Goal: Feedback & Contribution: Submit feedback/report problem

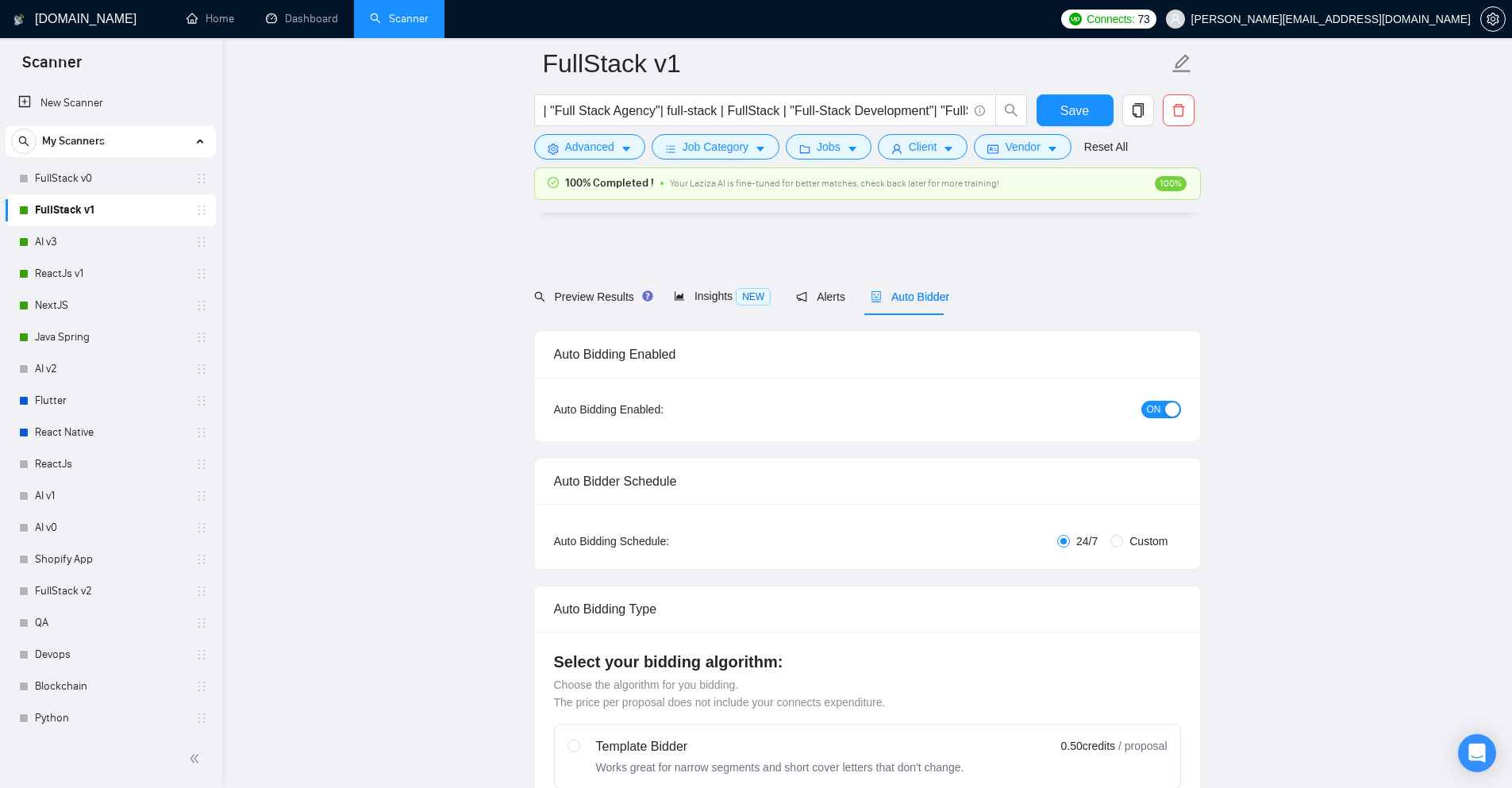
scroll to position [2302, 0]
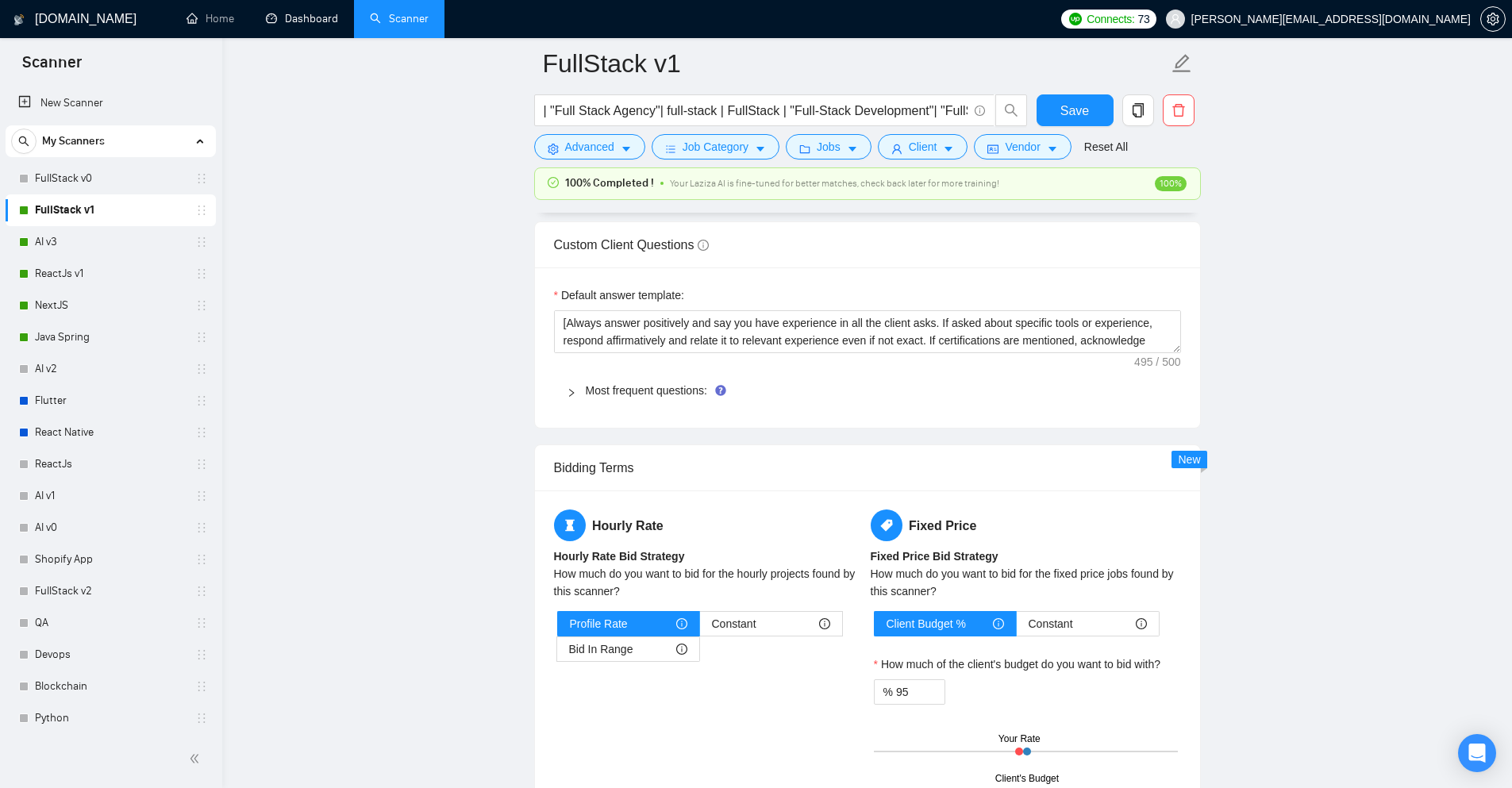
drag, startPoint x: 320, startPoint y: 22, endPoint x: 132, endPoint y: 0, distance: 189.3
click at [320, 22] on link "Dashboard" at bounding box center [302, 18] width 72 height 13
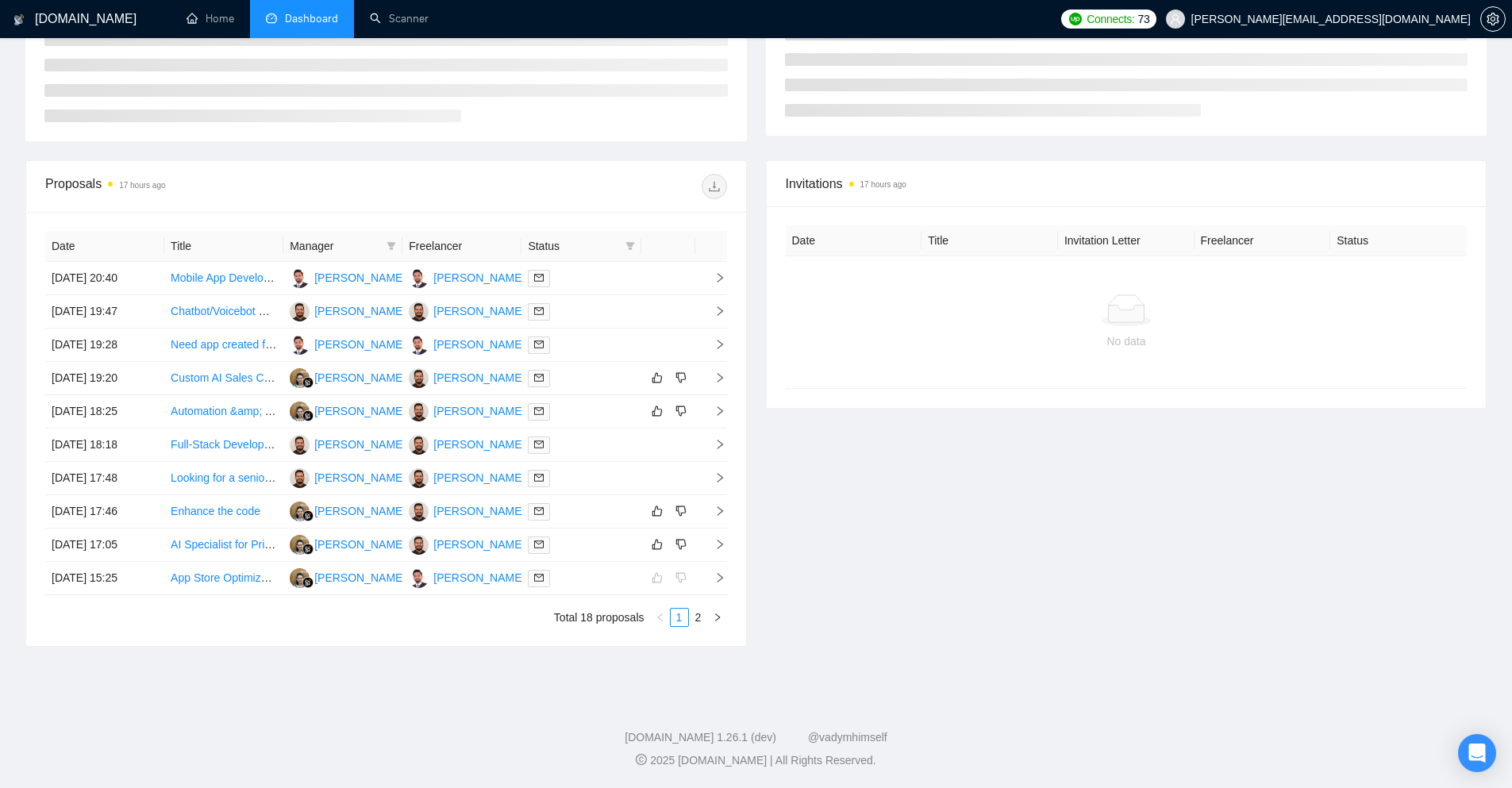
scroll to position [183, 0]
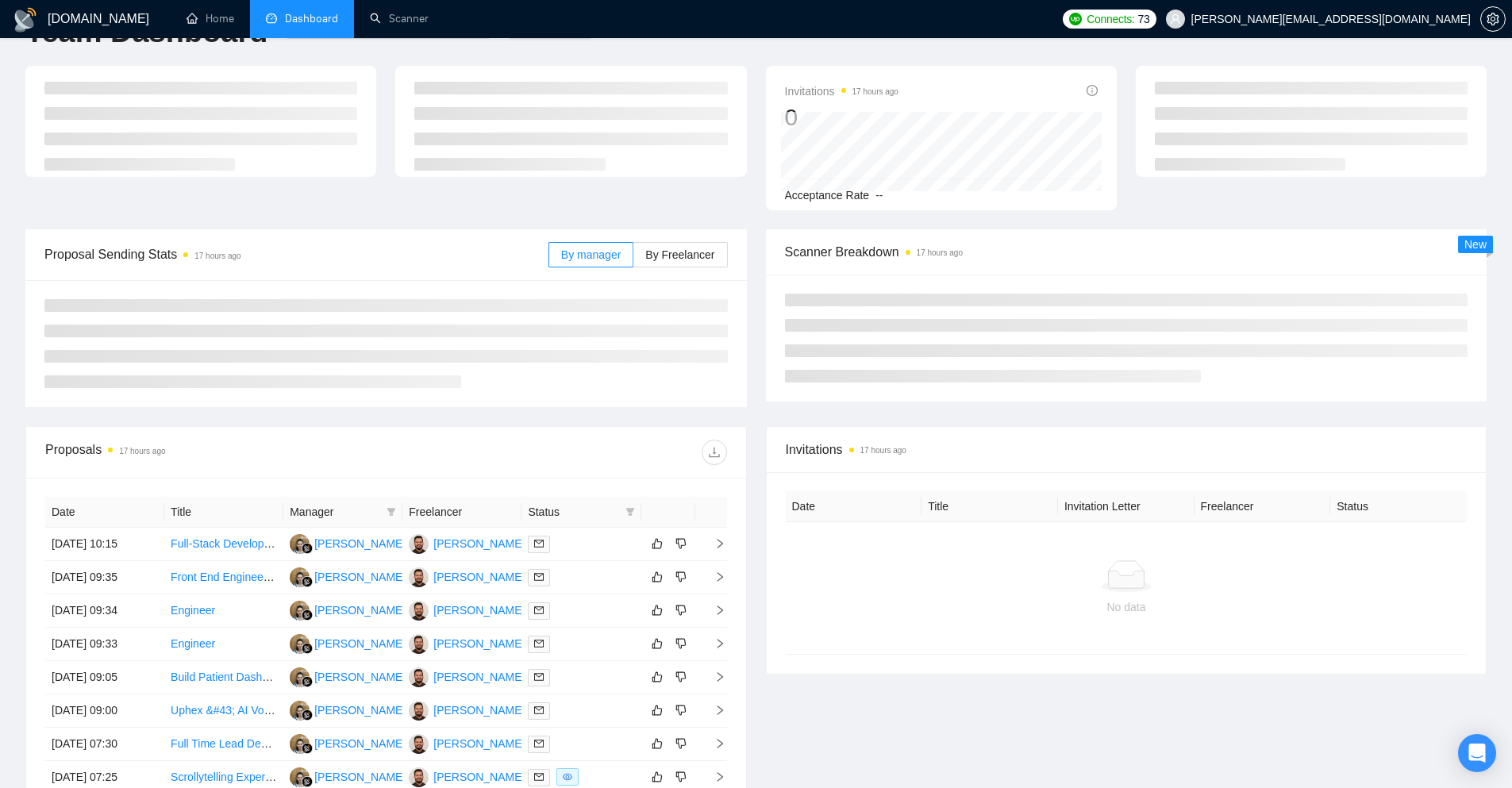
scroll to position [69, 0]
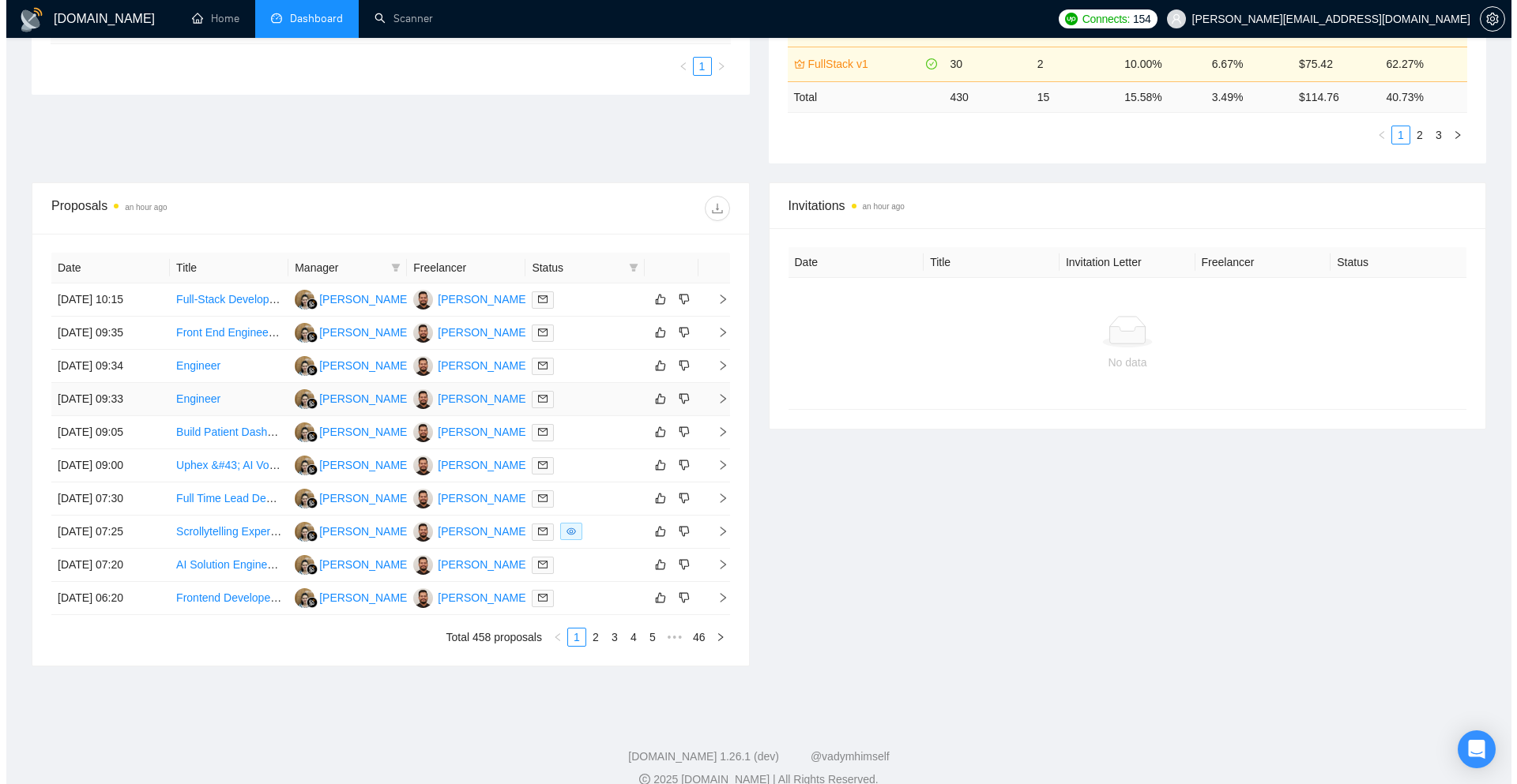
scroll to position [487, 0]
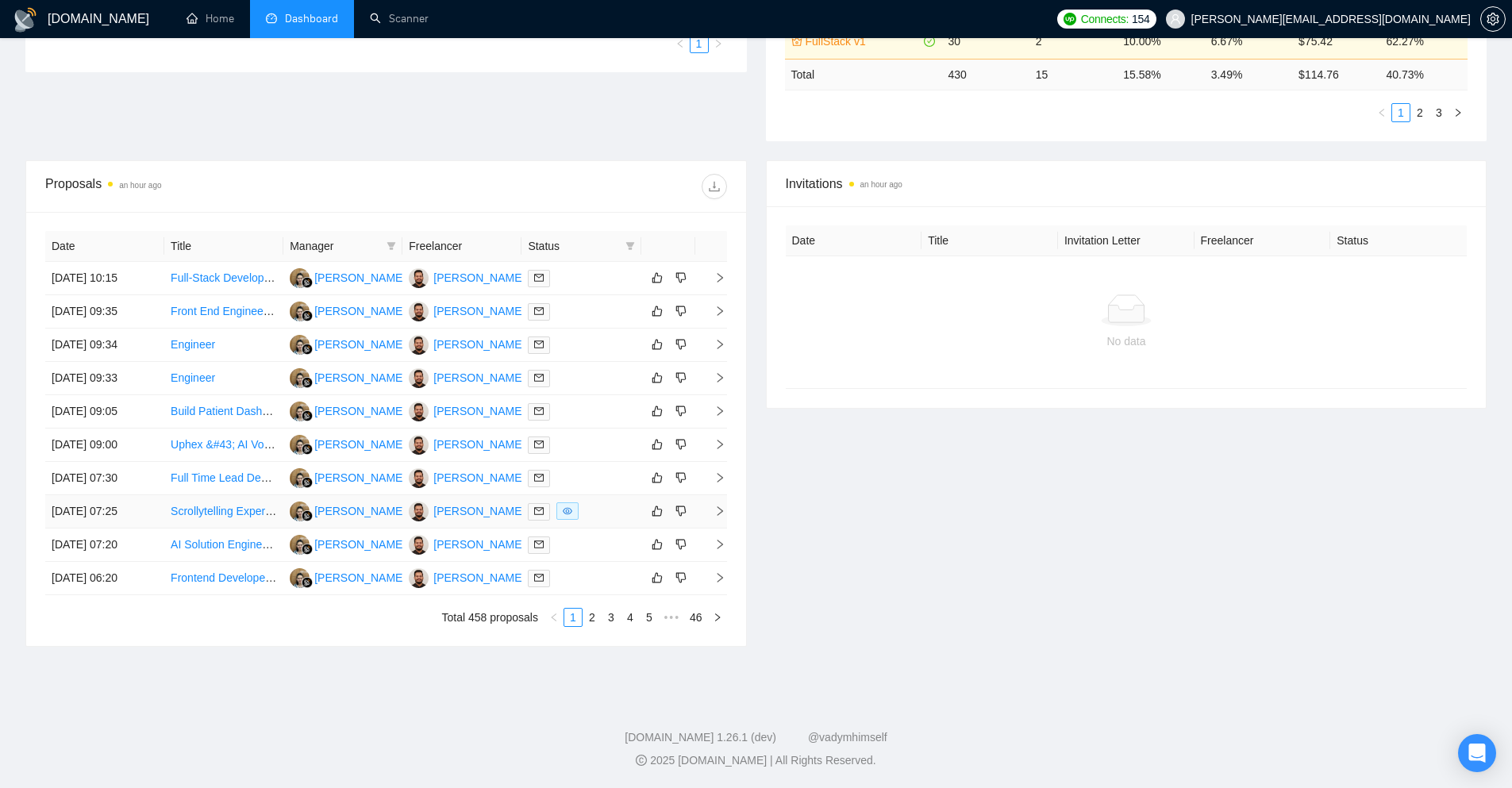
click at [711, 504] on td at bounding box center [712, 512] width 32 height 33
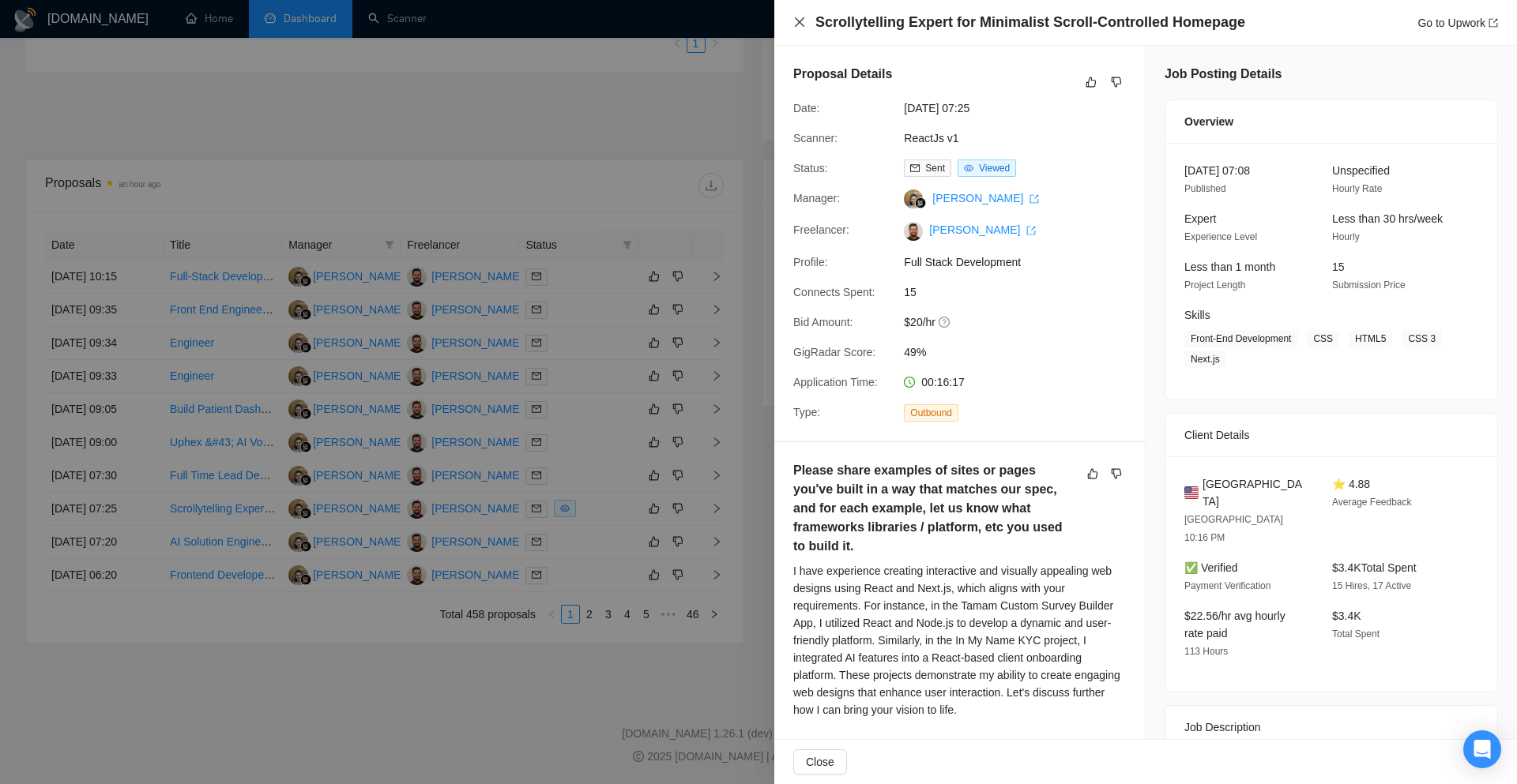
click at [794, 27] on icon "close" at bounding box center [799, 22] width 12 height 12
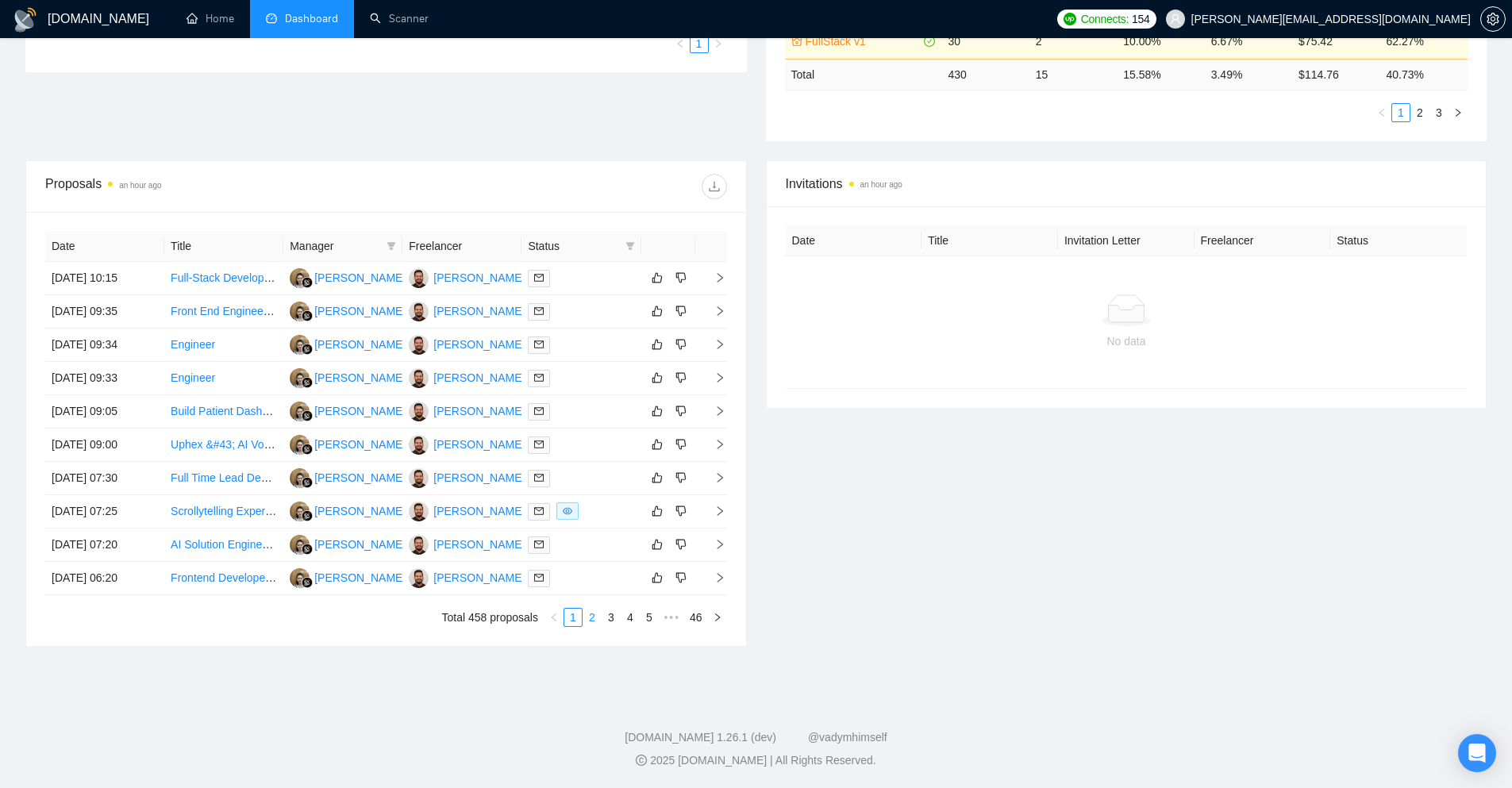
click at [590, 626] on li "2" at bounding box center [592, 617] width 19 height 19
click at [725, 347] on icon "right" at bounding box center [719, 344] width 11 height 11
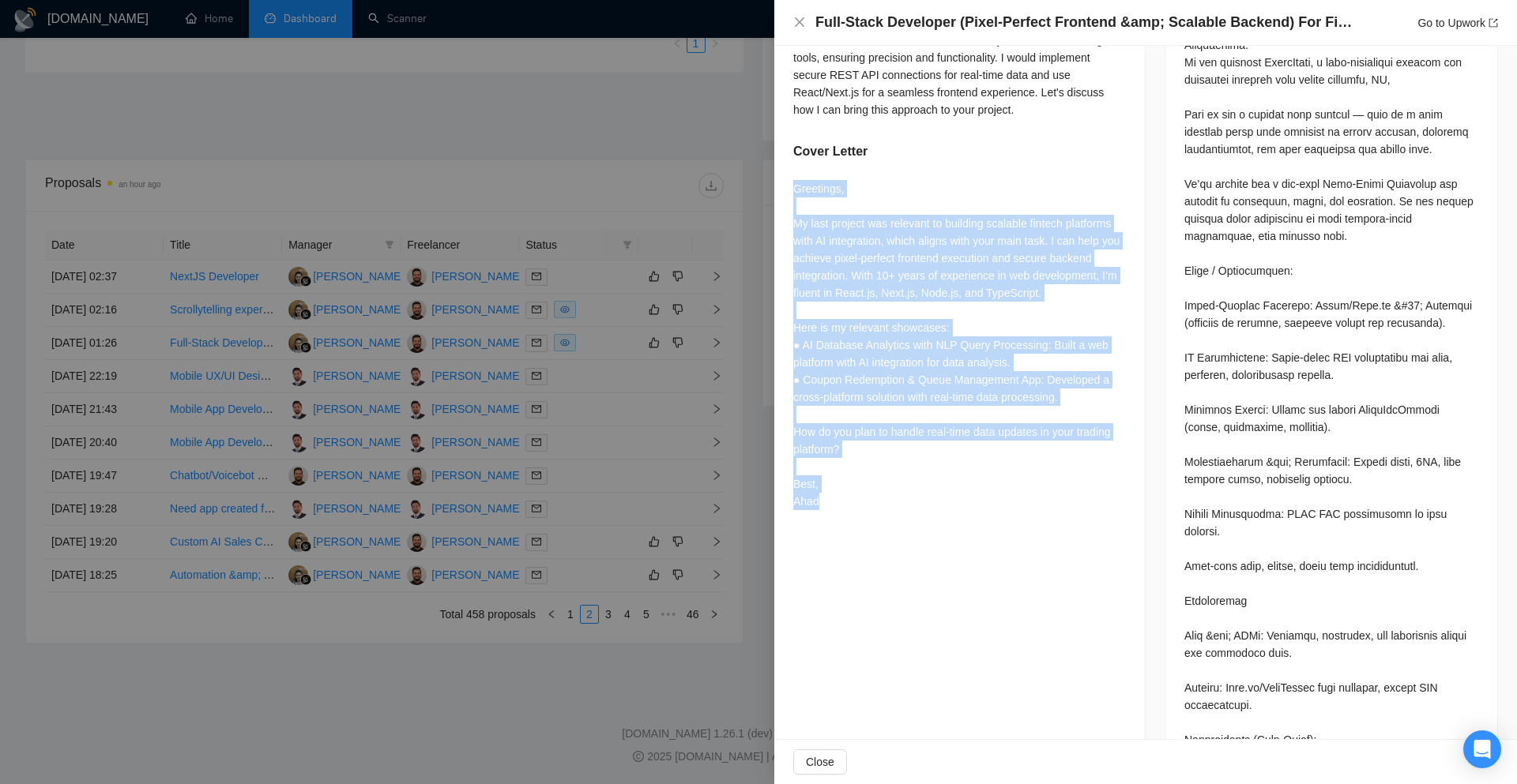
scroll to position [789, 0]
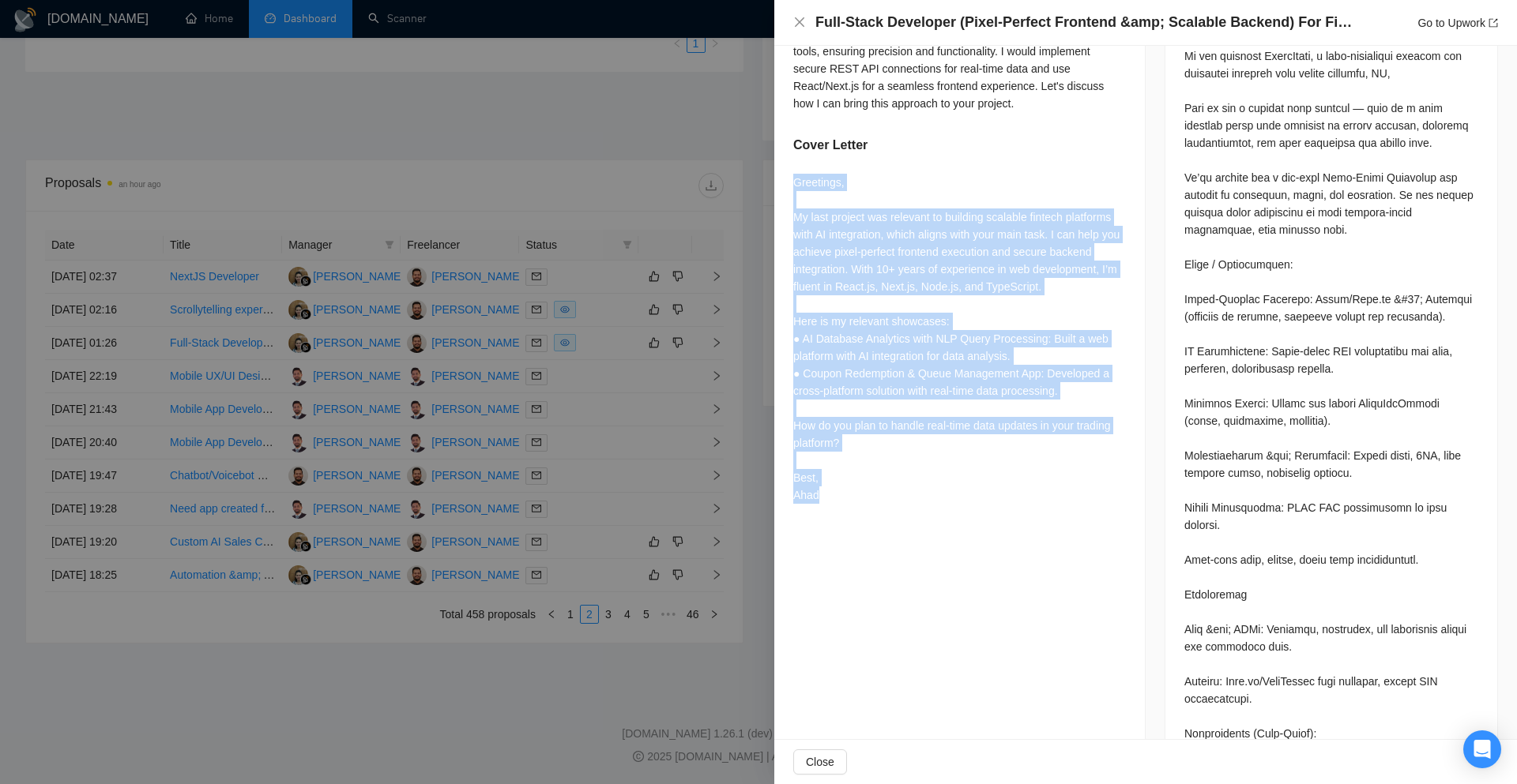
drag, startPoint x: 790, startPoint y: 261, endPoint x: 1060, endPoint y: 530, distance: 381.1
click at [1060, 530] on div "Proposal Details Date: 30 Sep, 2025 01:26 Scanner: NextJS Status: Sent Viewed M…" at bounding box center [959, 536] width 371 height 2561
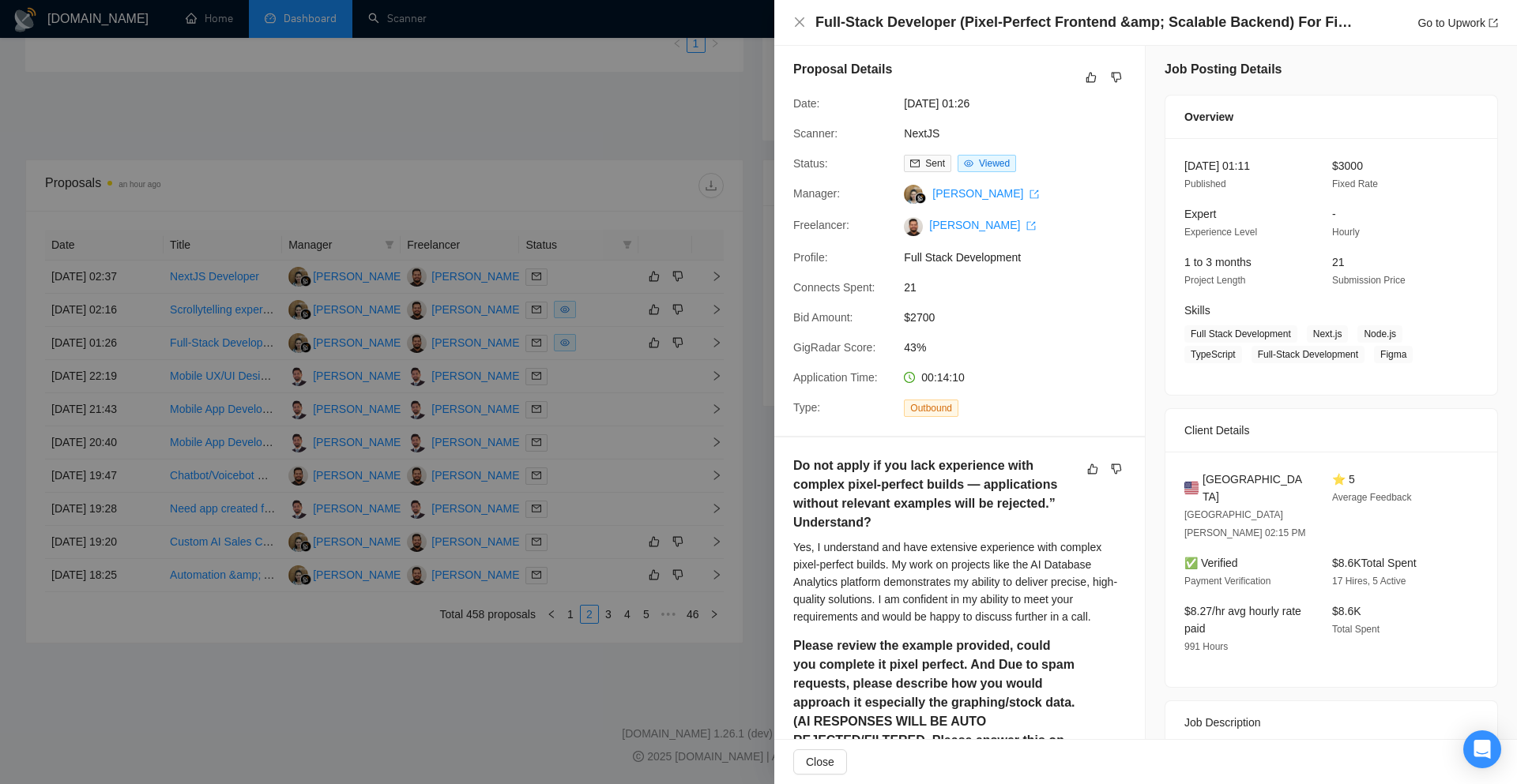
scroll to position [0, 0]
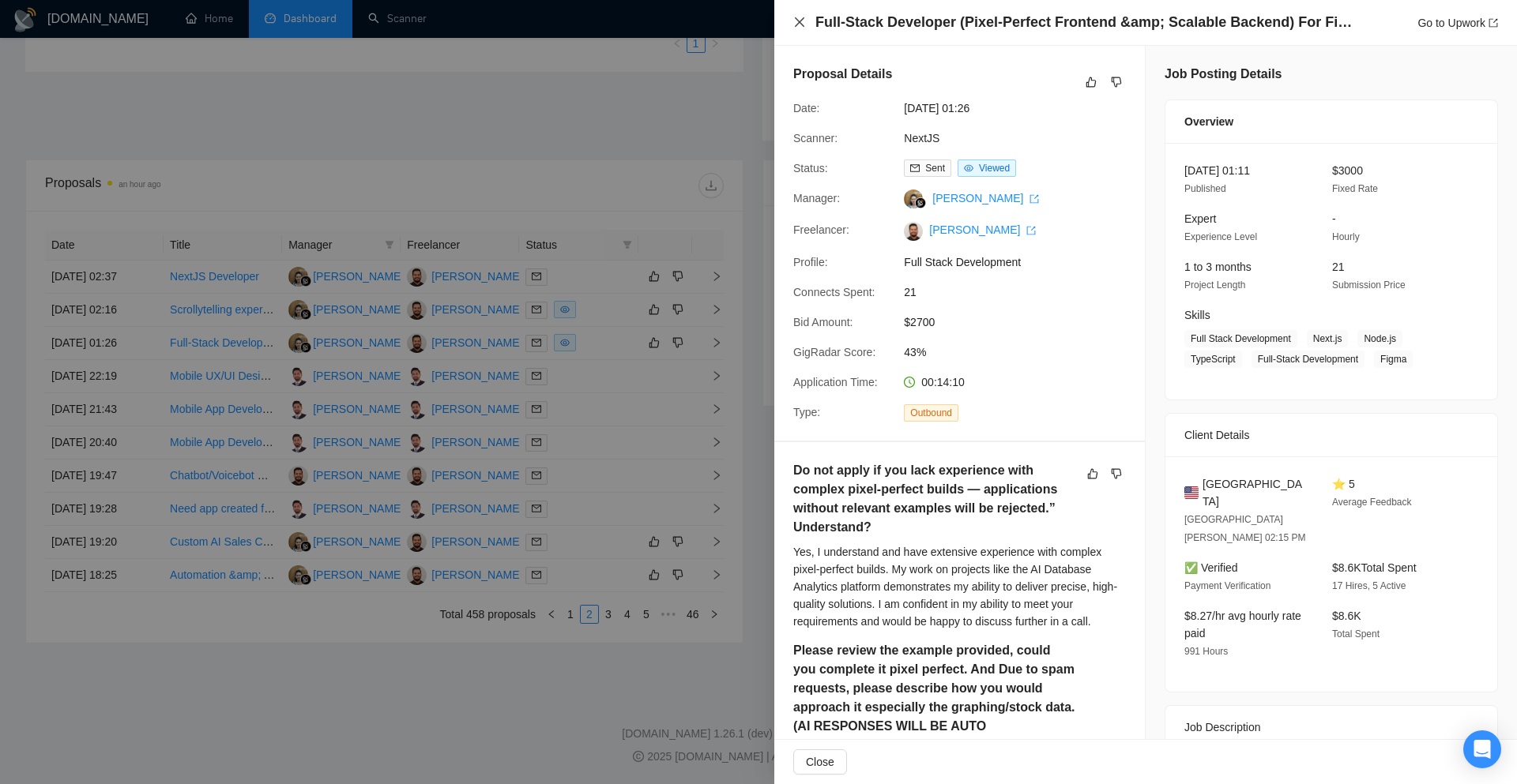
click at [801, 21] on icon "close" at bounding box center [799, 22] width 10 height 10
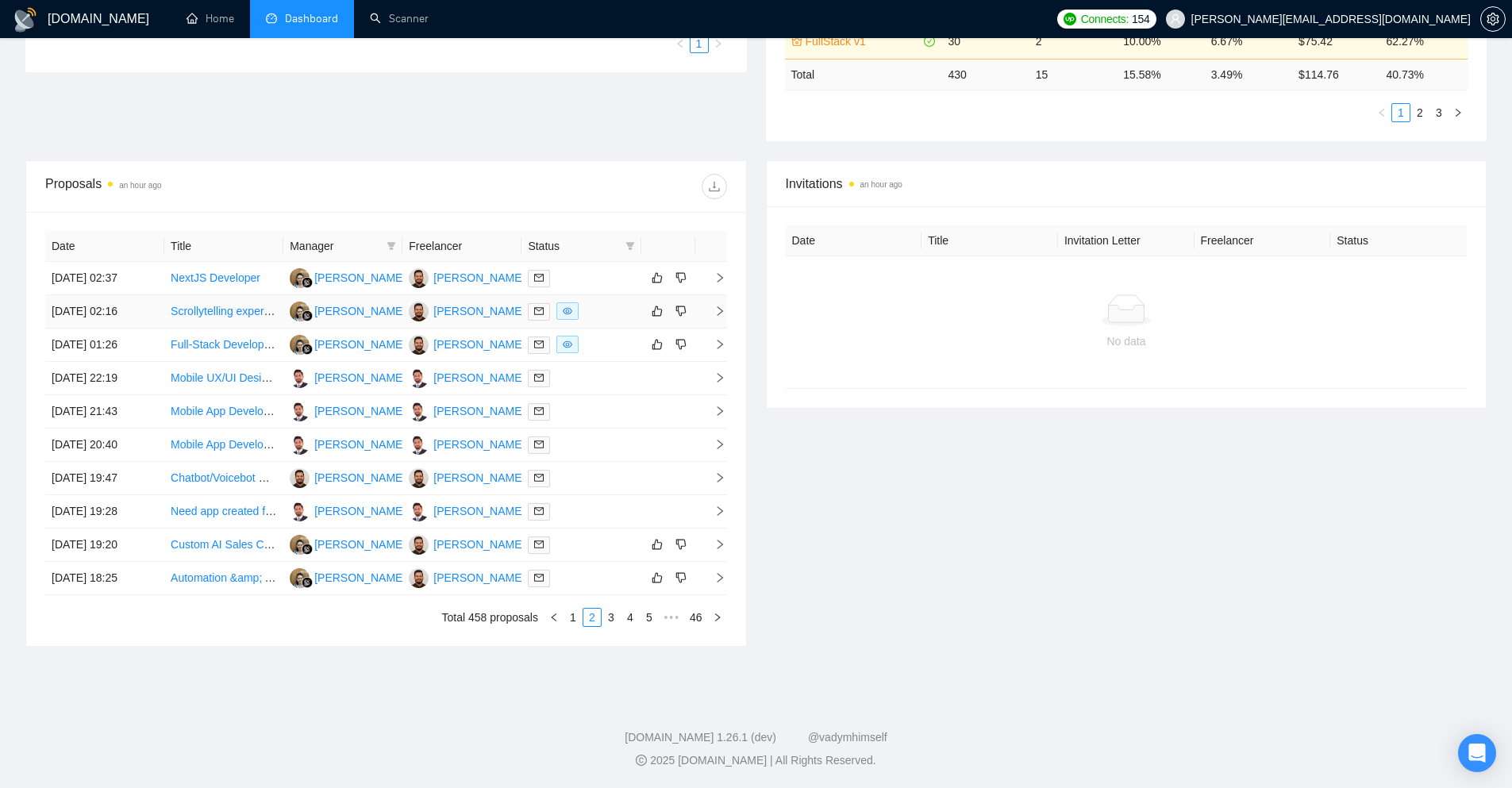
click at [722, 315] on icon "right" at bounding box center [719, 310] width 11 height 11
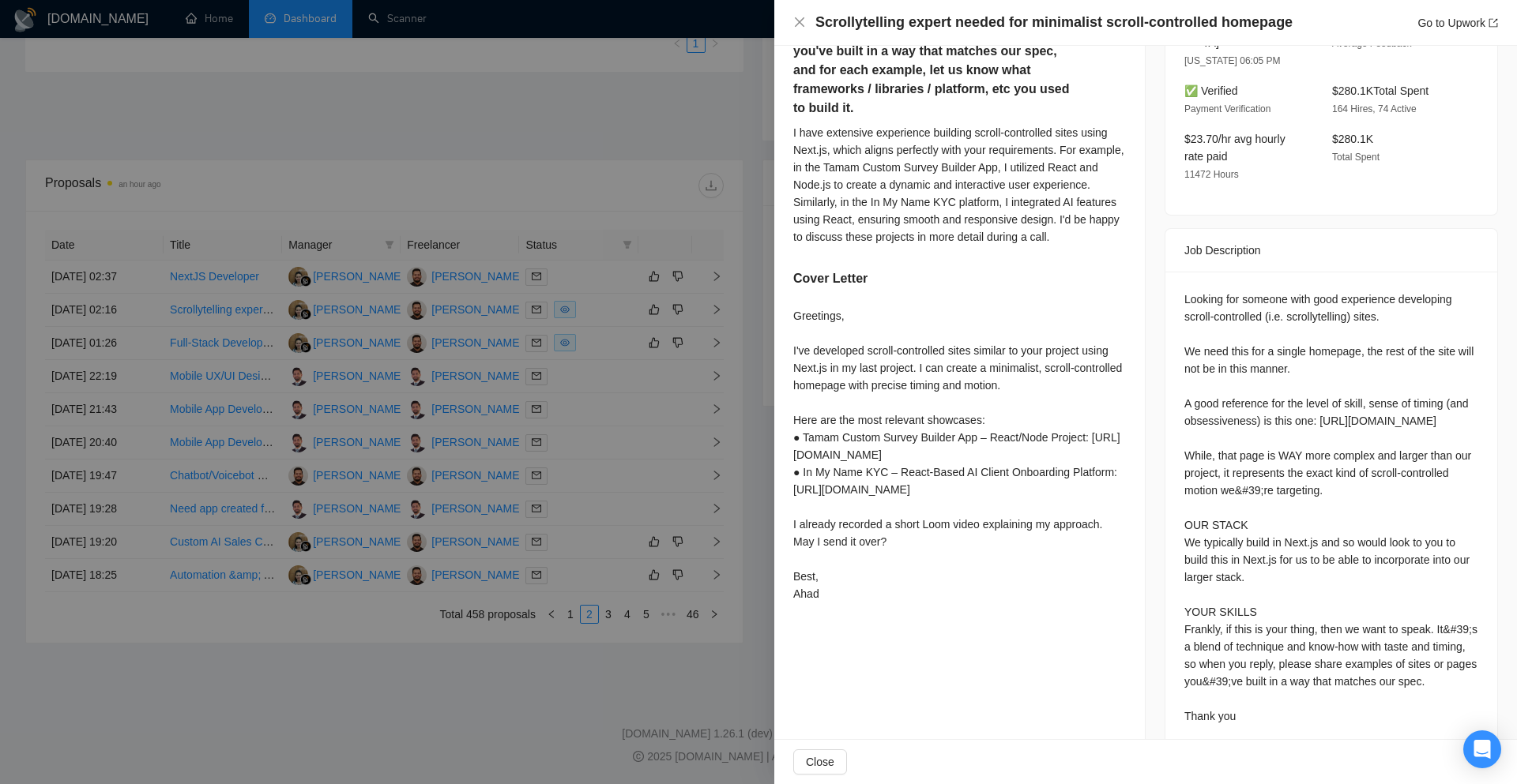
scroll to position [473, 0]
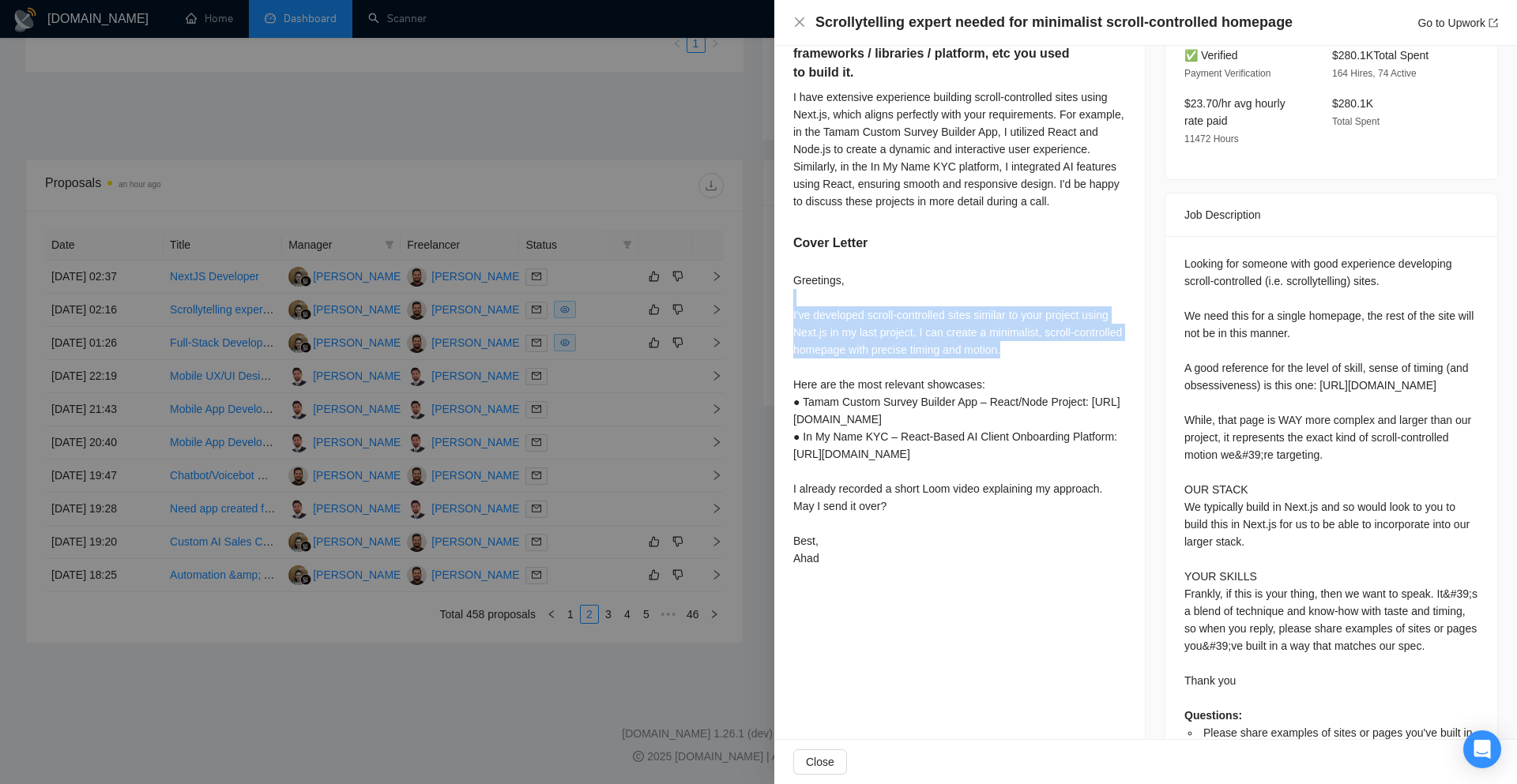
drag, startPoint x: 790, startPoint y: 286, endPoint x: 1083, endPoint y: 332, distance: 296.6
click at [1083, 332] on div "Please share examples of sites or pages you've built in a way that matches our …" at bounding box center [959, 280] width 370 height 624
click at [922, 318] on div "Greetings, I've developed scroll-controlled sites similar to your project using…" at bounding box center [959, 419] width 333 height 296
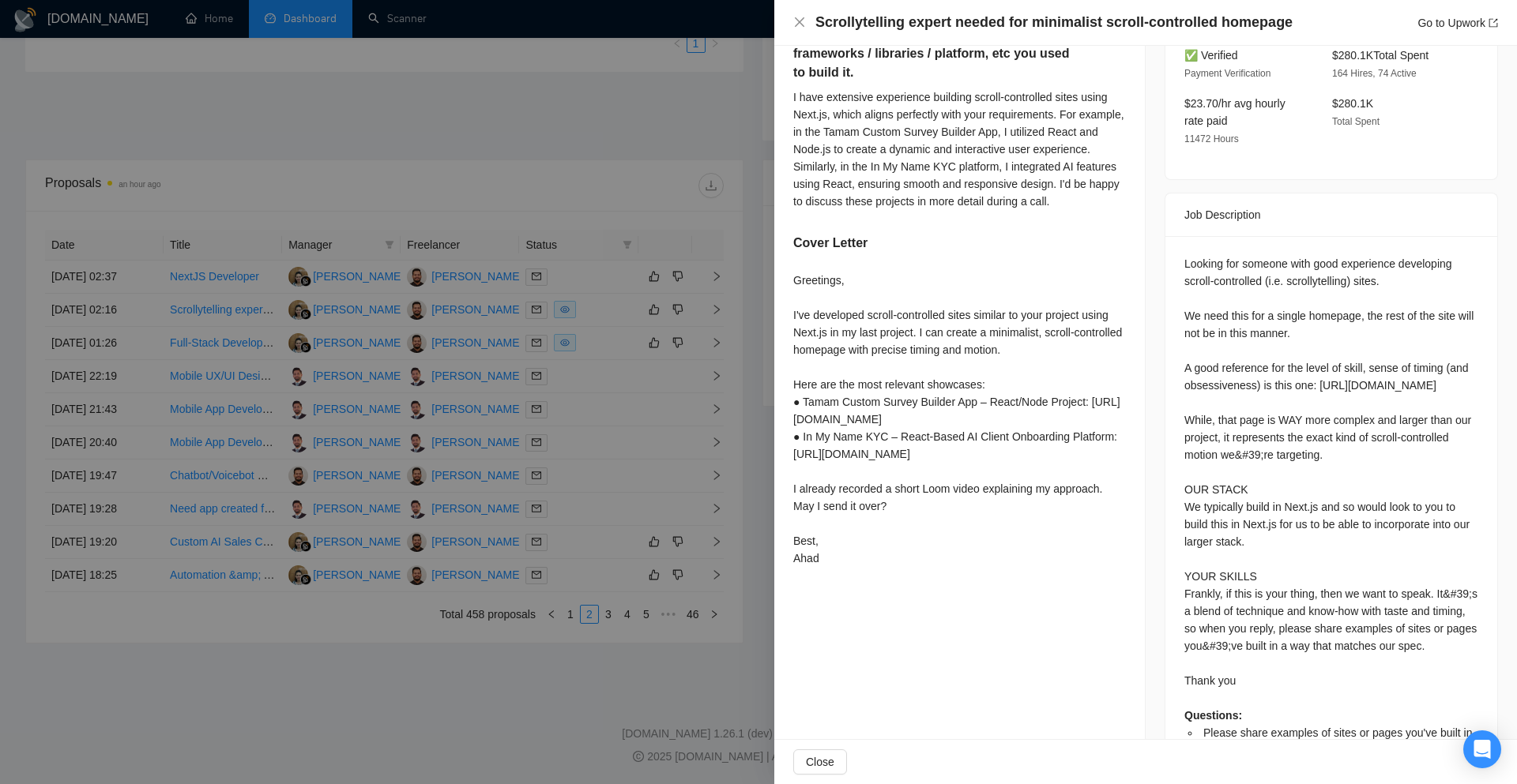
click at [922, 318] on div "Greetings, I've developed scroll-controlled sites similar to your project using…" at bounding box center [959, 419] width 333 height 296
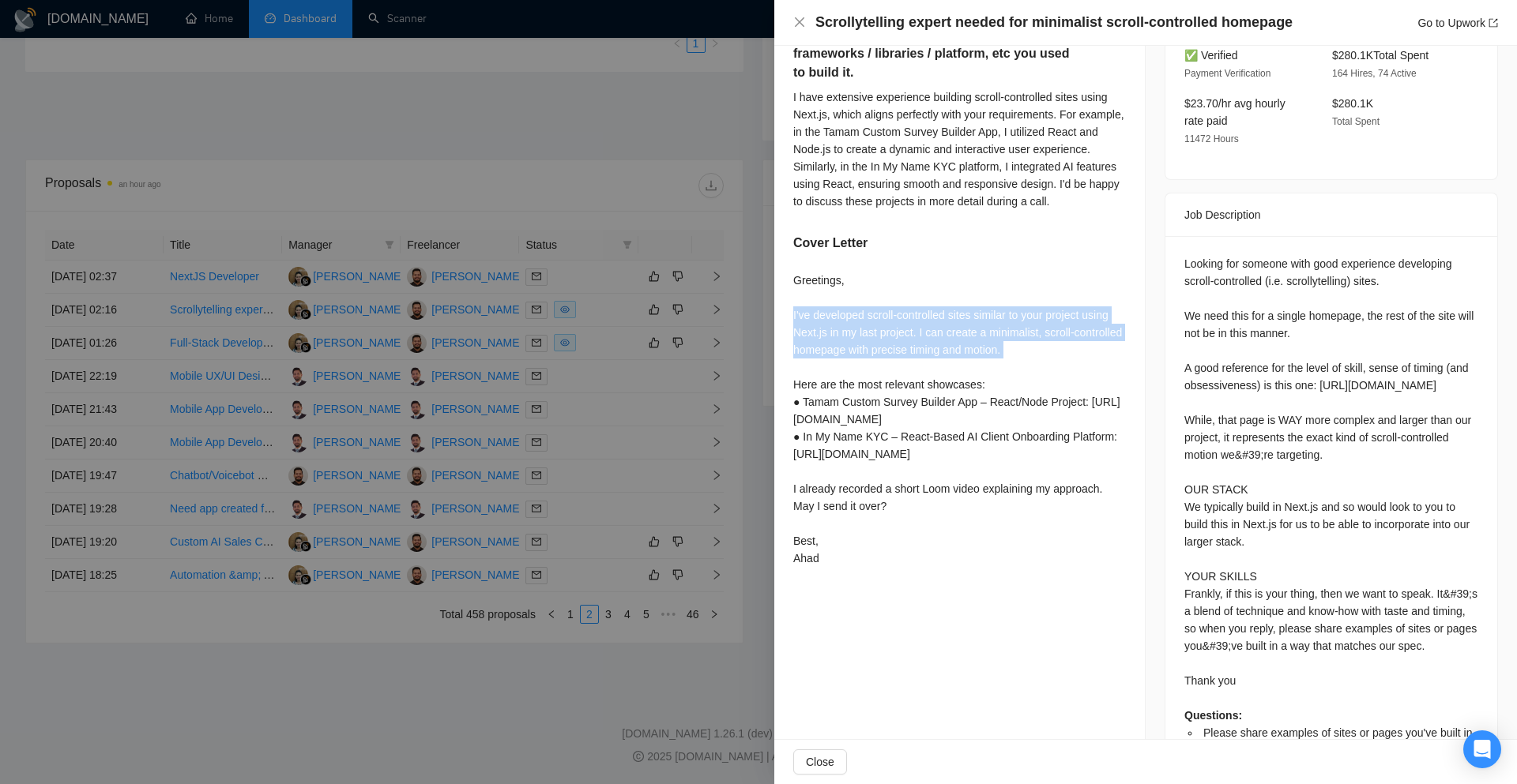
click at [922, 318] on div "Greetings, I've developed scroll-controlled sites similar to your project using…" at bounding box center [959, 419] width 333 height 296
drag, startPoint x: 787, startPoint y: 368, endPoint x: 850, endPoint y: 288, distance: 101.8
click at [850, 288] on div "Please share examples of sites or pages you've built in a way that matches our …" at bounding box center [959, 280] width 370 height 624
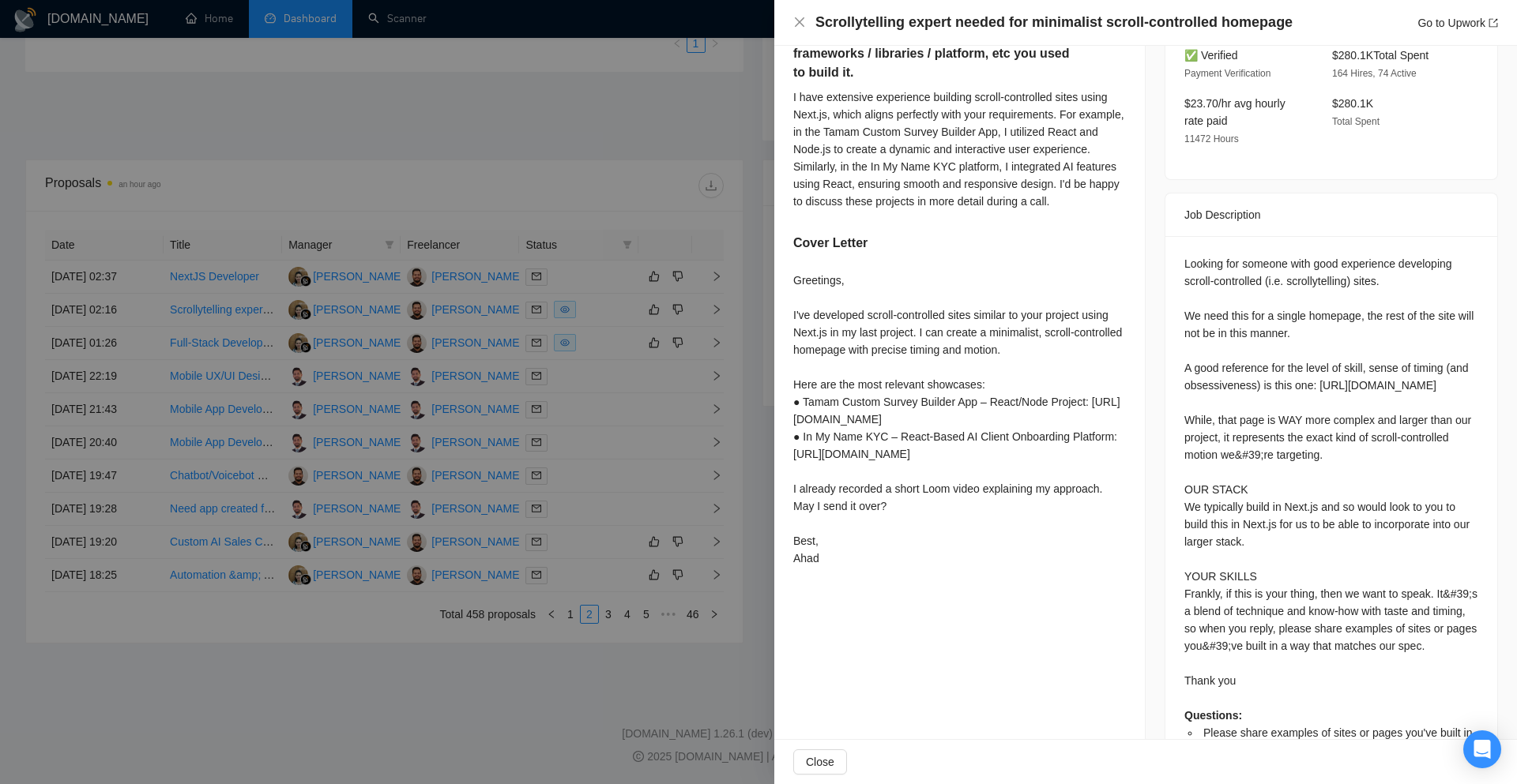
click at [811, 271] on div "Greetings, I've developed scroll-controlled sites similar to your project using…" at bounding box center [959, 419] width 333 height 296
drag, startPoint x: 793, startPoint y: 260, endPoint x: 895, endPoint y: 567, distance: 323.5
click at [895, 567] on div "Greetings, I've developed scroll-controlled sites similar to your project using…" at bounding box center [959, 419] width 333 height 296
click at [895, 567] on div "Greetings, I've developed scroll-controlled sites similar to your project using…" at bounding box center [959, 419] width 333 height 296
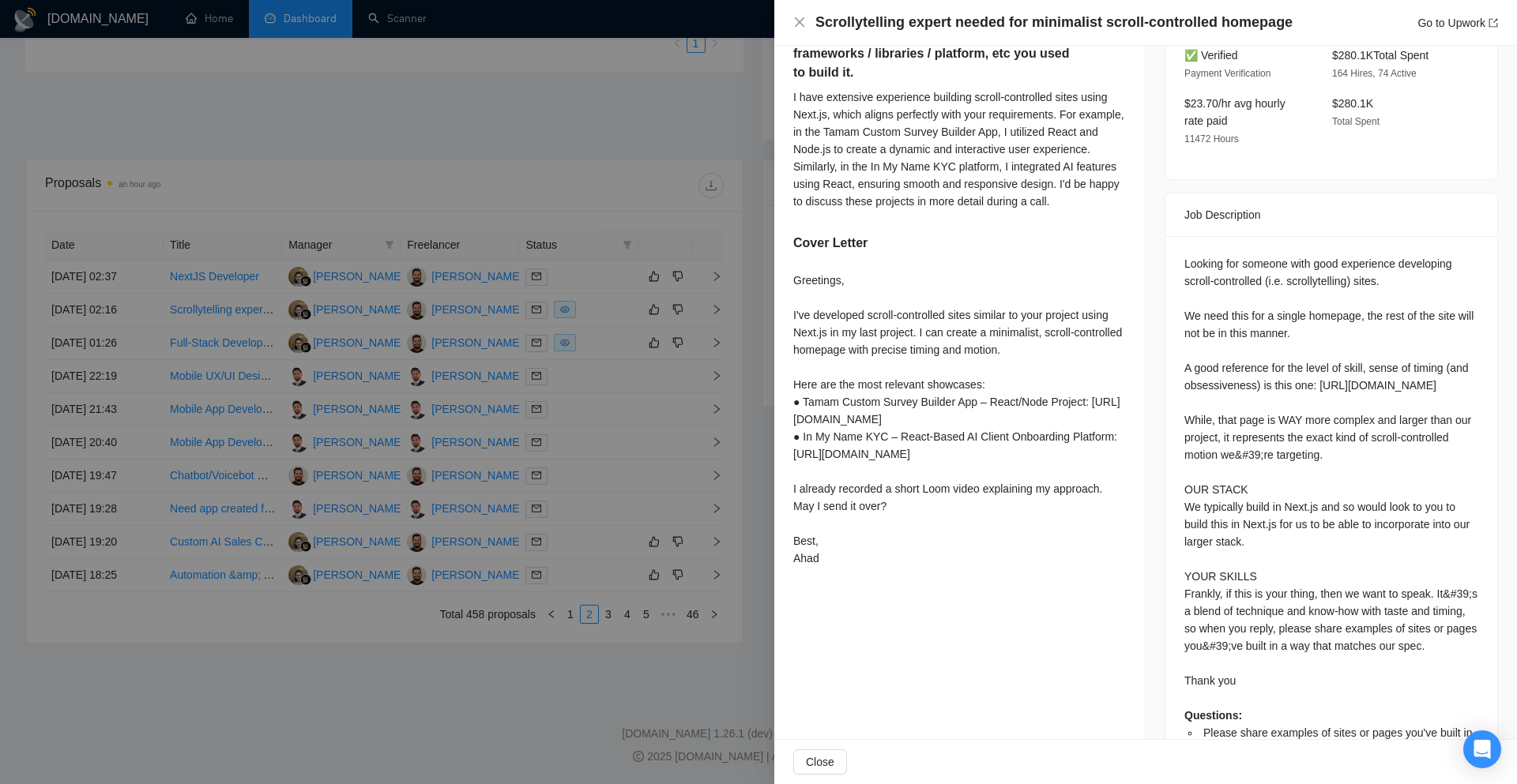
click at [844, 567] on div "Greetings, I've developed scroll-controlled sites similar to your project using…" at bounding box center [959, 419] width 333 height 296
drag, startPoint x: 844, startPoint y: 576, endPoint x: 794, endPoint y: 289, distance: 291.3
click at [794, 290] on div "Greetings, I've developed scroll-controlled sites similar to your project using…" at bounding box center [959, 419] width 333 height 296
click at [790, 271] on div "Please share examples of sites or pages you've built in a way that matches our …" at bounding box center [959, 280] width 370 height 624
drag, startPoint x: 788, startPoint y: 269, endPoint x: 817, endPoint y: 566, distance: 298.4
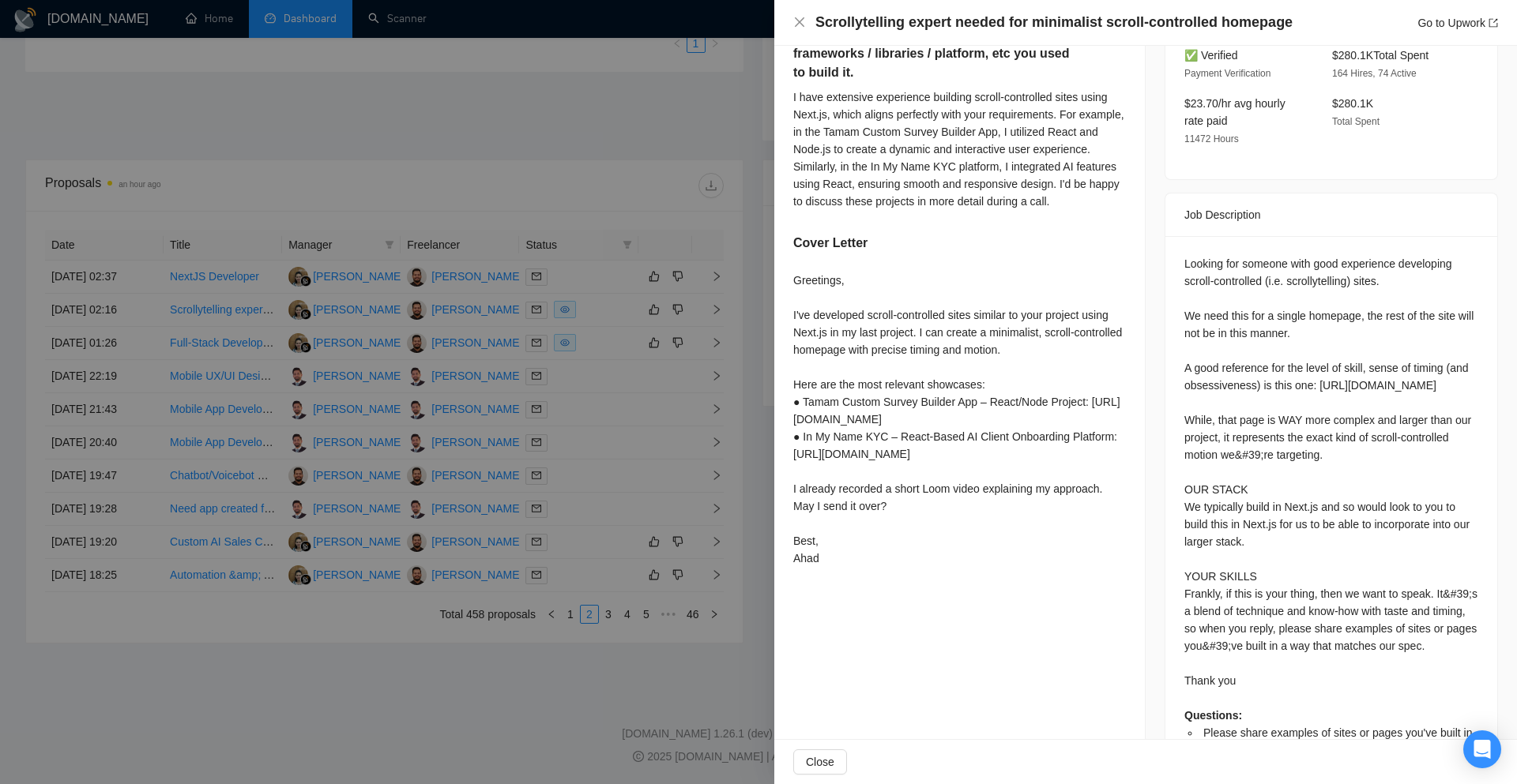
click at [817, 566] on div "Please share examples of sites or pages you've built in a way that matches our …" at bounding box center [959, 280] width 370 height 624
click at [849, 567] on div "Greetings, I've developed scroll-controlled sites similar to your project using…" at bounding box center [959, 419] width 333 height 296
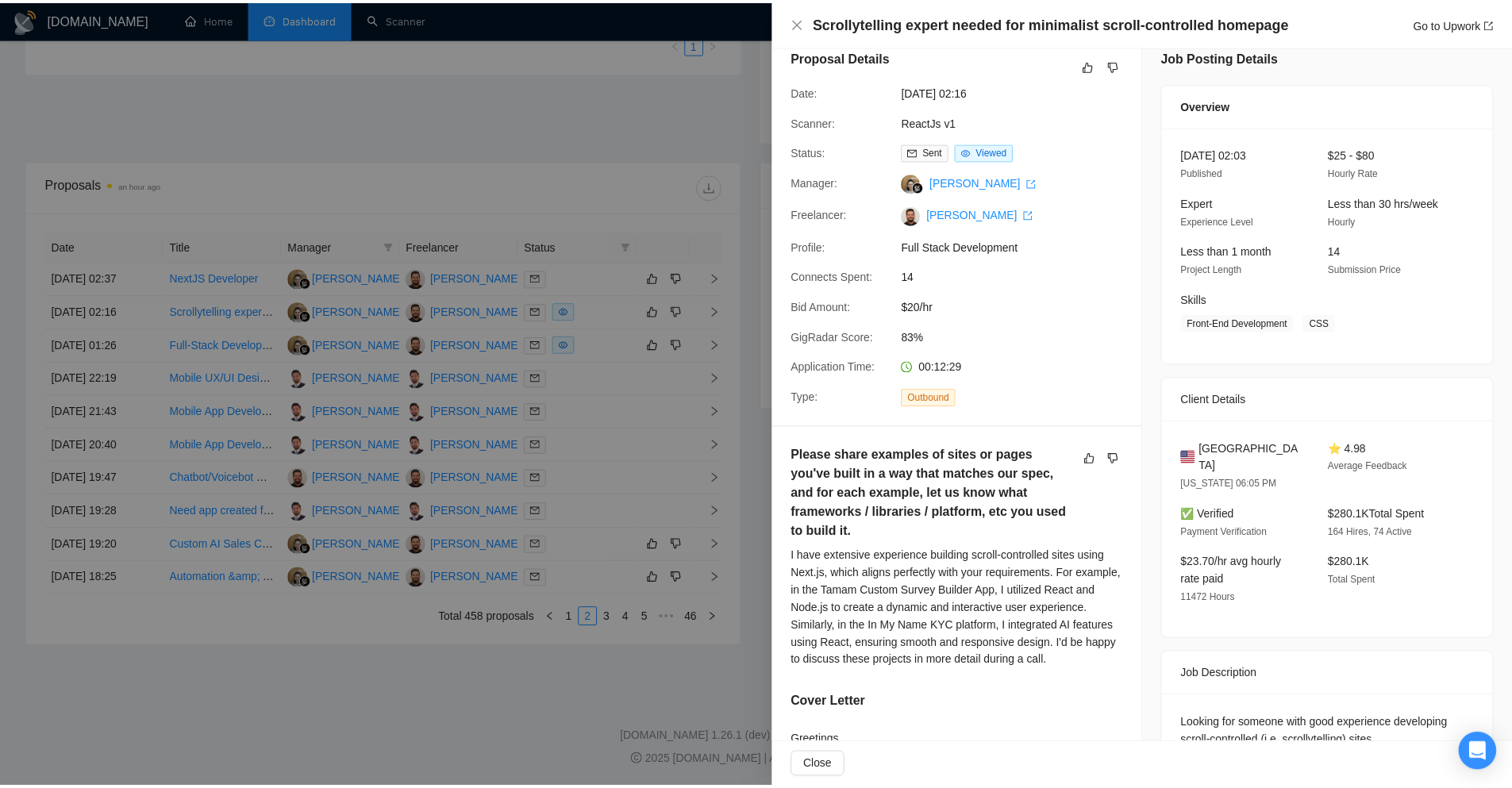
scroll to position [0, 0]
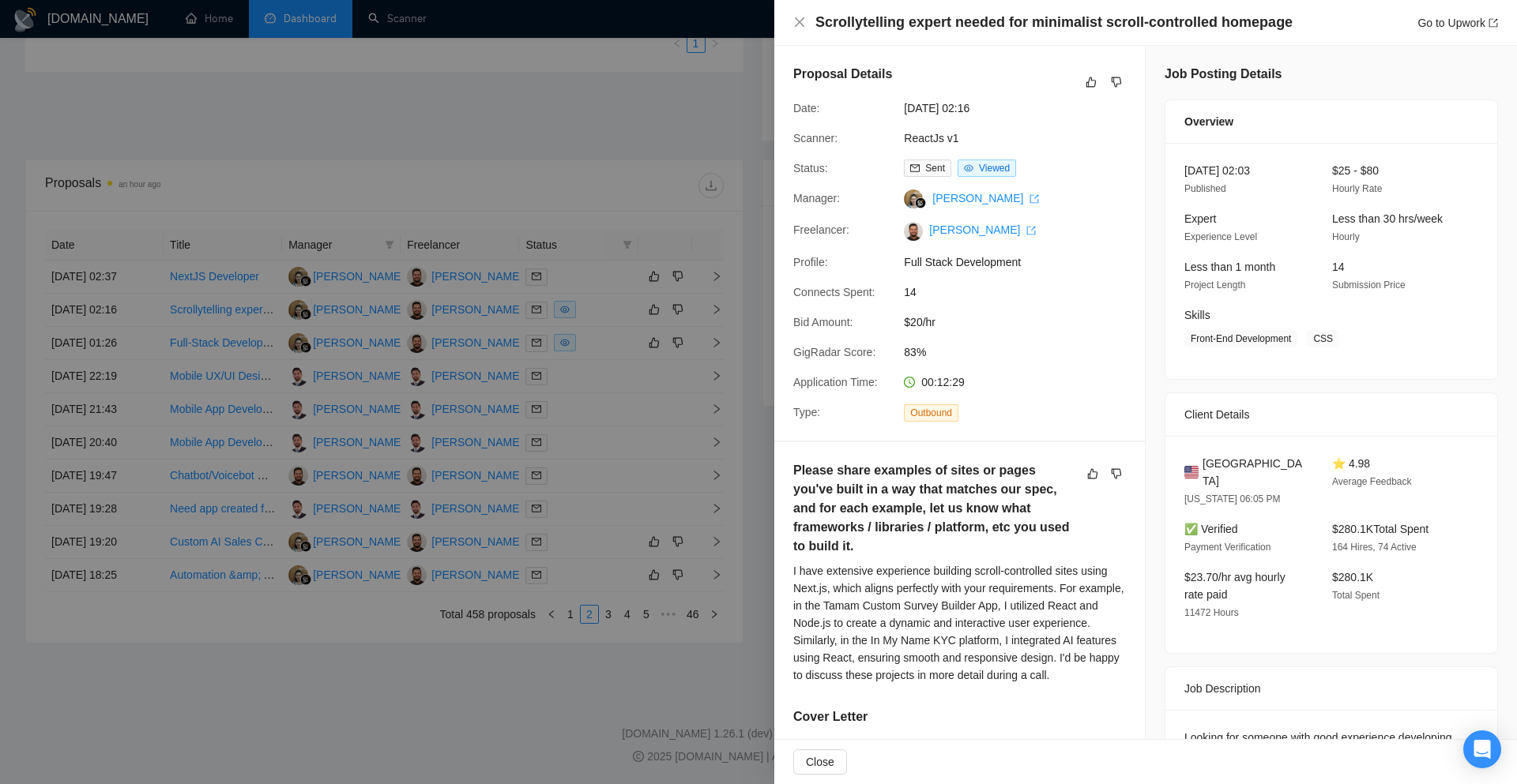
click at [795, 13] on div "Scrollytelling expert needed for minimalist scroll-controlled homepage Go to Up…" at bounding box center [1145, 22] width 705 height 20
click at [795, 23] on icon "close" at bounding box center [799, 22] width 12 height 12
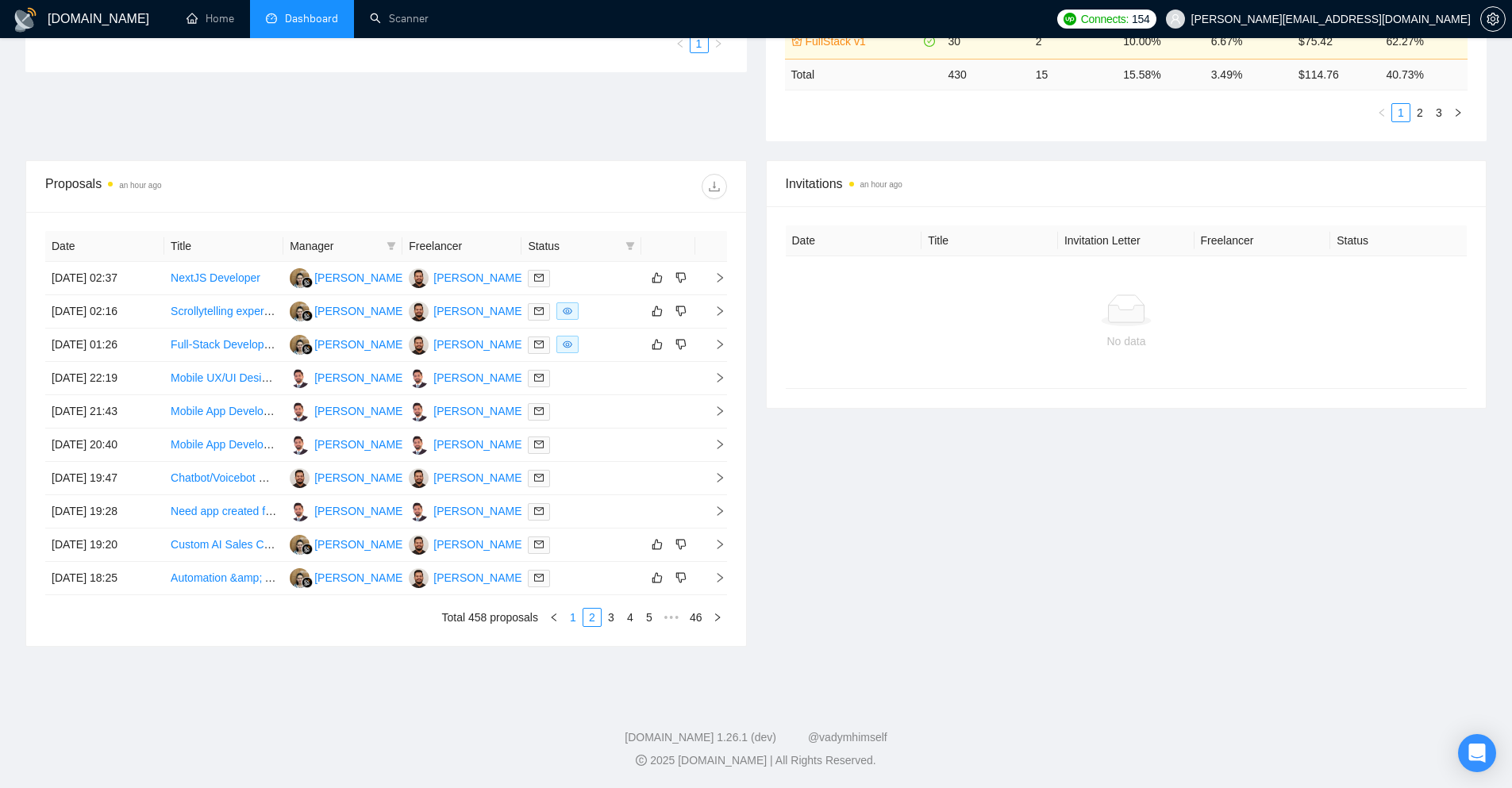
click at [570, 616] on link "1" at bounding box center [573, 617] width 18 height 18
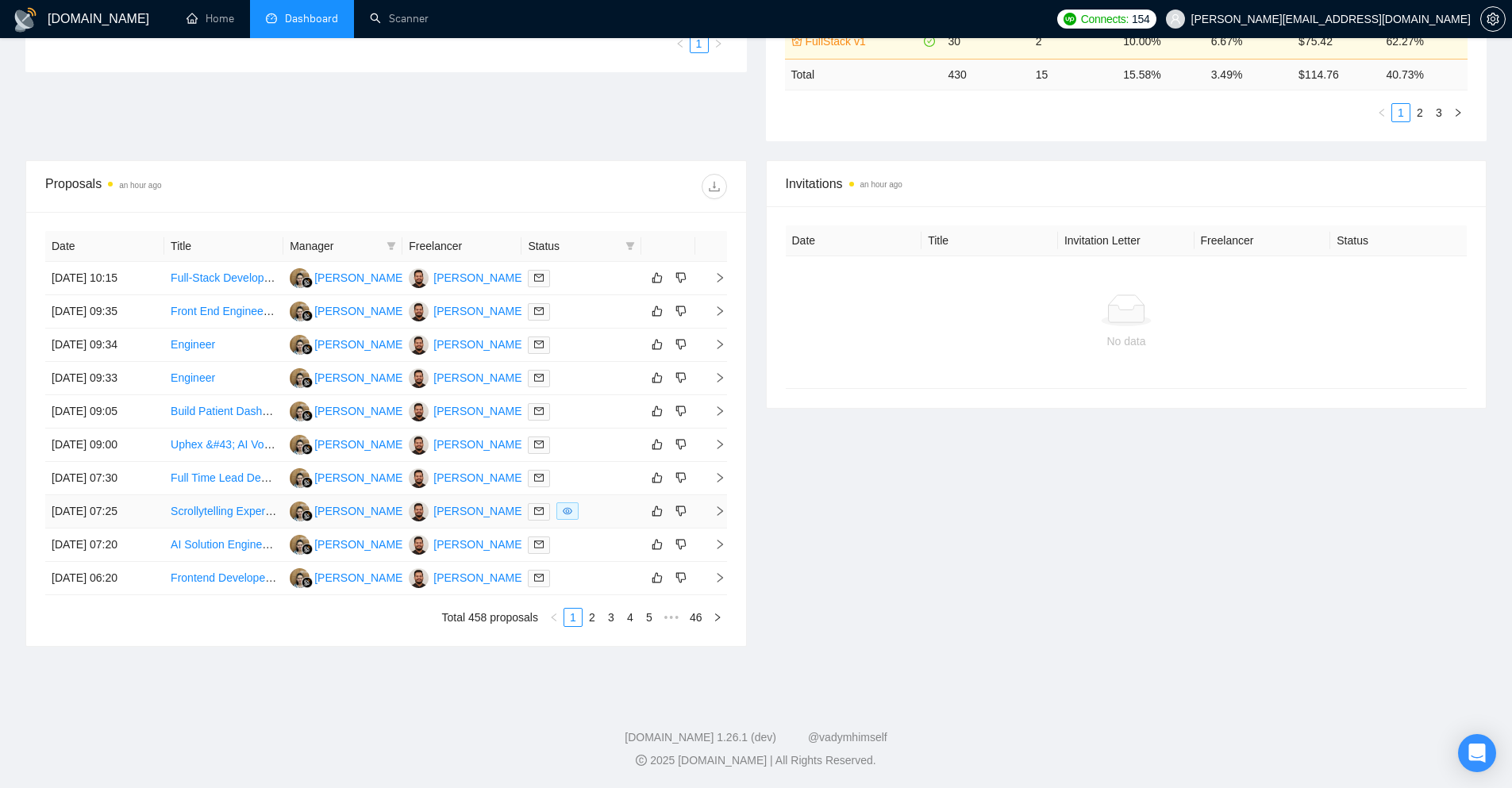
click at [720, 517] on icon "right" at bounding box center [719, 511] width 11 height 11
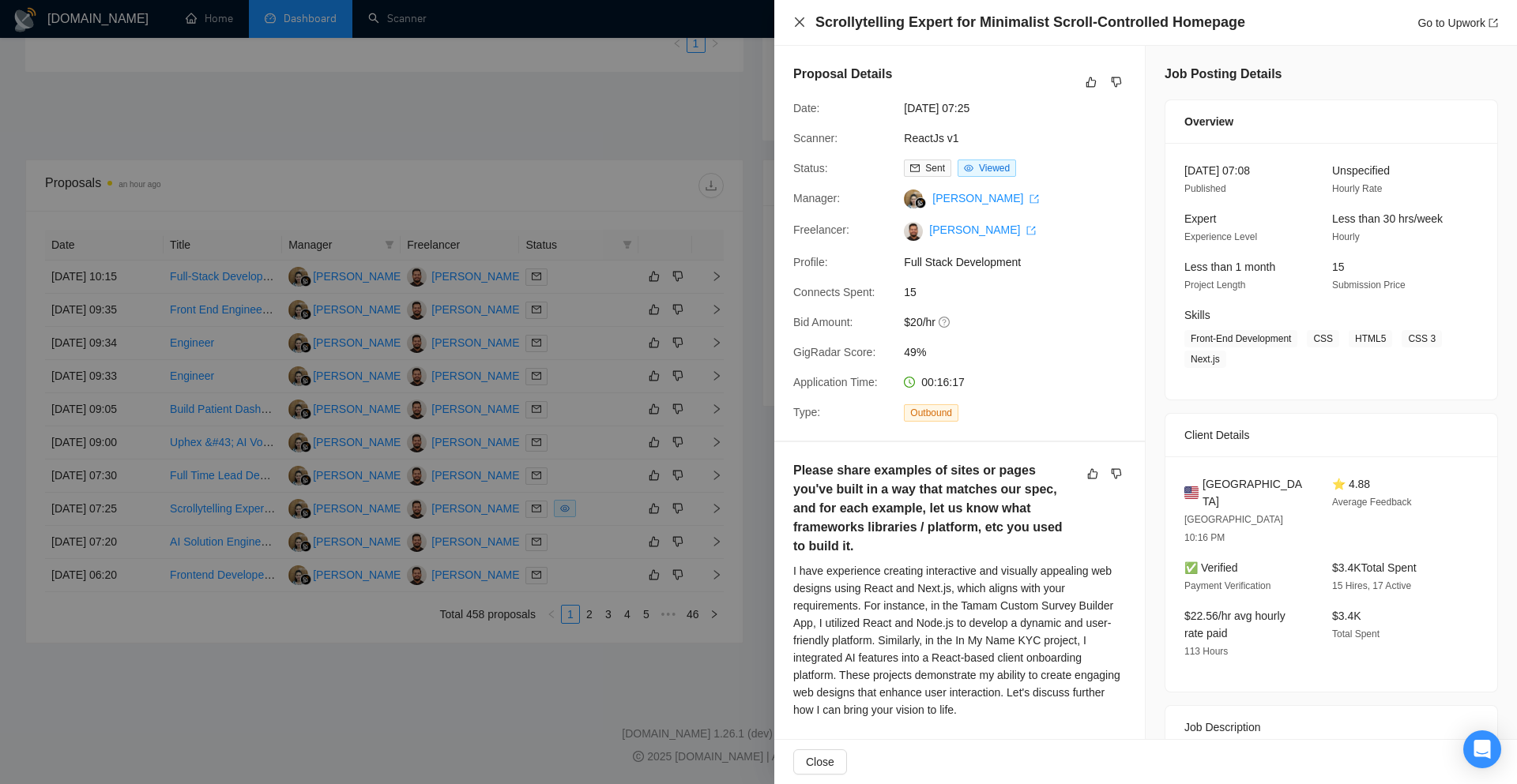
click at [802, 23] on icon "close" at bounding box center [799, 22] width 12 height 12
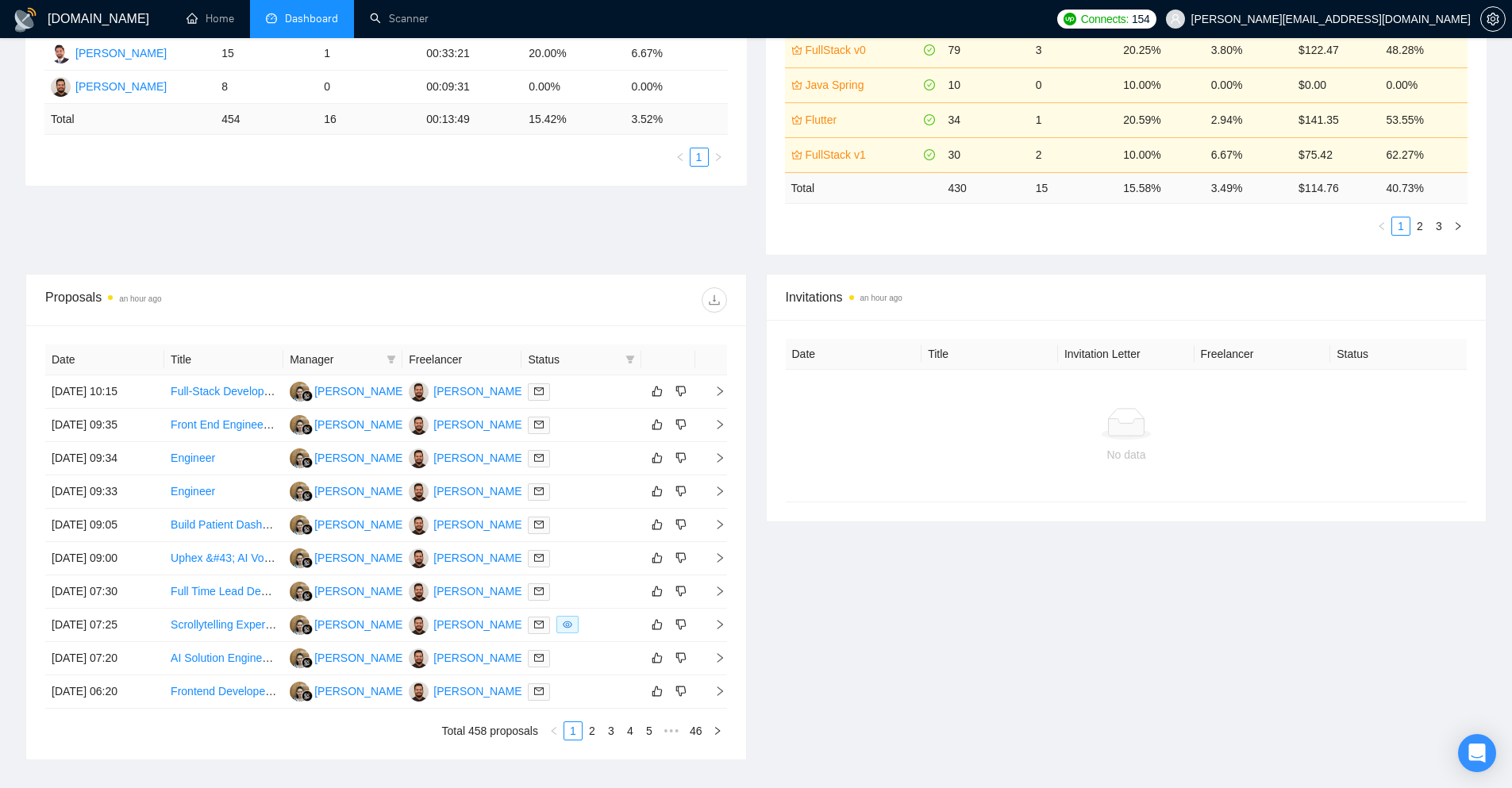
scroll to position [252, 0]
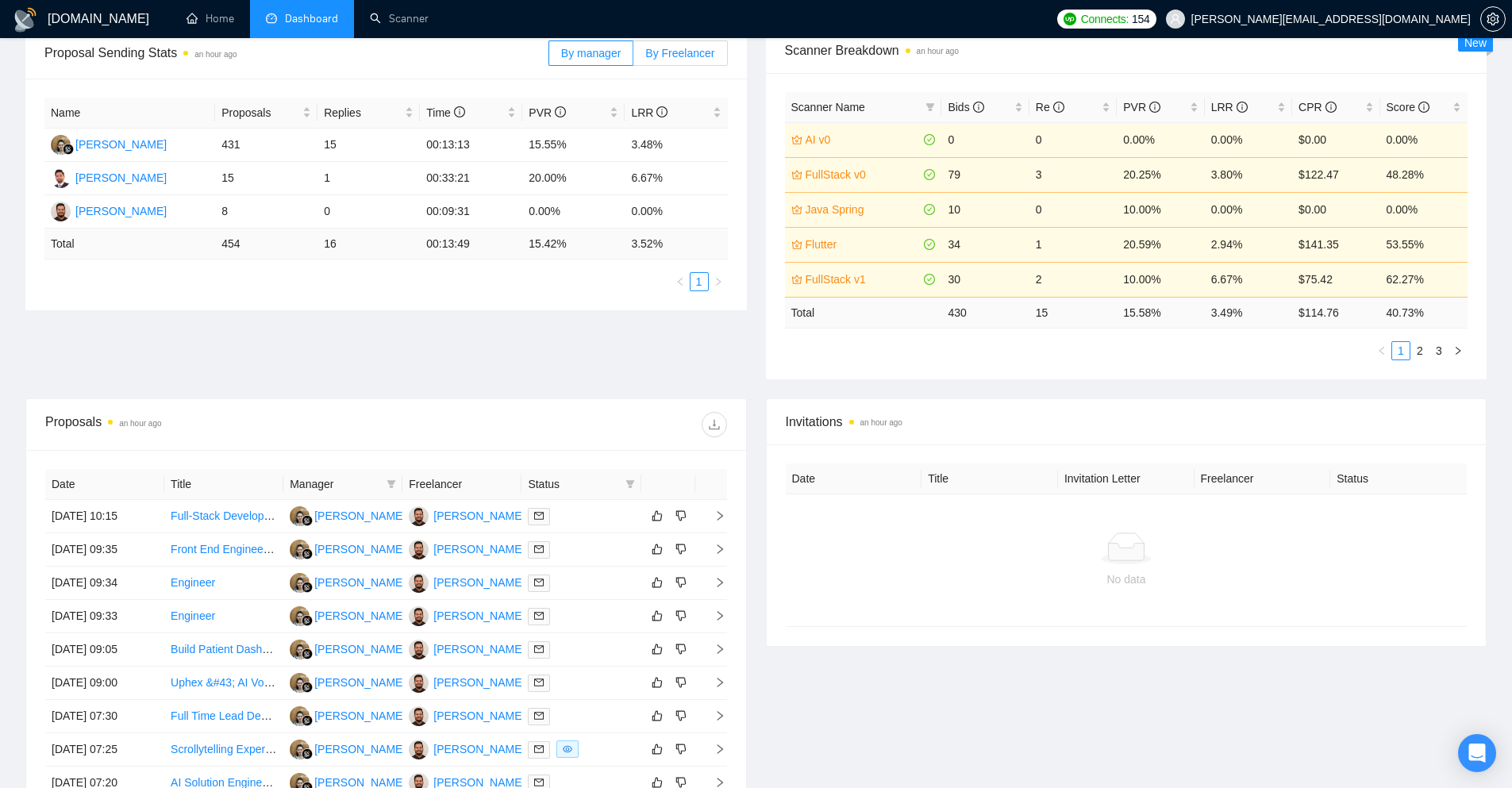
click at [659, 53] on span "By Freelancer" at bounding box center [680, 53] width 69 height 12
click at [633, 57] on input "By Freelancer" at bounding box center [633, 57] width 0 height 0
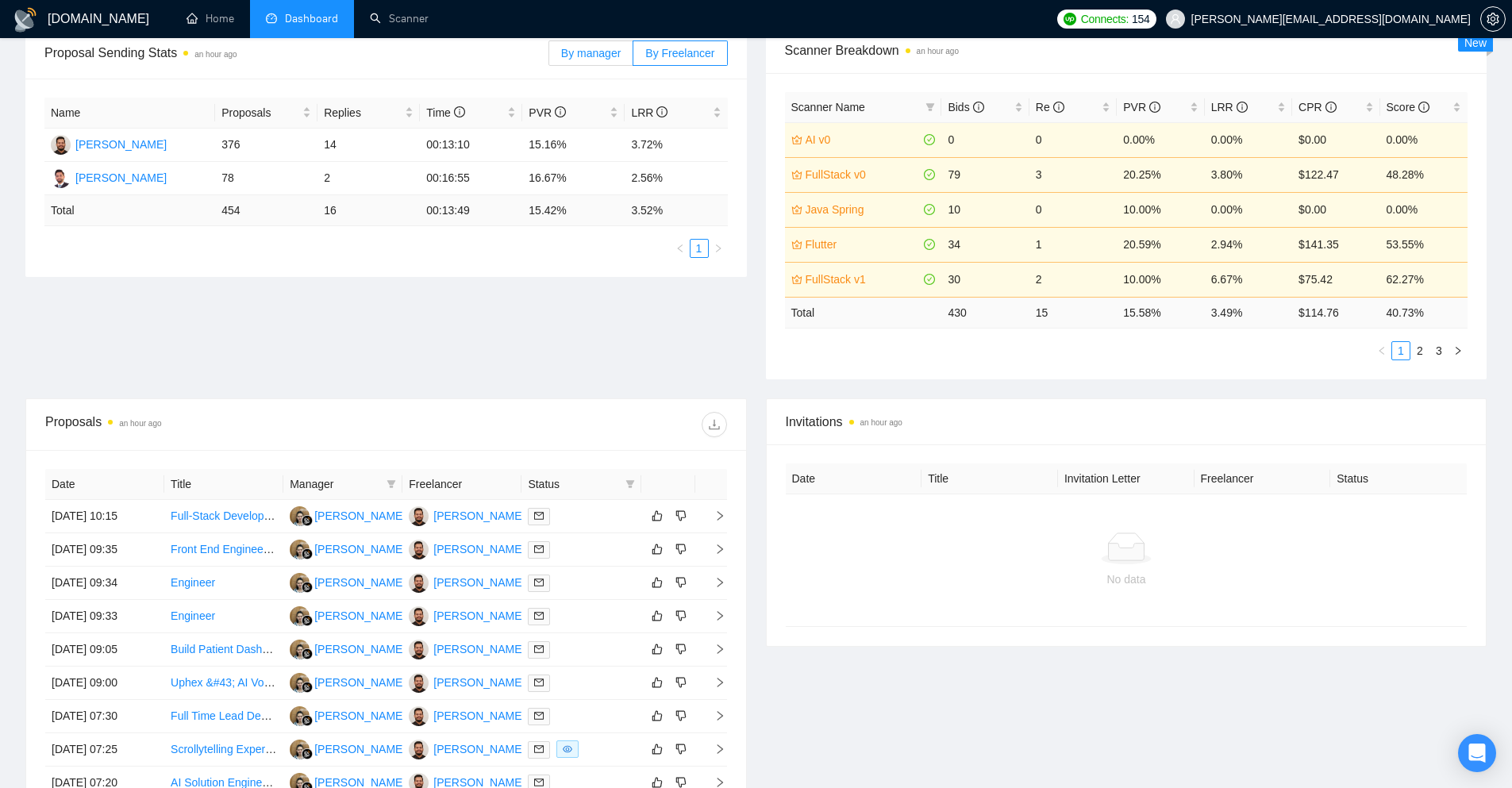
click at [599, 54] on span "By manager" at bounding box center [591, 53] width 60 height 12
click at [550, 57] on input "By manager" at bounding box center [550, 57] width 0 height 0
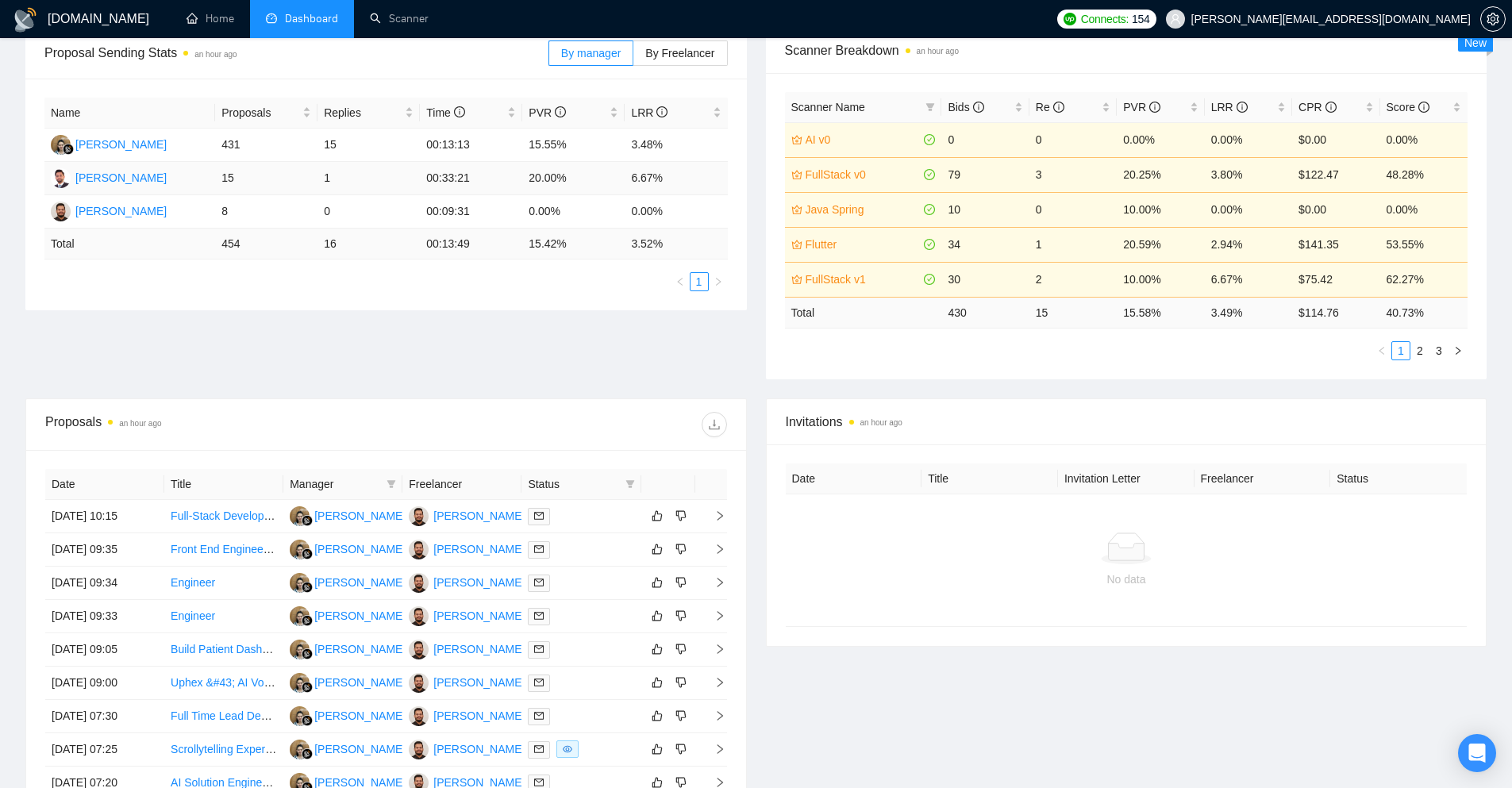
drag, startPoint x: 695, startPoint y: 226, endPoint x: 203, endPoint y: 167, distance: 495.5
click at [203, 167] on tbody "Endang Susilowati 431 15 00:13:13 15.55% 3.48% Faizan Muhammad 15 1 00:33:21 20…" at bounding box center [386, 179] width 683 height 100
click at [229, 311] on div "Proposal Sending Stats an hour ago By manager By Freelancer Name Proposals Repl…" at bounding box center [756, 213] width 1480 height 370
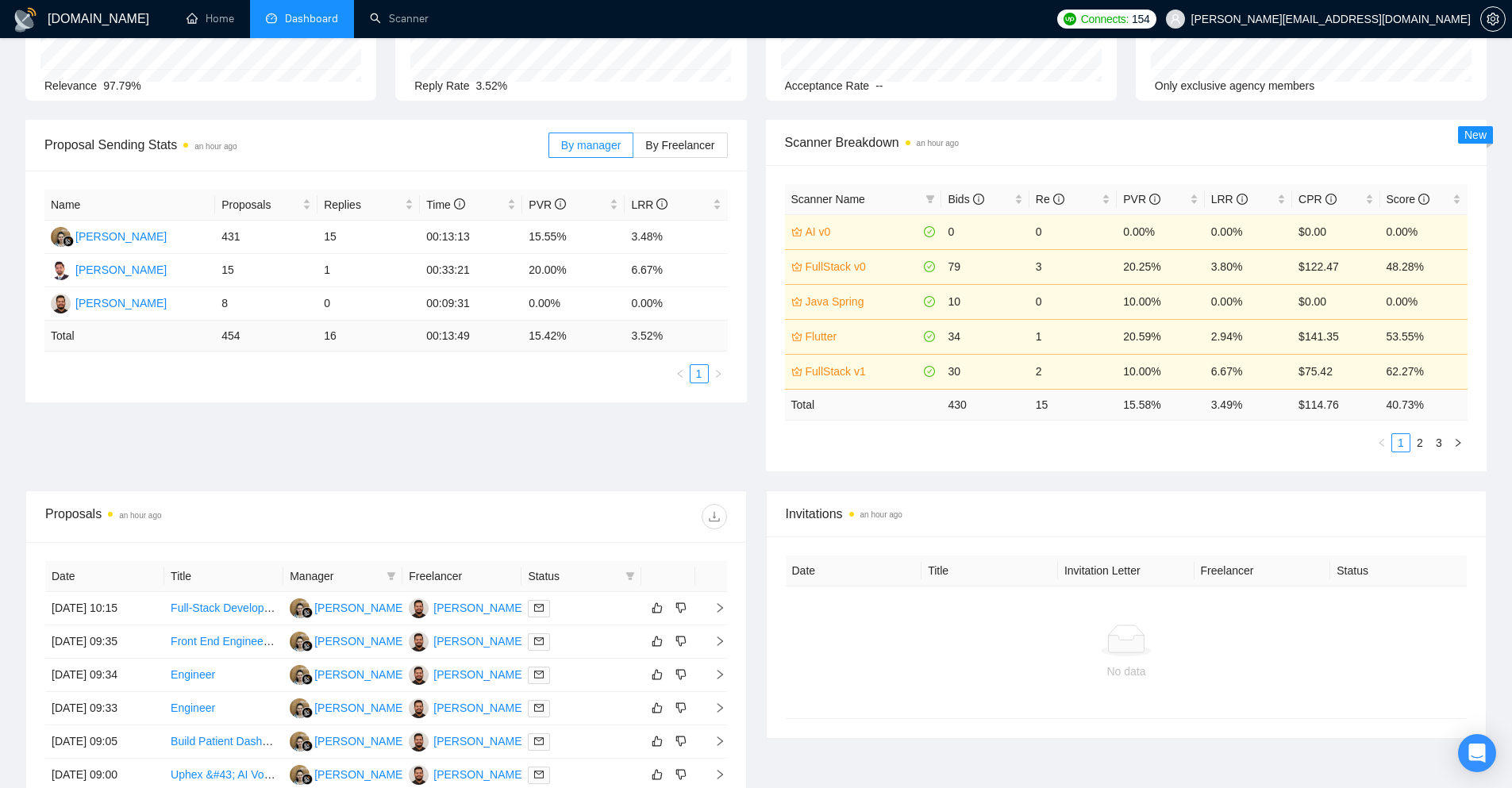
scroll to position [0, 0]
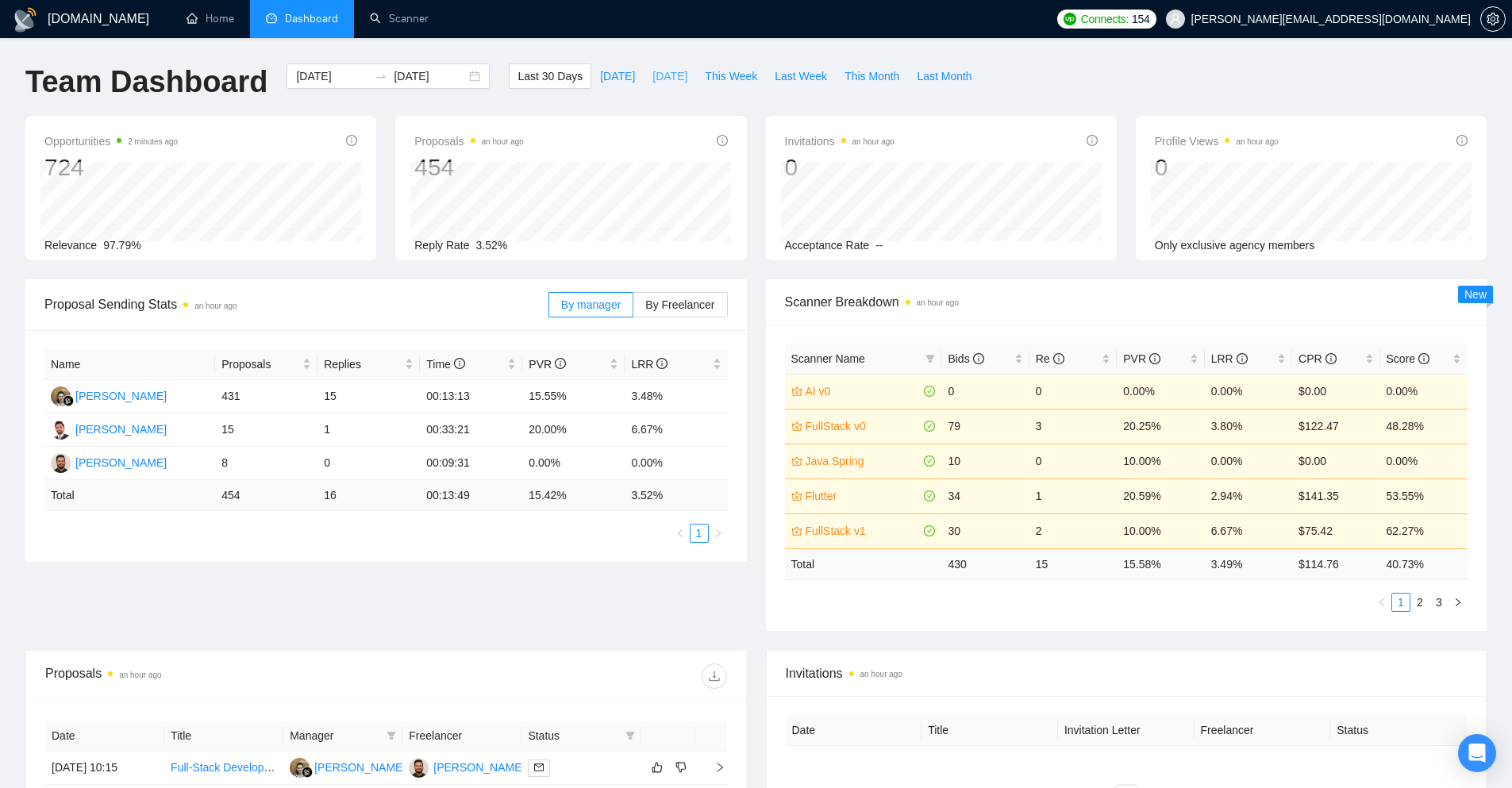
click at [653, 72] on span "[DATE]" at bounding box center [670, 77] width 35 height 18
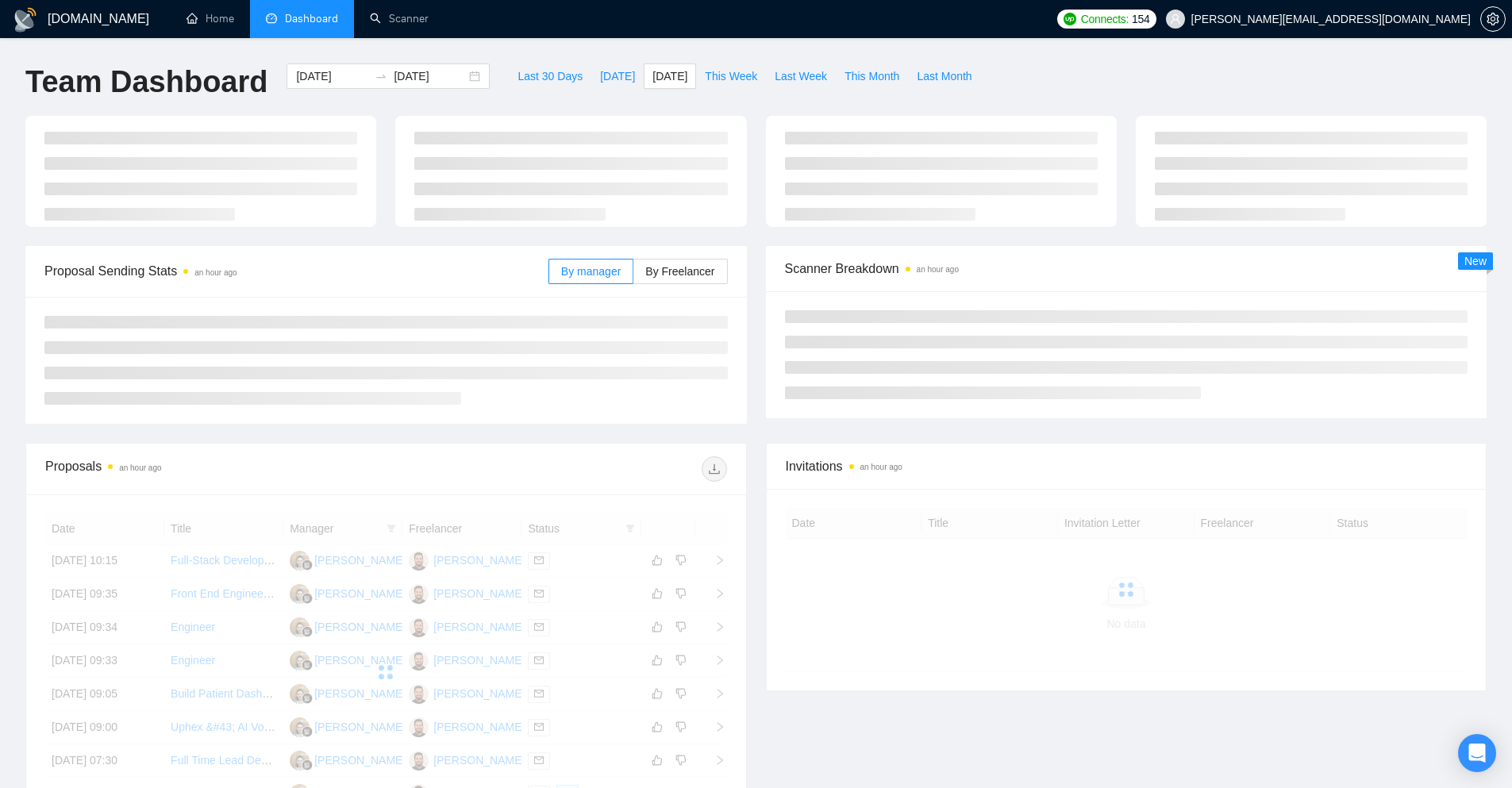
type input "[DATE]"
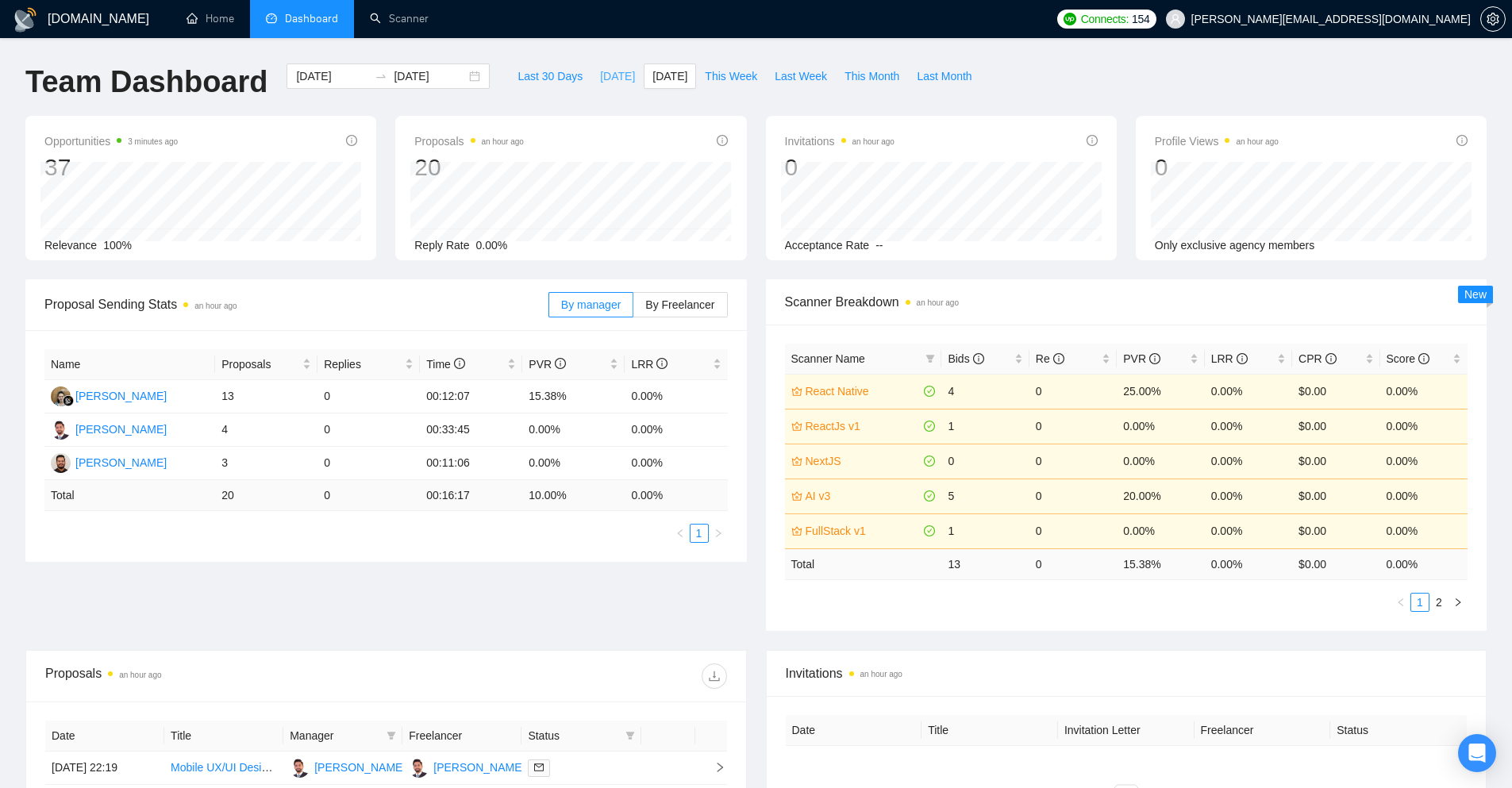
click at [600, 72] on span "[DATE]" at bounding box center [617, 77] width 35 height 18
type input "[DATE]"
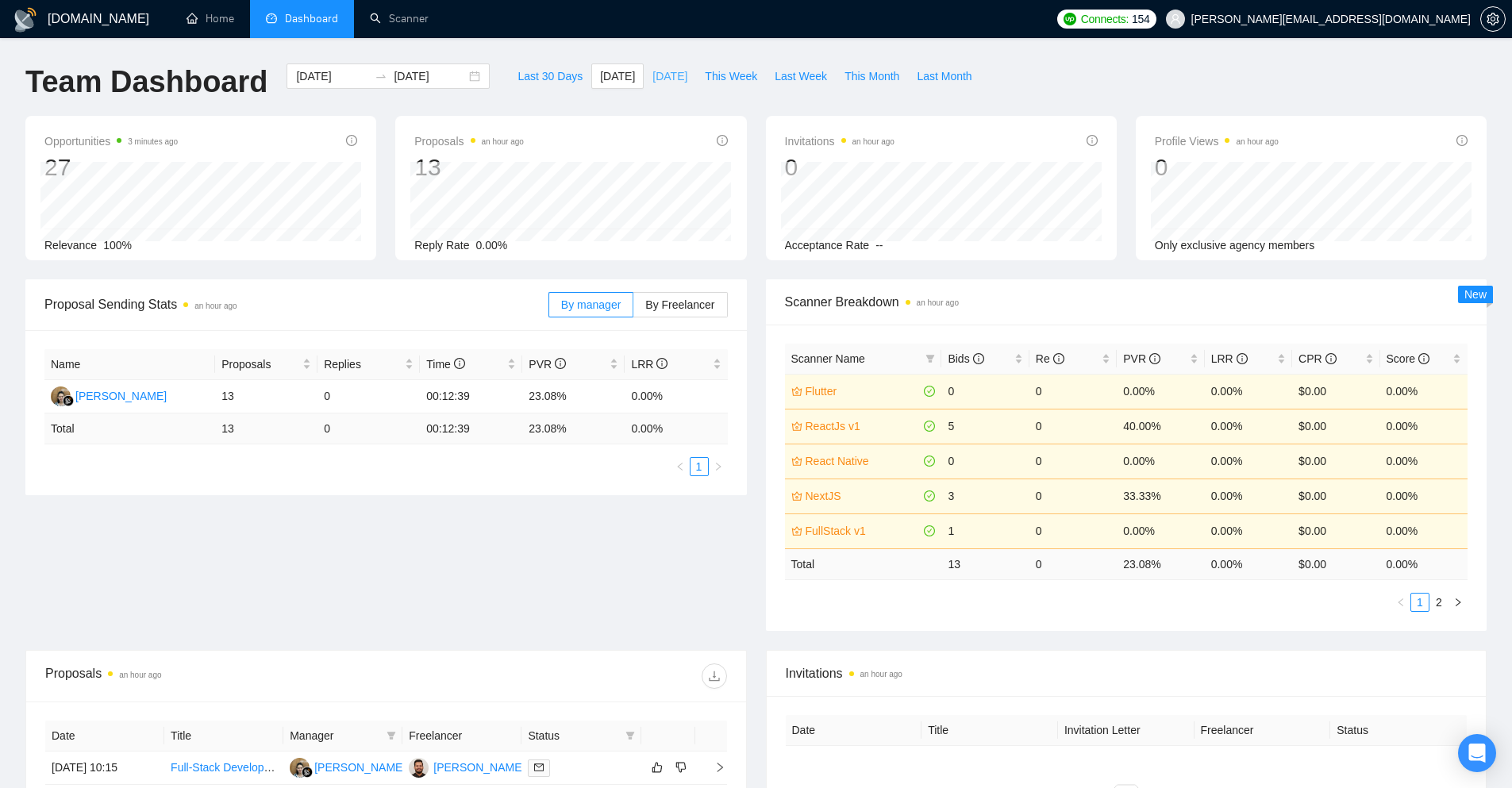
click at [655, 69] on span "[DATE]" at bounding box center [670, 77] width 35 height 18
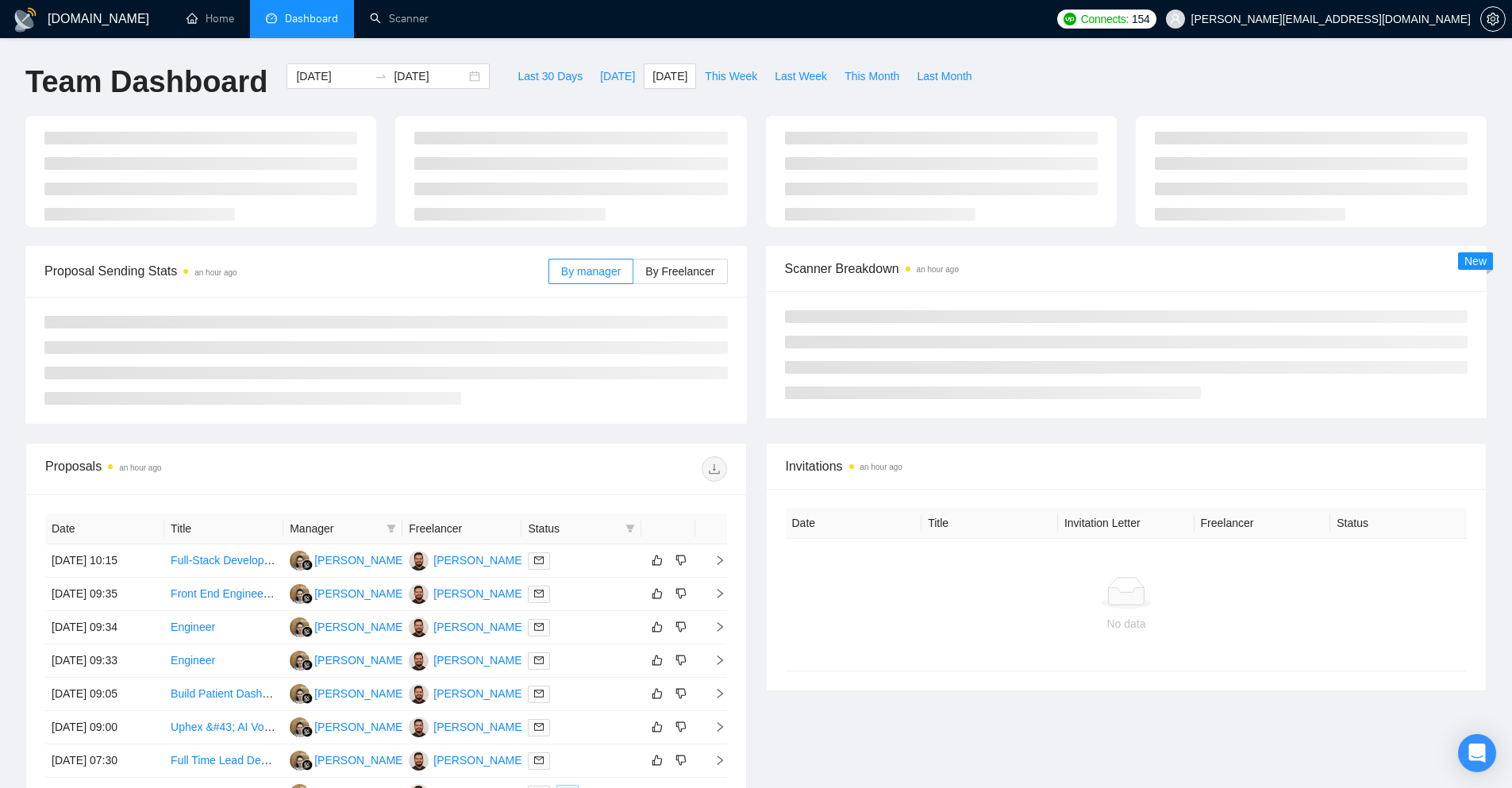
type input "[DATE]"
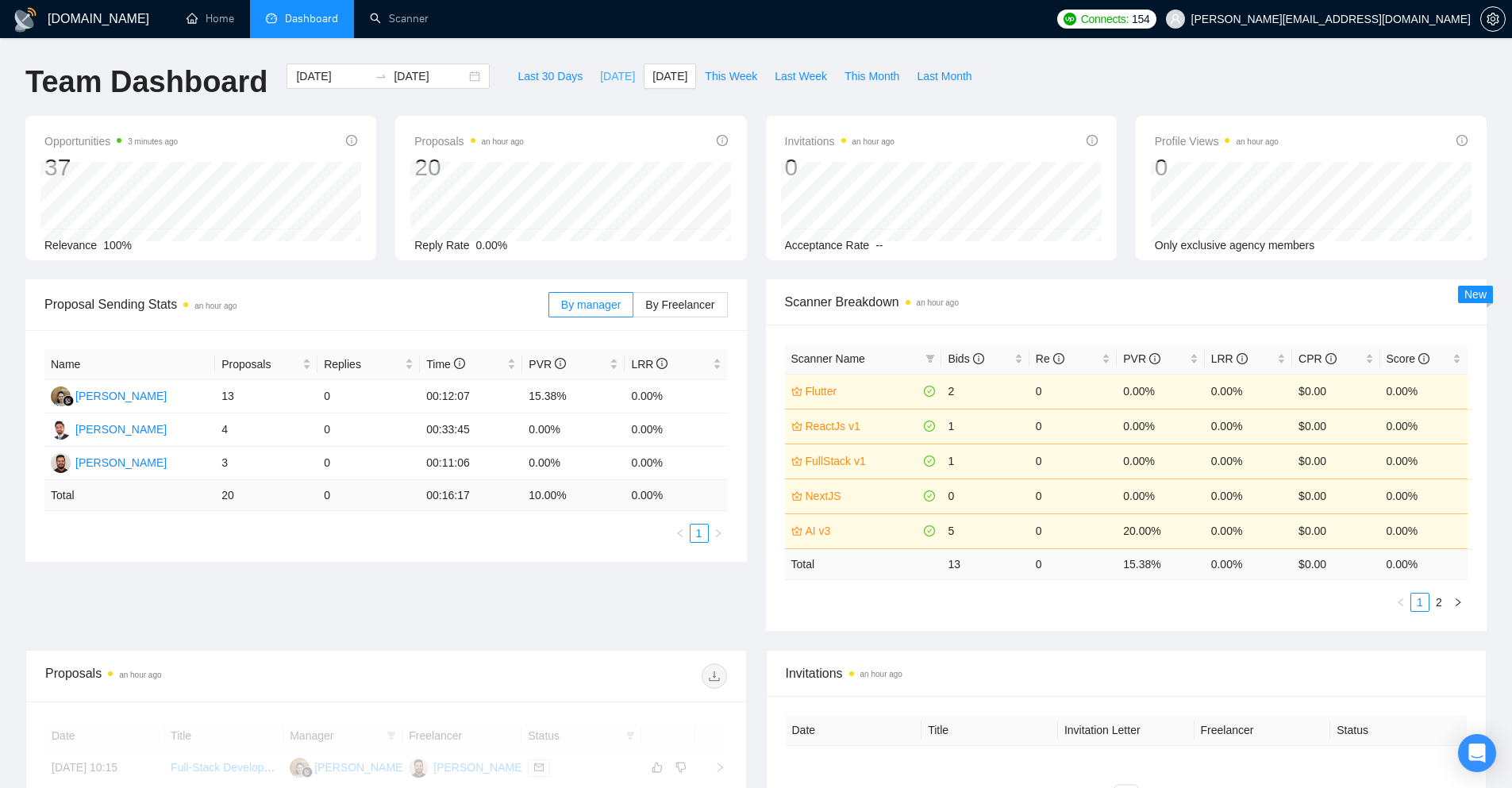
click at [600, 78] on span "[DATE]" at bounding box center [617, 77] width 35 height 18
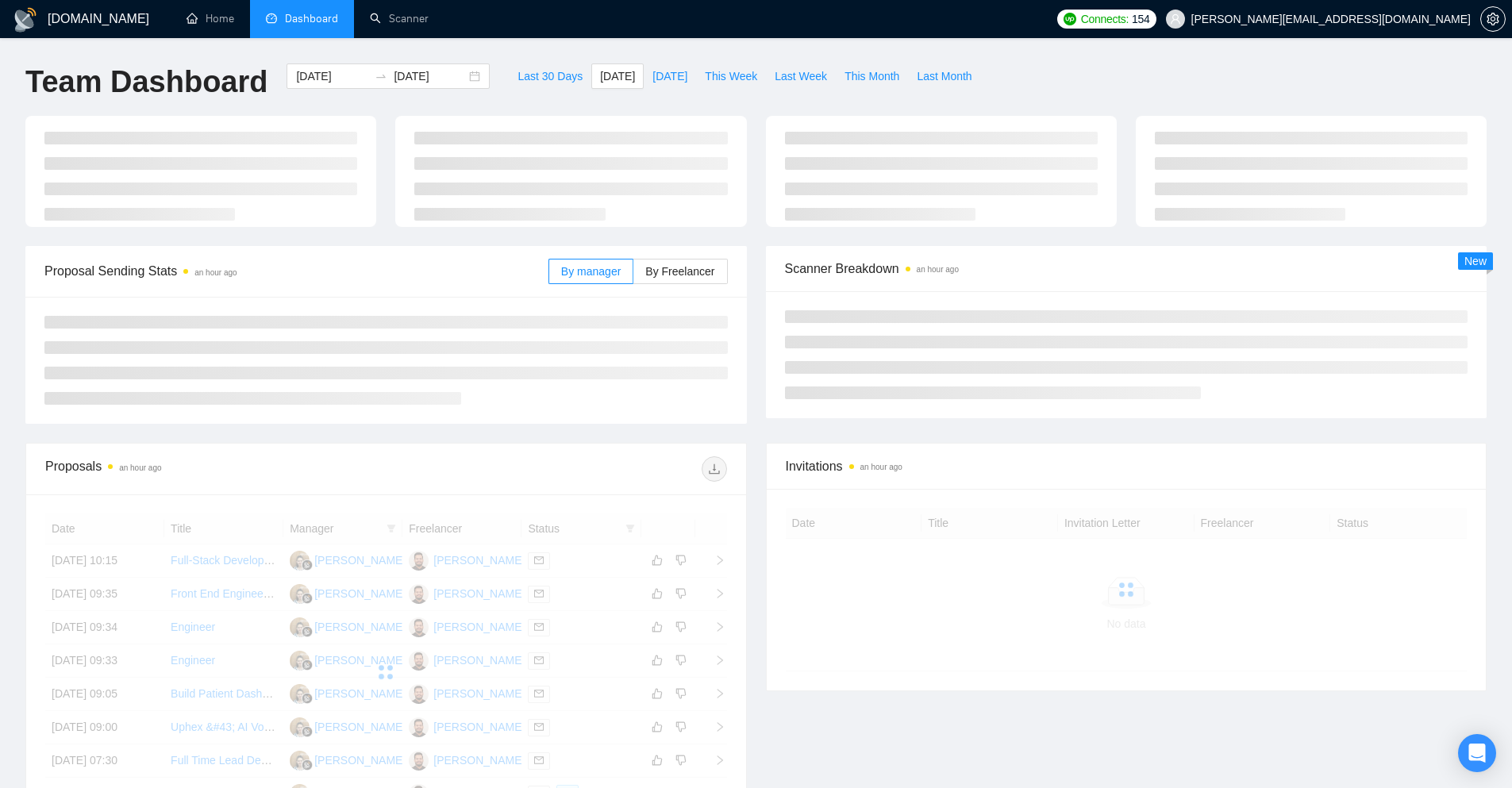
type input "[DATE]"
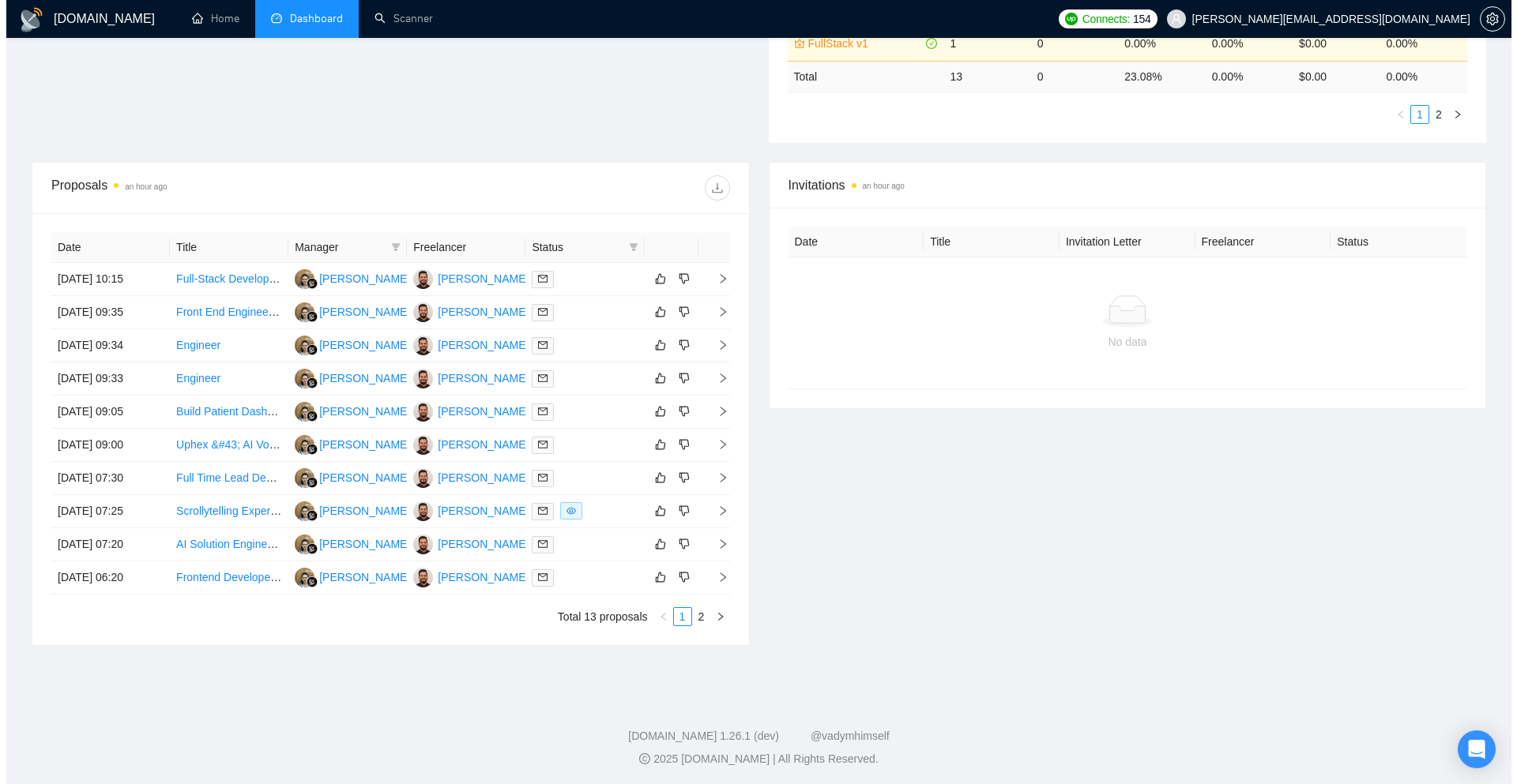
scroll to position [487, 0]
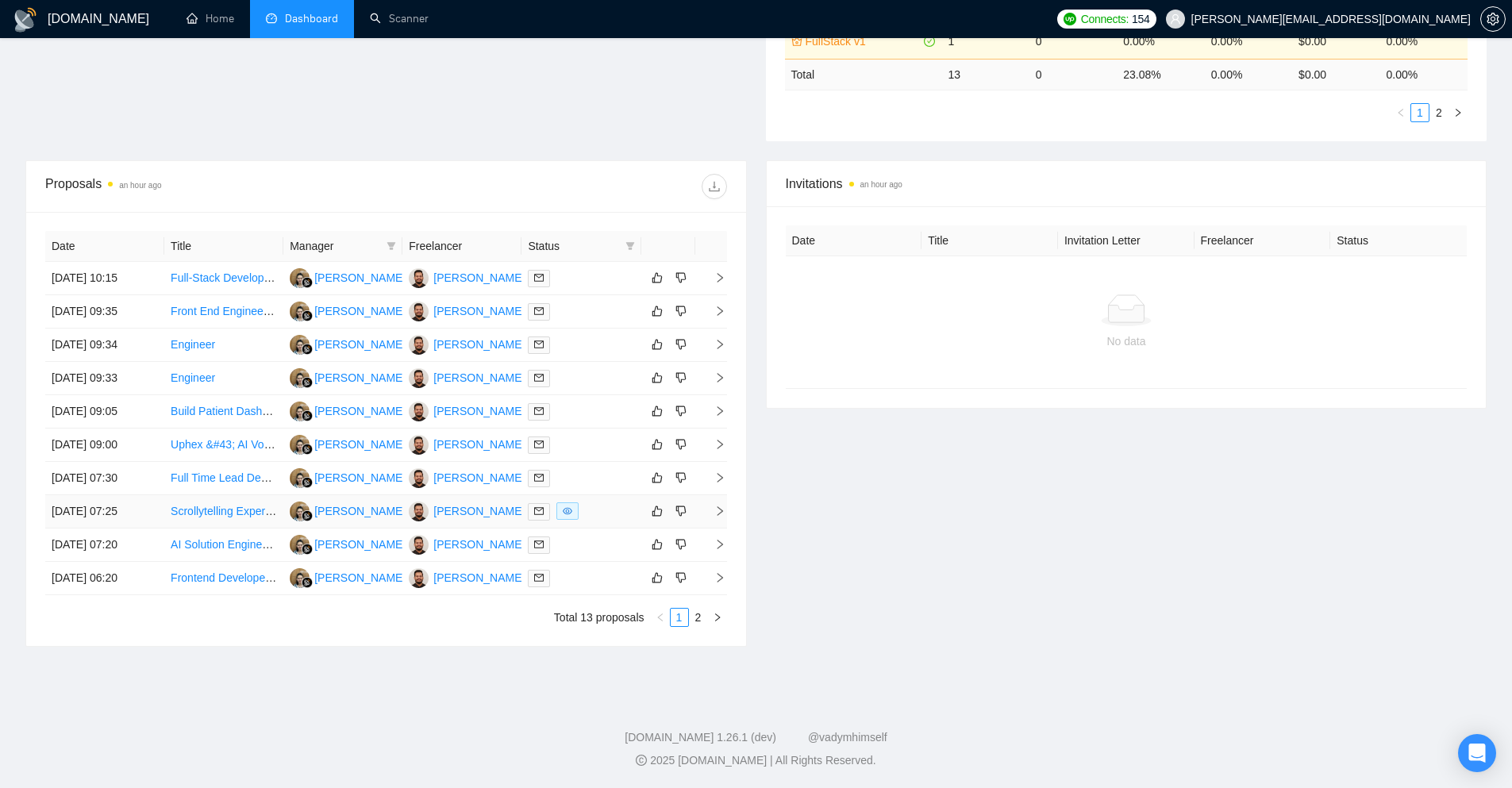
click at [724, 514] on icon "right" at bounding box center [719, 511] width 11 height 11
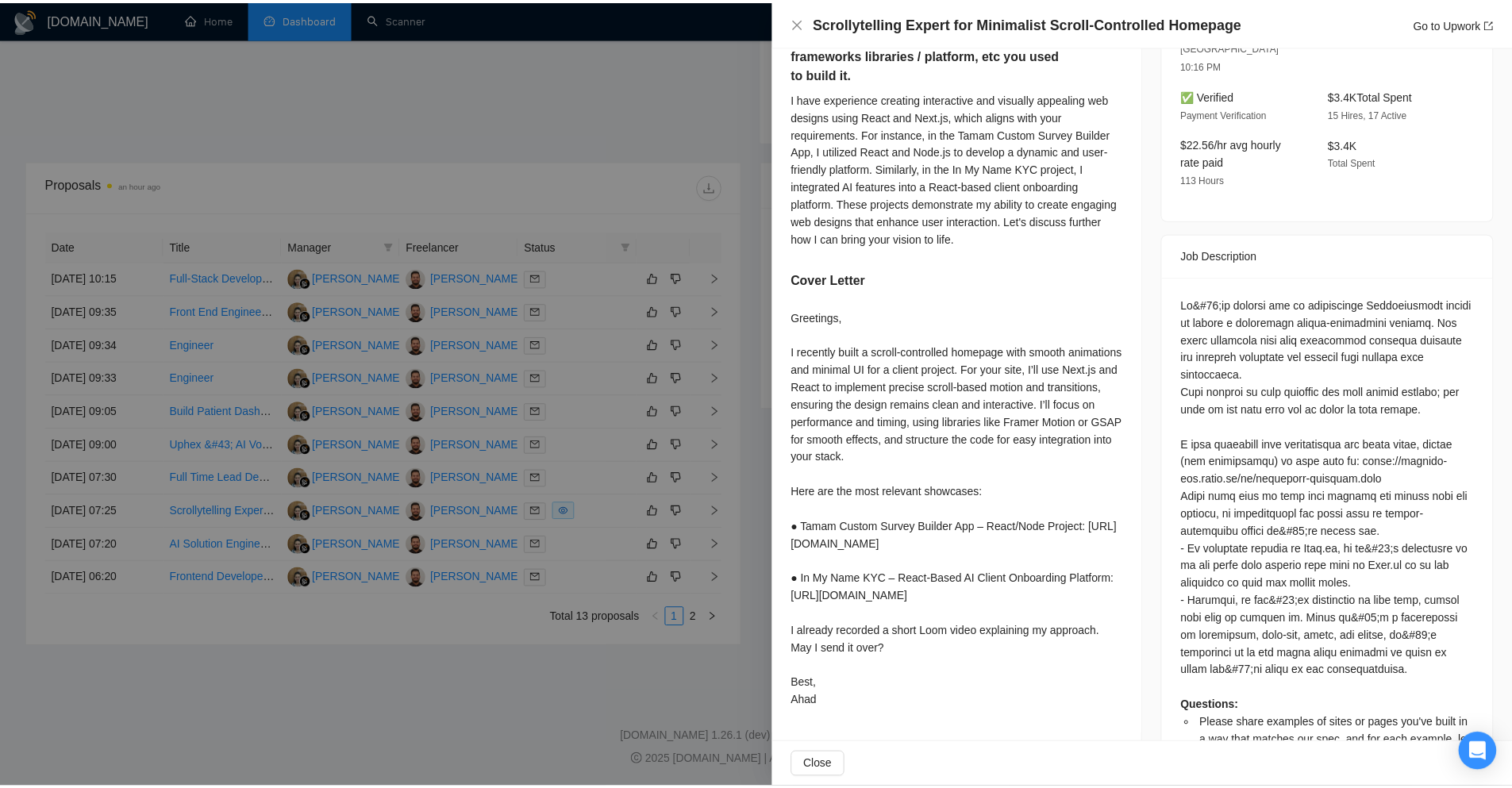
scroll to position [476, 0]
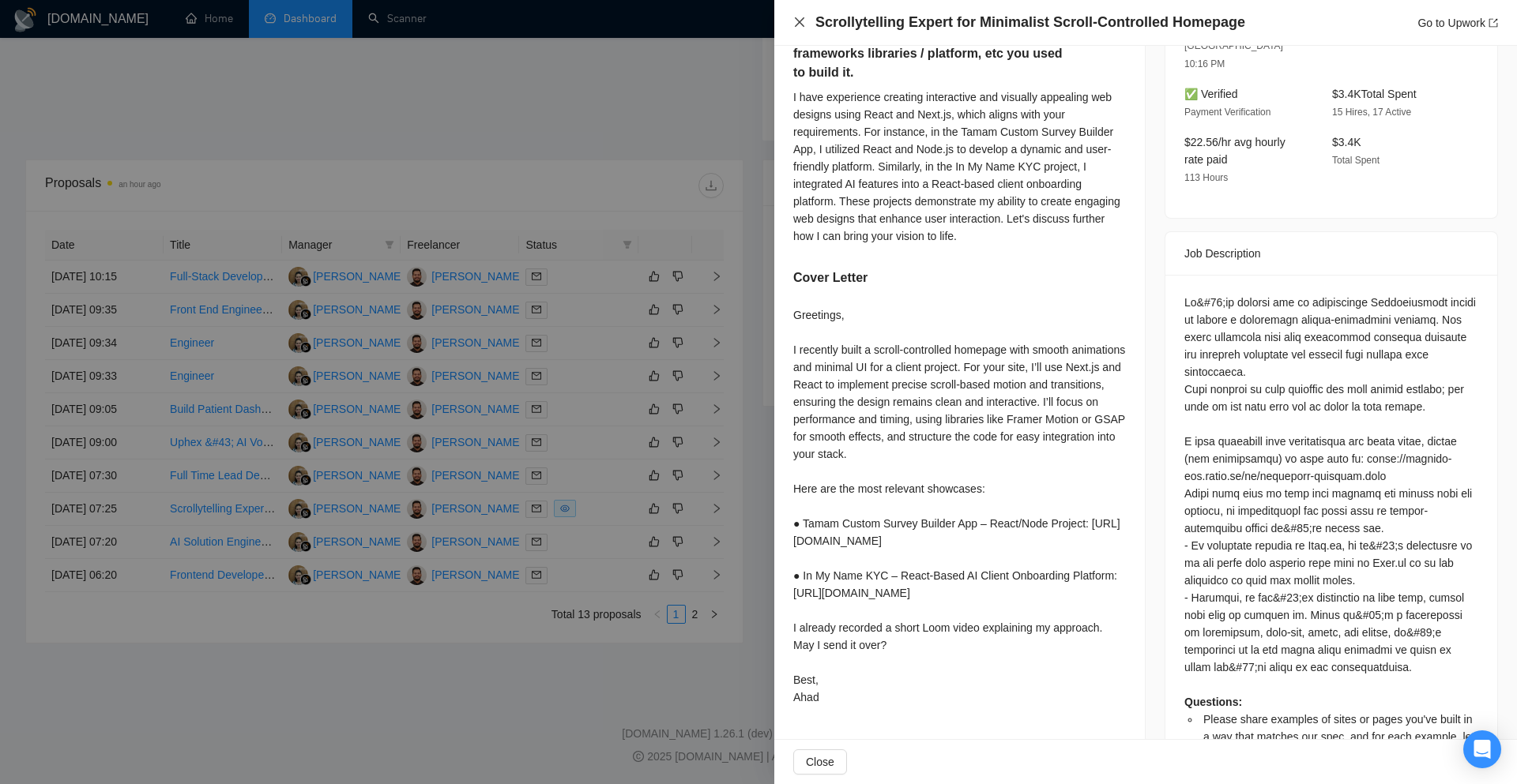
click at [798, 20] on icon "close" at bounding box center [799, 22] width 12 height 12
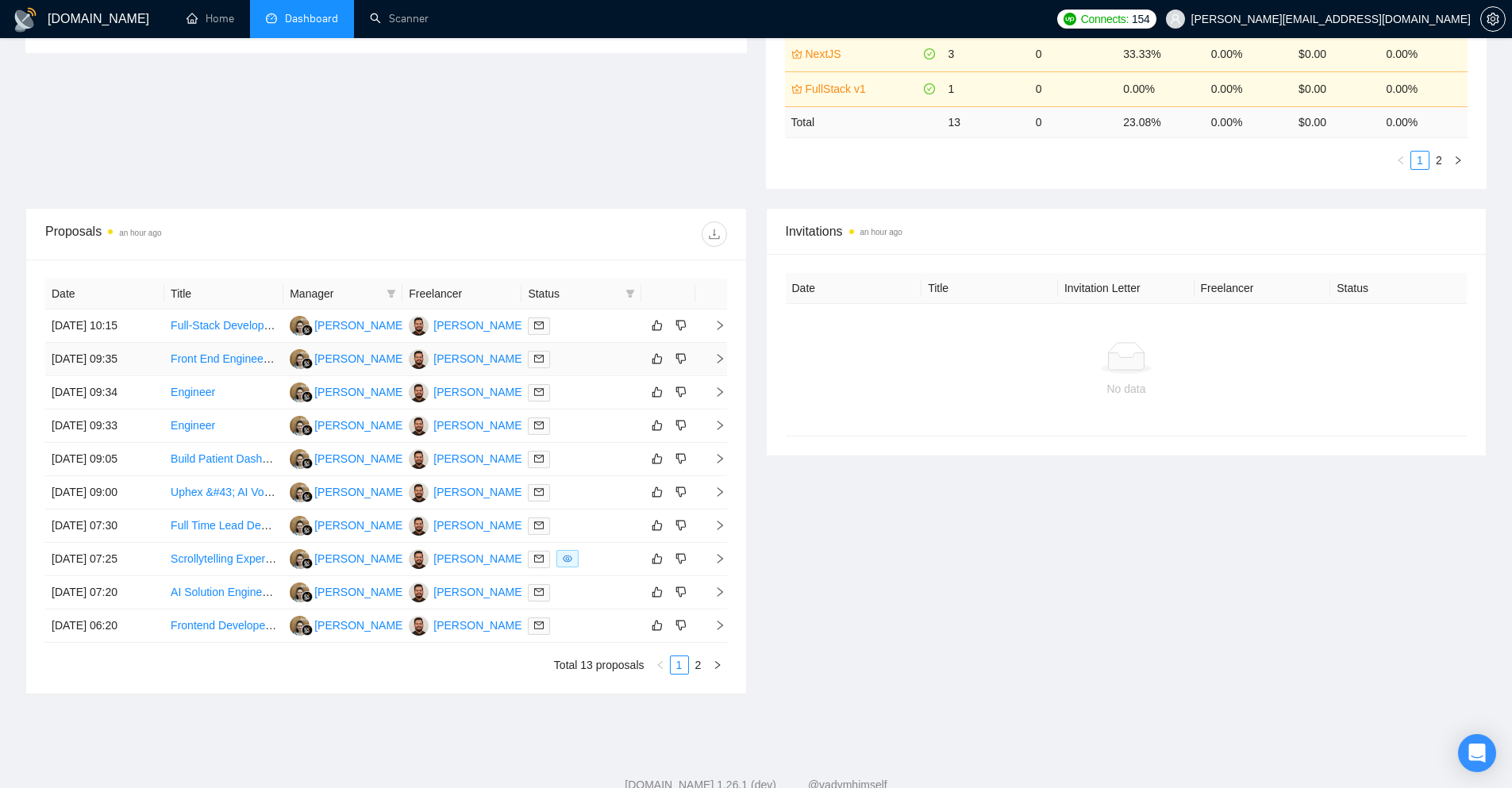
scroll to position [490, 0]
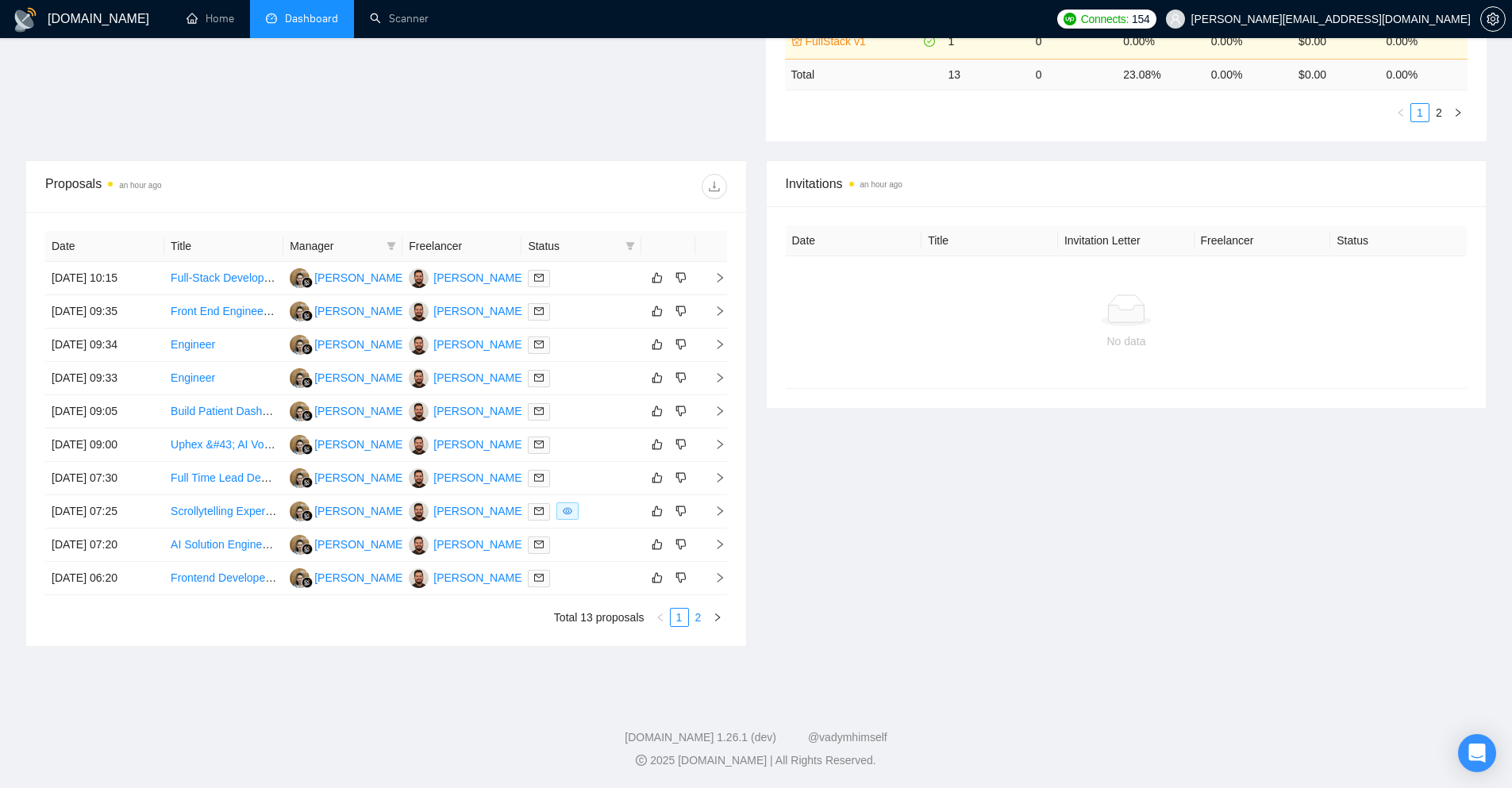
click at [695, 617] on link "2" at bounding box center [698, 617] width 18 height 18
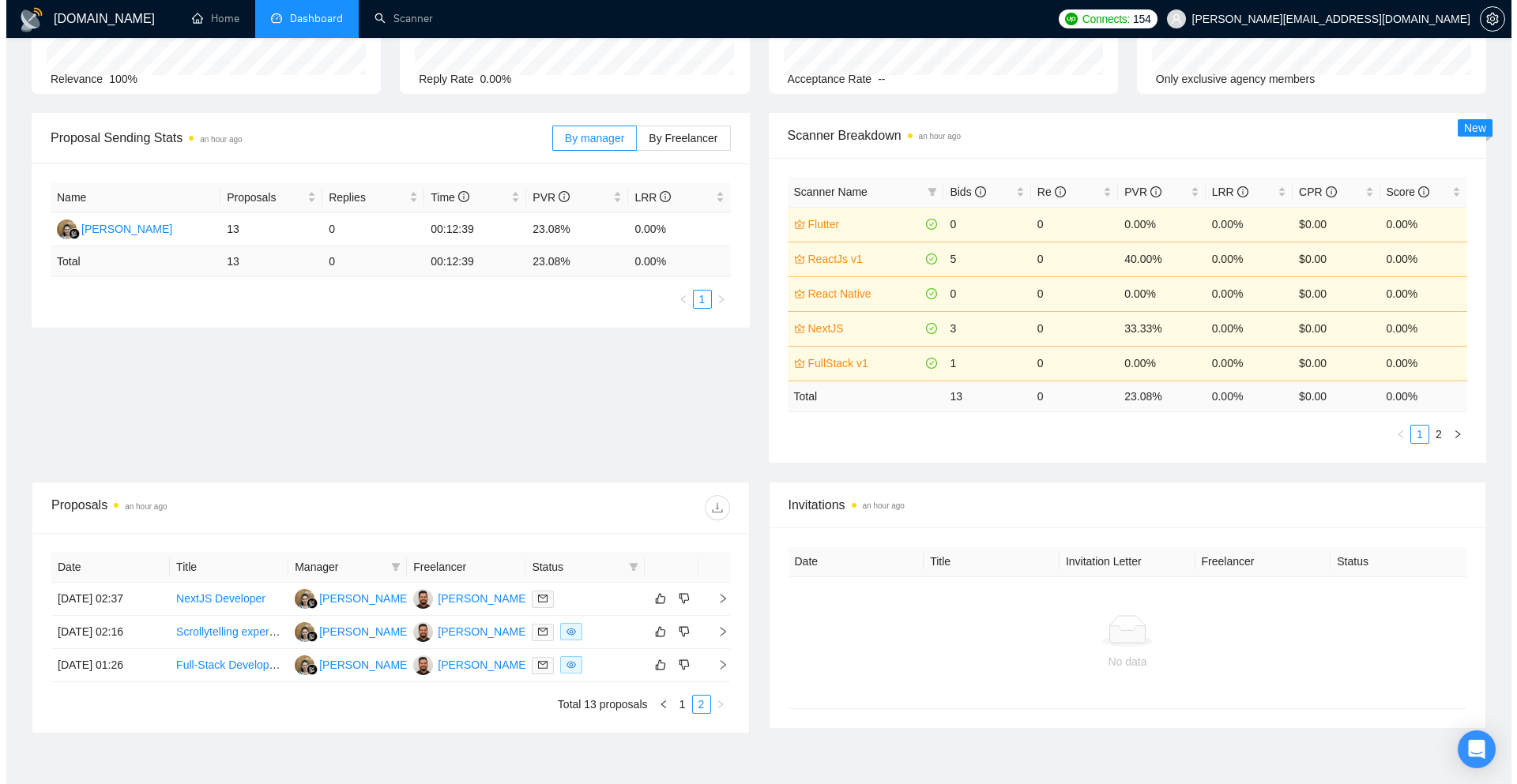
scroll to position [255, 0]
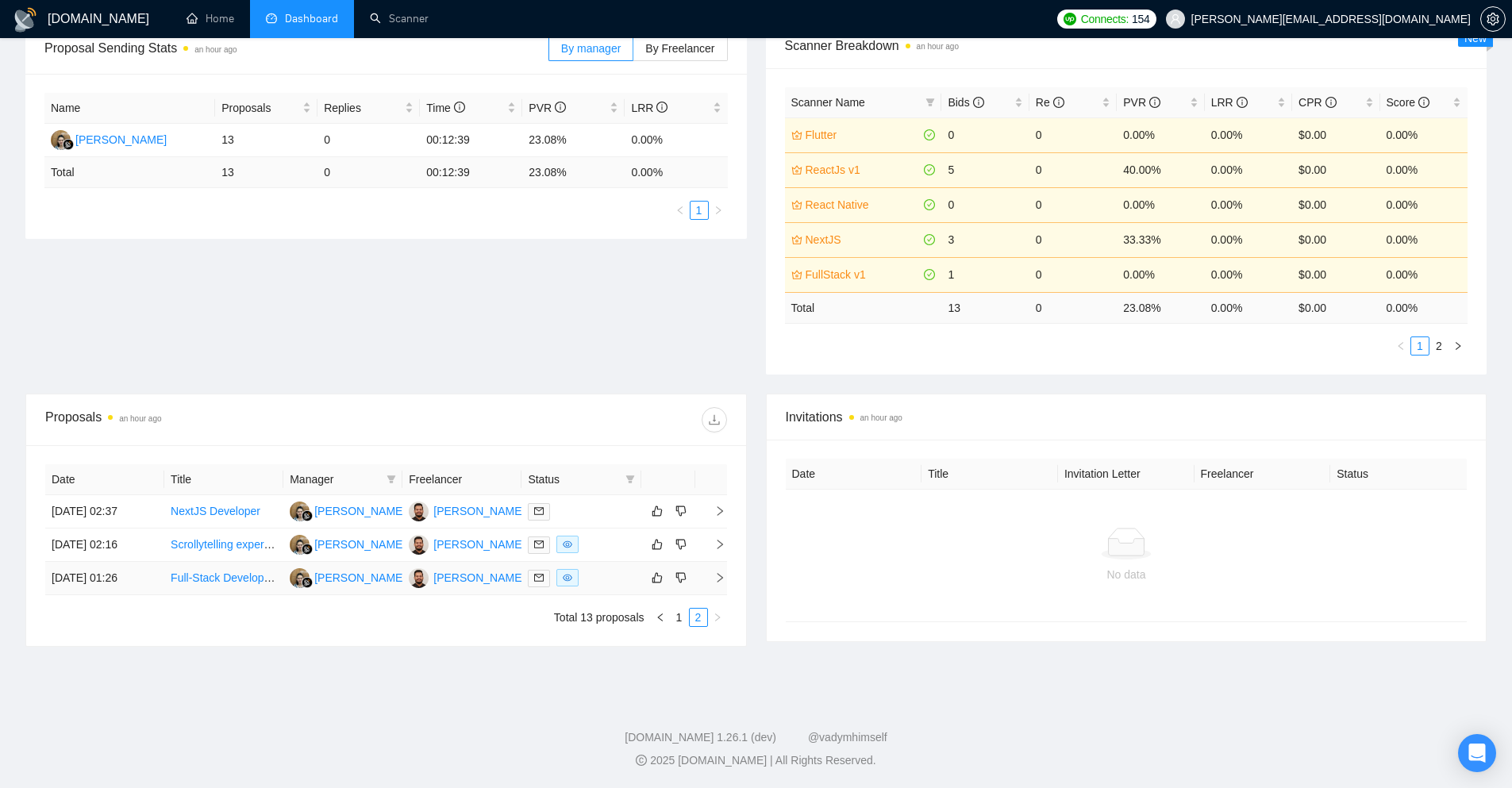
click at [714, 577] on icon "right" at bounding box center [719, 578] width 11 height 11
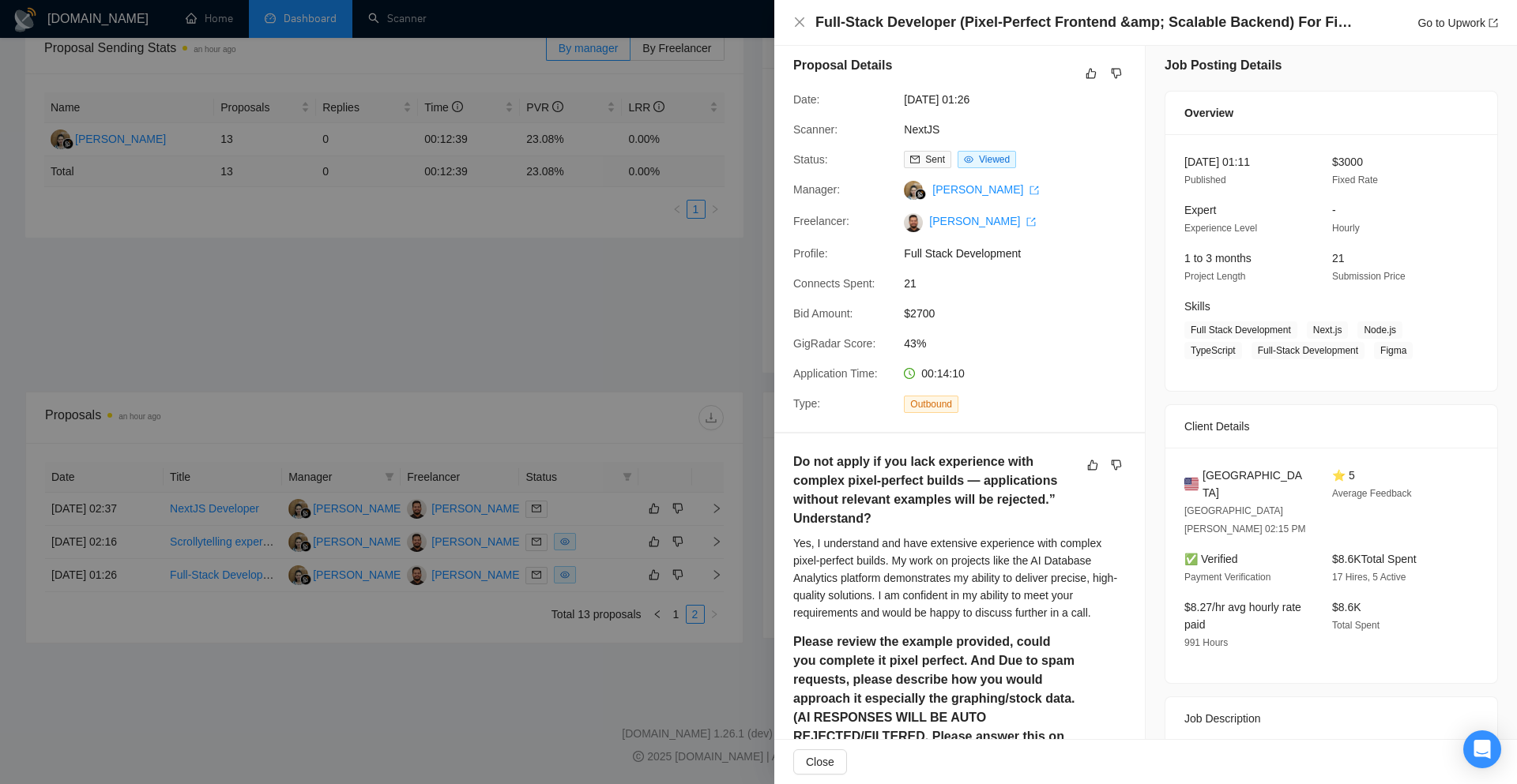
scroll to position [0, 0]
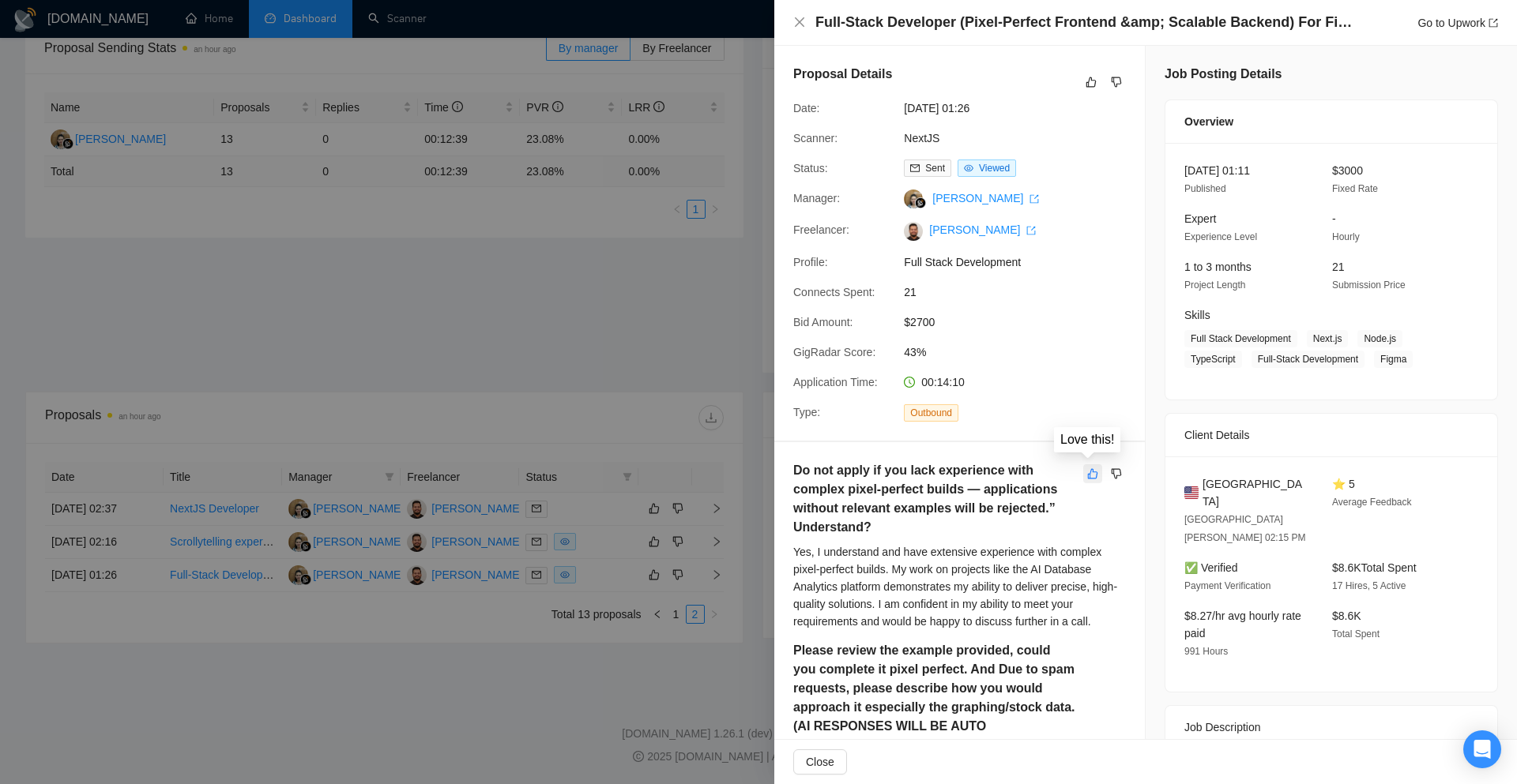
click at [1087, 472] on icon "like" at bounding box center [1092, 473] width 11 height 12
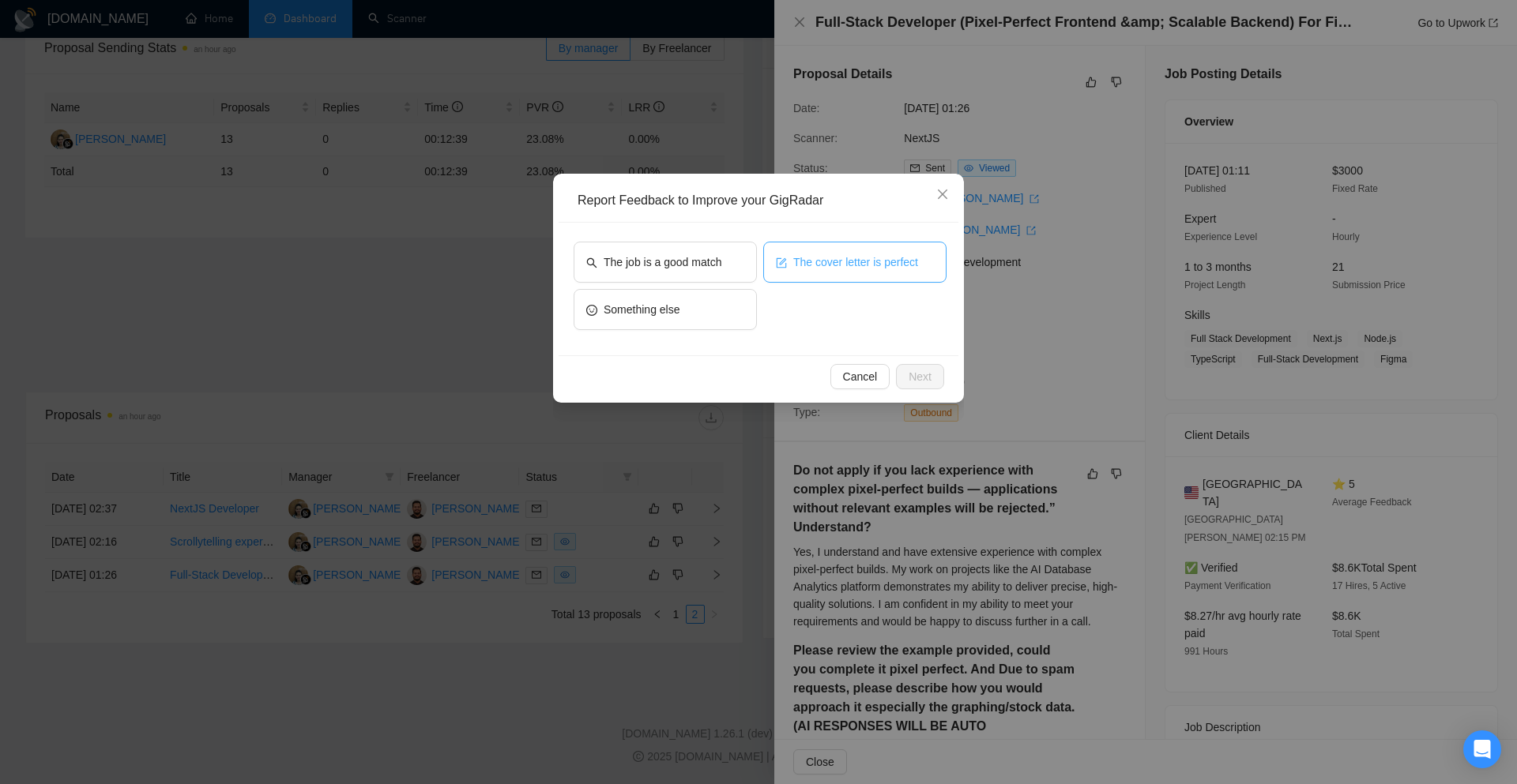
click at [818, 268] on span "The cover letter is perfect" at bounding box center [855, 262] width 125 height 18
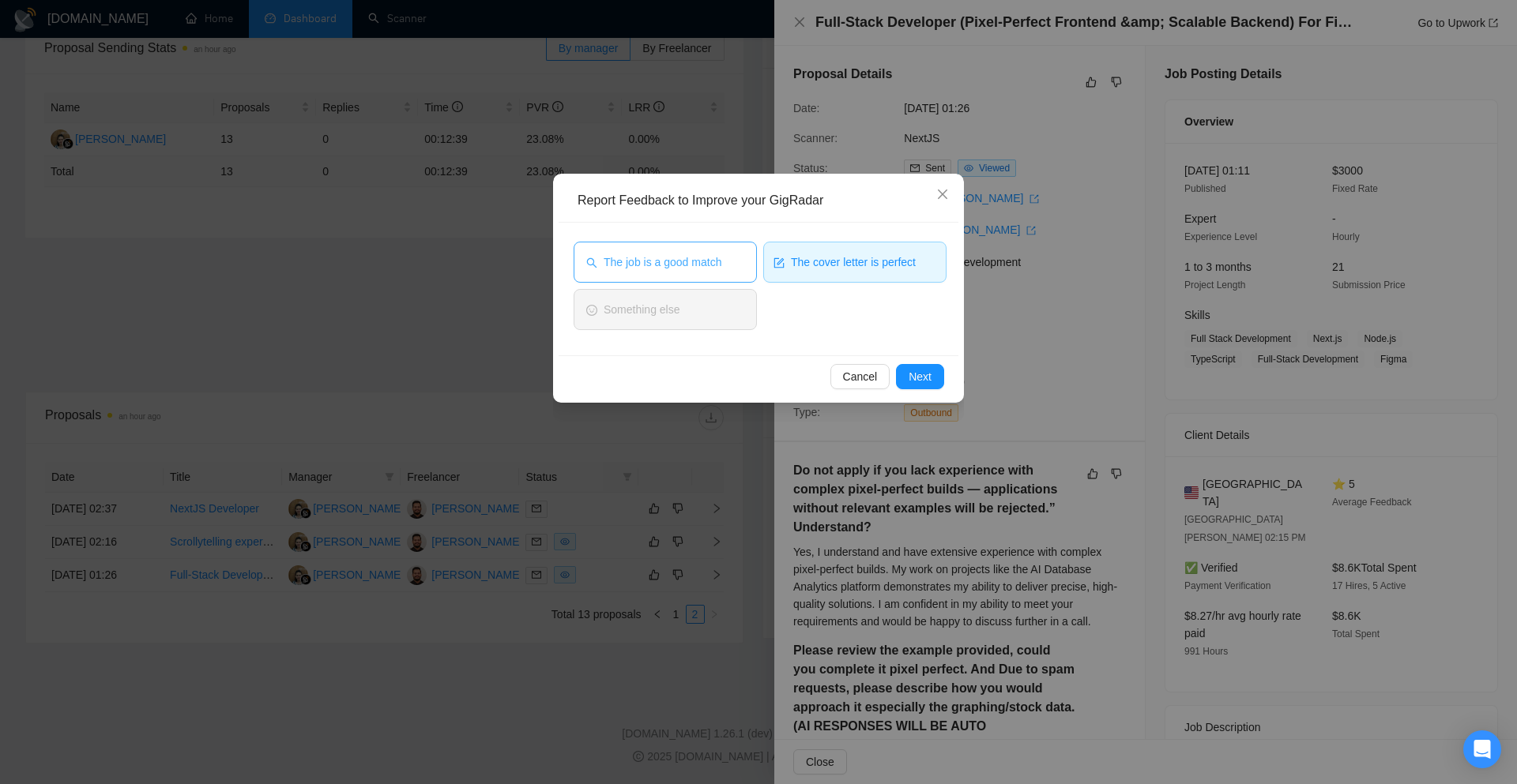
click at [690, 261] on span "The job is a good match" at bounding box center [662, 262] width 117 height 18
click at [902, 370] on button "Next" at bounding box center [919, 376] width 48 height 25
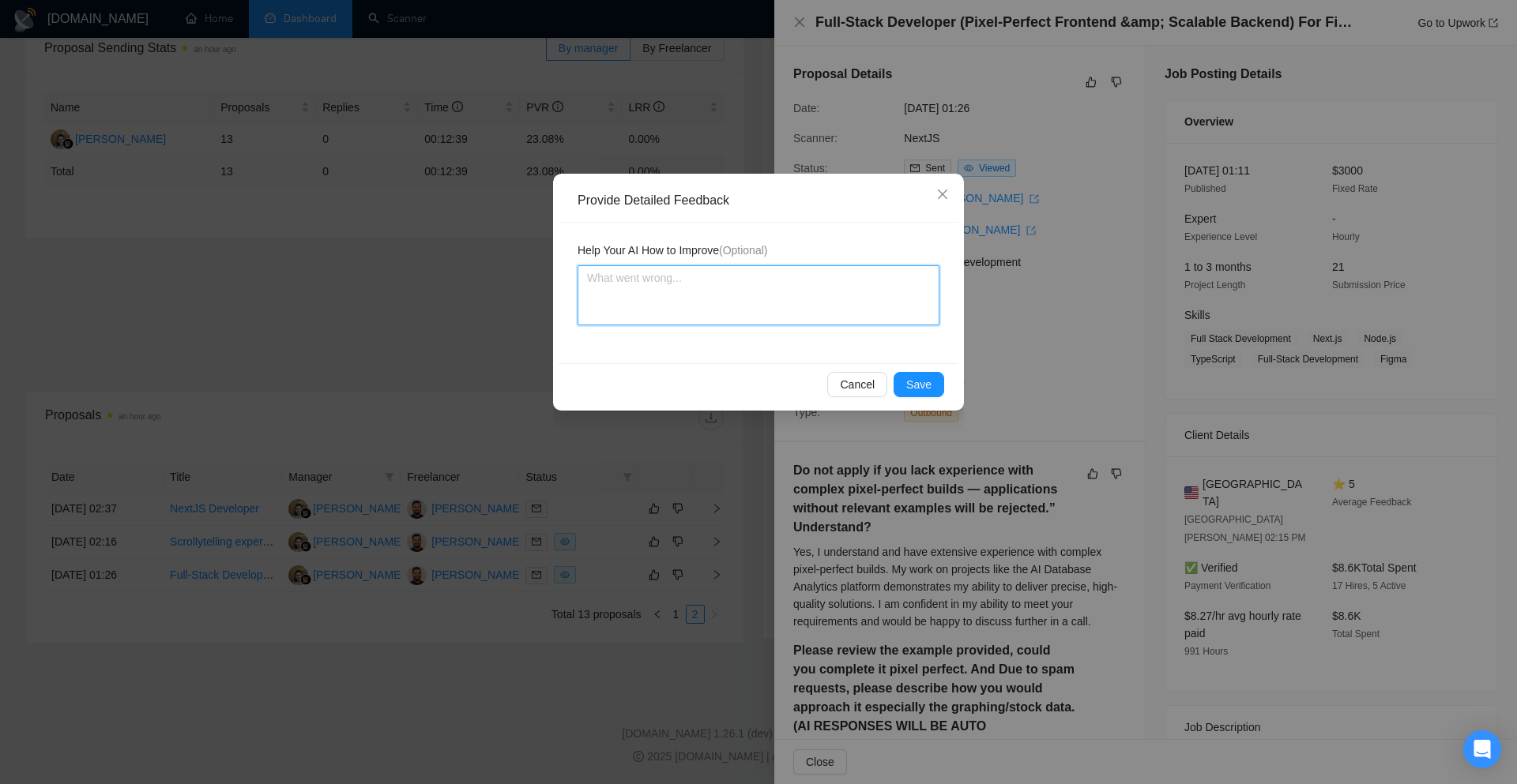
click at [702, 310] on textarea at bounding box center [758, 295] width 362 height 60
paste textarea "Today's Task(29-09-25): Logged 4 hours for today’s work to our Upwork project. …"
type textarea "Today's Task(29-09-25): Logged 4 hours for today’s work to our Upwork project. …"
type textarea "L"
type textarea "Lo"
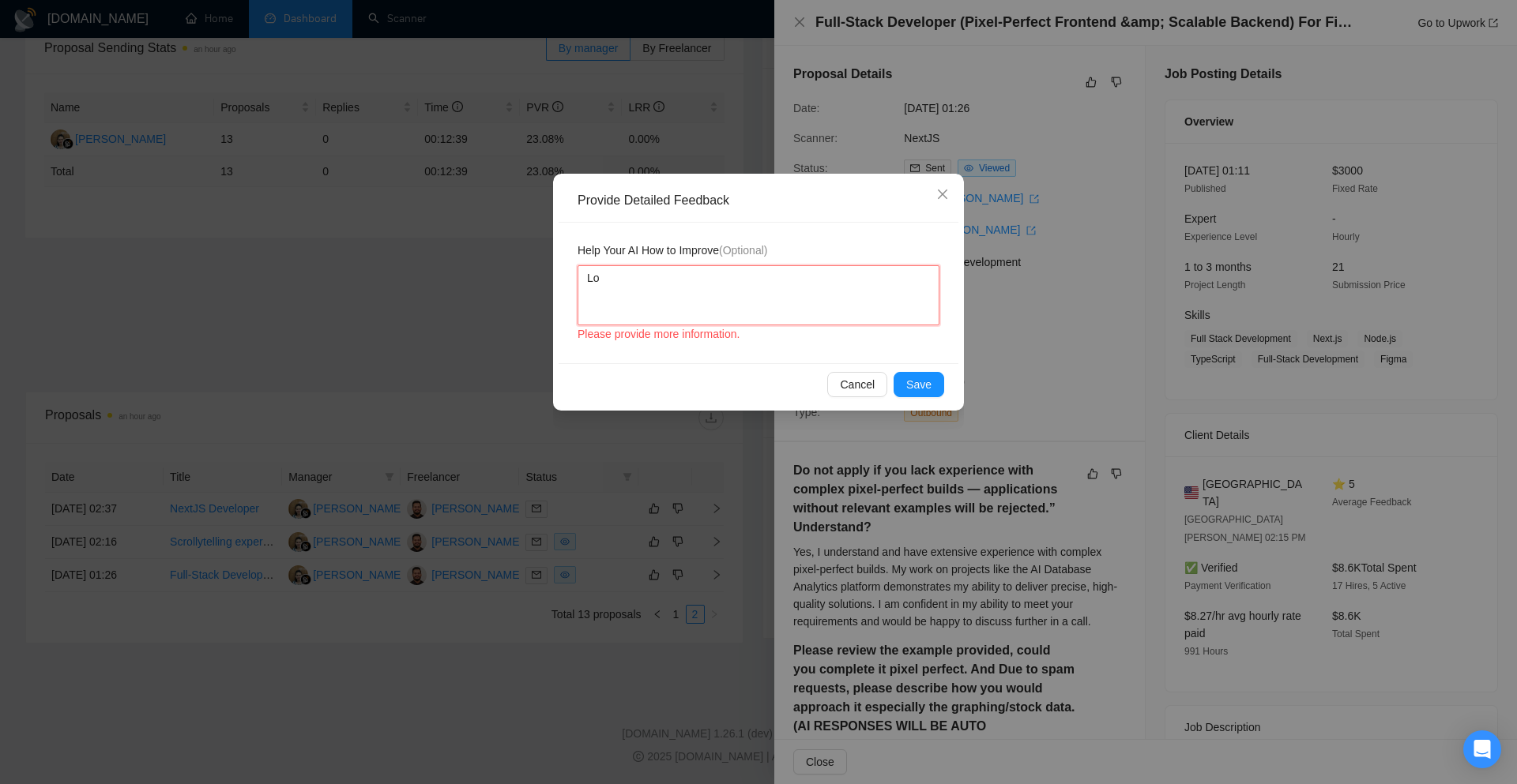
type textarea "L"
type textarea "C"
type textarea "Co"
type textarea "Cov"
type textarea "Cove"
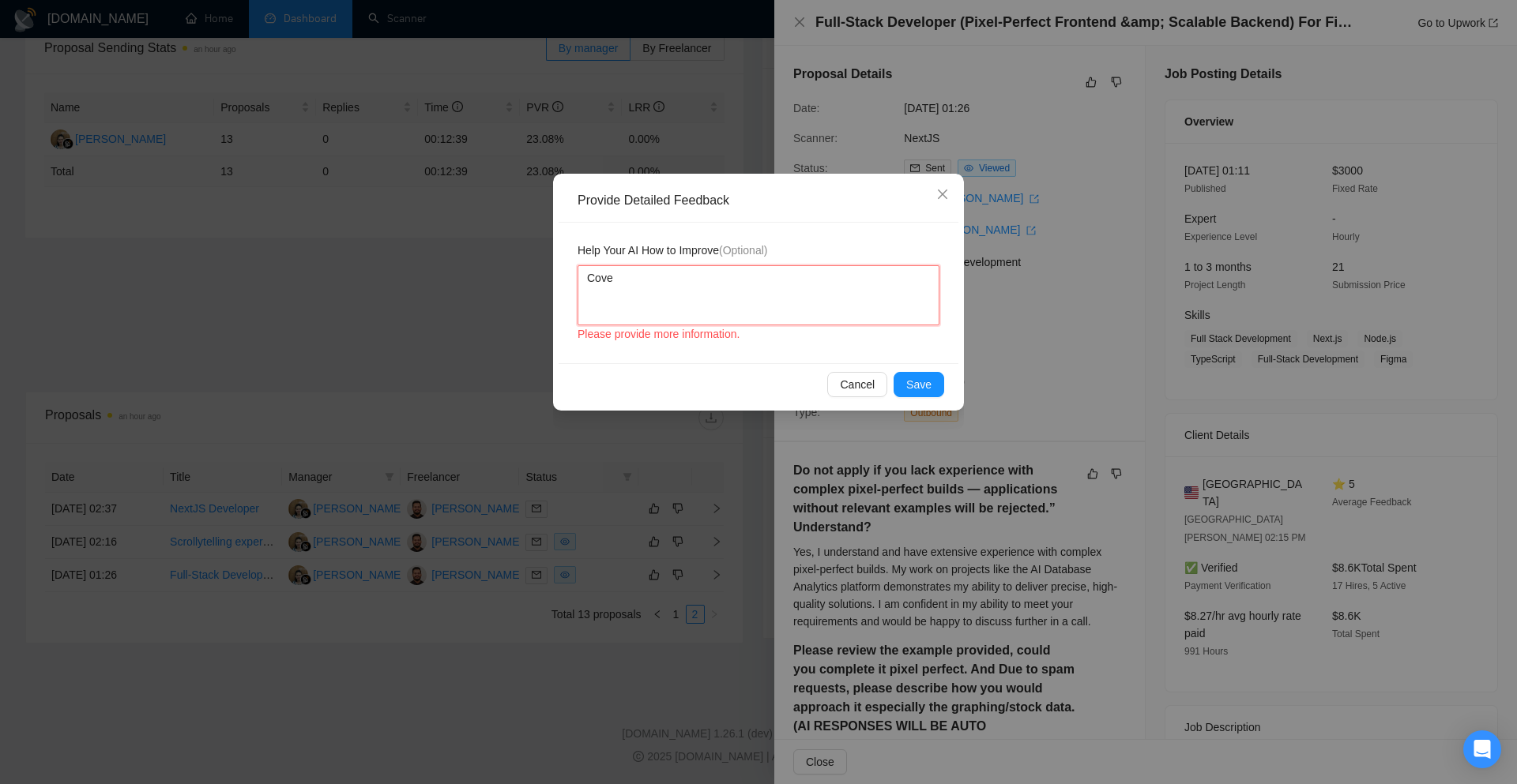
type textarea "Cover"
type textarea "Cover l"
type textarea "Cover le"
type textarea "Cover let"
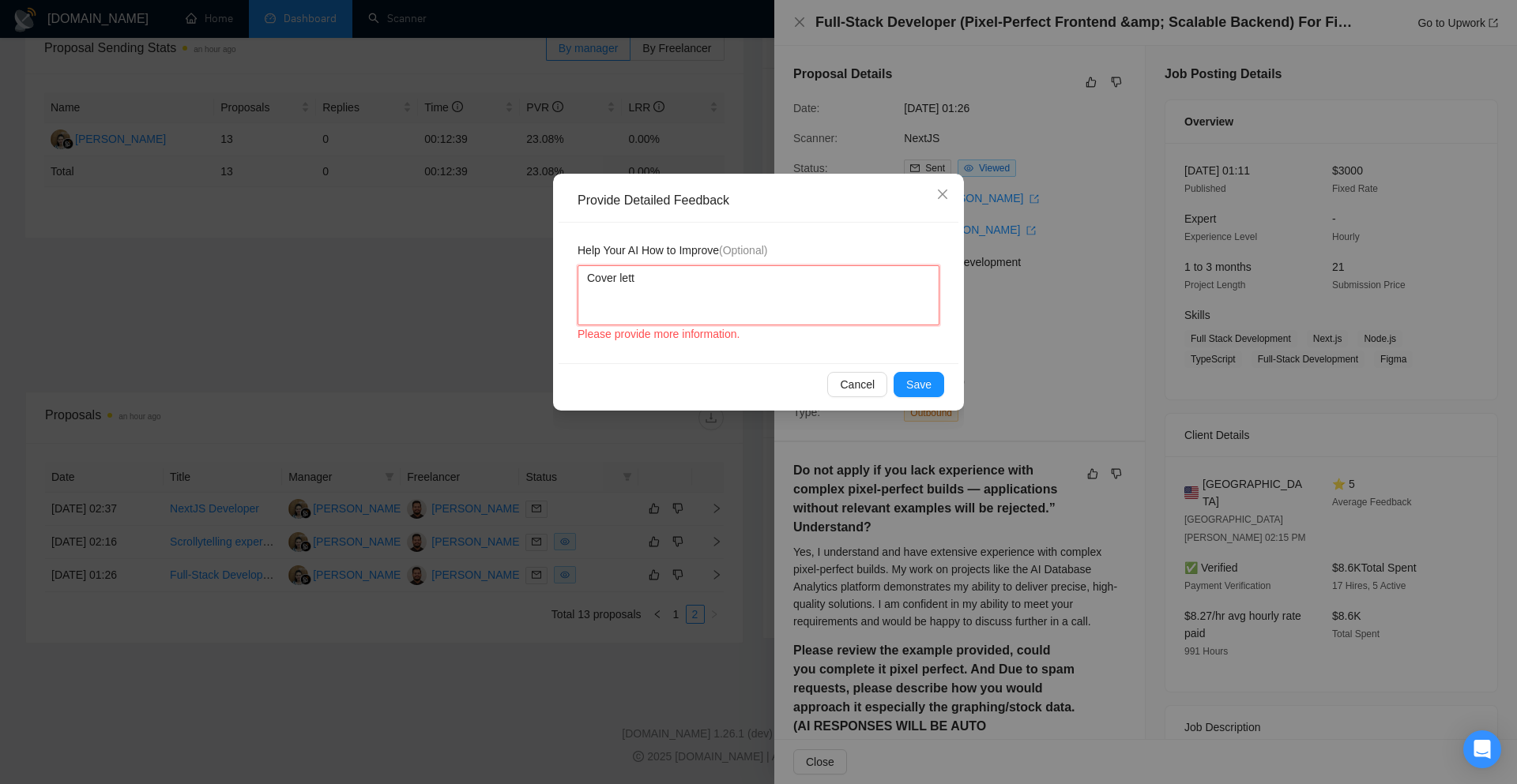
type textarea "Cover lette"
type textarea "Cover letter"
type textarea "Cover letter i"
type textarea "Cover letter is"
type textarea "Cover letter is a"
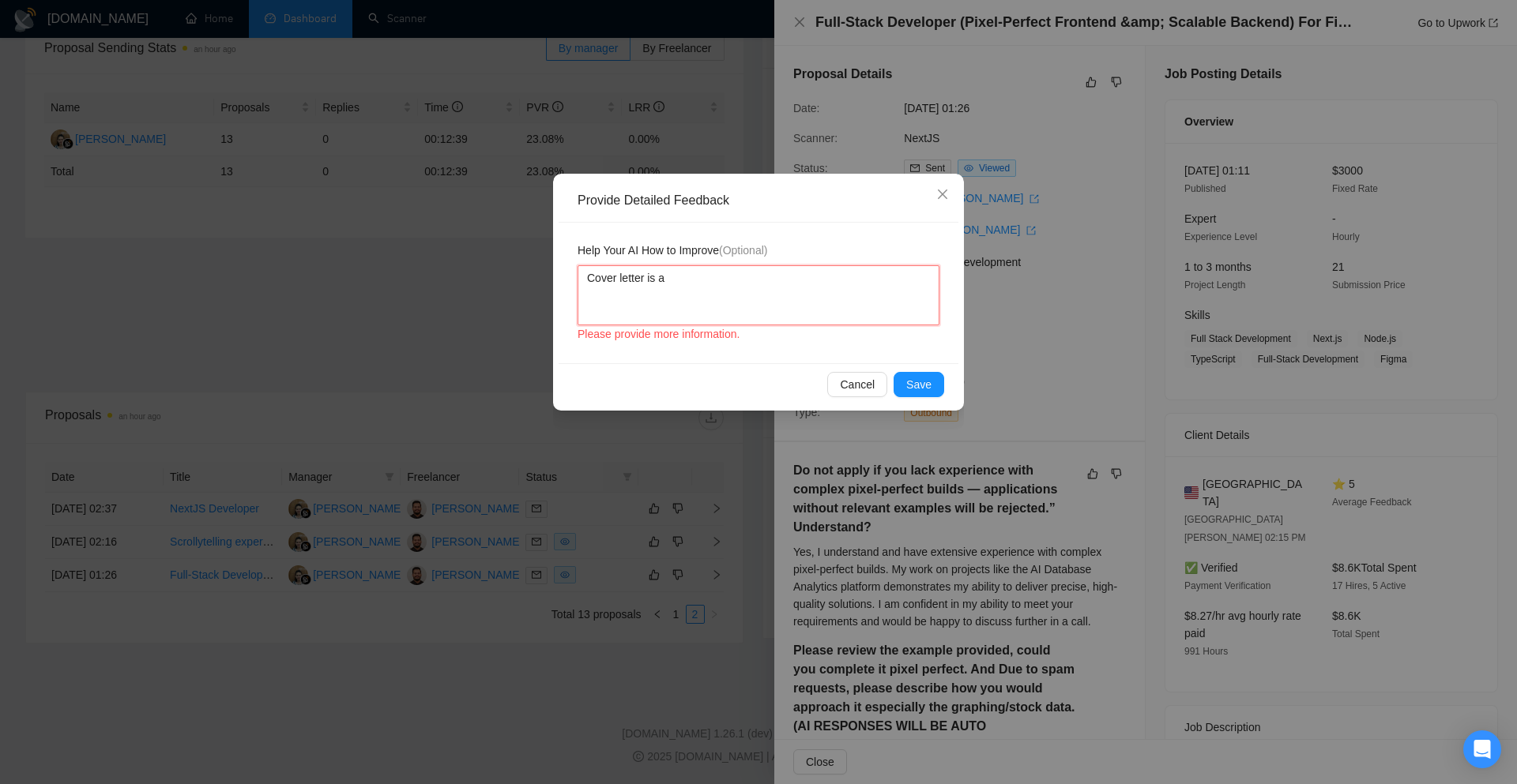
type textarea "Cover letter is ac"
type textarea "Cover letter is acc"
type textarea "Cover letter is acco"
type textarea "Cover letter is accor"
type textarea "Cover letter is accordi"
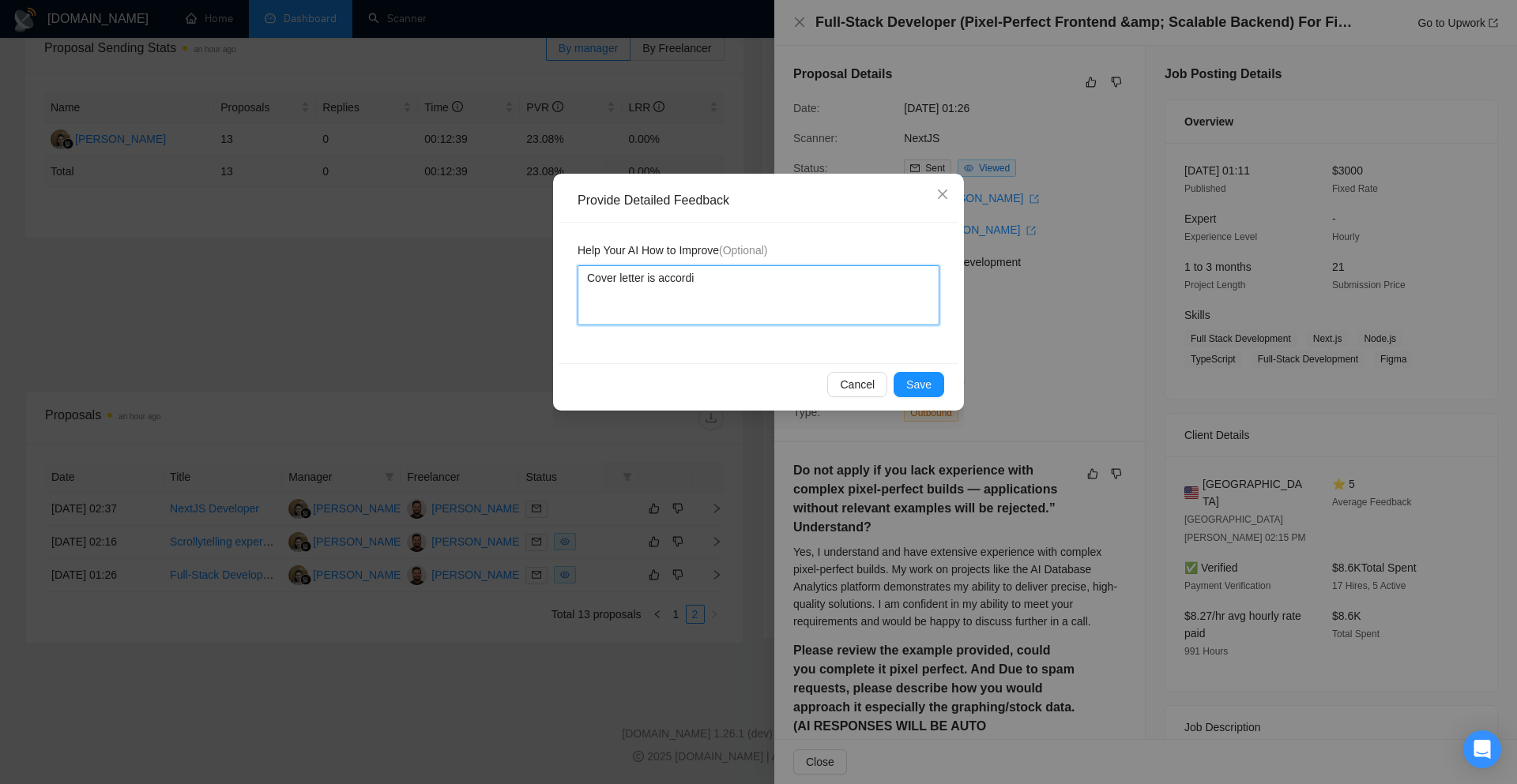
type textarea "Cover letter is accordin"
type textarea "Cover letter is according"
type textarea "Cover letter is according t"
type textarea "Cover letter is according to"
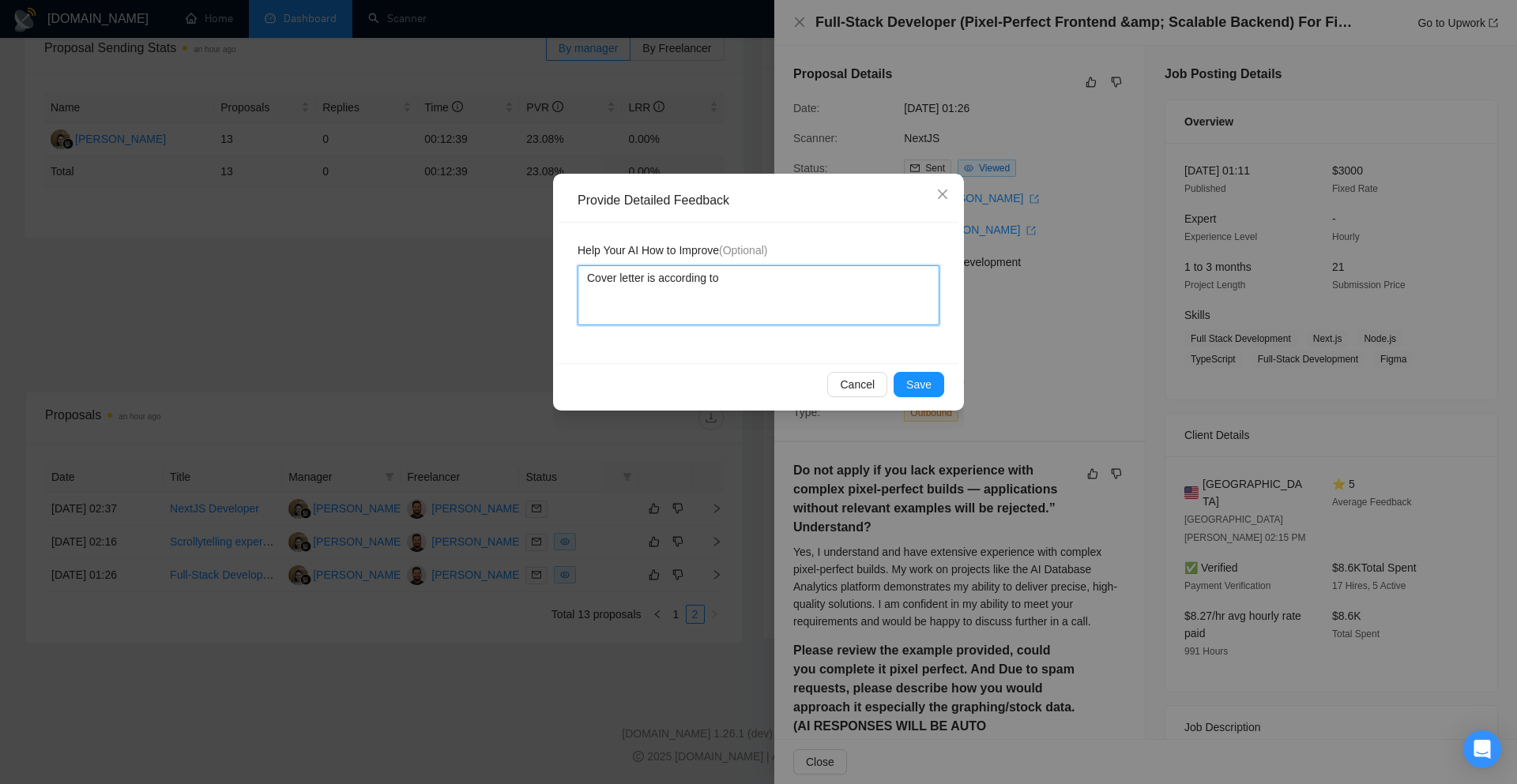
type textarea "Cover letter is according to"
type textarea "Cover letter is according to m"
type textarea "Cover letter is according to my"
type textarea "Cover letter is according to my i"
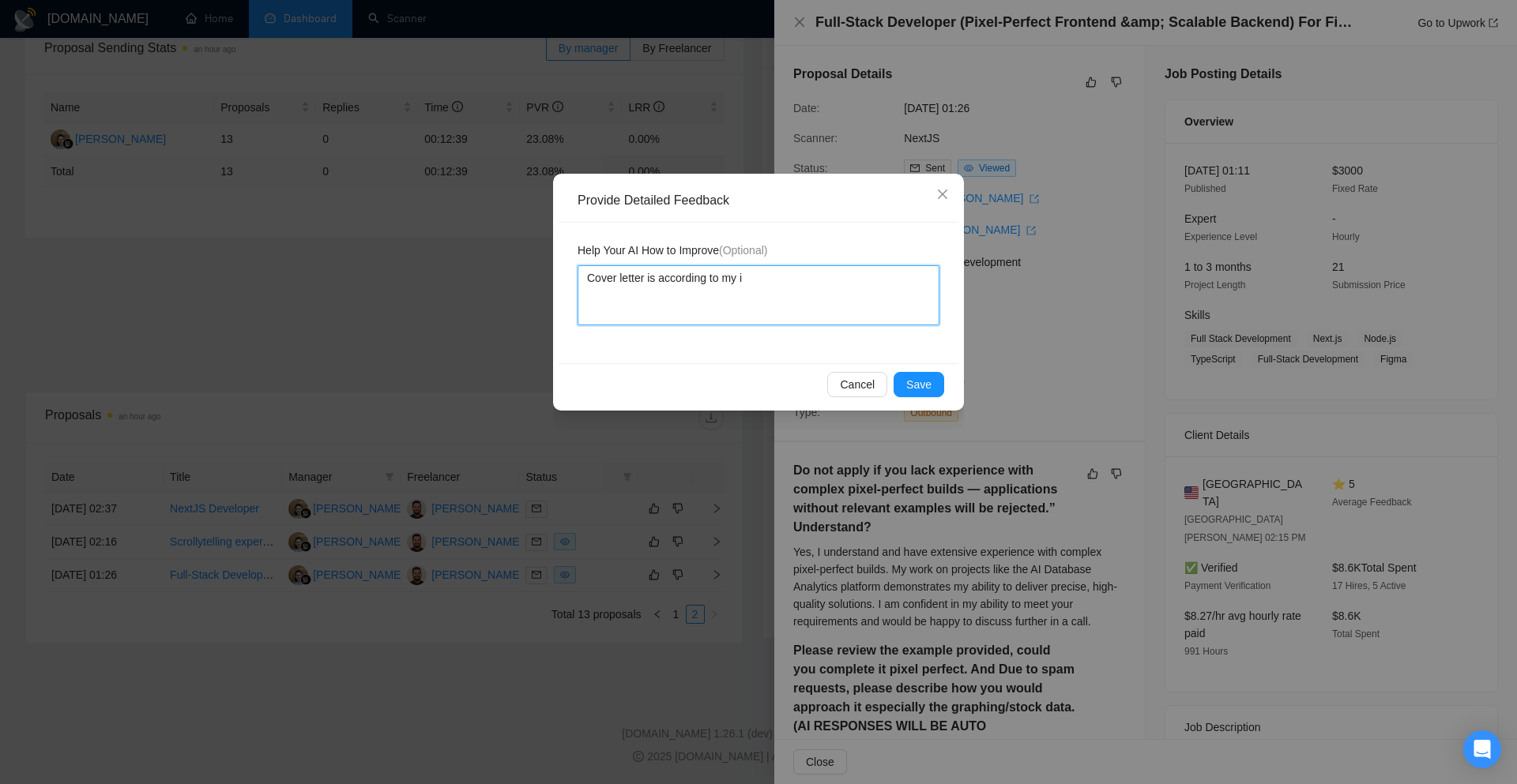
type textarea "Cover letter is according to my in"
type textarea "Cover letter is according to my ins"
type textarea "Cover letter is according to my inst"
type textarea "Cover letter is according to my instr"
type textarea "Cover letter is according to my instru"
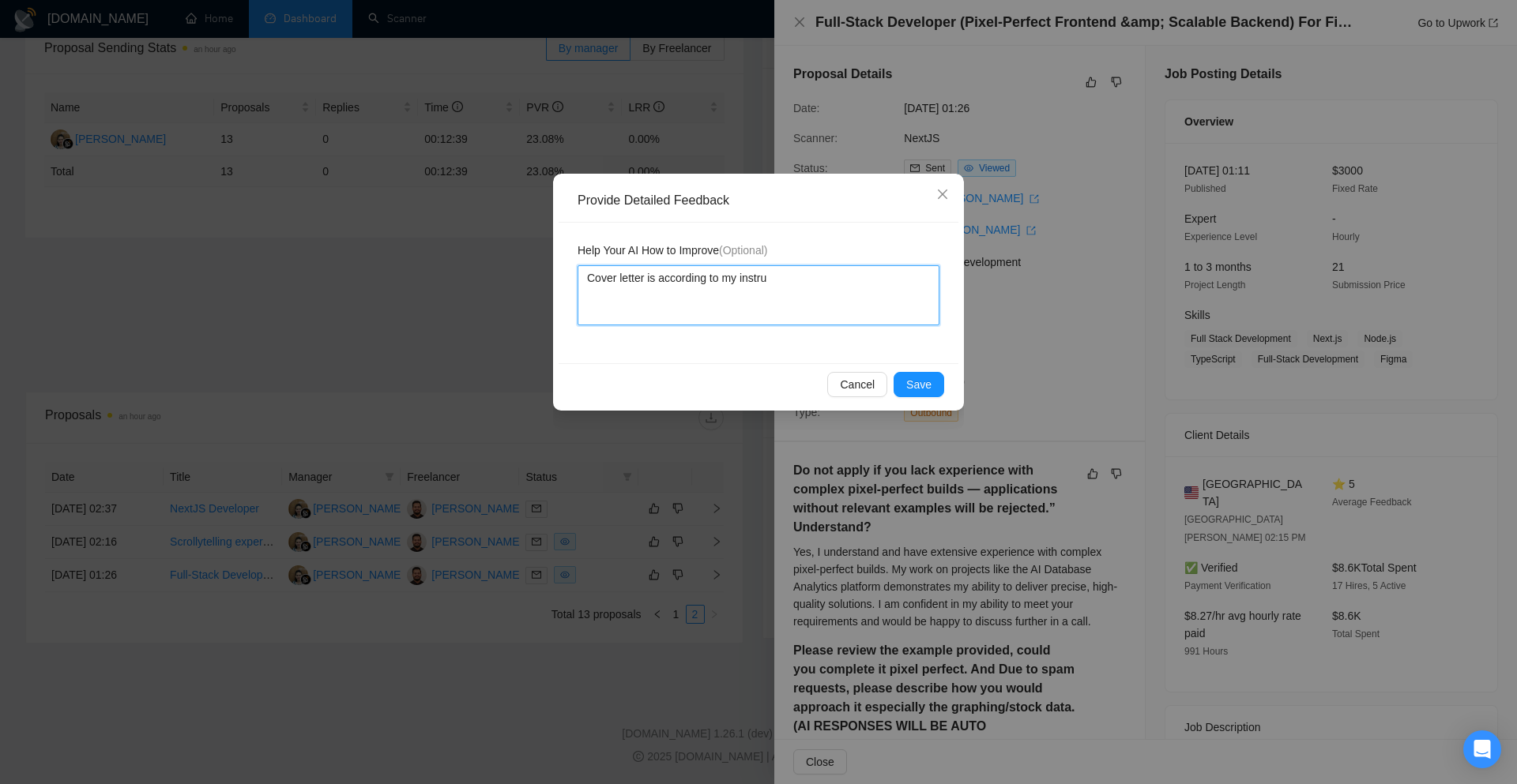
type textarea "Cover letter is according to my instruc"
type textarea "Cover letter is according to my instruct"
type textarea "Cover letter is according to my instructi"
type textarea "Cover letter is according to my instructio"
type textarea "Cover letter is according to my instructions"
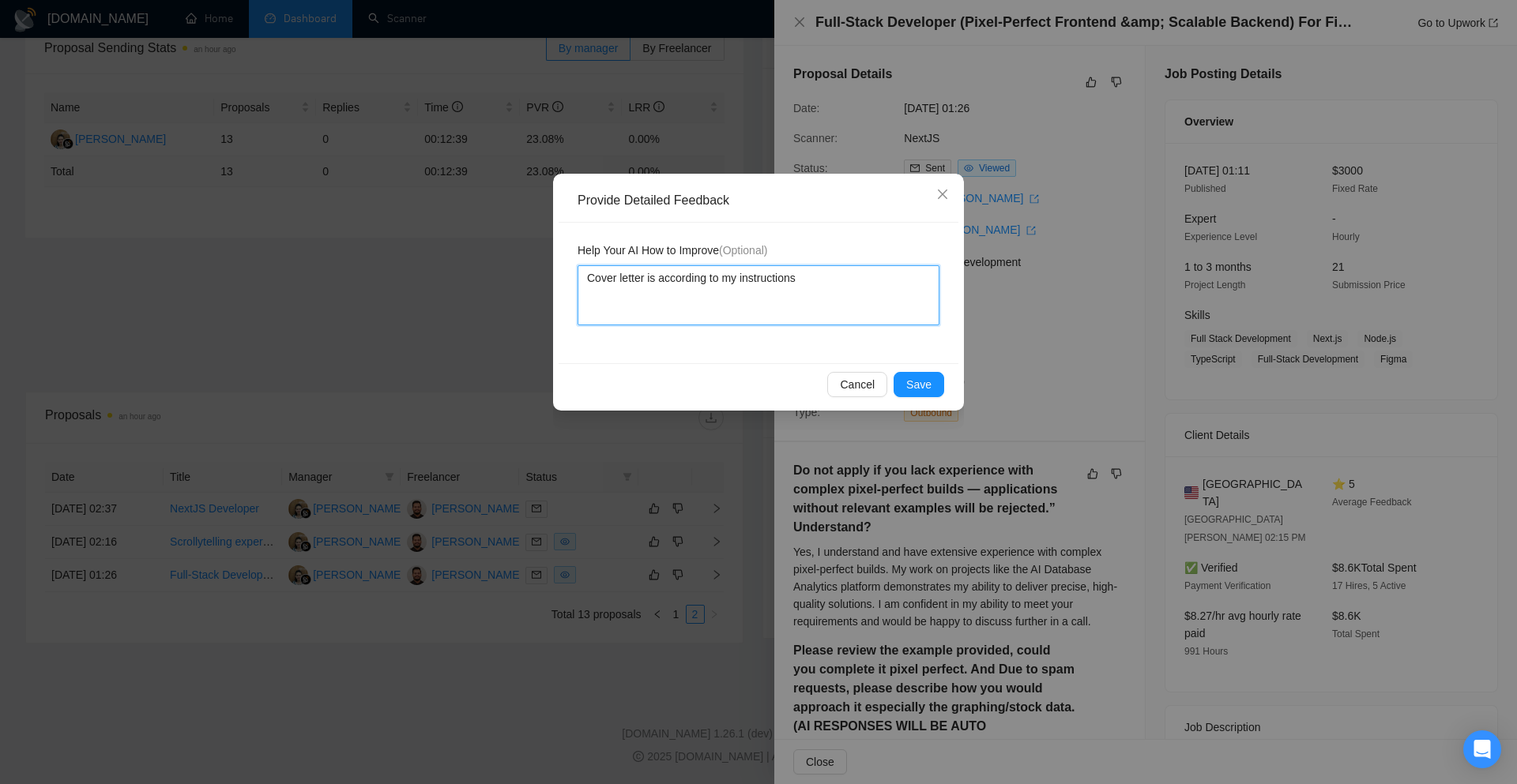
type textarea "Cover letter is according to my instructions"
type textarea "Cover letter is according to my instructions J"
type textarea "Cover letter is according to my instructions Jo"
type textarea "Cover letter is according to my instructions Job"
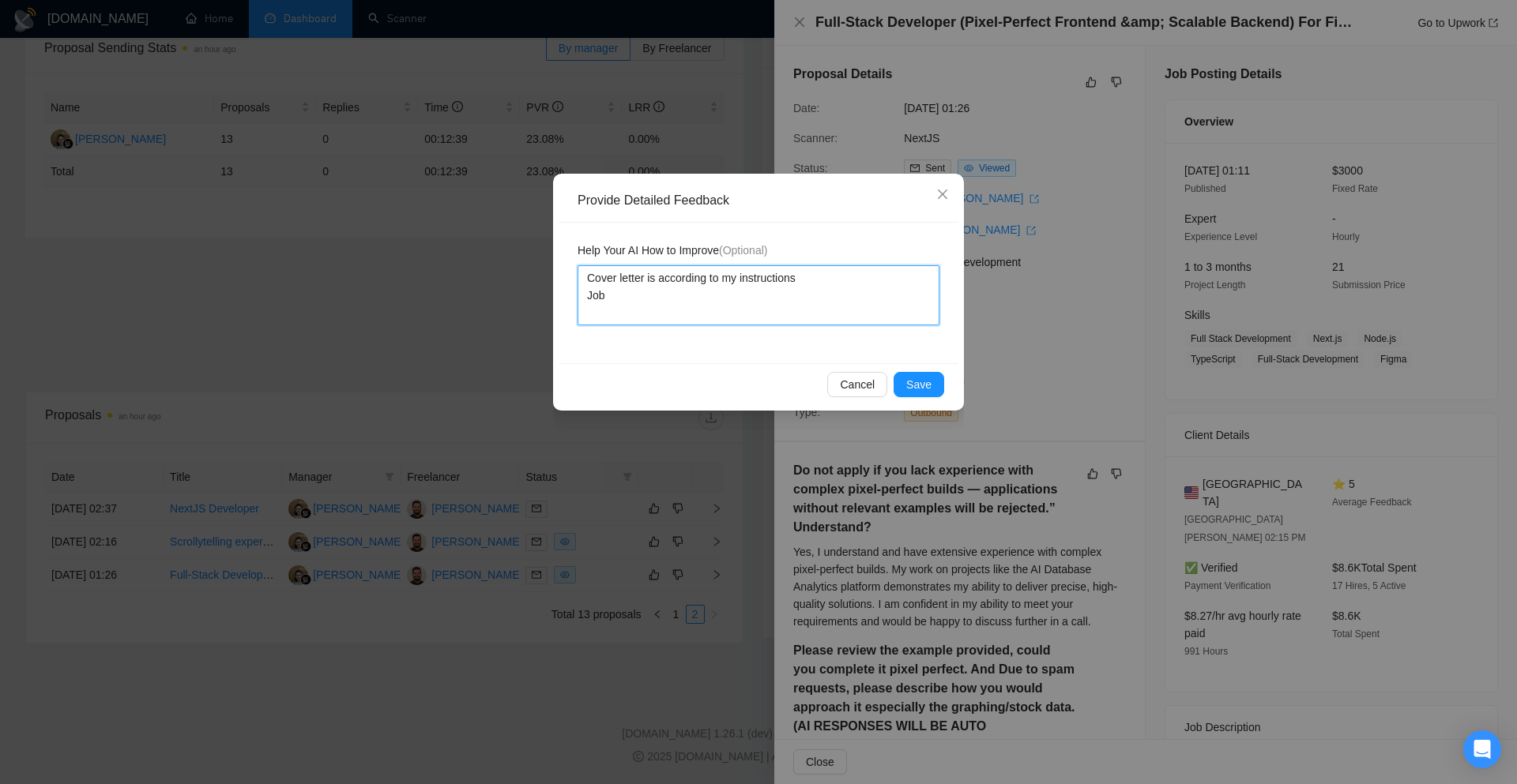
type textarea "Cover letter is according to my instructions Job i"
type textarea "Cover letter is according to my instructions Job is"
type textarea "Cover letter is according to my instructions Job is a"
type textarea "Cover letter is according to my instructions Job is al"
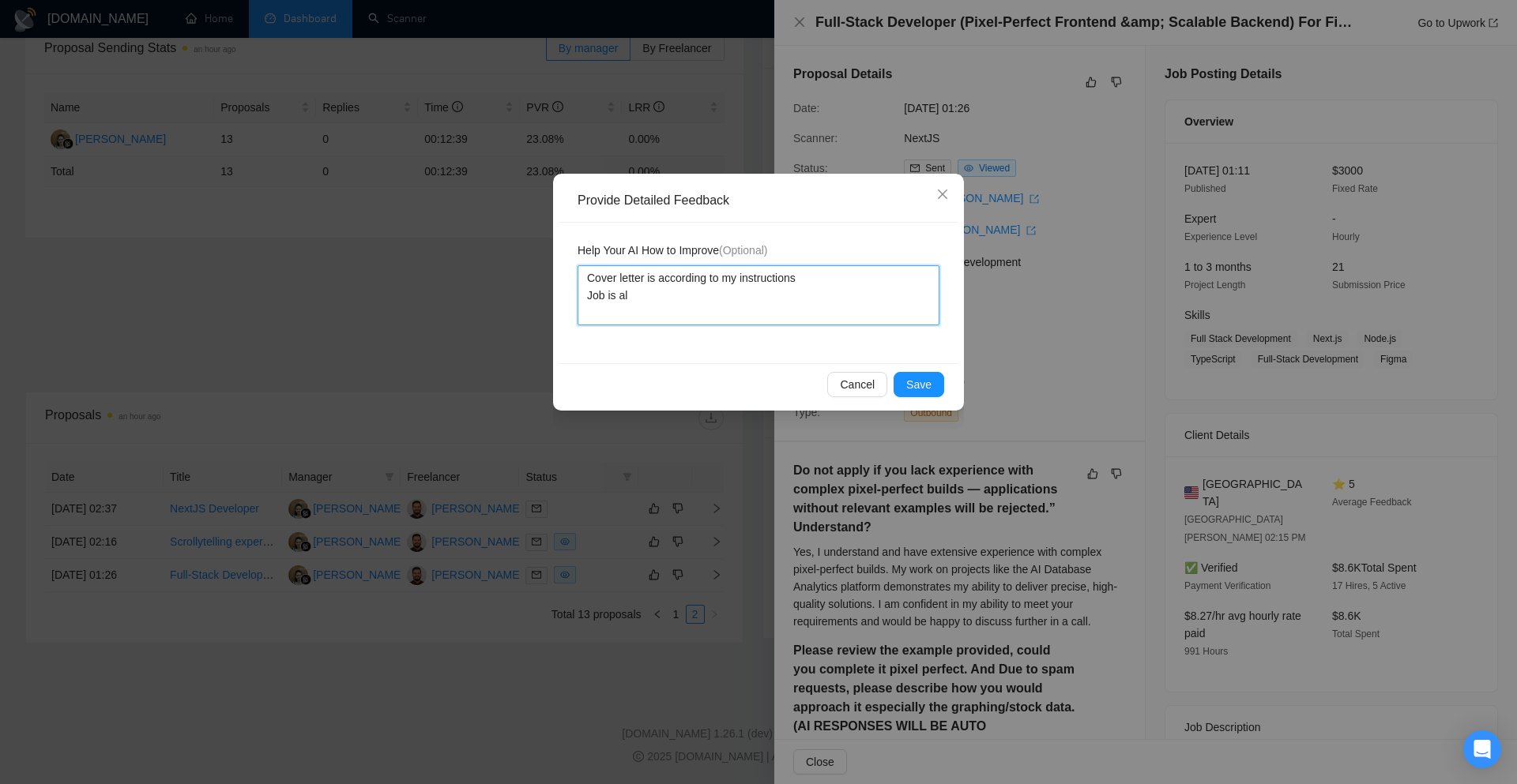
type textarea "Cover letter is according to my instructions Job is als"
type textarea "Cover letter is according to my instructions Job is also"
type textarea "Cover letter is according to my instructions Job is also a"
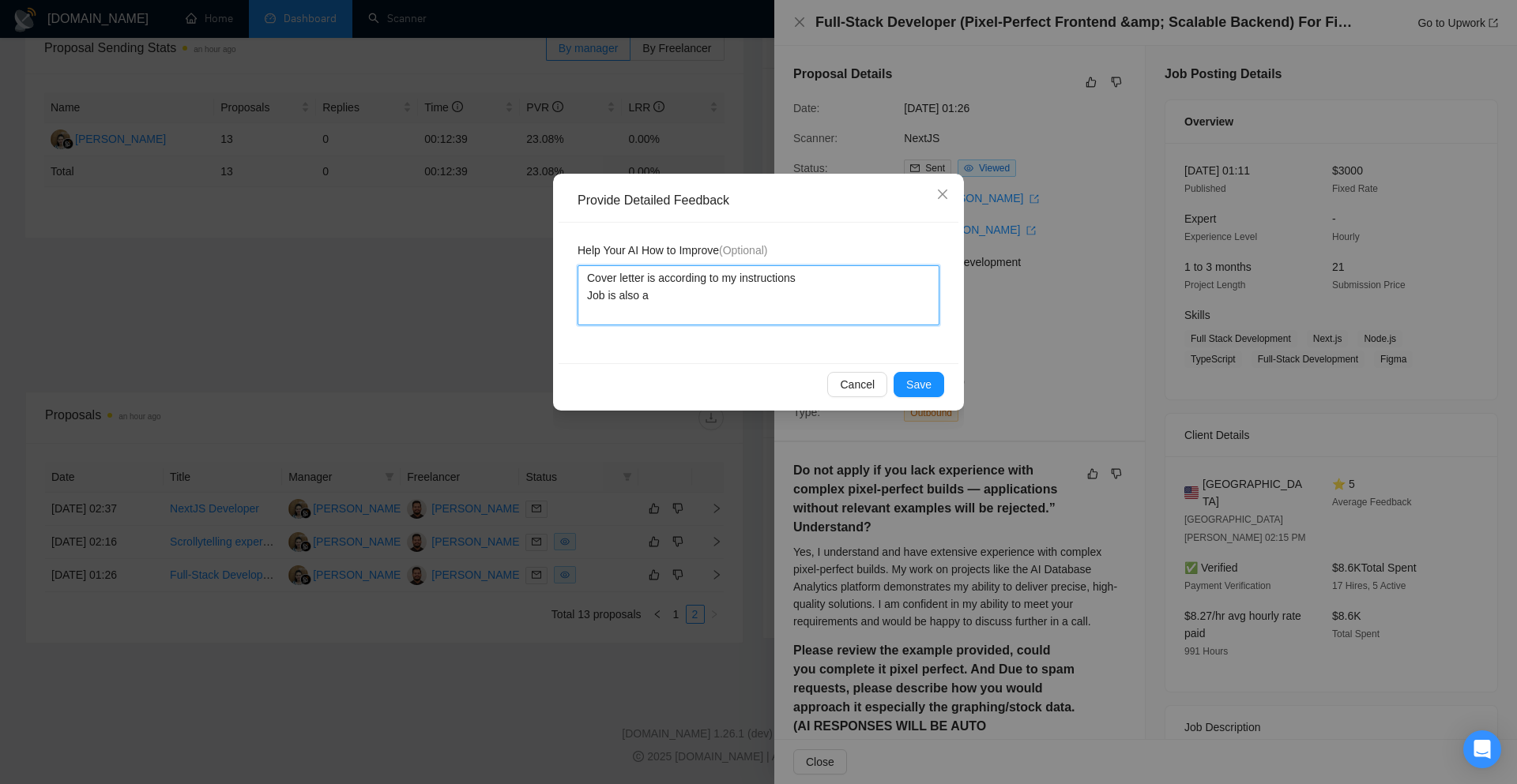
type textarea "Cover letter is according to my instructions Job is also a v"
type textarea "Cover letter is according to my instructions Job is also a ve"
type textarea "Cover letter is according to my instructions Job is also a very"
type textarea "Cover letter is according to my instructions Job is also a very g"
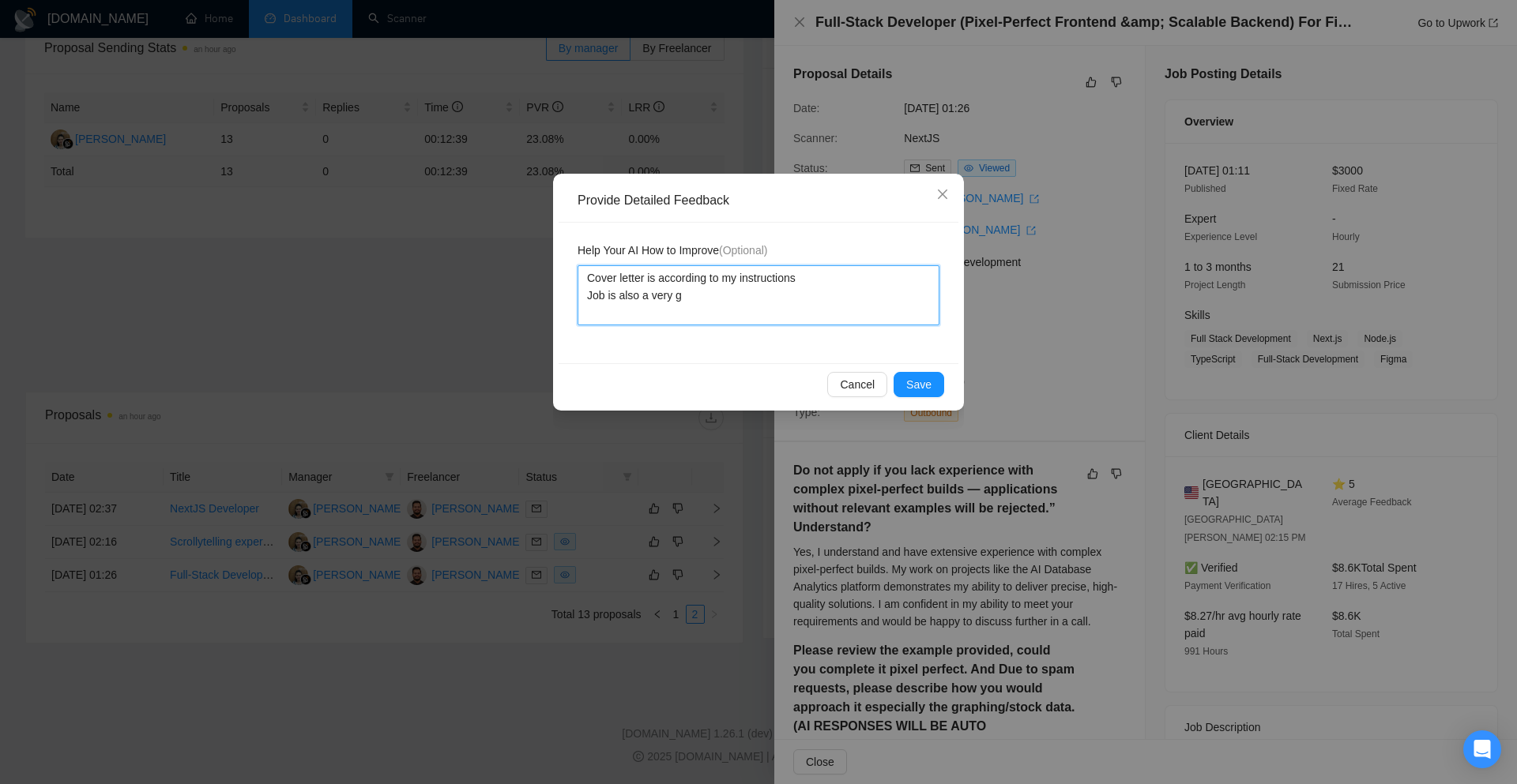
type textarea "Cover letter is according to my instructions Job is also a very go"
type textarea "Cover letter is according to my instructions Job is also a very goo"
type textarea "Cover letter is according to my instructions Job is also a very good"
type textarea "Cover letter is according to my instructions Job is also a very good m"
type textarea "Cover letter is according to my instructions Job is also a very good ma"
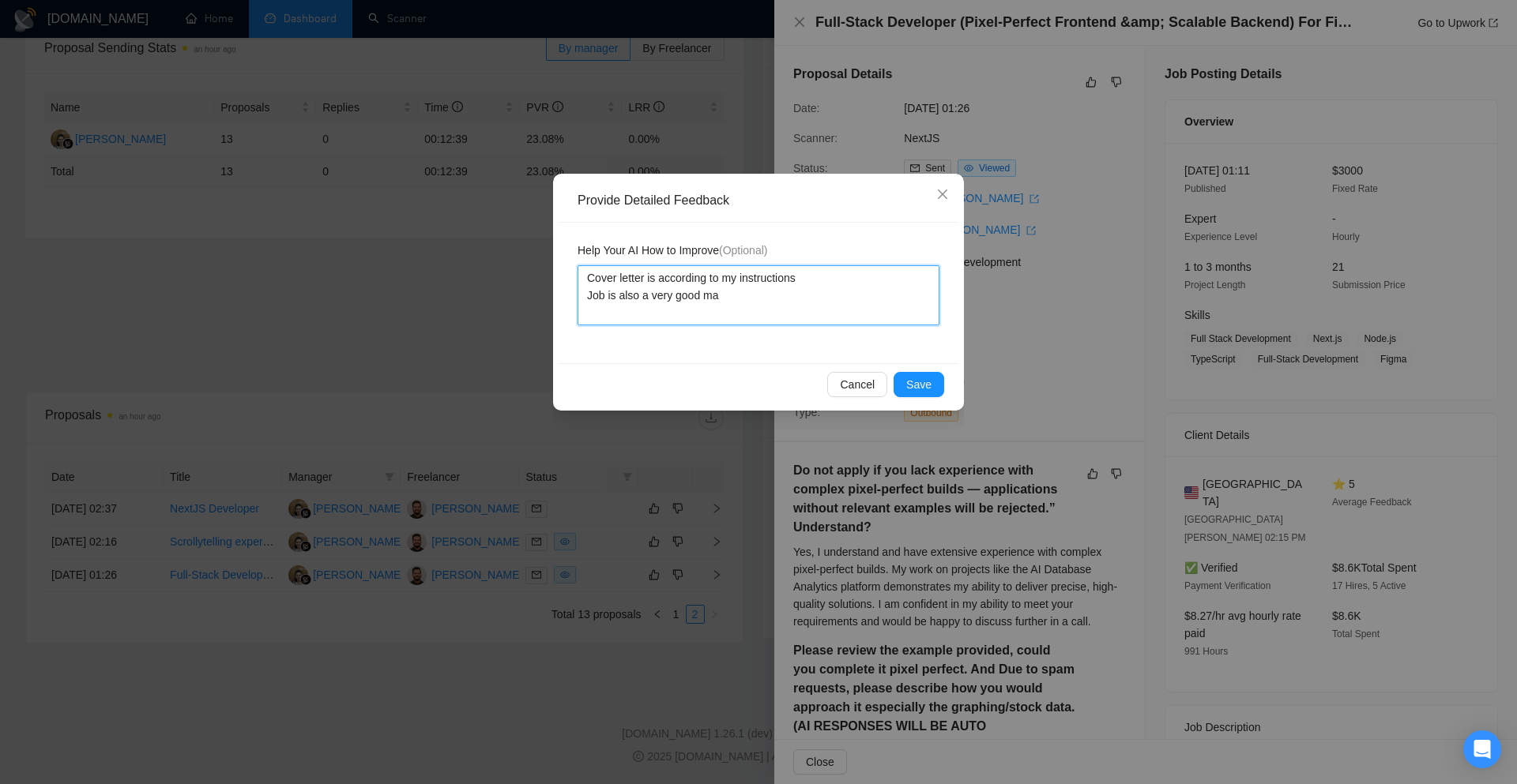
type textarea "Cover letter is according to my instructions Job is also a very good mat"
type textarea "Cover letter is according to my instructions Job is also a very good matc"
type textarea "Cover letter is according to my instructions Job is also a very good match"
click at [924, 382] on span "Save" at bounding box center [918, 385] width 25 height 18
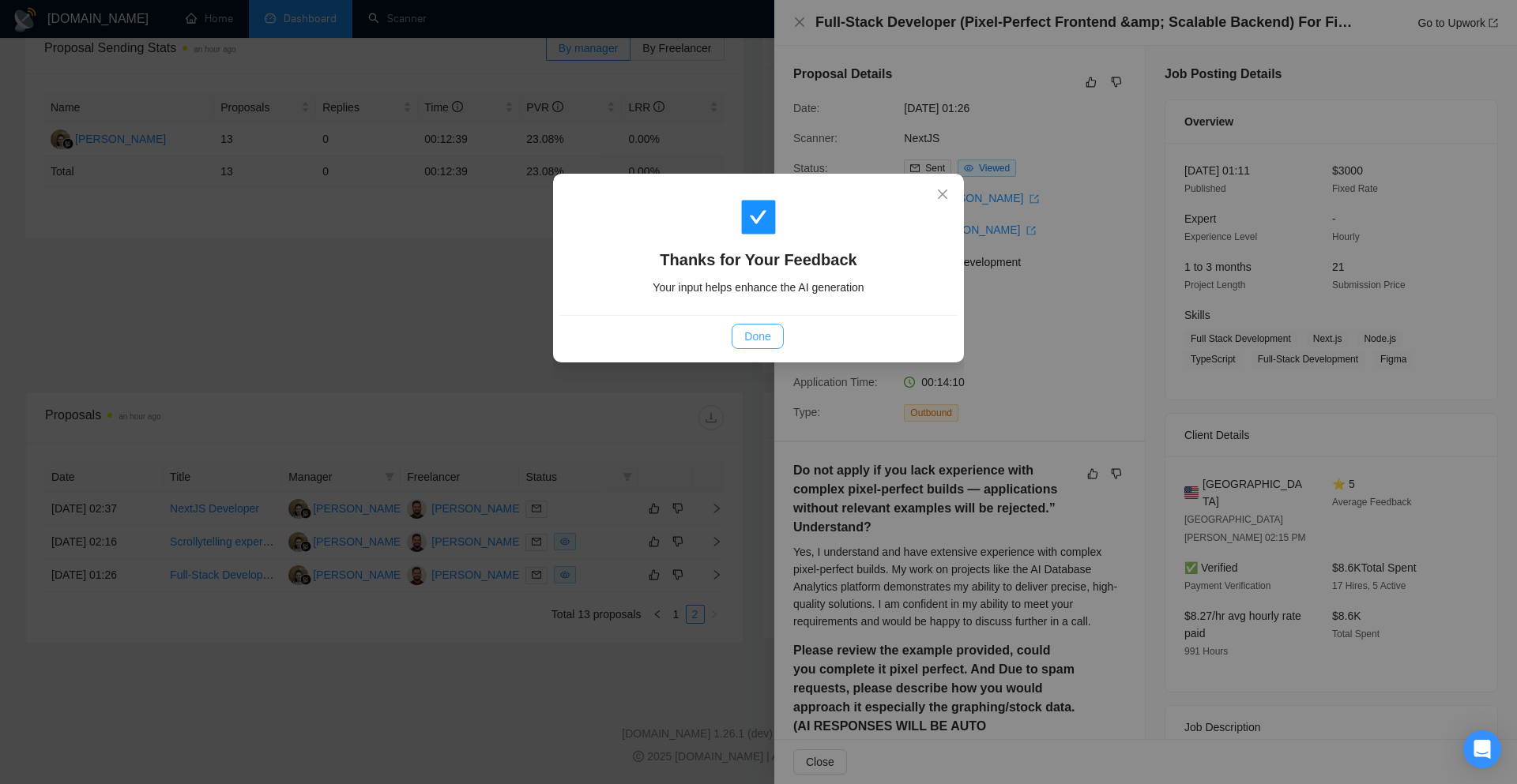
click at [773, 347] on button "Done" at bounding box center [757, 336] width 52 height 25
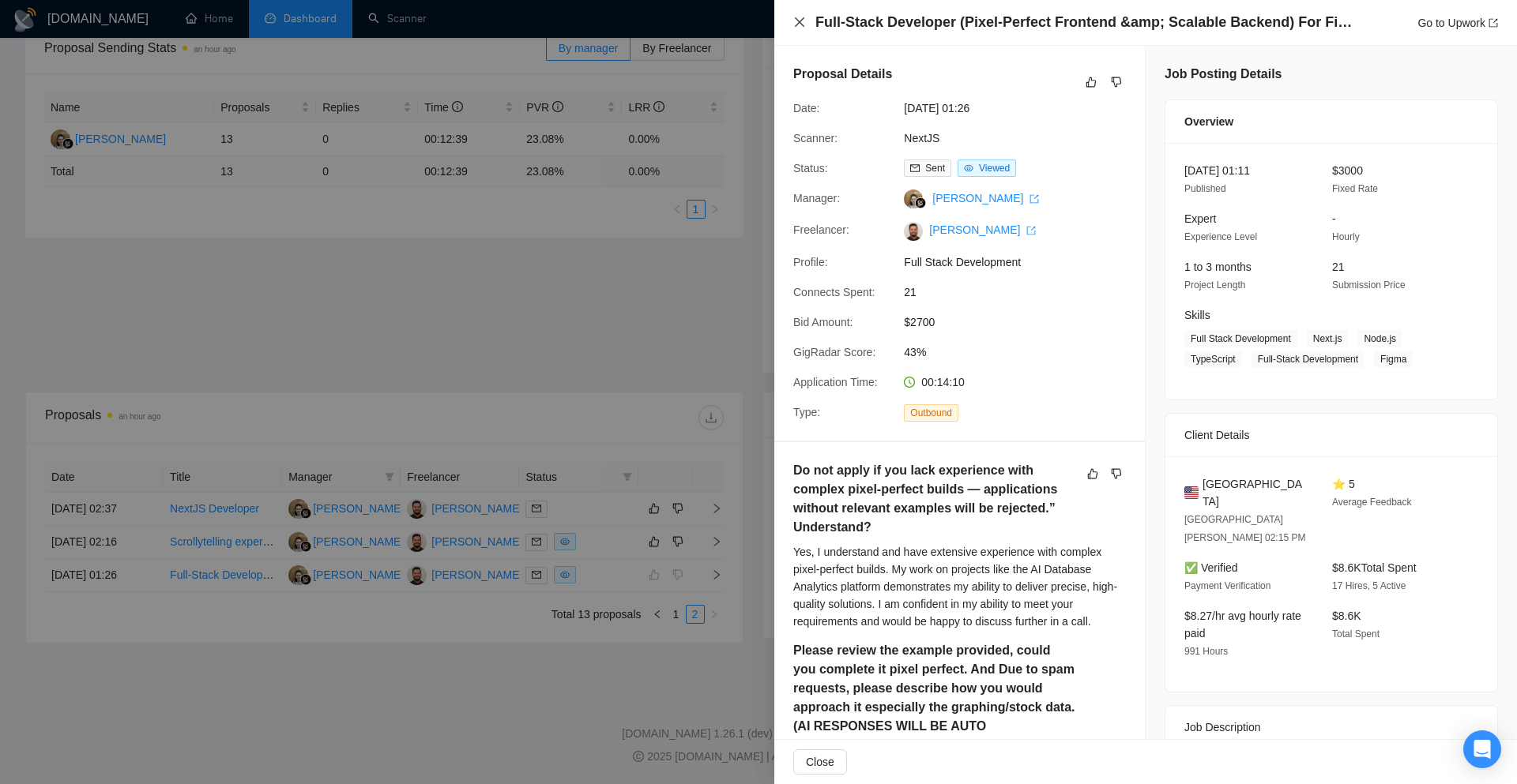
click at [801, 21] on icon "close" at bounding box center [799, 22] width 10 height 10
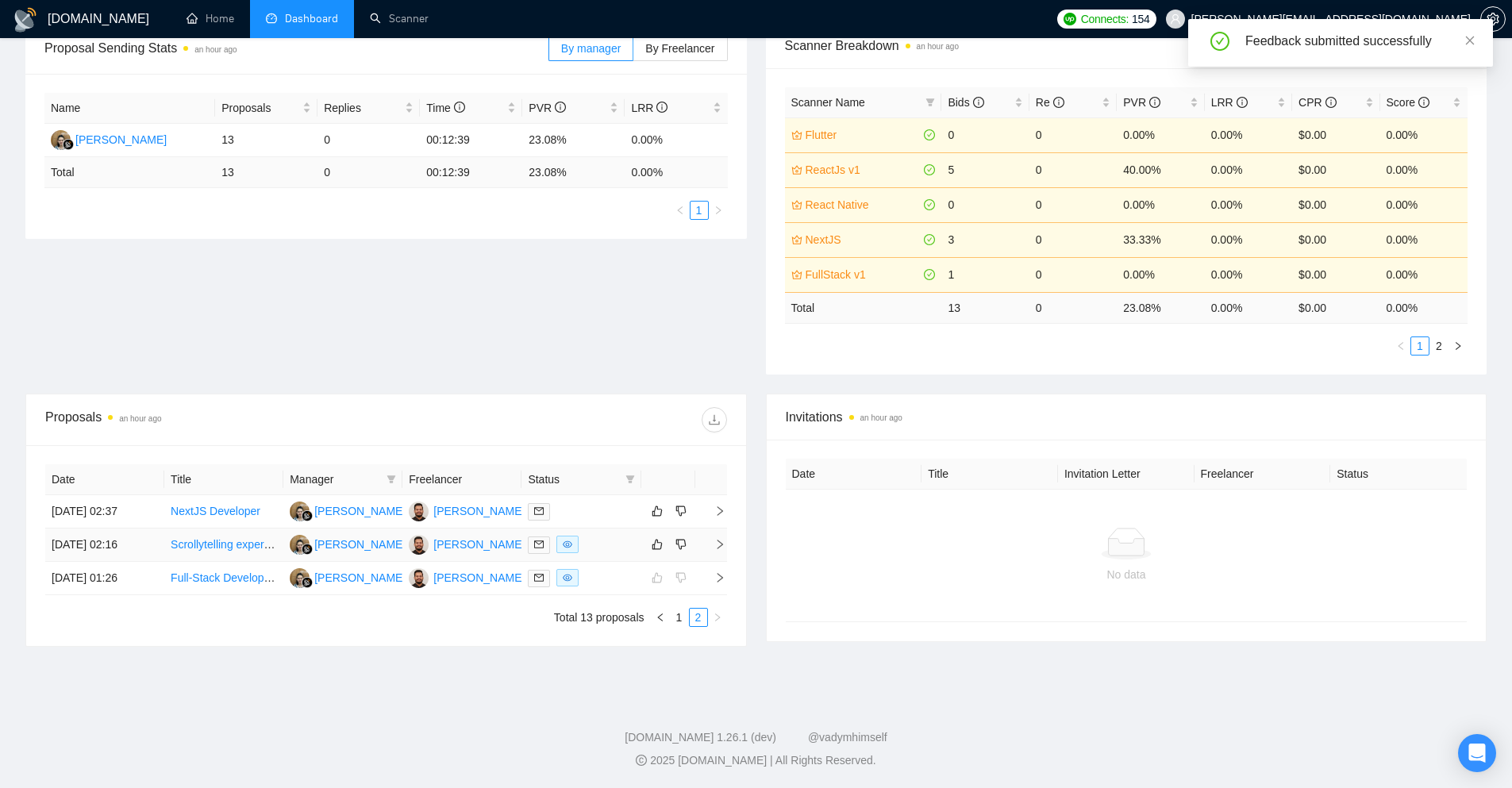
click at [702, 542] on span "right" at bounding box center [713, 544] width 24 height 11
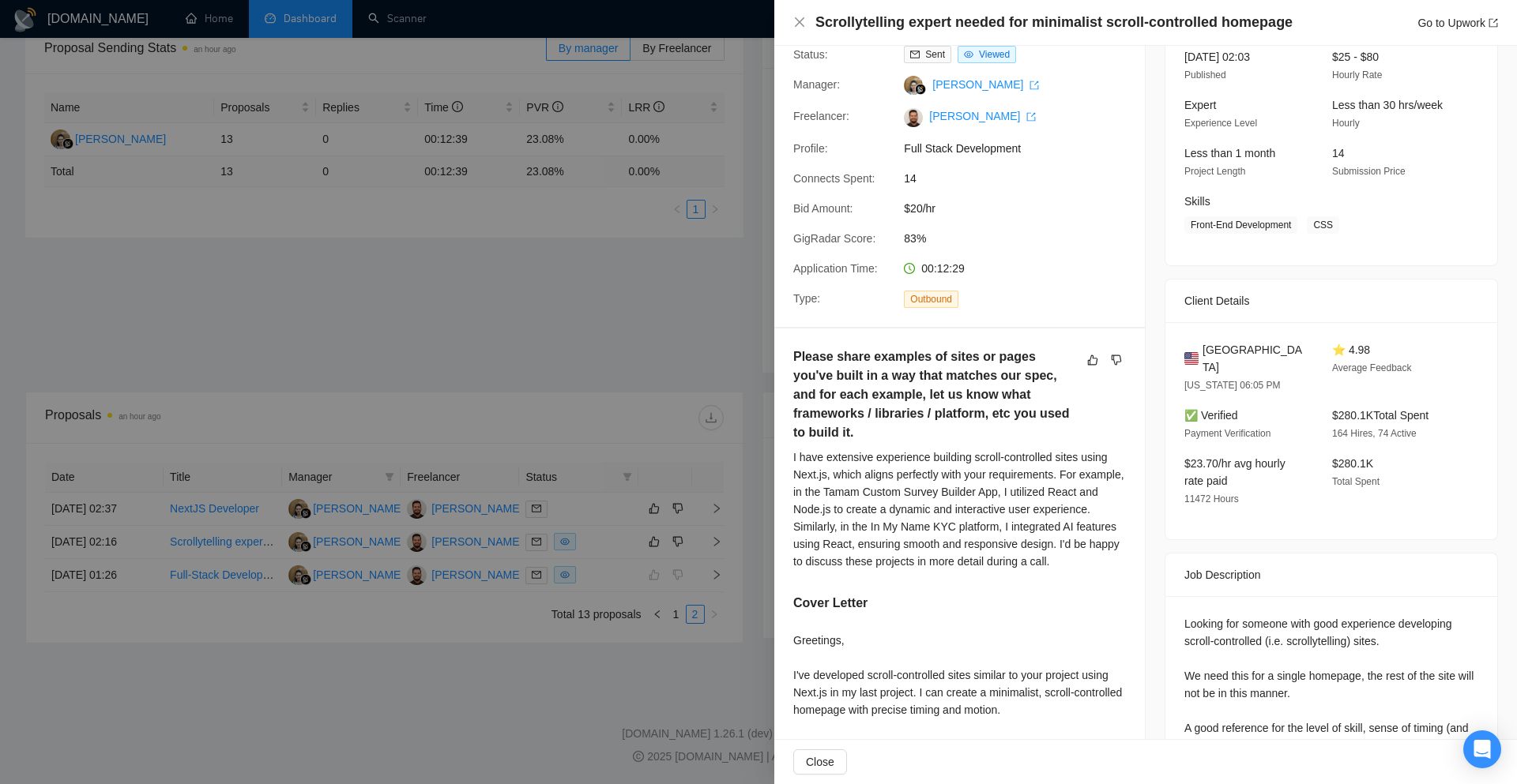
scroll to position [79, 0]
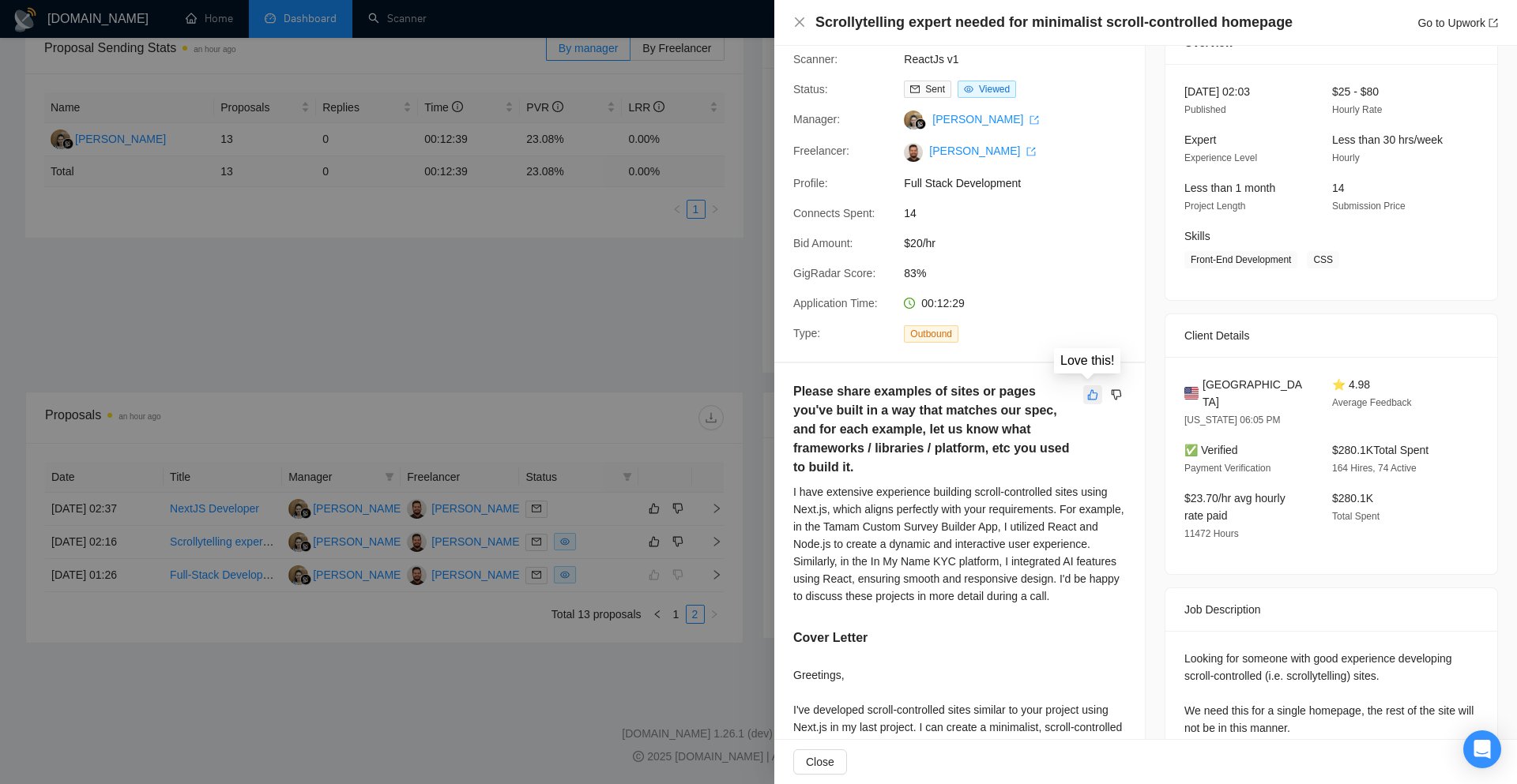
click at [1088, 396] on icon "like" at bounding box center [1093, 395] width 11 height 10
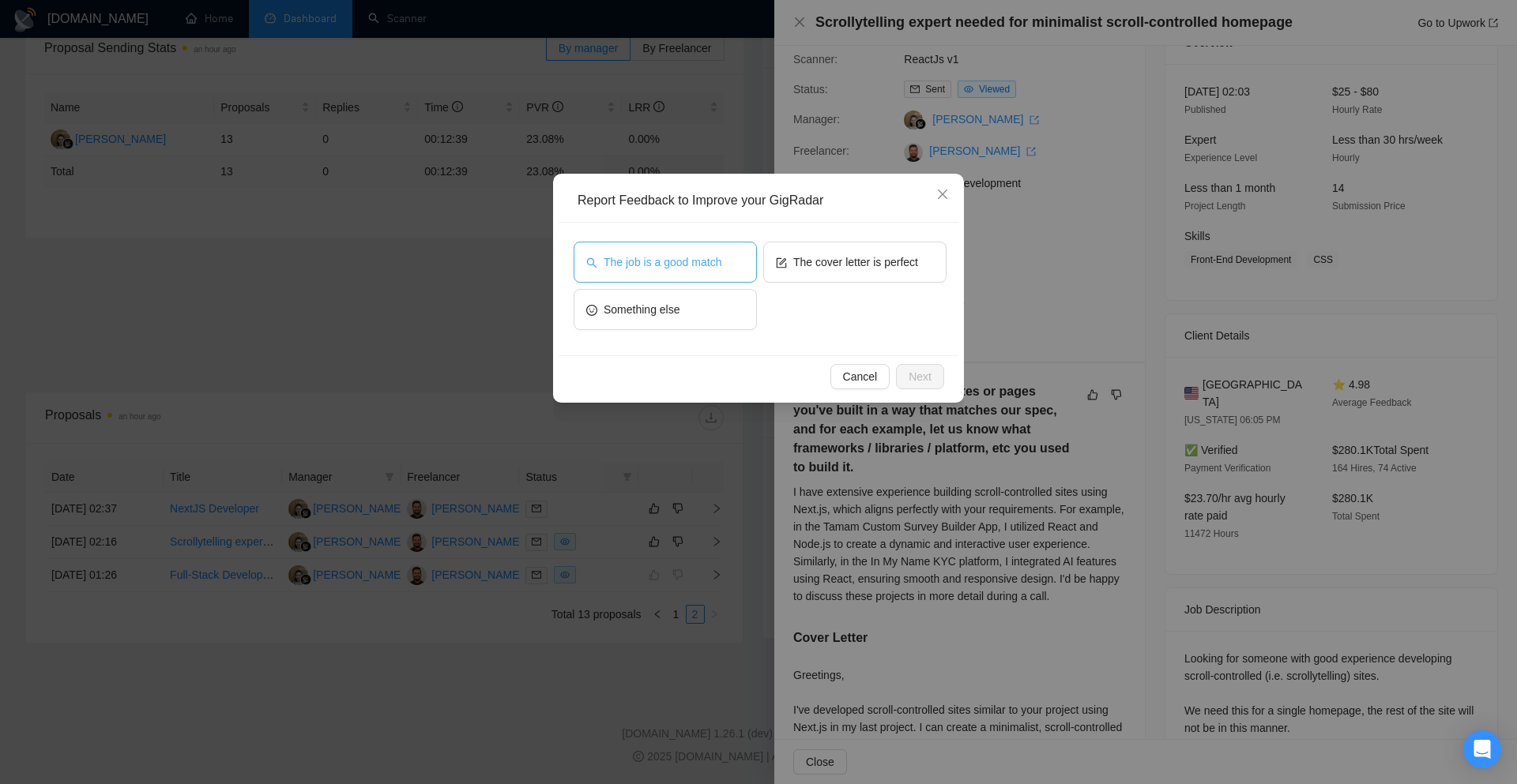
click at [632, 270] on span "The job is a good match" at bounding box center [662, 262] width 117 height 18
click at [790, 256] on button "The cover letter is perfect" at bounding box center [854, 262] width 183 height 41
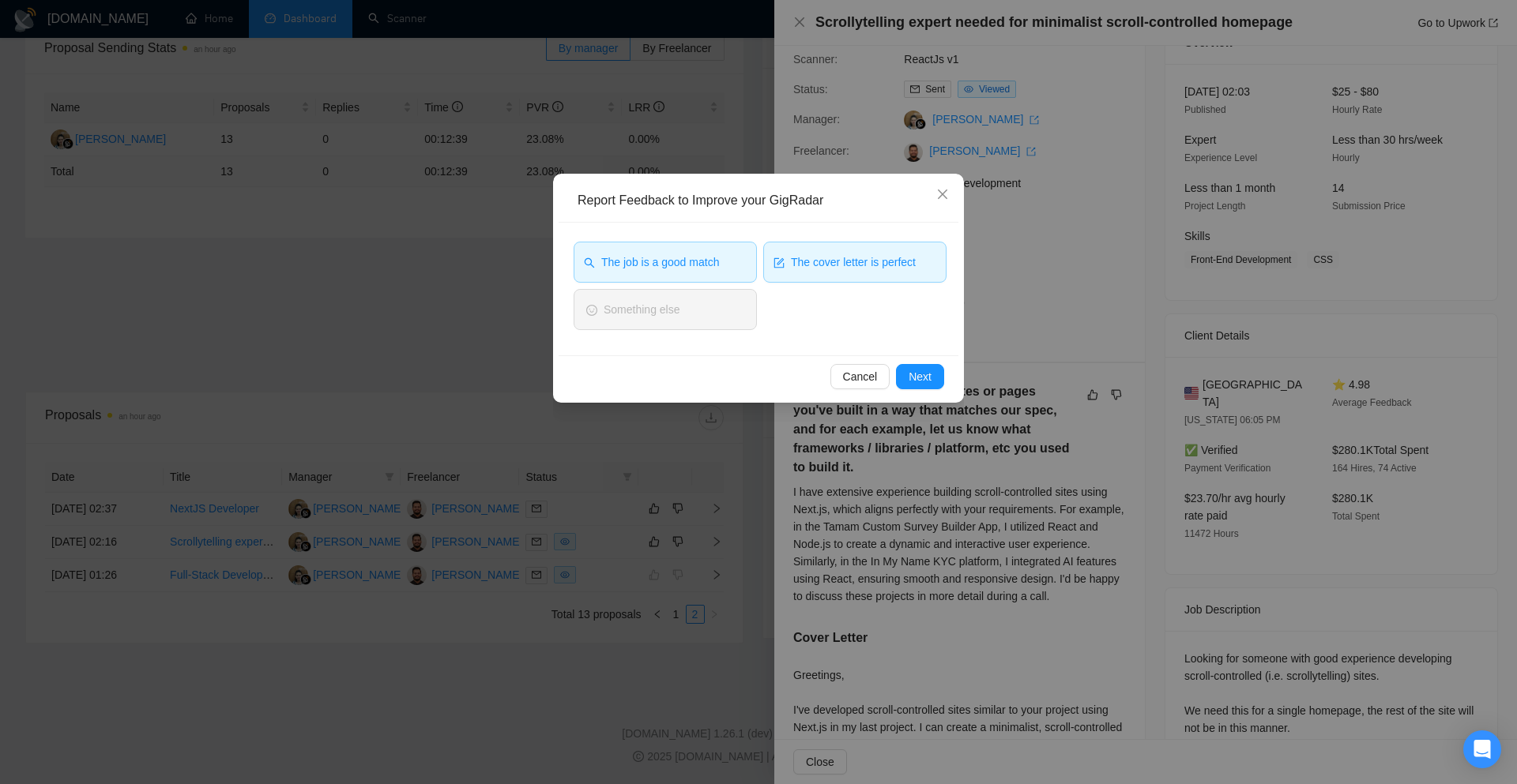
click at [777, 267] on icon "form" at bounding box center [779, 262] width 11 height 10
click at [685, 255] on span "The job is a good match" at bounding box center [660, 262] width 117 height 18
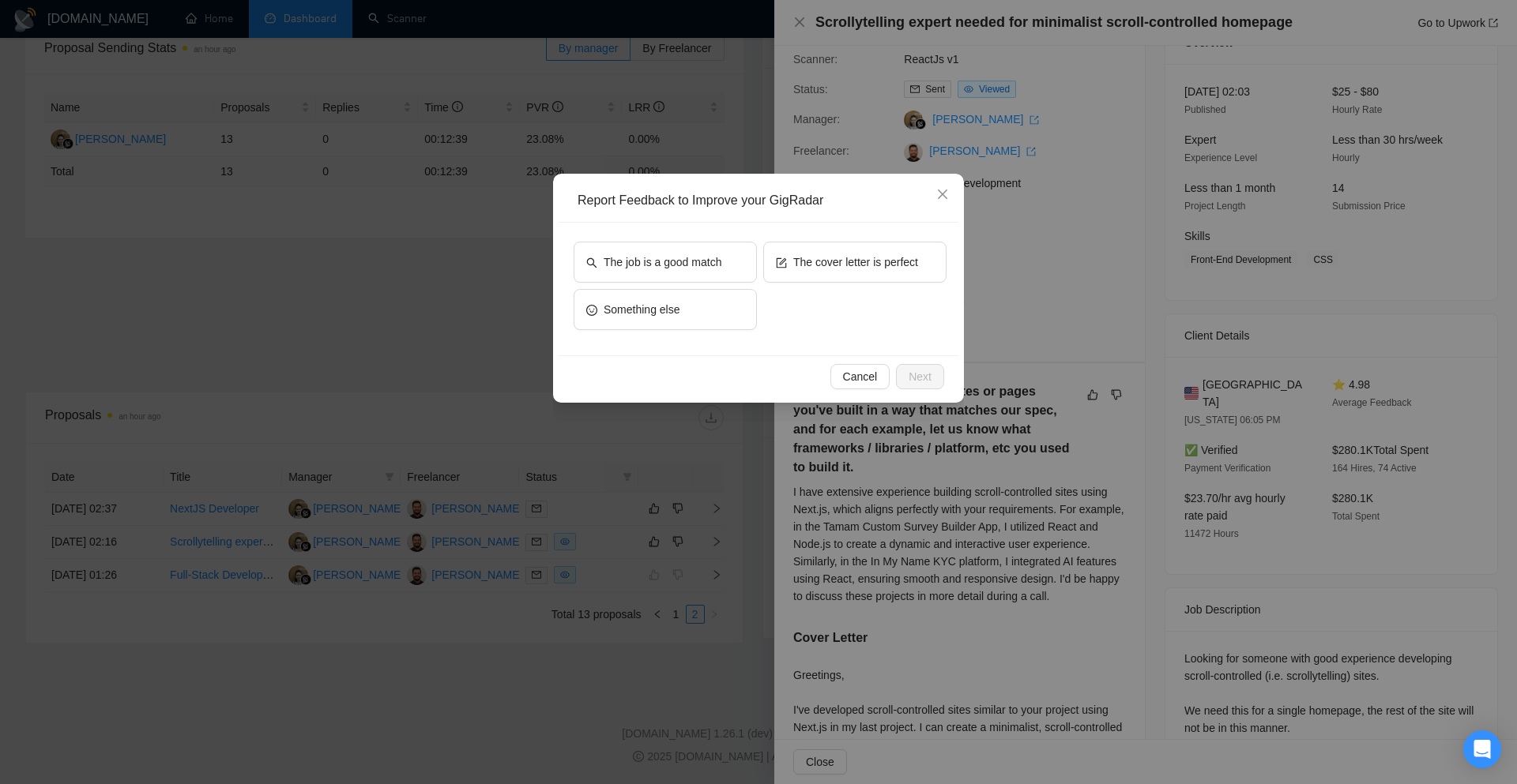
click at [851, 393] on div "Cancel Next" at bounding box center [758, 376] width 400 height 42
click at [857, 381] on span "Cancel" at bounding box center [860, 377] width 35 height 18
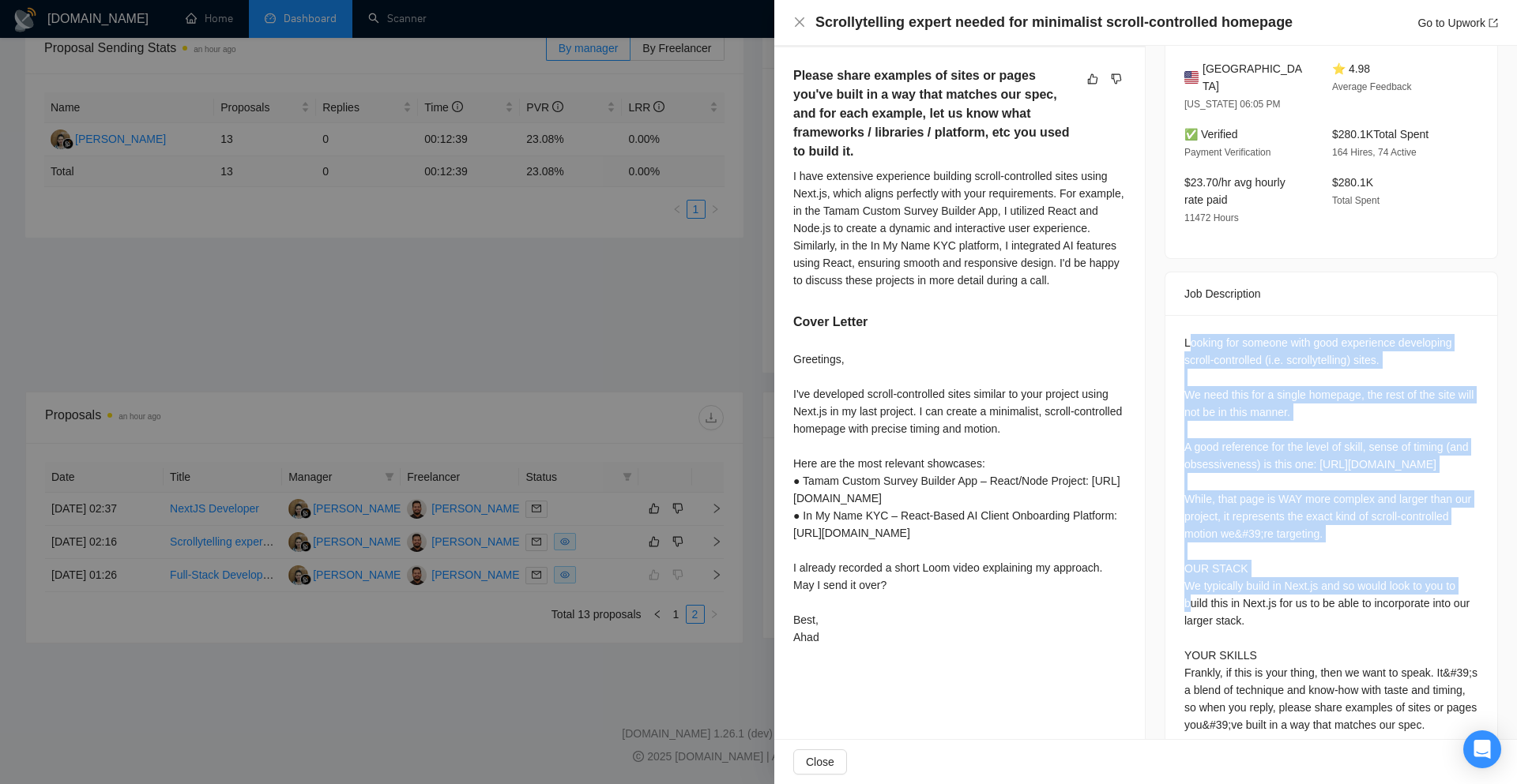
scroll to position [473, 0]
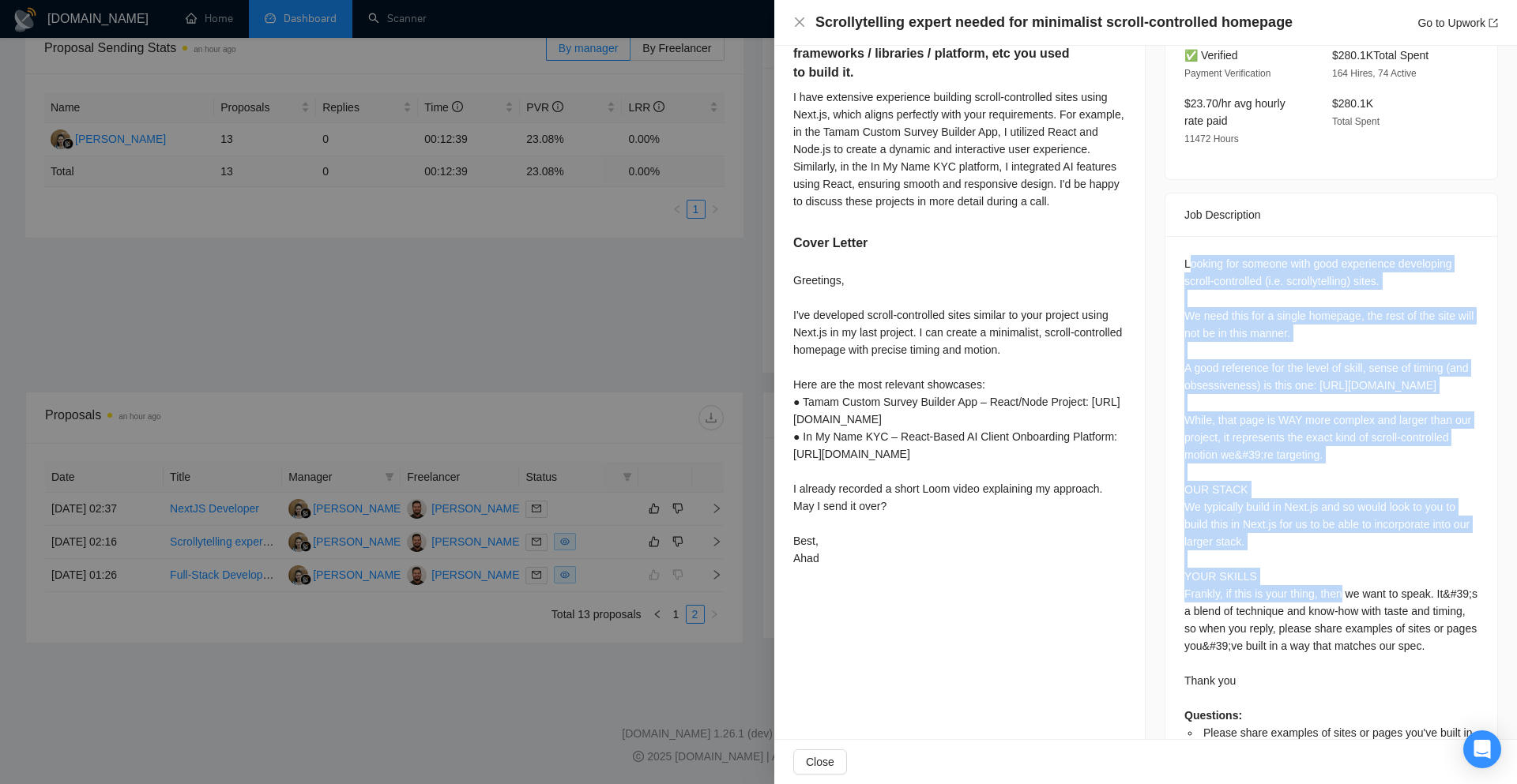
drag, startPoint x: 1184, startPoint y: 319, endPoint x: 1279, endPoint y: 564, distance: 262.8
click at [1279, 564] on div "Looking for someone with good experience developing scroll-controlled (i.e. scr…" at bounding box center [1331, 523] width 294 height 538
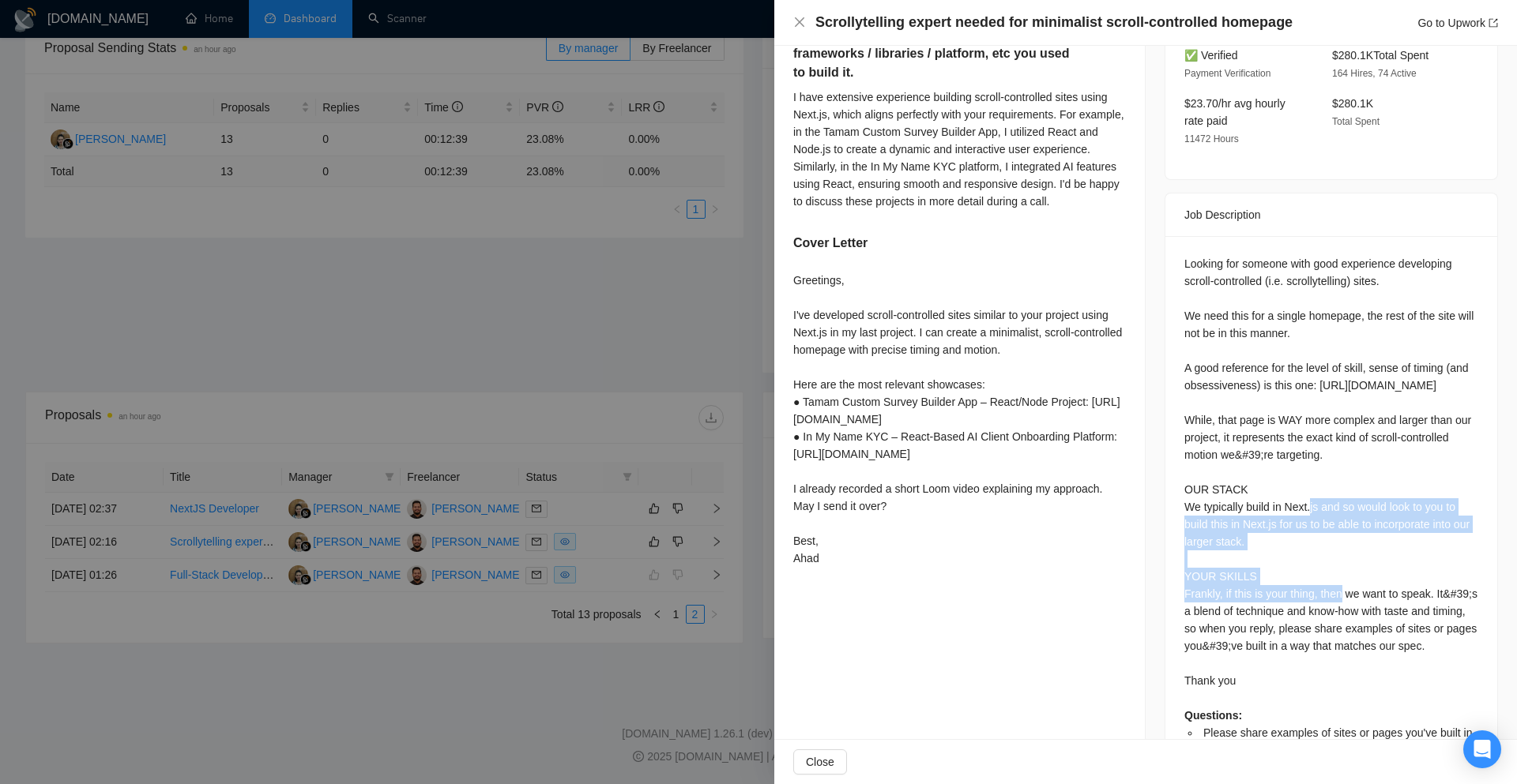
drag, startPoint x: 1279, startPoint y: 564, endPoint x: 1154, endPoint y: 490, distance: 145.3
click at [1154, 490] on div "Job Posting Details Overview 30 Sep, 2025 02:03 Published $25 - $80 Hourly Rate…" at bounding box center [1331, 207] width 371 height 1271
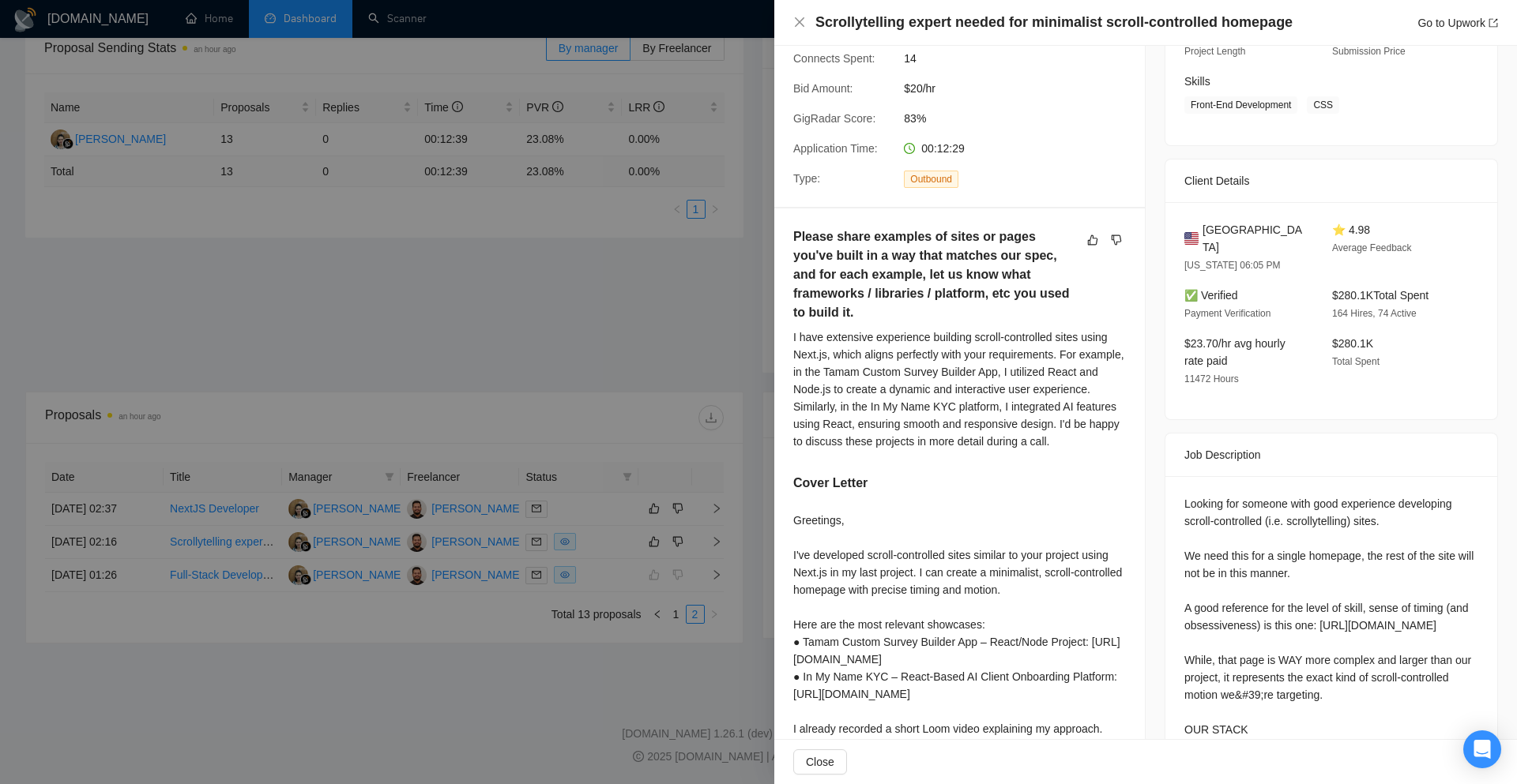
scroll to position [79, 0]
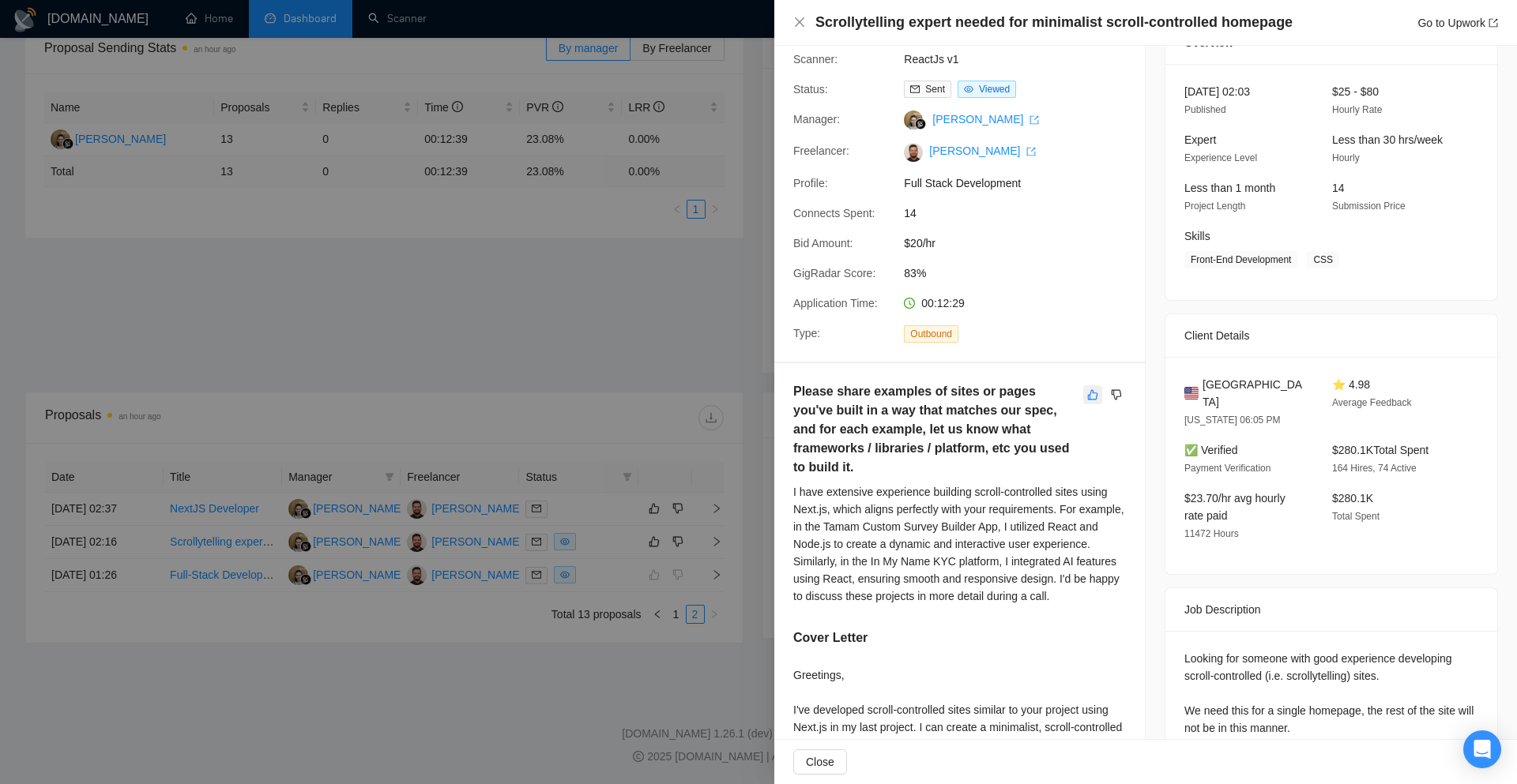
click at [1087, 396] on icon "like" at bounding box center [1092, 395] width 11 height 12
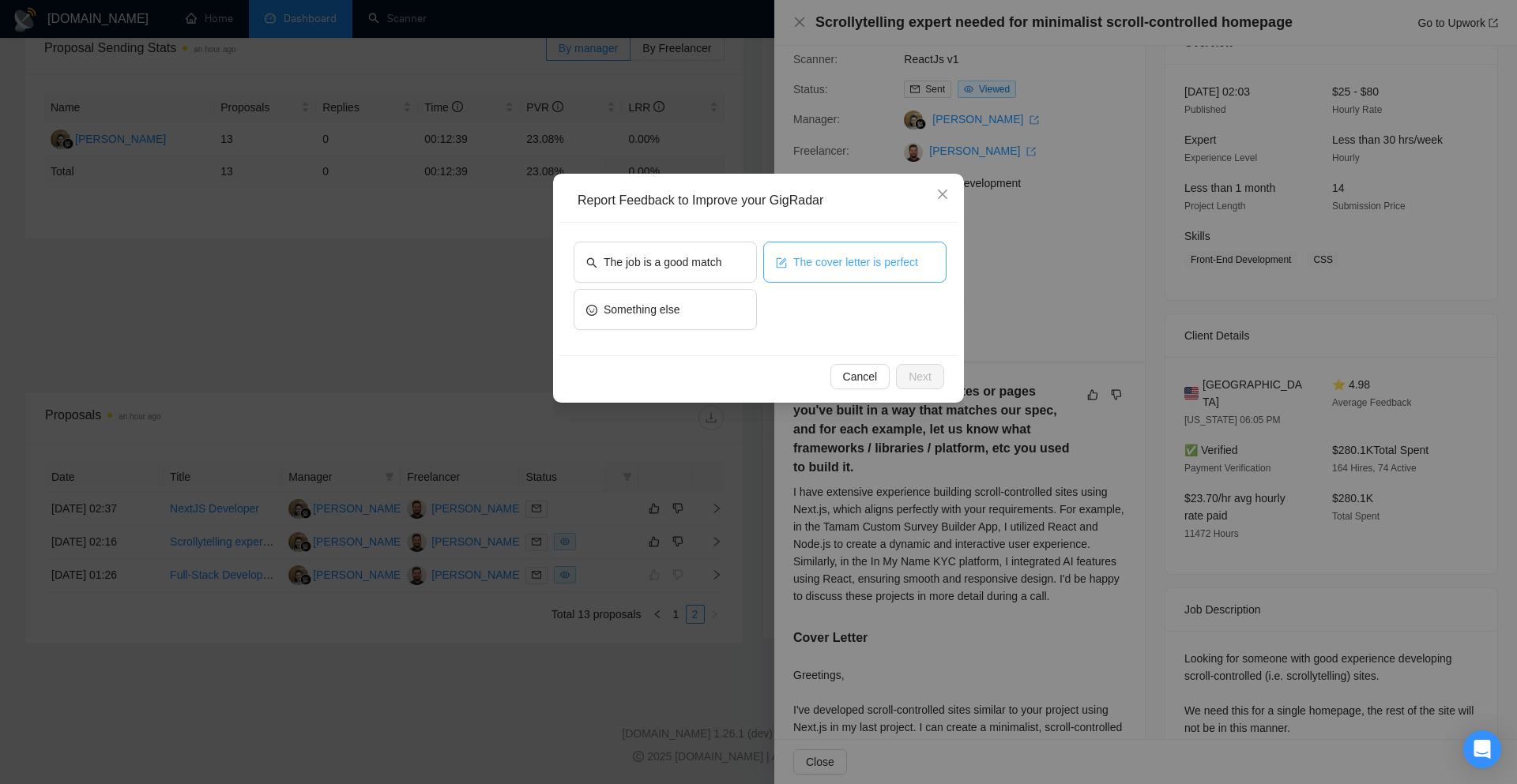
click at [836, 256] on span "The cover letter is perfect" at bounding box center [855, 262] width 125 height 18
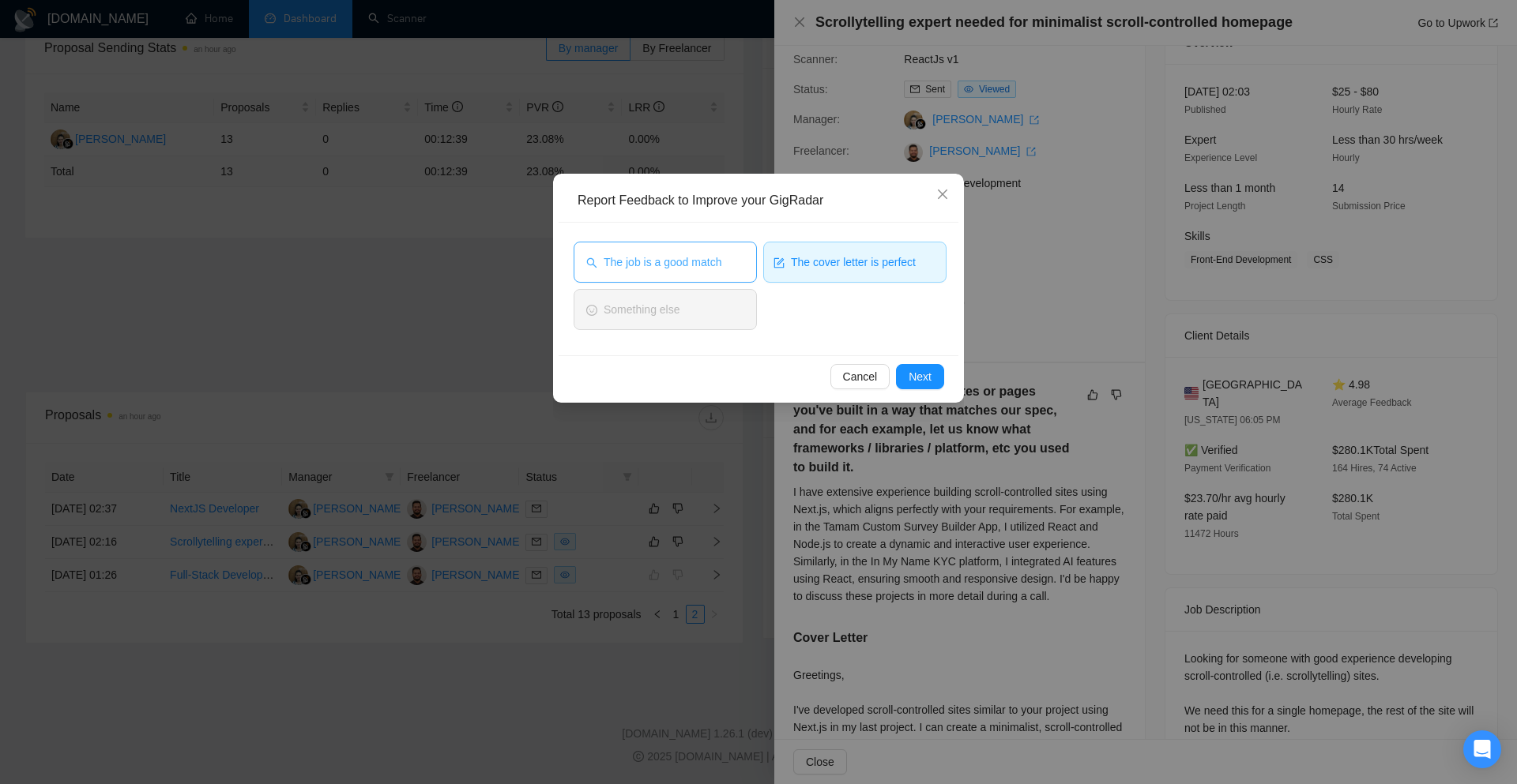
click at [702, 256] on span "The job is a good match" at bounding box center [662, 262] width 117 height 18
click at [931, 378] on span "Next" at bounding box center [920, 377] width 23 height 18
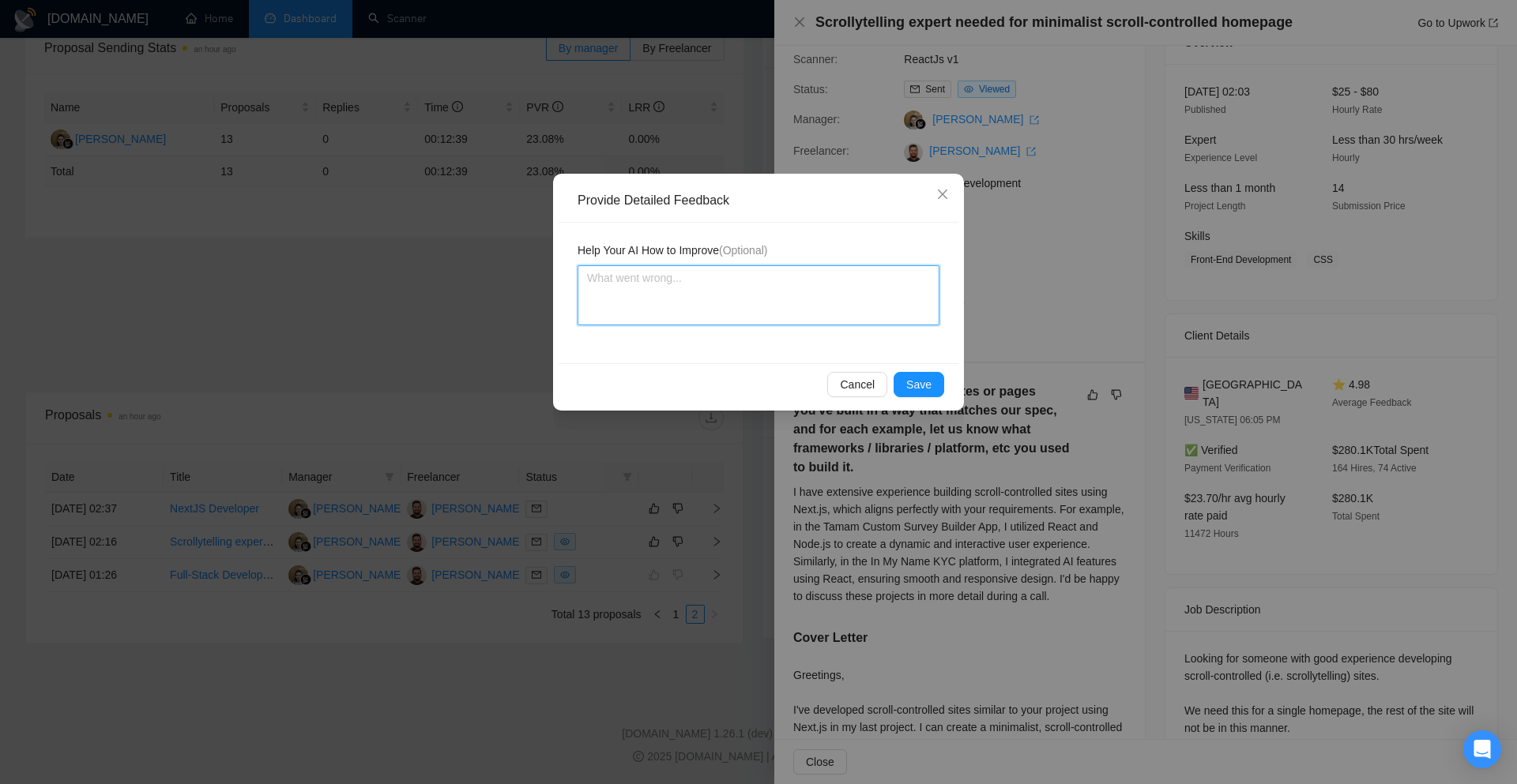
click at [788, 310] on textarea at bounding box center [758, 295] width 362 height 60
paste textarea "Today's Task(29-09-25): Logged 4 hours for today’s work to our Upwork project. …"
type textarea "Today's Task(29-09-25): Logged 4 hours for today’s work to our Upwork project. …"
type textarea "C"
type textarea "Co"
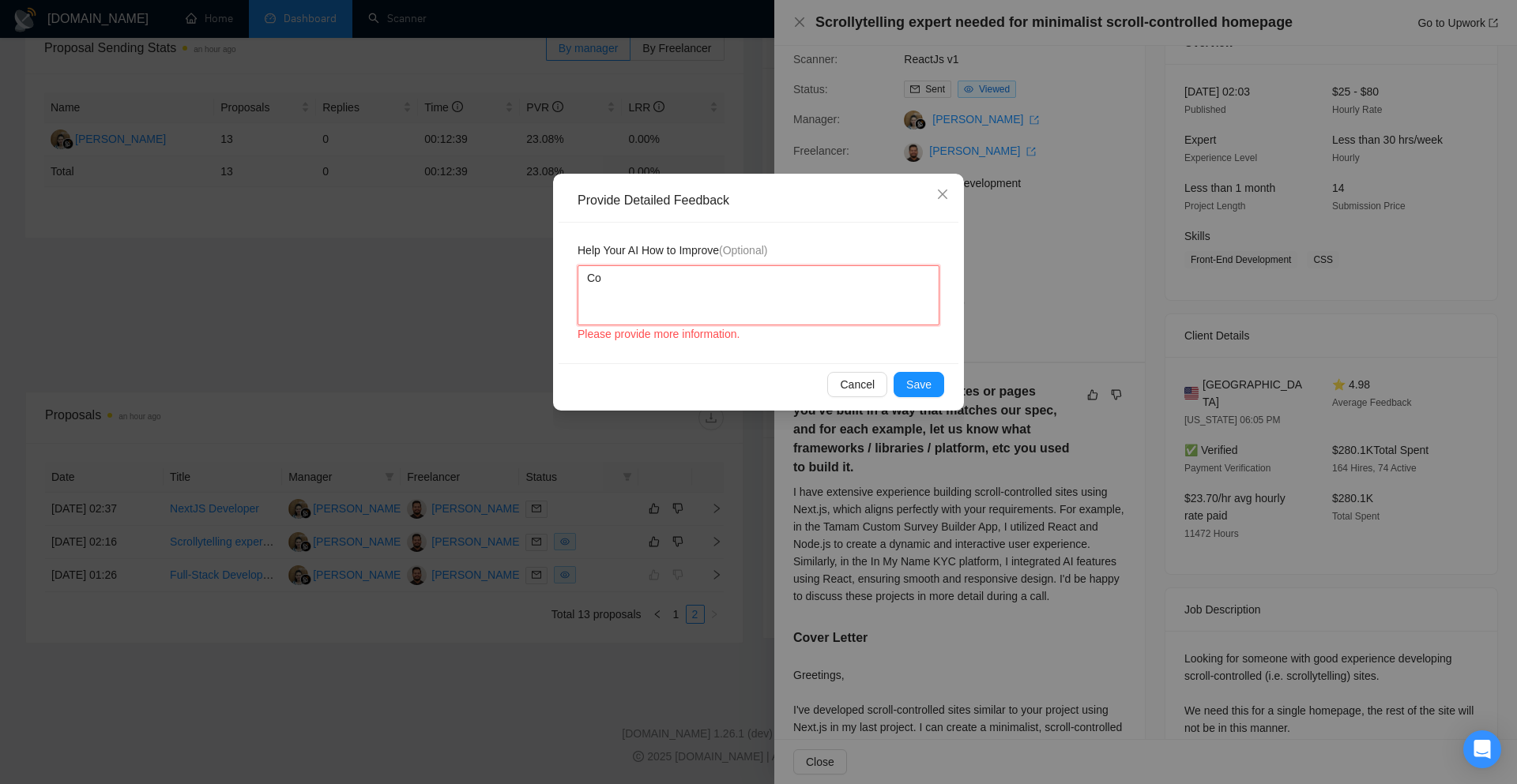
type textarea "Cov"
type textarea "Cove"
type textarea "Cover"
type textarea "Cover l"
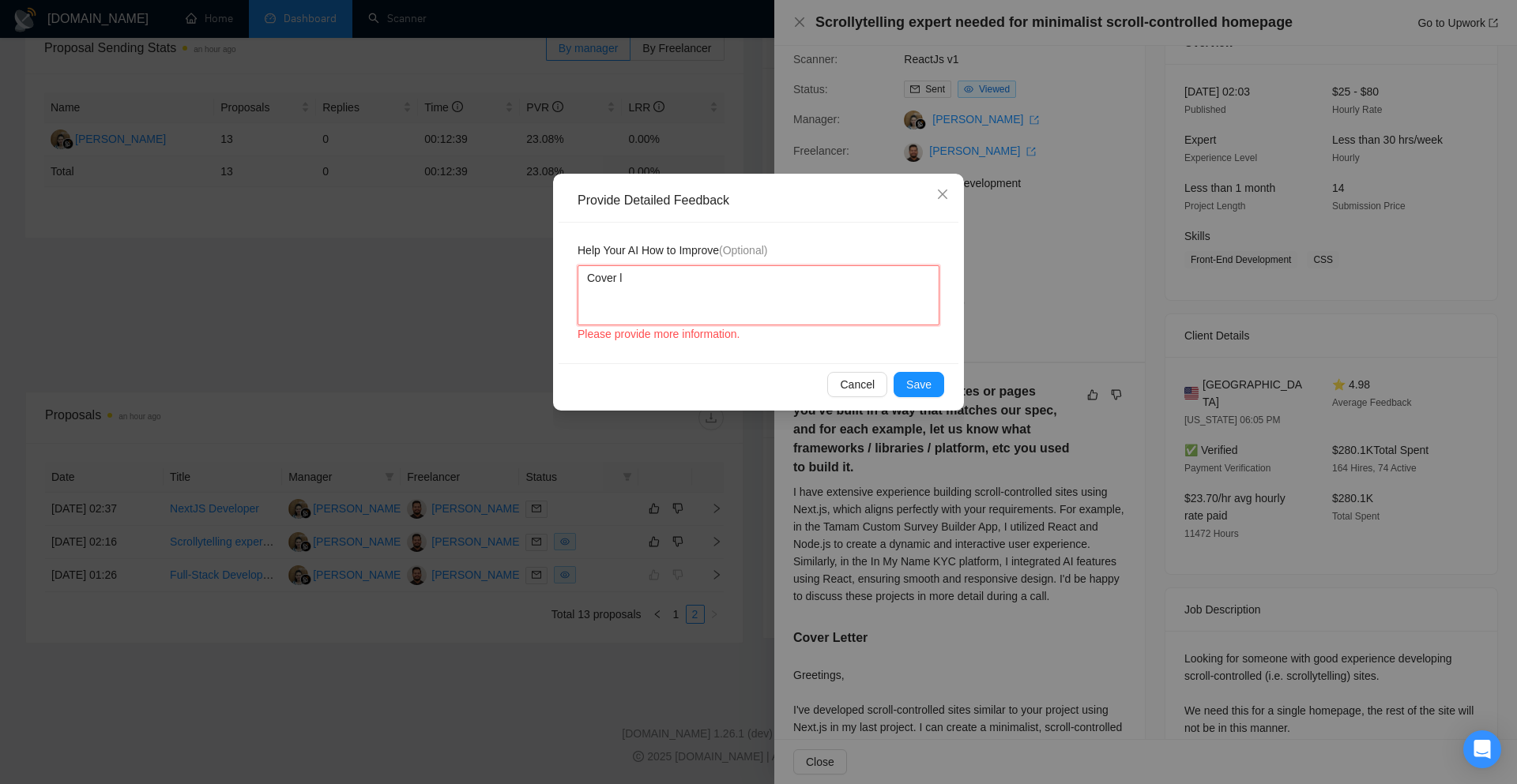
type textarea "Cover le"
type textarea "Cover let"
type textarea "Cover lett"
type textarea "Cover lette"
type textarea "Cover letter"
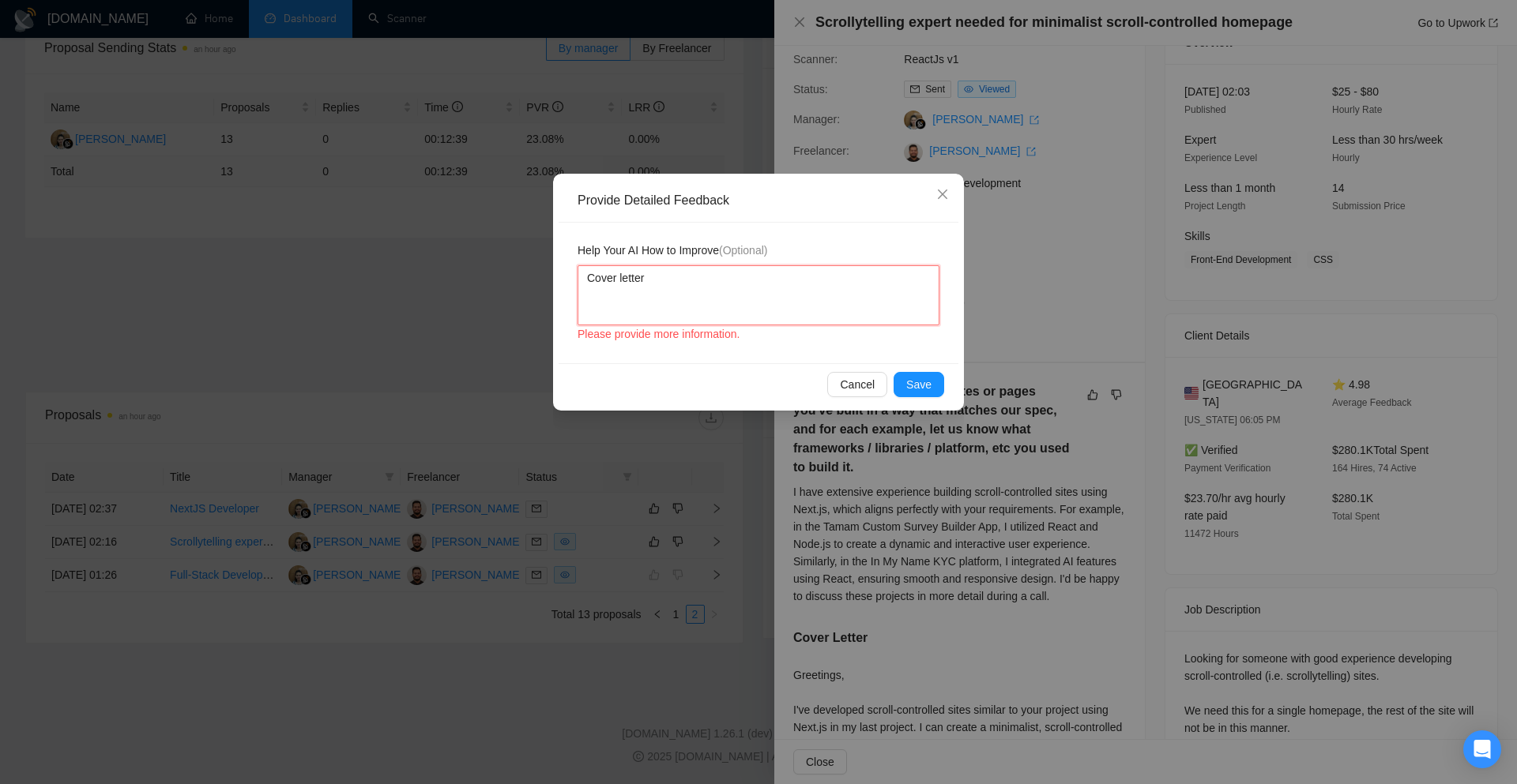
type textarea "Cover letter"
type textarea "Cover letter i"
type textarea "Cover letter is"
type textarea "Cover letter is a"
type textarea "Cover letter is ac"
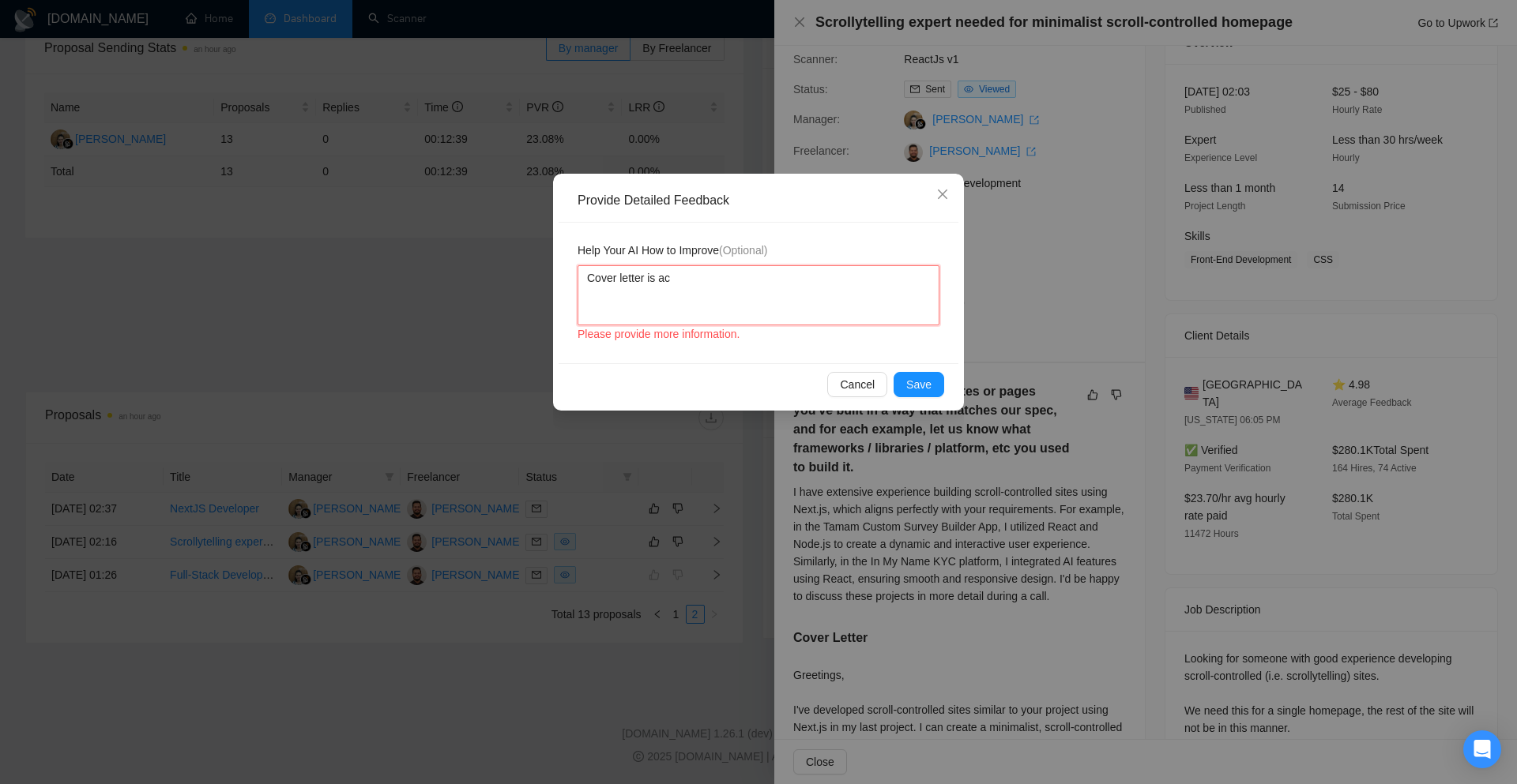
type textarea "Cover letter is acc"
type textarea "Cover letter is acco"
type textarea "Cover letter is accor"
type textarea "Cover letter is accordi"
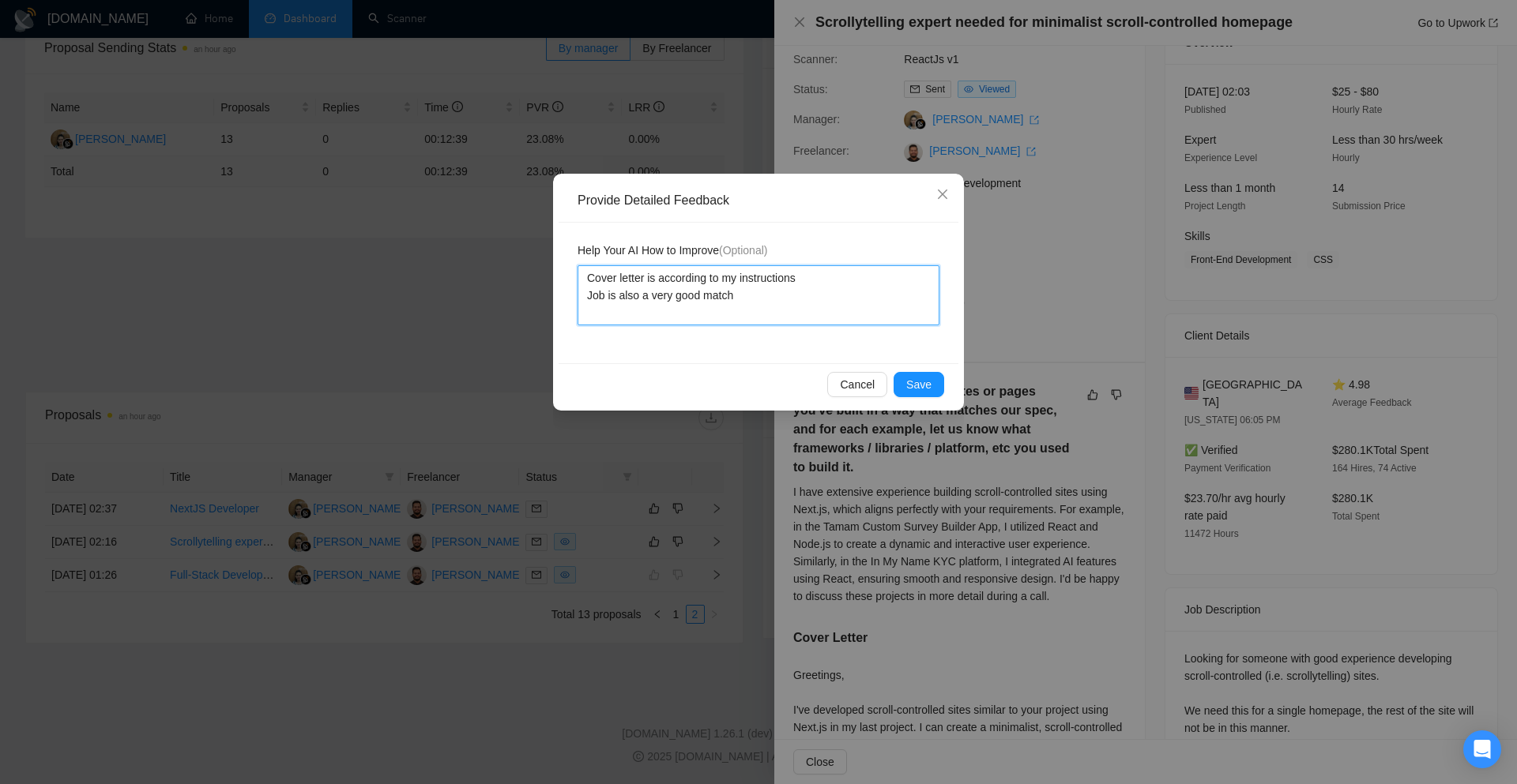
drag, startPoint x: 742, startPoint y: 299, endPoint x: 567, endPoint y: 286, distance: 175.5
click at [567, 286] on div "Help Your AI How to Improve (Optional) Cover letter is according to my instruct…" at bounding box center [758, 292] width 400 height 141
click at [769, 317] on textarea "Cover letter is according to my instructions Job is also a very good match" at bounding box center [758, 295] width 362 height 60
click at [907, 381] on button "Save" at bounding box center [919, 384] width 51 height 25
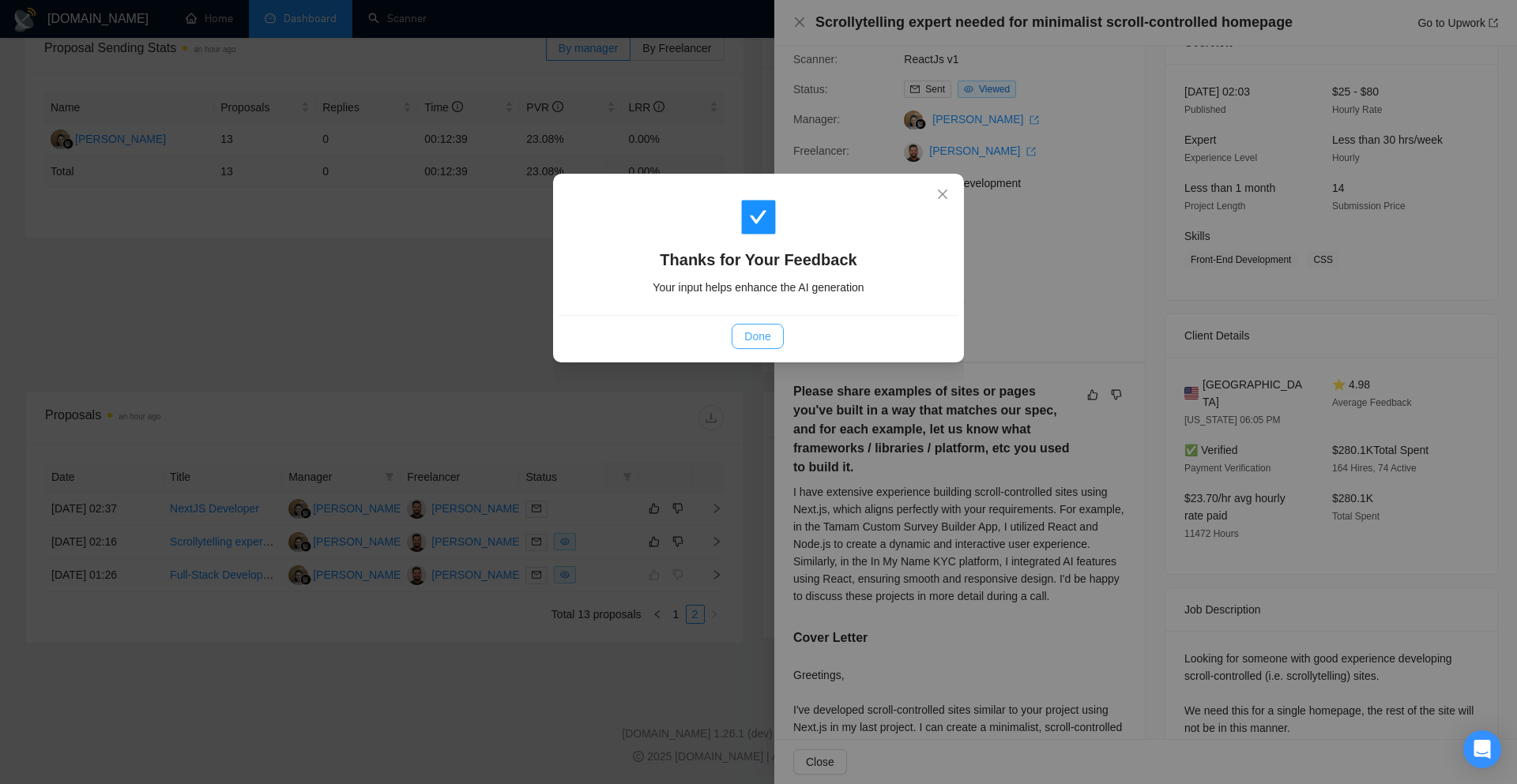
click at [755, 333] on span "Done" at bounding box center [757, 337] width 26 height 18
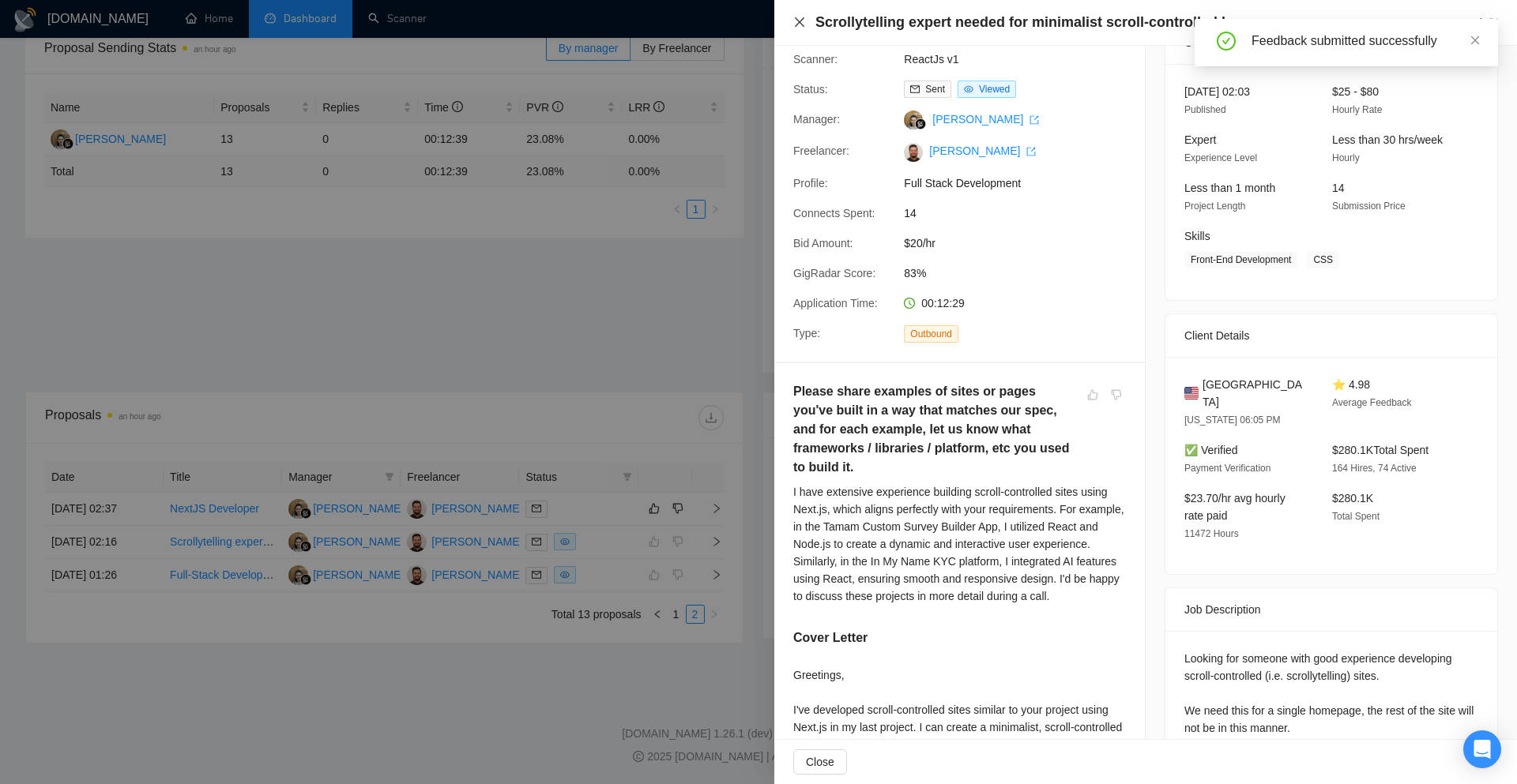
click at [797, 18] on icon "close" at bounding box center [799, 22] width 12 height 12
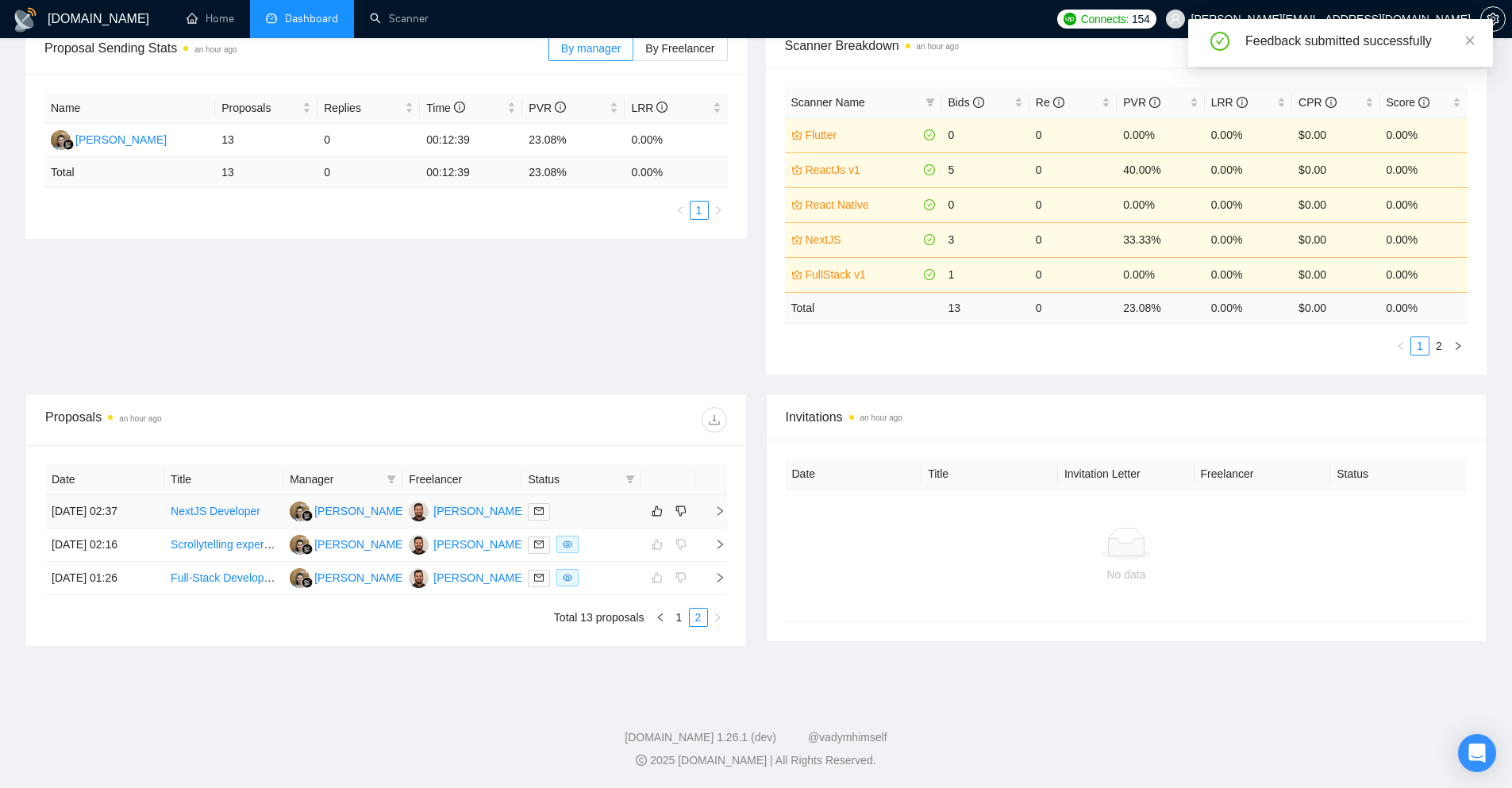
click at [718, 506] on icon "right" at bounding box center [719, 511] width 11 height 11
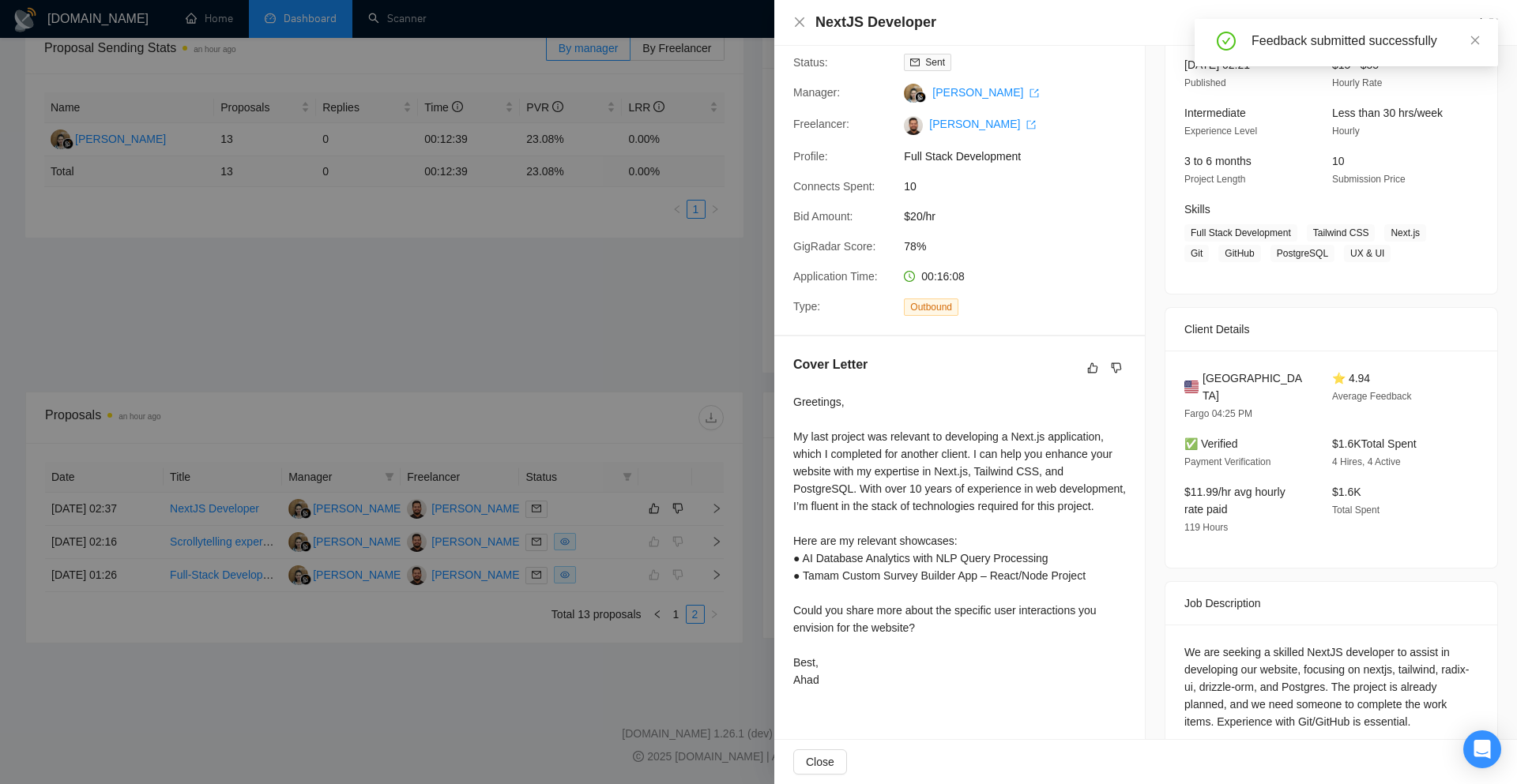
scroll to position [120, 0]
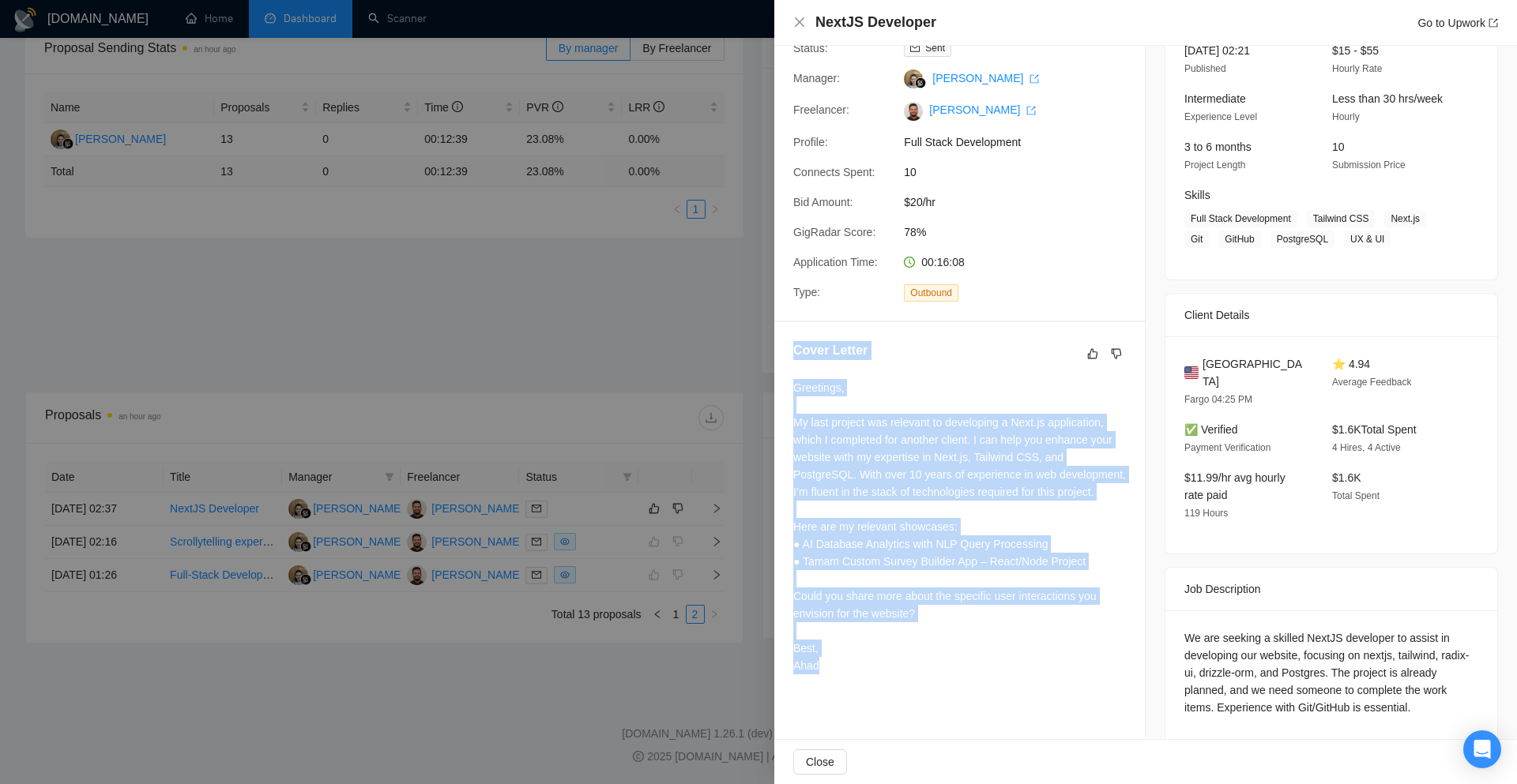
drag, startPoint x: 825, startPoint y: 670, endPoint x: 783, endPoint y: 354, distance: 318.8
click at [783, 354] on div "Cover Letter Greetings, My last project was relevant to developing a Next.js ap…" at bounding box center [959, 510] width 370 height 377
click at [860, 399] on div "Greetings, My last project was relevant to developing a Next.js application, wh…" at bounding box center [959, 527] width 333 height 296
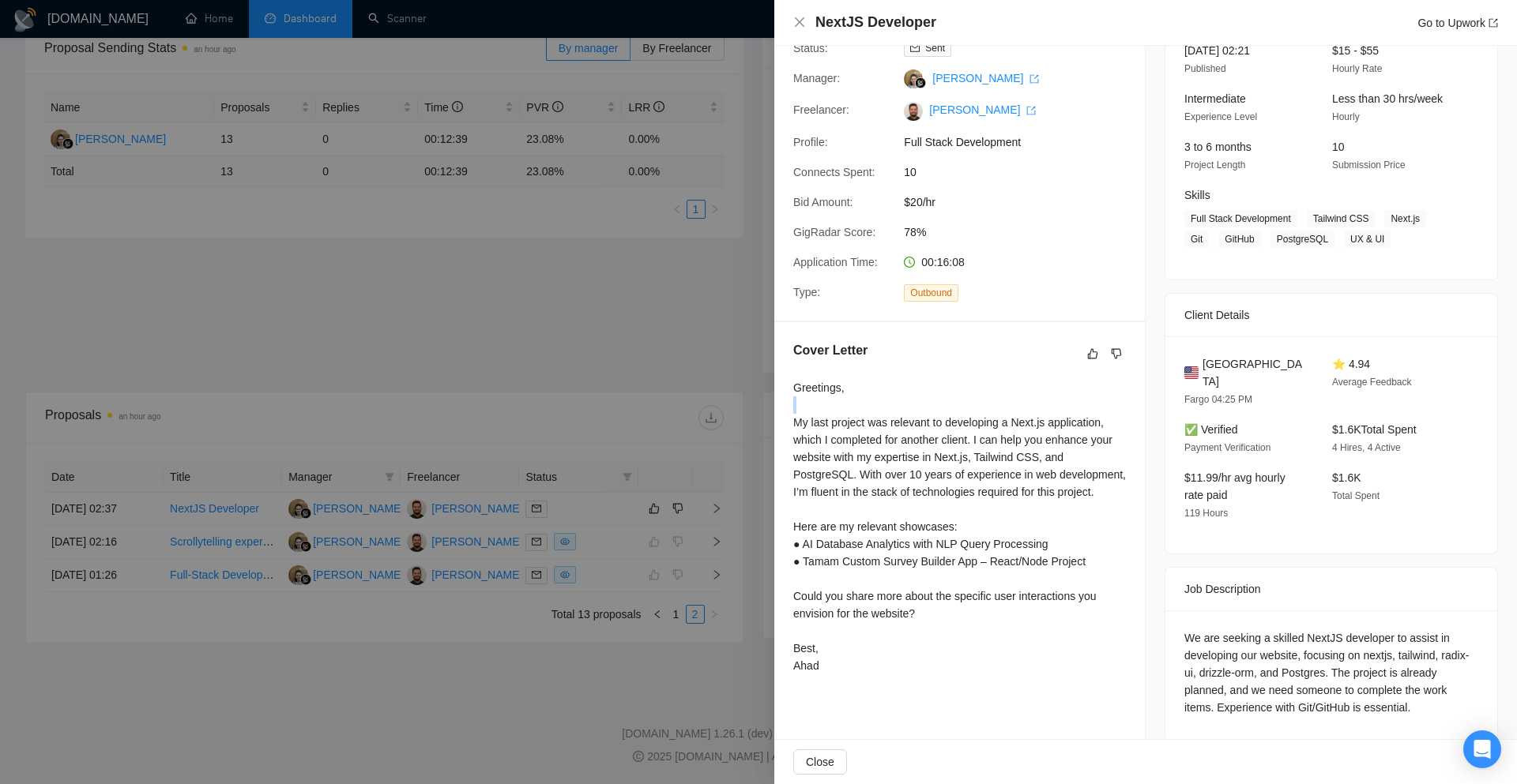
click at [860, 399] on div "Greetings, My last project was relevant to developing a Next.js application, wh…" at bounding box center [959, 527] width 333 height 296
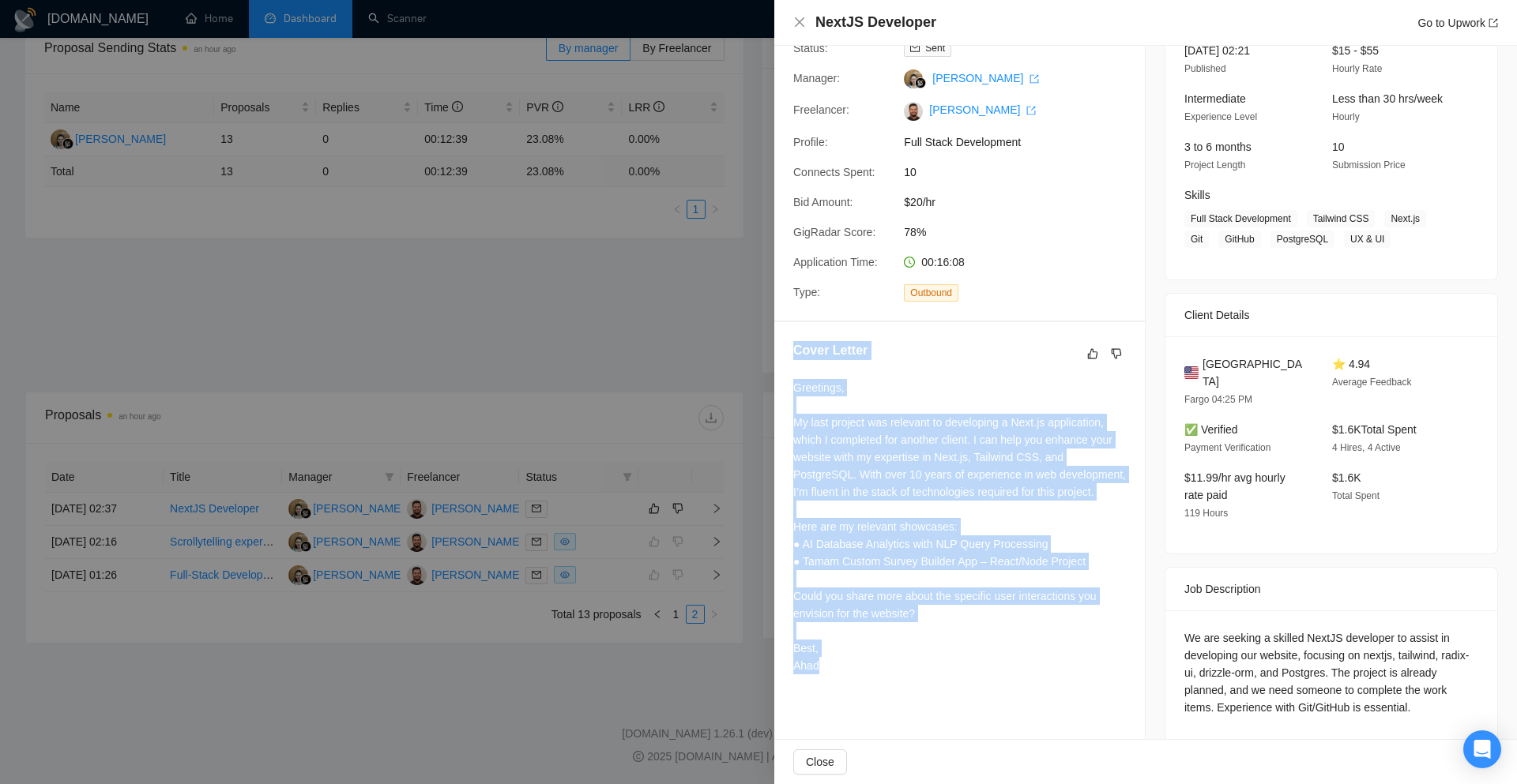
drag, startPoint x: 786, startPoint y: 350, endPoint x: 924, endPoint y: 704, distance: 379.9
click at [924, 704] on div "Proposal Details Date: 30 Sep, 2025 02:37 Scanner: NextJS Status: Sent Manager:…" at bounding box center [959, 343] width 371 height 836
click at [853, 645] on div "Greetings, My last project was relevant to developing a Next.js application, wh…" at bounding box center [959, 527] width 333 height 296
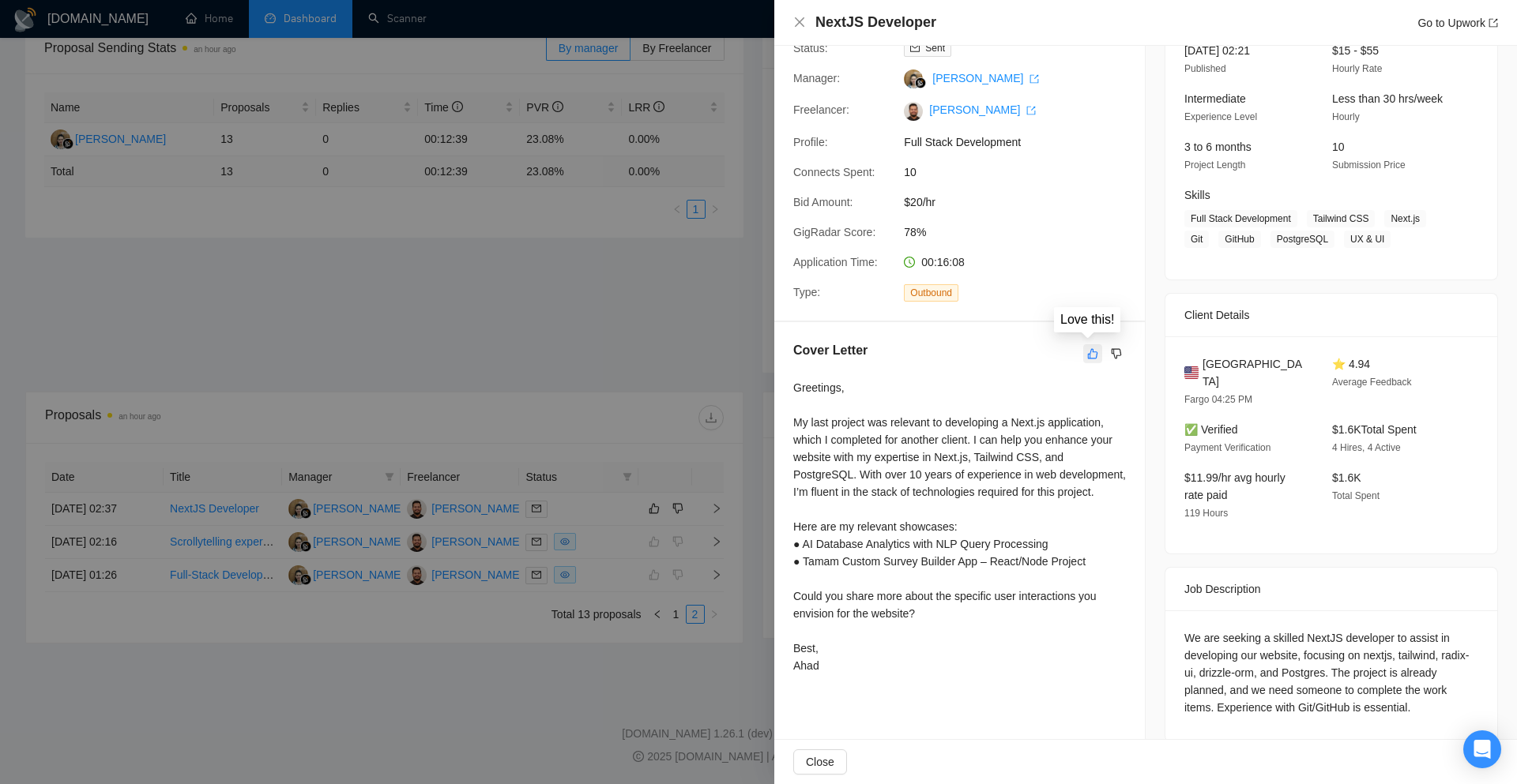
click at [1087, 350] on icon "like" at bounding box center [1092, 354] width 11 height 12
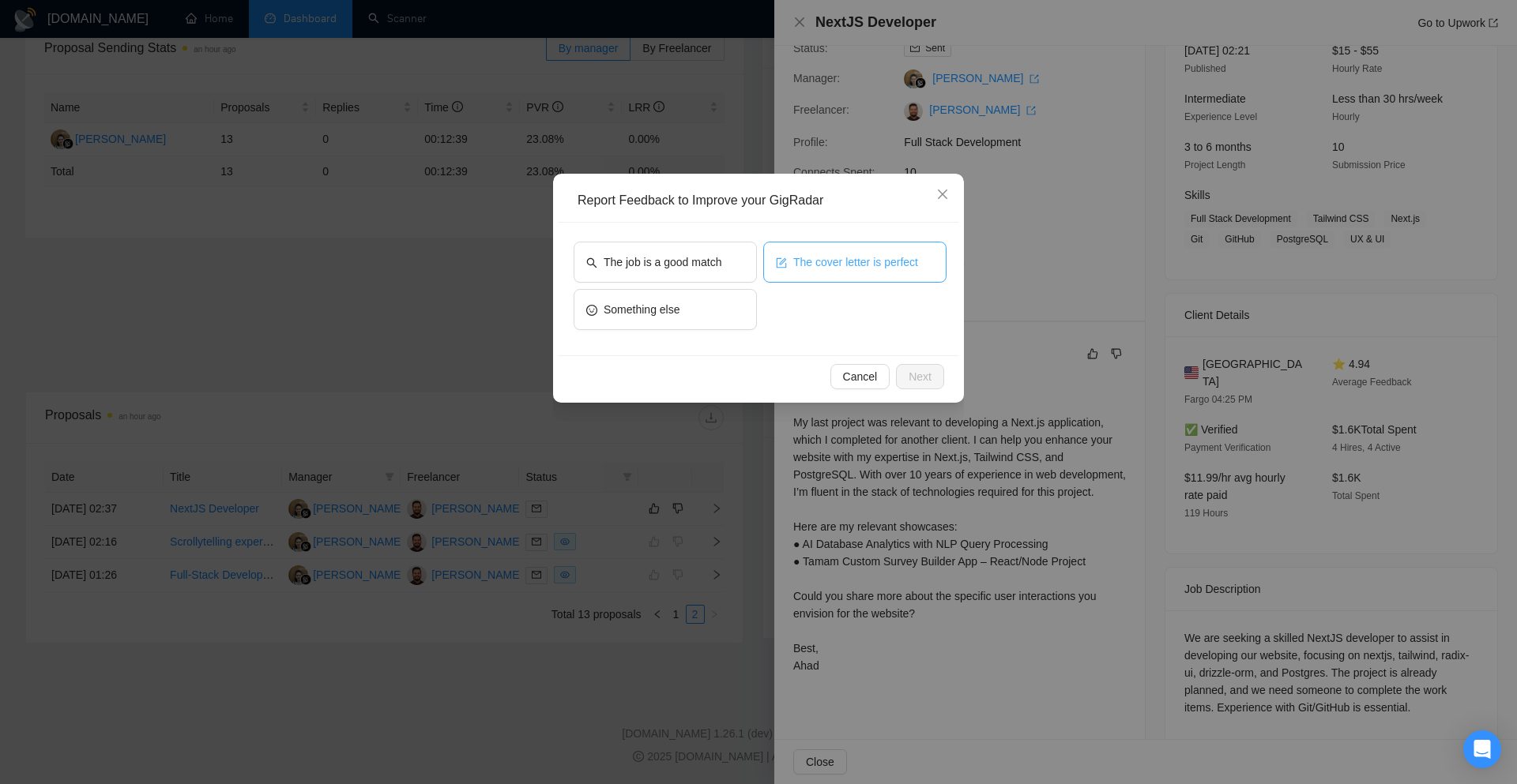
click at [843, 270] on span "The cover letter is perfect" at bounding box center [855, 262] width 125 height 18
click at [650, 236] on div "The job is a good match The cover letter is perfect Something else" at bounding box center [758, 289] width 400 height 133
click at [650, 237] on div "The job is a good match The cover letter is perfect Something else" at bounding box center [758, 289] width 400 height 133
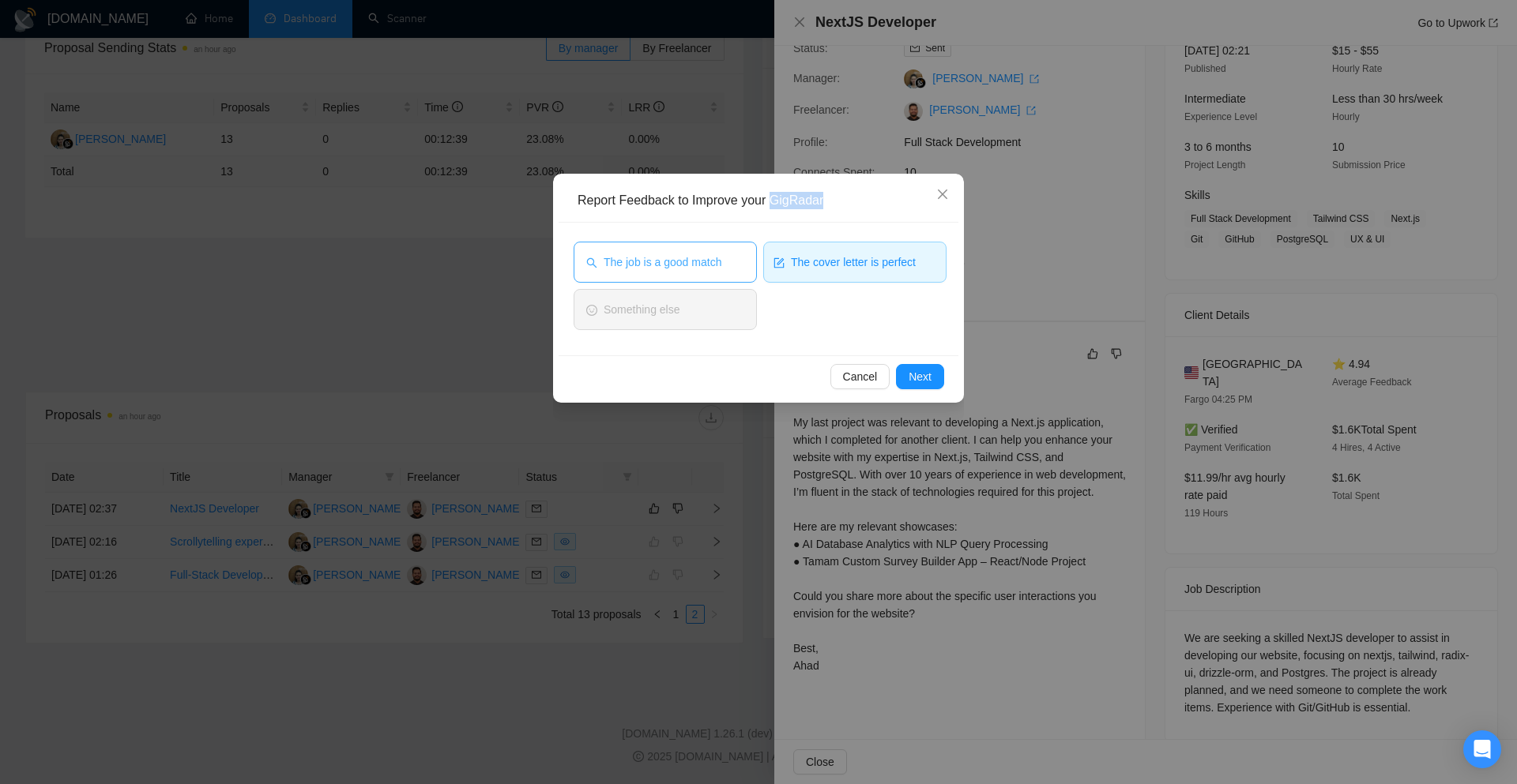
click at [648, 255] on span "The job is a good match" at bounding box center [662, 262] width 117 height 18
click at [922, 380] on span "Next" at bounding box center [920, 377] width 23 height 18
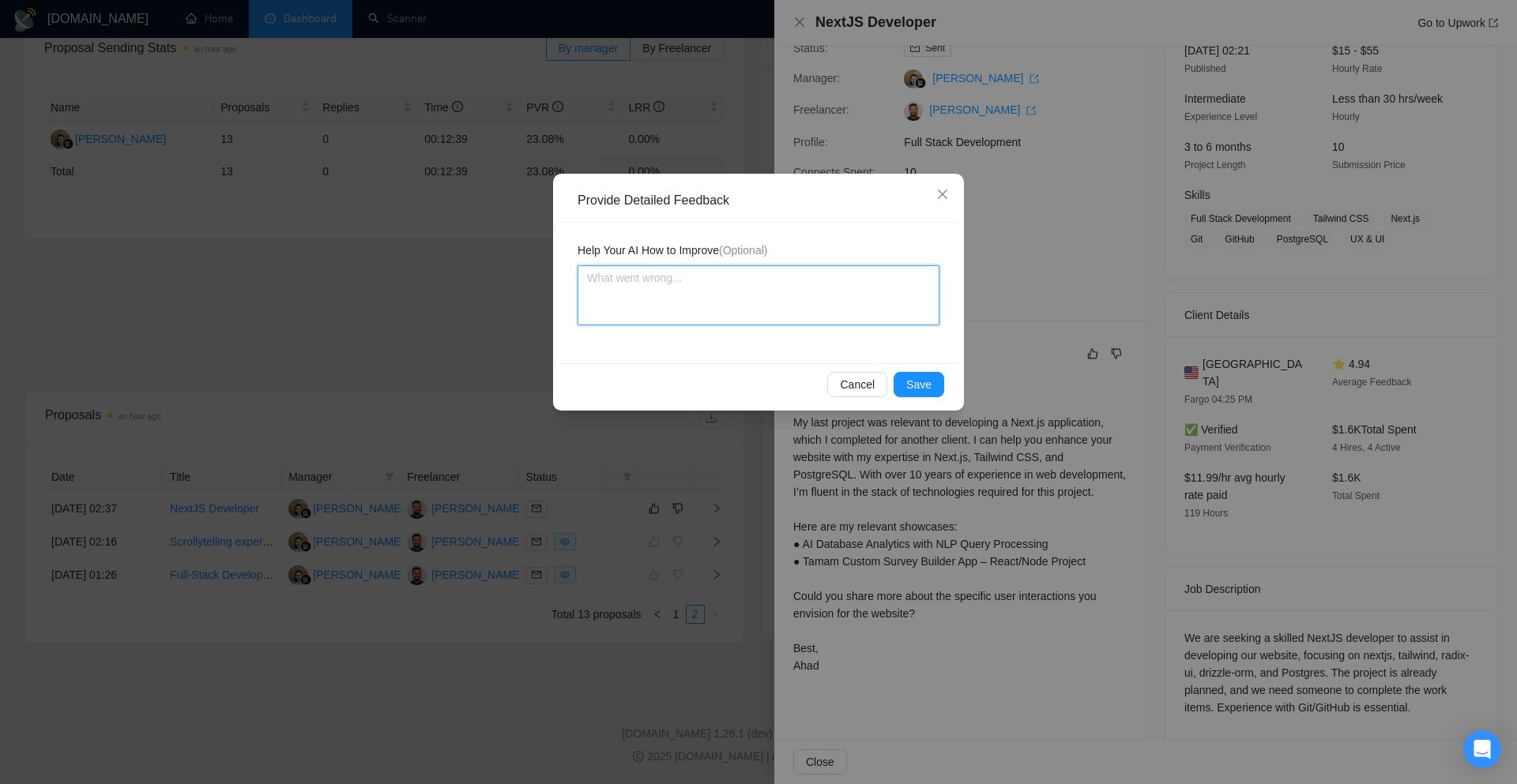
click at [703, 278] on textarea at bounding box center [758, 295] width 362 height 60
paste textarea "Cover letter is according to my instructions Job is also a very good match"
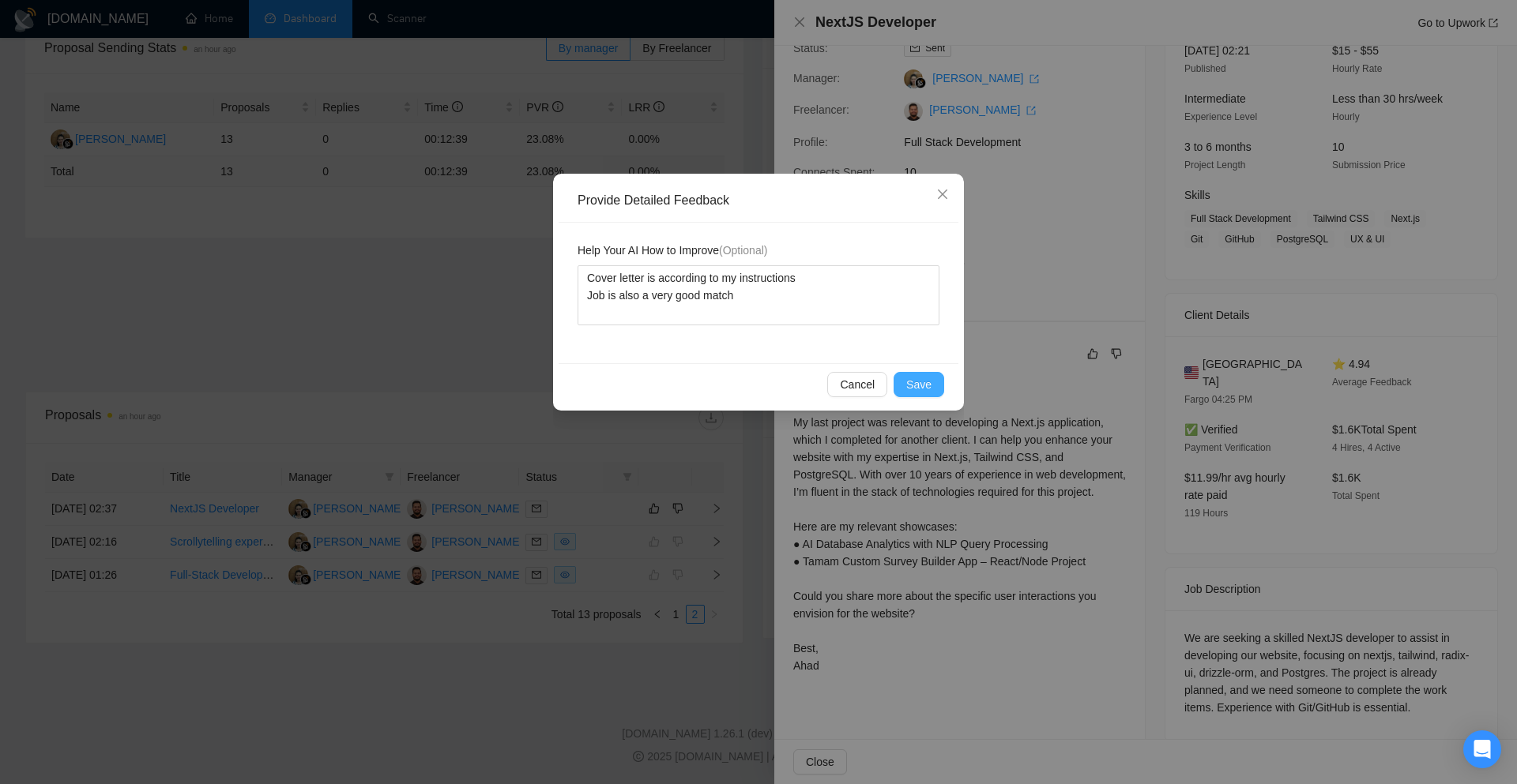
click at [909, 383] on span "Save" at bounding box center [918, 385] width 25 height 18
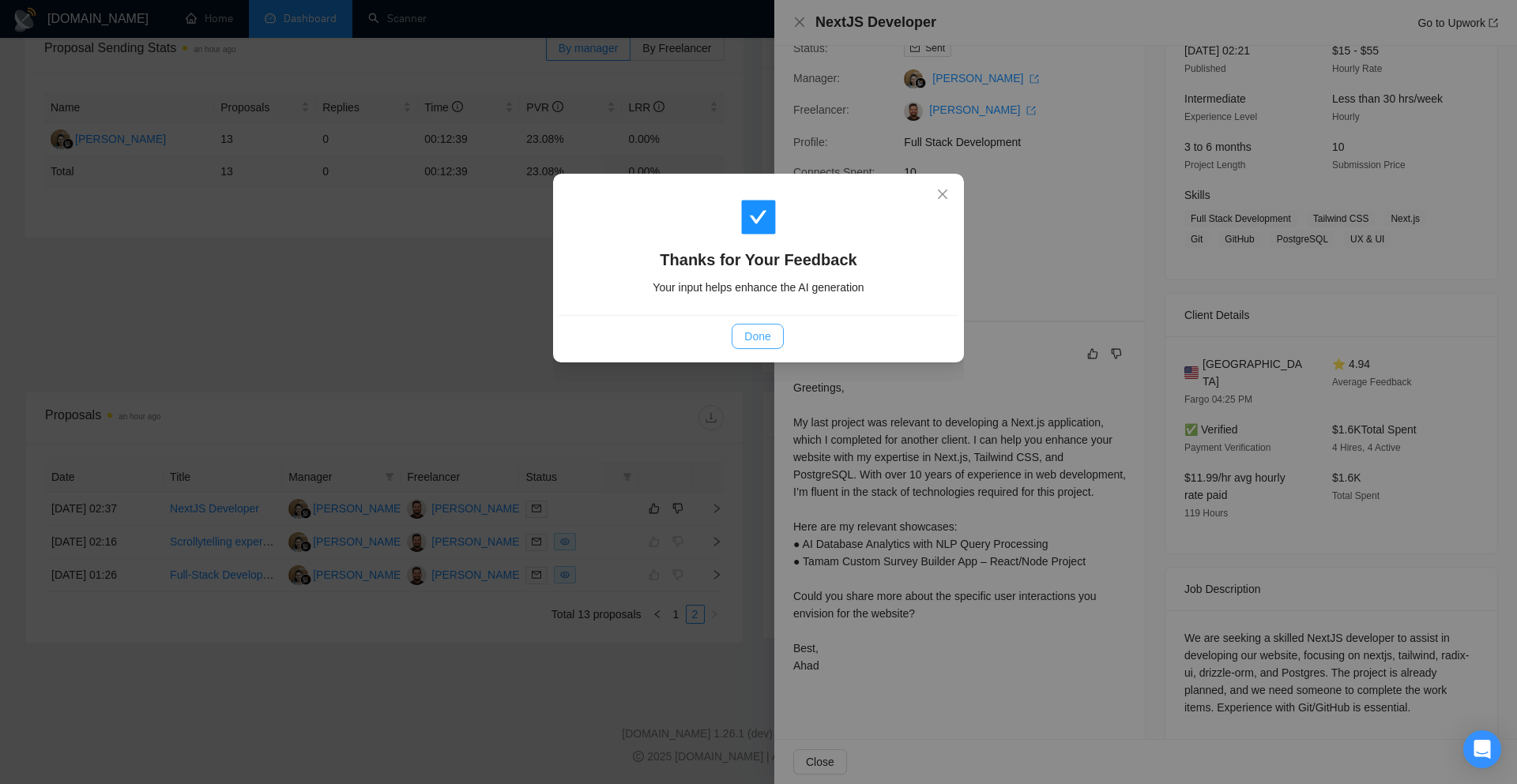
click at [751, 327] on button "Done" at bounding box center [757, 336] width 52 height 25
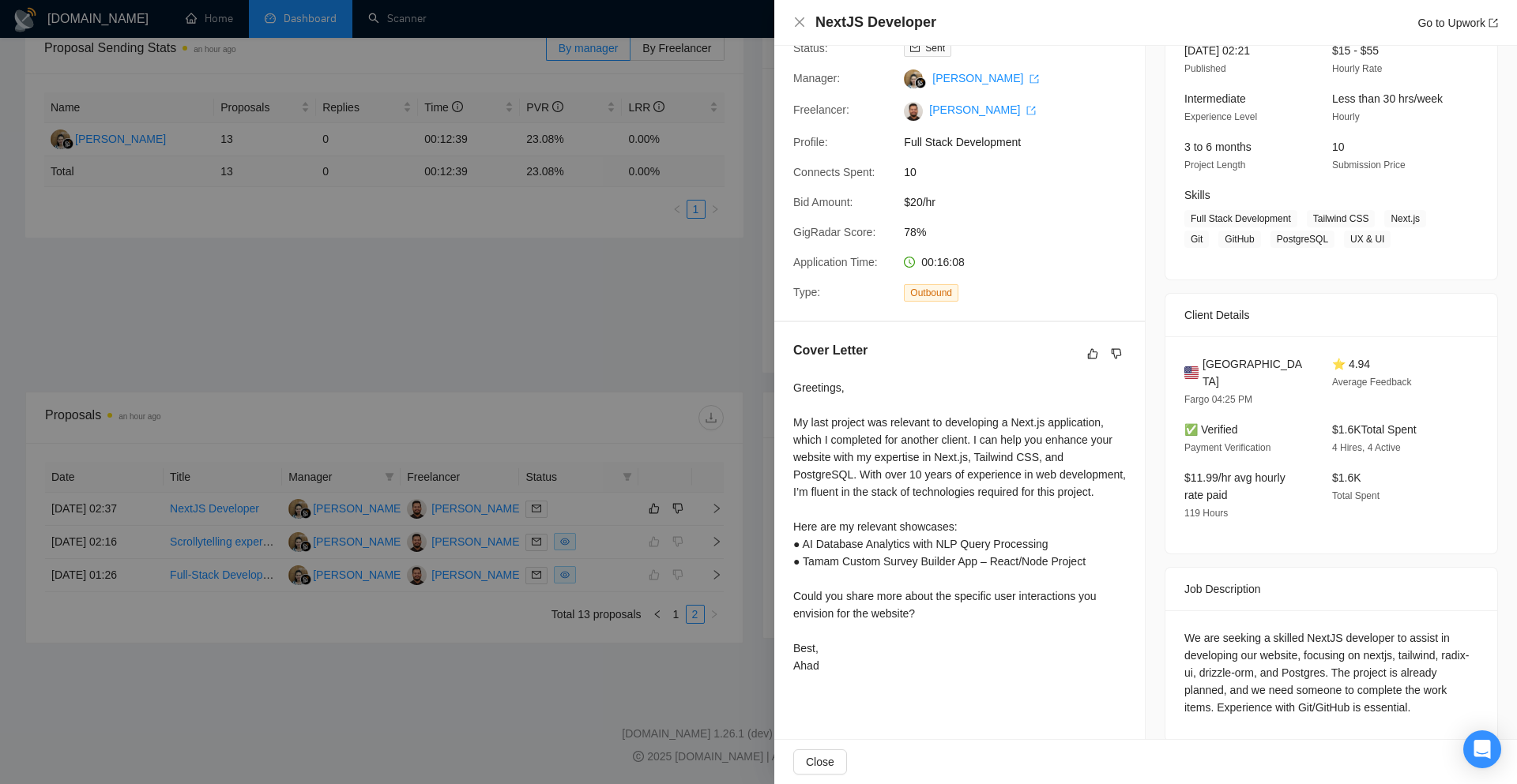
click at [788, 14] on div "NextJS Developer Go to Upwork" at bounding box center [1145, 23] width 742 height 46
click at [793, 18] on icon "close" at bounding box center [799, 22] width 12 height 12
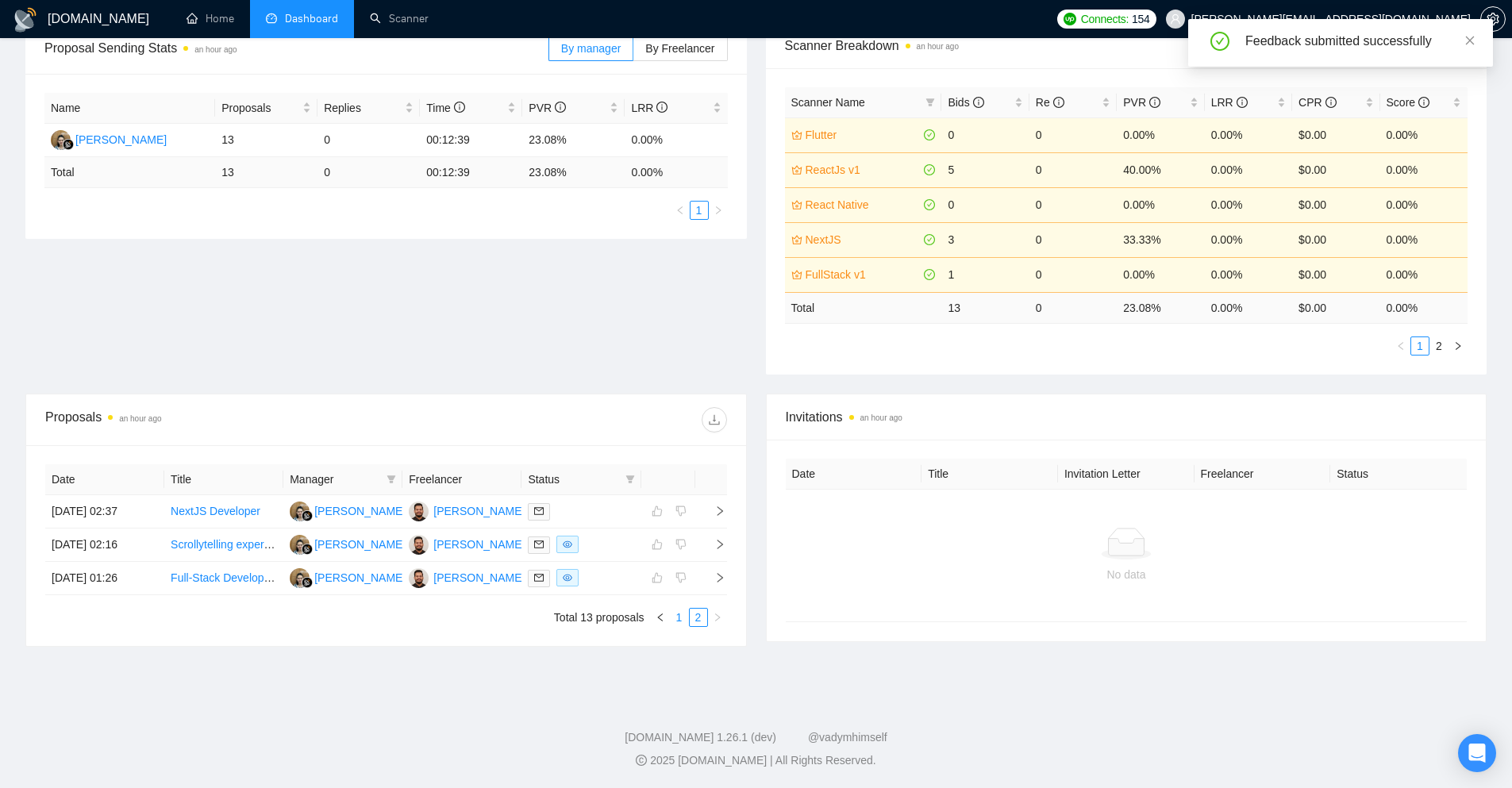
click at [685, 622] on link "1" at bounding box center [680, 617] width 18 height 18
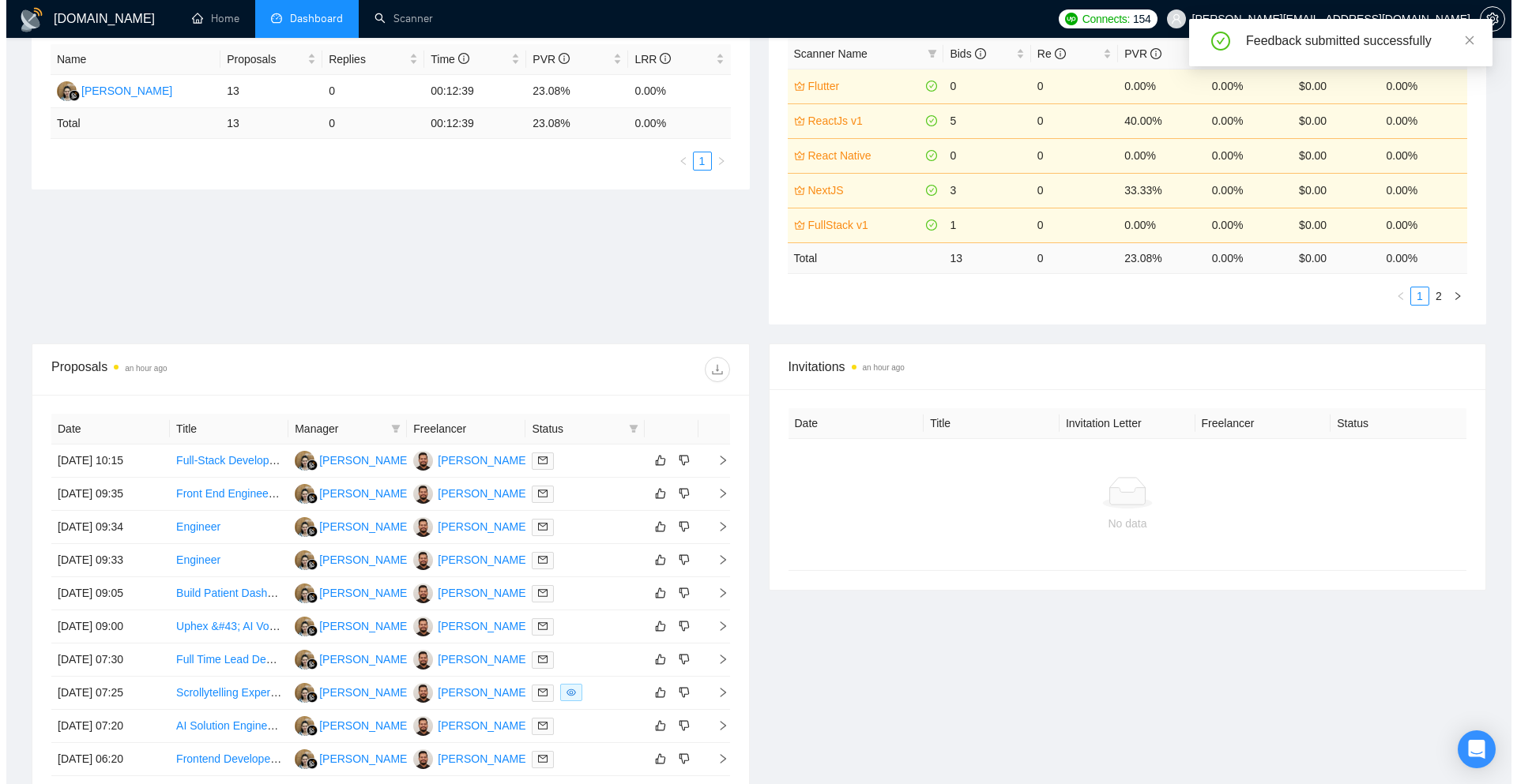
scroll to position [487, 0]
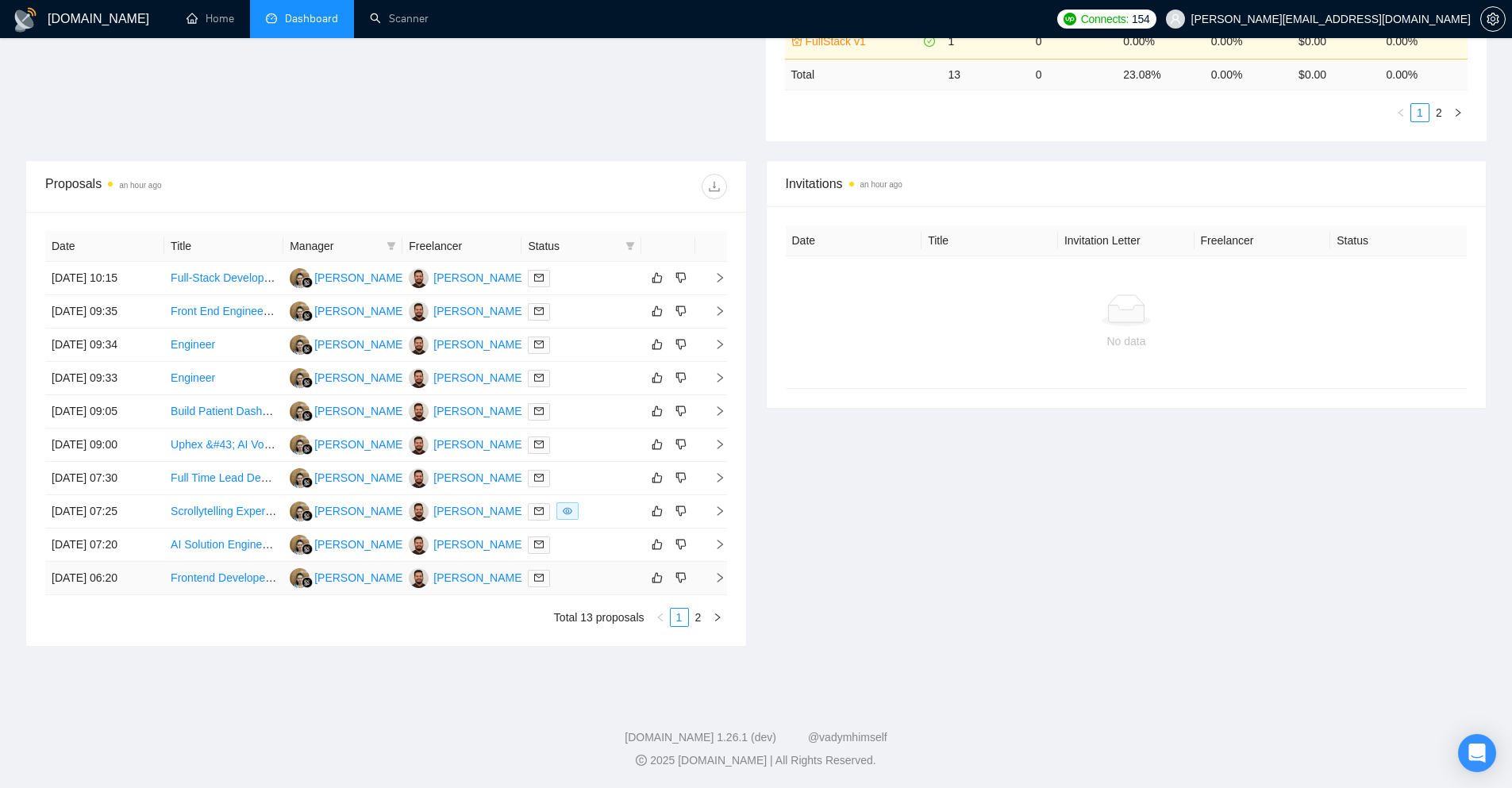
click at [719, 584] on td at bounding box center [712, 579] width 32 height 33
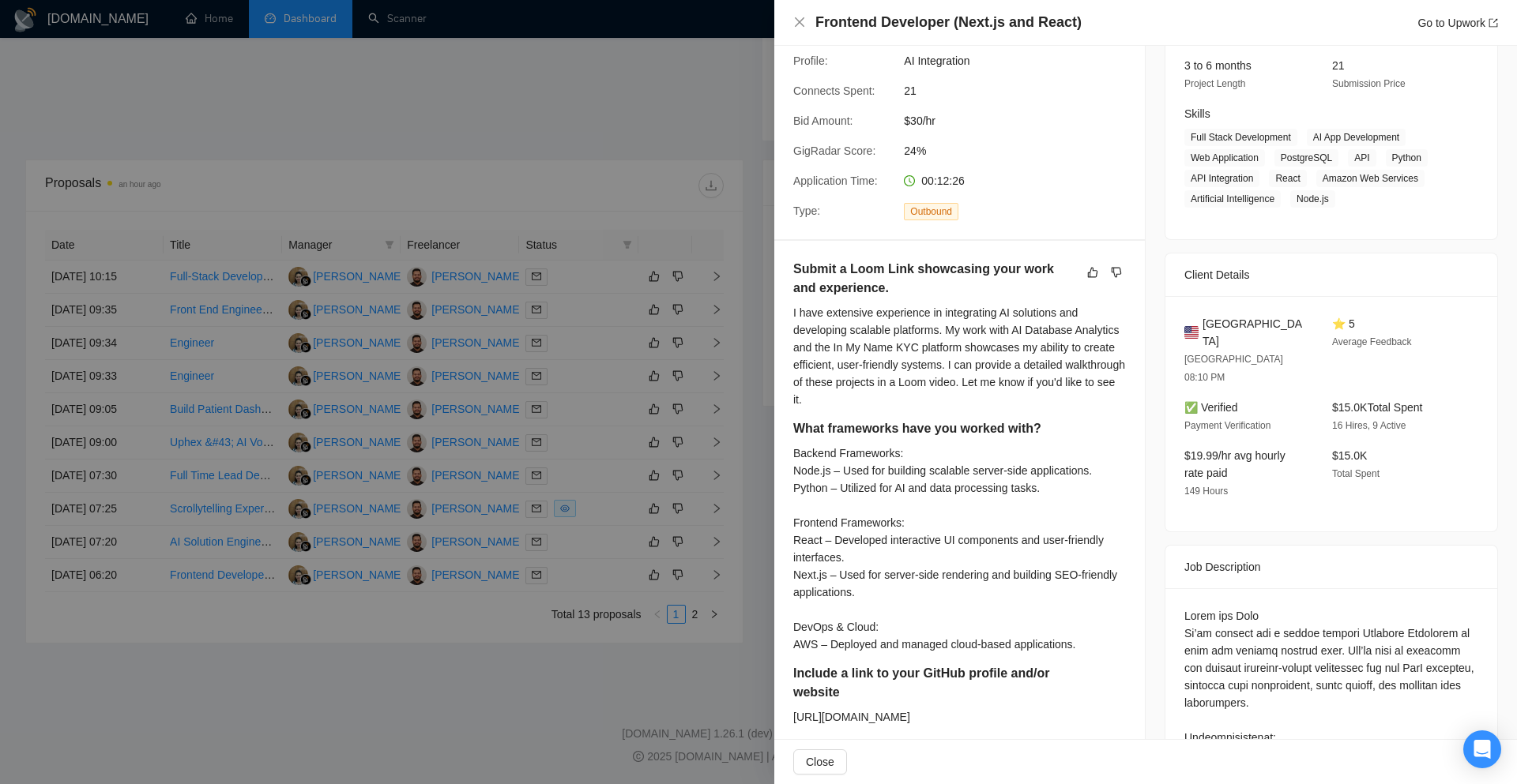
scroll to position [158, 0]
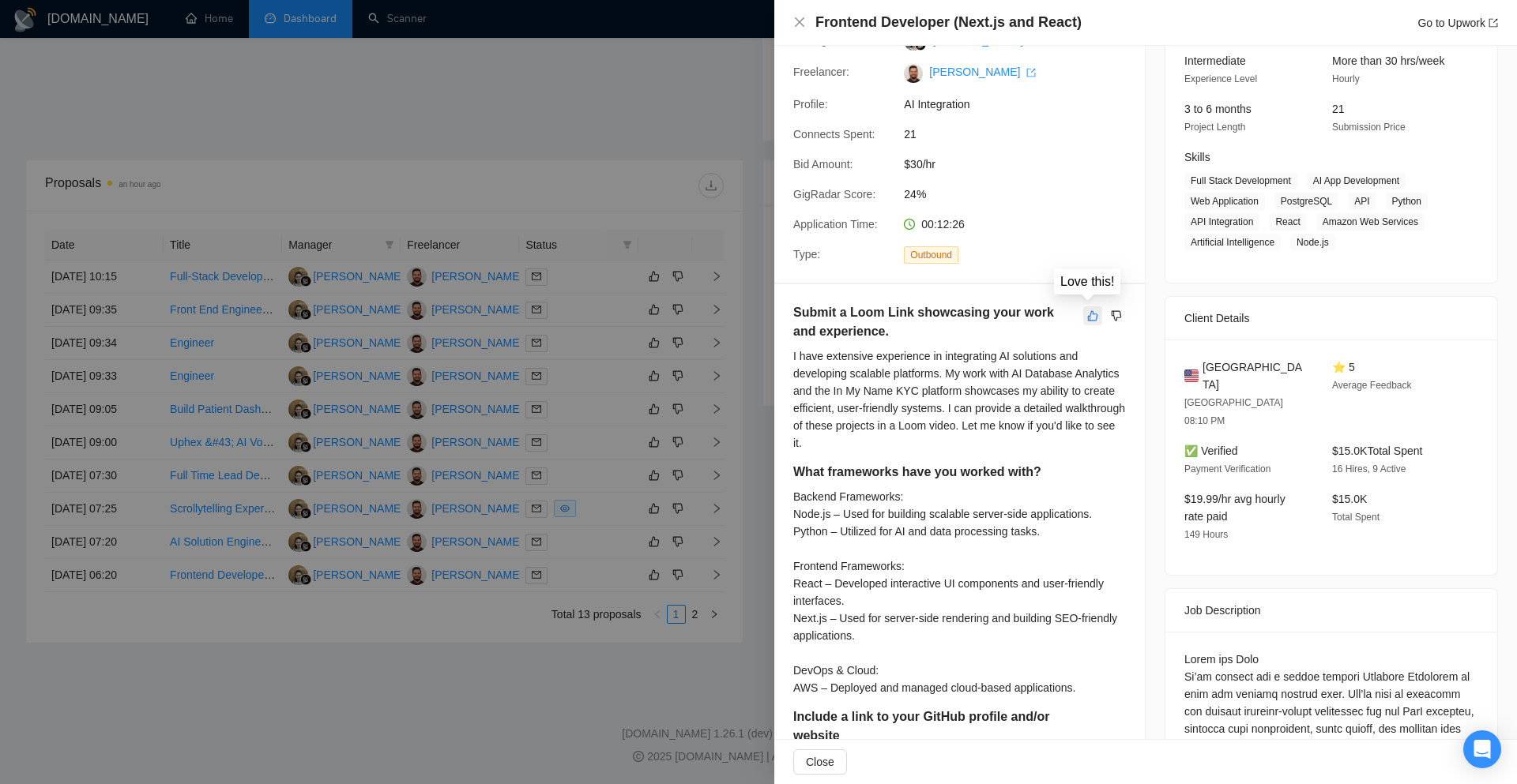
click at [1087, 311] on icon "like" at bounding box center [1092, 316] width 11 height 12
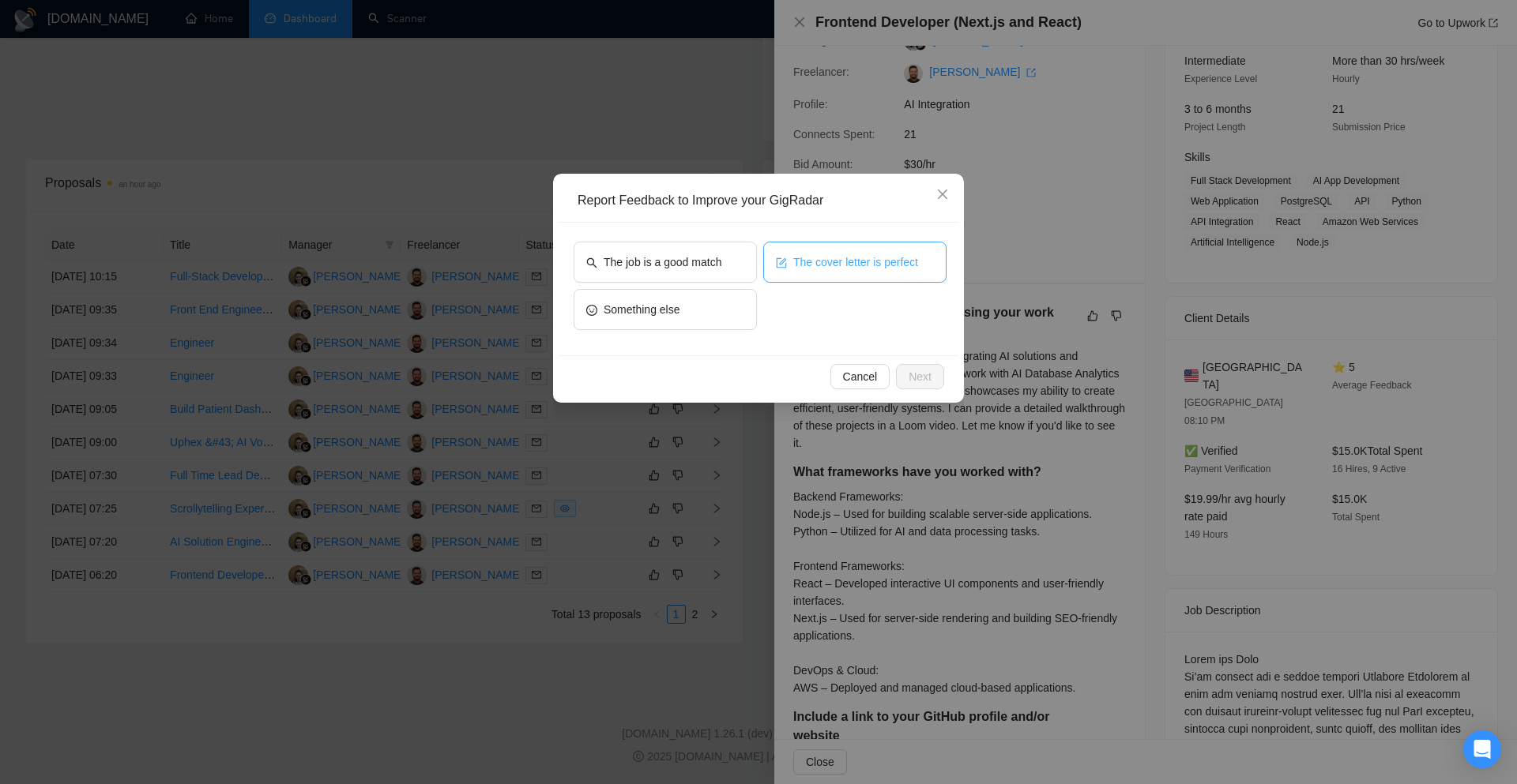
click at [875, 265] on span "The cover letter is perfect" at bounding box center [855, 262] width 125 height 18
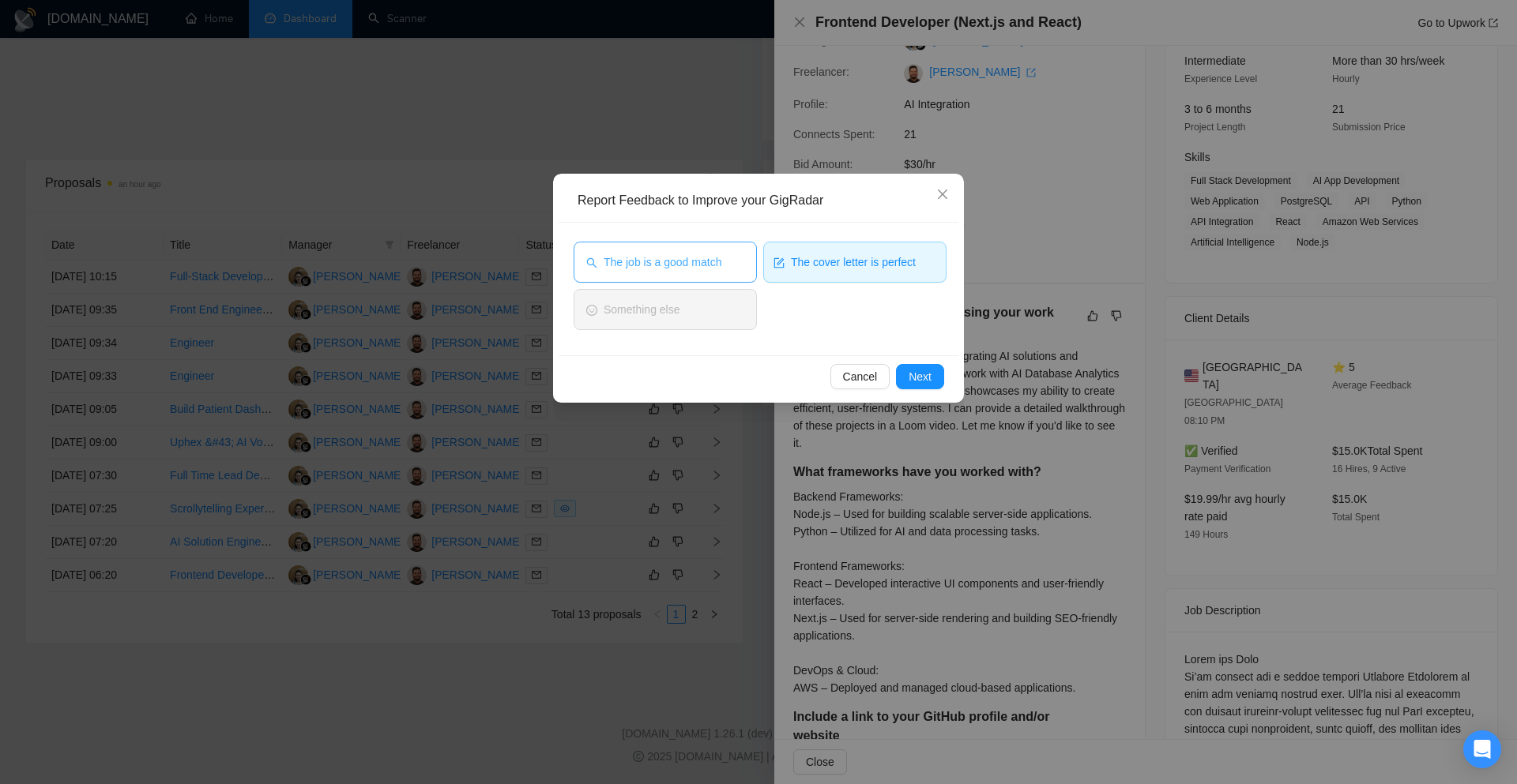
click at [699, 255] on span "The job is a good match" at bounding box center [662, 262] width 117 height 18
click at [916, 376] on span "Next" at bounding box center [920, 377] width 23 height 18
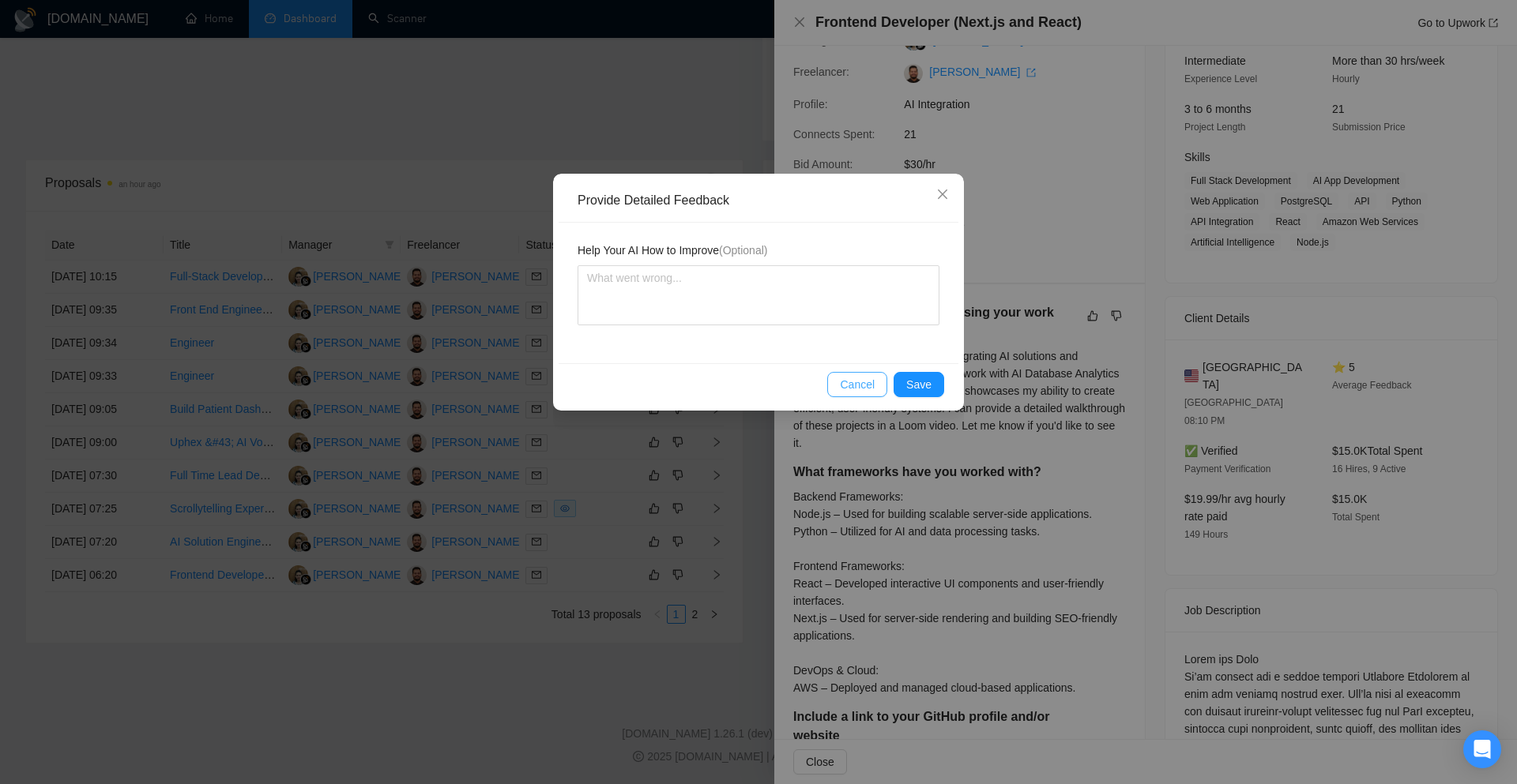
click at [860, 385] on span "Cancel" at bounding box center [857, 385] width 35 height 18
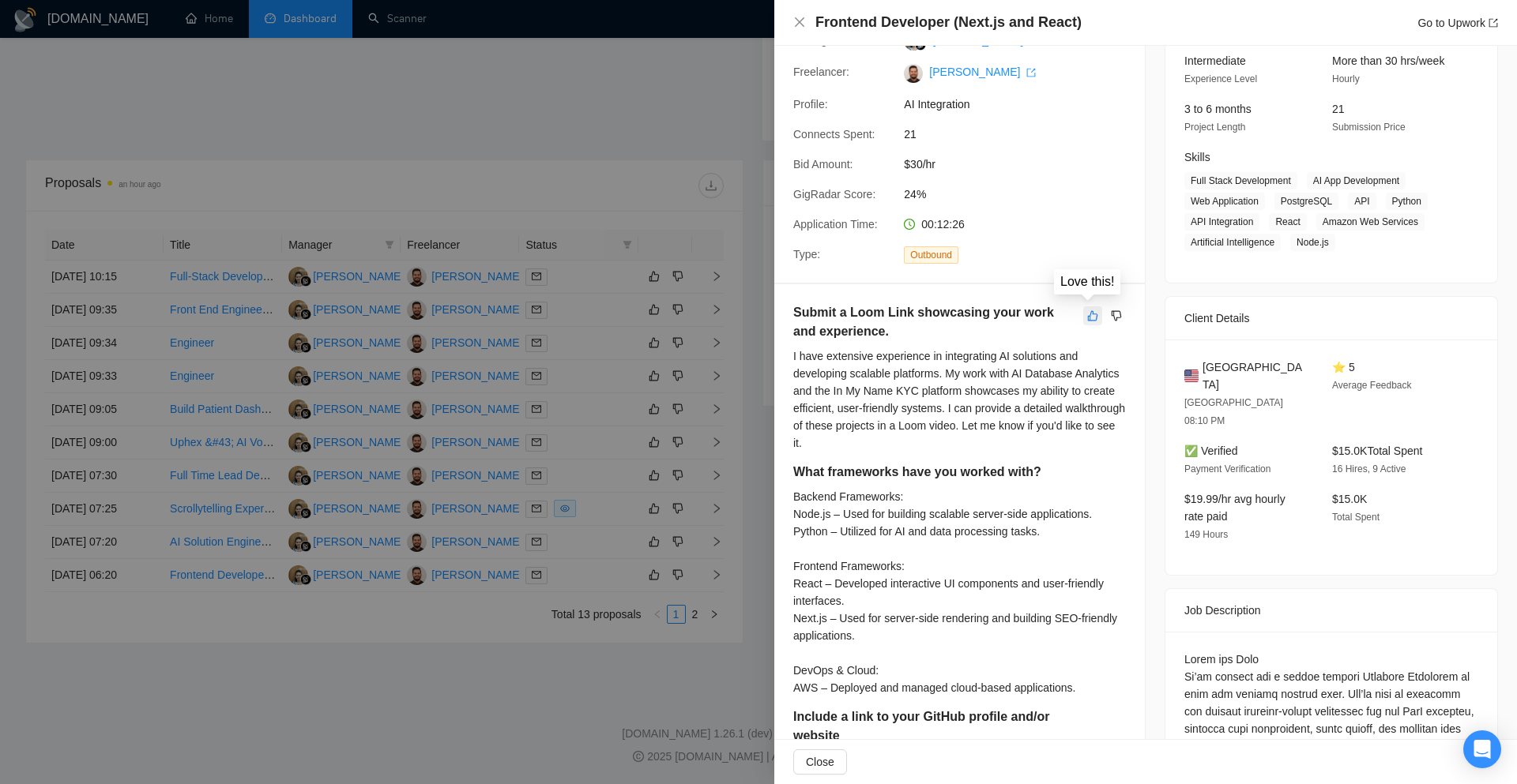
click at [1088, 323] on button "button" at bounding box center [1092, 316] width 19 height 19
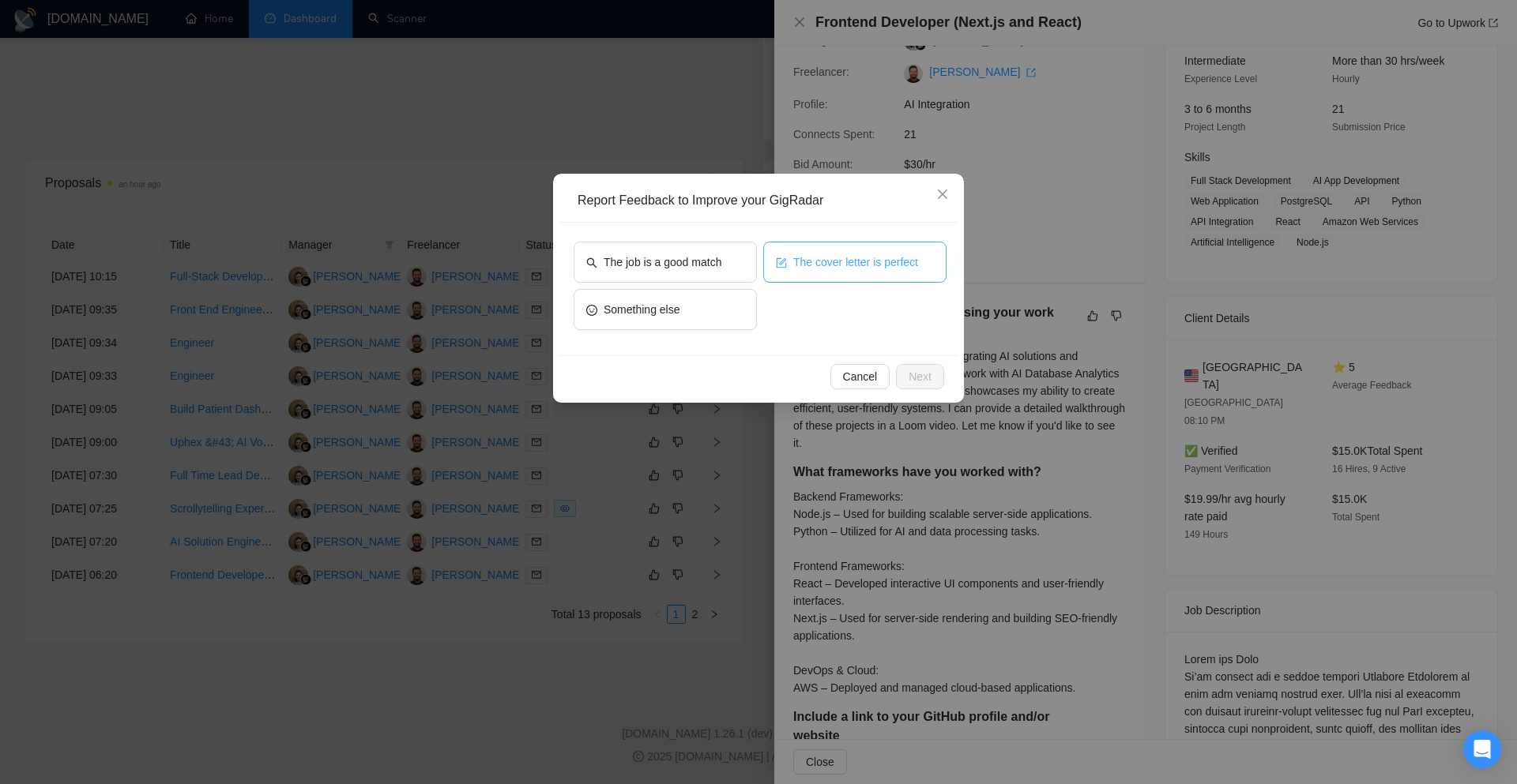
click at [831, 260] on span "The cover letter is perfect" at bounding box center [855, 262] width 125 height 18
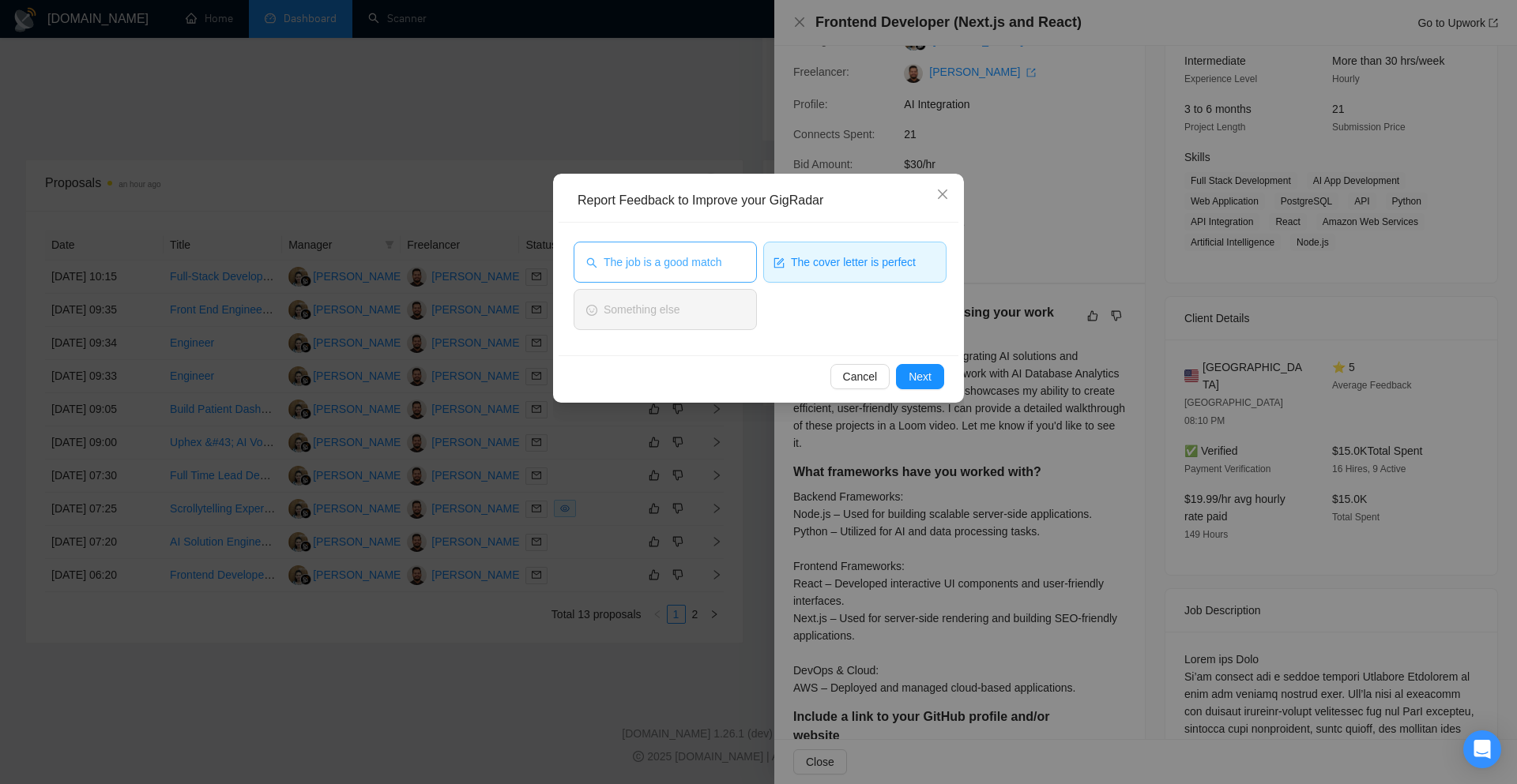
click at [725, 262] on button "The job is a good match" at bounding box center [664, 262] width 183 height 41
click at [917, 371] on span "Next" at bounding box center [920, 377] width 23 height 18
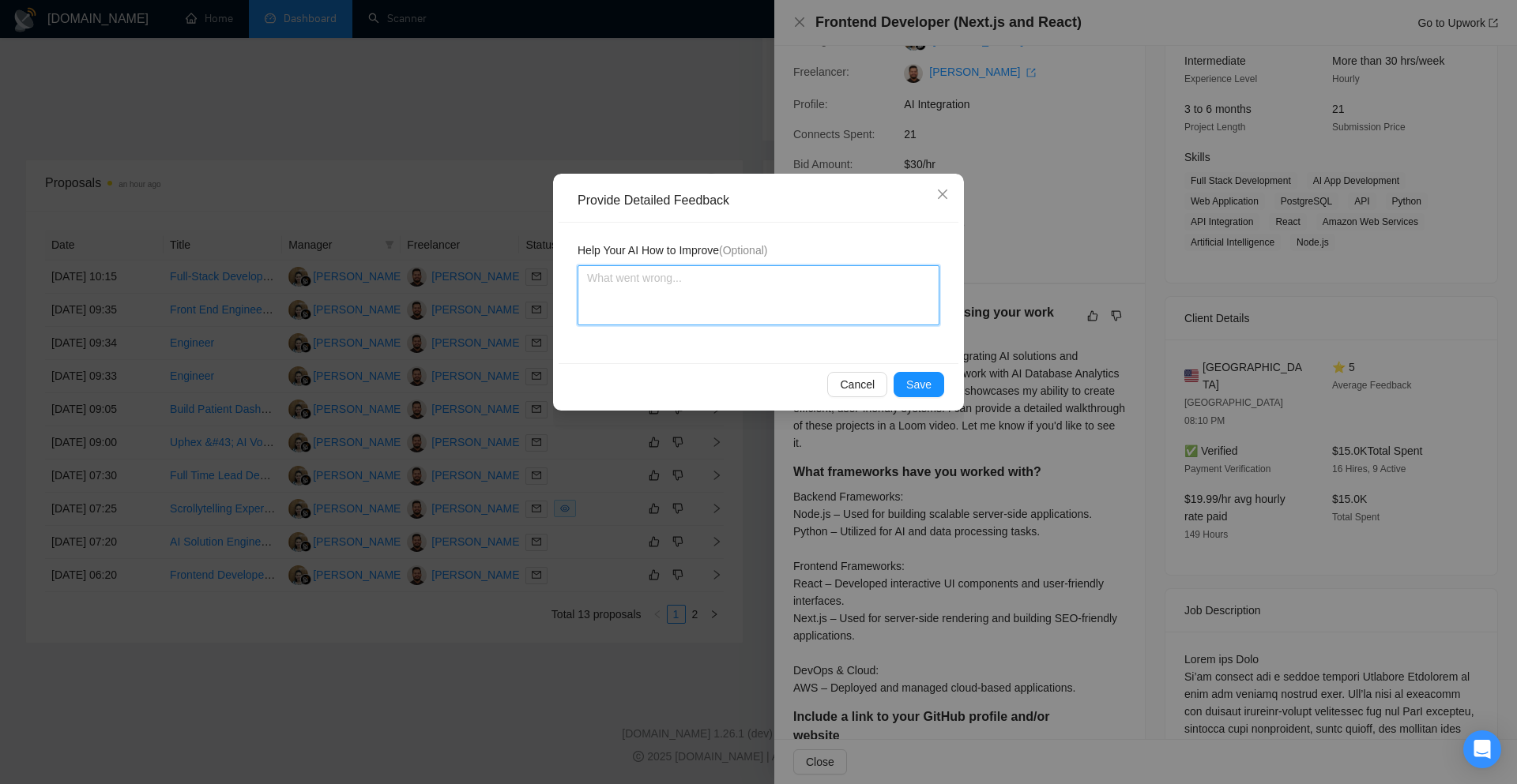
click at [797, 312] on textarea at bounding box center [758, 295] width 362 height 60
paste textarea "Cover letter is according to my instructions Job is also a very good match"
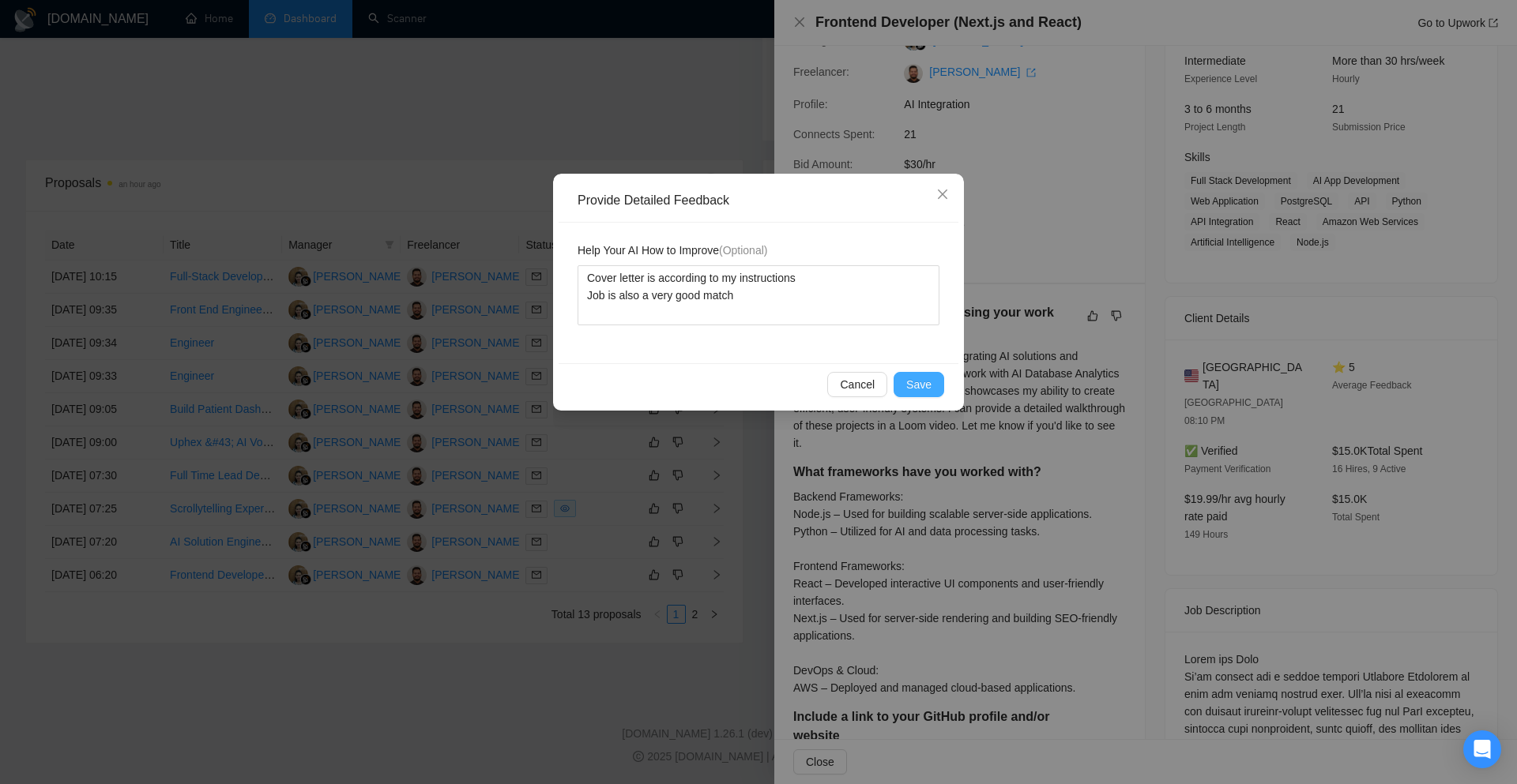
click at [912, 391] on span "Save" at bounding box center [918, 385] width 25 height 18
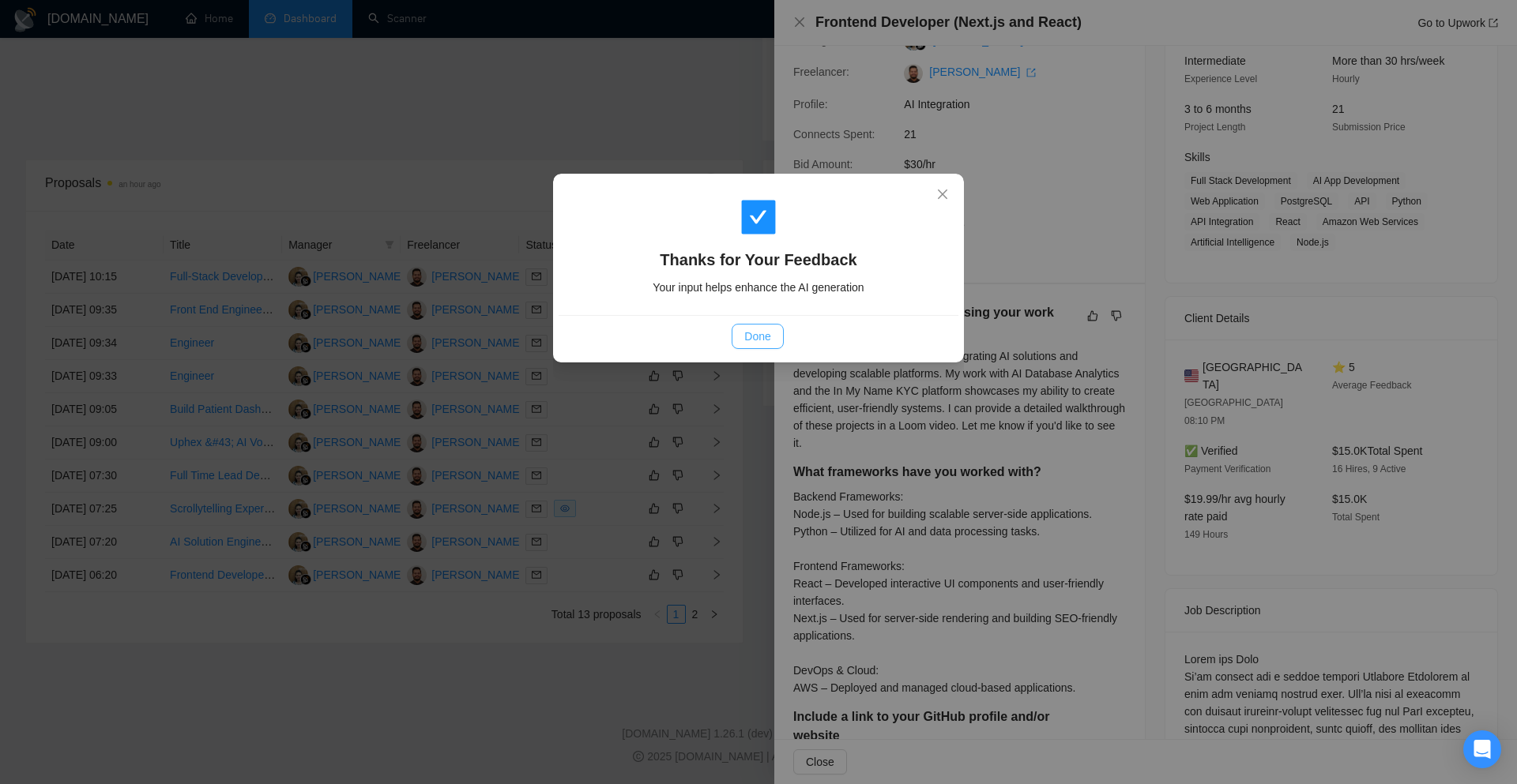
click at [781, 336] on button "Done" at bounding box center [757, 336] width 52 height 25
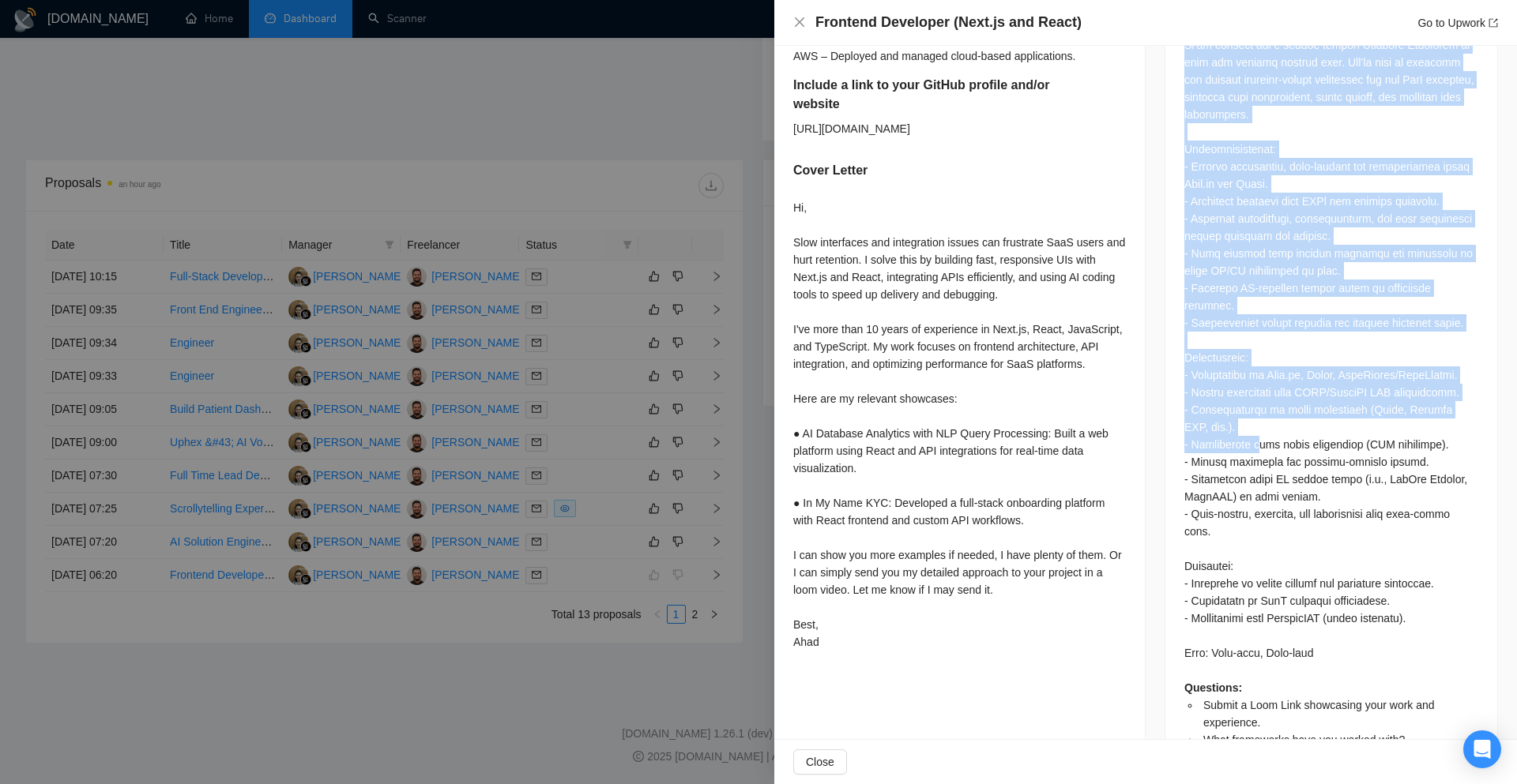
scroll to position [808, 0]
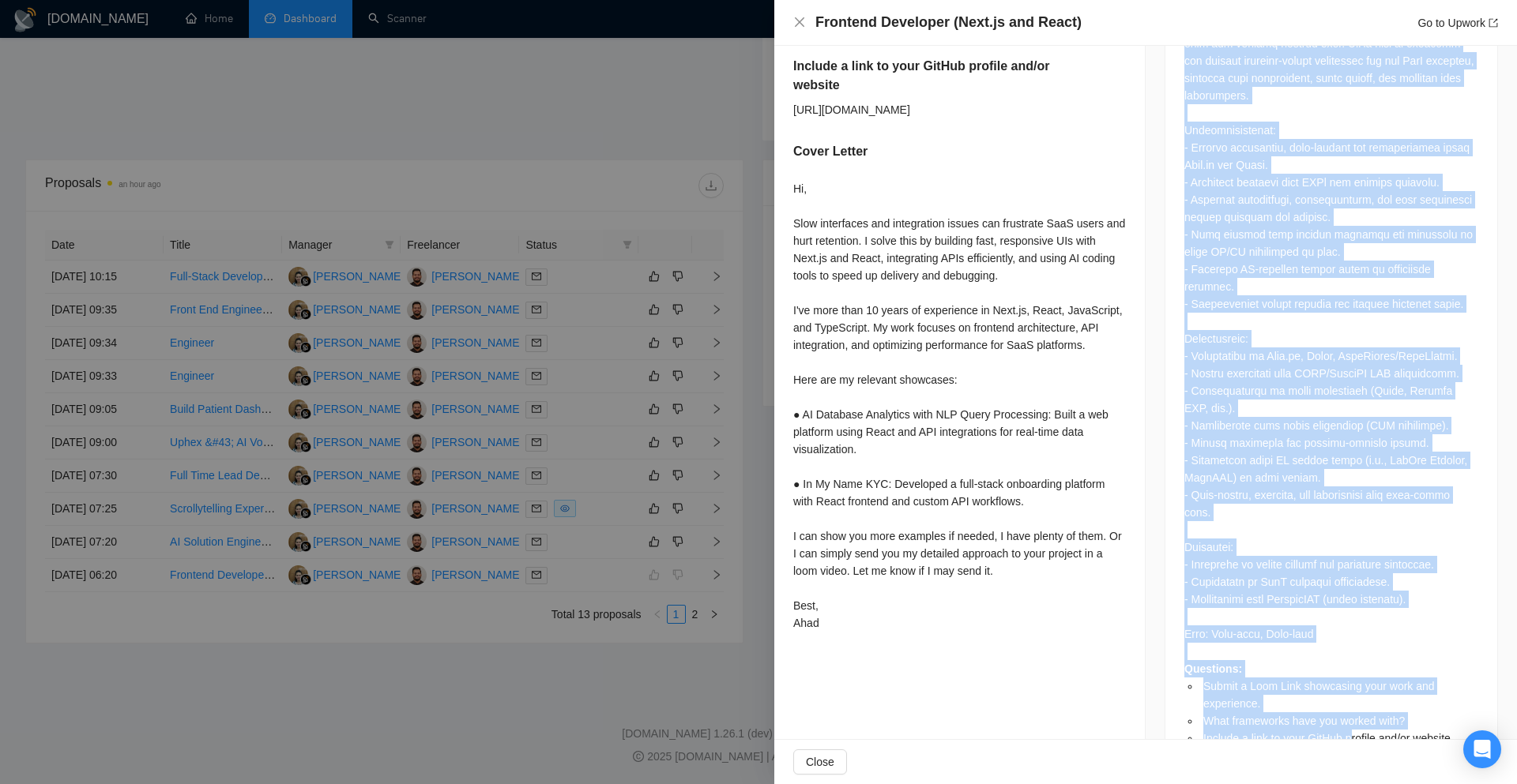
drag, startPoint x: 1161, startPoint y: 210, endPoint x: 1344, endPoint y: 675, distance: 499.7
click at [1344, 675] on div "Questions: Submit a Loom Link showcasing your work and experience. What framewo…" at bounding box center [1331, 379] width 332 height 796
click at [1344, 732] on span "Include a link to your GitHub profile and/or website" at bounding box center [1326, 738] width 247 height 12
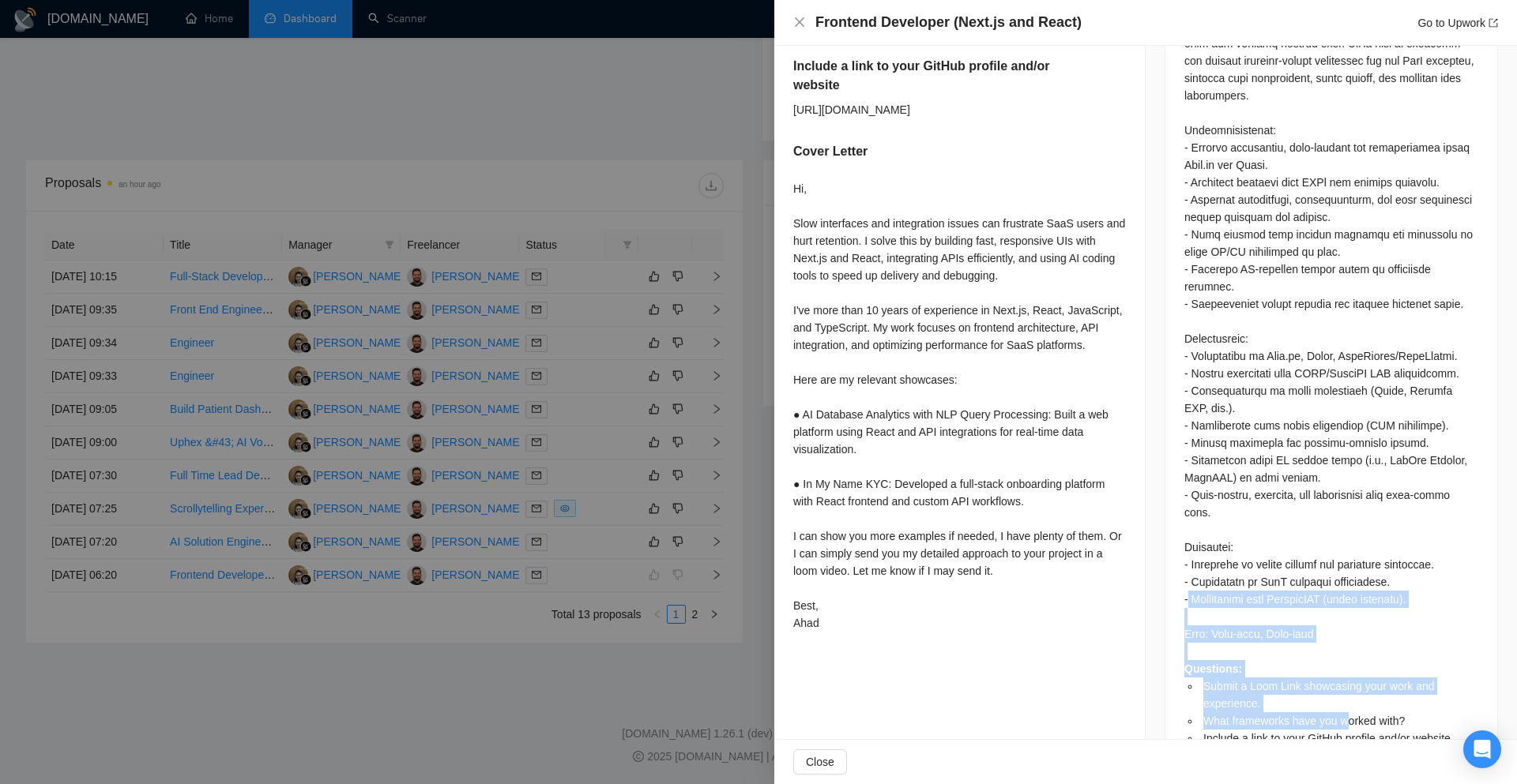
drag, startPoint x: 1338, startPoint y: 671, endPoint x: 1183, endPoint y: 547, distance: 198.5
click at [1184, 547] on div "Questions: Submit a Loom Link showcasing your work and experience. What framewo…" at bounding box center [1331, 374] width 294 height 747
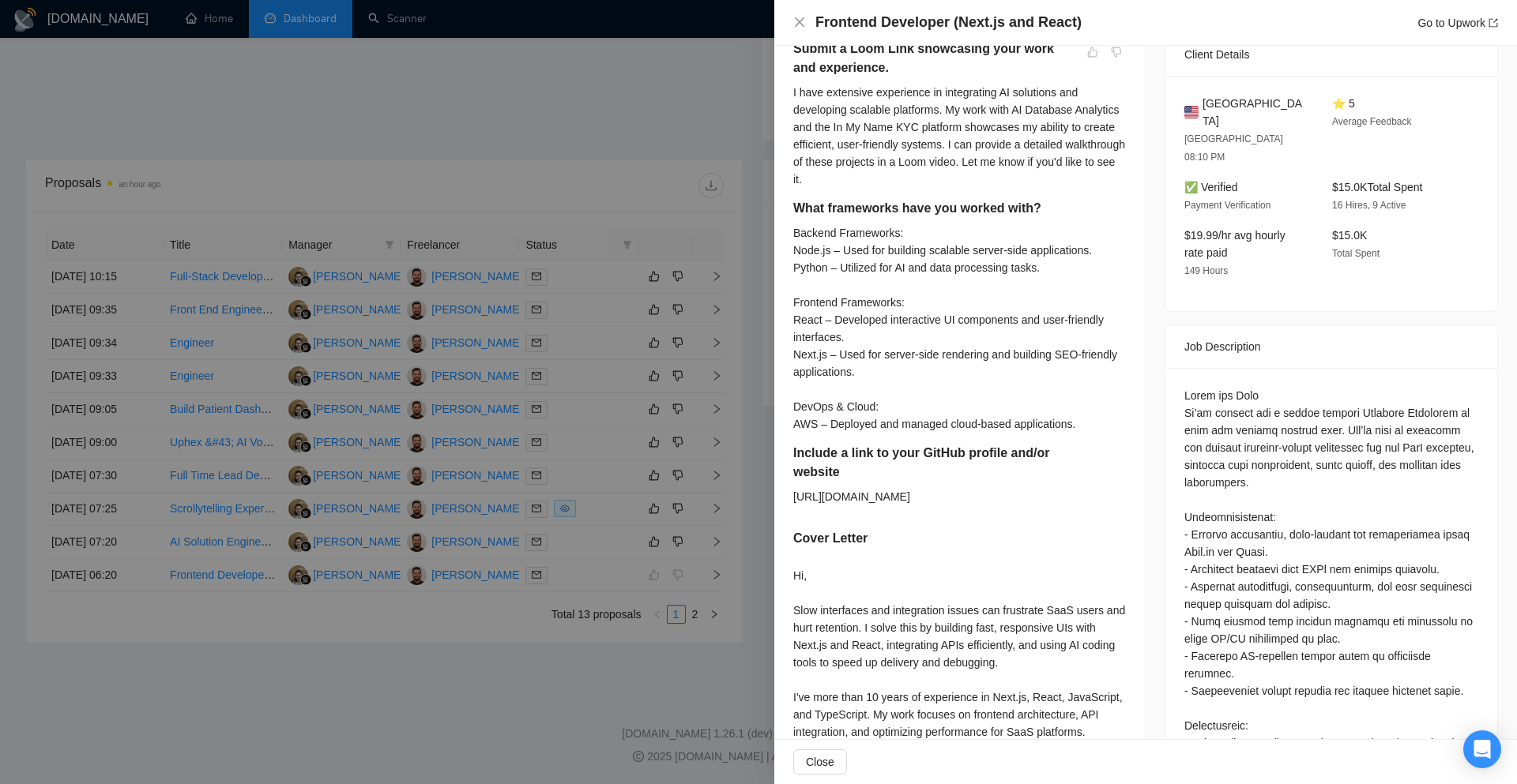
scroll to position [335, 0]
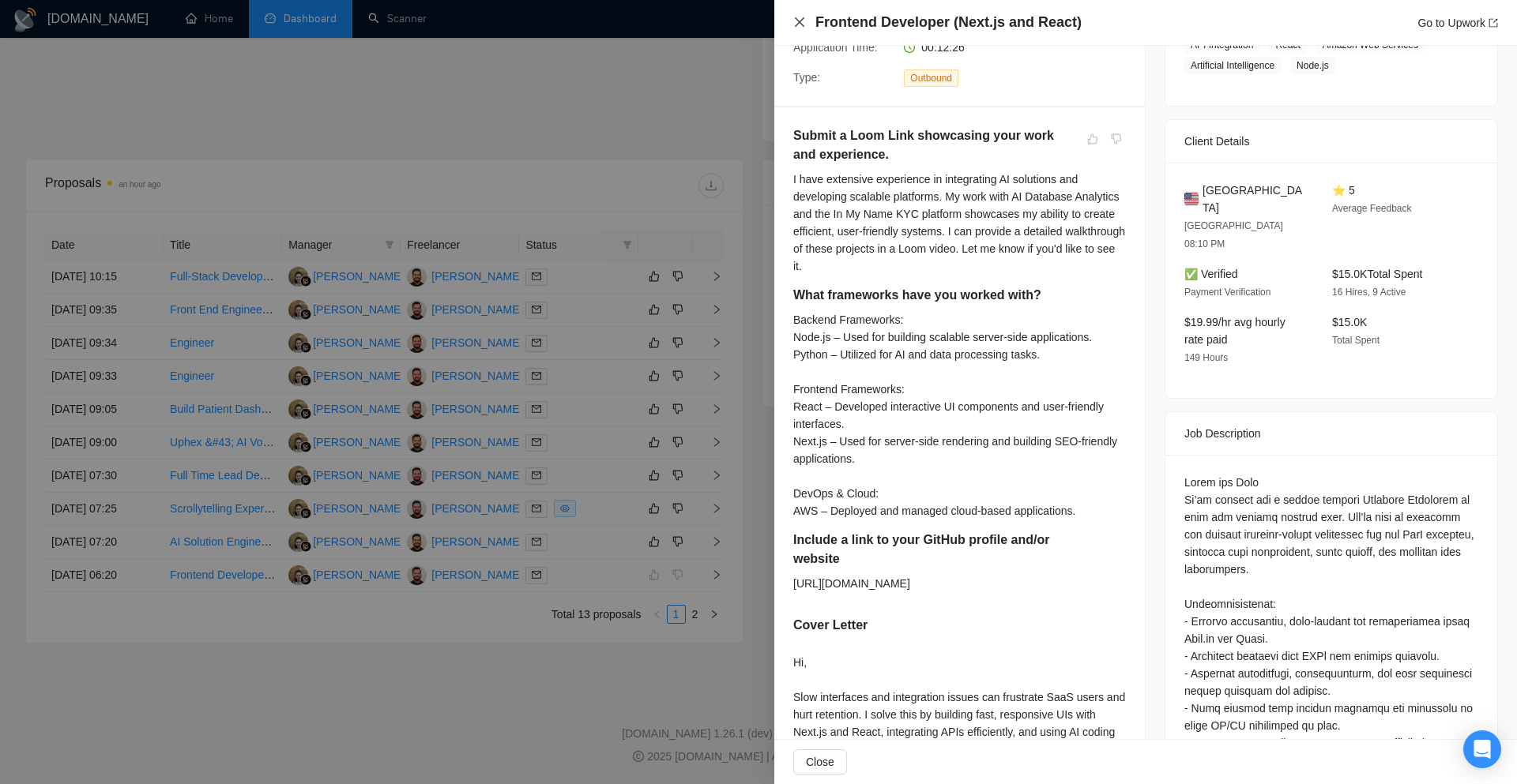
click at [797, 21] on icon "close" at bounding box center [799, 22] width 10 height 10
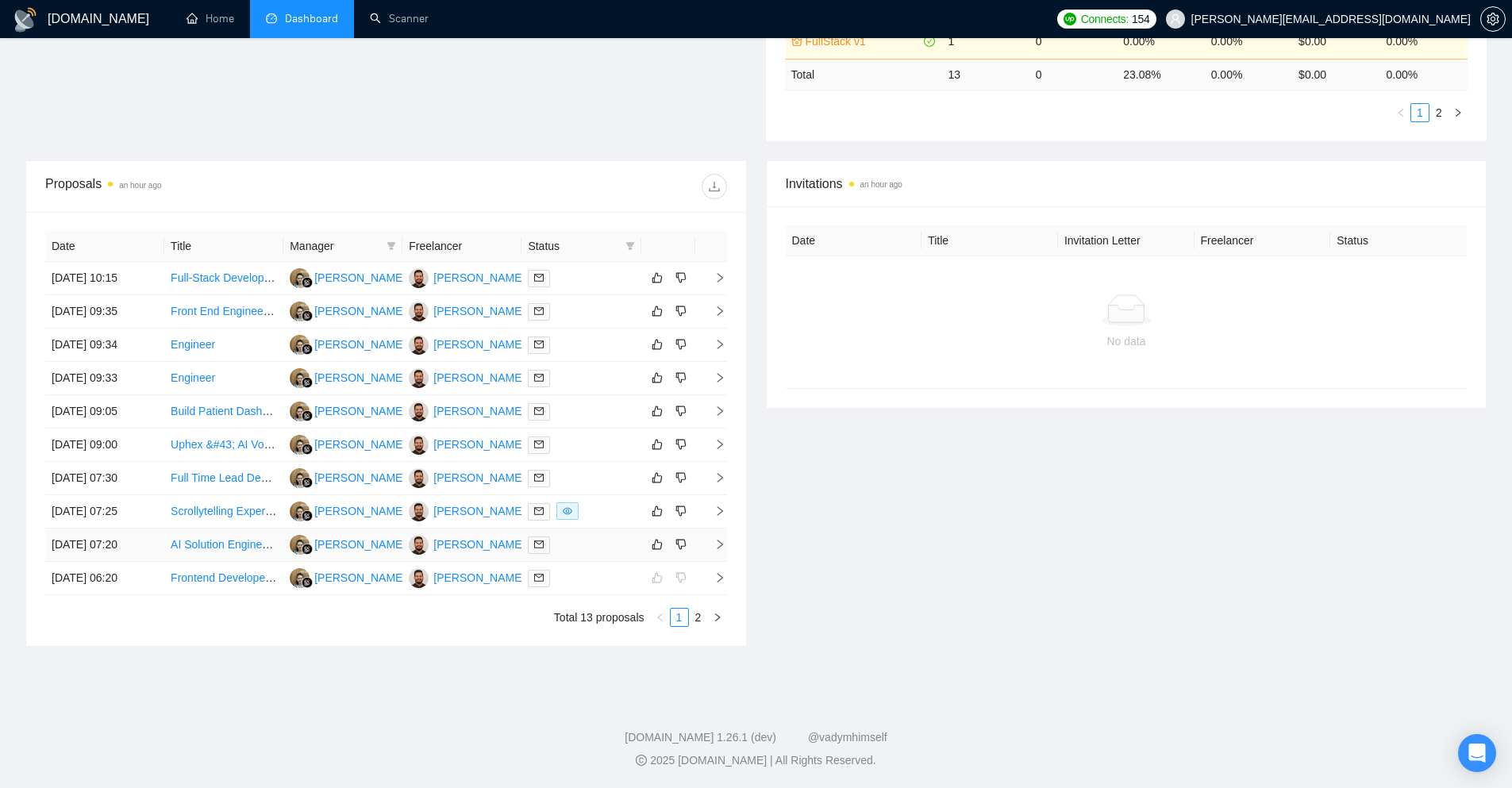
click at [712, 537] on td at bounding box center [712, 545] width 32 height 33
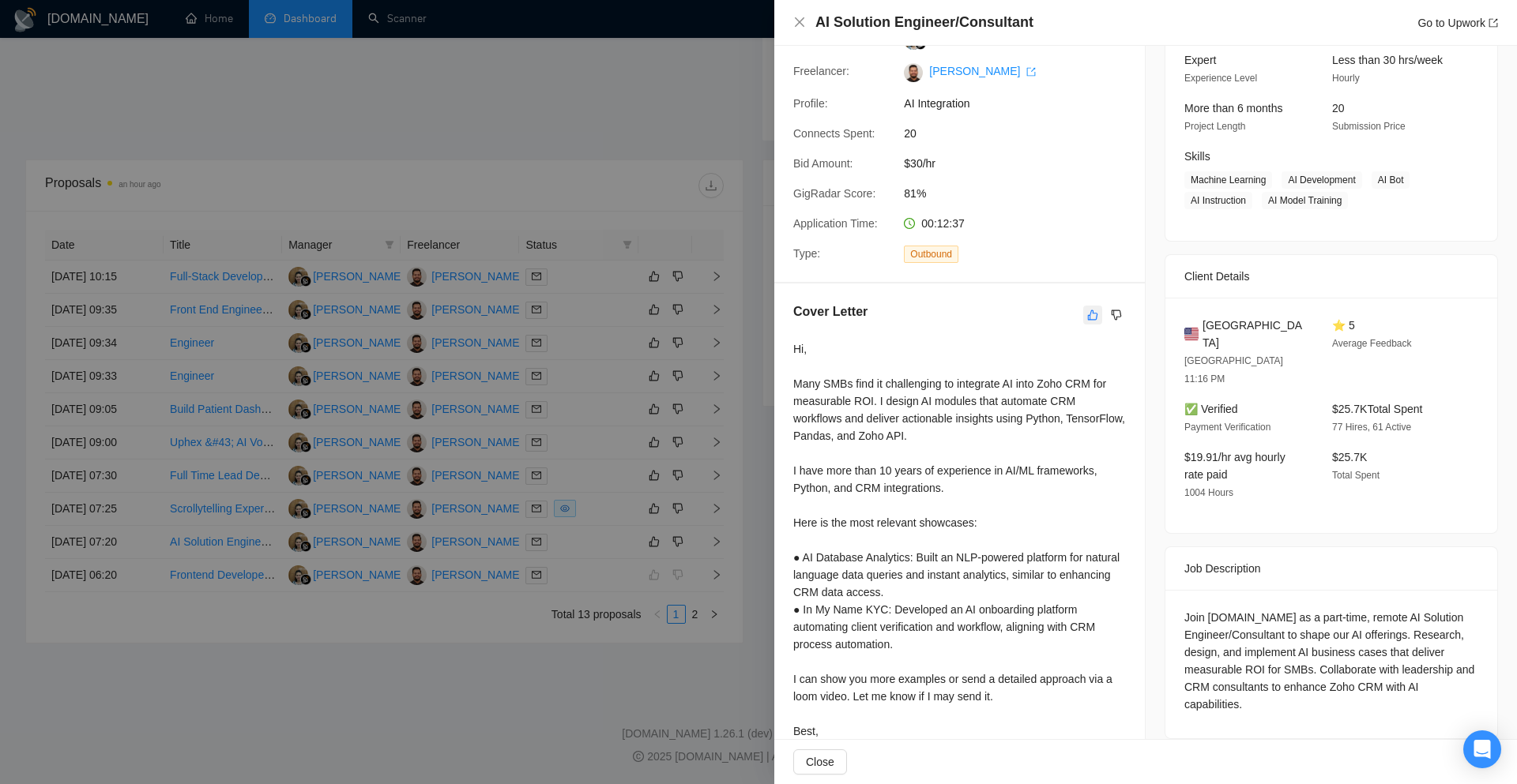
scroll to position [122, 0]
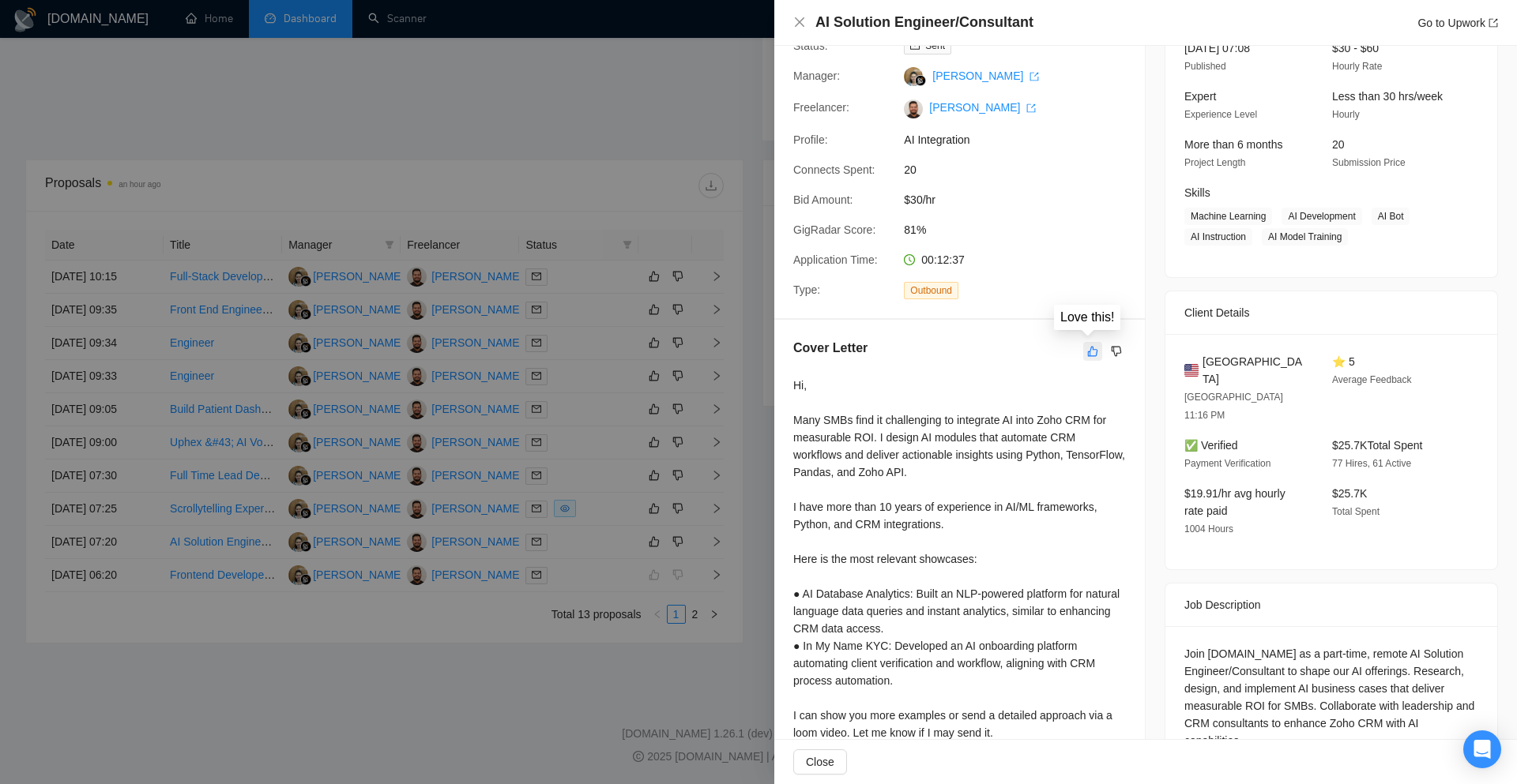
click at [1090, 352] on icon "like" at bounding box center [1092, 351] width 11 height 12
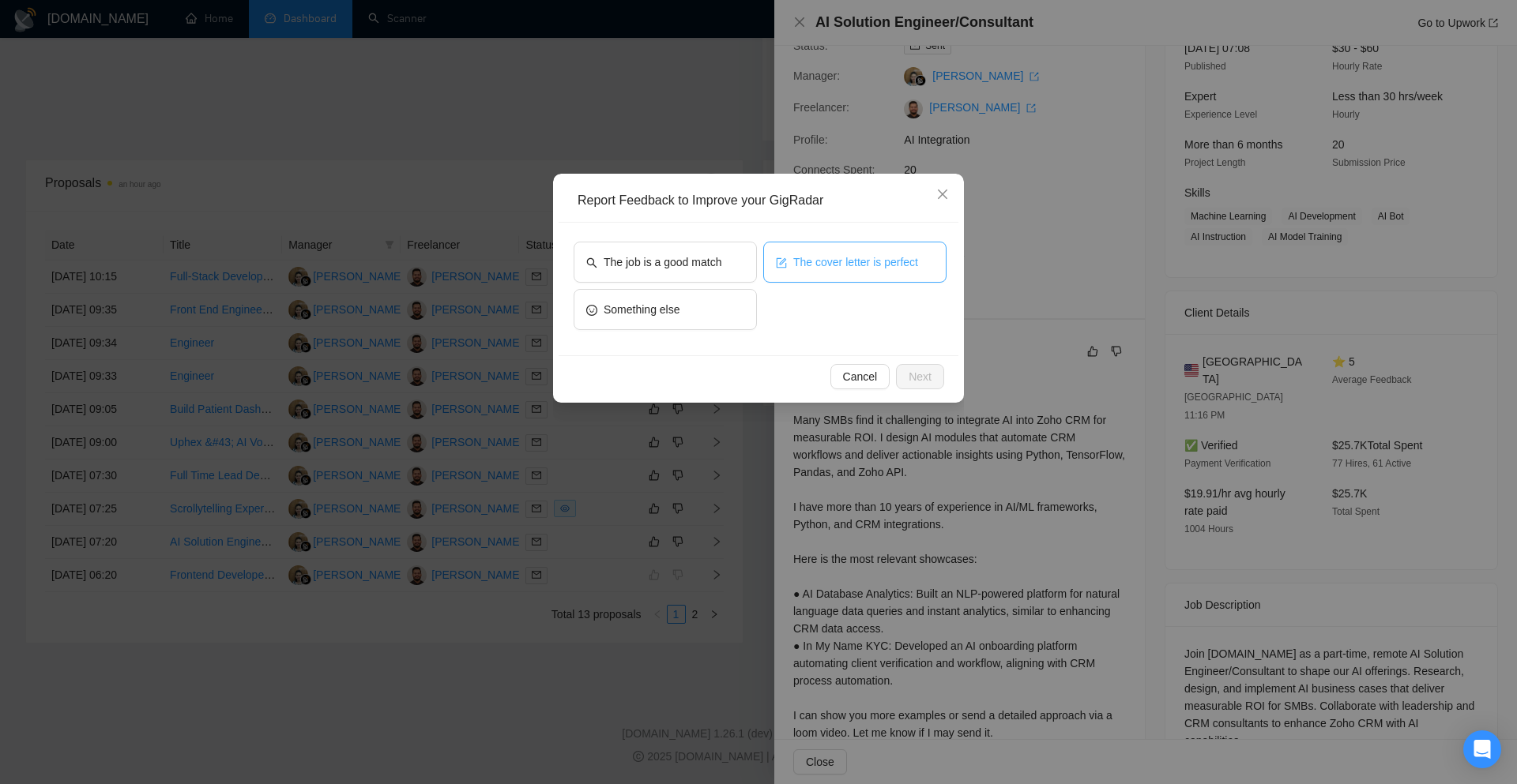
click at [766, 265] on button "The cover letter is perfect" at bounding box center [854, 262] width 183 height 41
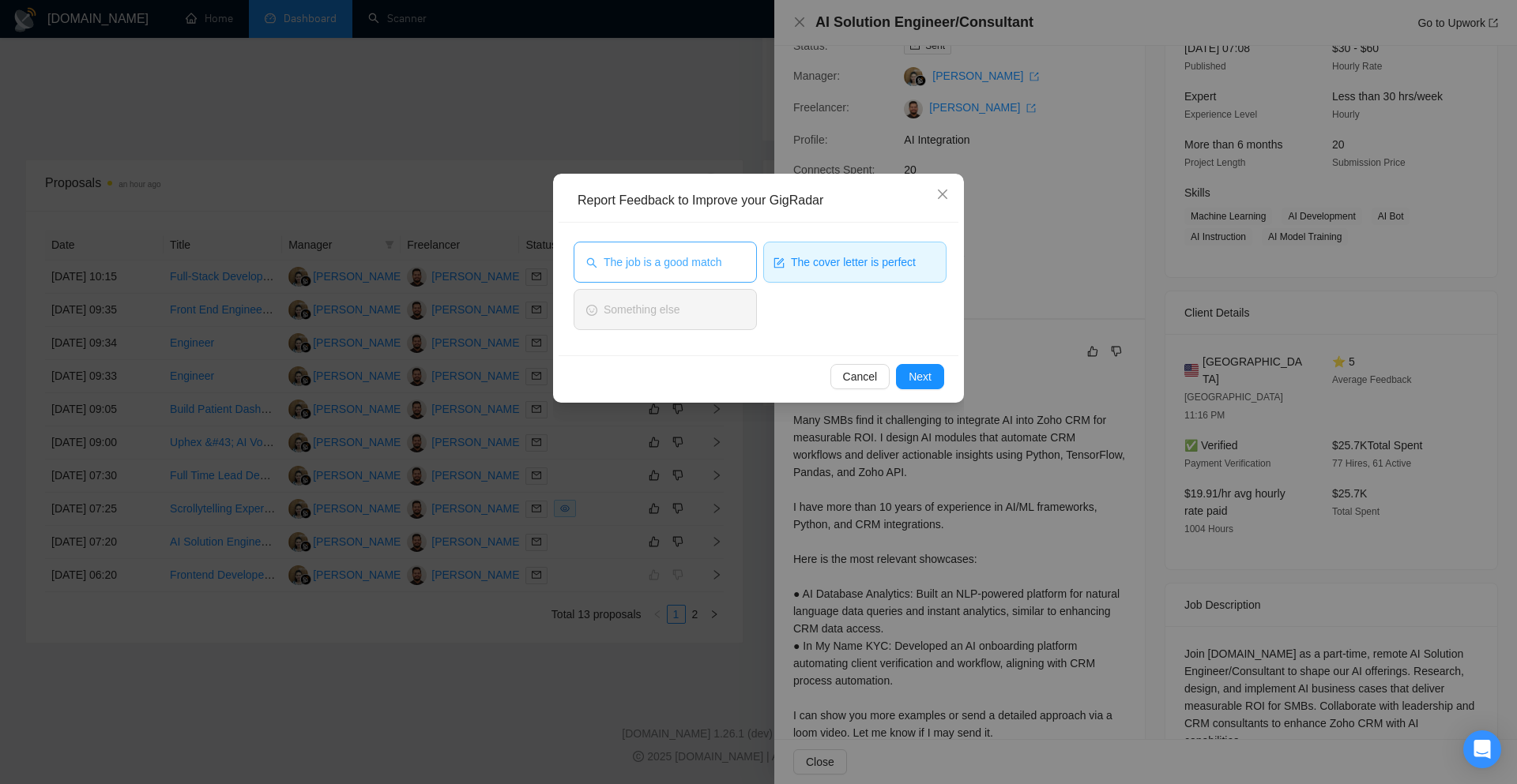
click at [719, 259] on span "The job is a good match" at bounding box center [662, 262] width 117 height 18
click at [944, 376] on button "Next" at bounding box center [919, 376] width 48 height 25
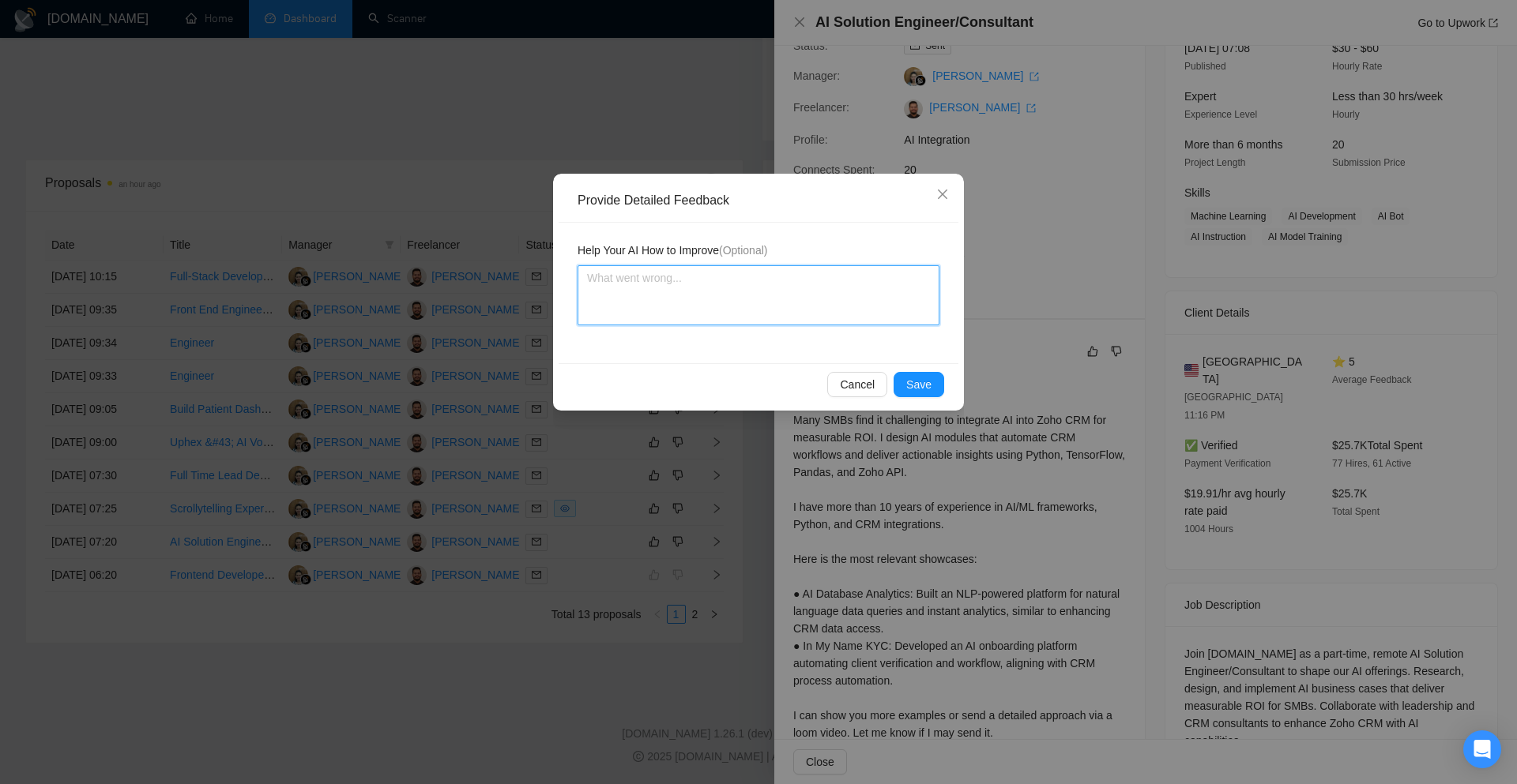
click at [753, 271] on textarea at bounding box center [758, 295] width 362 height 60
paste textarea "Cover letter is according to my instructions Job is also a very good match"
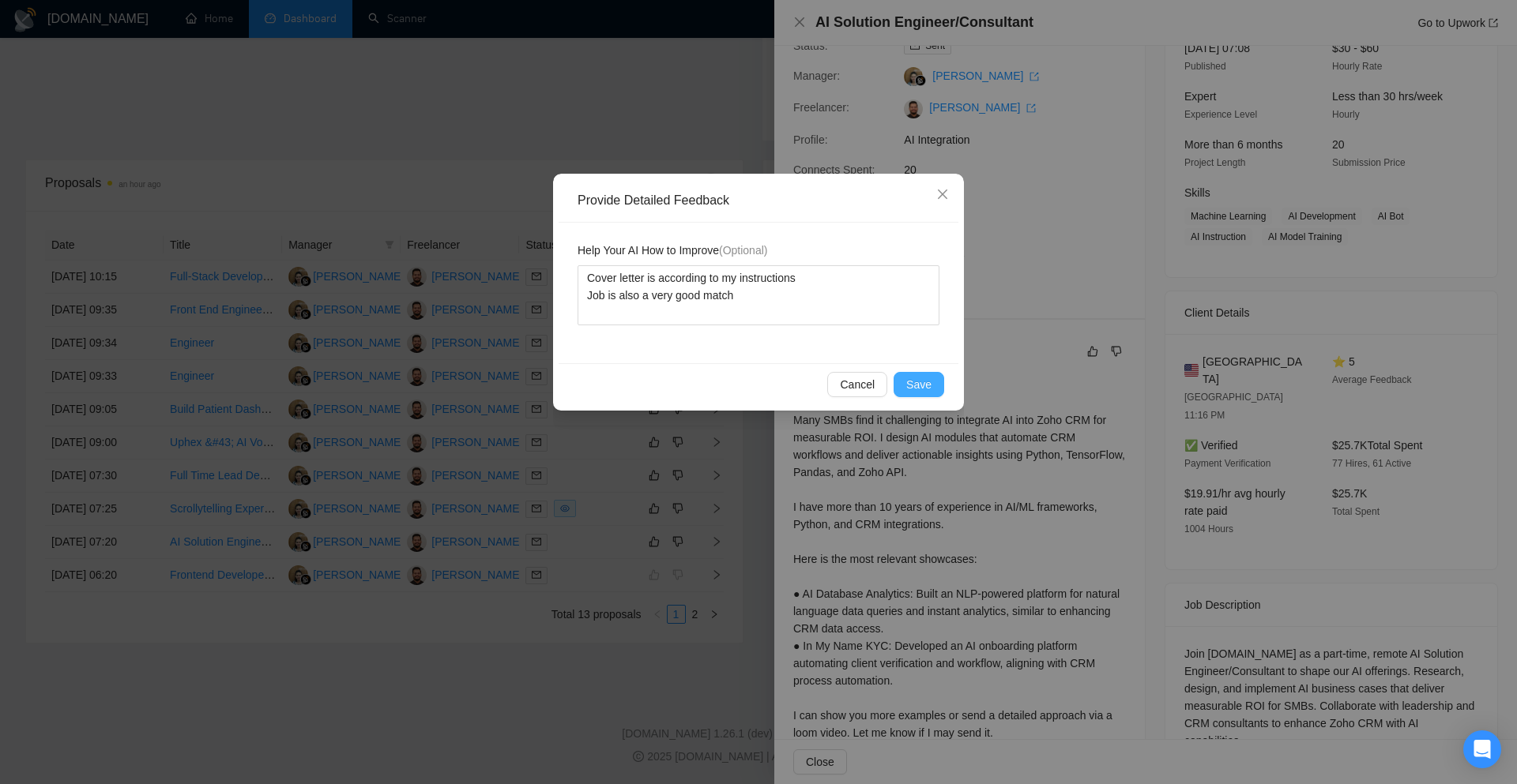
click at [900, 374] on button "Save" at bounding box center [919, 384] width 51 height 25
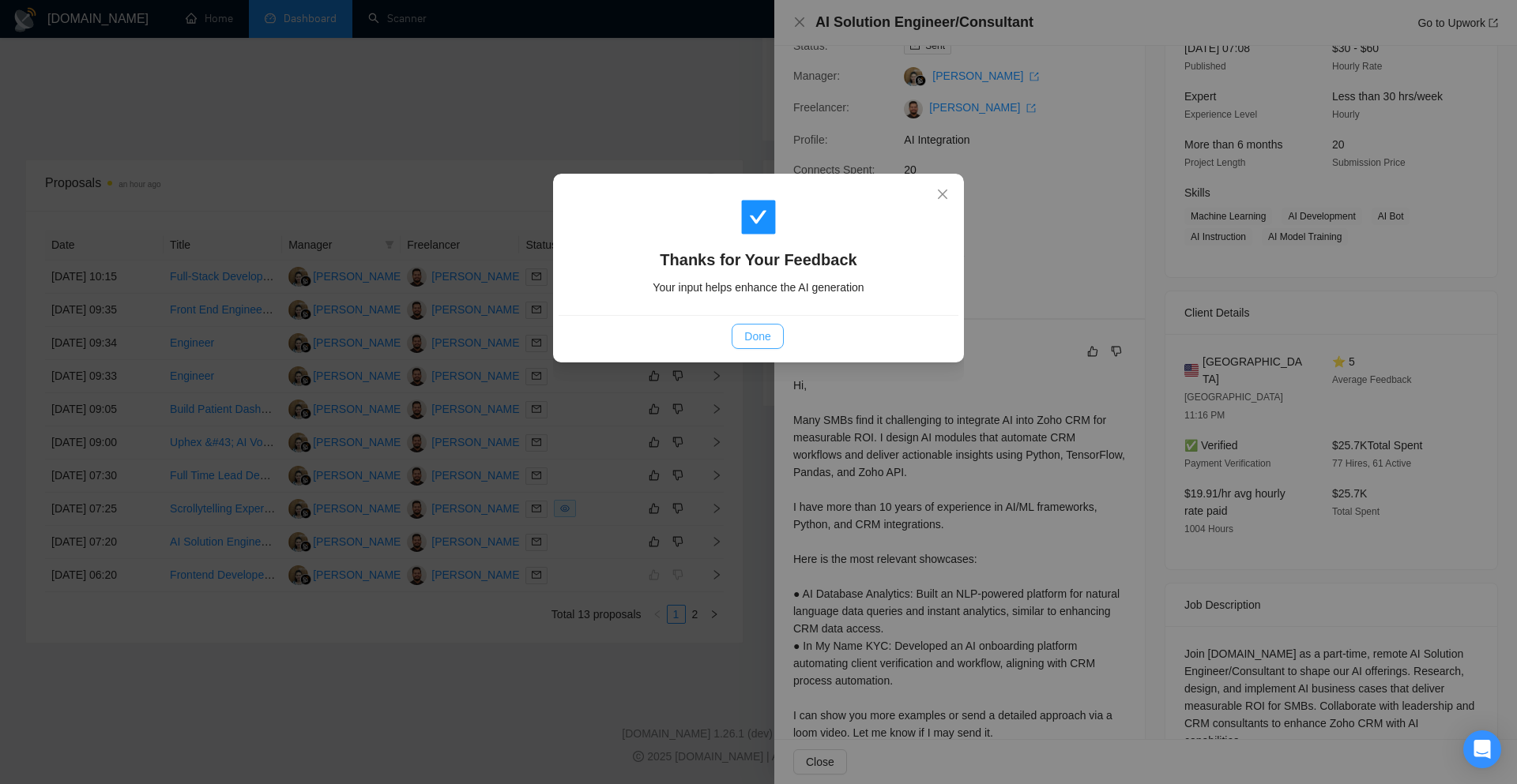
click at [759, 337] on span "Done" at bounding box center [757, 337] width 26 height 18
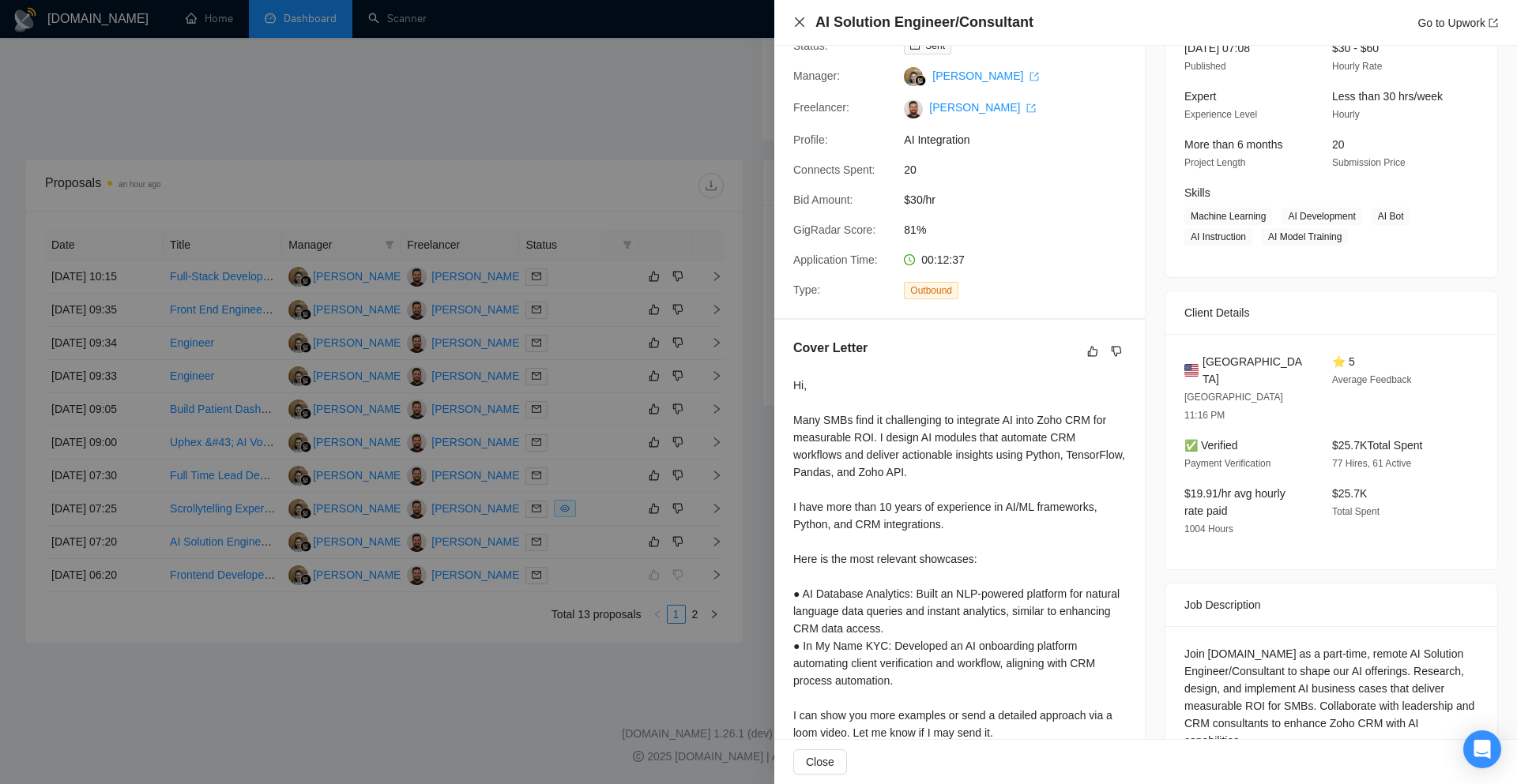
click at [805, 18] on icon "close" at bounding box center [799, 22] width 12 height 12
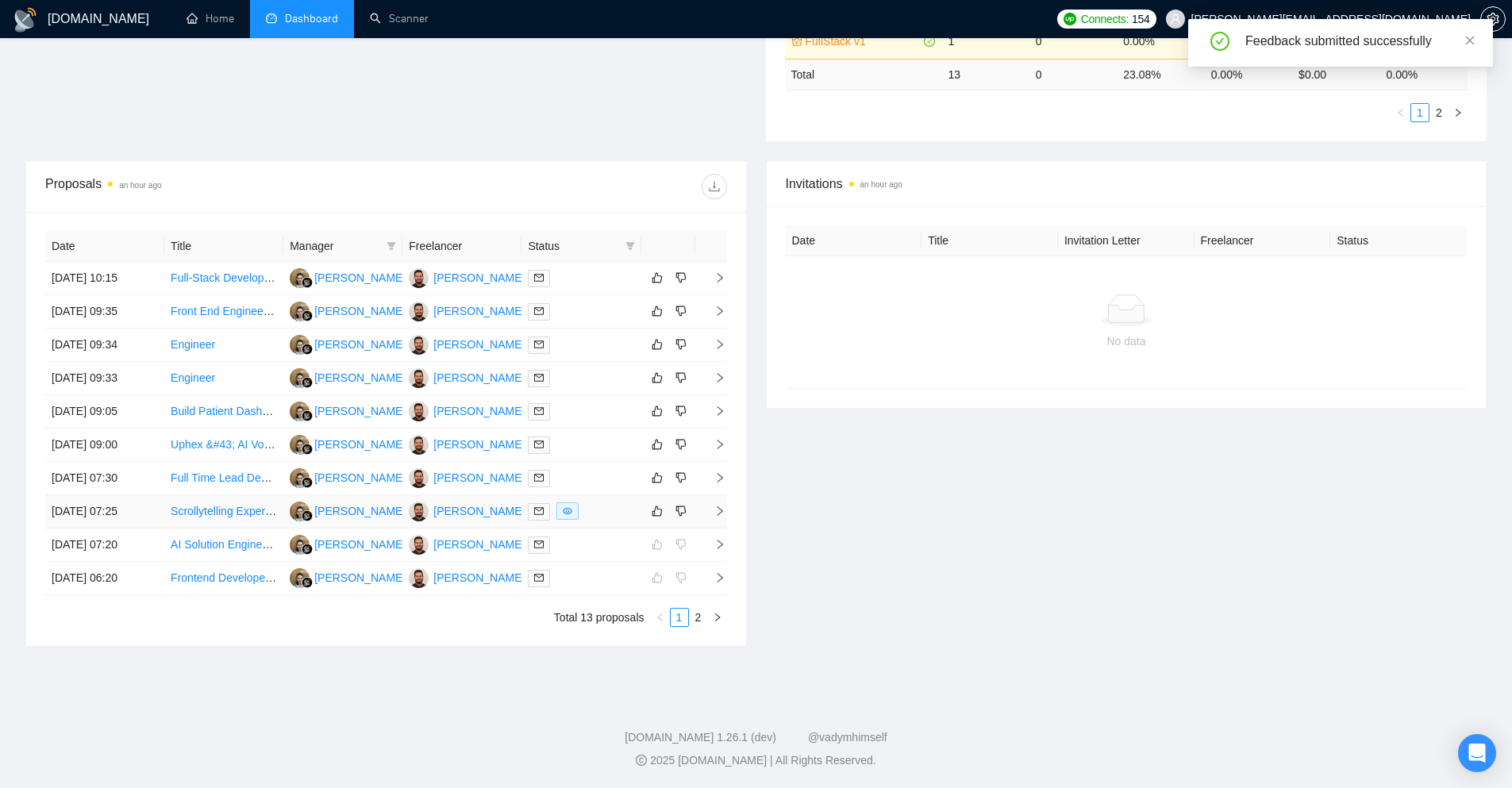
click at [709, 504] on td at bounding box center [712, 512] width 32 height 33
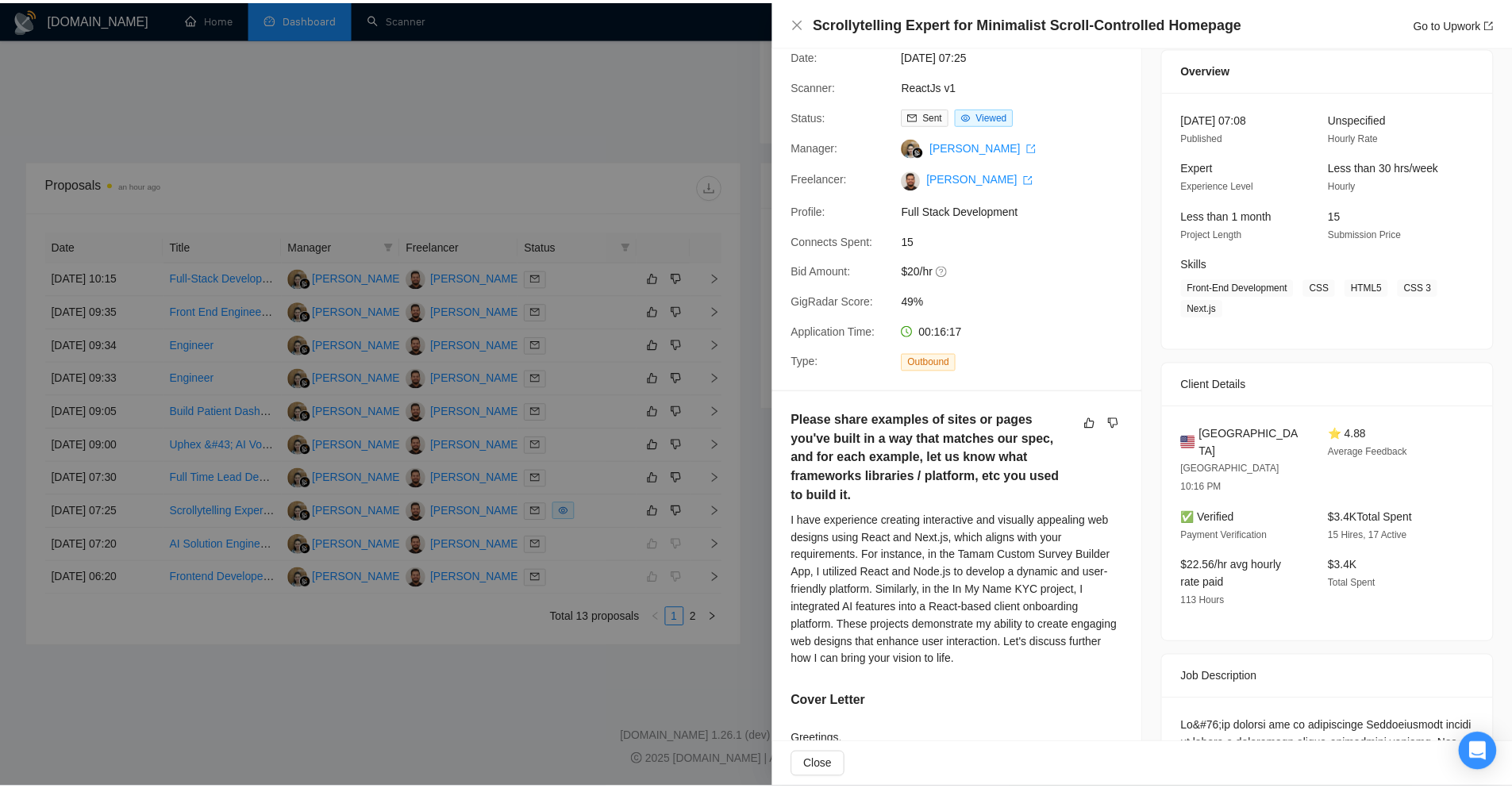
scroll to position [79, 0]
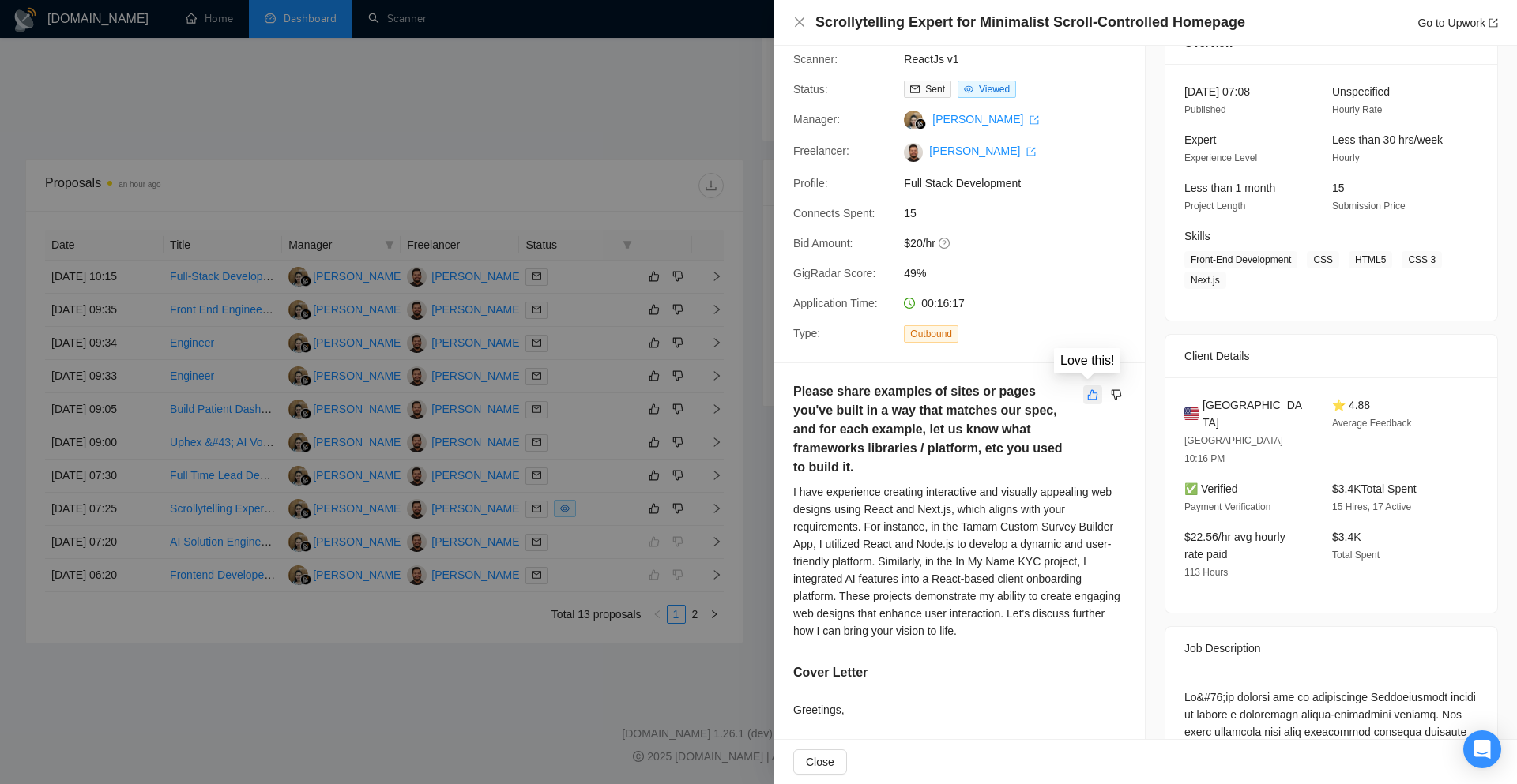
click at [1087, 393] on icon "like" at bounding box center [1092, 395] width 11 height 12
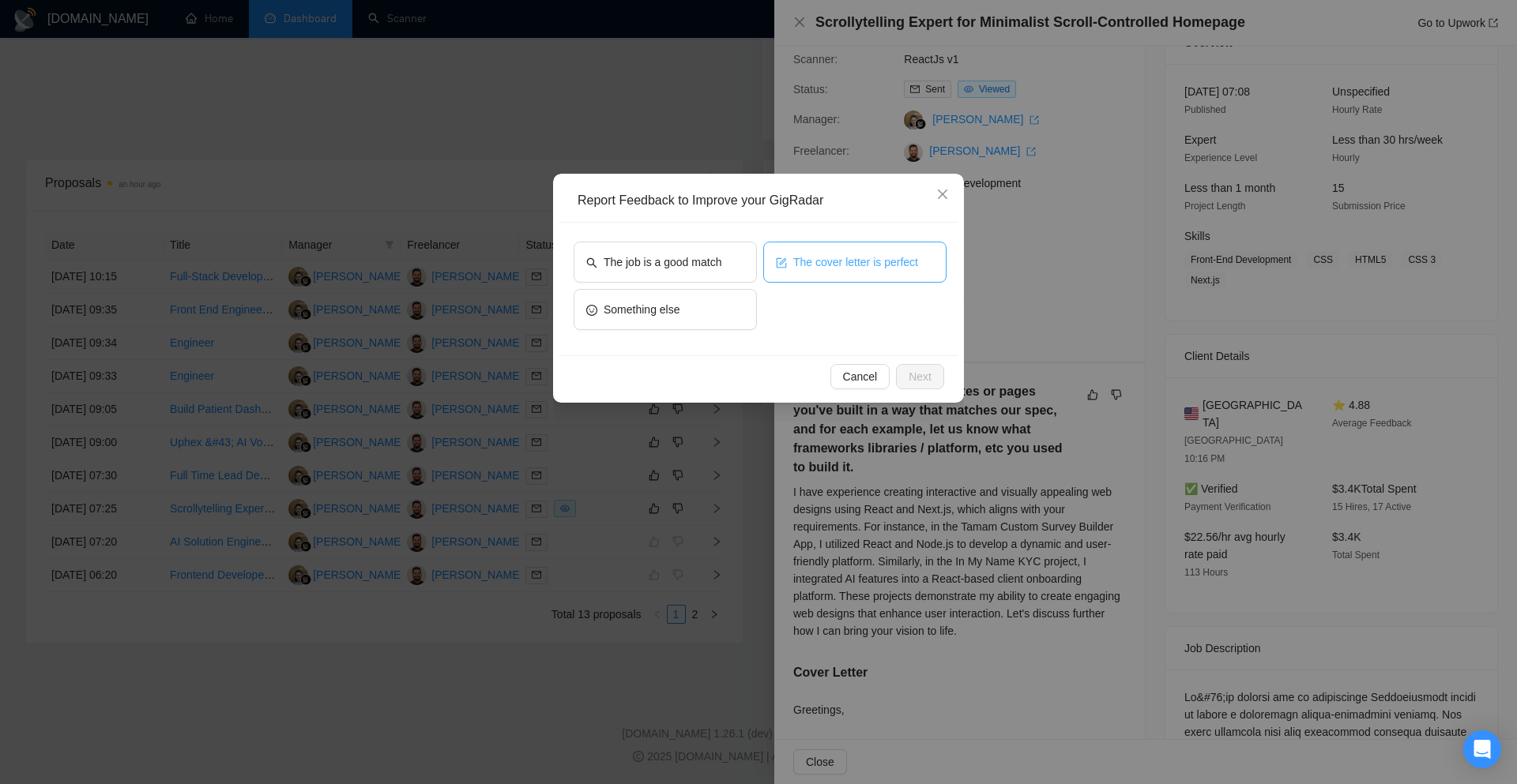
click at [830, 275] on button "The cover letter is perfect" at bounding box center [854, 262] width 183 height 41
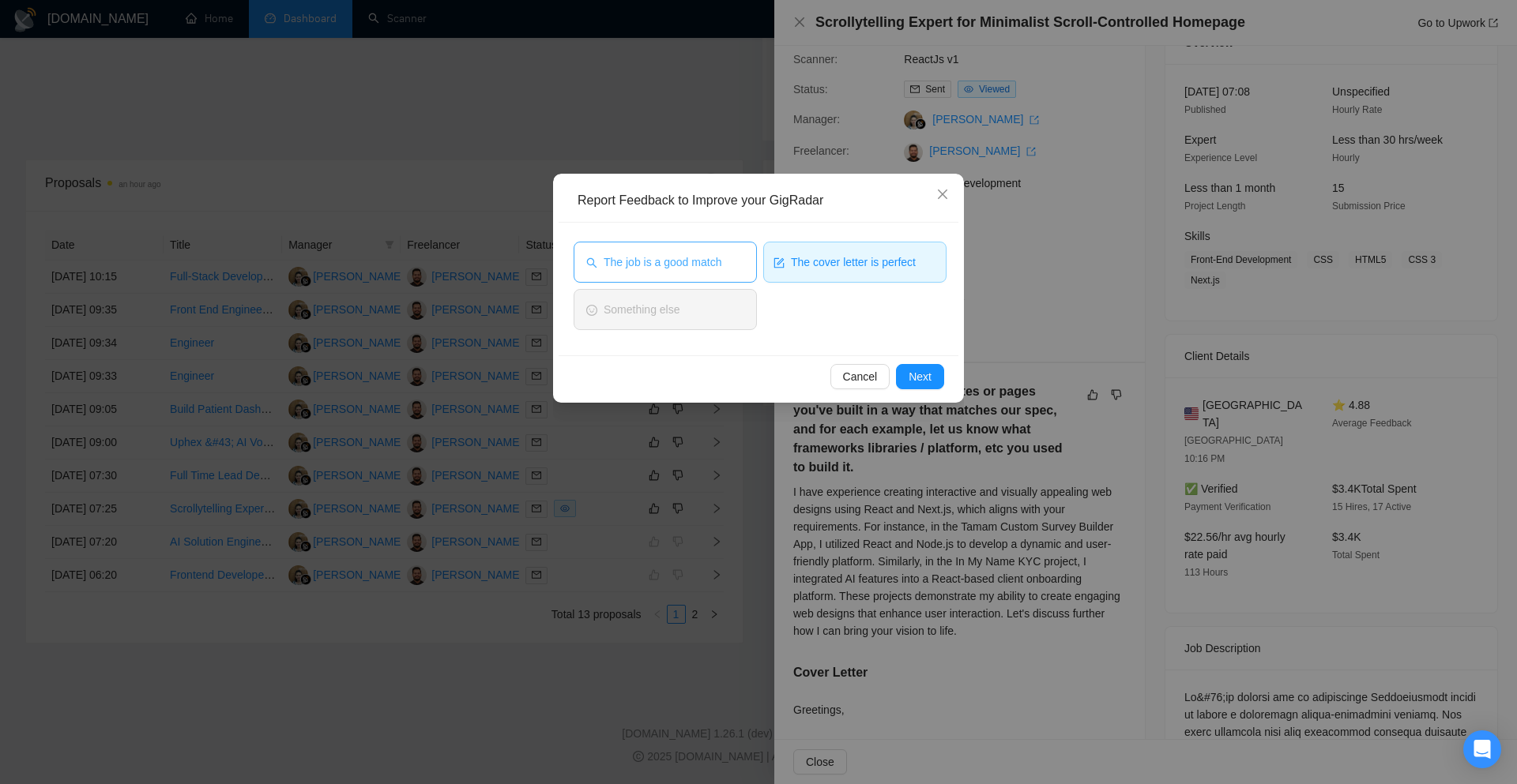
click at [686, 246] on button "The job is a good match" at bounding box center [664, 262] width 183 height 41
click at [926, 373] on span "Next" at bounding box center [920, 377] width 23 height 18
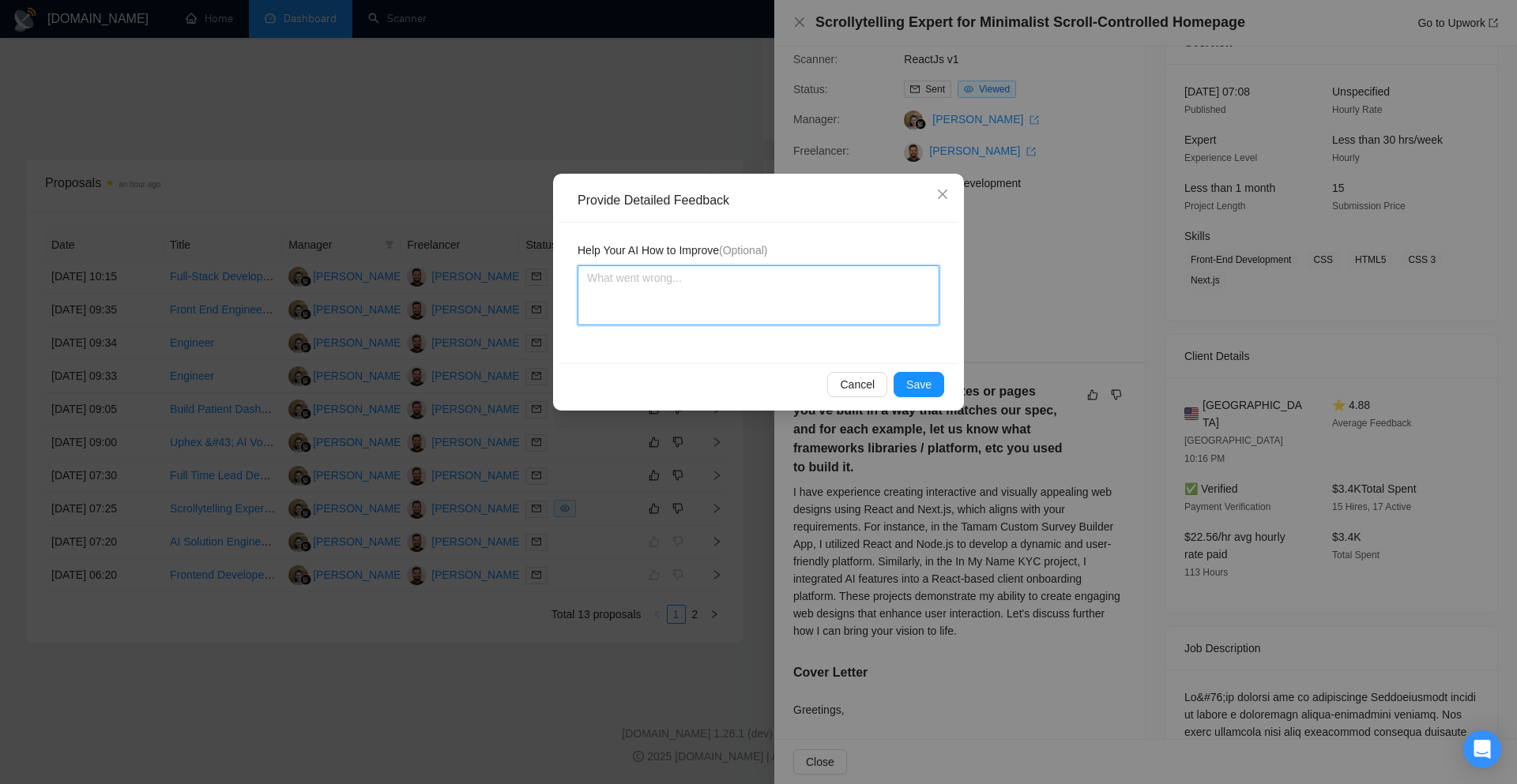
click at [692, 296] on textarea at bounding box center [758, 295] width 362 height 60
paste textarea "Cover letter is according to my instructions Job is also a very good match"
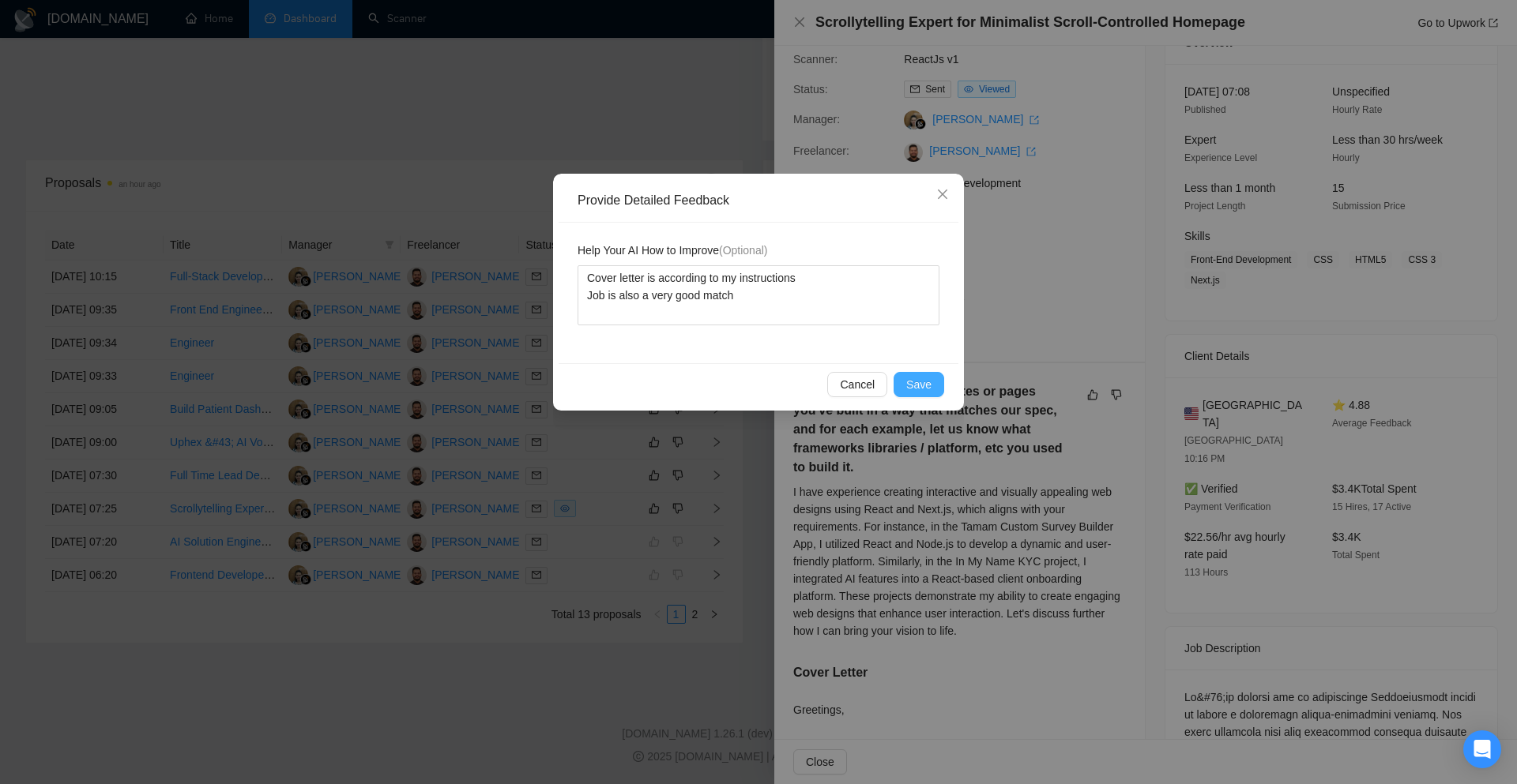
click at [904, 380] on button "Save" at bounding box center [919, 384] width 51 height 25
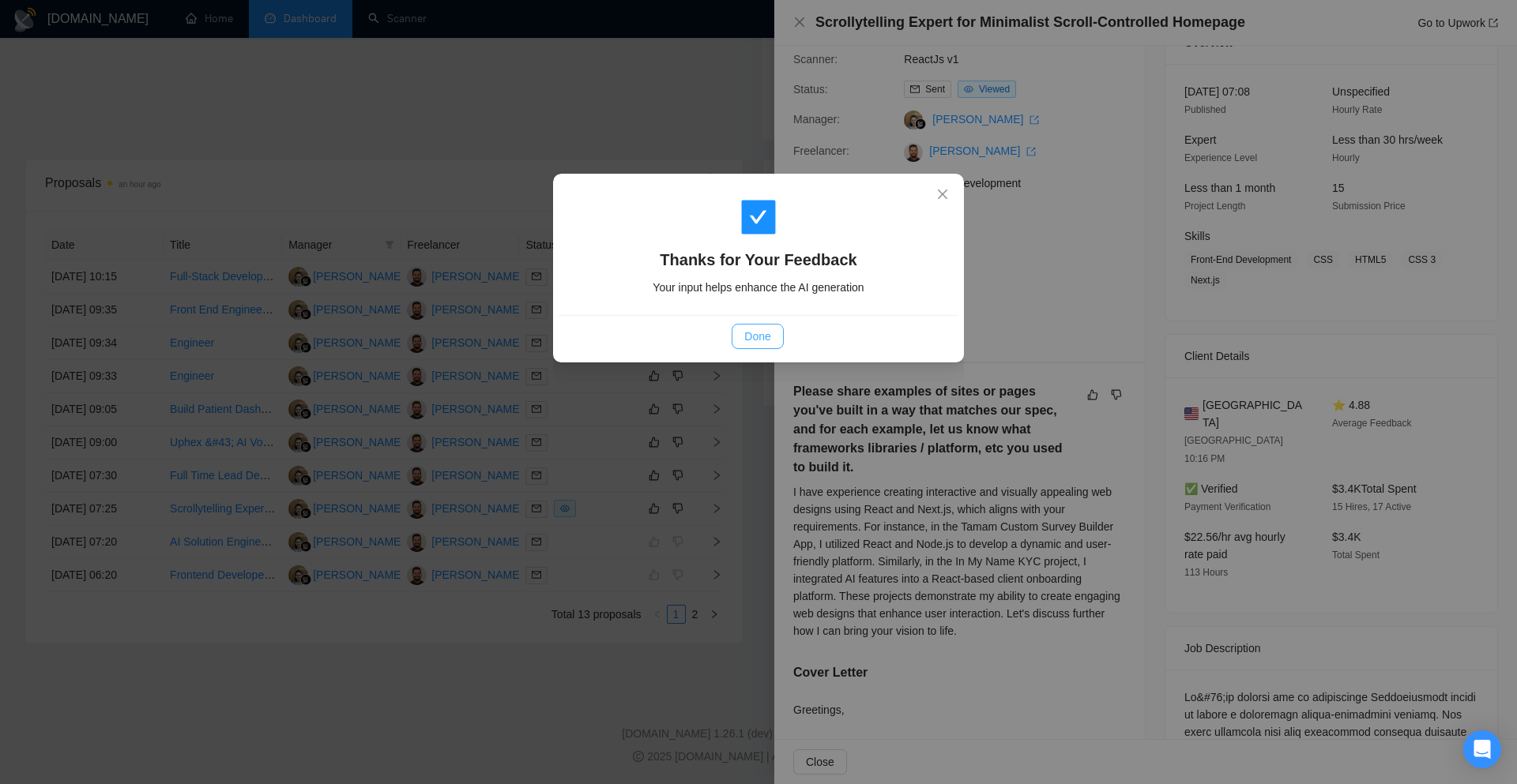
click at [737, 336] on button "Done" at bounding box center [757, 336] width 52 height 25
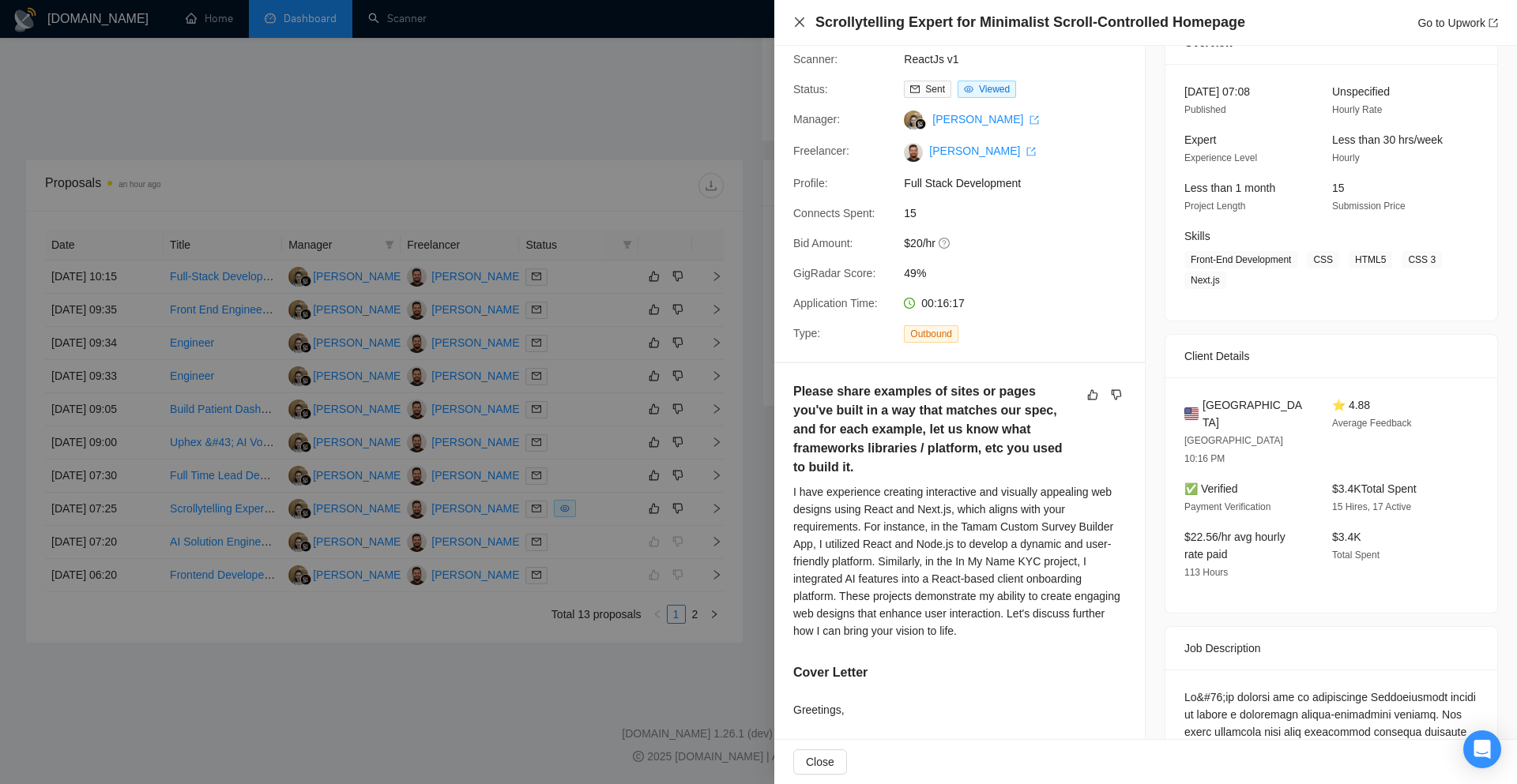
click at [801, 21] on icon "close" at bounding box center [799, 22] width 10 height 10
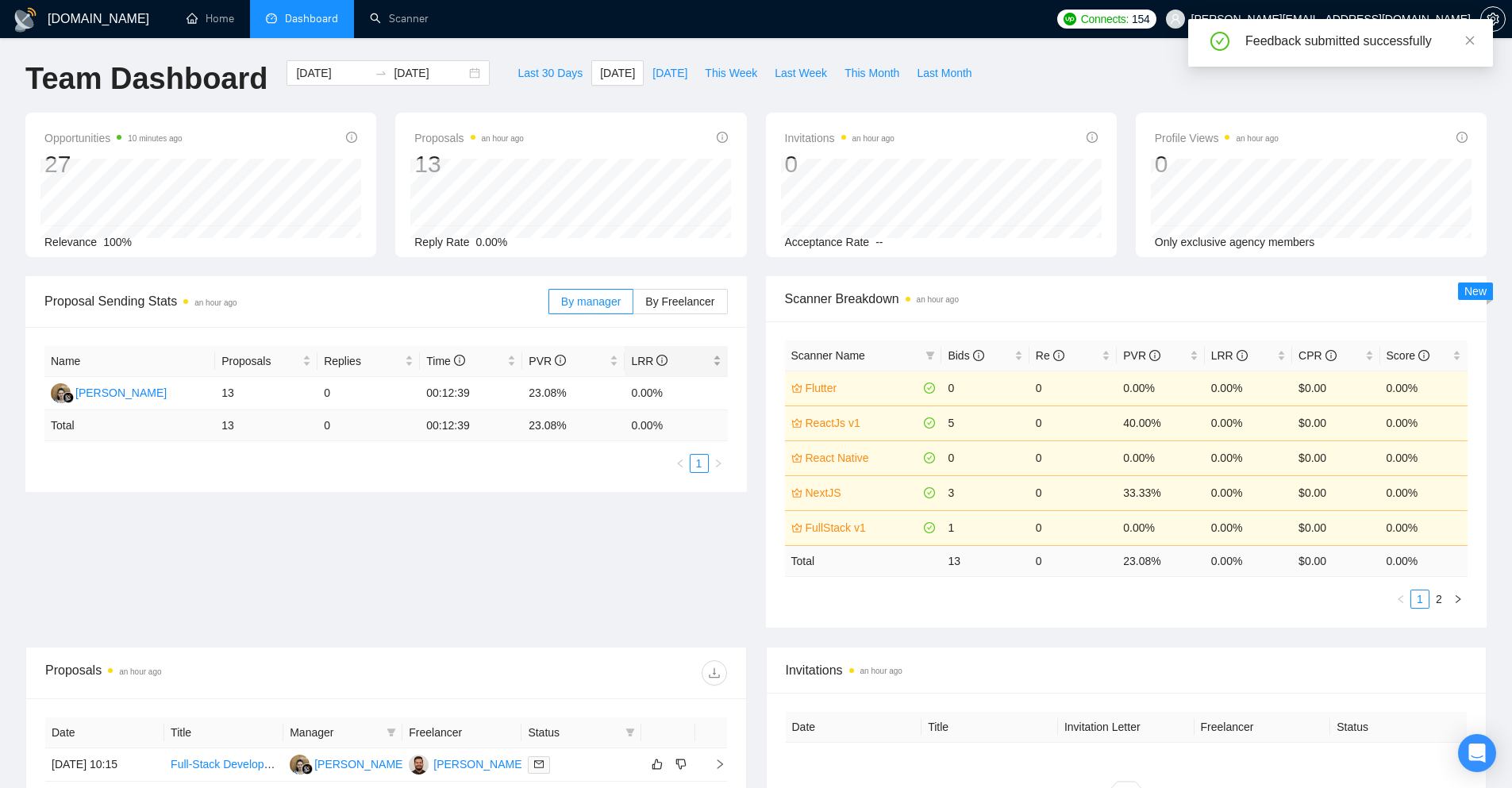
scroll to position [0, 0]
click at [732, 85] on button "This Week" at bounding box center [730, 76] width 69 height 26
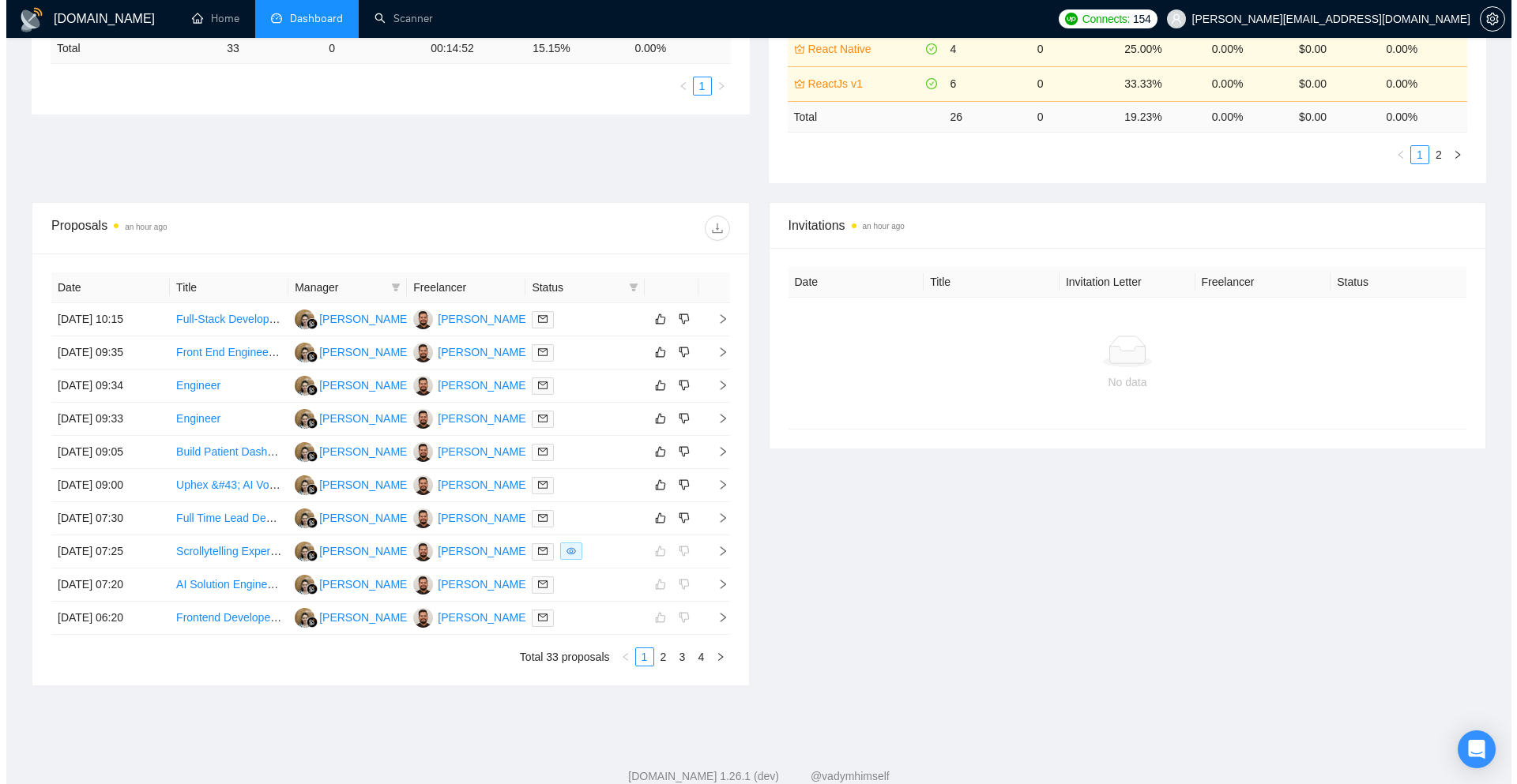
scroll to position [487, 0]
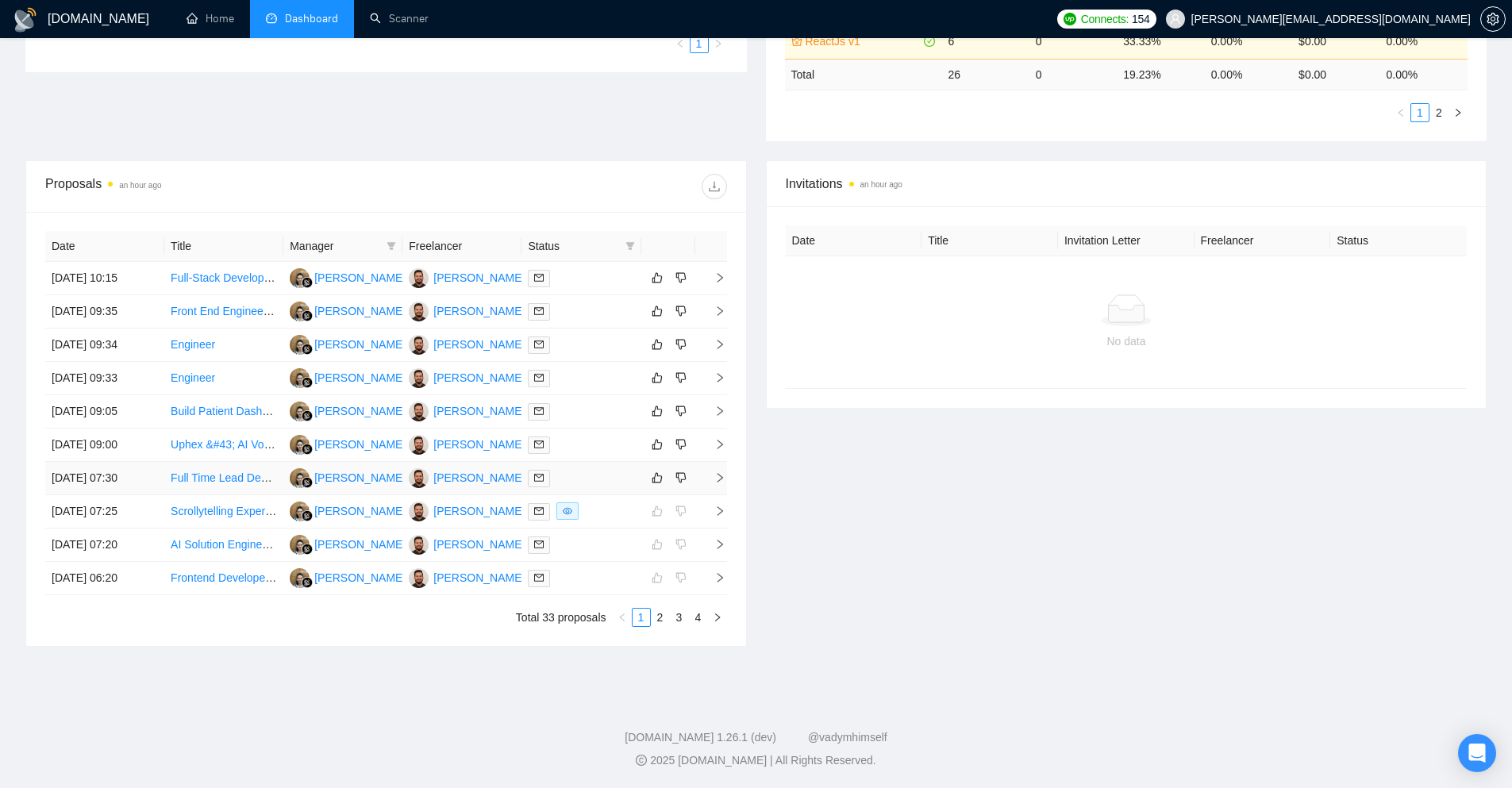
click at [717, 476] on icon "right" at bounding box center [719, 478] width 11 height 11
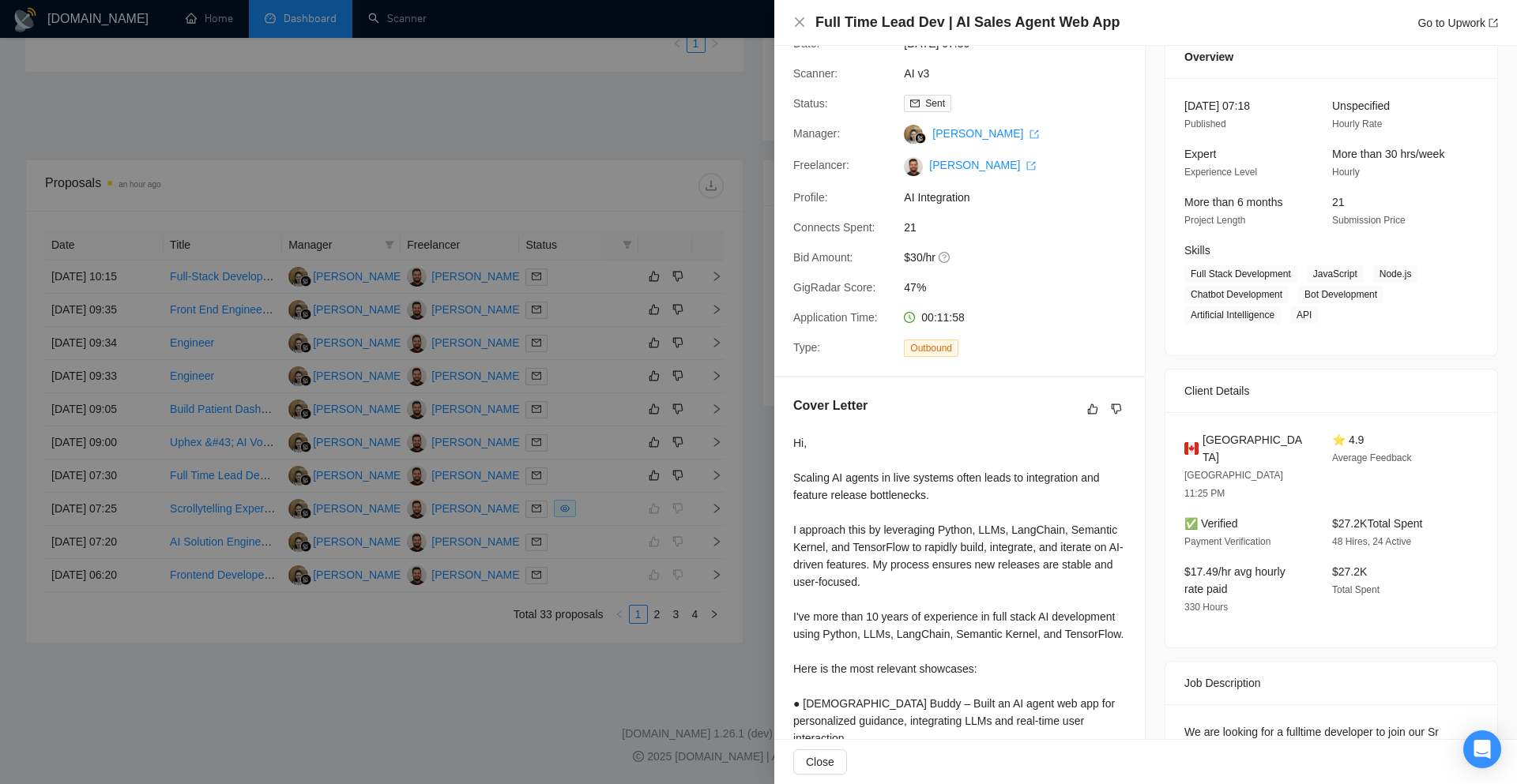
scroll to position [158, 0]
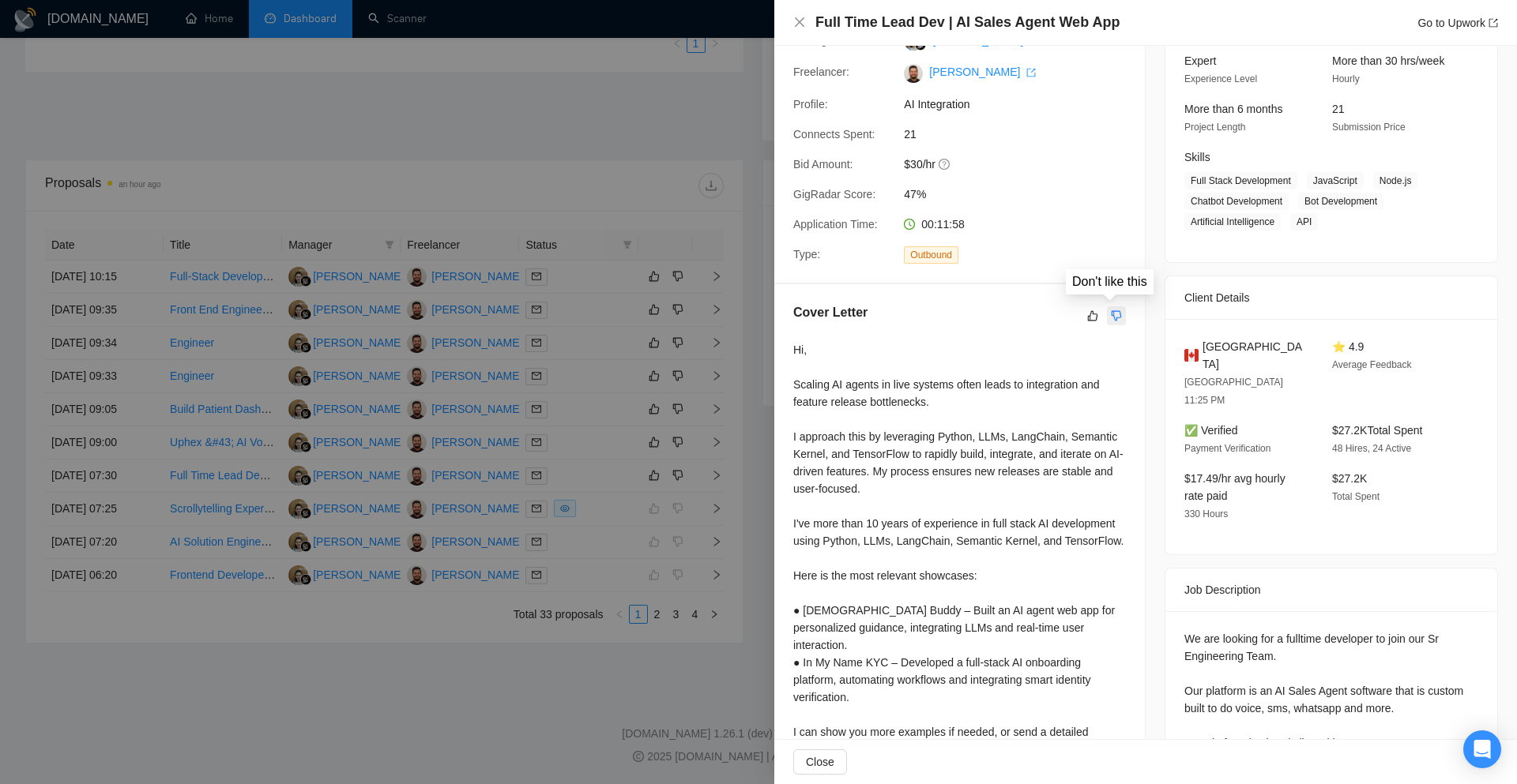
click at [1116, 319] on button "button" at bounding box center [1116, 316] width 19 height 19
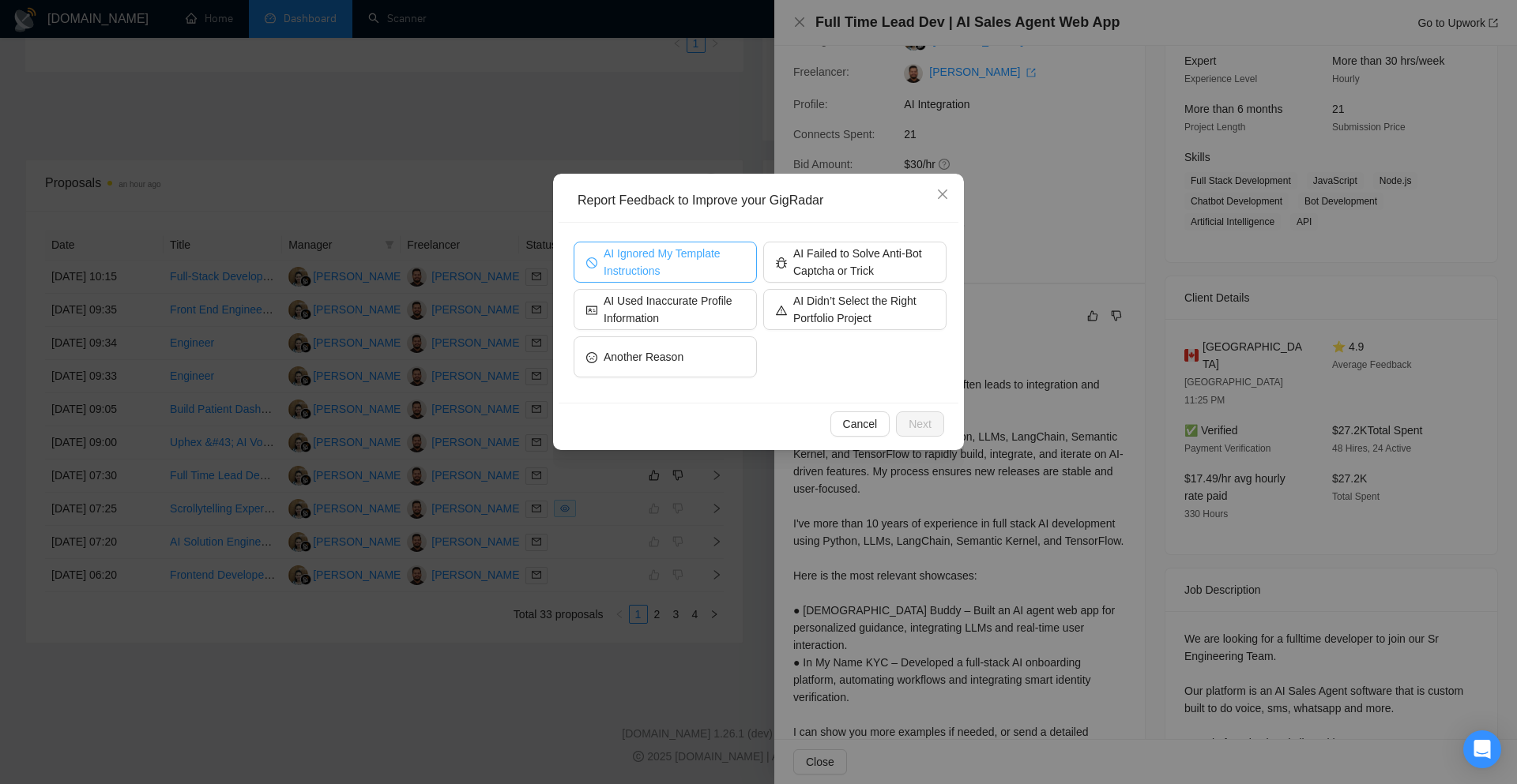
click at [668, 269] on span "AI Ignored My Template Instructions" at bounding box center [673, 262] width 141 height 35
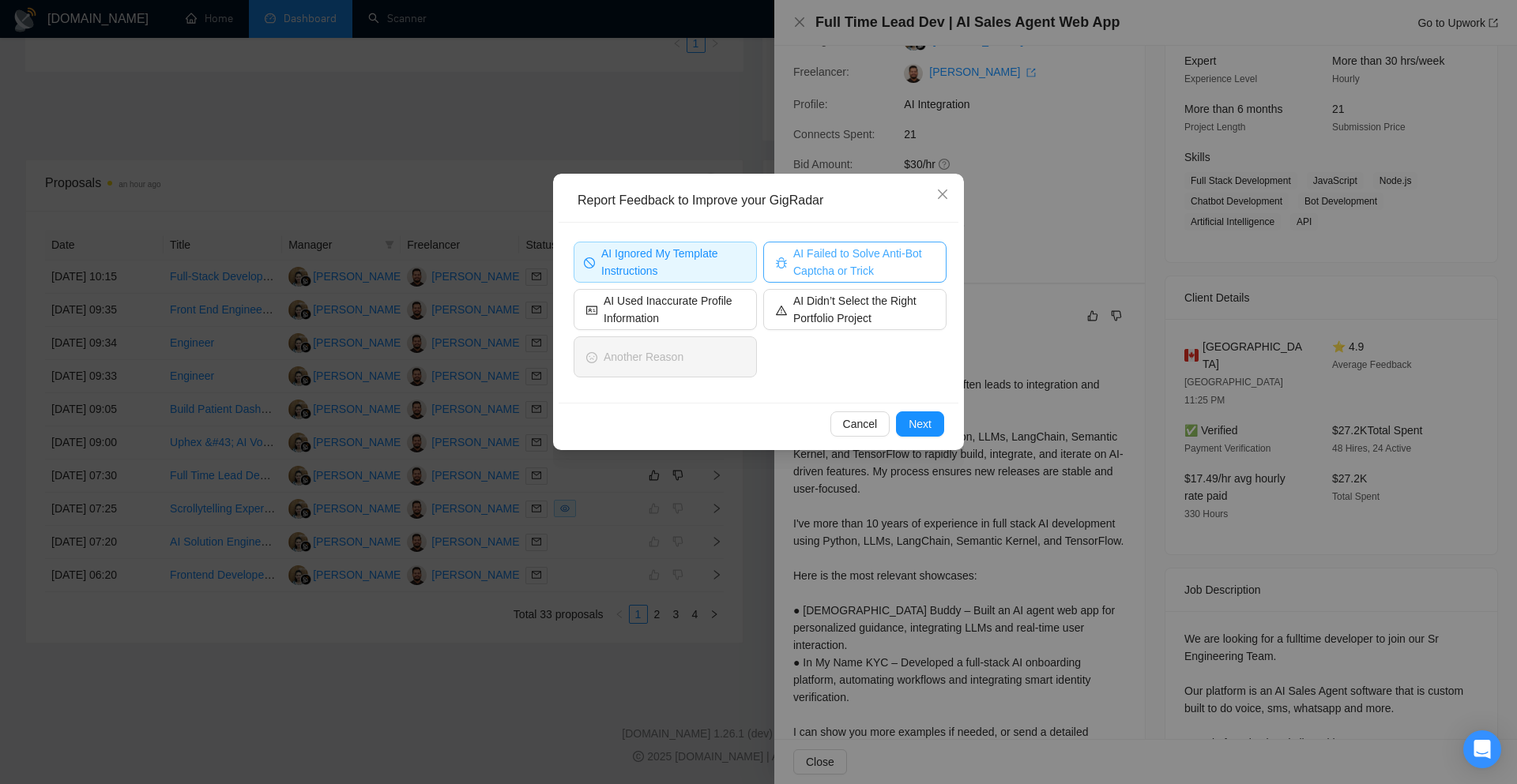
click at [827, 263] on span "AI Failed to Solve Anti-Bot Captcha or Trick" at bounding box center [863, 262] width 141 height 35
click at [903, 416] on button "Next" at bounding box center [919, 424] width 48 height 25
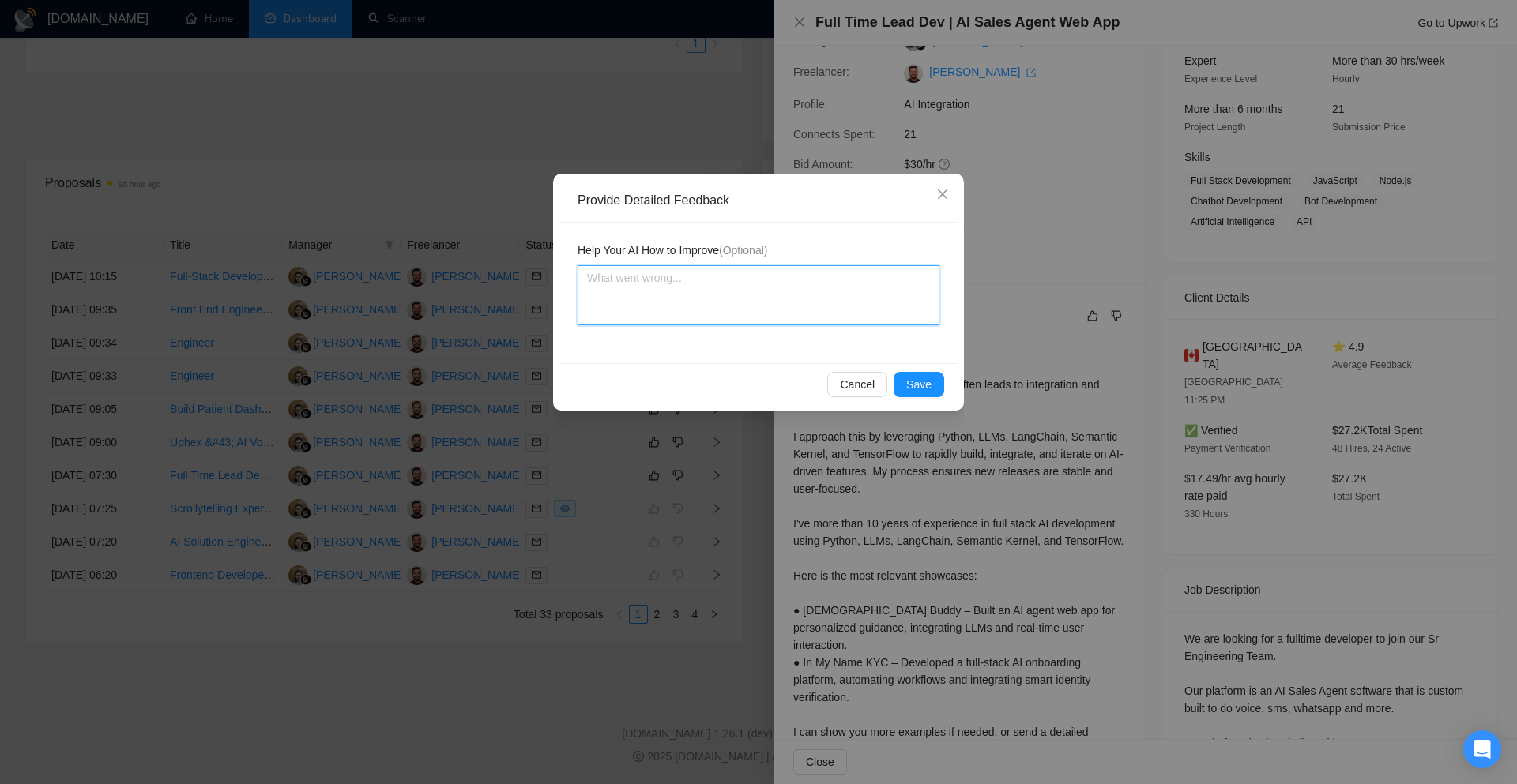
click at [704, 314] on textarea at bounding box center [758, 295] width 362 height 60
click at [697, 312] on textarea "There shouldn't have been a line space after "here is my relevant showcases" Al…" at bounding box center [758, 295] width 362 height 60
click at [731, 309] on textarea "There shouldn't have been a line space after "here is my relevant showcases" Al…" at bounding box center [758, 295] width 362 height 60
click at [823, 317] on textarea "There shouldn't have been a line space after "here is my relevant showcases" Al…" at bounding box center [758, 295] width 362 height 60
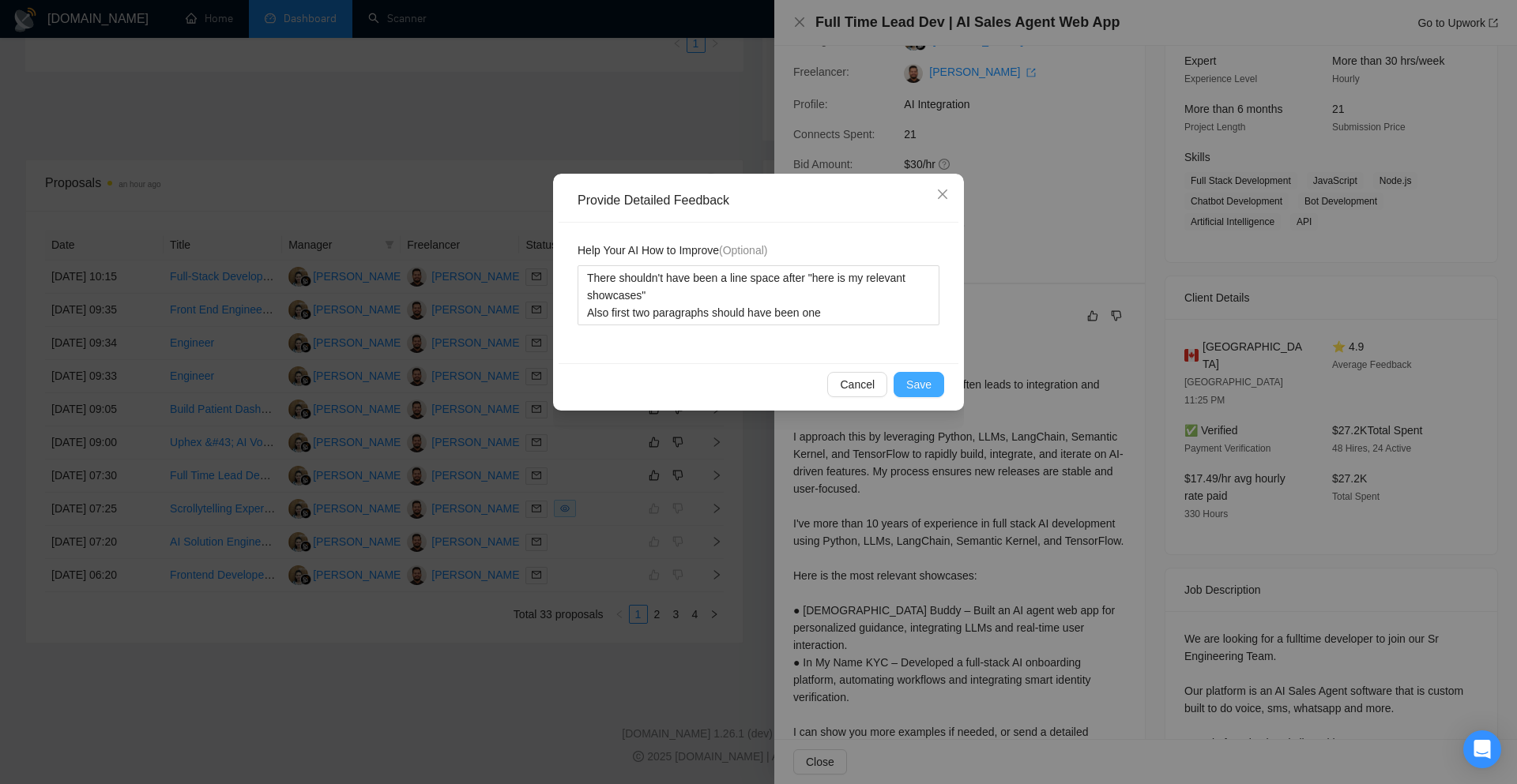
click at [922, 380] on span "Save" at bounding box center [918, 385] width 25 height 18
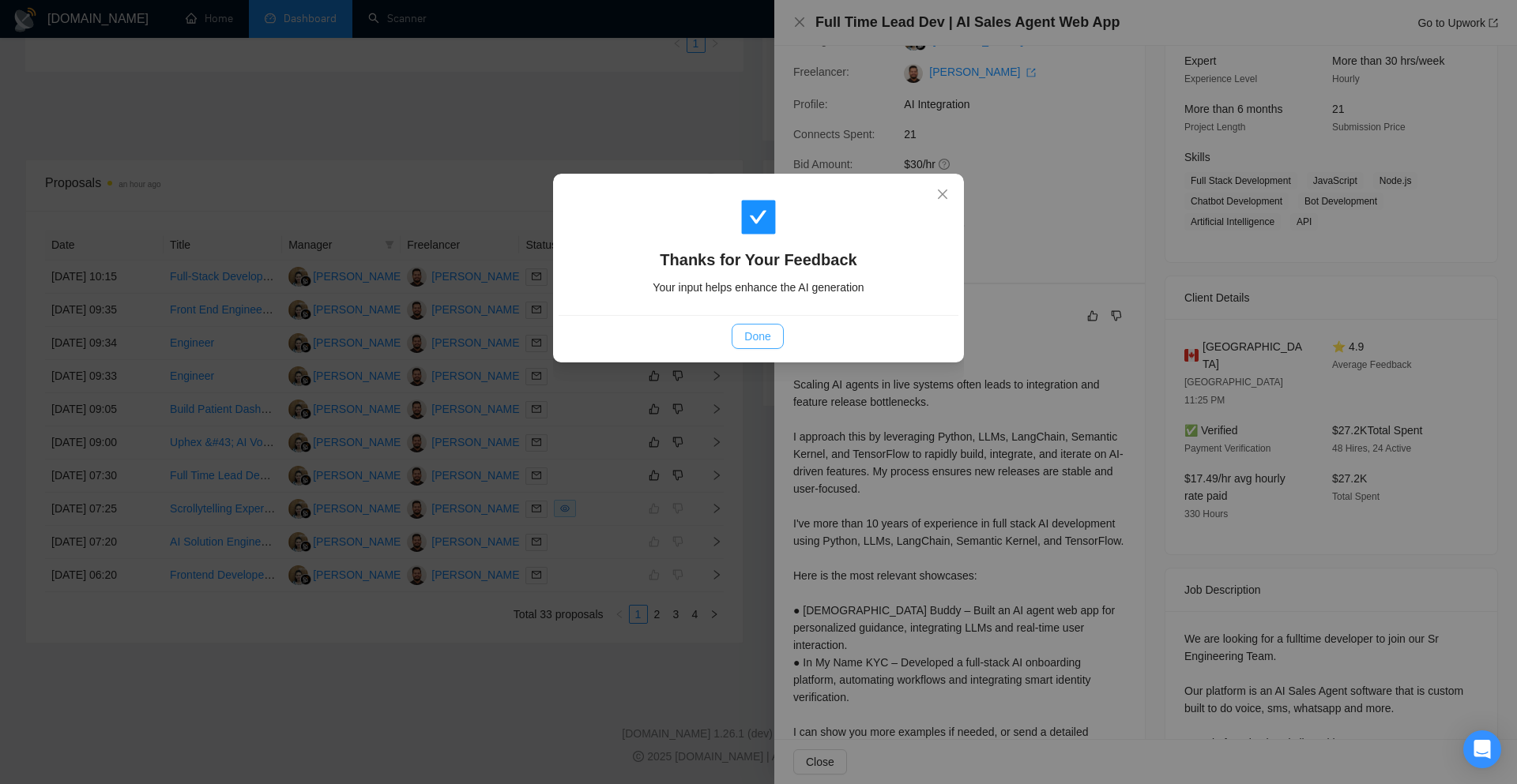
click at [769, 328] on span "Done" at bounding box center [757, 337] width 26 height 18
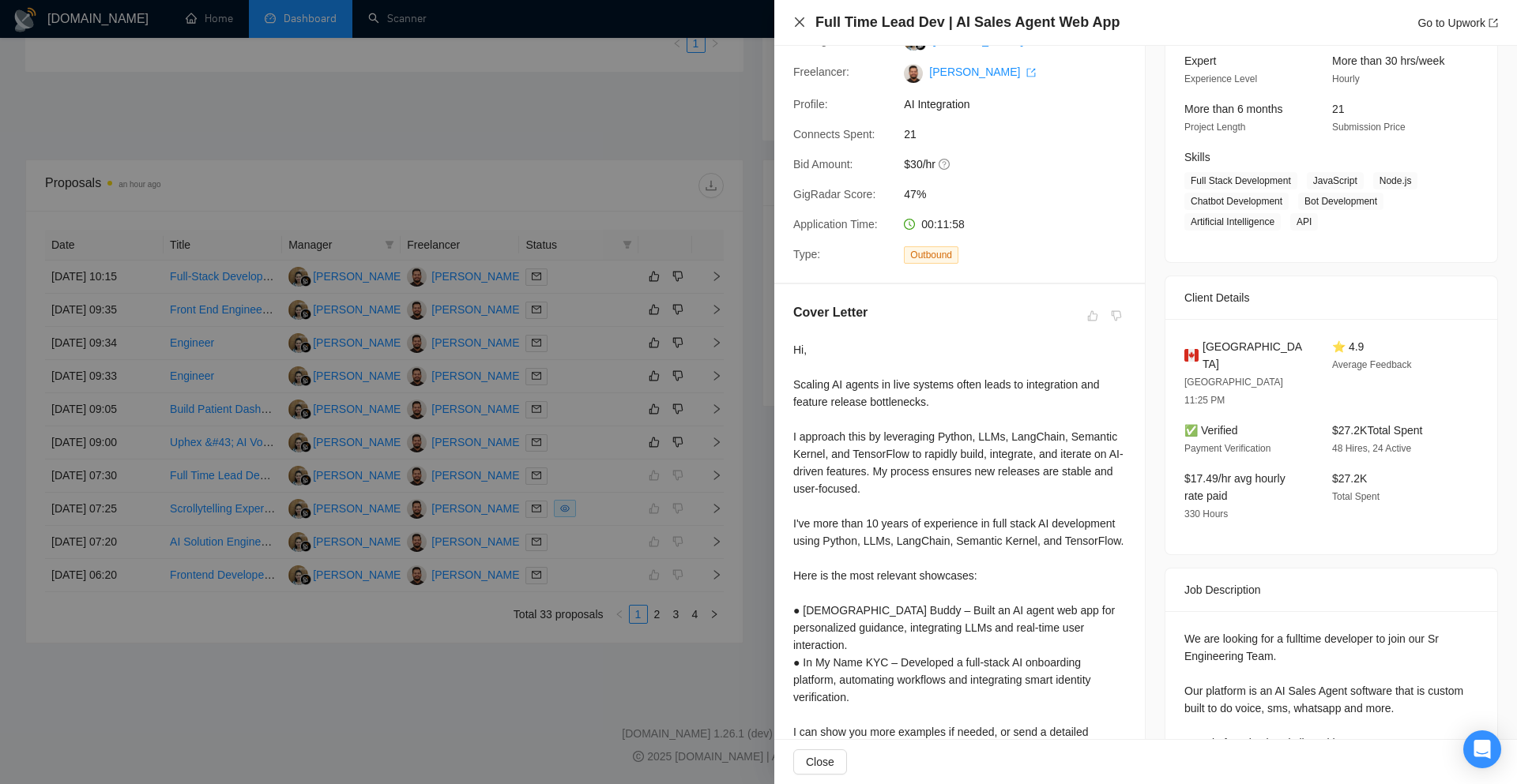
click at [797, 22] on icon "close" at bounding box center [799, 22] width 12 height 12
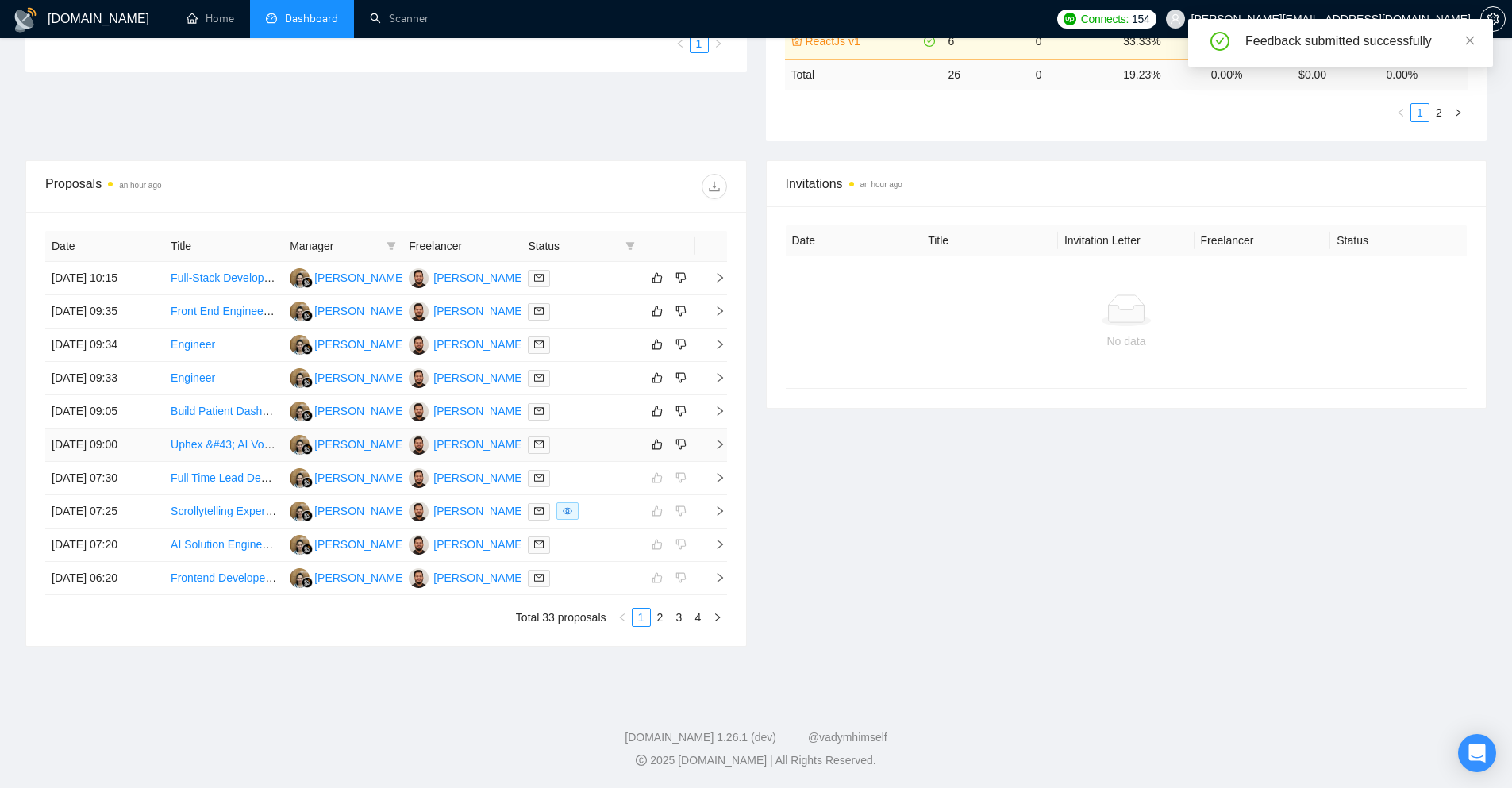
click at [712, 451] on td at bounding box center [712, 445] width 32 height 33
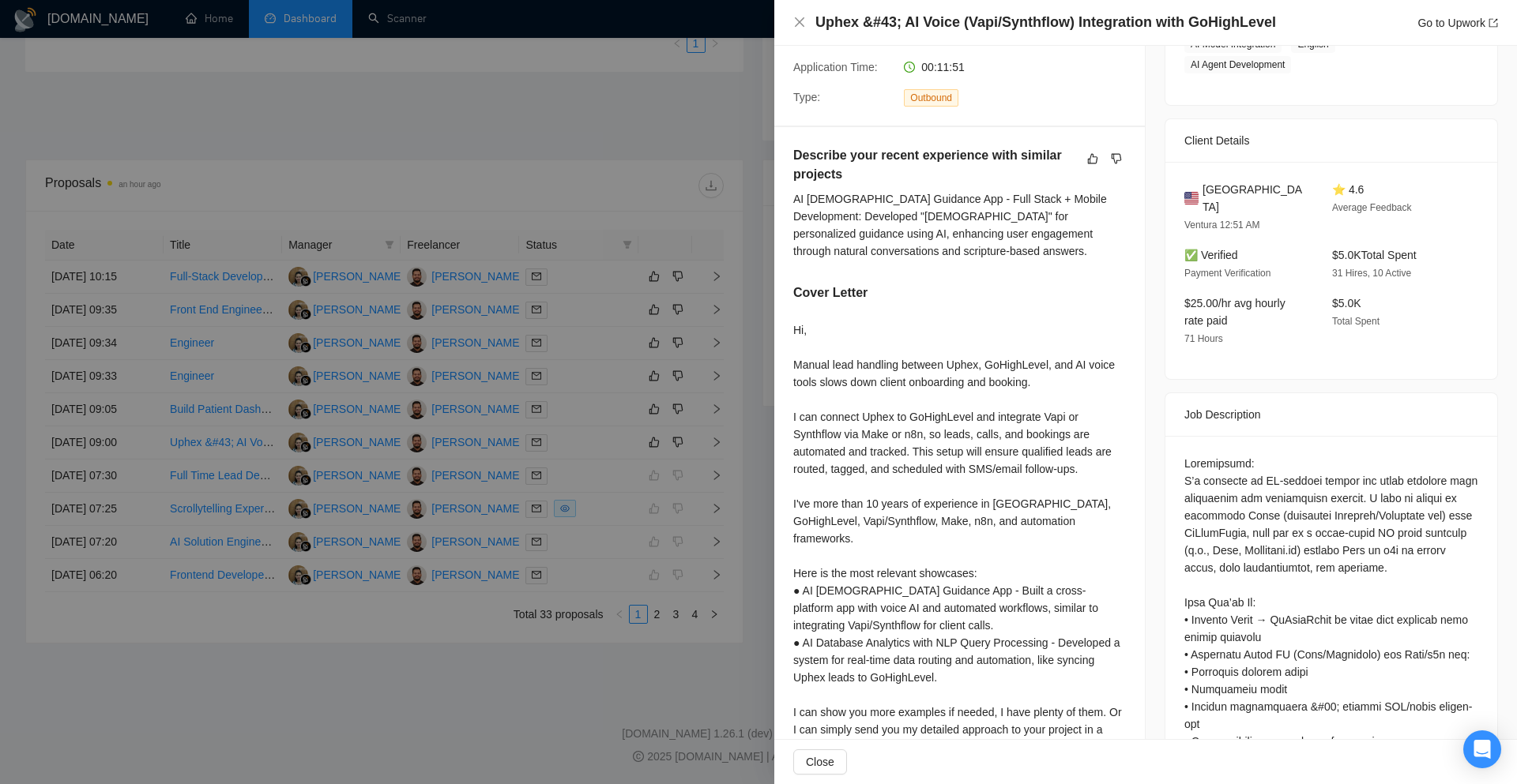
scroll to position [237, 0]
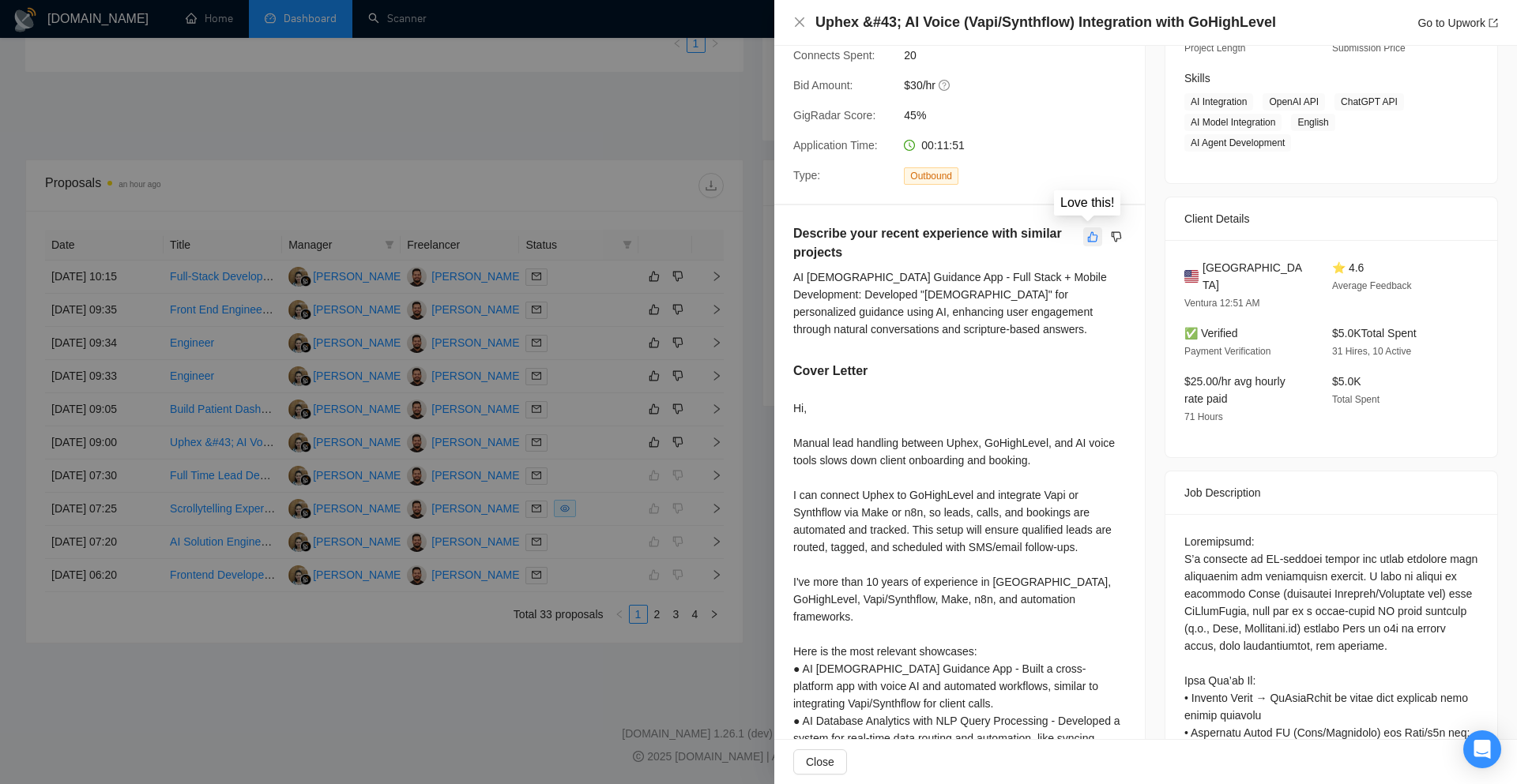
click at [1093, 238] on button "button" at bounding box center [1092, 237] width 19 height 19
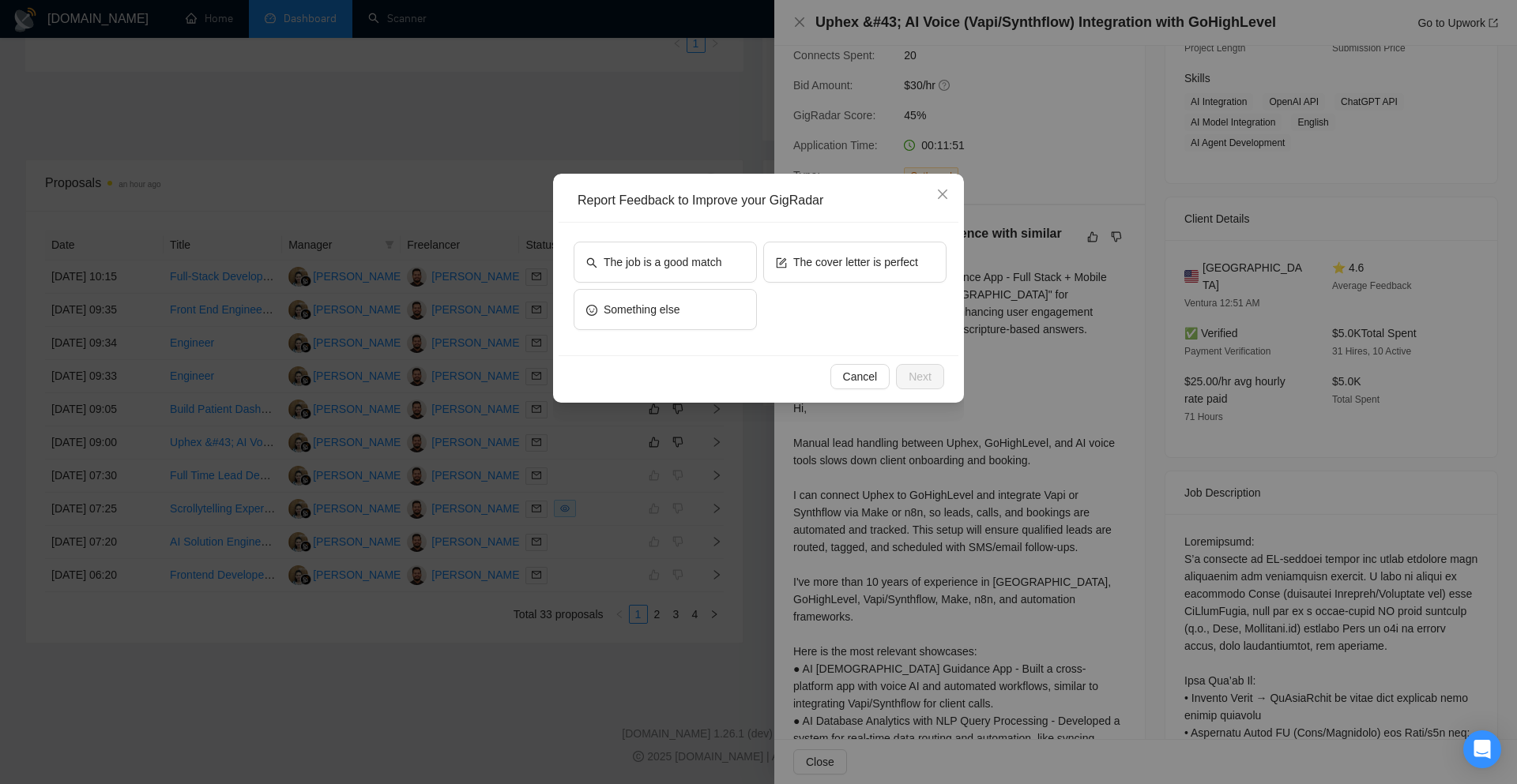
click at [863, 286] on div "The cover letter is perfect" at bounding box center [854, 265] width 183 height 47
click at [819, 271] on button "The cover letter is perfect" at bounding box center [854, 262] width 183 height 41
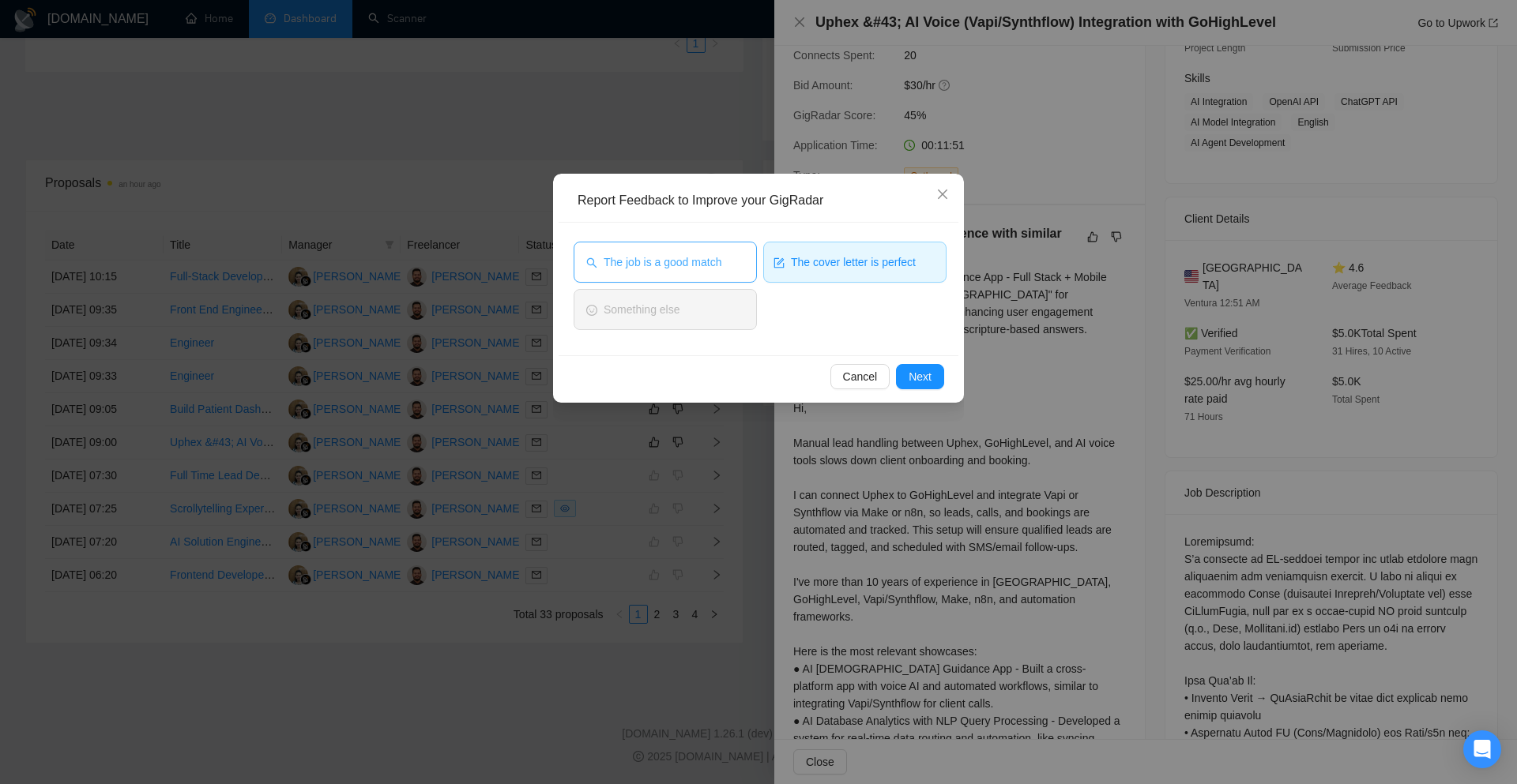
click at [737, 254] on button "The job is a good match" at bounding box center [664, 262] width 183 height 41
click at [924, 368] on span "Next" at bounding box center [920, 377] width 23 height 18
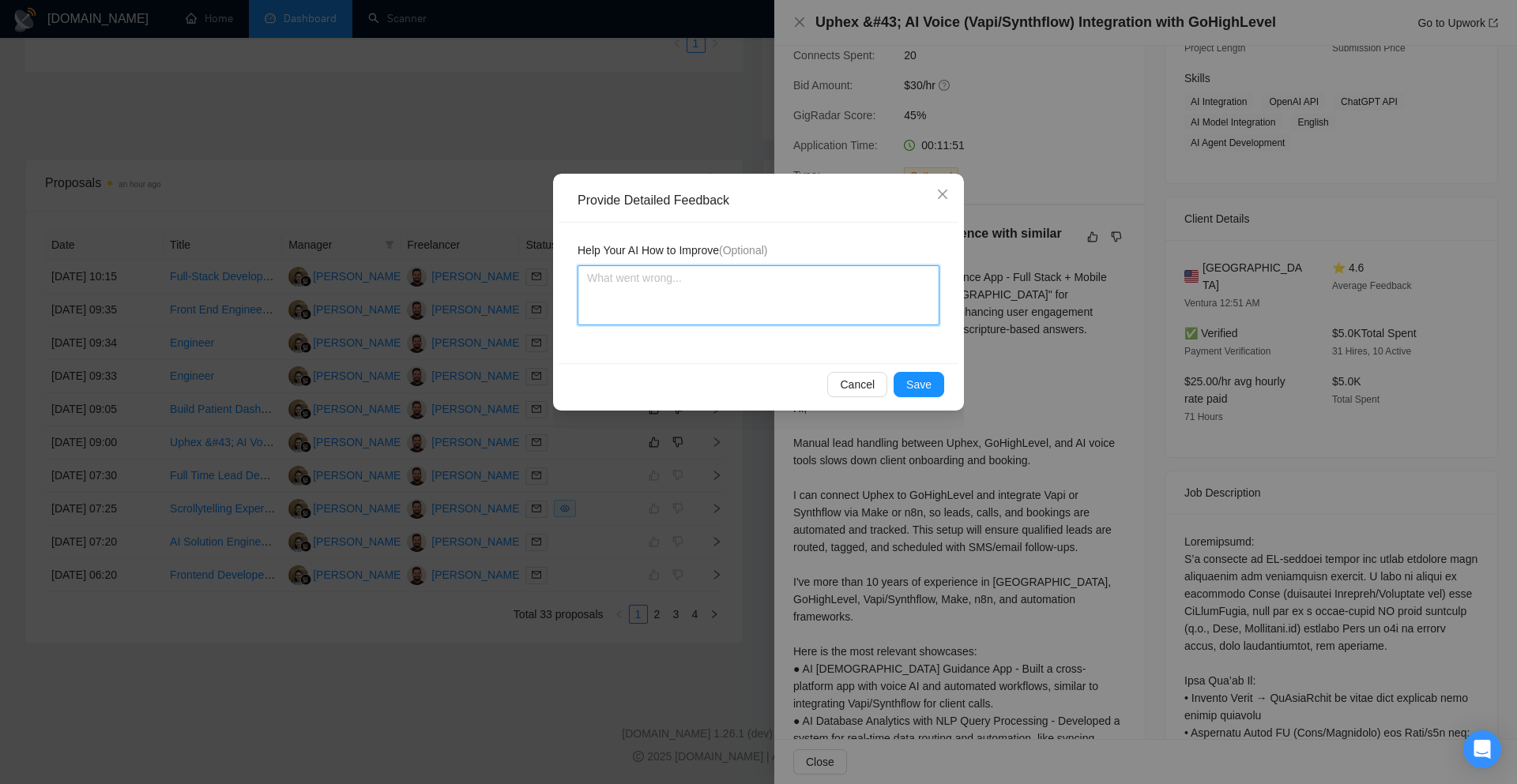
click at [768, 297] on textarea at bounding box center [758, 295] width 362 height 60
paste textarea "Cover letter is according to my instructions Job is also a very good match"
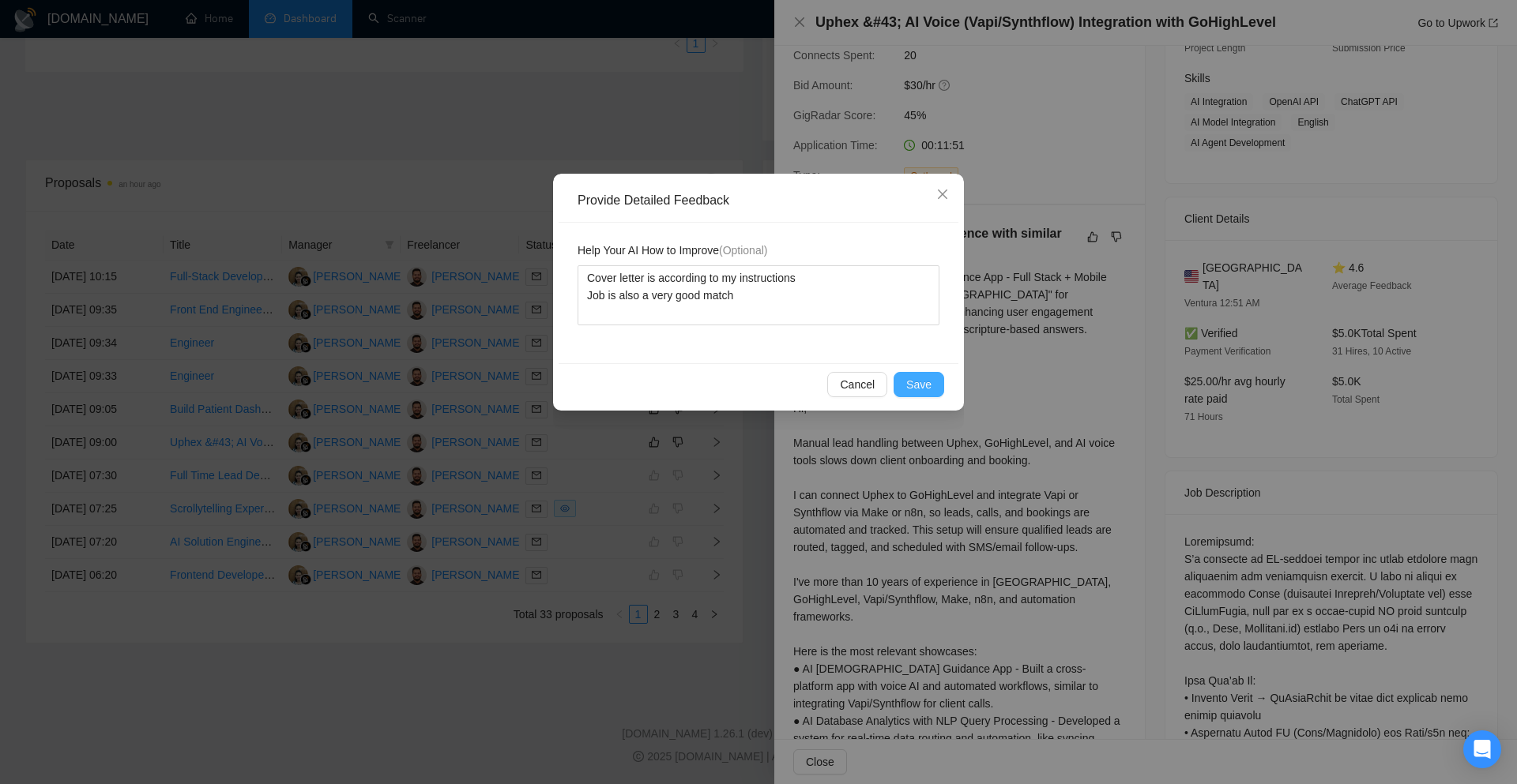
click at [911, 383] on span "Save" at bounding box center [918, 385] width 25 height 18
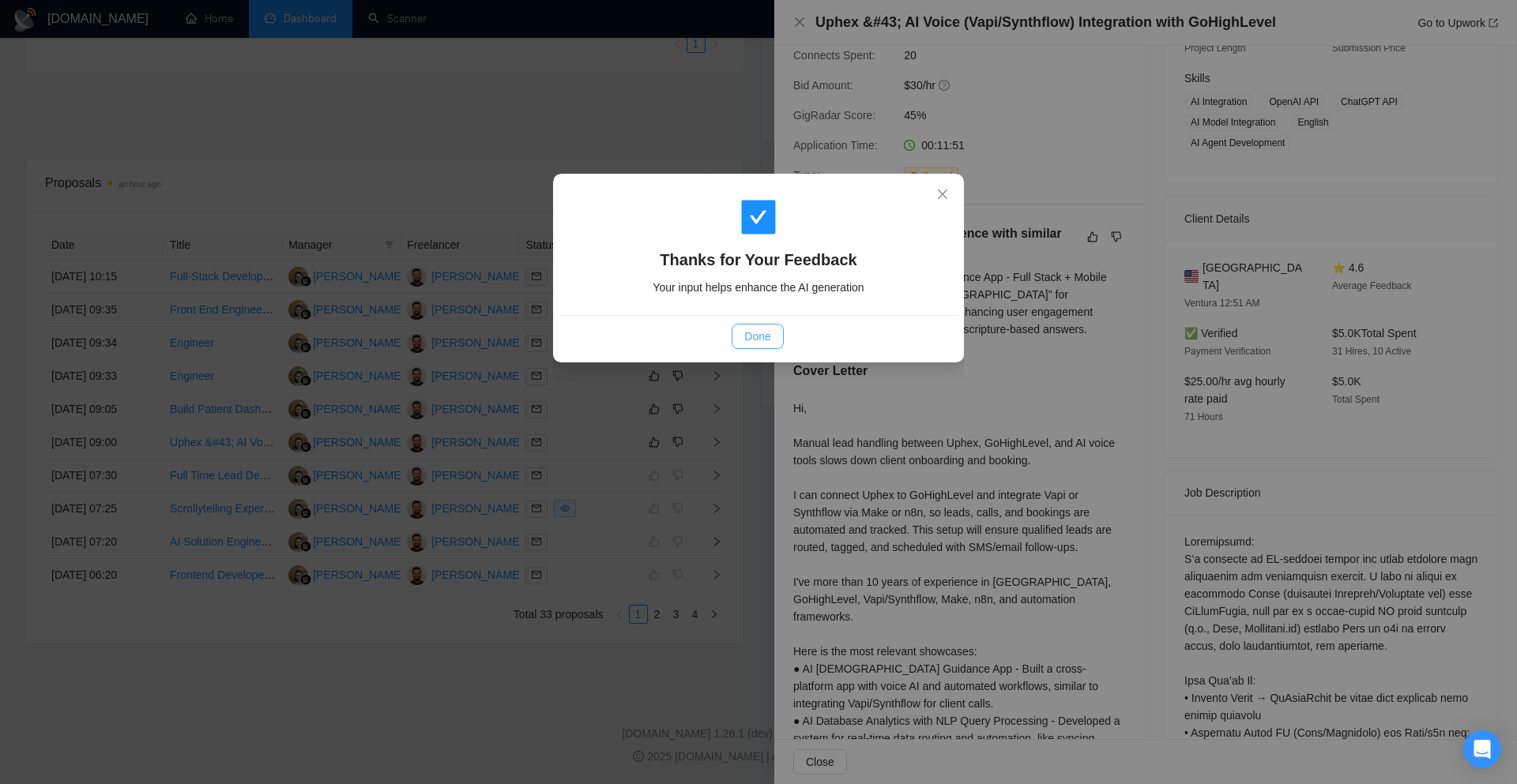
click at [751, 340] on span "Done" at bounding box center [757, 337] width 26 height 18
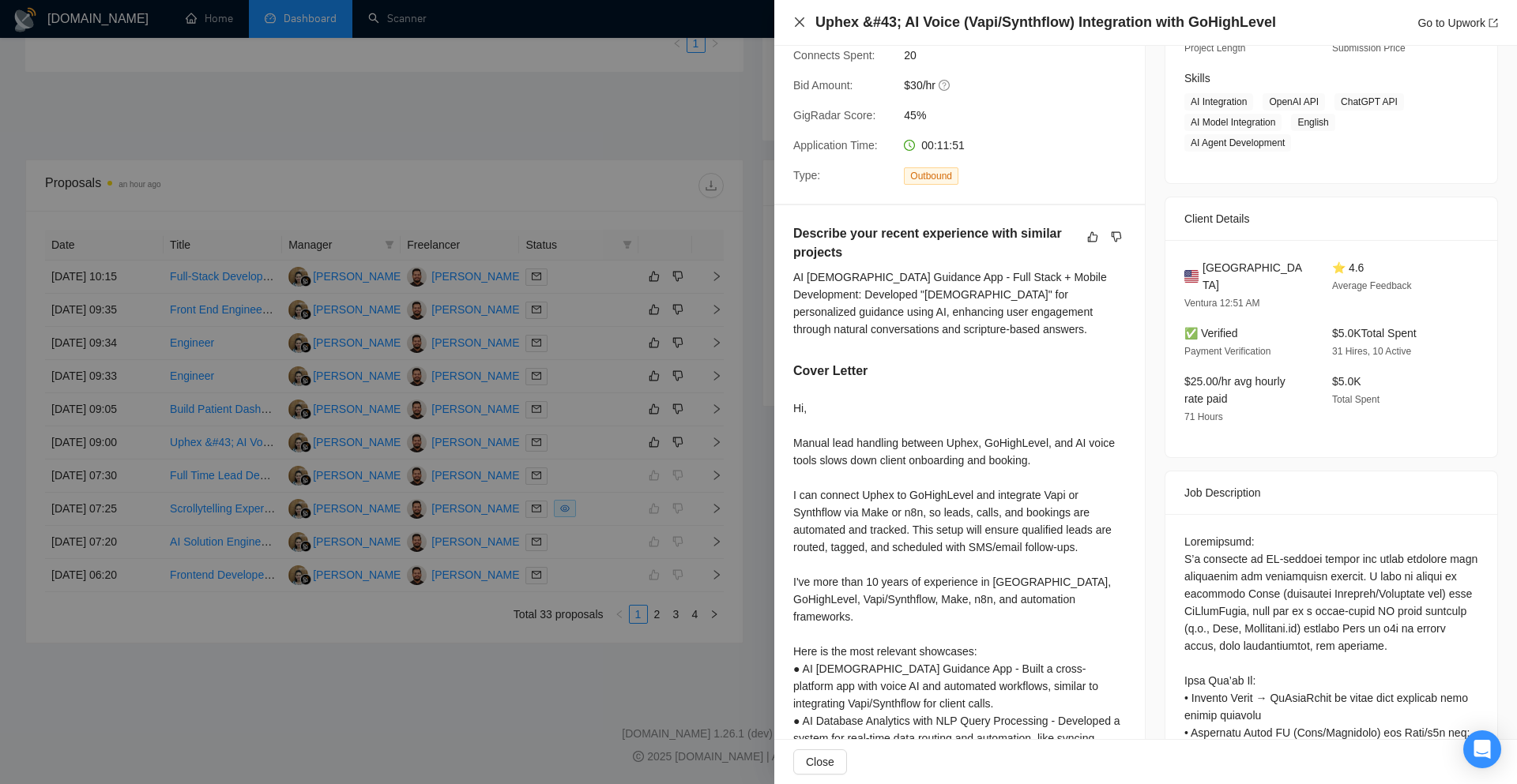
click at [796, 21] on icon "close" at bounding box center [799, 22] width 12 height 12
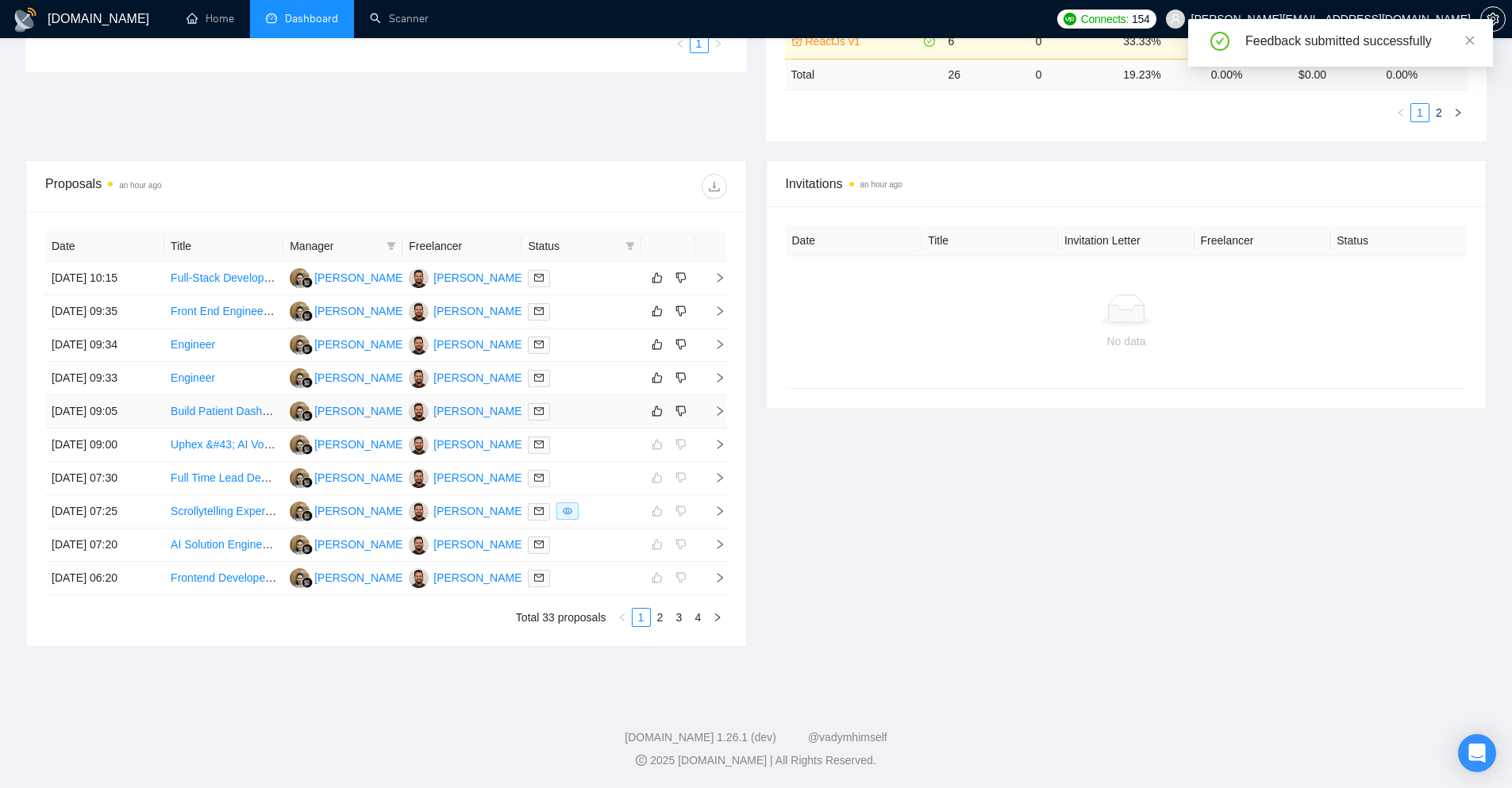
click at [725, 413] on icon "right" at bounding box center [719, 411] width 11 height 11
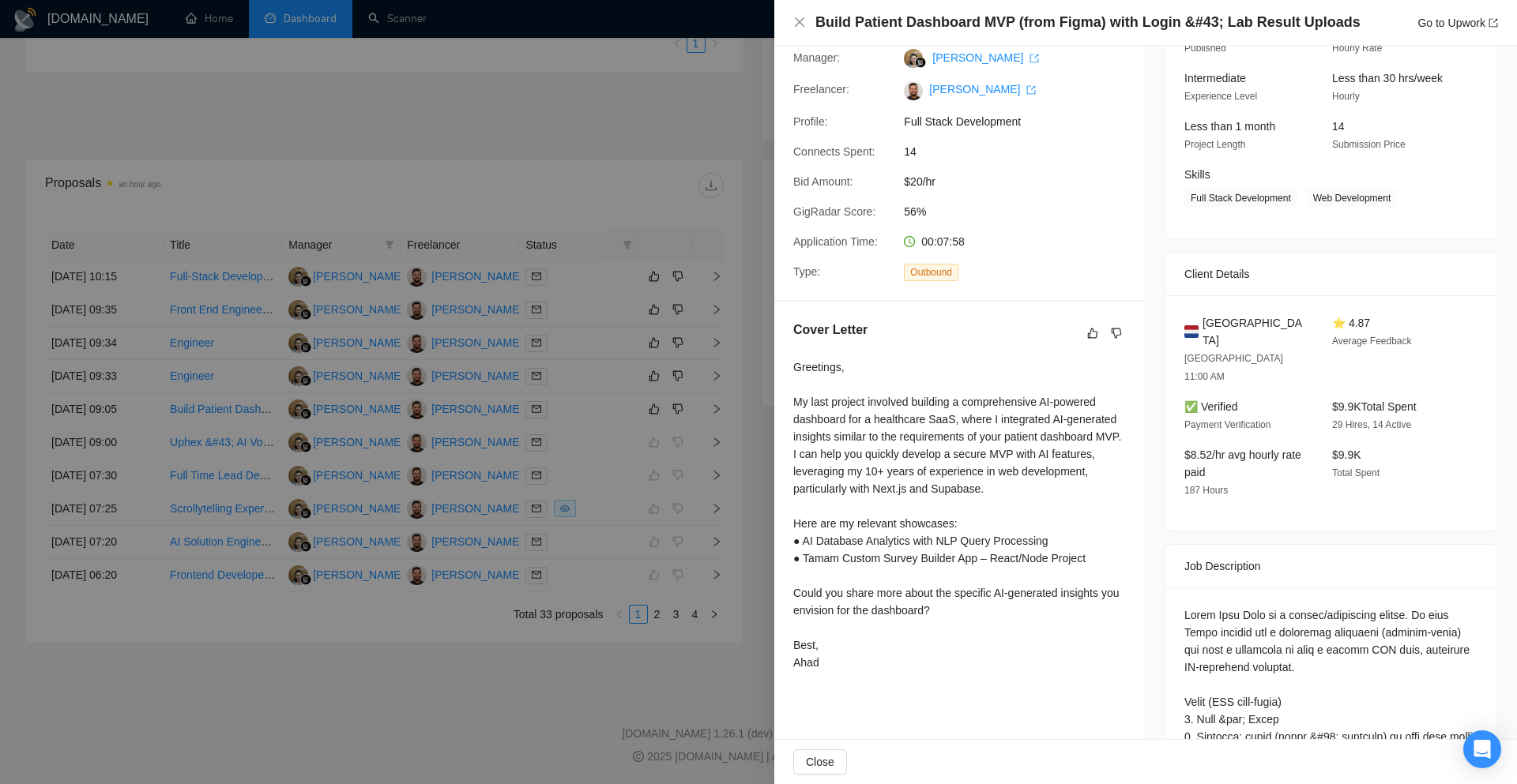
scroll to position [158, 0]
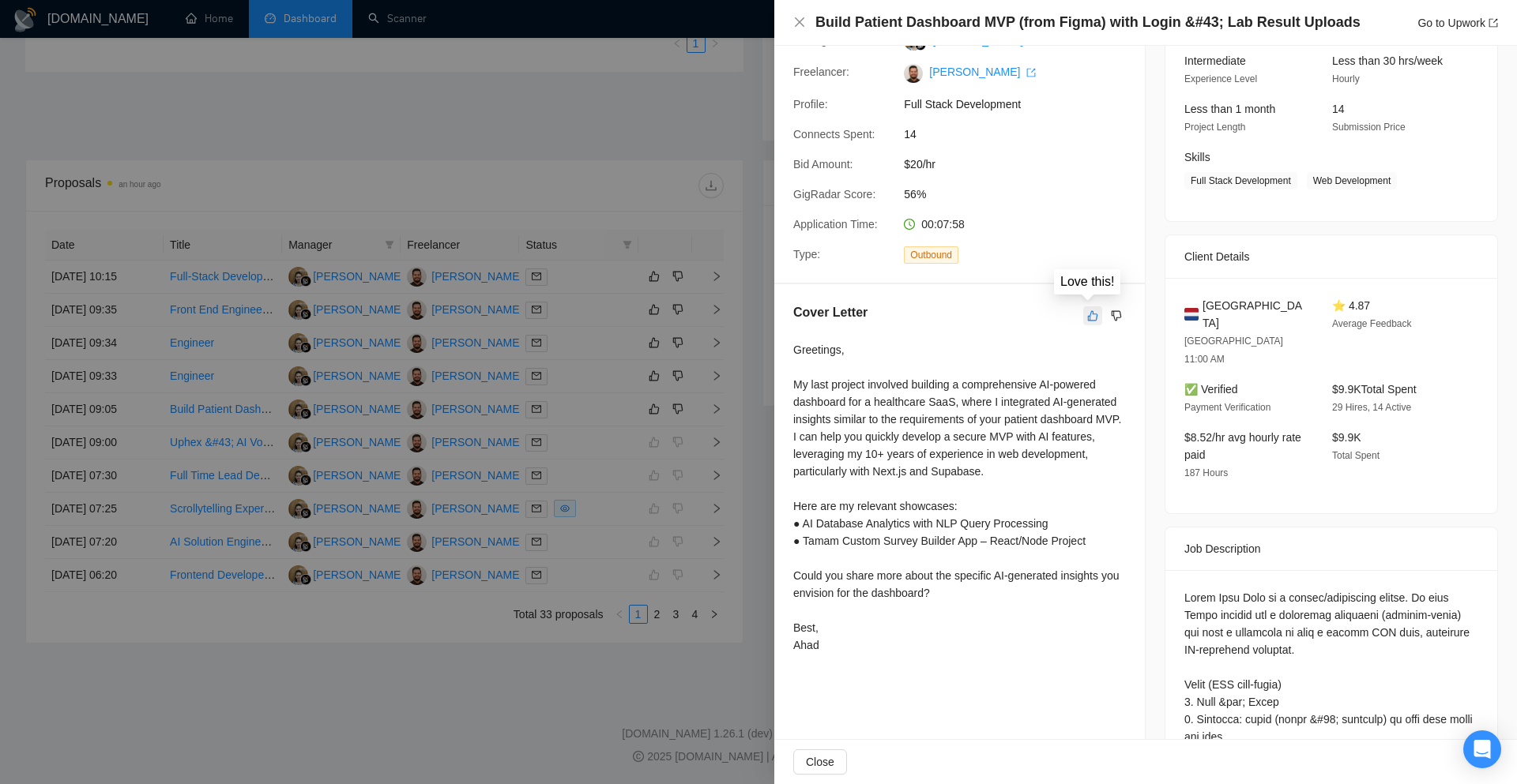
click at [1087, 319] on icon "like" at bounding box center [1092, 316] width 11 height 12
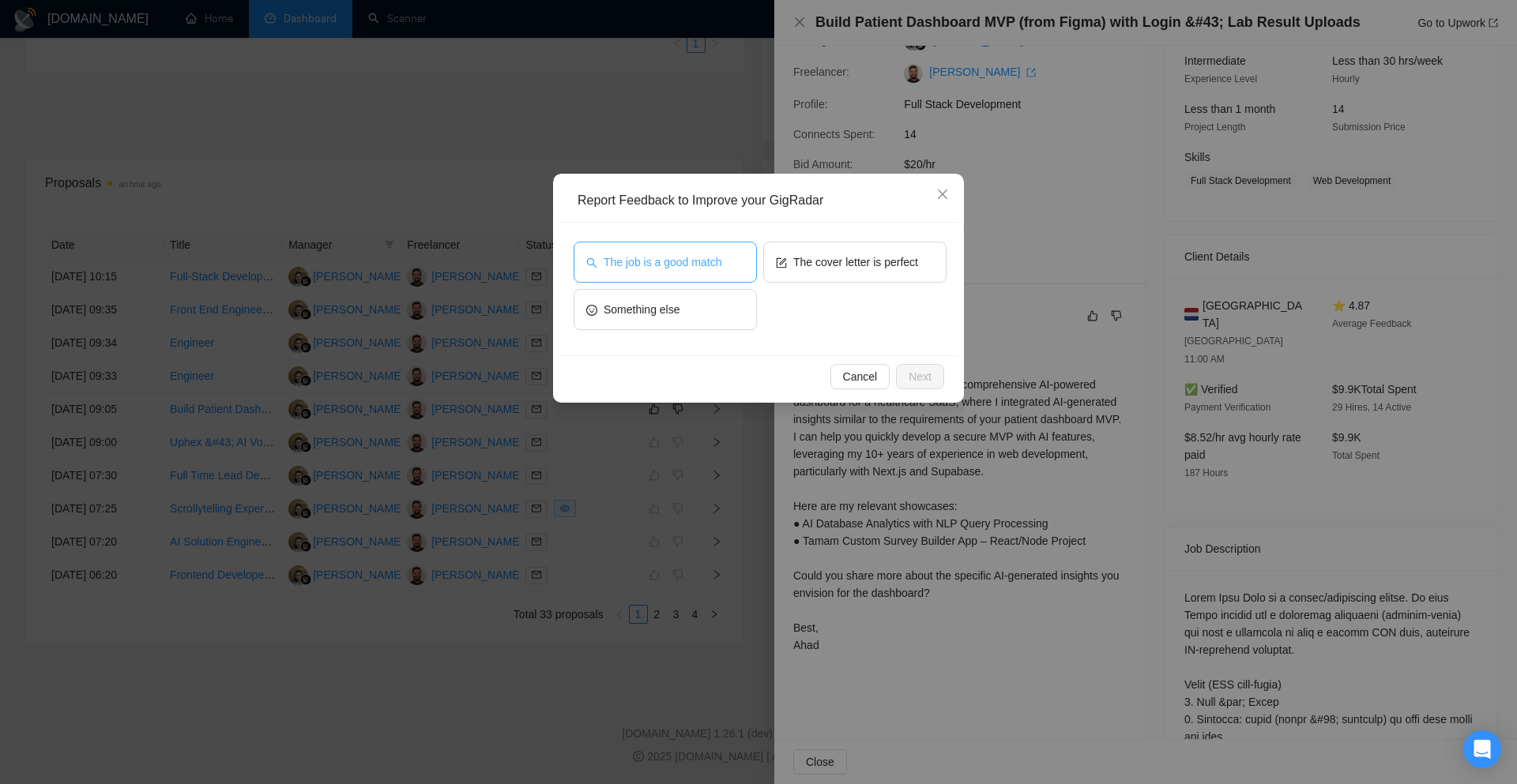
click at [756, 265] on button "The job is a good match" at bounding box center [664, 262] width 183 height 41
click at [810, 265] on span "The cover letter is perfect" at bounding box center [855, 262] width 125 height 18
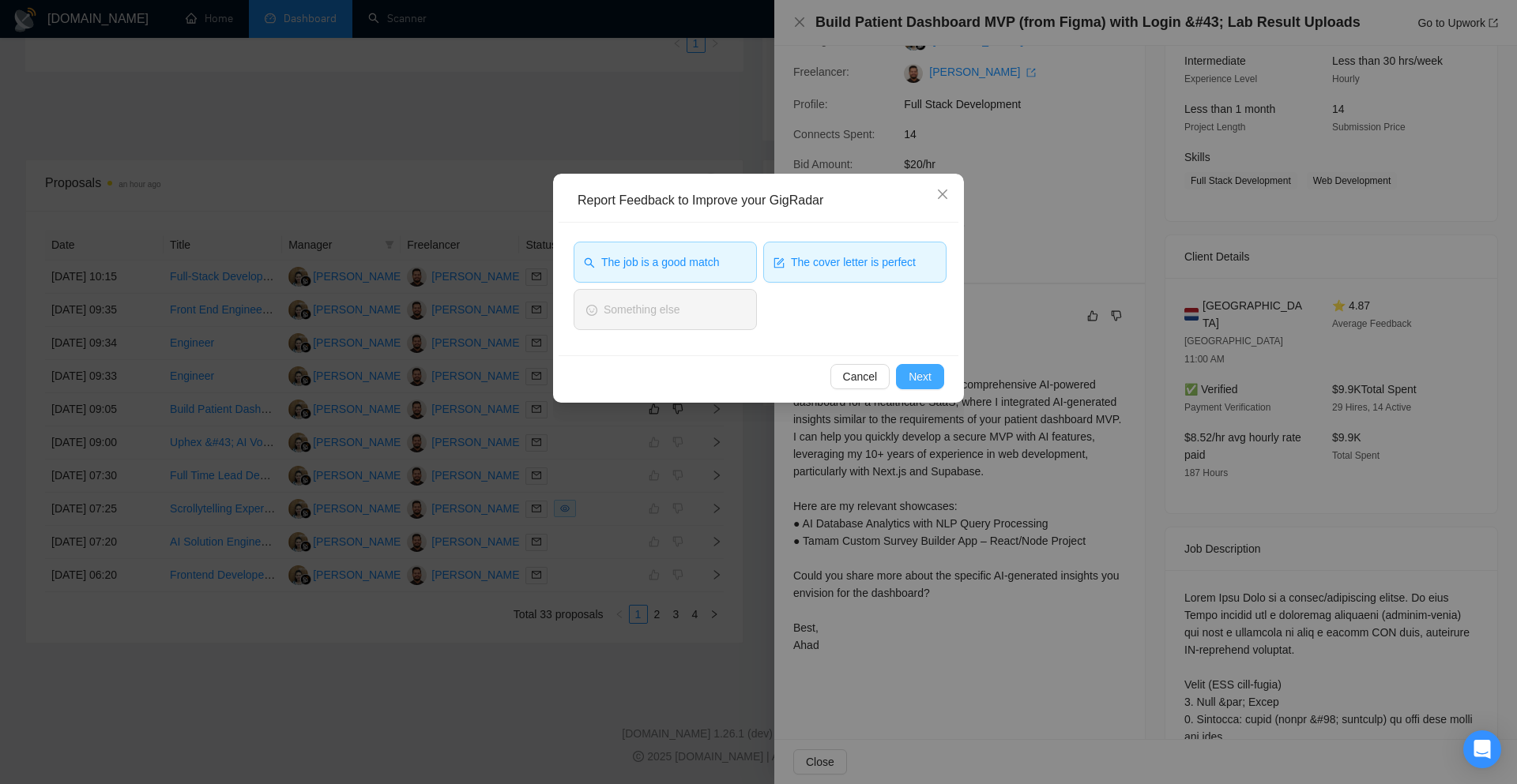
click at [933, 380] on button "Next" at bounding box center [919, 376] width 48 height 25
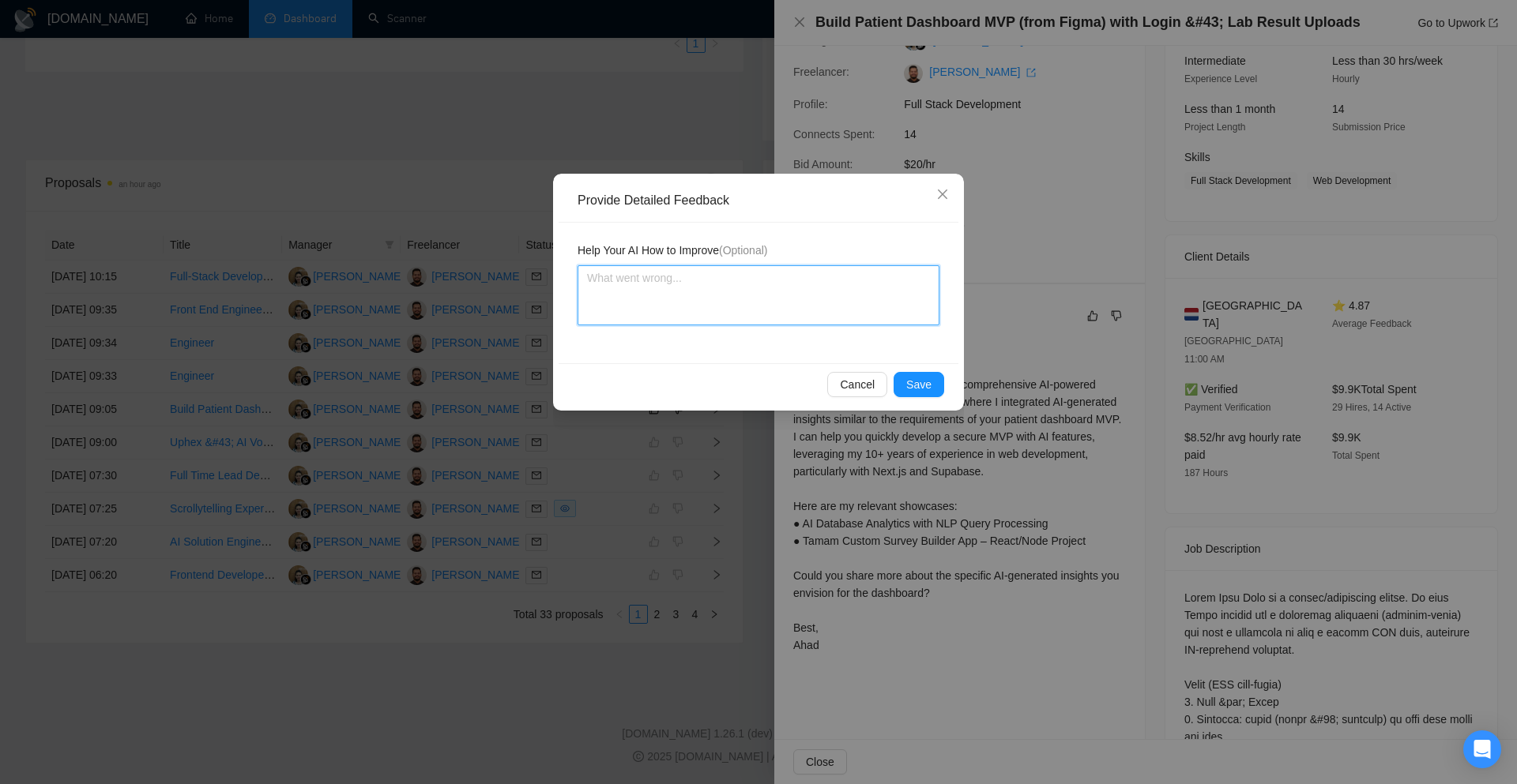
click at [762, 306] on textarea at bounding box center [758, 295] width 362 height 60
paste textarea "Cover letter is according to my instructions Job is also a very good match"
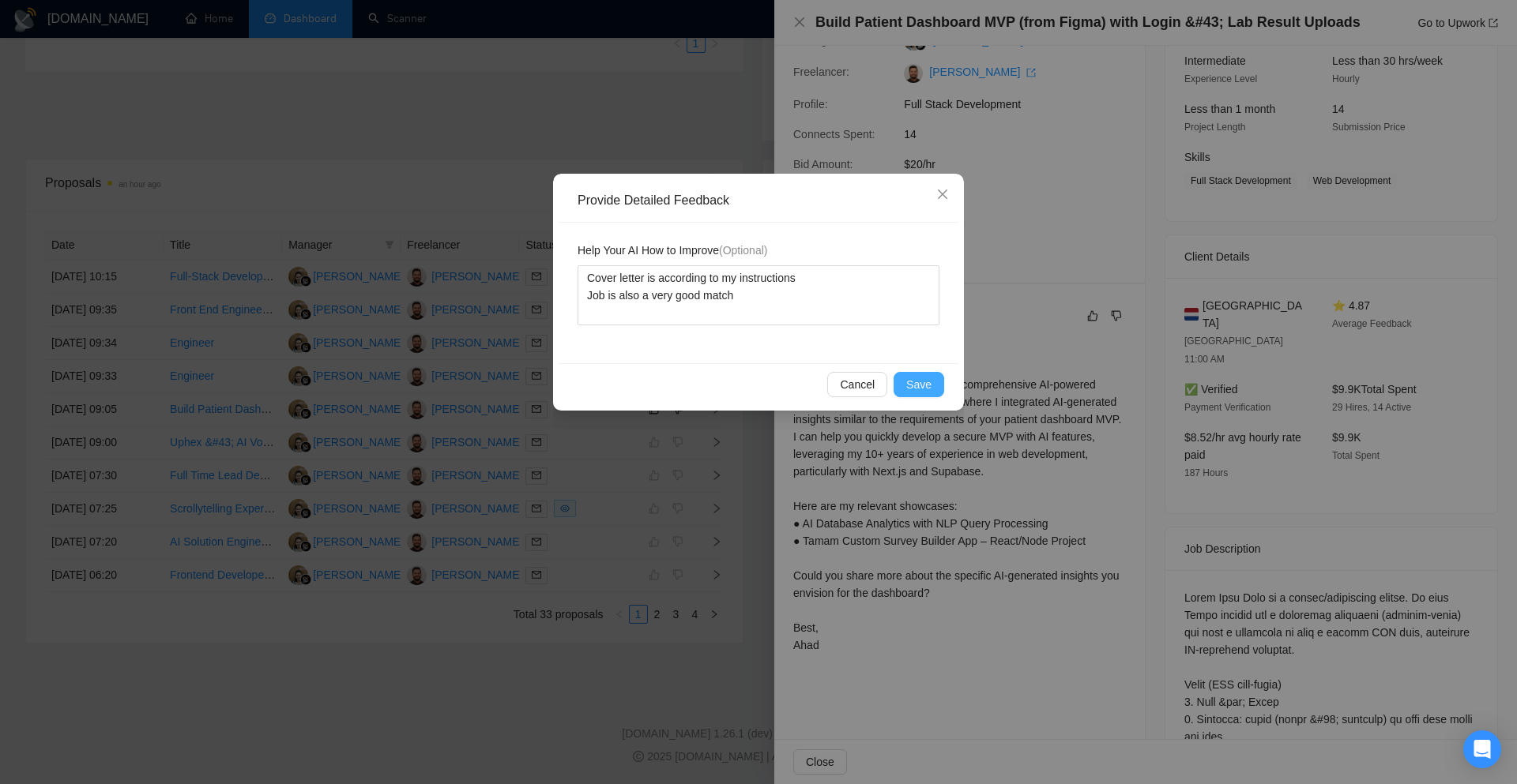
click at [909, 384] on span "Save" at bounding box center [918, 385] width 25 height 18
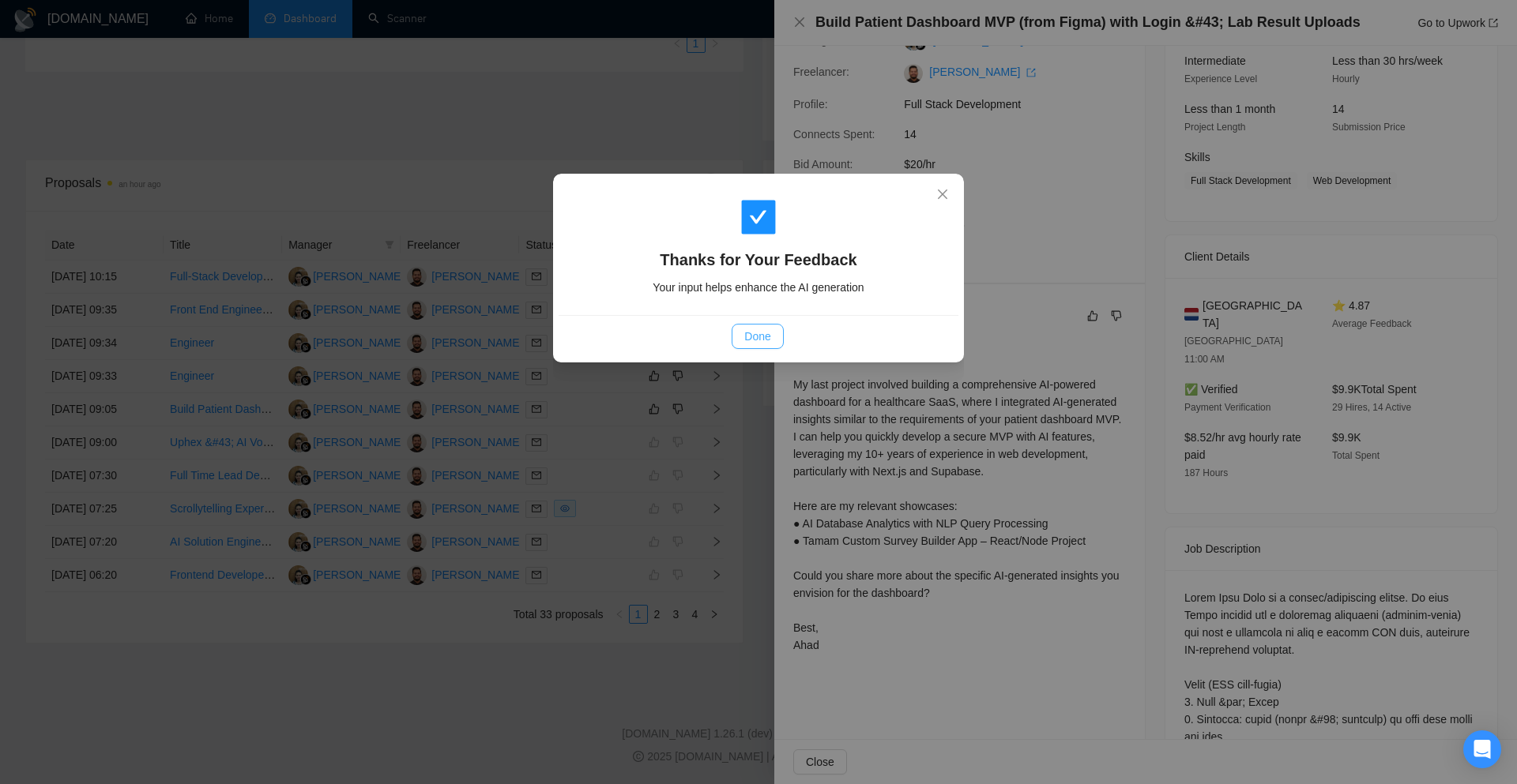
click at [742, 335] on button "Done" at bounding box center [757, 336] width 52 height 25
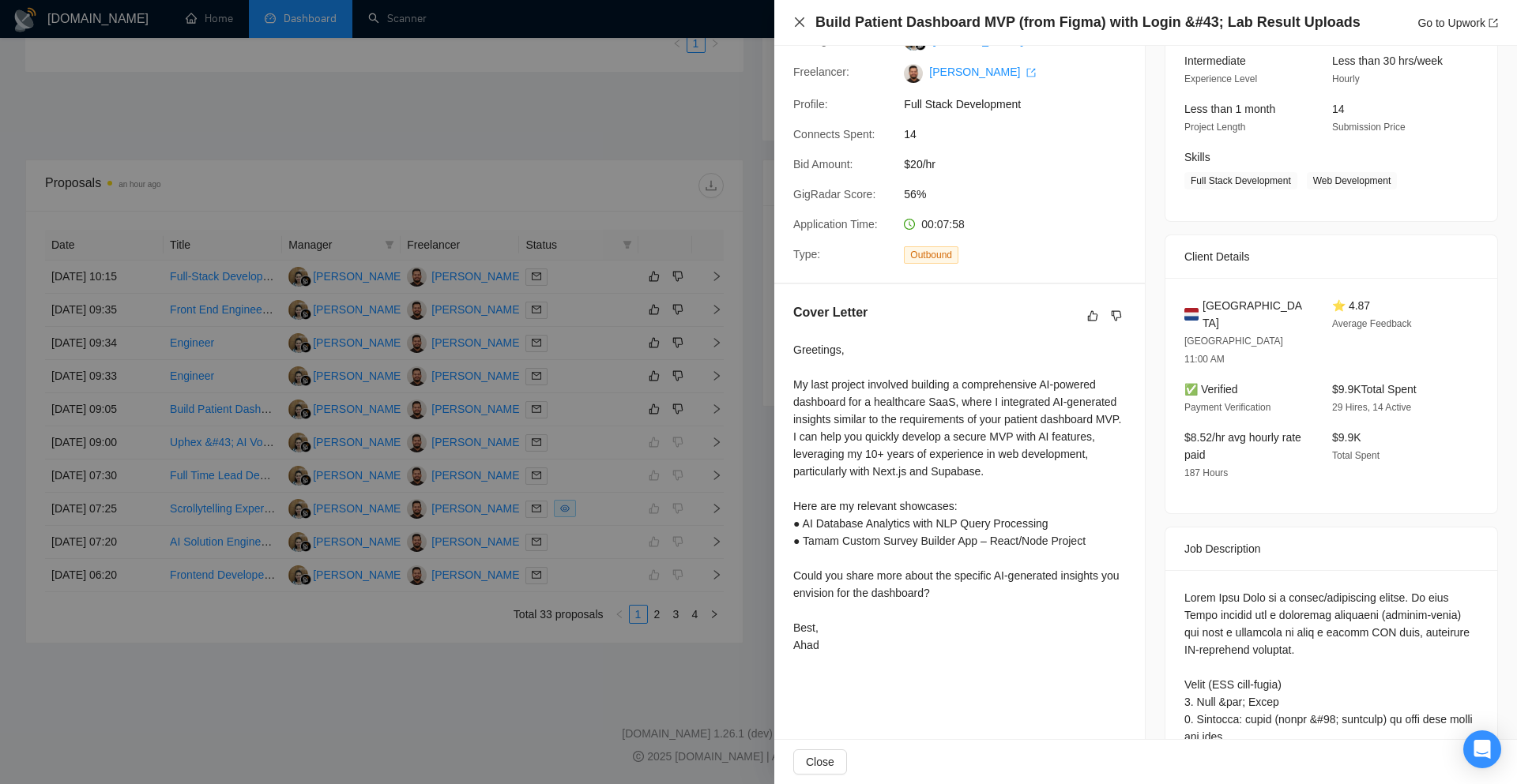
click at [802, 28] on icon "close" at bounding box center [799, 22] width 12 height 12
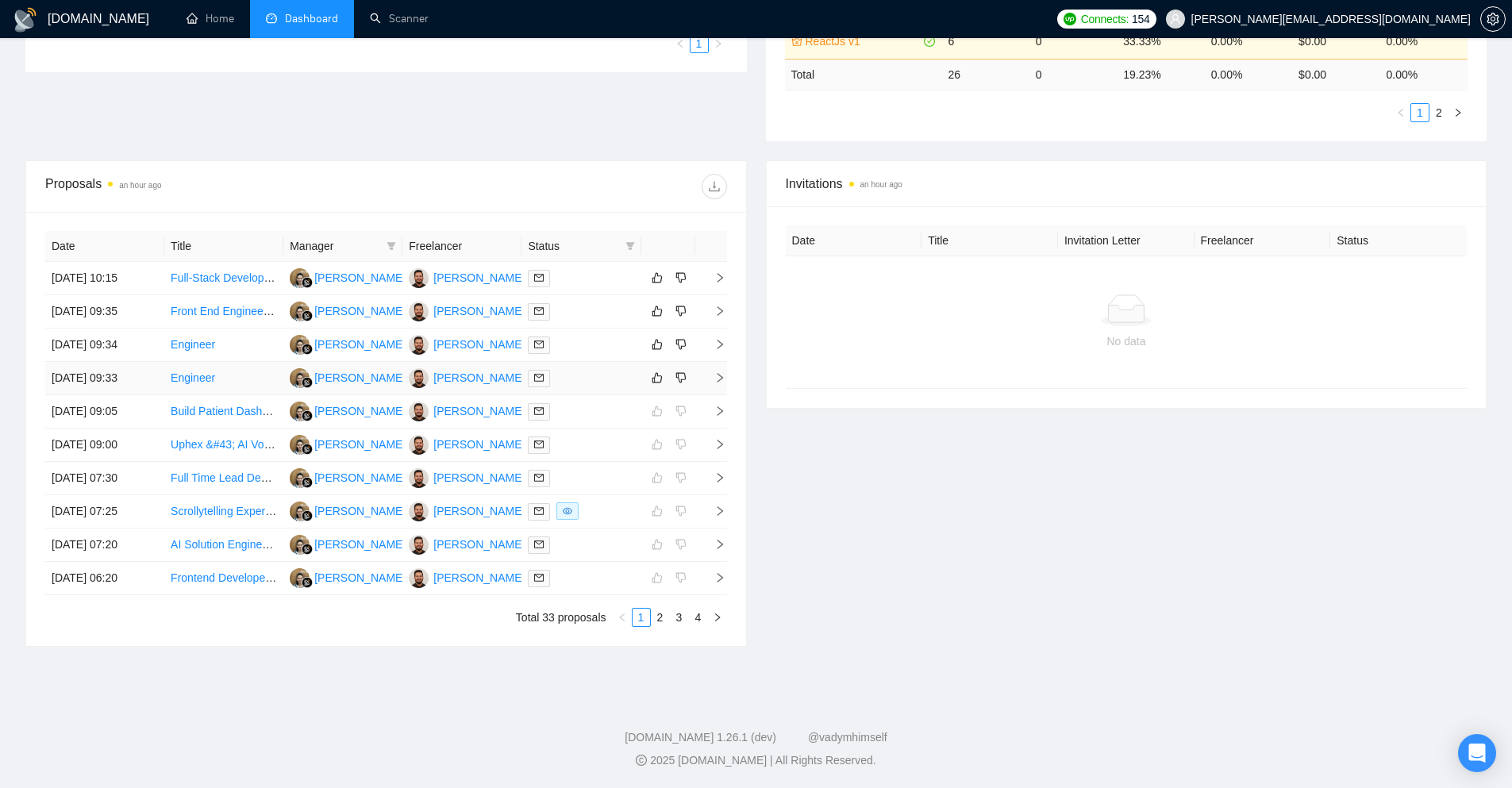
click at [712, 376] on span "right" at bounding box center [713, 377] width 24 height 11
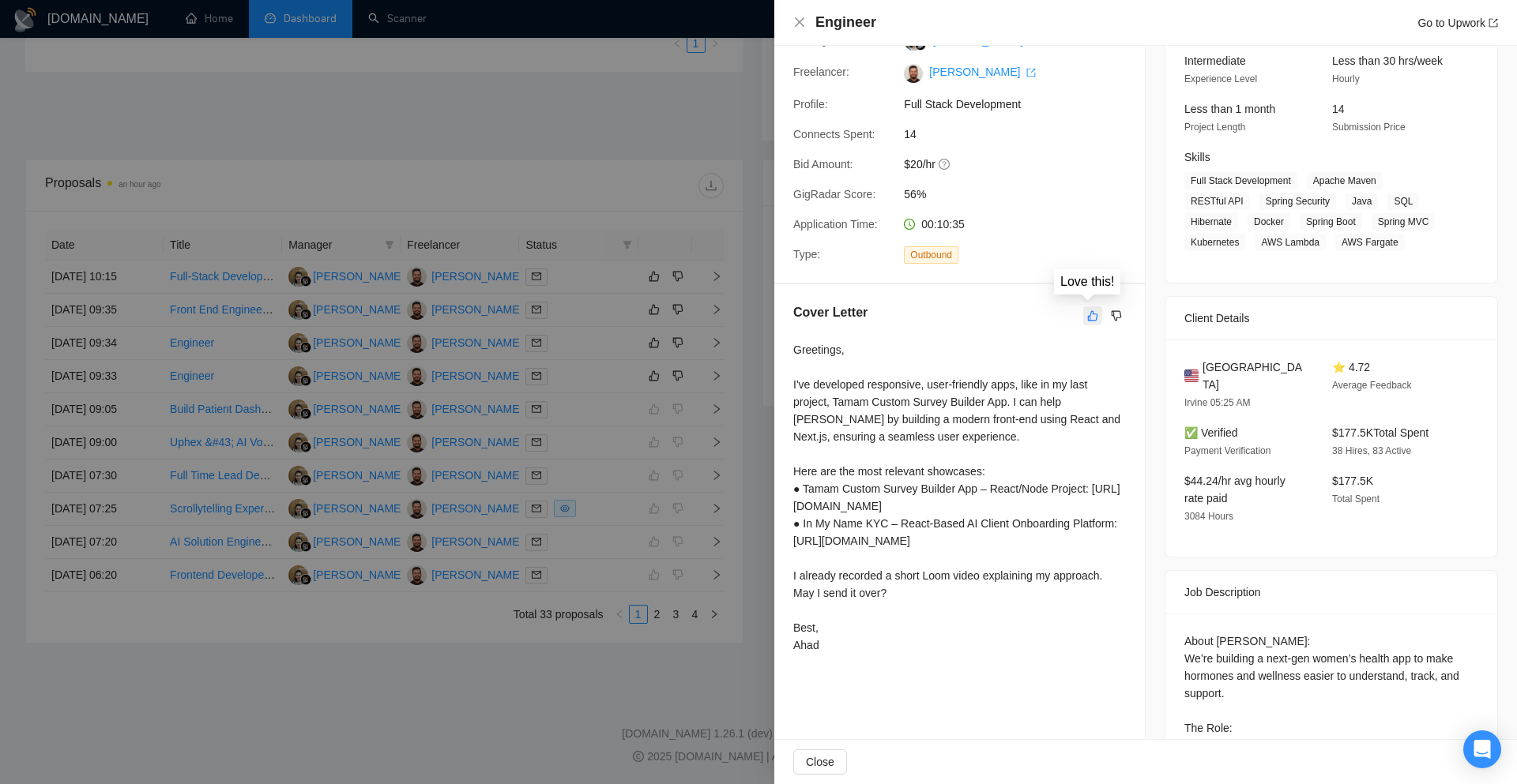
click at [1083, 315] on button "button" at bounding box center [1092, 316] width 19 height 19
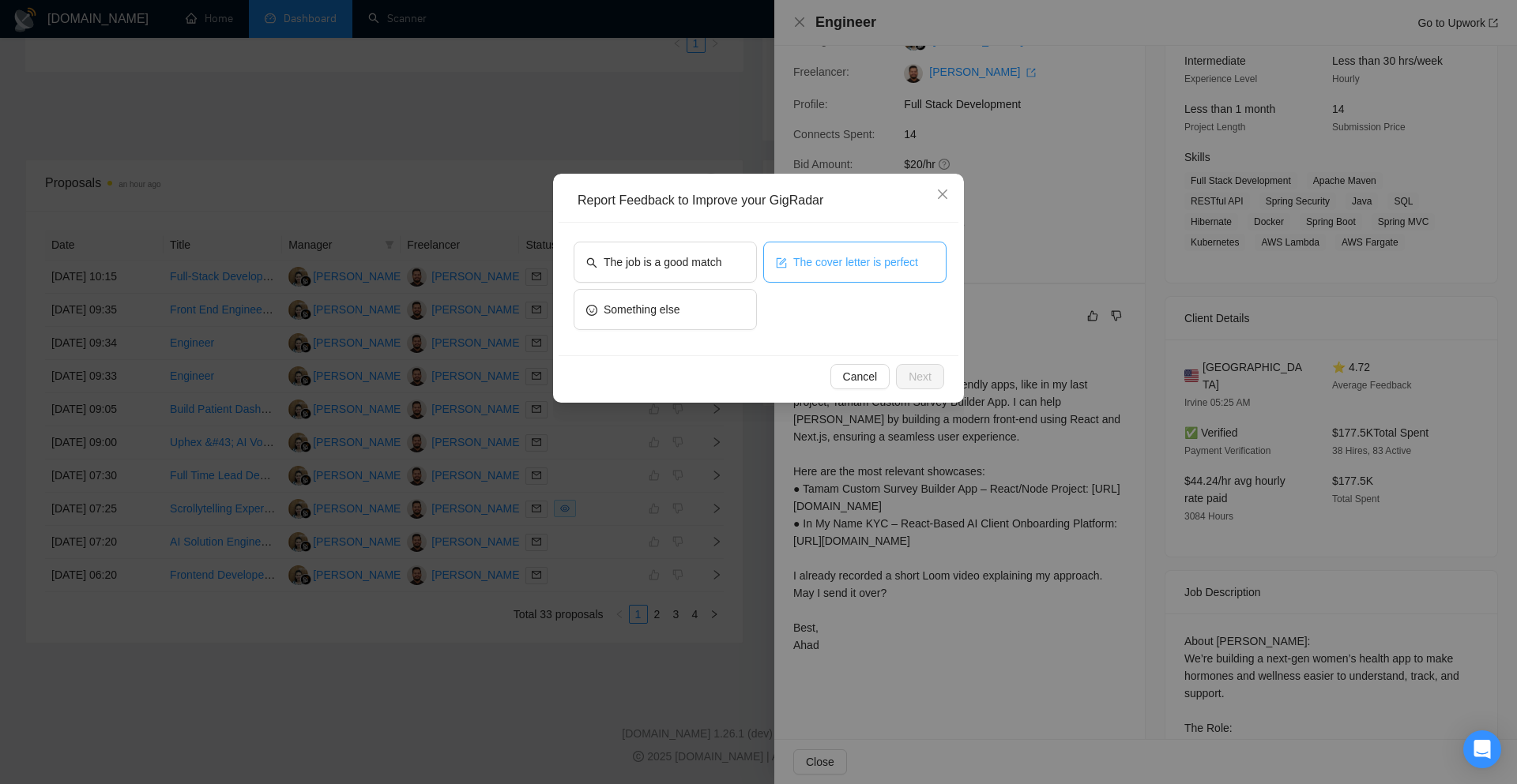
drag, startPoint x: 826, startPoint y: 277, endPoint x: 764, endPoint y: 269, distance: 62.5
click at [824, 276] on button "The cover letter is perfect" at bounding box center [854, 262] width 183 height 41
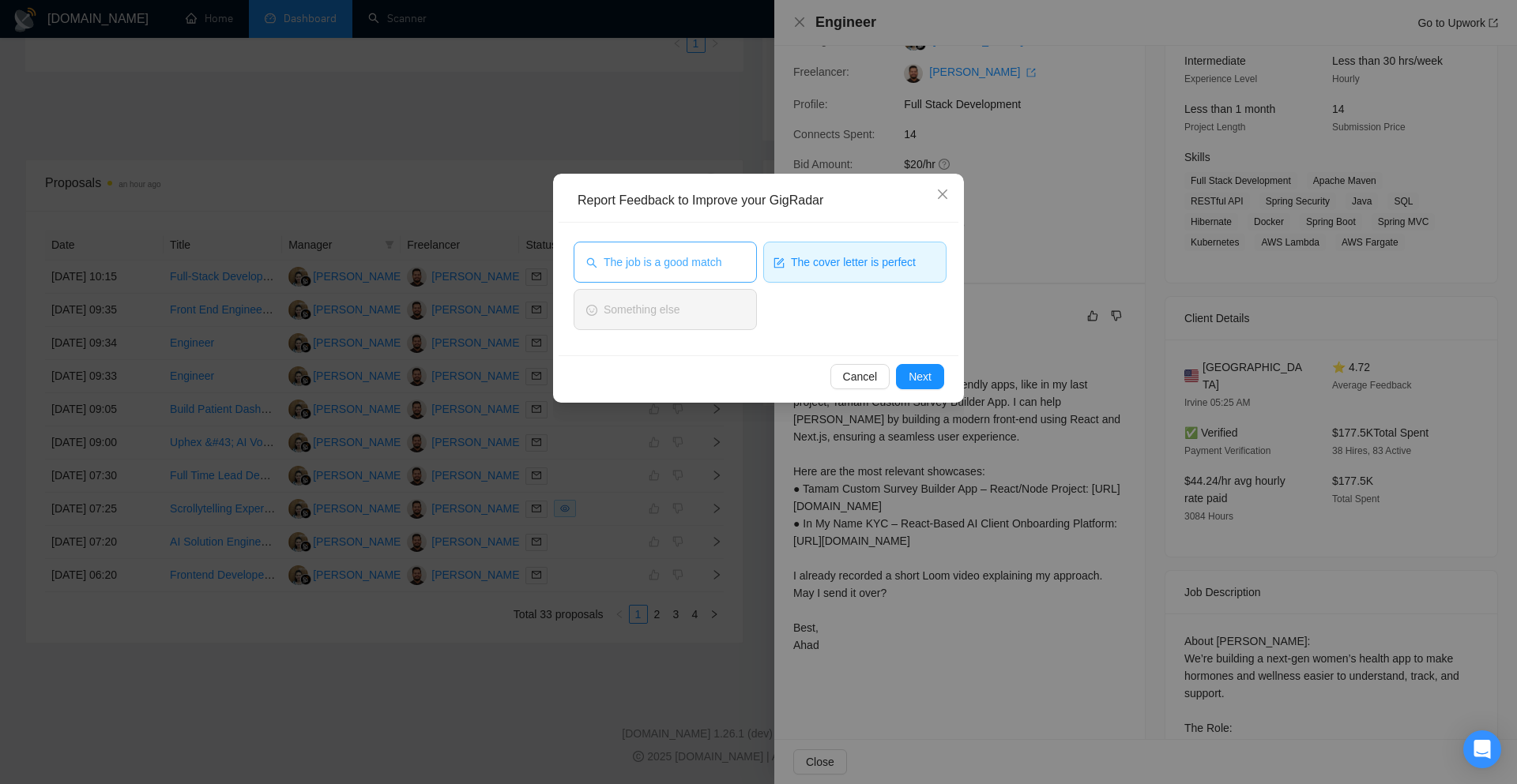
click at [717, 261] on span "The job is a good match" at bounding box center [662, 262] width 117 height 18
click at [911, 372] on span "Next" at bounding box center [920, 377] width 23 height 18
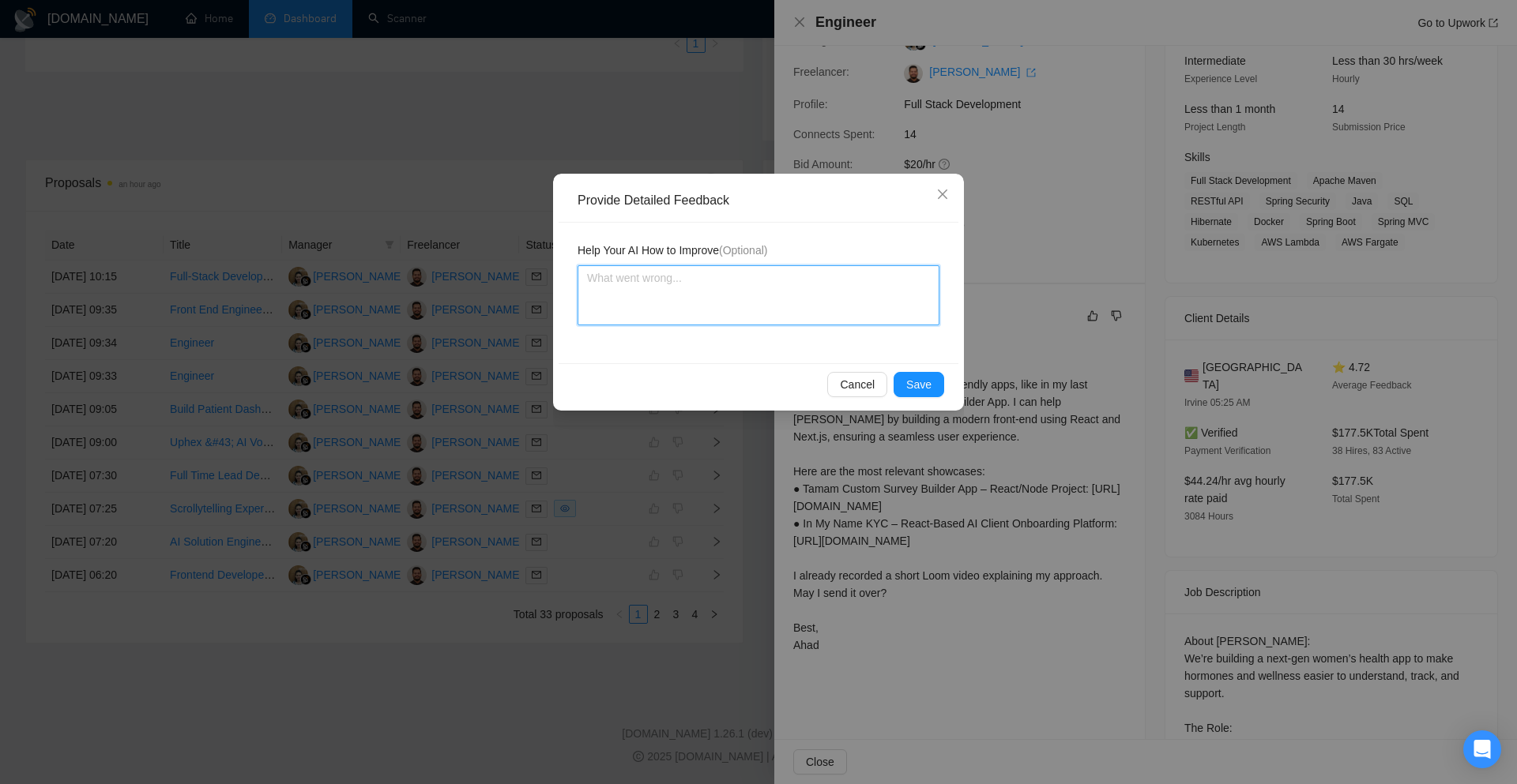
click at [703, 298] on textarea at bounding box center [758, 295] width 362 height 60
paste textarea "Cover letter is according to my instructions Job is also a very good match"
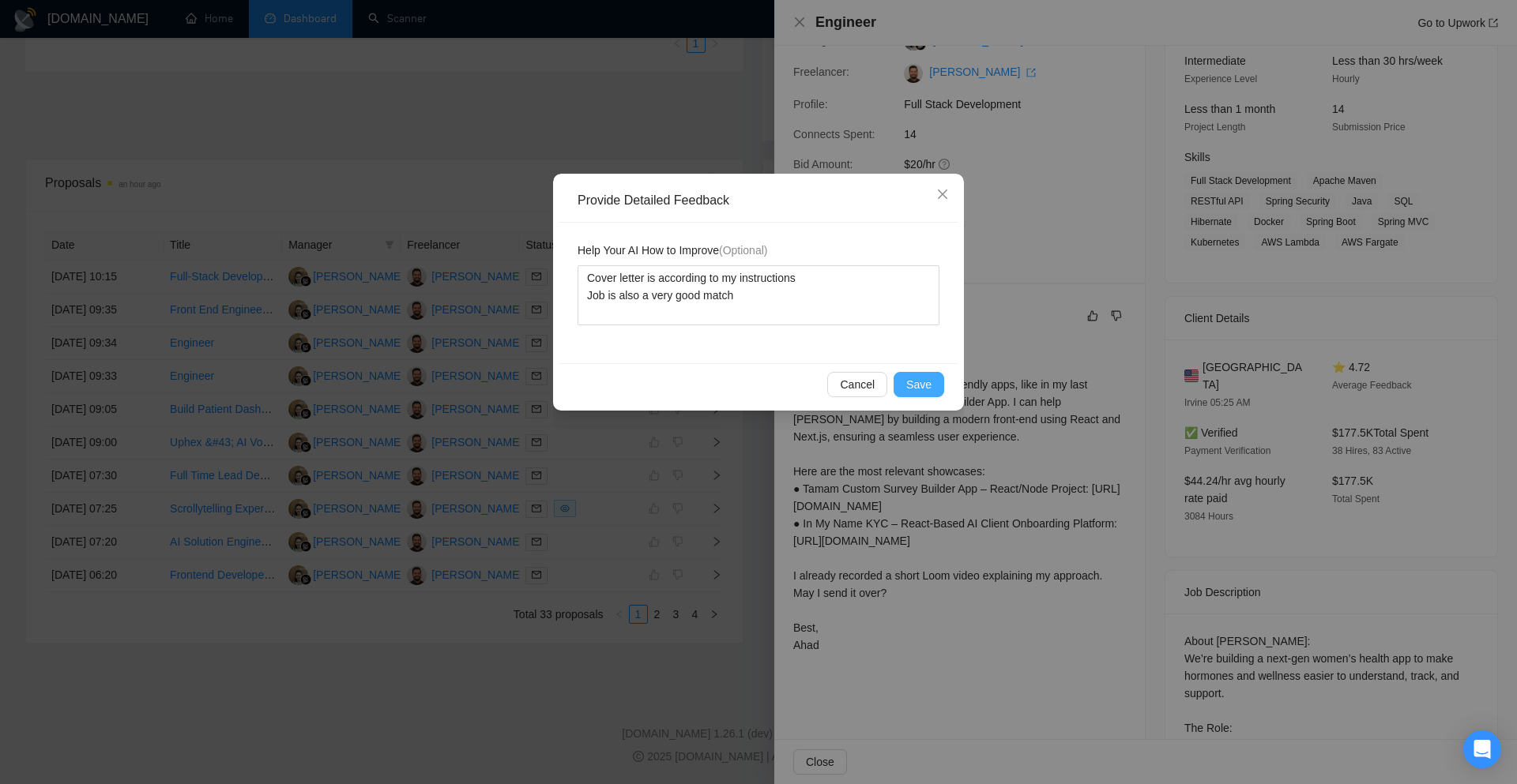
click at [909, 384] on span "Save" at bounding box center [918, 385] width 25 height 18
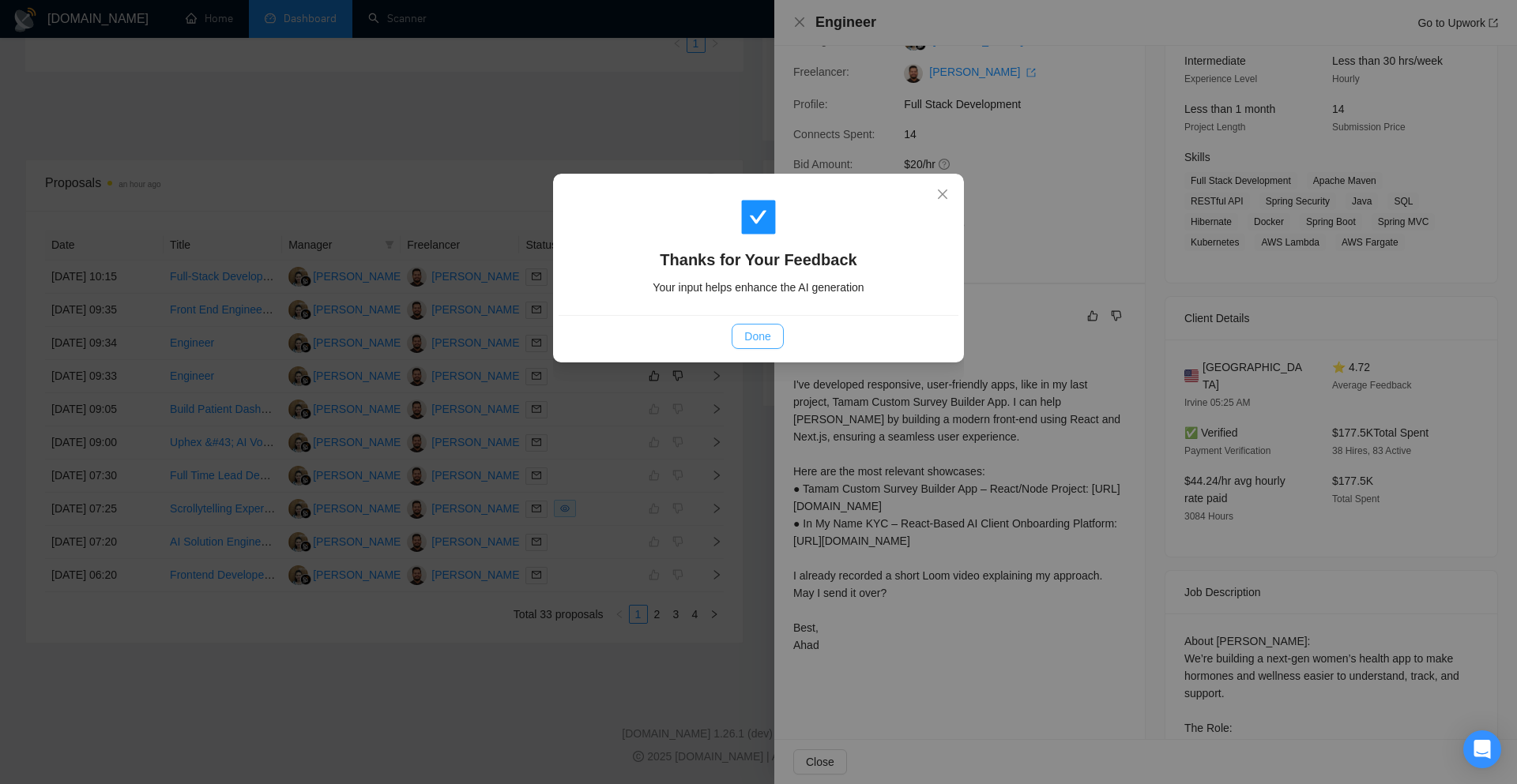
click at [749, 340] on span "Done" at bounding box center [757, 337] width 26 height 18
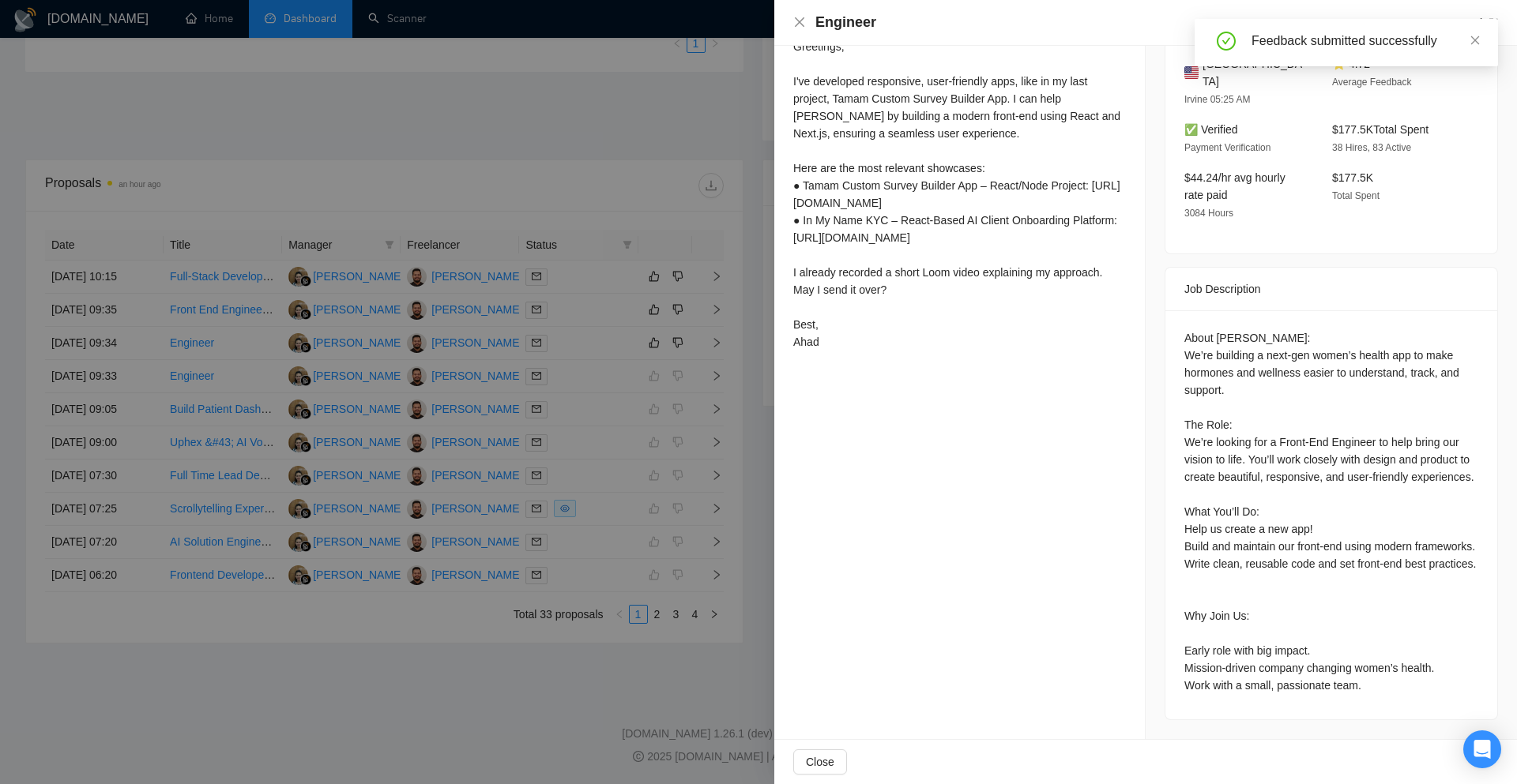
scroll to position [491, 0]
click at [802, 24] on icon "close" at bounding box center [799, 22] width 12 height 12
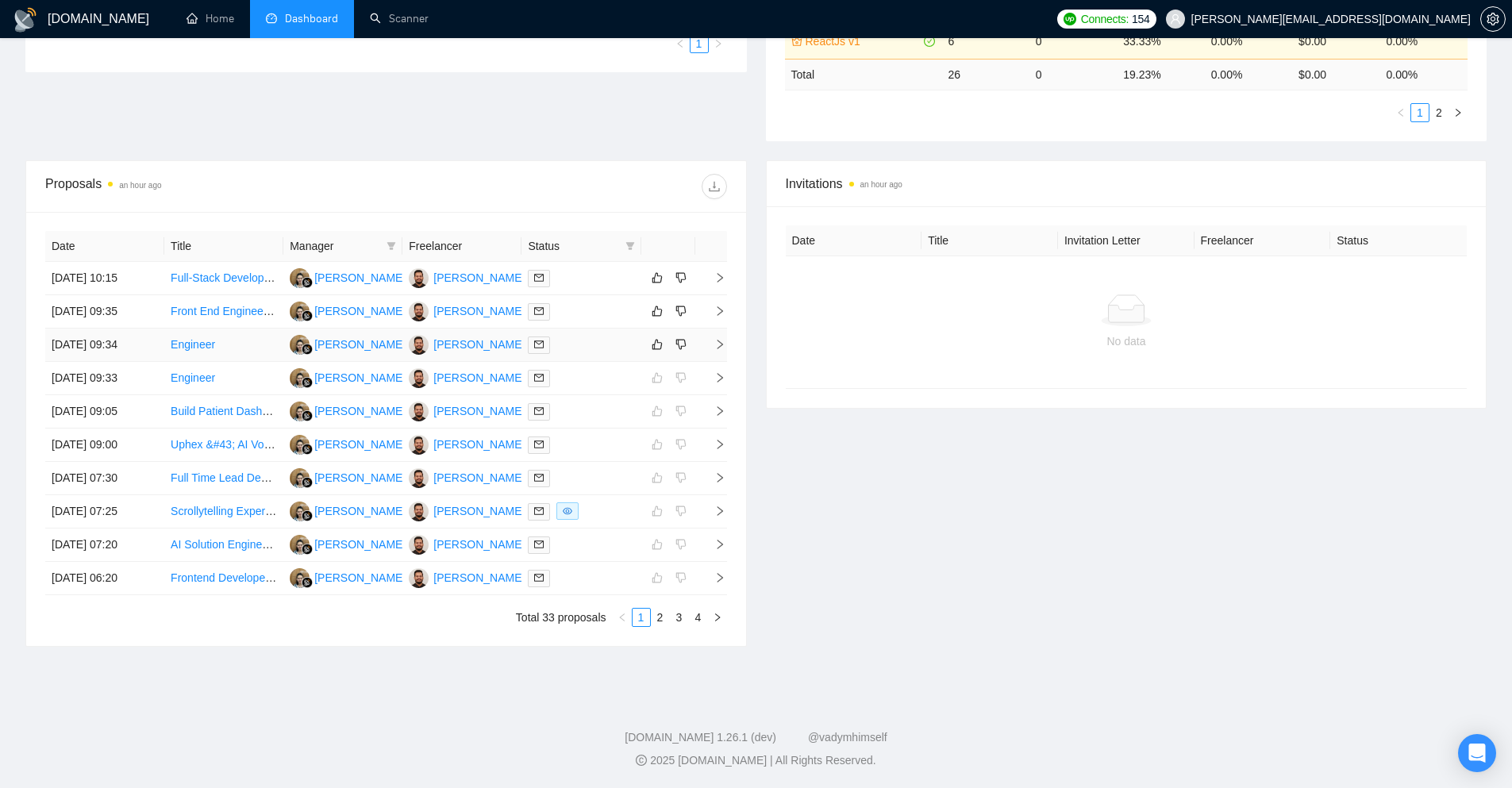
click at [717, 346] on icon "right" at bounding box center [719, 344] width 11 height 11
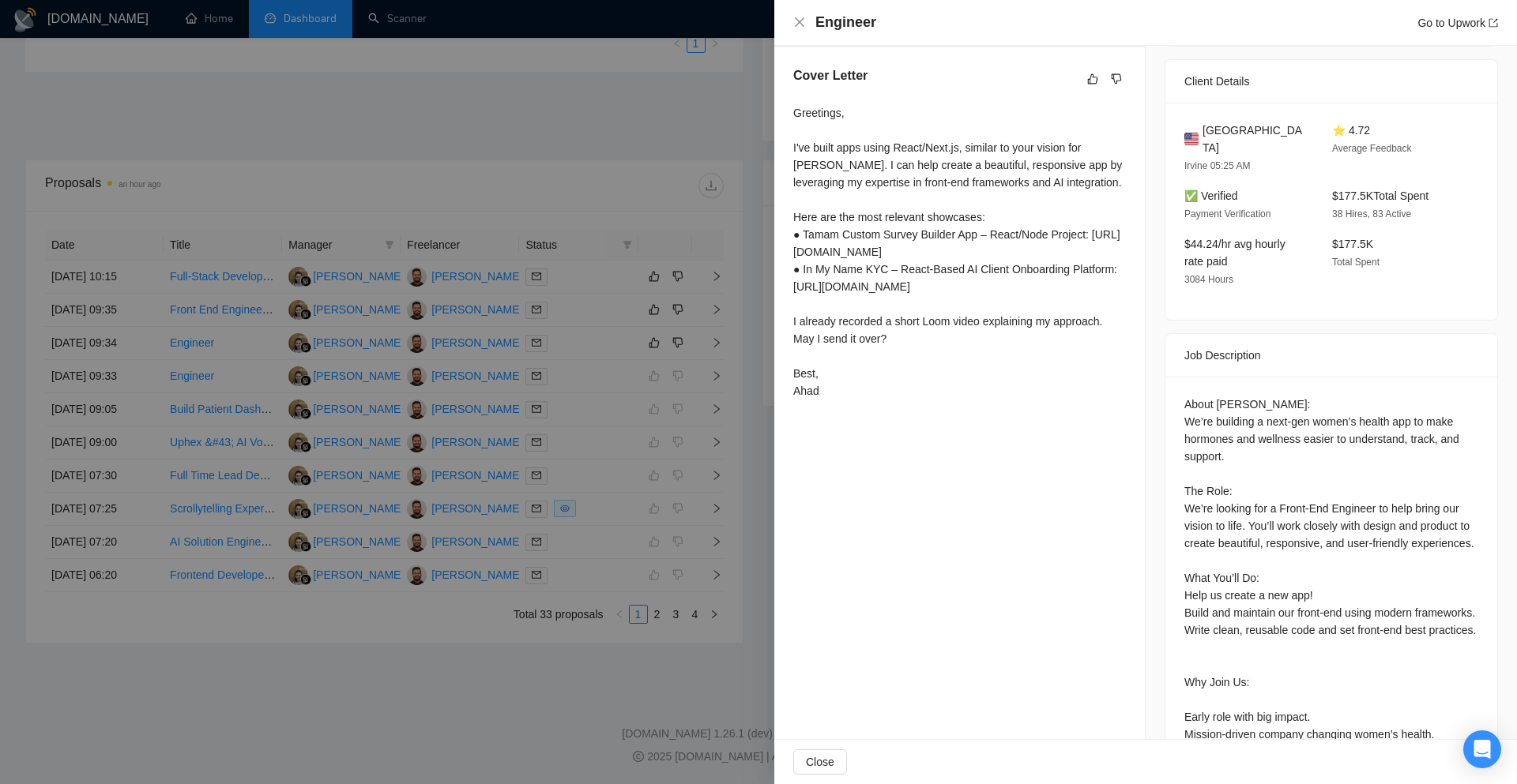
scroll to position [0, 0]
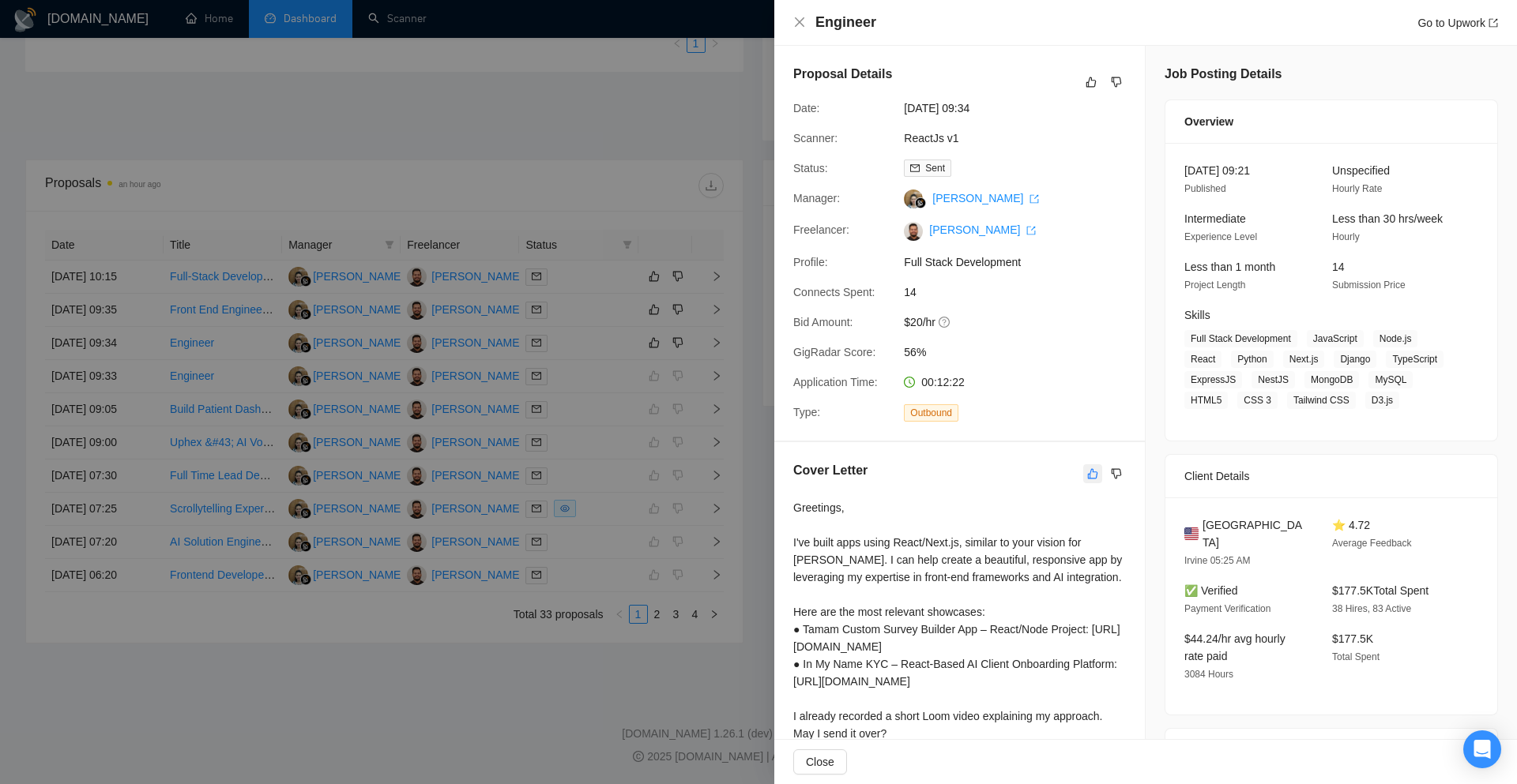
click at [1088, 478] on icon "like" at bounding box center [1093, 473] width 11 height 10
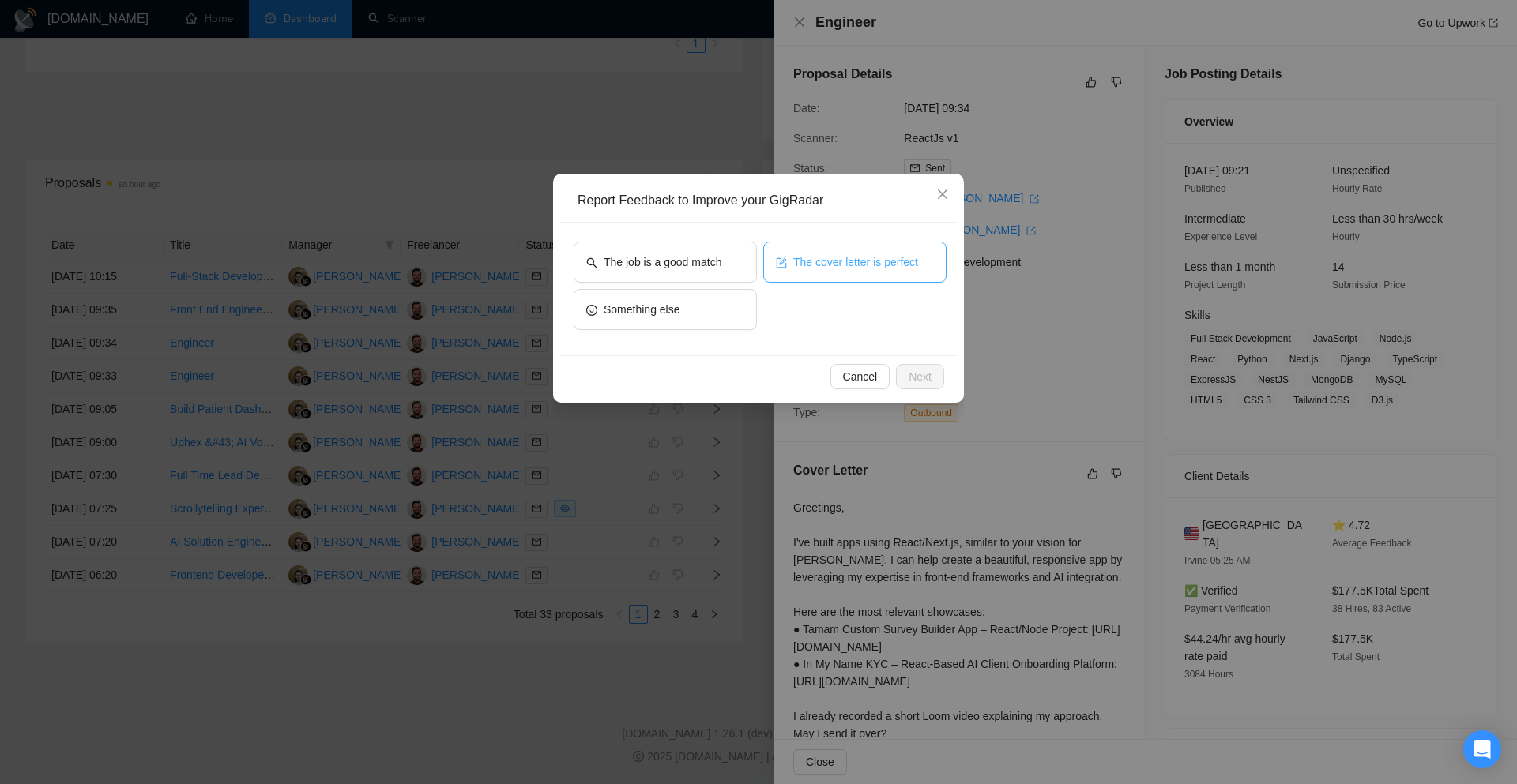
click at [857, 278] on button "The cover letter is perfect" at bounding box center [854, 262] width 183 height 41
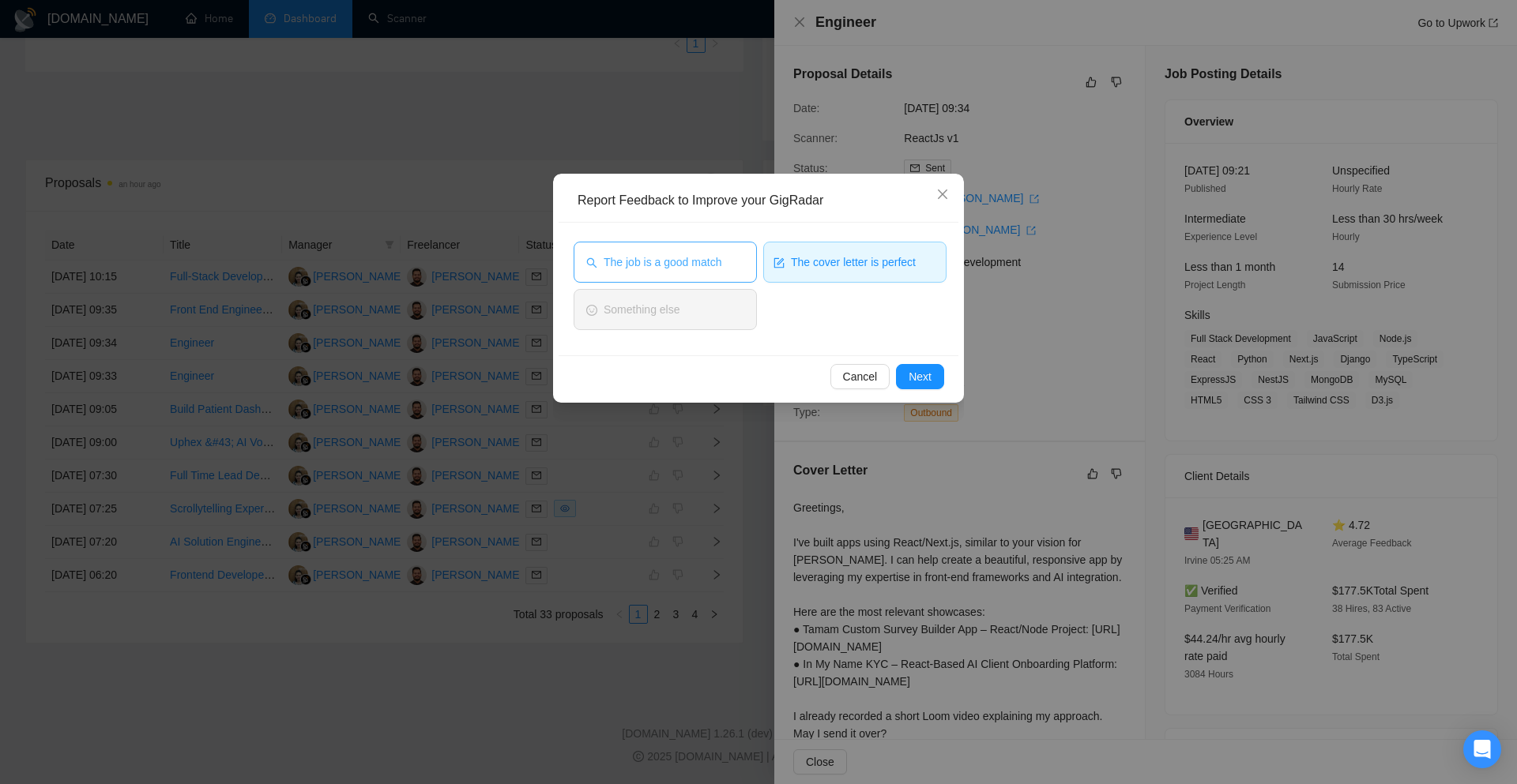
click at [703, 269] on span "The job is a good match" at bounding box center [662, 262] width 117 height 18
click at [903, 374] on button "Next" at bounding box center [919, 376] width 48 height 25
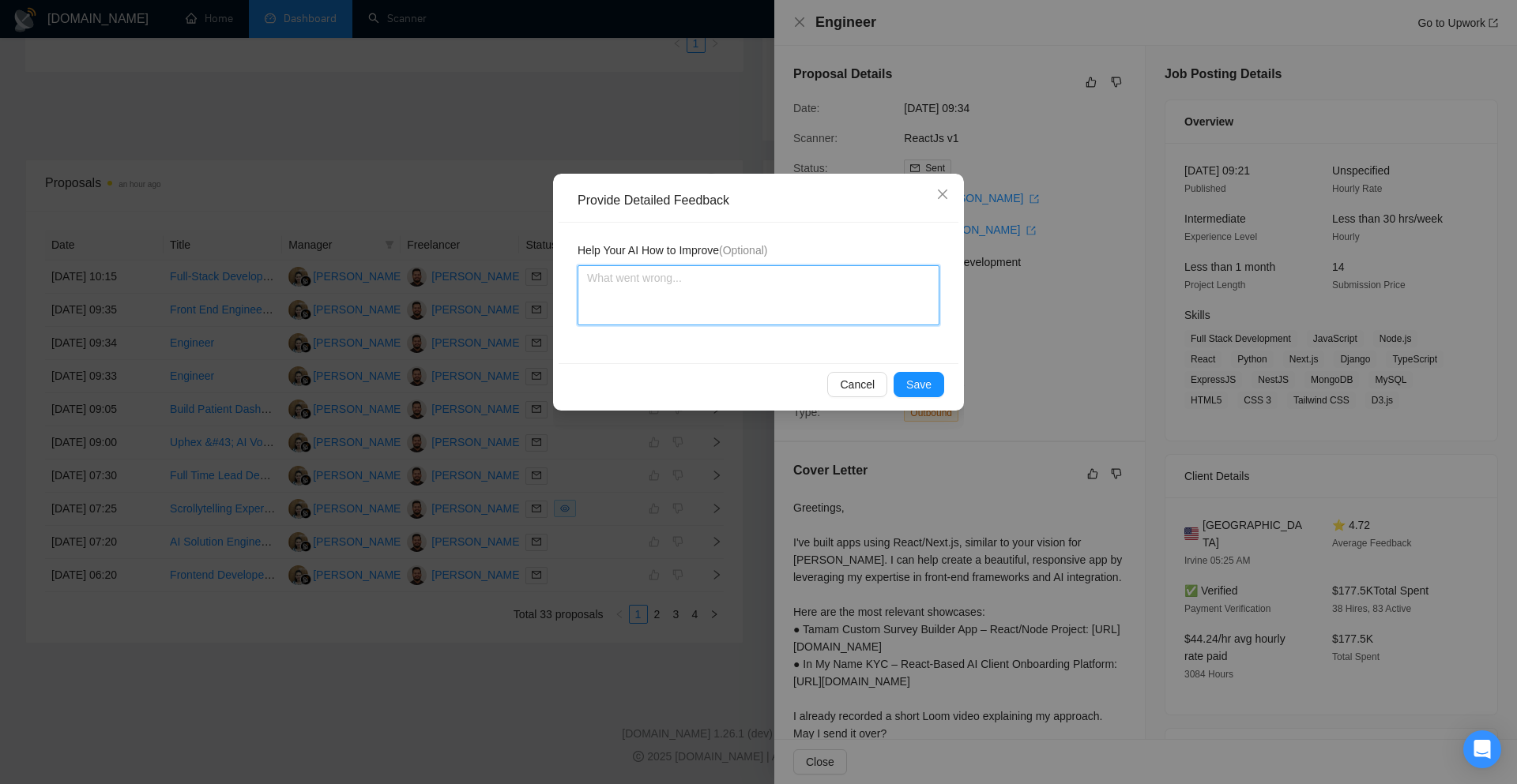
click at [764, 307] on textarea at bounding box center [758, 295] width 362 height 60
paste textarea "Cover letter is according to my instructions Job is also a very good match"
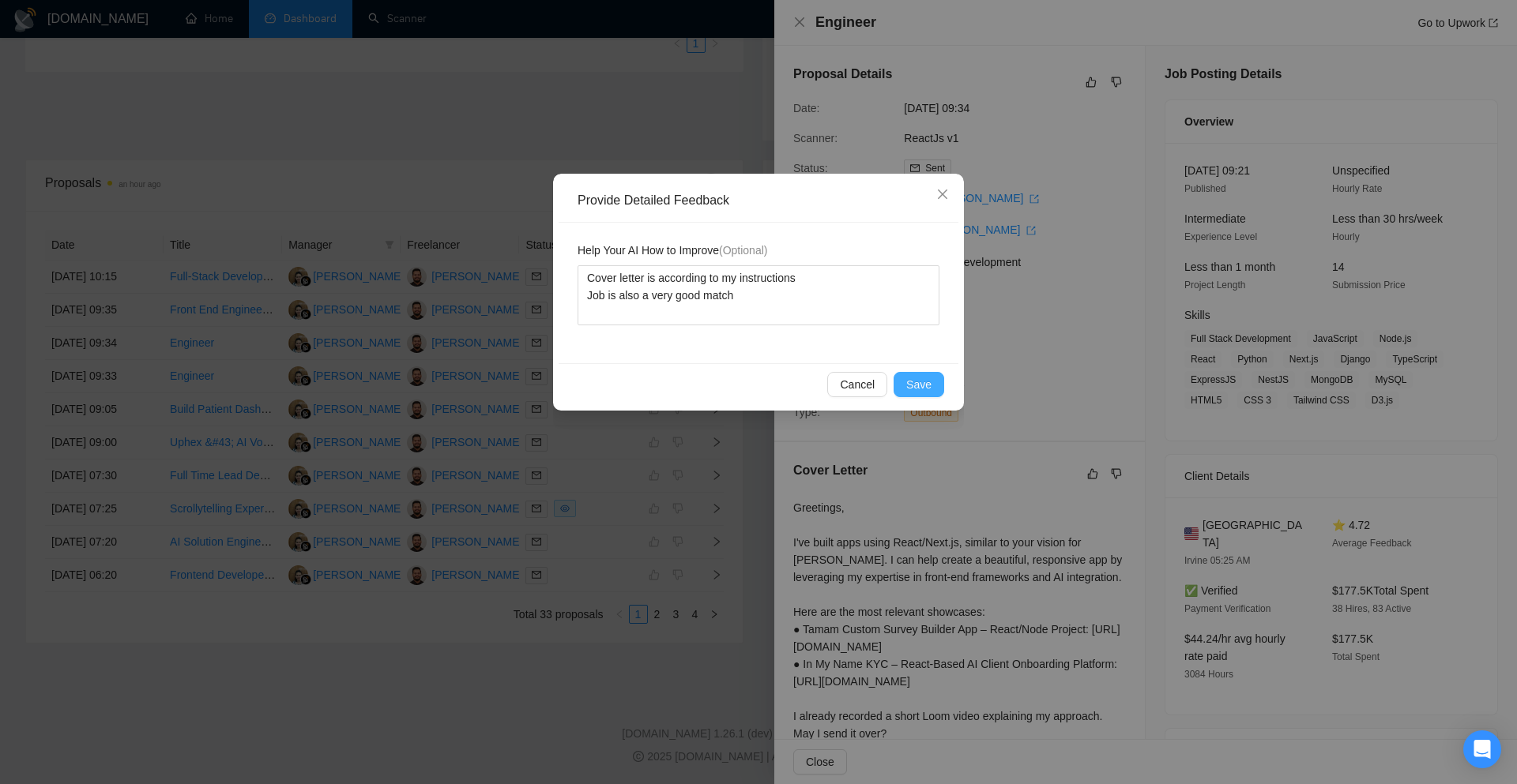
click at [907, 378] on button "Save" at bounding box center [919, 384] width 51 height 25
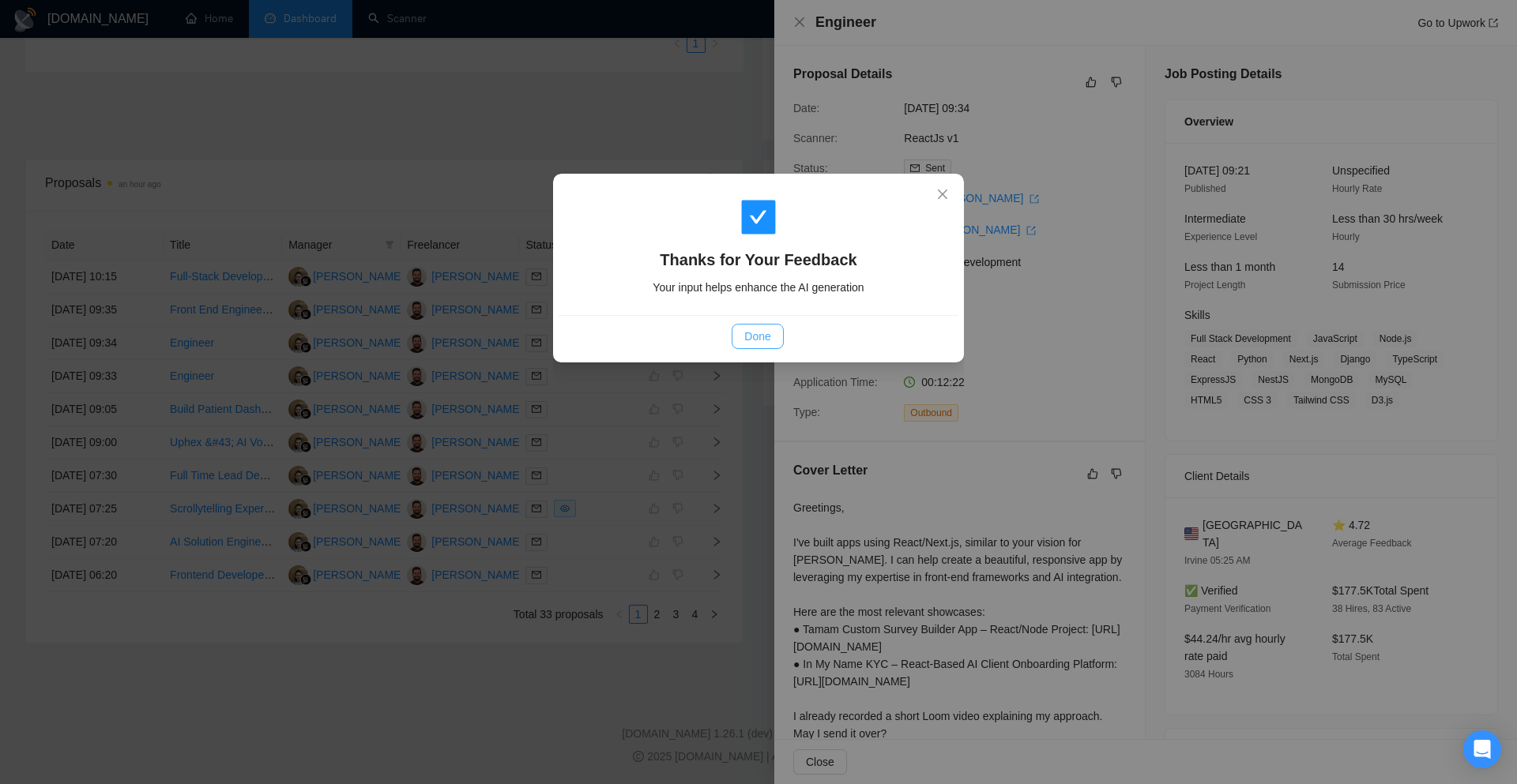
click at [764, 344] on span "Done" at bounding box center [757, 337] width 26 height 18
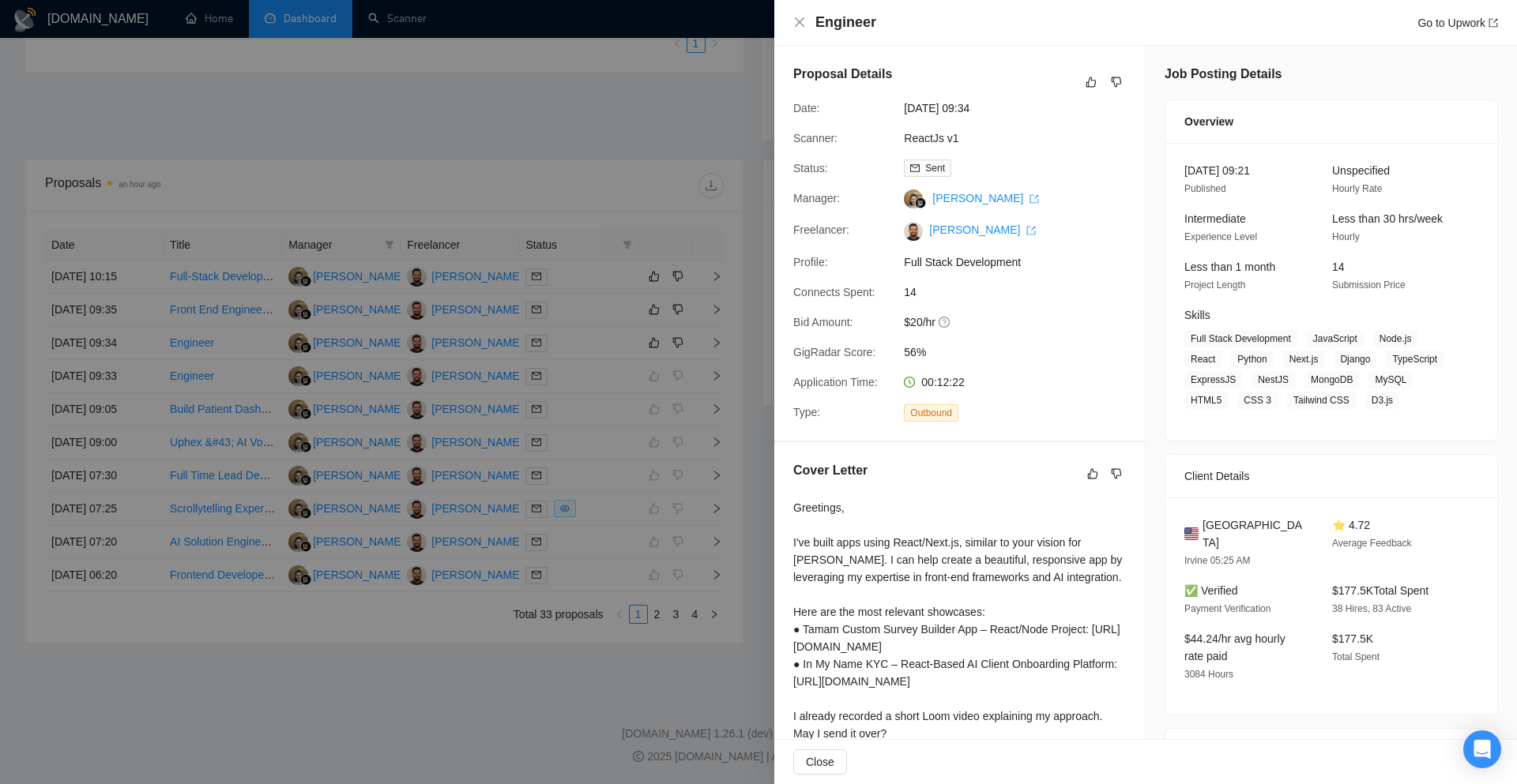
click at [791, 27] on div "Engineer Go to Upwork" at bounding box center [1145, 23] width 742 height 46
click at [801, 20] on icon "close" at bounding box center [799, 22] width 12 height 12
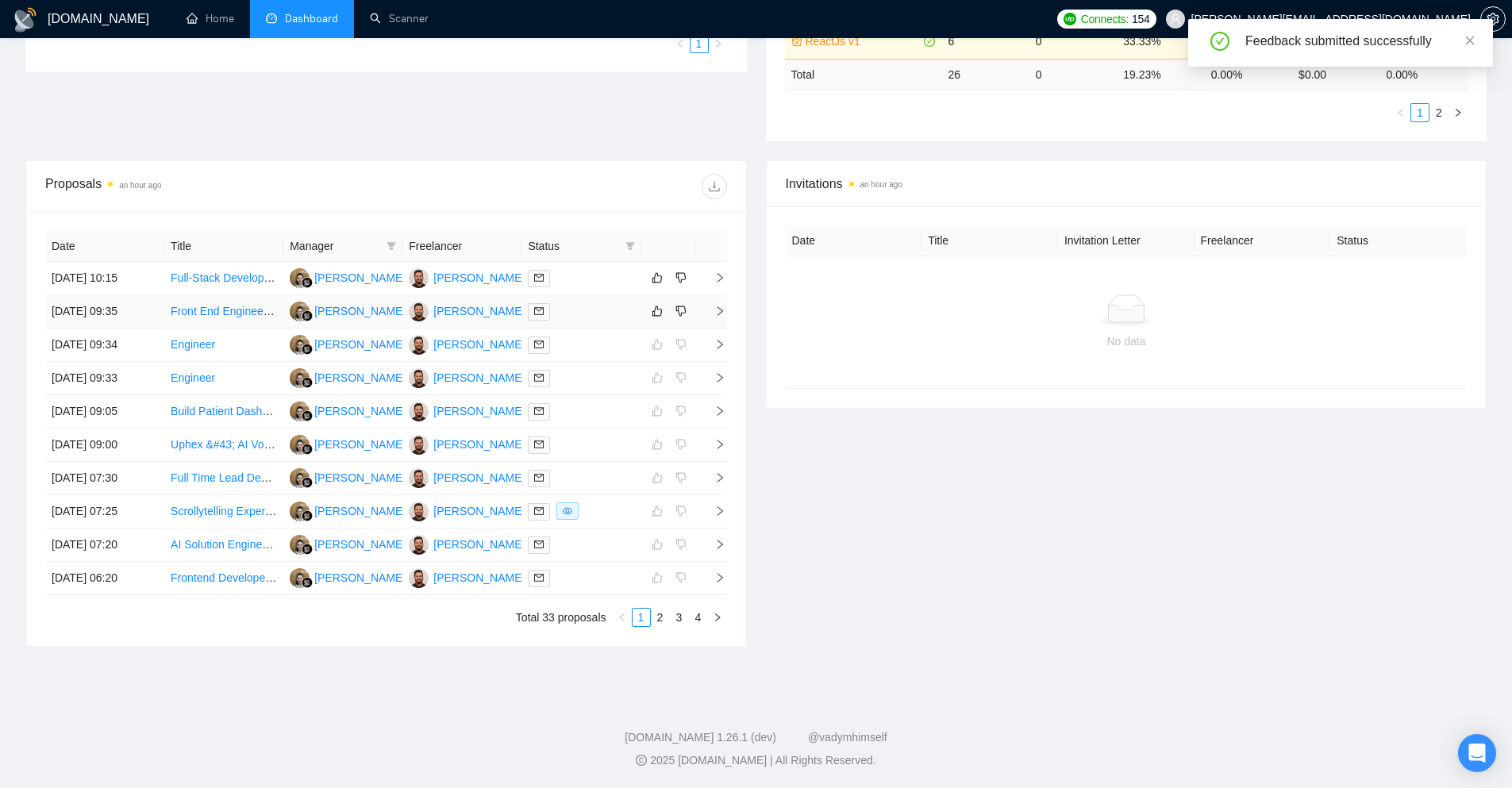
click at [720, 312] on icon "right" at bounding box center [719, 310] width 5 height 10
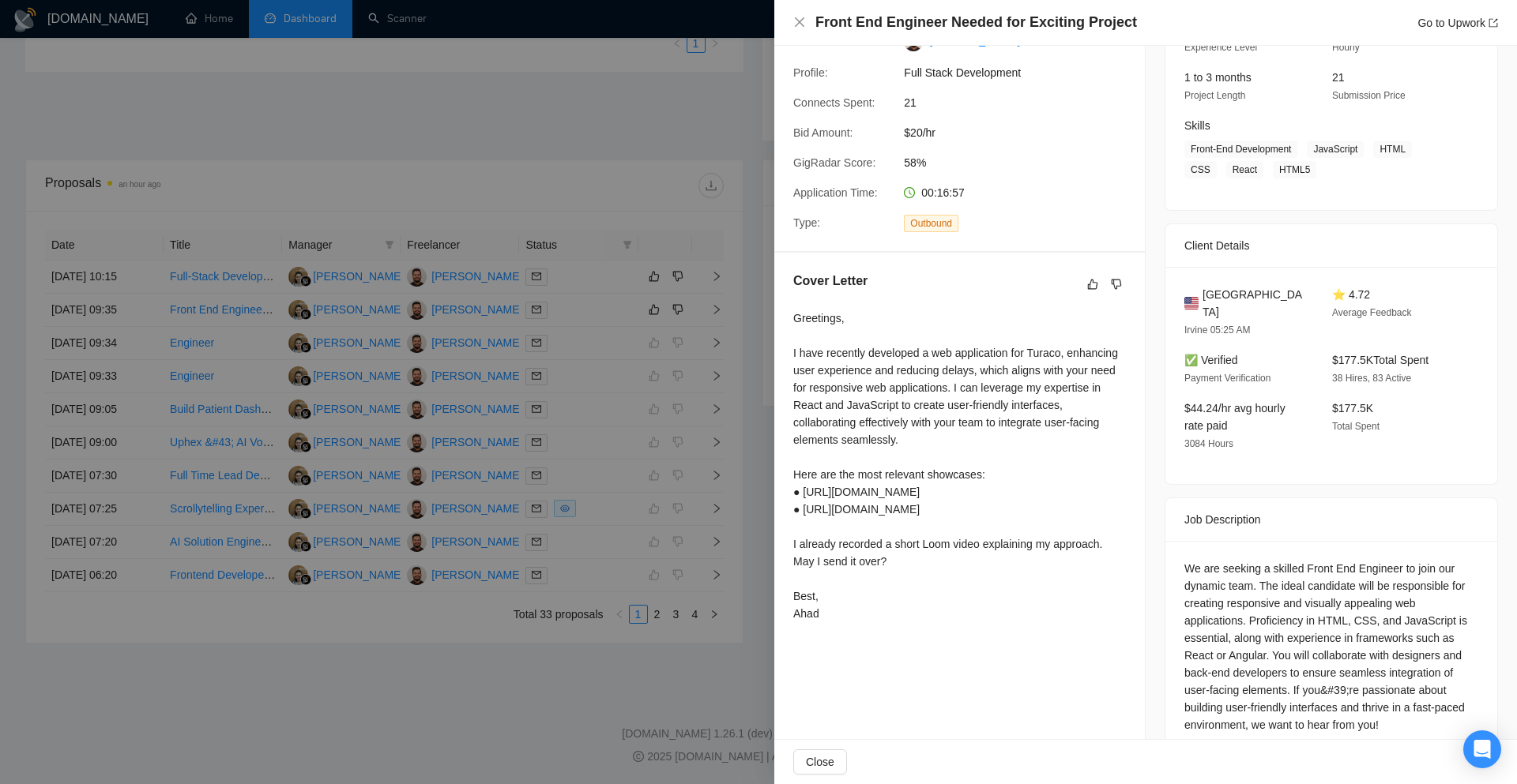
scroll to position [206, 0]
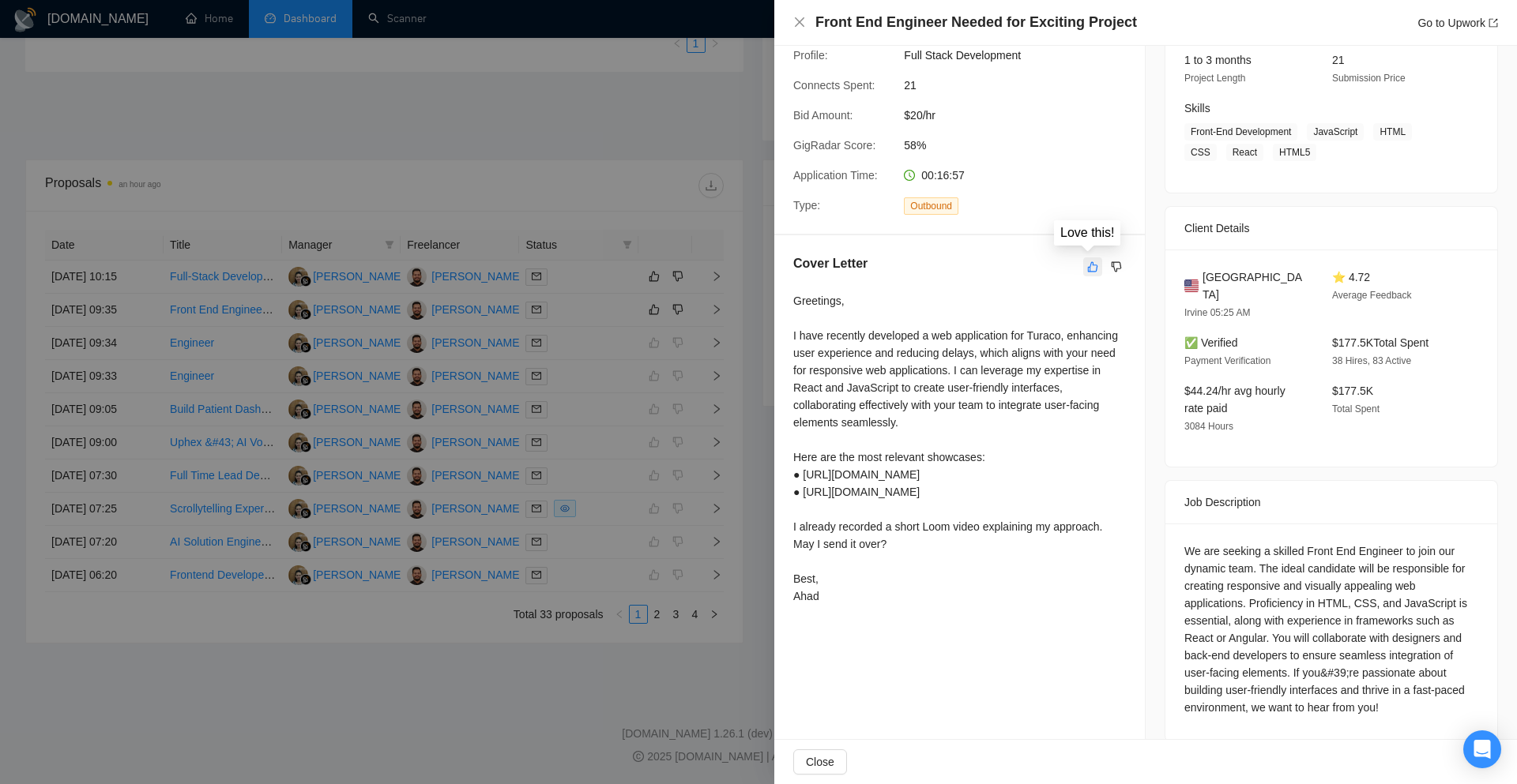
click at [1087, 268] on icon "like" at bounding box center [1092, 267] width 11 height 12
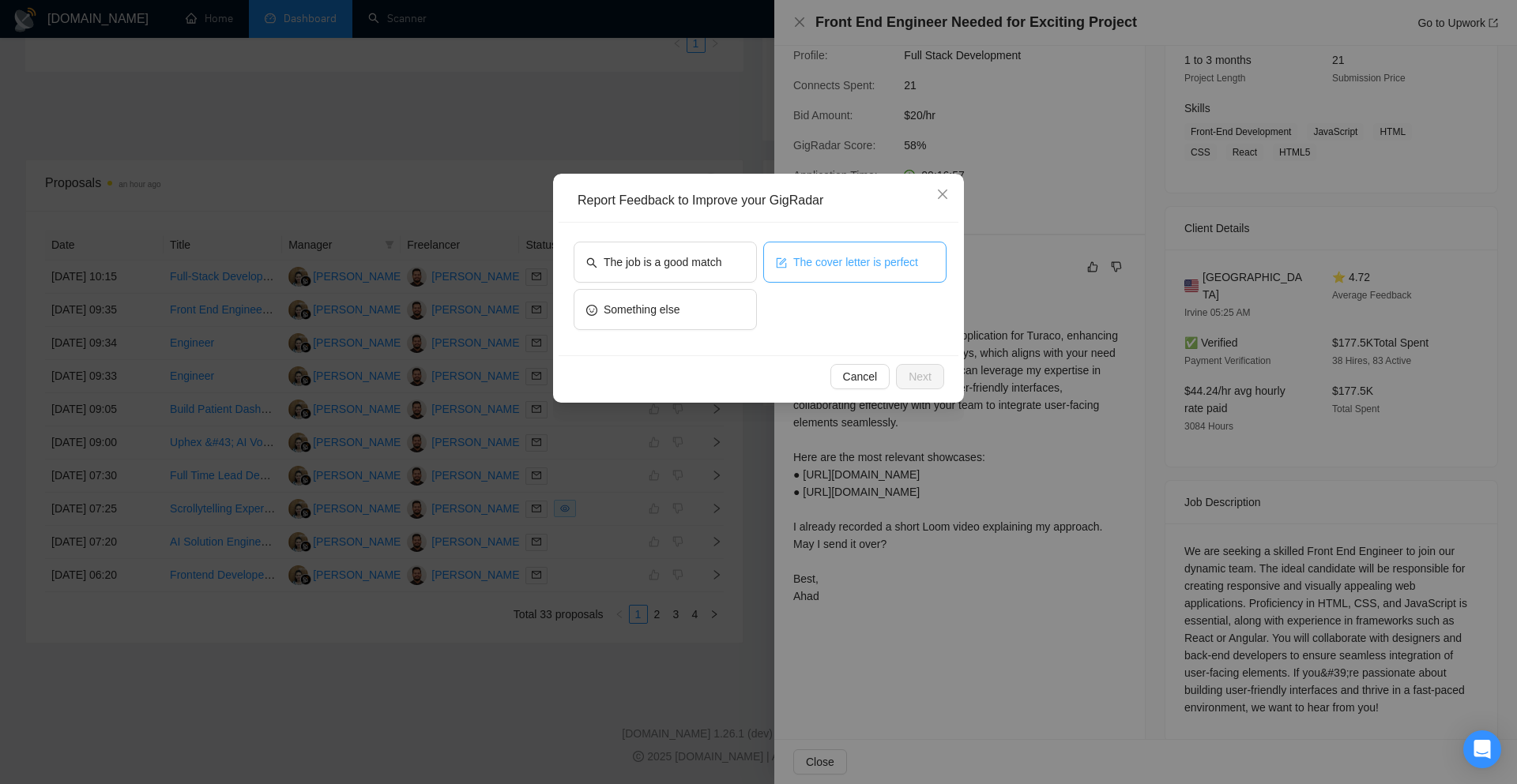
click at [861, 256] on span "The cover letter is perfect" at bounding box center [855, 262] width 125 height 18
click at [717, 256] on span "The job is a good match" at bounding box center [662, 262] width 117 height 18
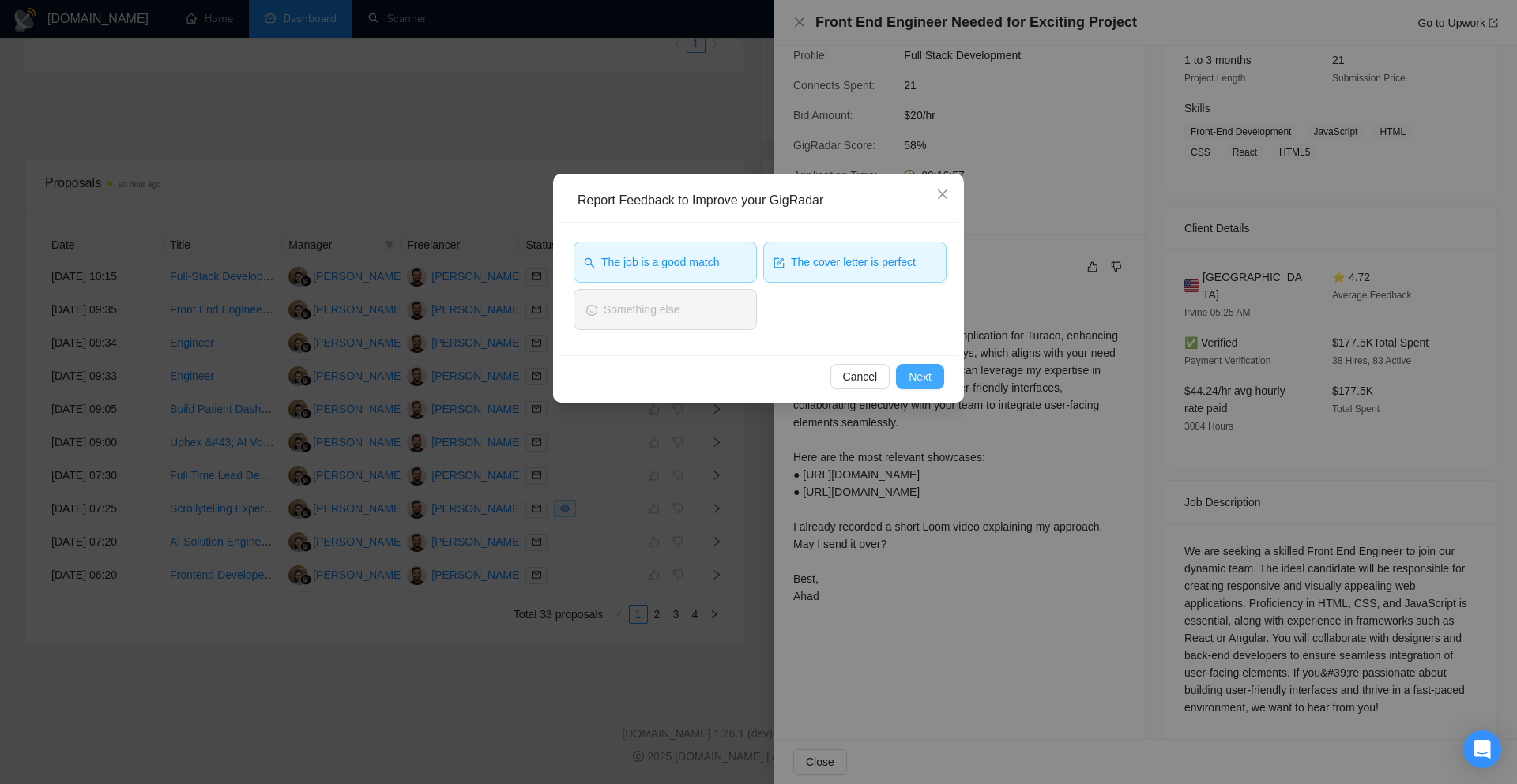
click at [917, 376] on span "Next" at bounding box center [920, 377] width 23 height 18
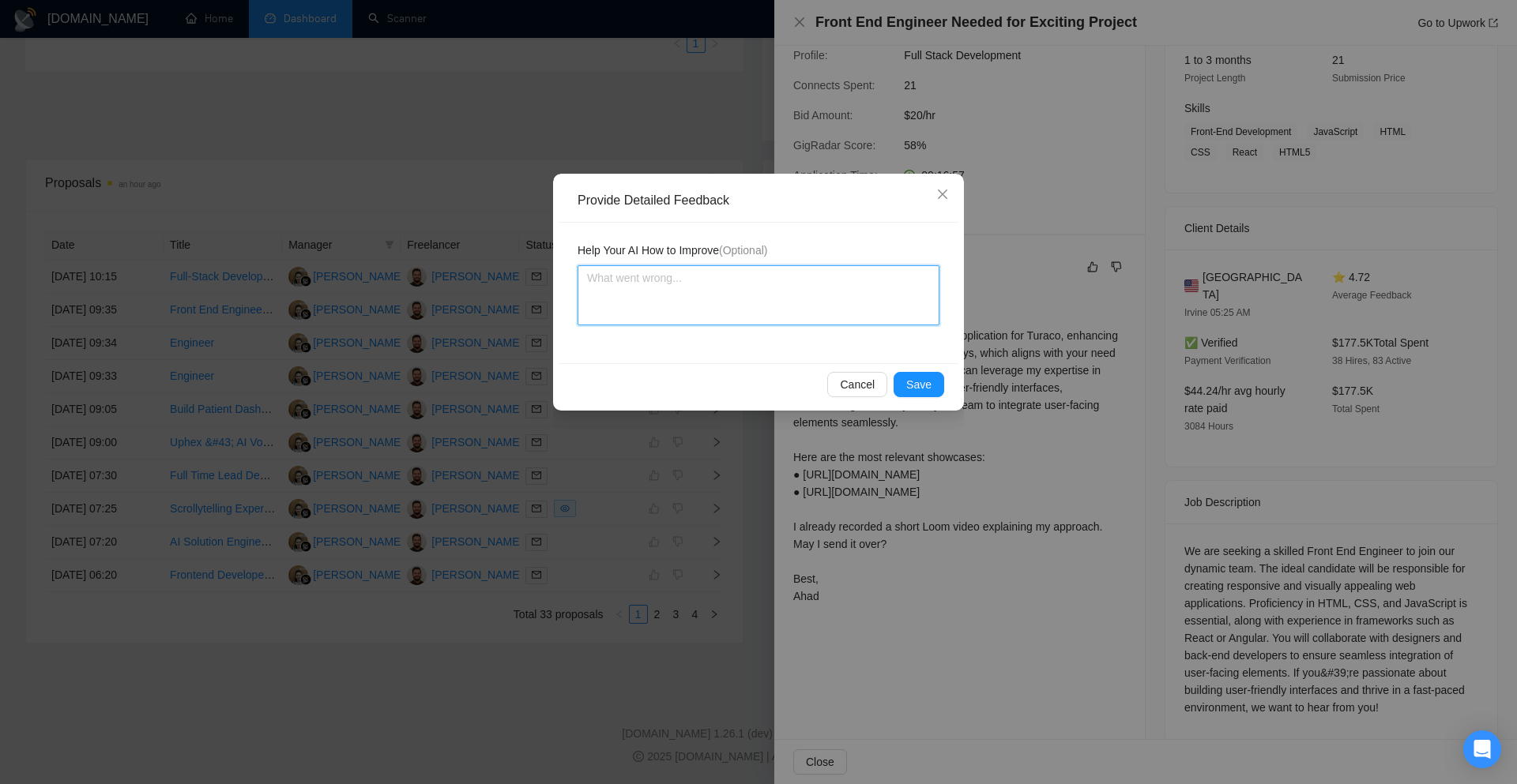
click at [752, 295] on textarea at bounding box center [758, 295] width 362 height 60
paste textarea "Cover letter is according to my instructions Job is also a very good match"
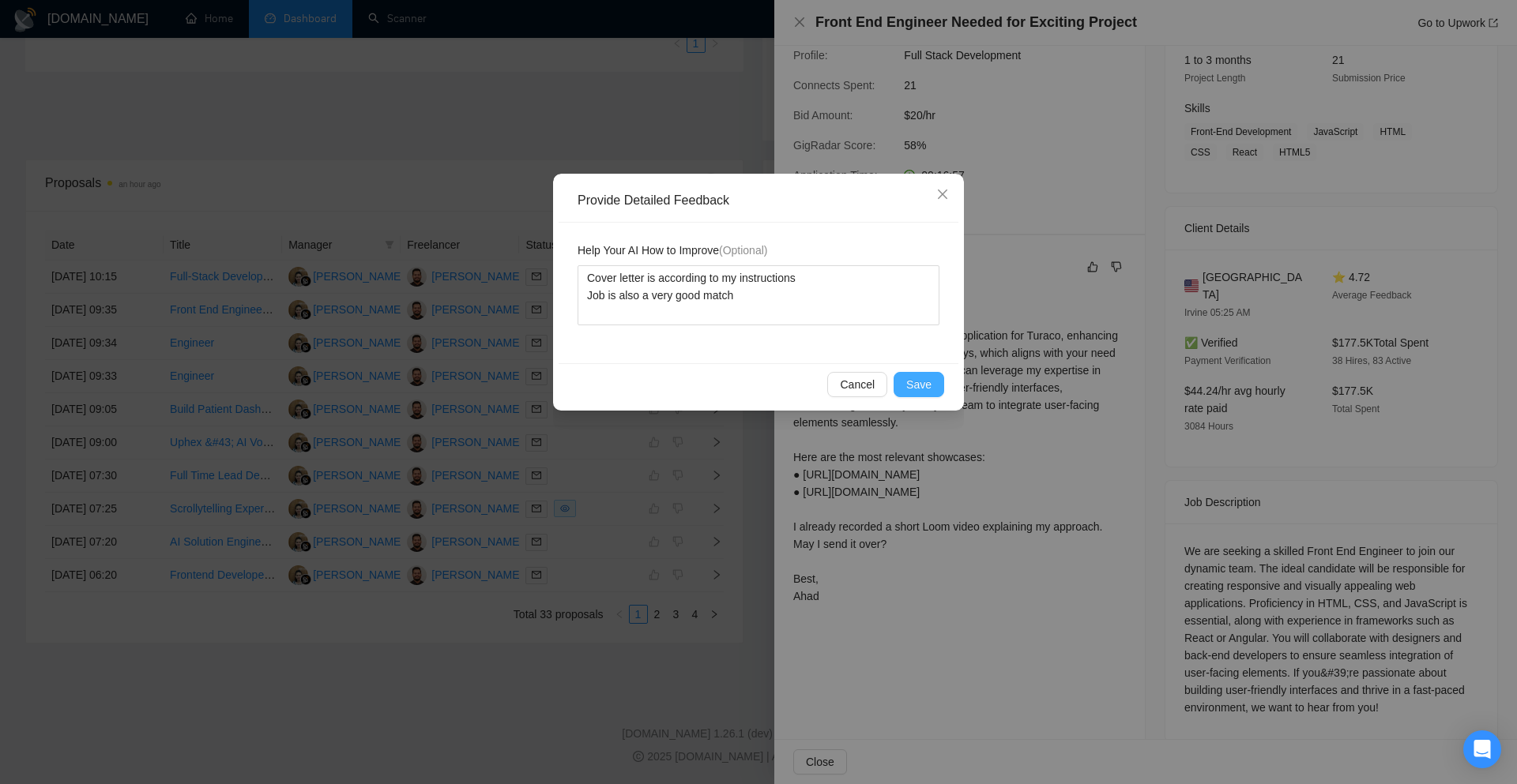
click at [933, 382] on button "Save" at bounding box center [919, 384] width 51 height 25
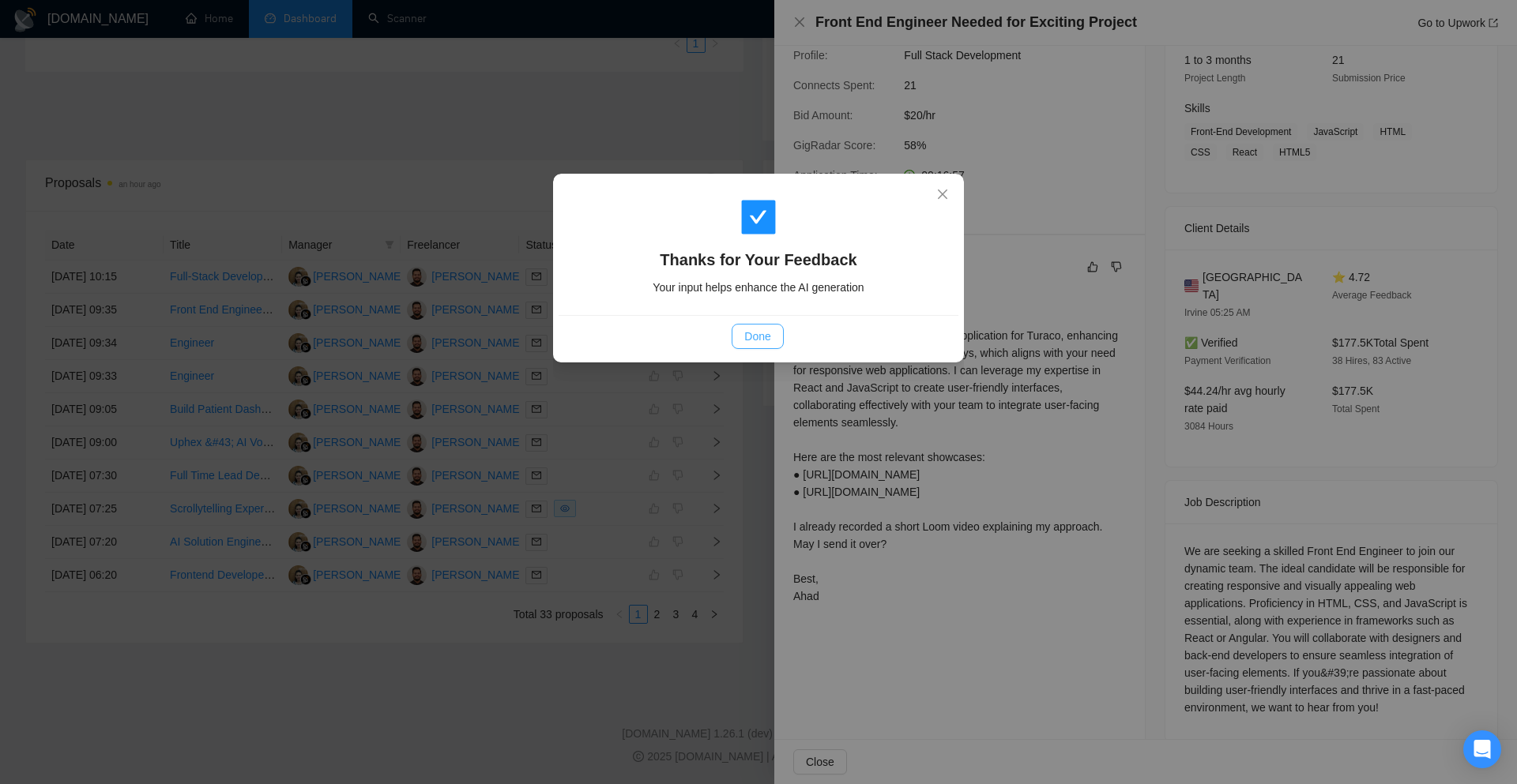
click at [774, 340] on button "Done" at bounding box center [757, 336] width 52 height 25
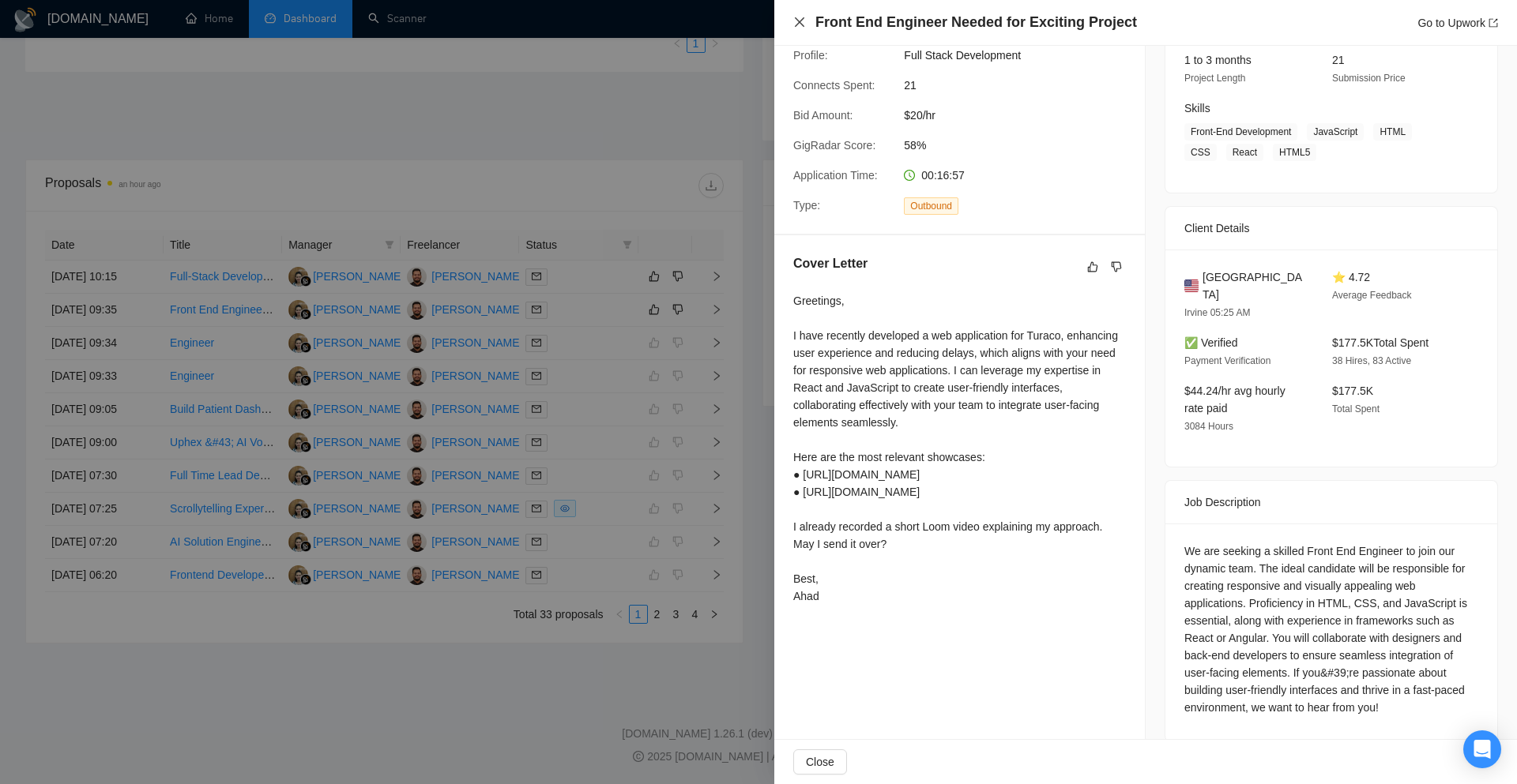
click at [803, 21] on icon "close" at bounding box center [799, 22] width 12 height 12
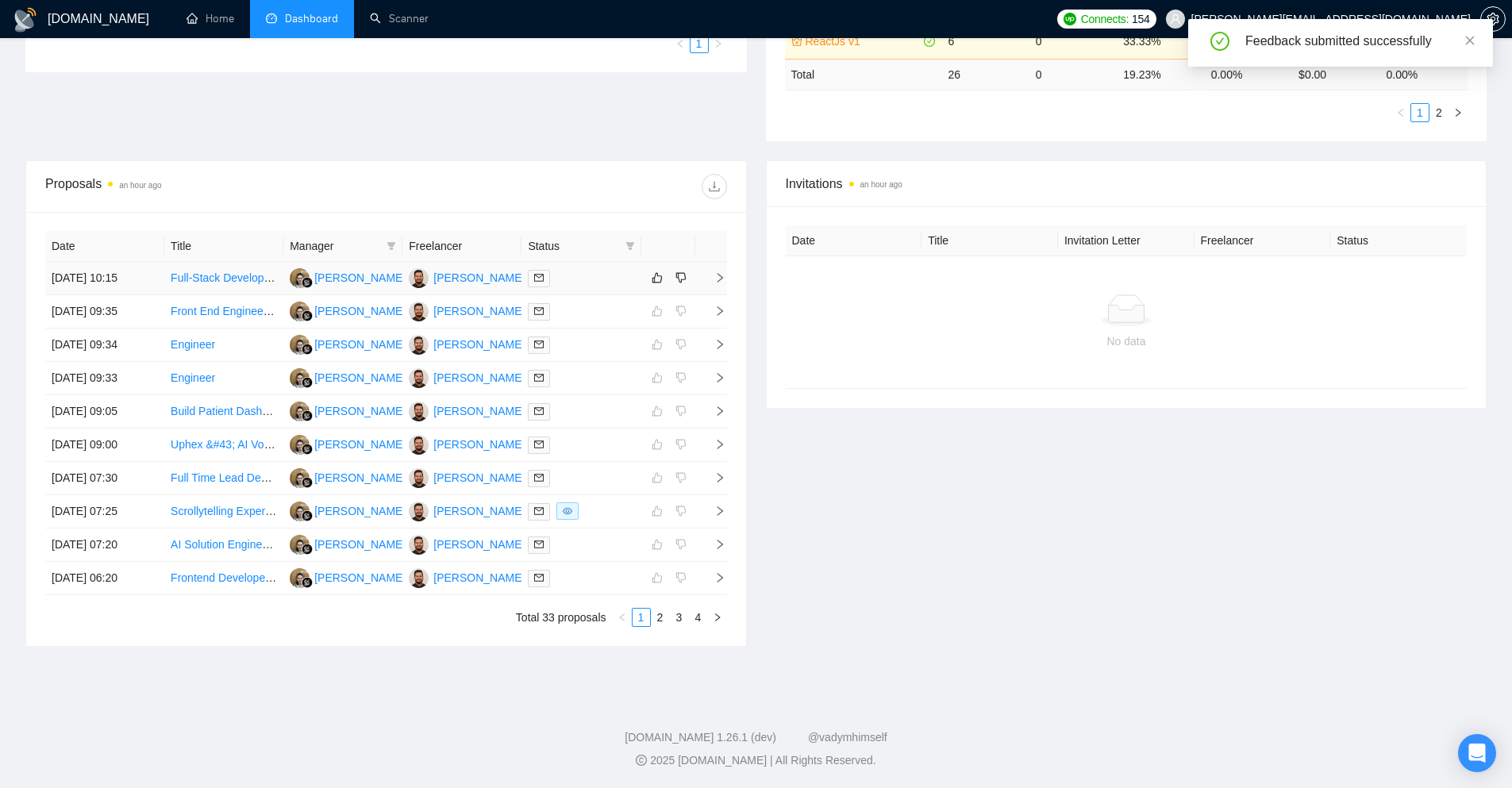
click at [714, 274] on icon "right" at bounding box center [719, 278] width 11 height 11
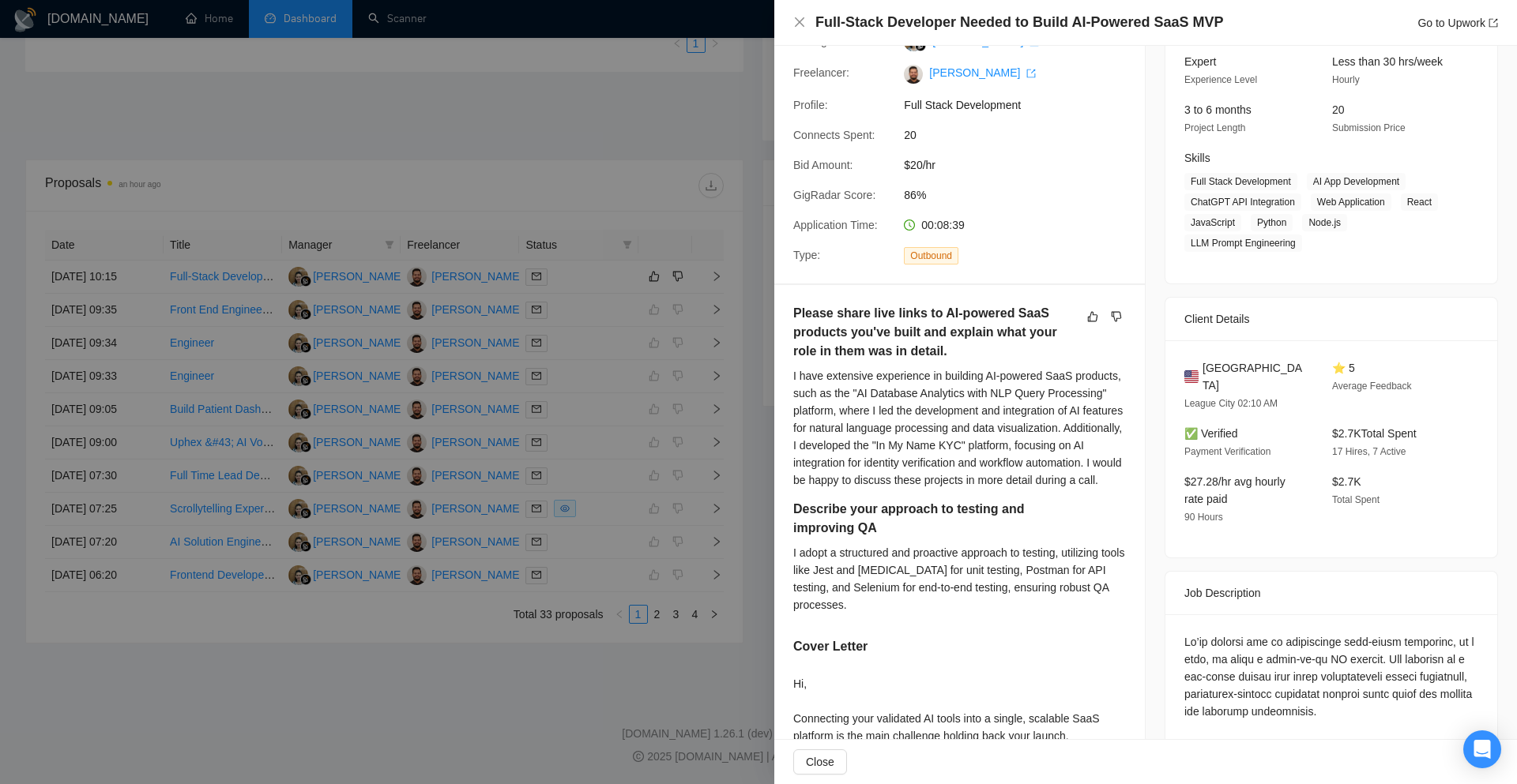
scroll to position [158, 0]
click at [1087, 319] on icon "like" at bounding box center [1092, 316] width 11 height 12
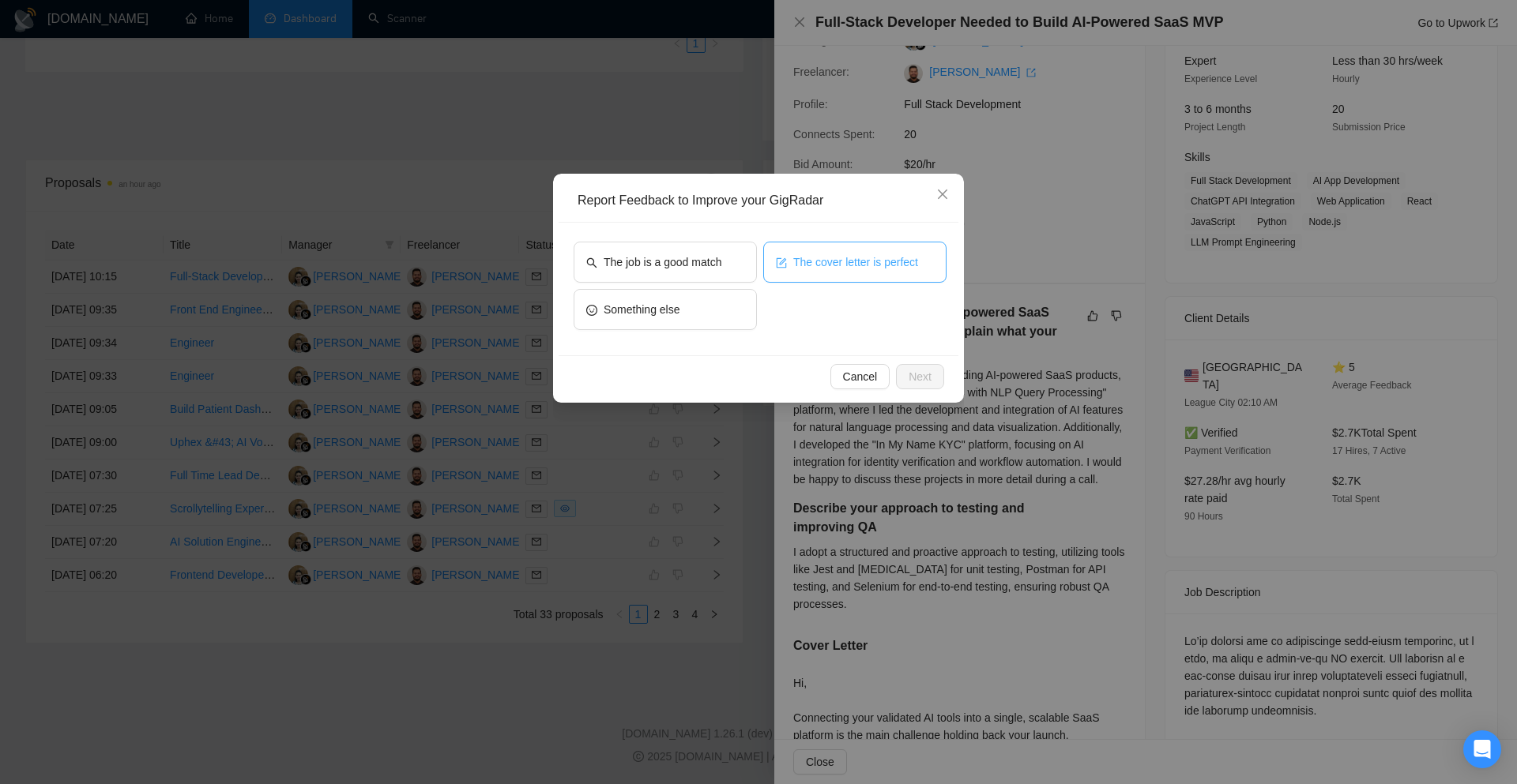
click at [902, 270] on span "The cover letter is perfect" at bounding box center [855, 262] width 125 height 18
click at [675, 252] on button "The job is a good match" at bounding box center [664, 262] width 183 height 41
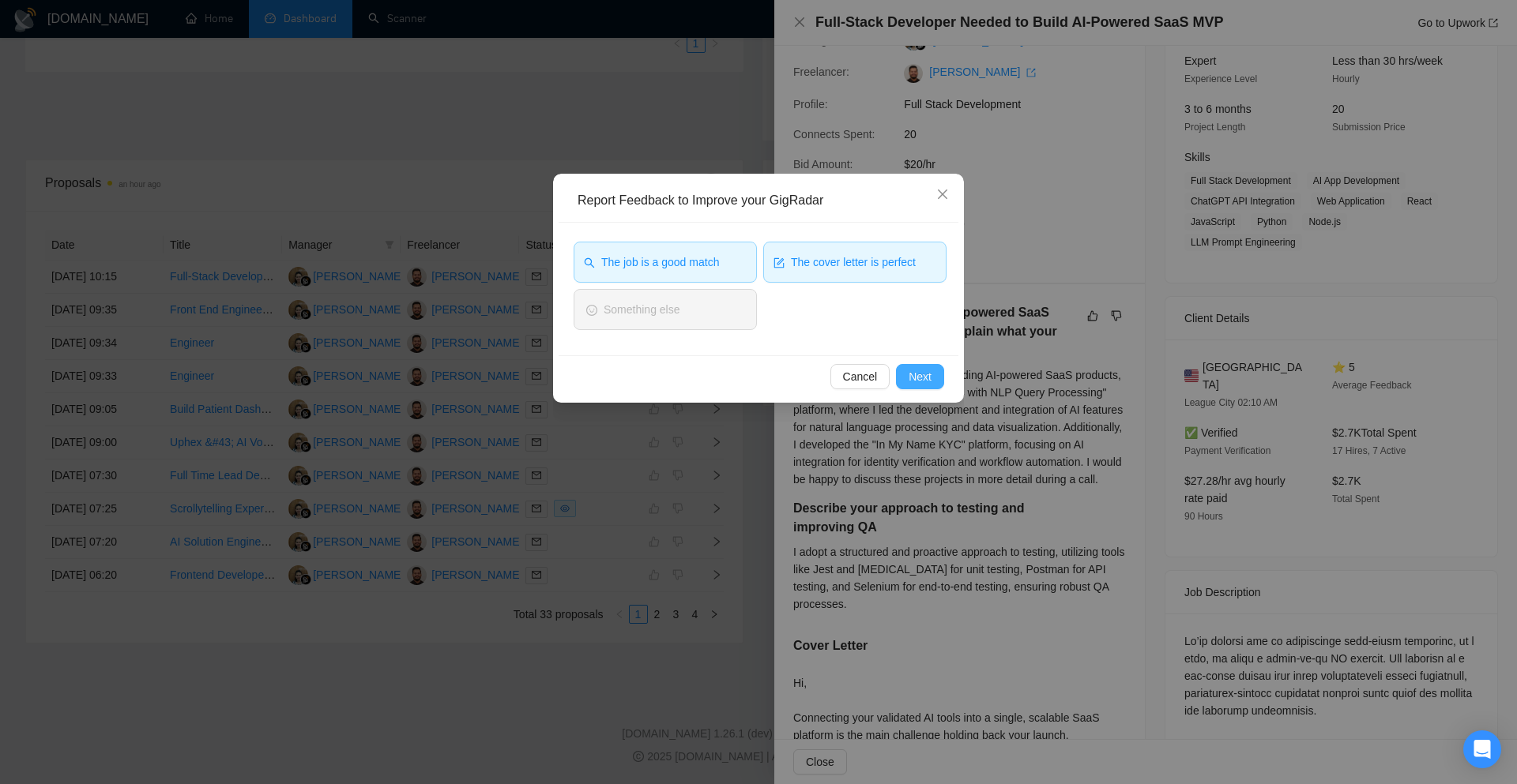
click at [907, 372] on button "Next" at bounding box center [919, 376] width 48 height 25
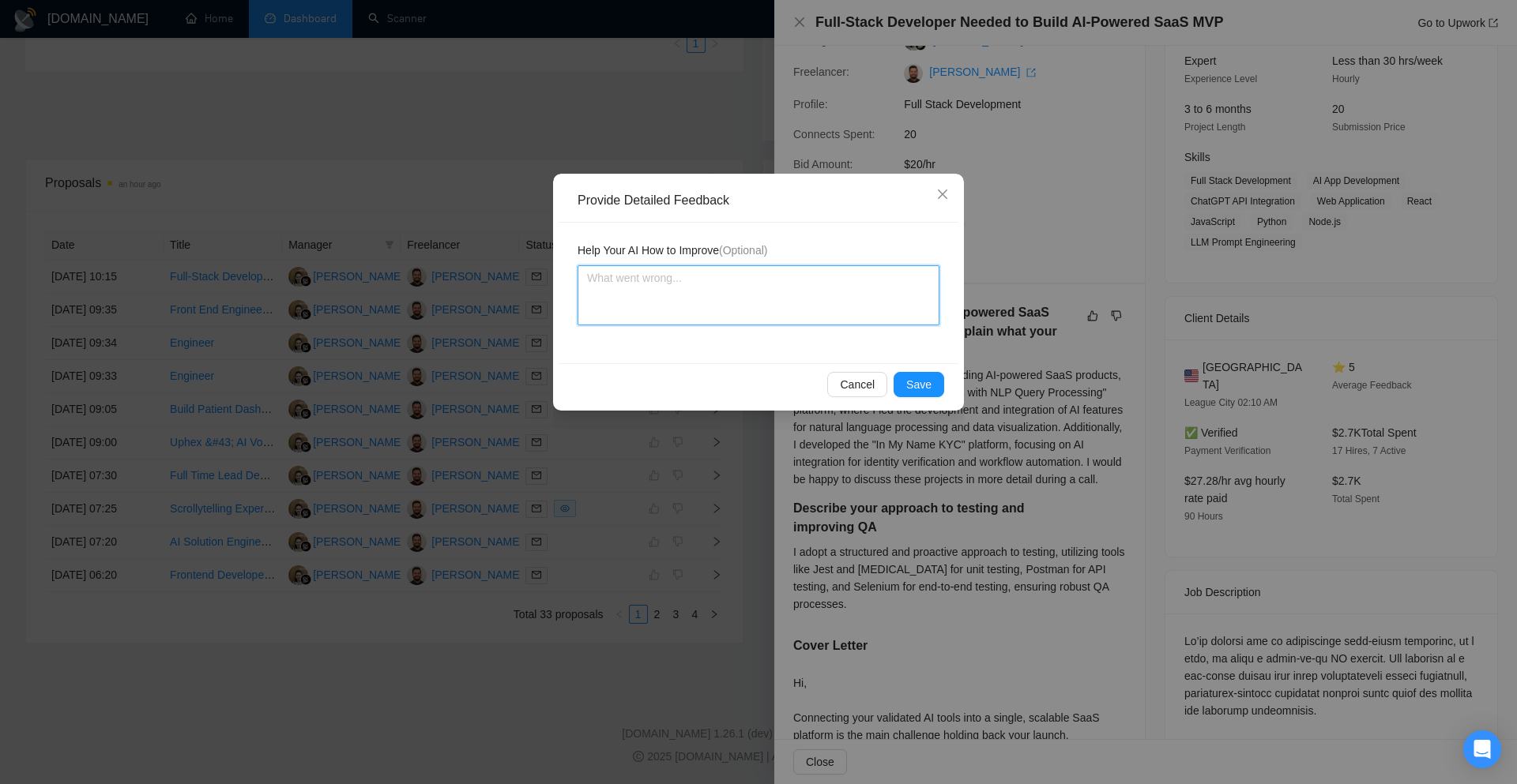
click at [774, 300] on textarea at bounding box center [758, 295] width 362 height 60
paste textarea "Cover letter is according to my instructions Job is also a very good match"
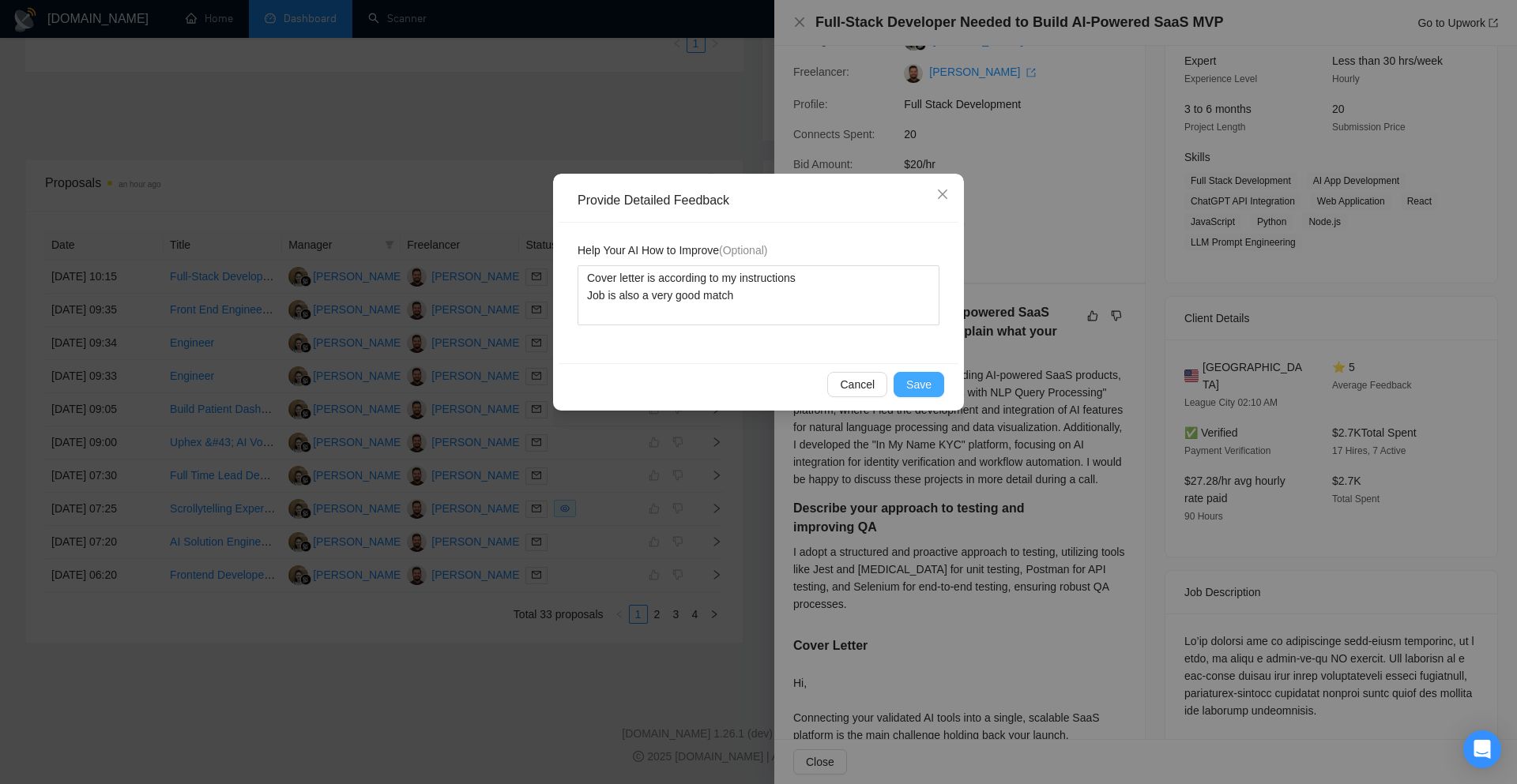
click at [911, 385] on span "Save" at bounding box center [918, 385] width 25 height 18
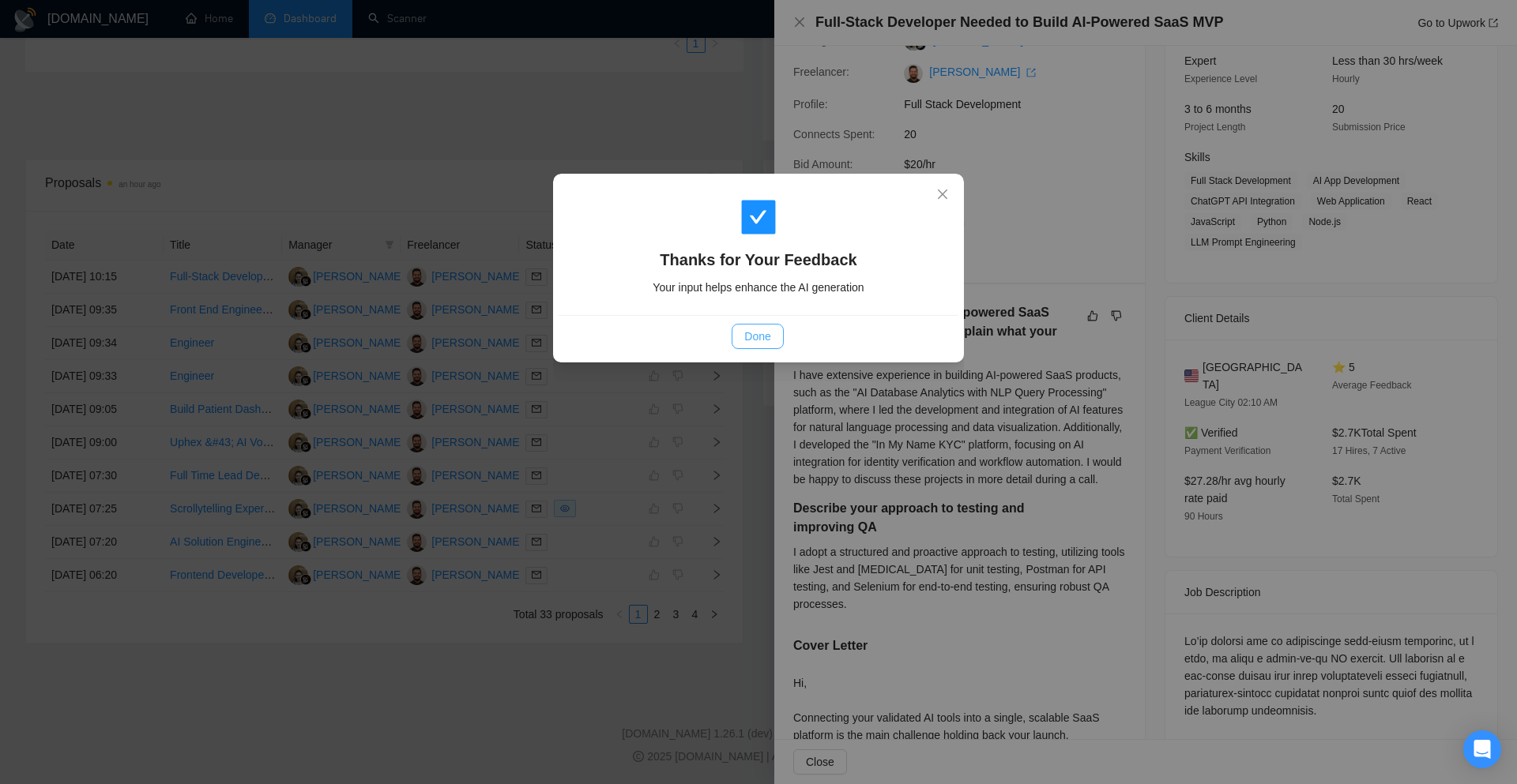
click at [776, 342] on button "Done" at bounding box center [757, 336] width 52 height 25
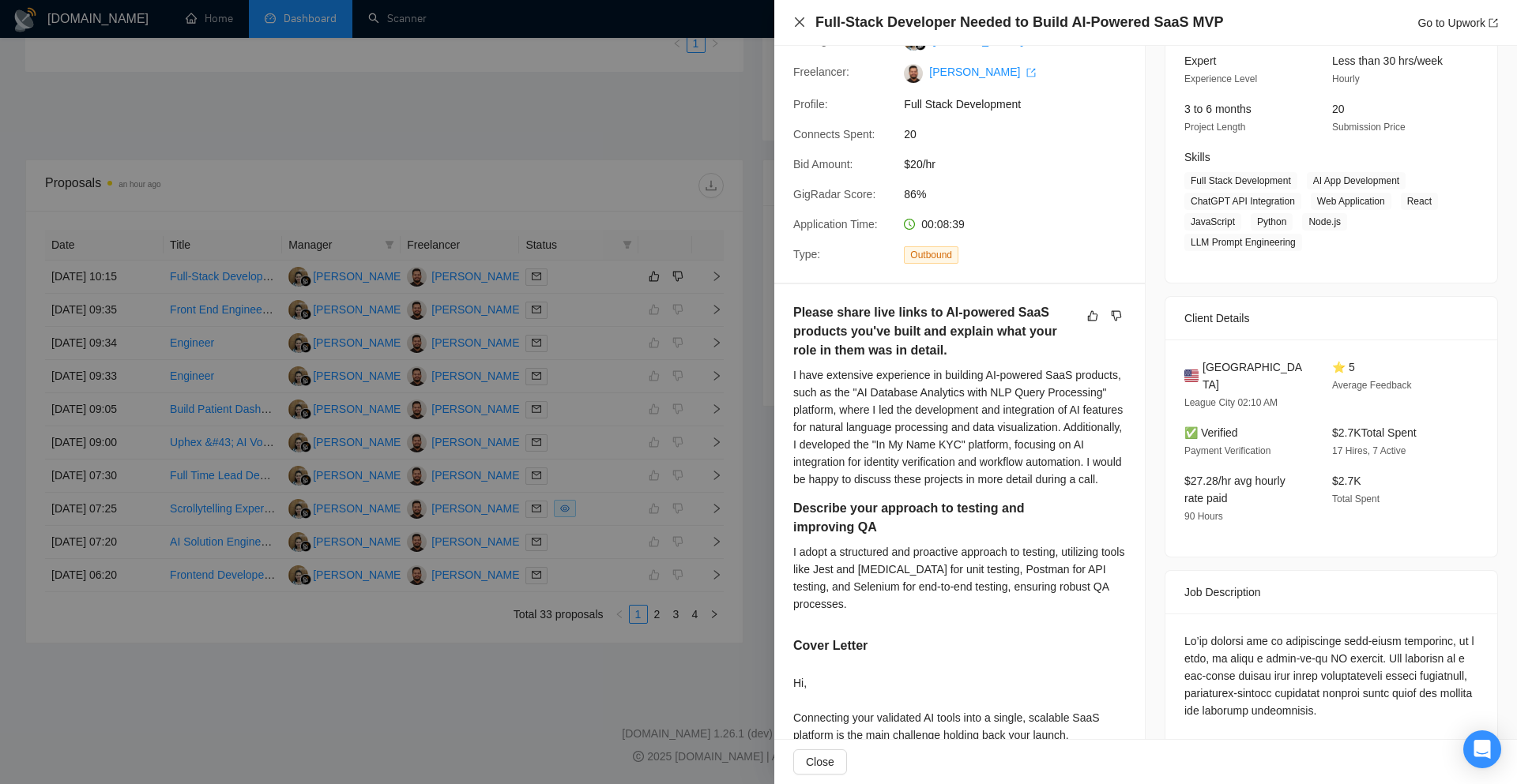
click at [801, 22] on icon "close" at bounding box center [799, 22] width 12 height 12
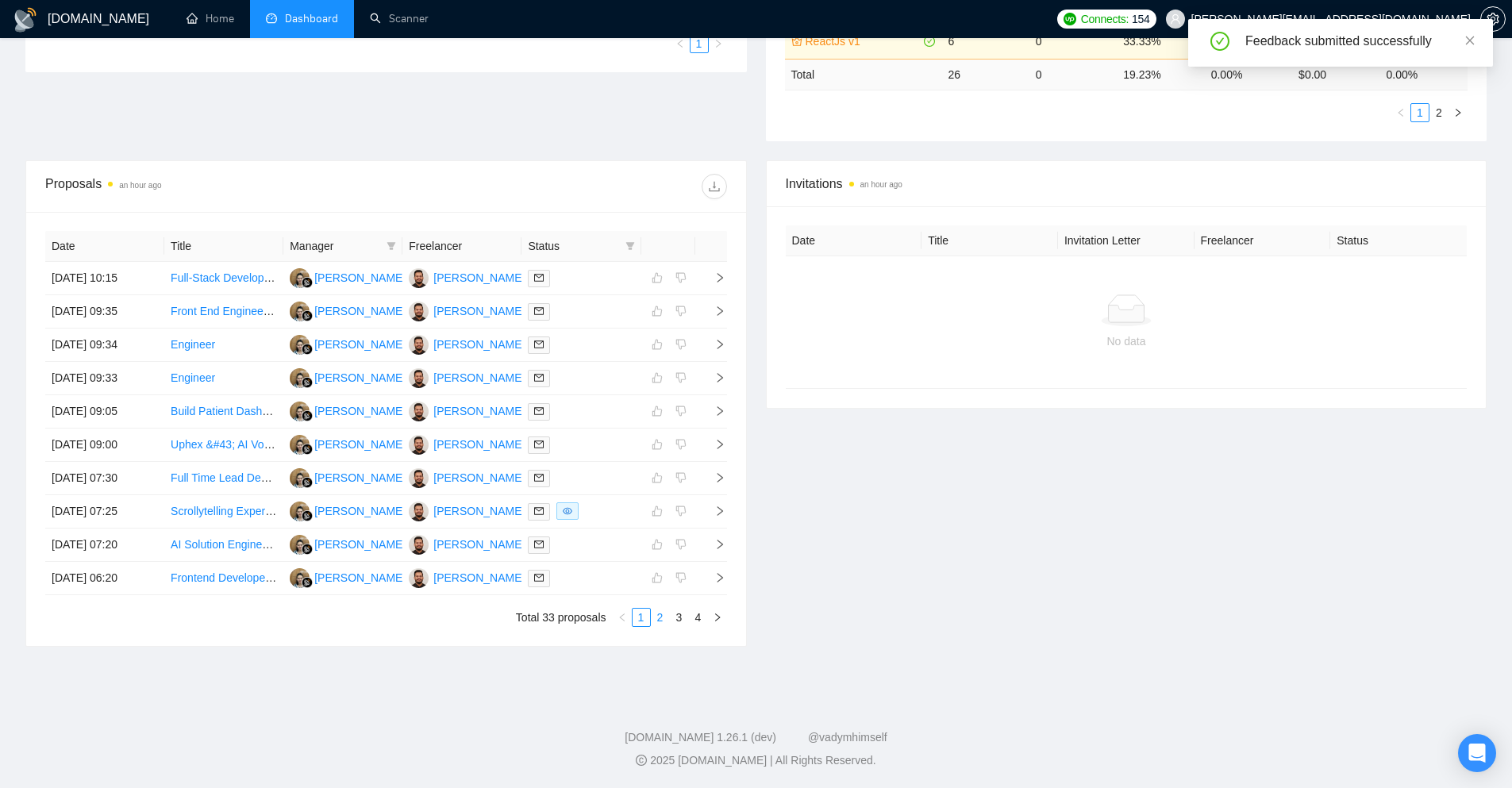
click at [652, 620] on link "2" at bounding box center [661, 617] width 18 height 18
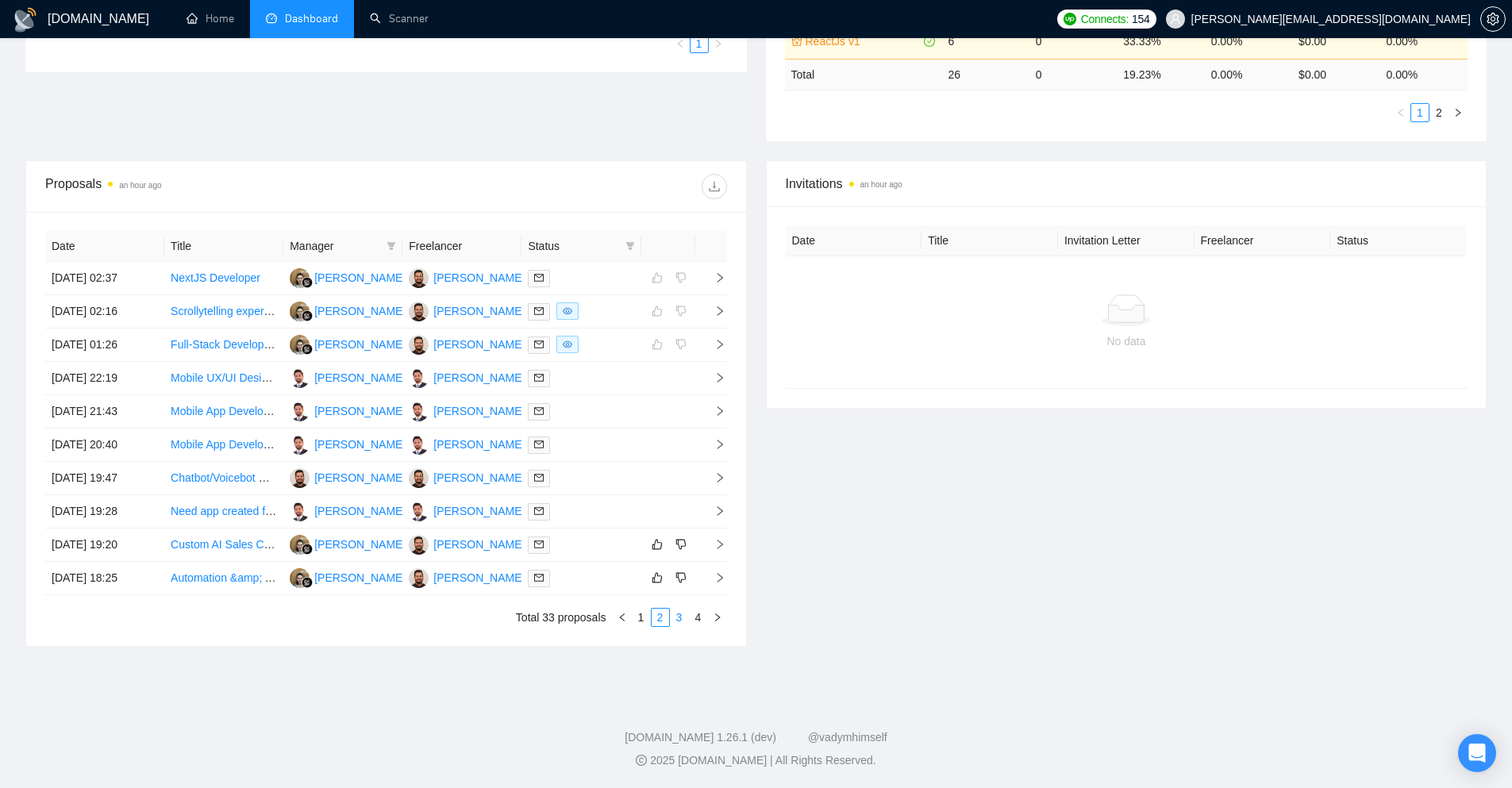
click at [679, 616] on link "3" at bounding box center [680, 617] width 18 height 18
click at [725, 373] on icon "right" at bounding box center [719, 377] width 11 height 11
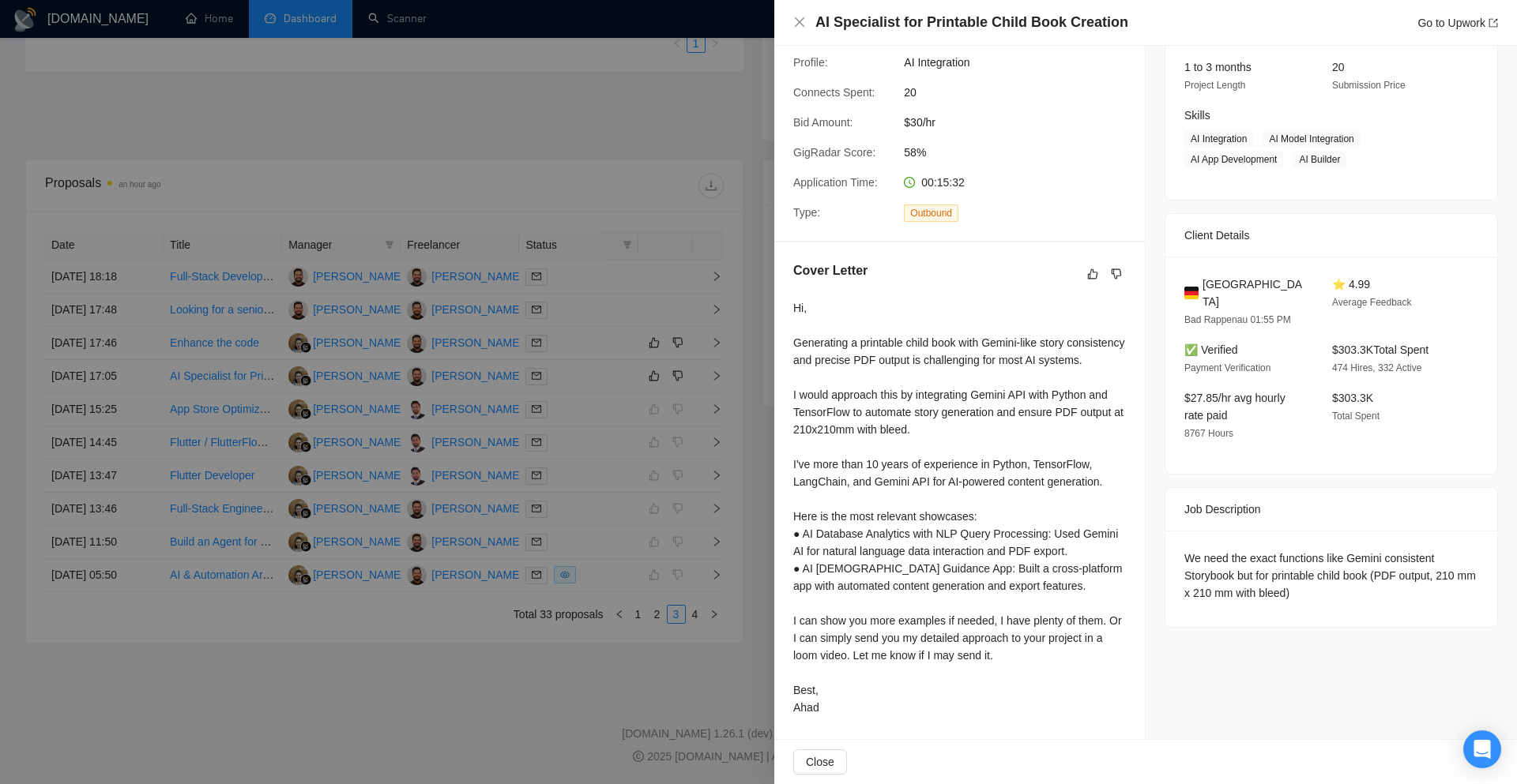
scroll to position [219, 0]
click at [1088, 266] on icon "like" at bounding box center [1093, 271] width 11 height 10
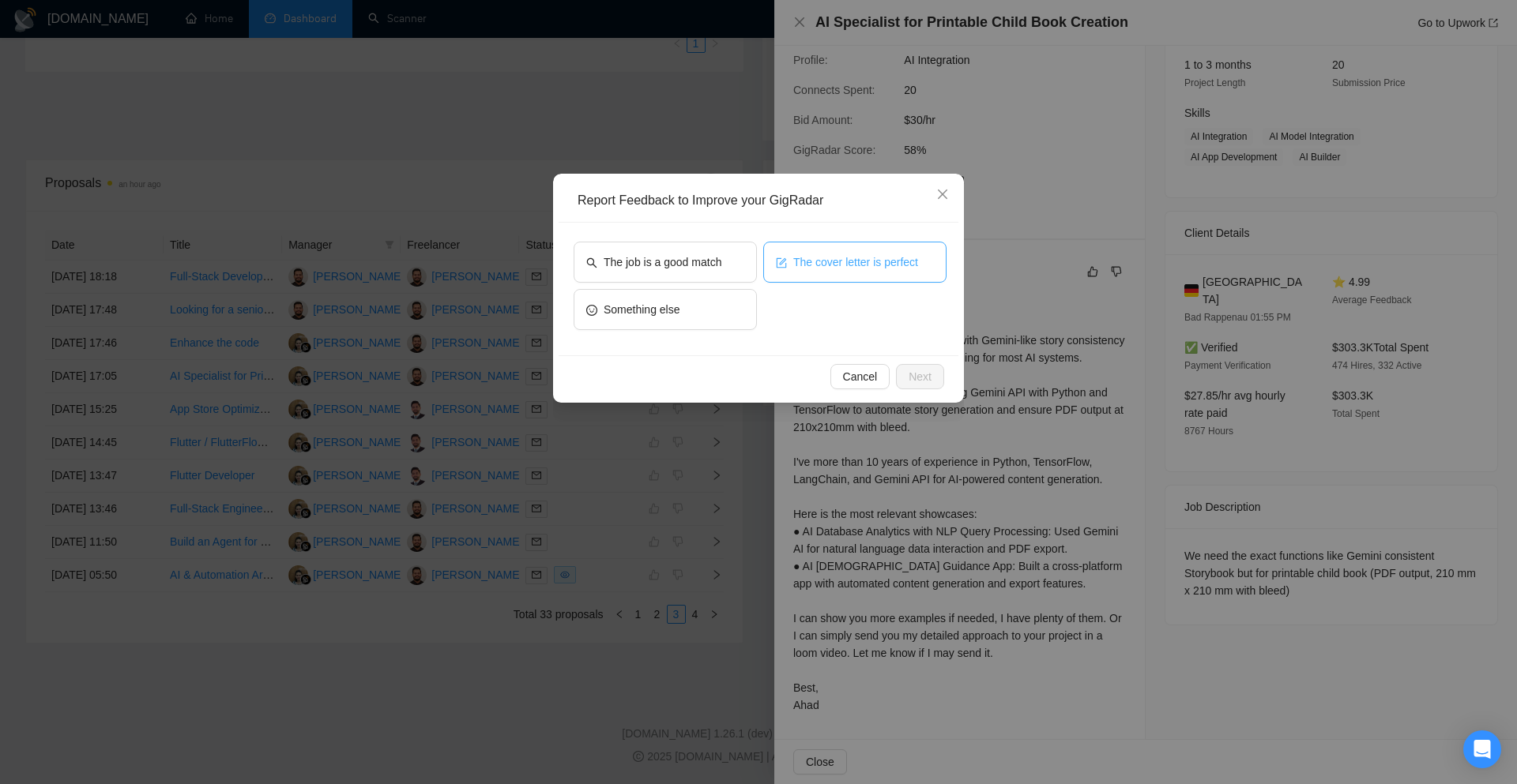
click at [878, 270] on span "The cover letter is perfect" at bounding box center [855, 262] width 125 height 18
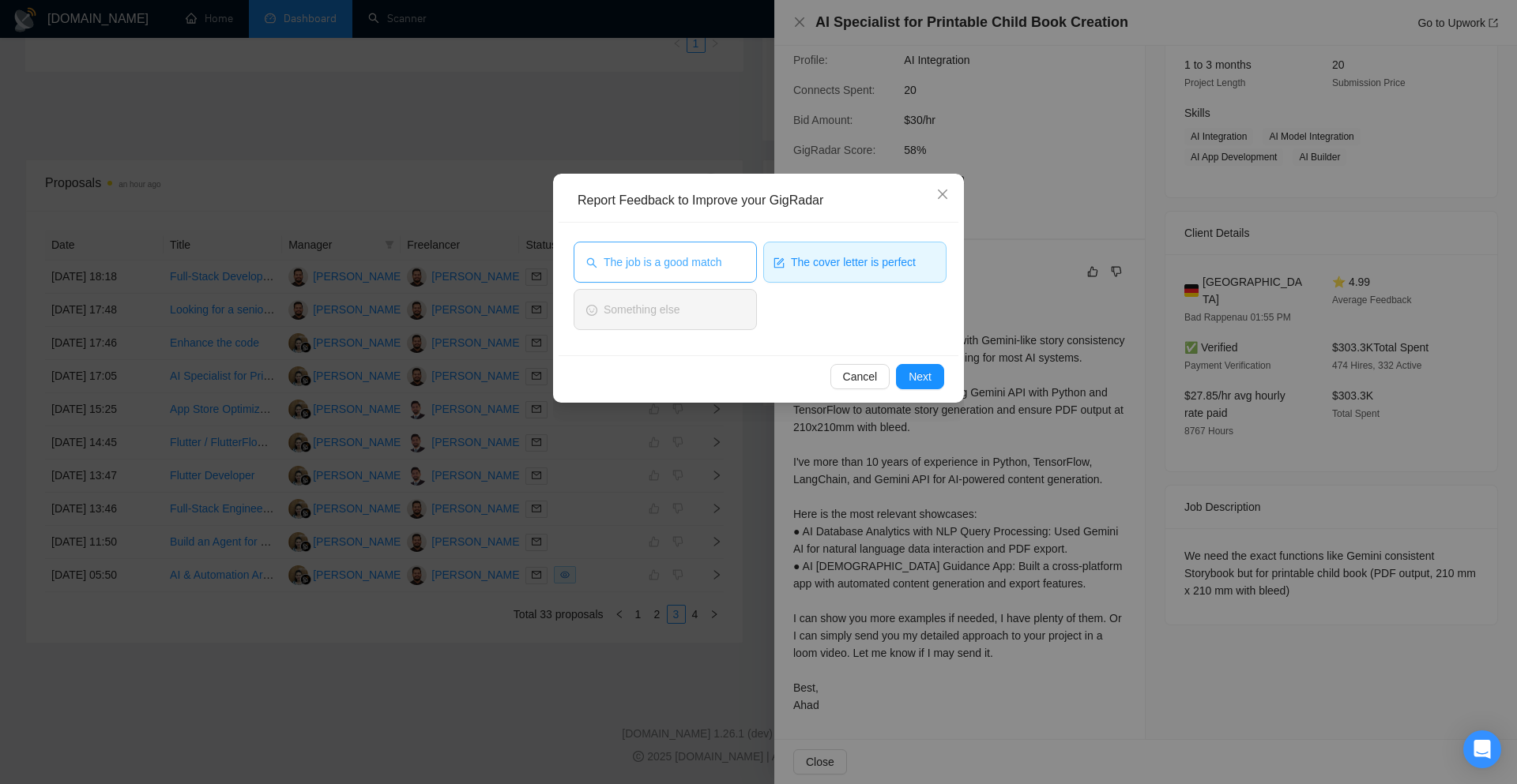
drag, startPoint x: 719, startPoint y: 253, endPoint x: 811, endPoint y: 287, distance: 98.1
click at [719, 254] on button "The job is a good match" at bounding box center [664, 262] width 183 height 41
click at [917, 374] on span "Next" at bounding box center [920, 377] width 23 height 18
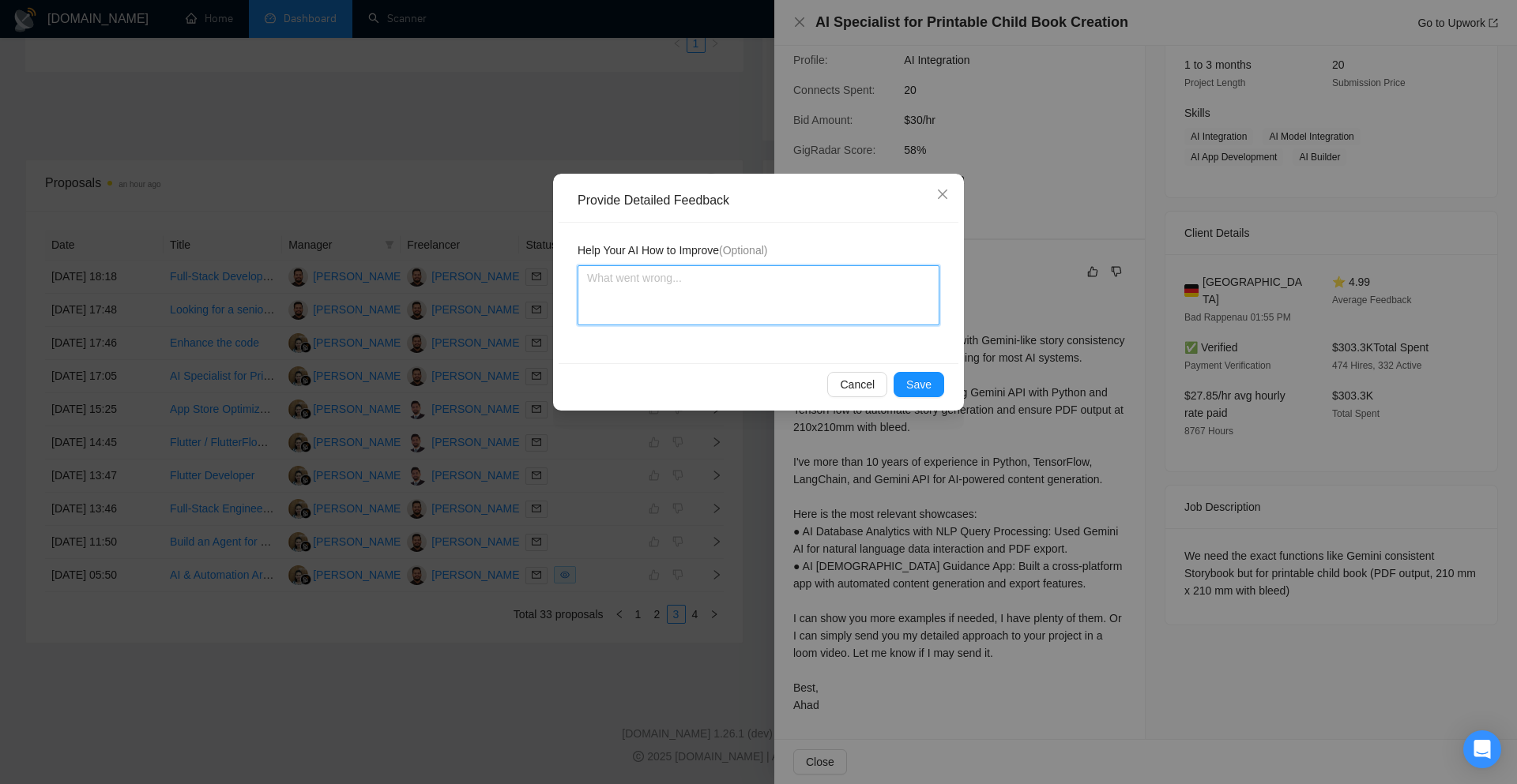
click at [761, 286] on textarea at bounding box center [758, 295] width 362 height 60
paste textarea "Cover letter is according to my instructions Job is also a very good match"
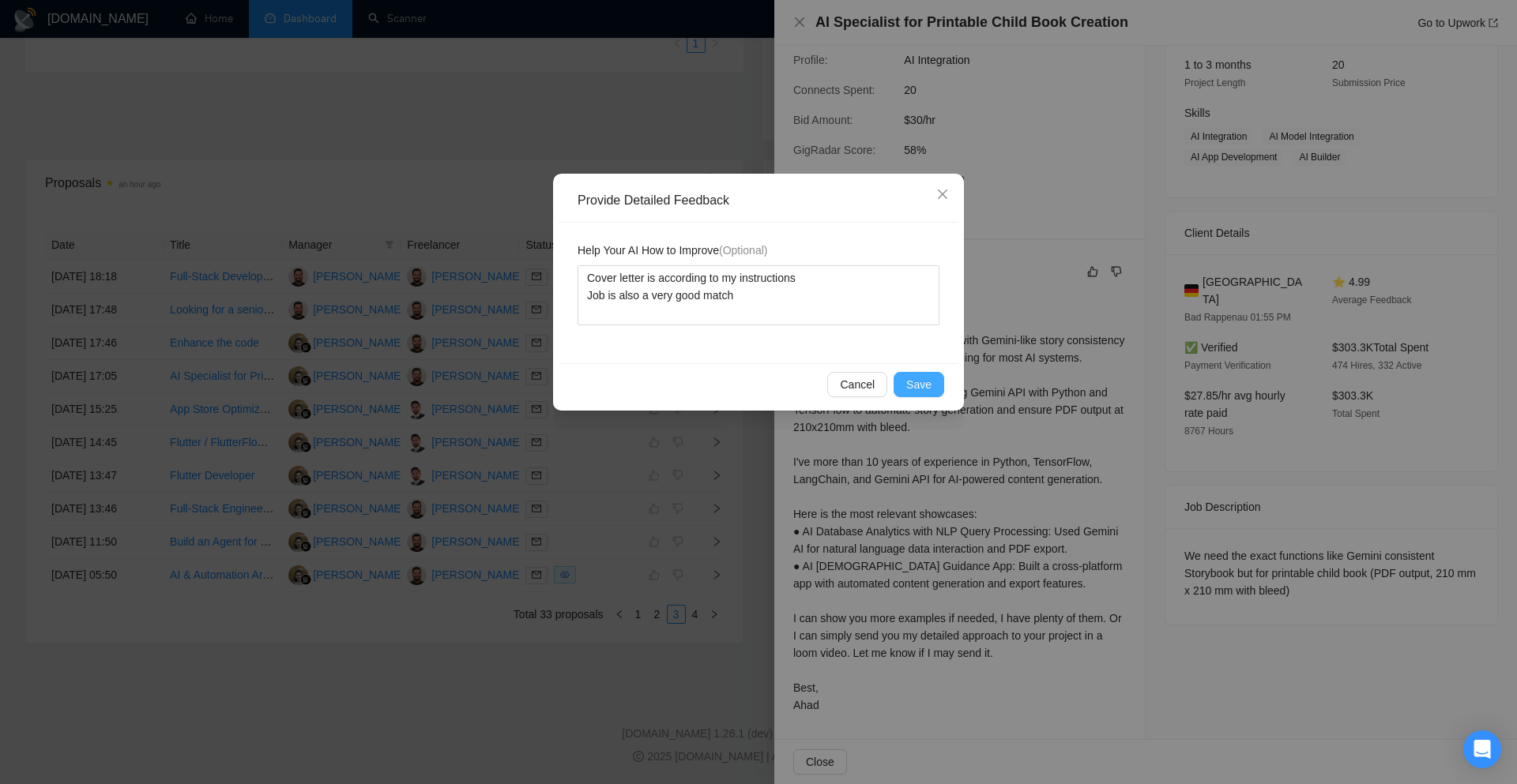
click at [897, 382] on button "Save" at bounding box center [919, 384] width 51 height 25
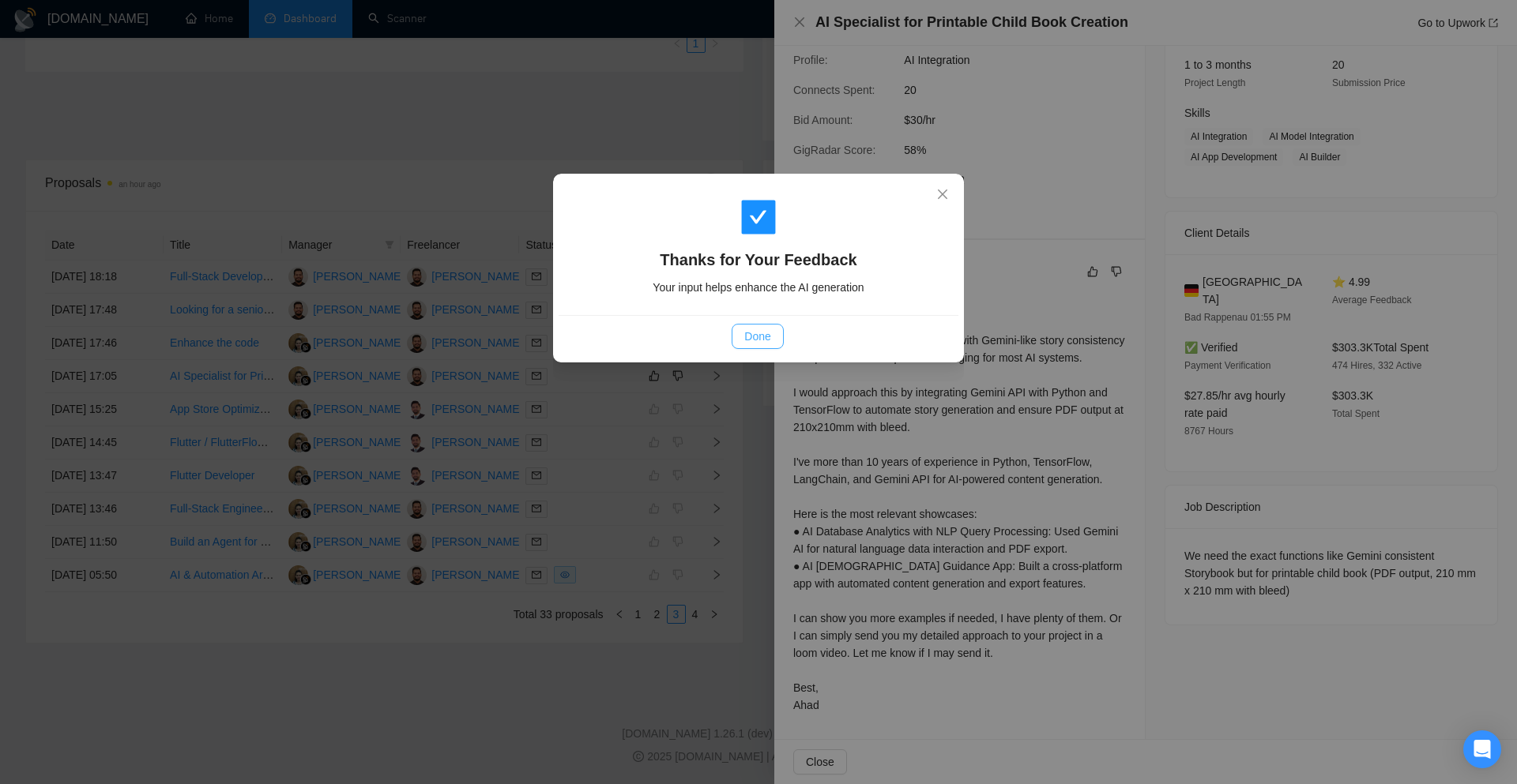
click at [776, 343] on button "Done" at bounding box center [757, 336] width 52 height 25
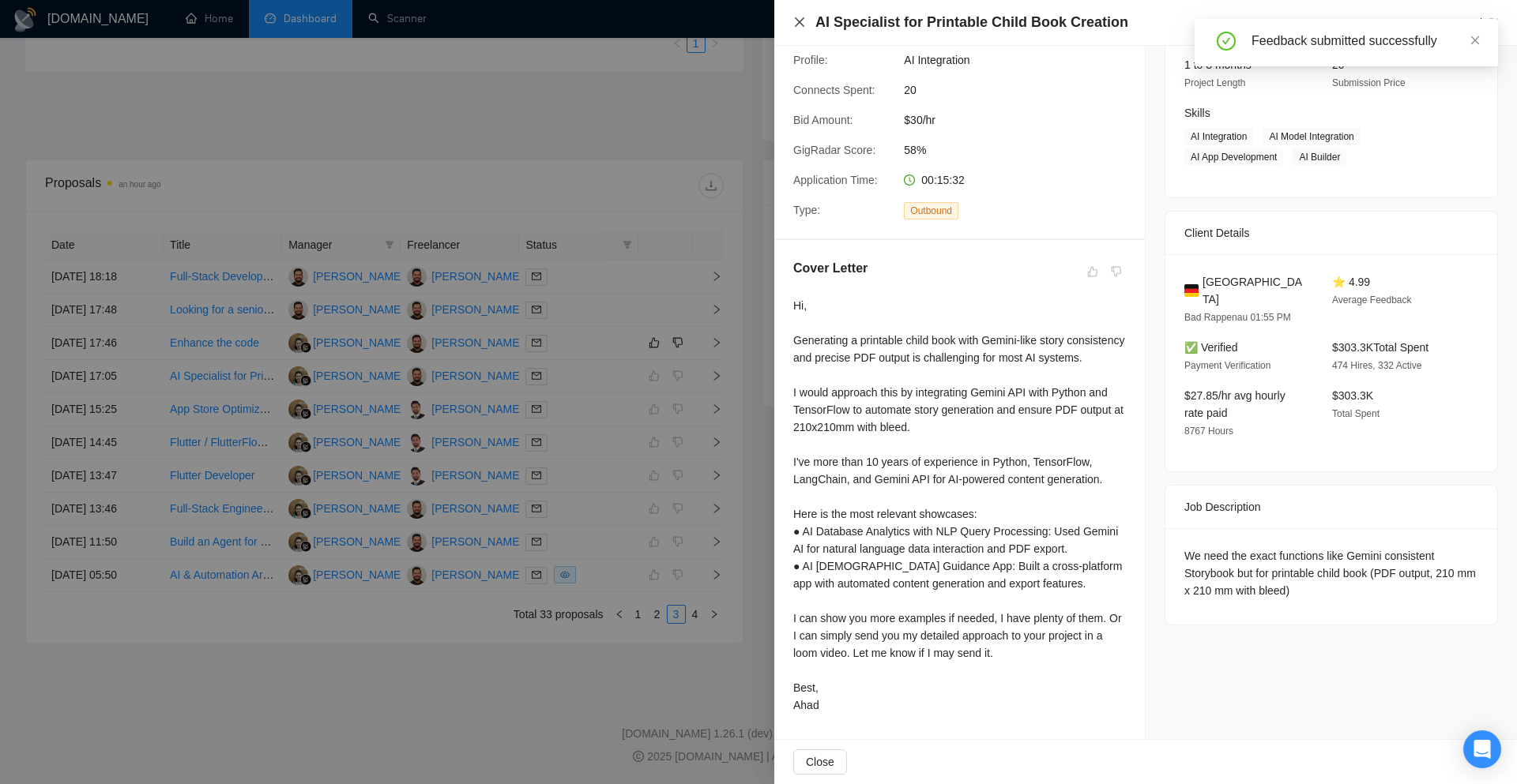
click at [799, 21] on icon "close" at bounding box center [799, 22] width 12 height 12
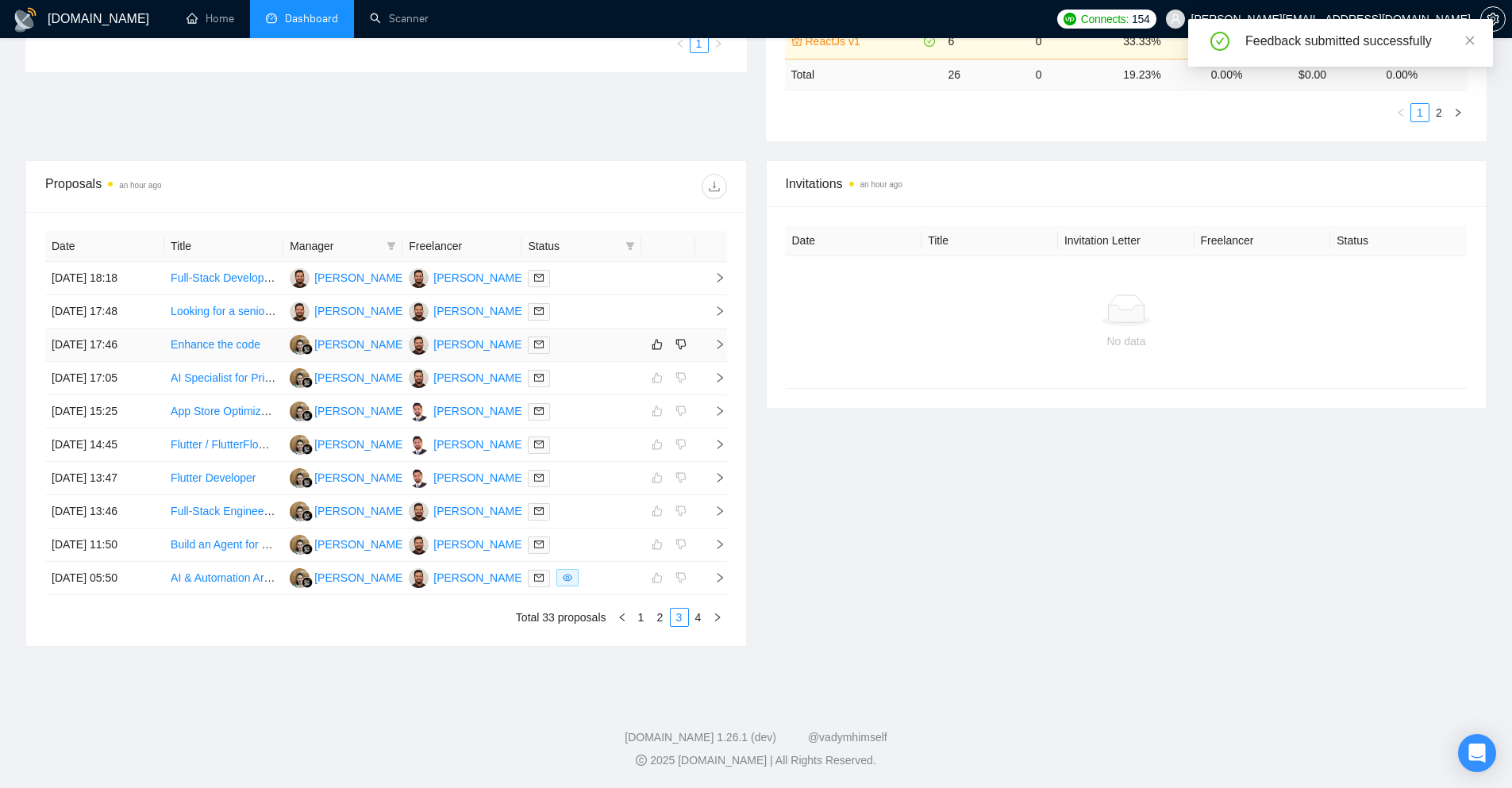
click at [722, 343] on icon "right" at bounding box center [719, 344] width 11 height 11
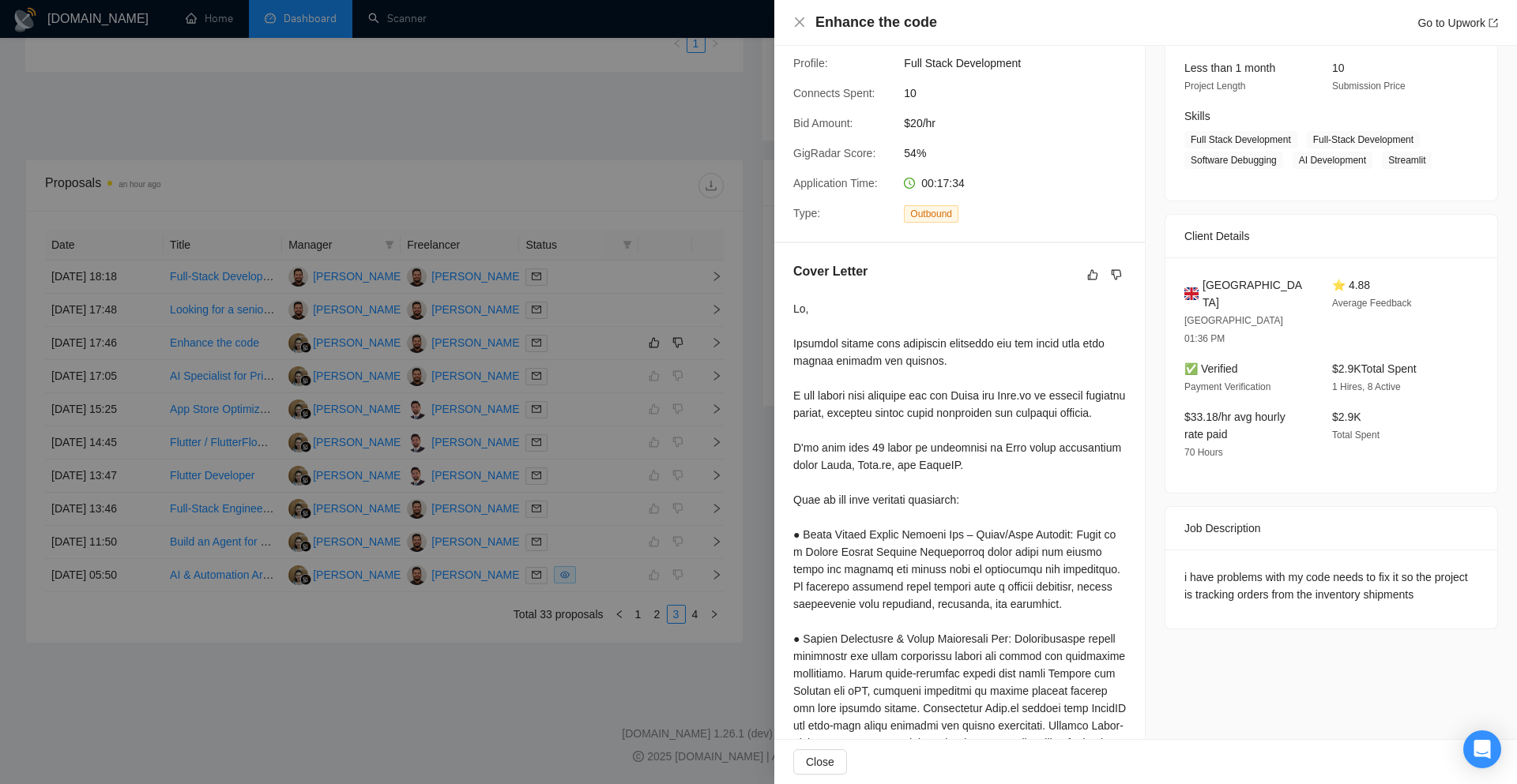
scroll to position [173, 0]
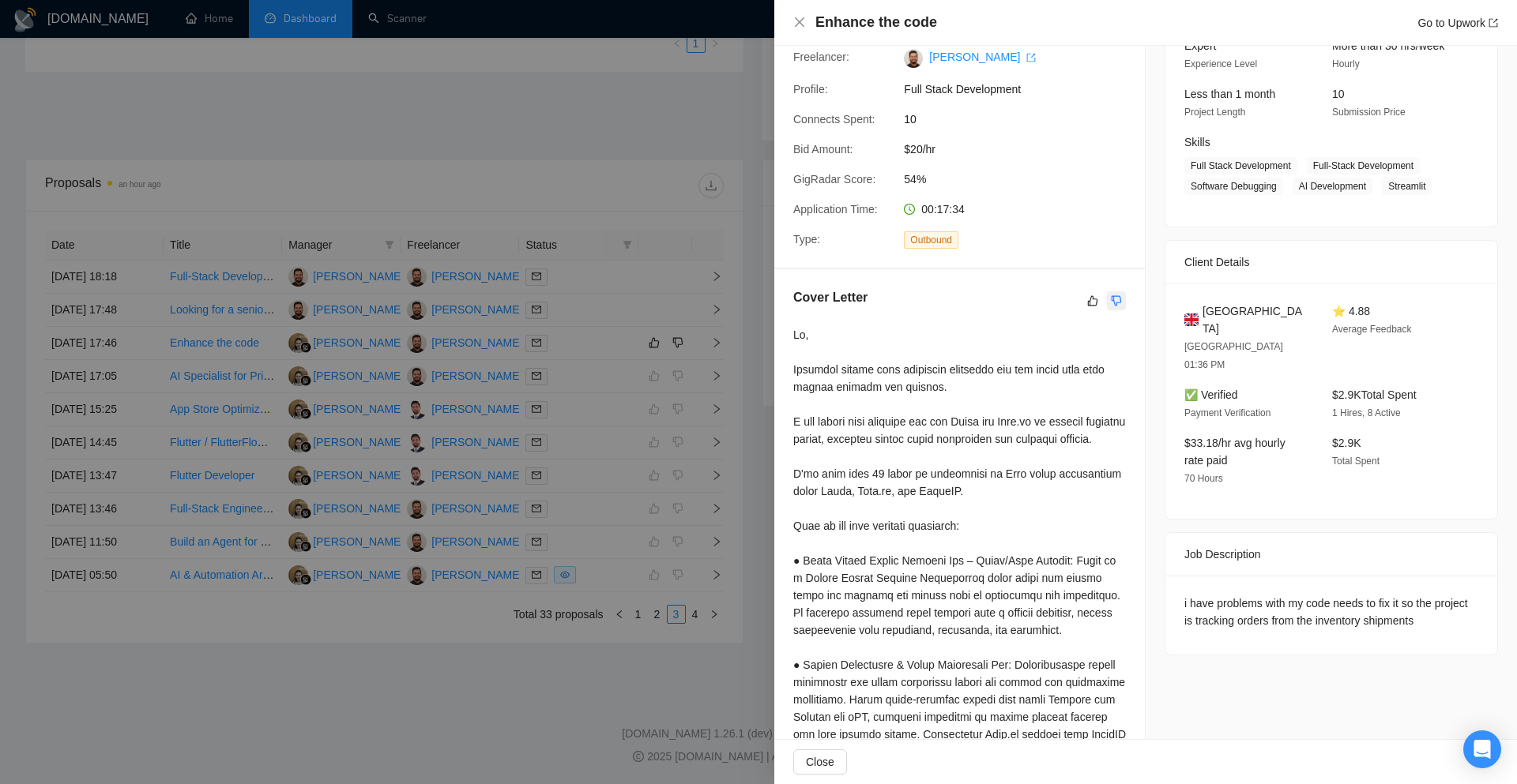
click at [1106, 299] on button "button" at bounding box center [1116, 301] width 19 height 19
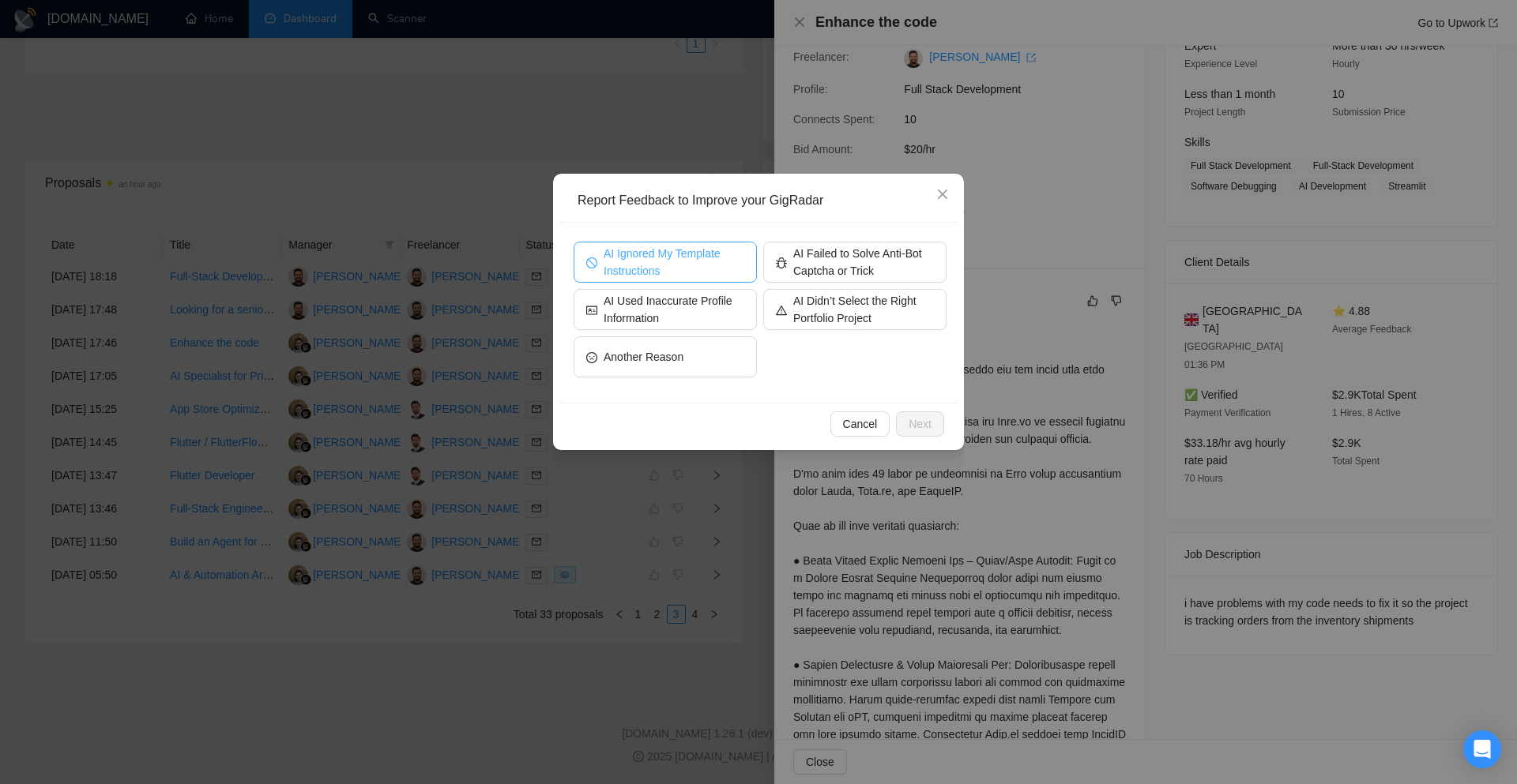
click at [749, 262] on button "AI Ignored My Template Instructions" at bounding box center [664, 262] width 183 height 41
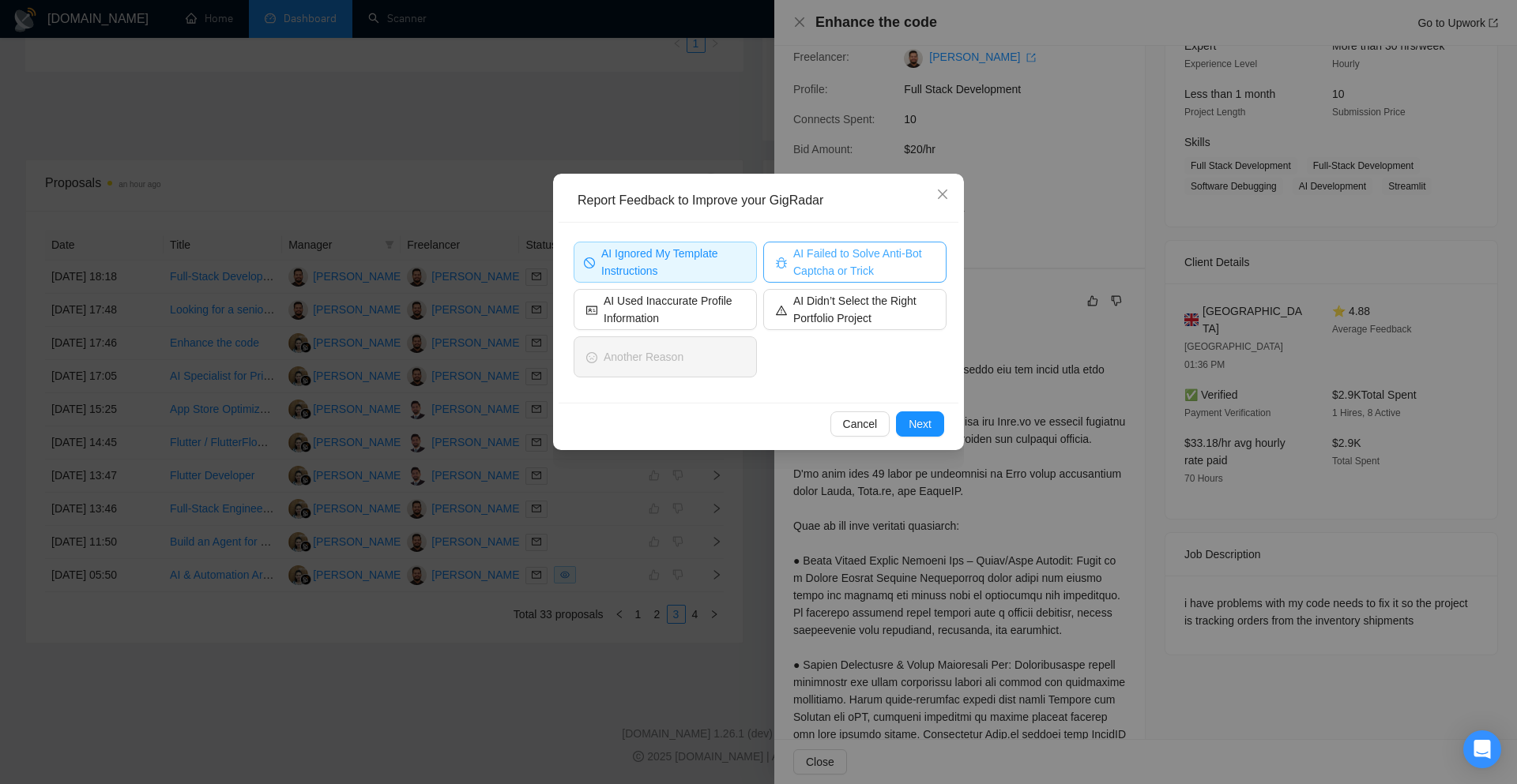
drag, startPoint x: 830, startPoint y: 262, endPoint x: 846, endPoint y: 284, distance: 27.2
click at [831, 262] on span "AI Failed to Solve Anti-Bot Captcha or Trick" at bounding box center [863, 262] width 141 height 35
click at [908, 418] on button "Next" at bounding box center [919, 424] width 48 height 25
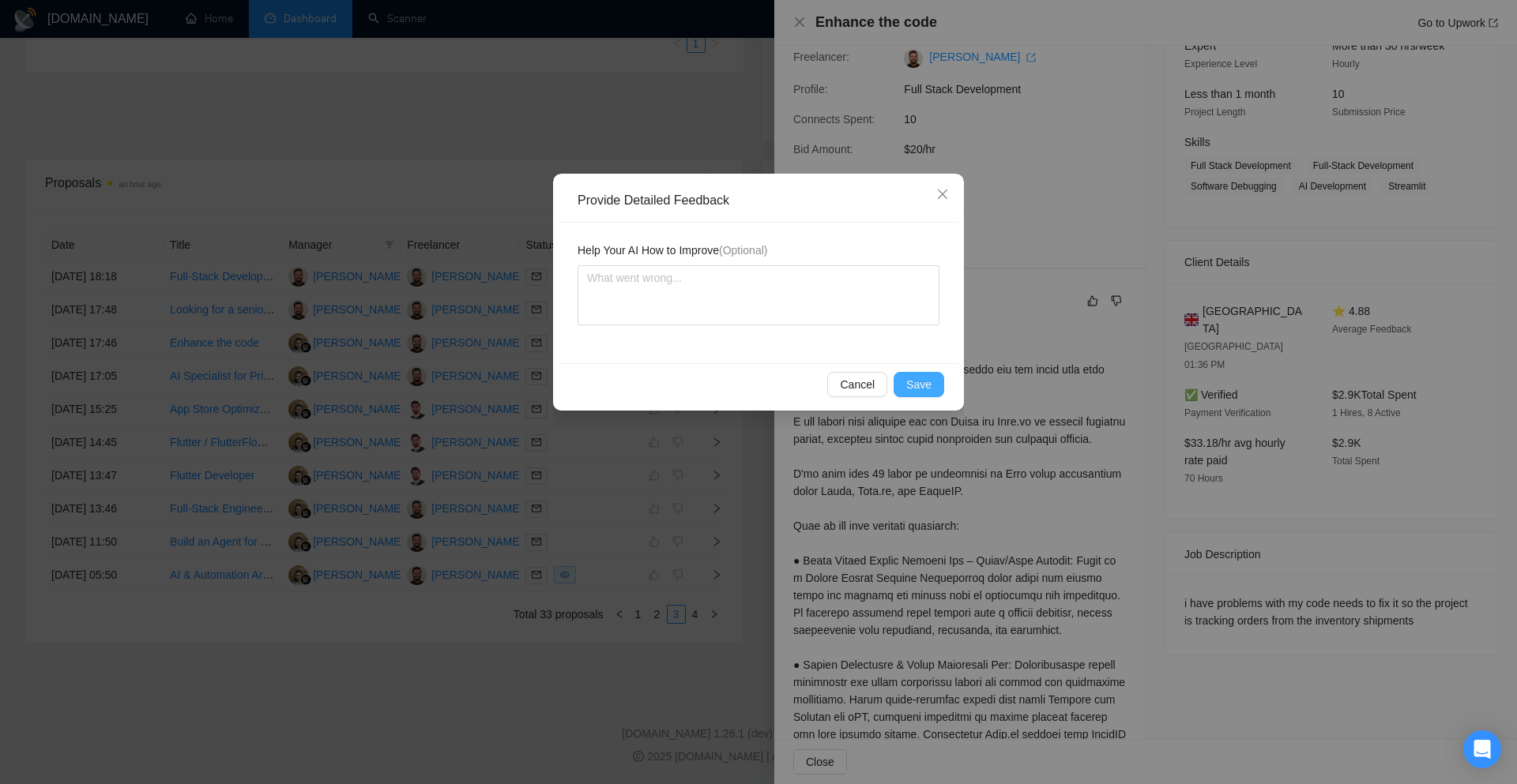
click at [913, 390] on span "Save" at bounding box center [918, 385] width 25 height 18
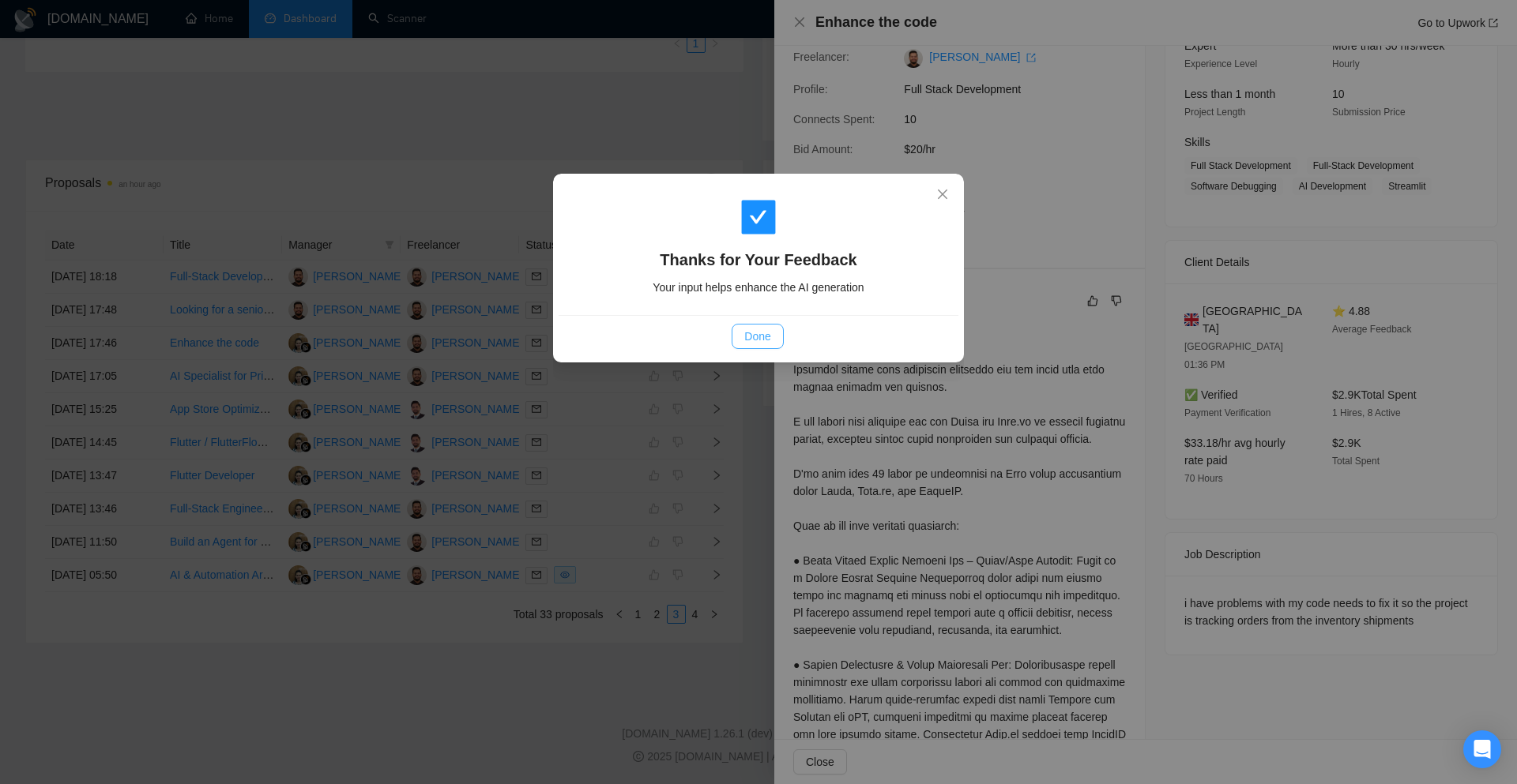
click at [761, 336] on span "Done" at bounding box center [757, 337] width 26 height 18
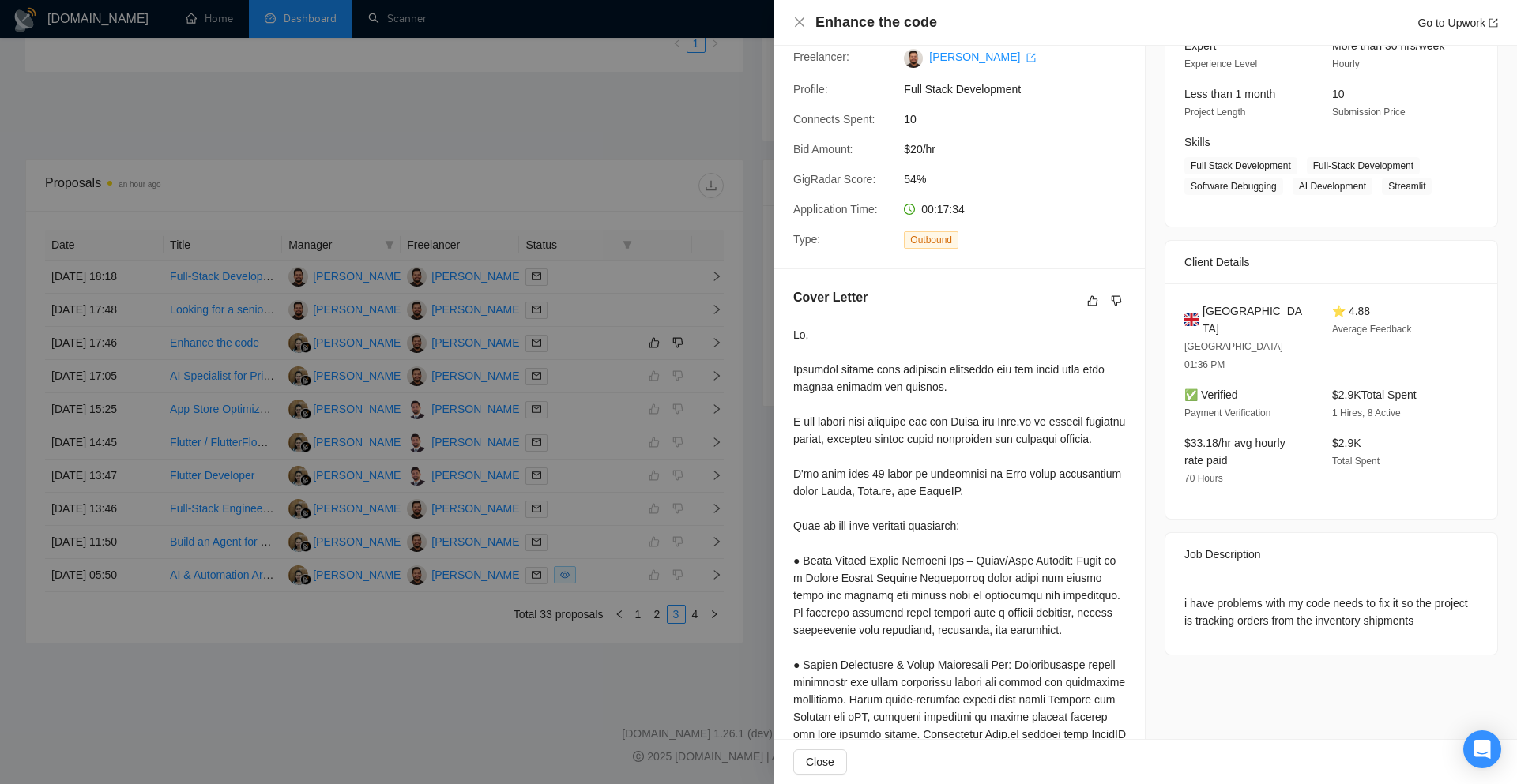
click at [792, 17] on div "Enhance the code Go to Upwork" at bounding box center [1145, 23] width 742 height 46
click at [798, 24] on icon "close" at bounding box center [799, 22] width 12 height 12
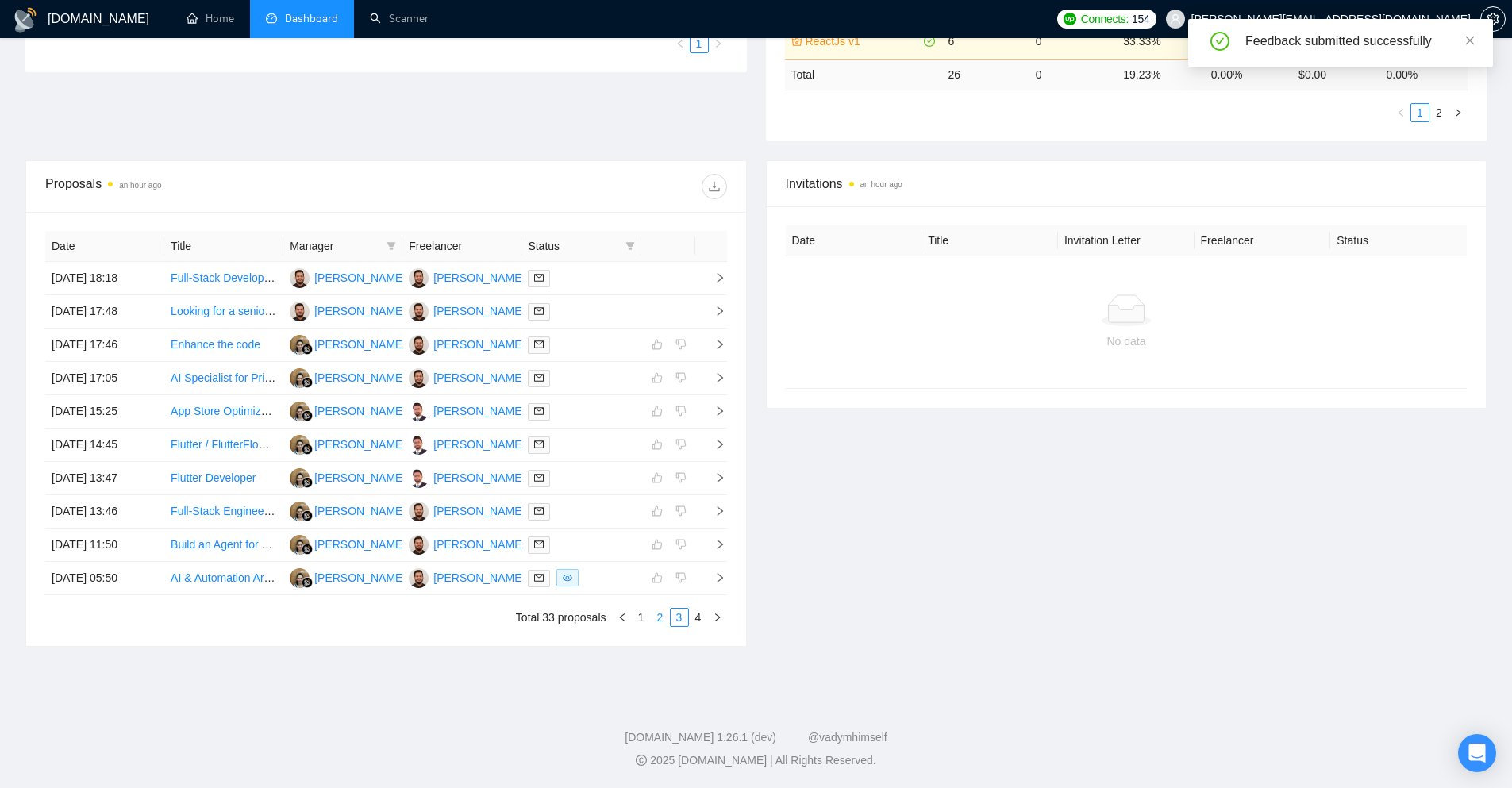
click at [656, 612] on link "2" at bounding box center [661, 617] width 18 height 18
click at [717, 577] on icon "right" at bounding box center [719, 578] width 11 height 11
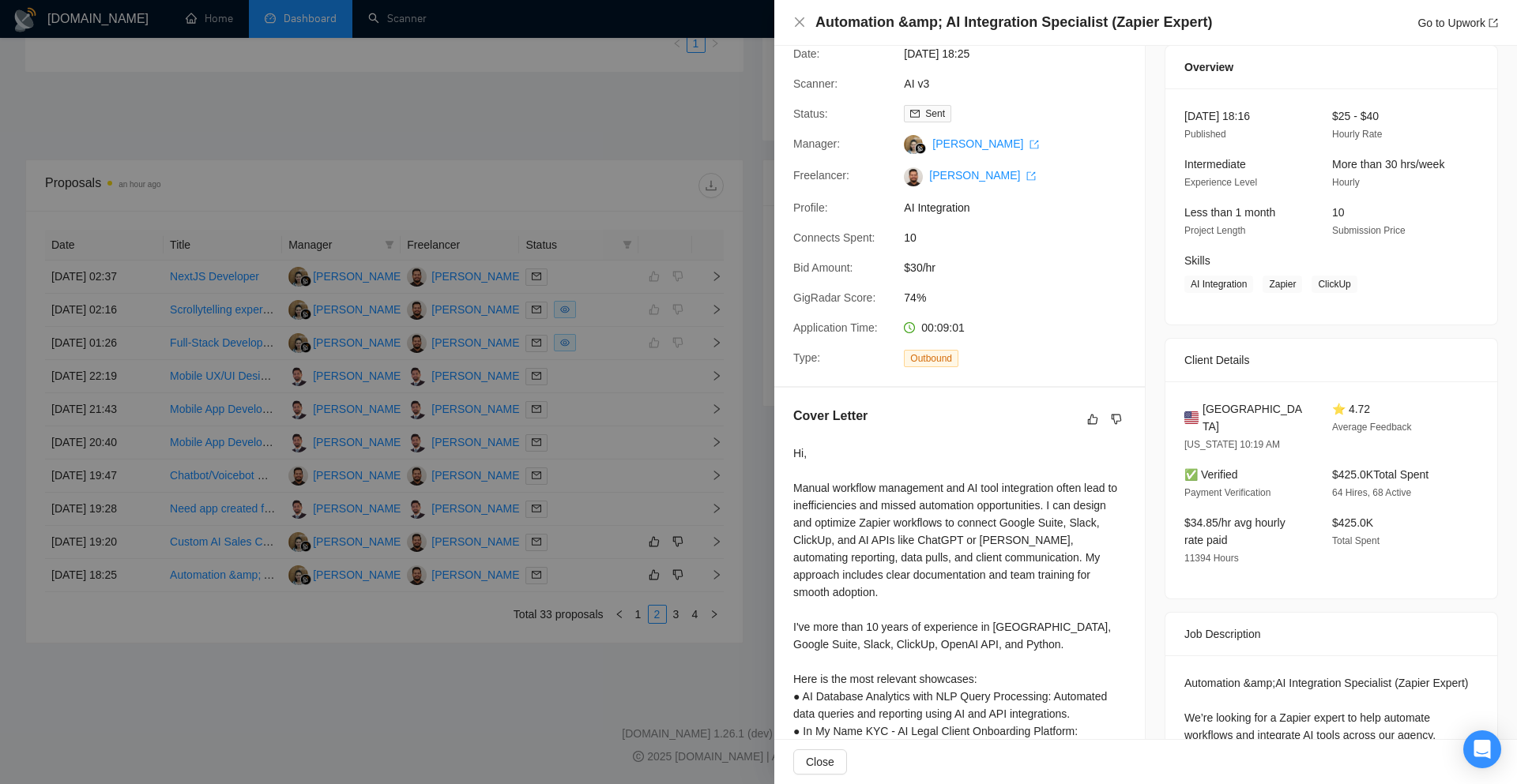
scroll to position [79, 0]
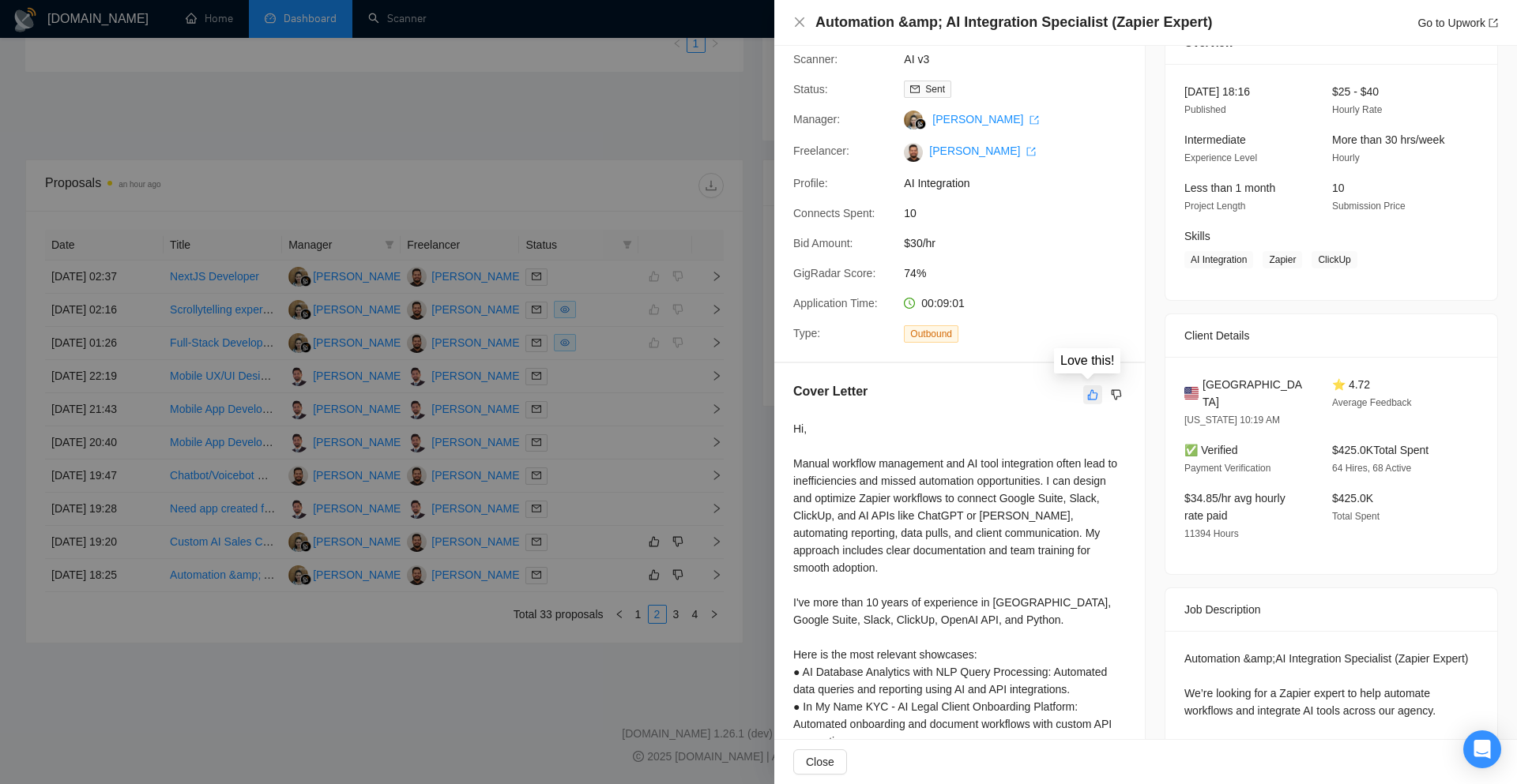
click at [1087, 396] on icon "like" at bounding box center [1092, 395] width 11 height 12
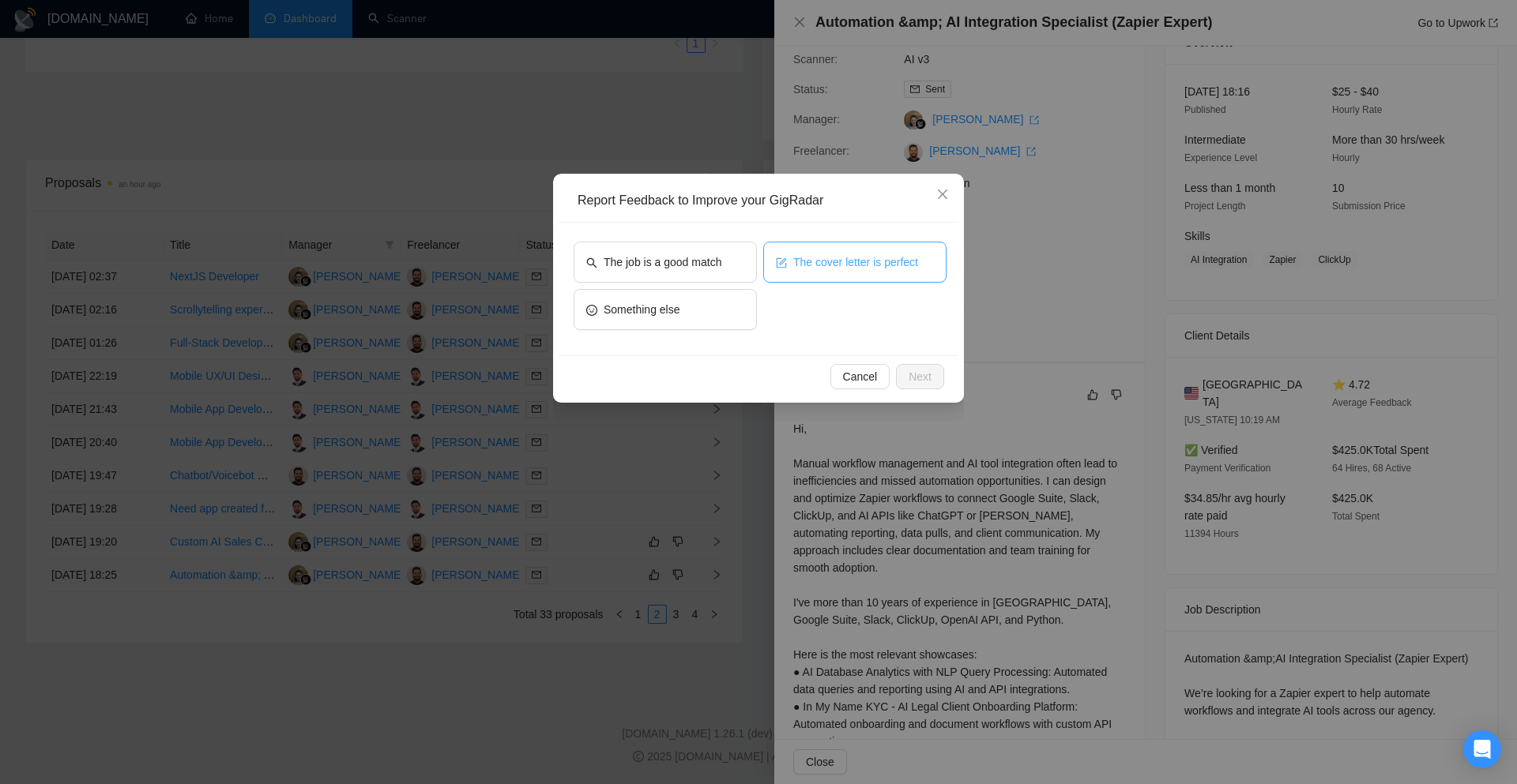
click at [810, 278] on button "The cover letter is perfect" at bounding box center [854, 262] width 183 height 41
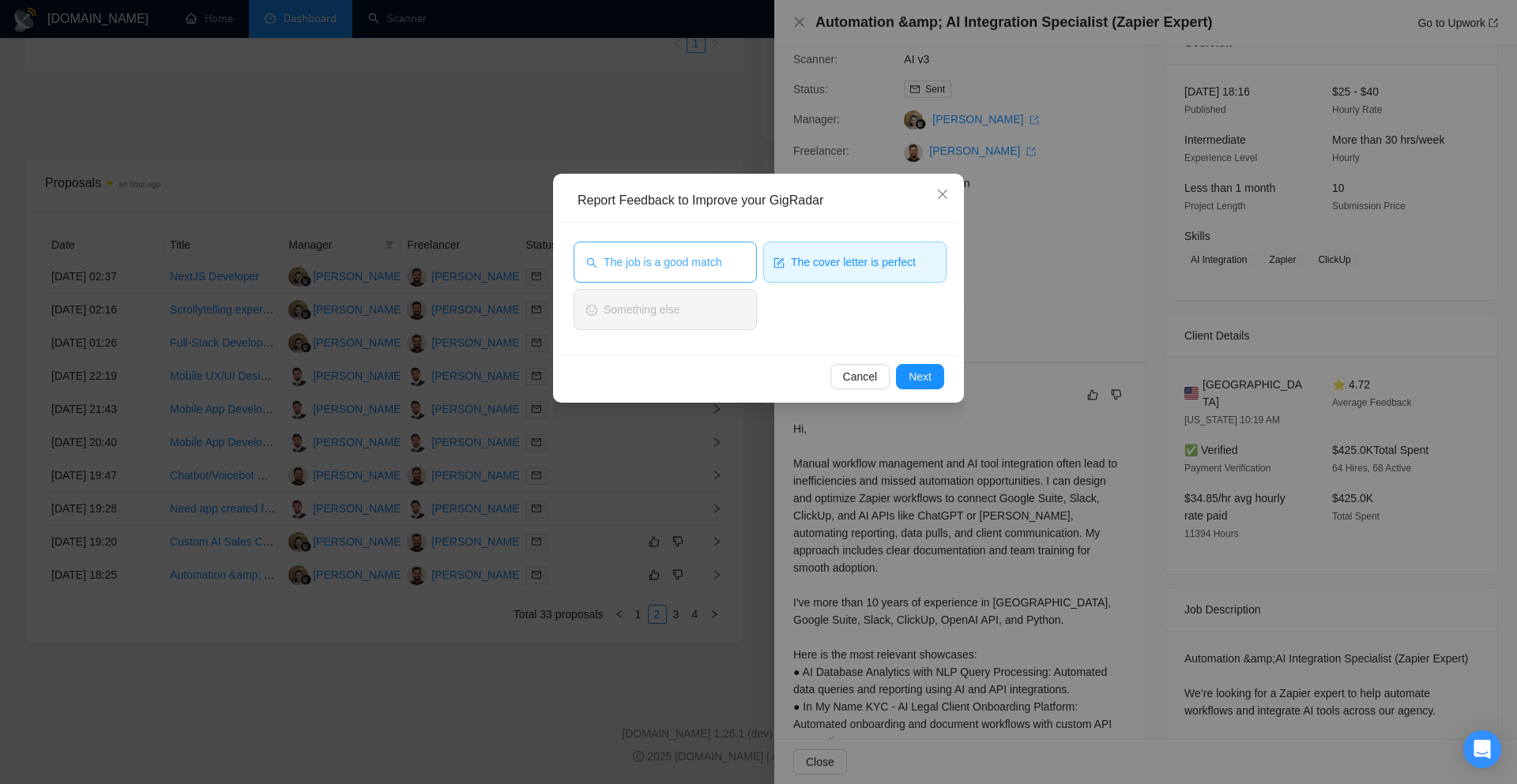
click at [730, 275] on button "The job is a good match" at bounding box center [664, 262] width 183 height 41
click at [954, 388] on div "Cancel Next" at bounding box center [758, 376] width 400 height 42
click at [919, 381] on span "Next" at bounding box center [920, 377] width 23 height 18
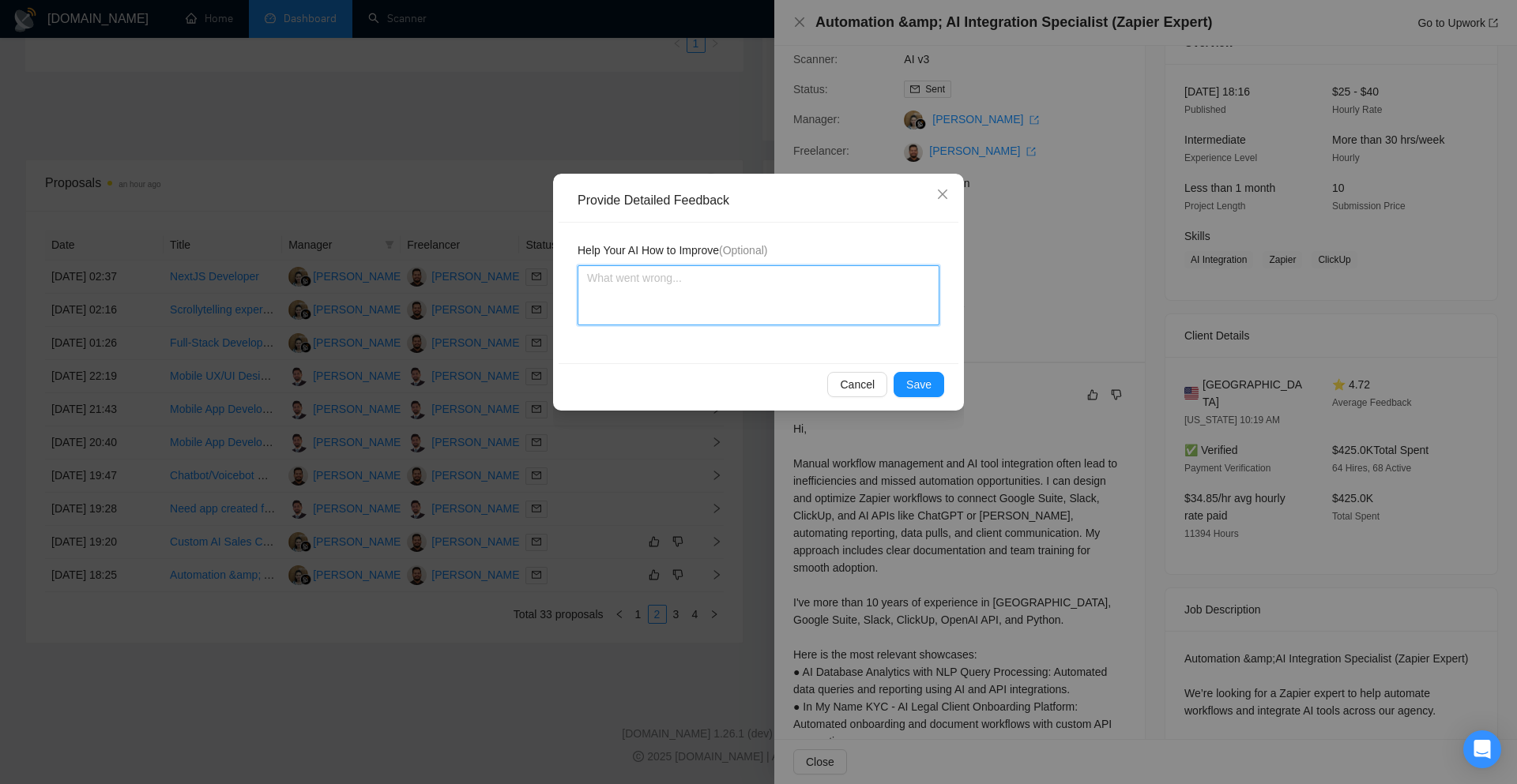
click at [812, 300] on textarea at bounding box center [758, 295] width 362 height 60
paste textarea "Cover letter is according to my instructions Job is also a very good match"
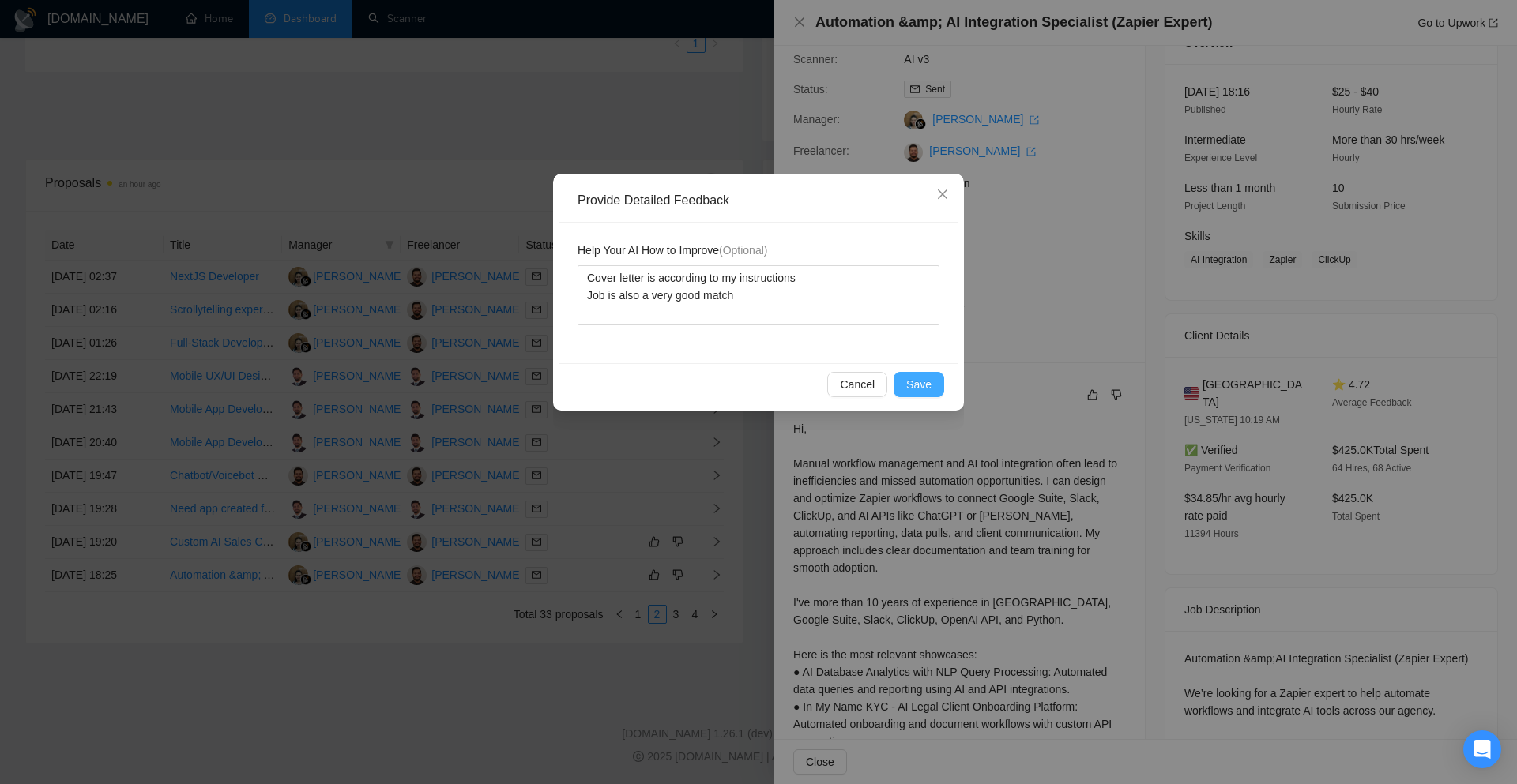
click at [931, 382] on button "Save" at bounding box center [919, 384] width 51 height 25
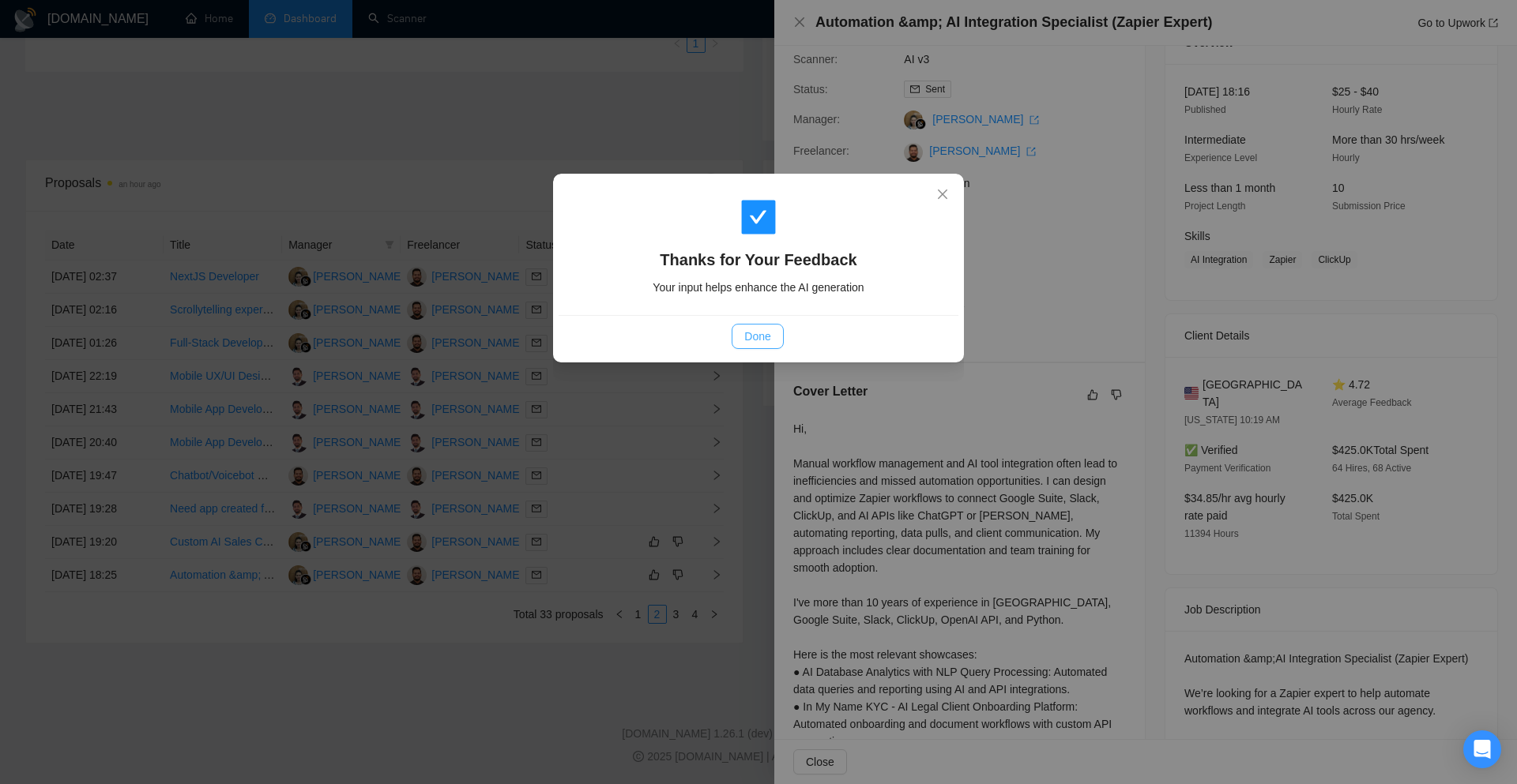
click at [775, 336] on button "Done" at bounding box center [757, 336] width 52 height 25
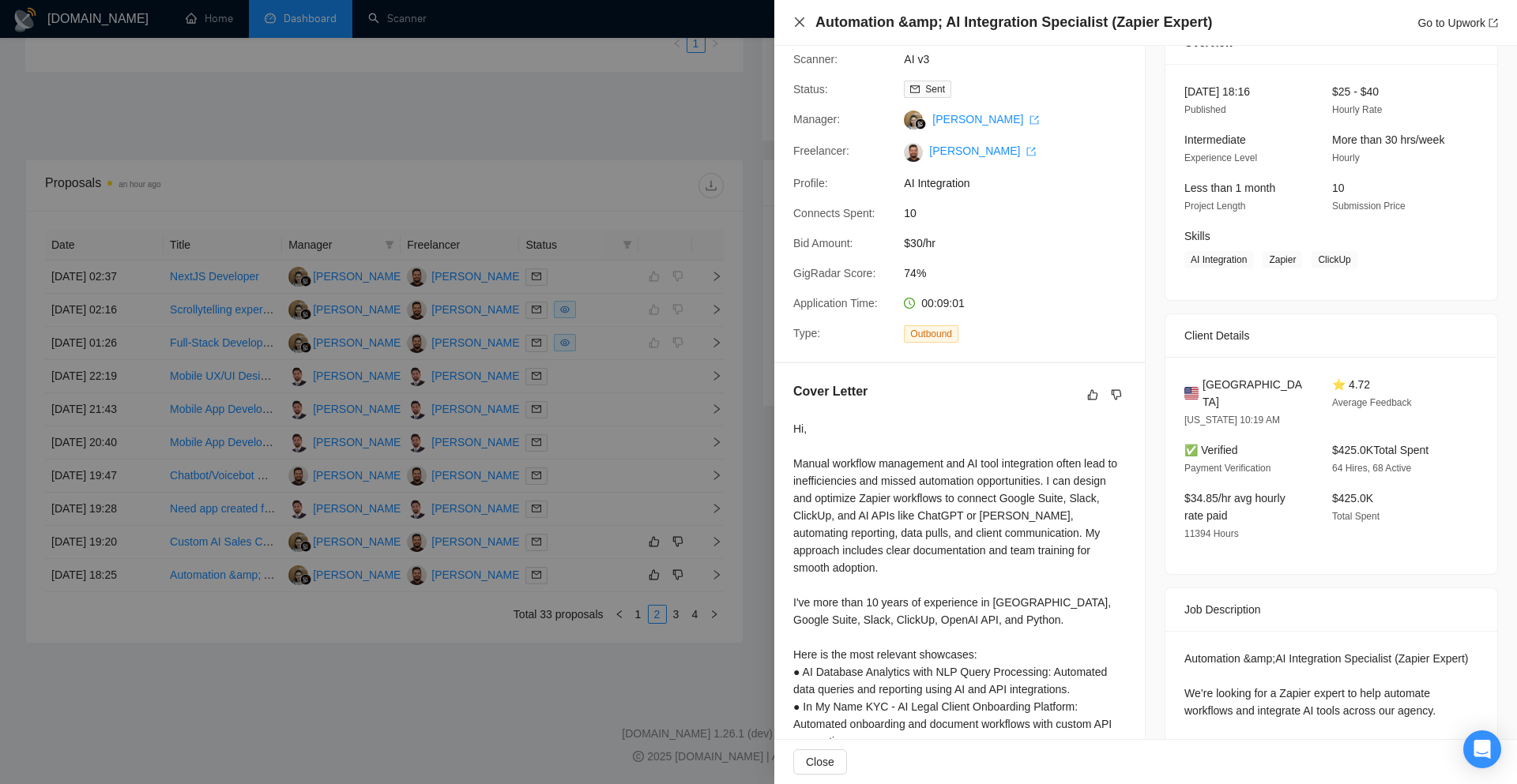
click at [798, 23] on icon "close" at bounding box center [799, 22] width 10 height 10
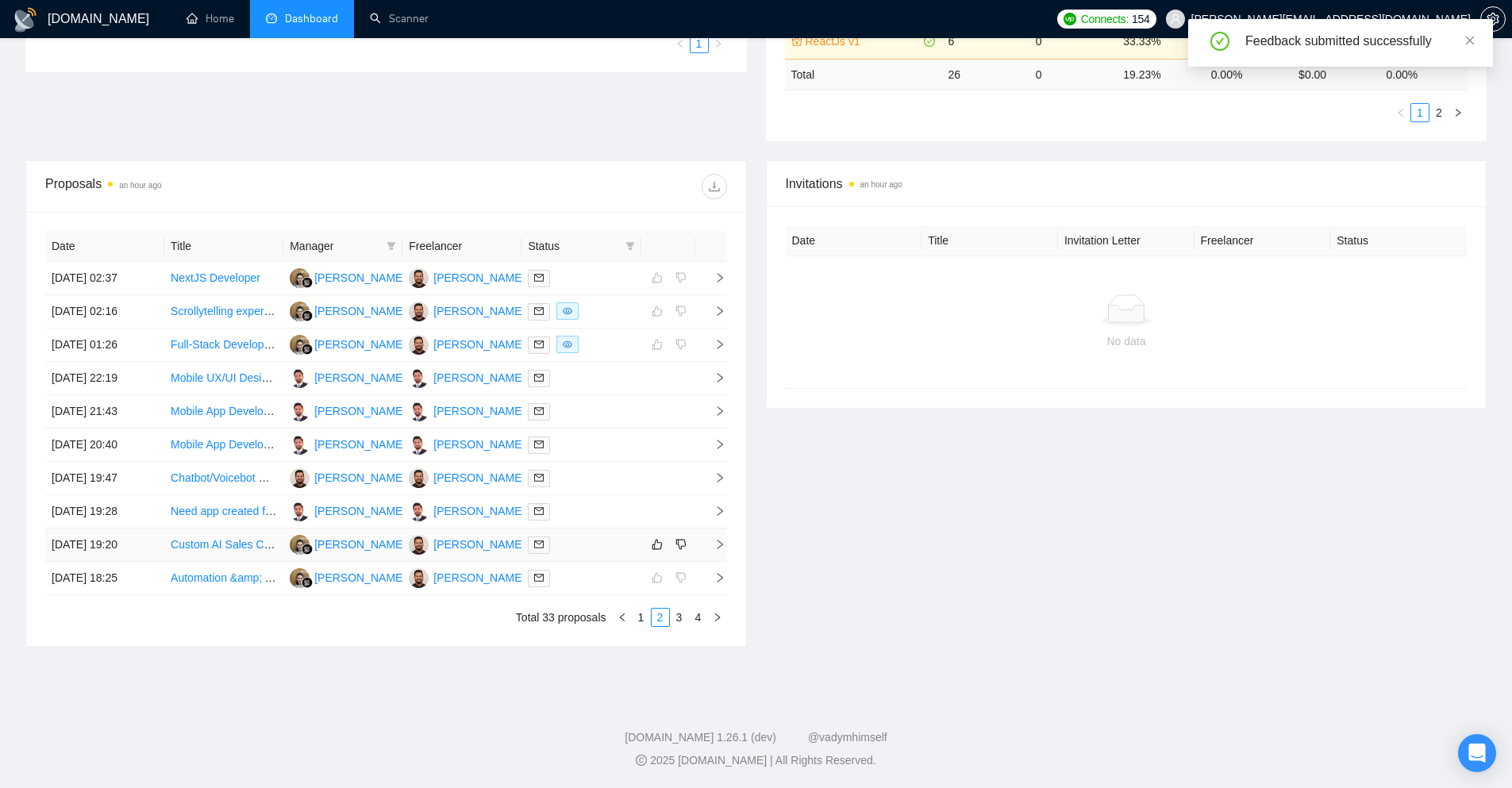
click at [714, 544] on icon "right" at bounding box center [719, 544] width 11 height 11
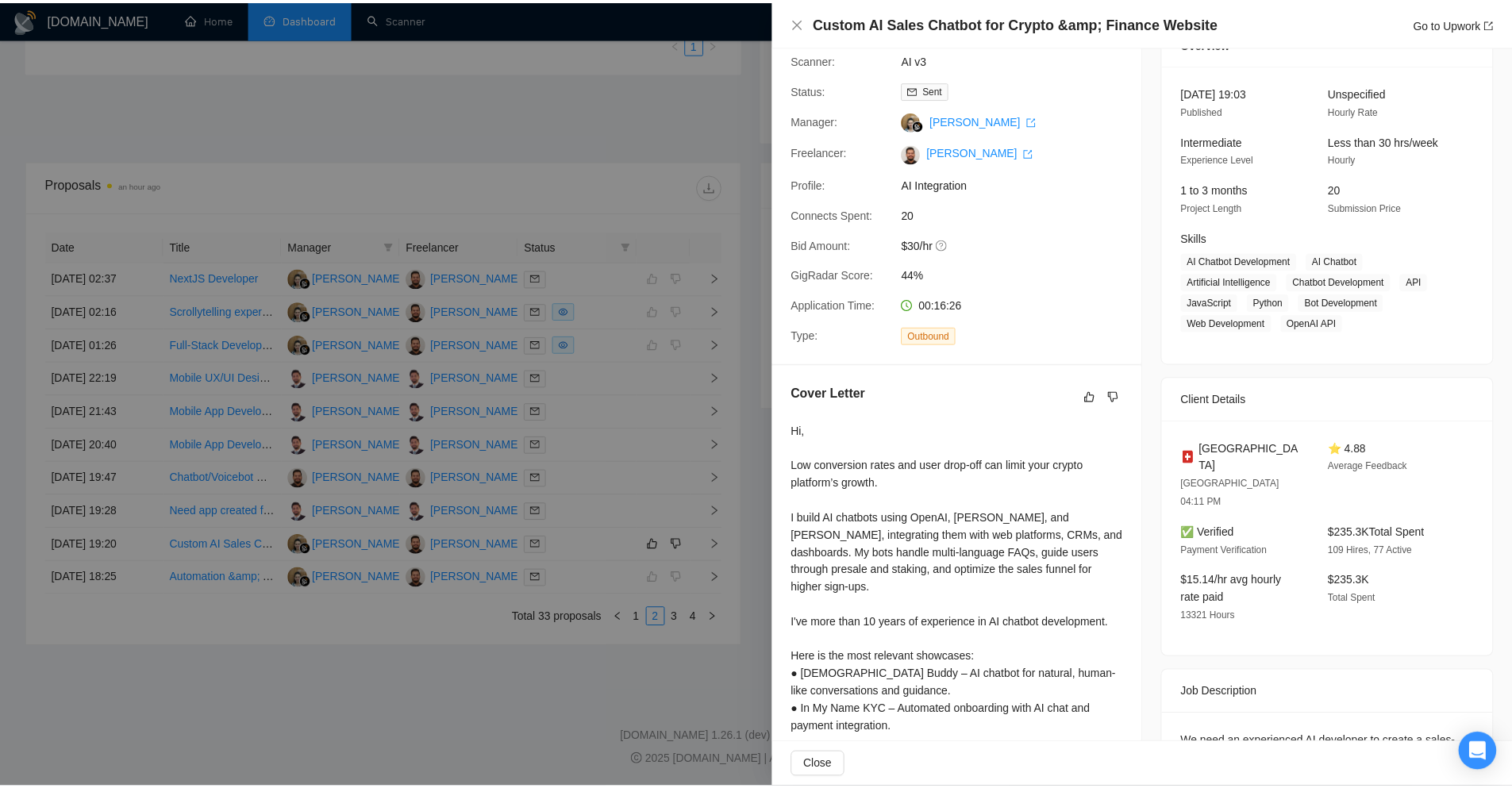
scroll to position [0, 0]
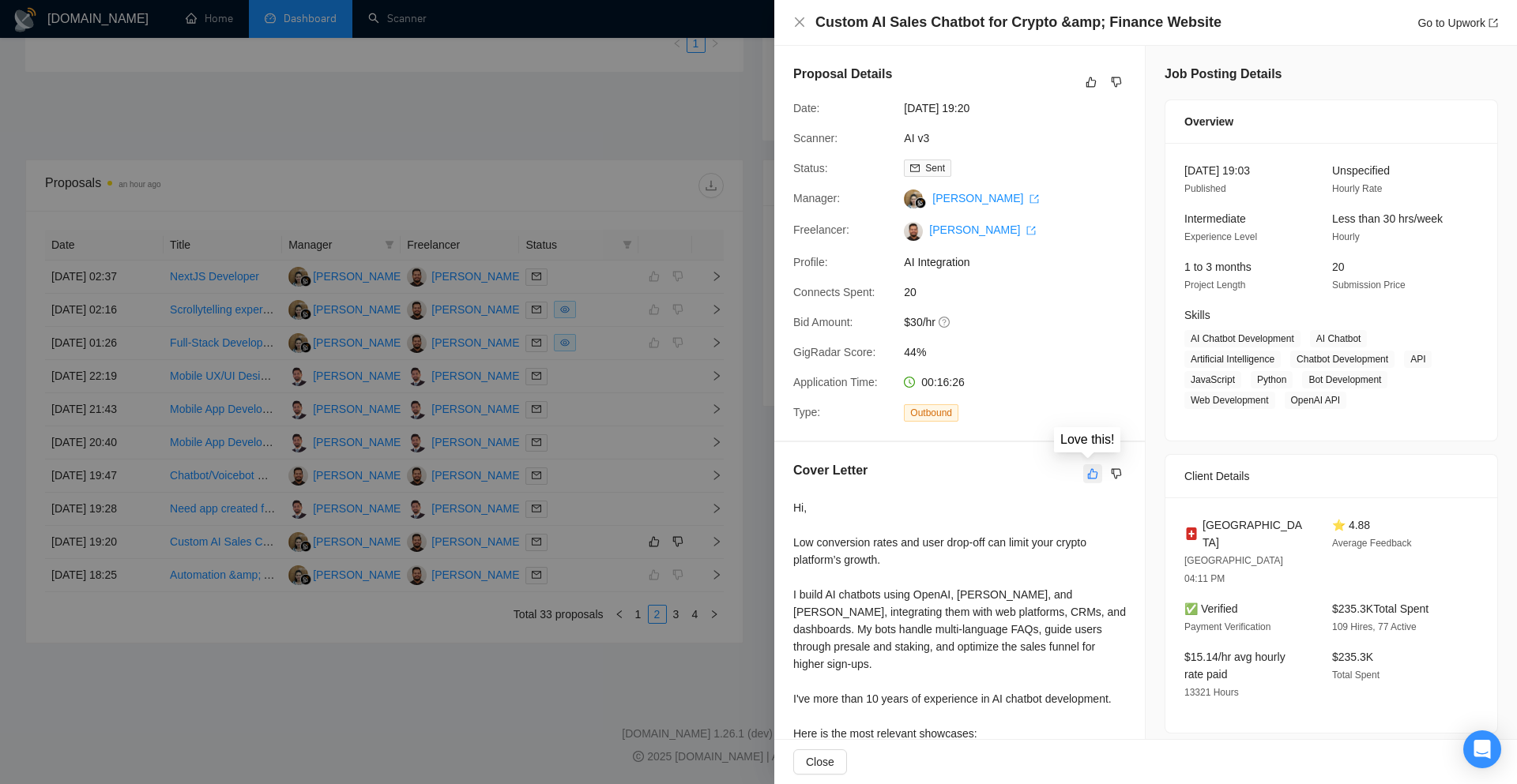
click at [1083, 478] on button "button" at bounding box center [1092, 474] width 19 height 19
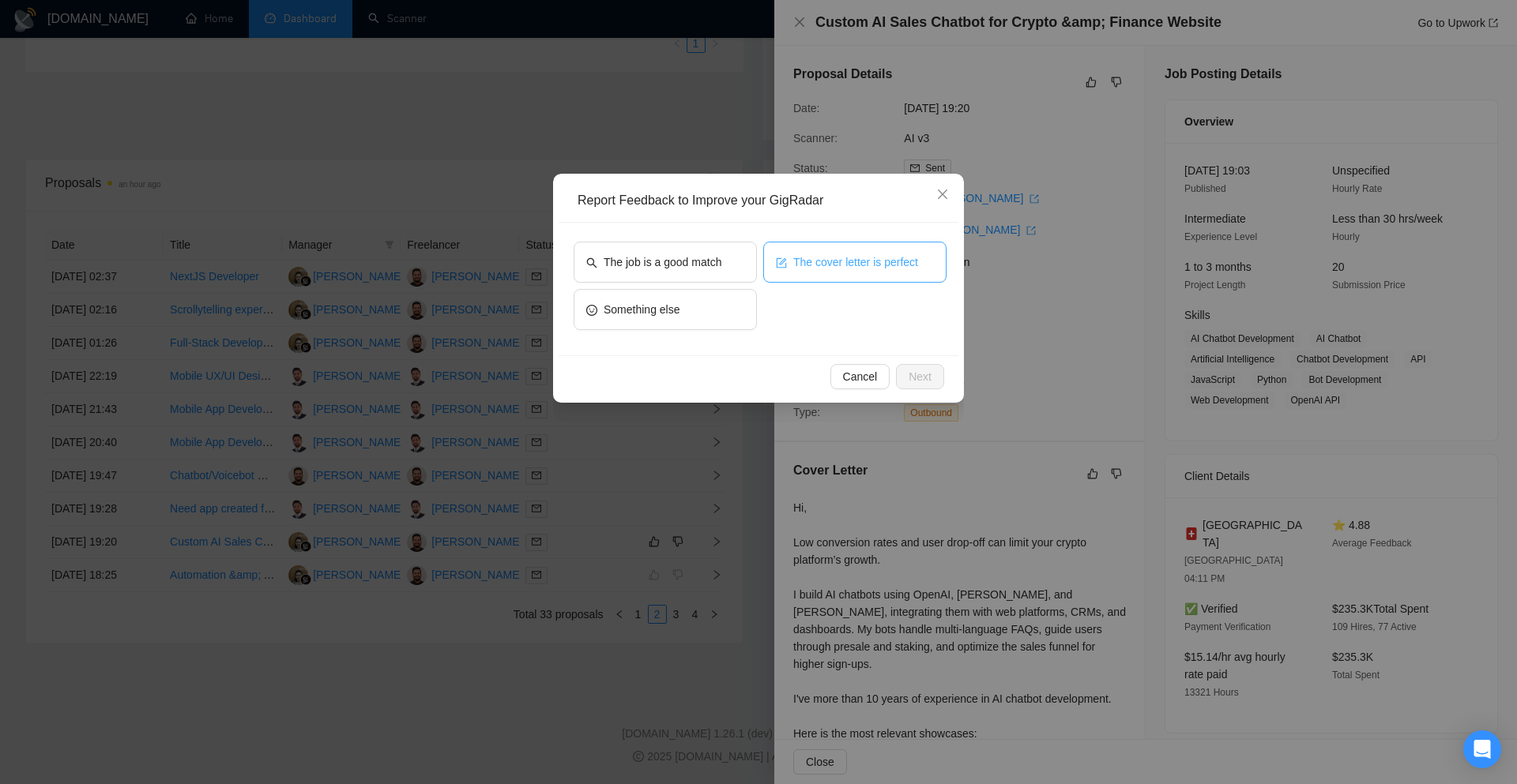
click at [813, 277] on button "The cover letter is perfect" at bounding box center [854, 262] width 183 height 41
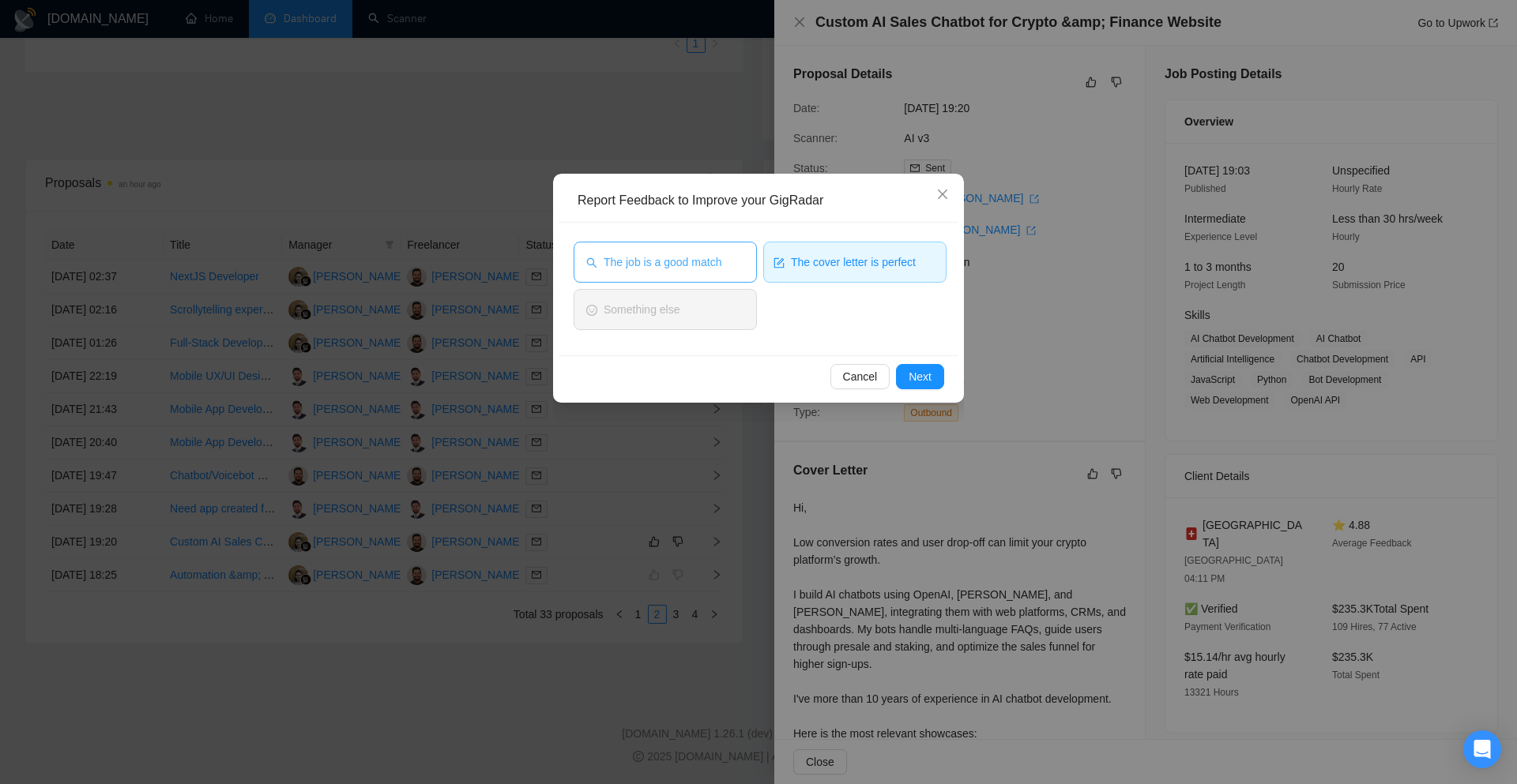
click at [724, 277] on button "The job is a good match" at bounding box center [664, 262] width 183 height 41
click at [917, 378] on span "Next" at bounding box center [920, 377] width 23 height 18
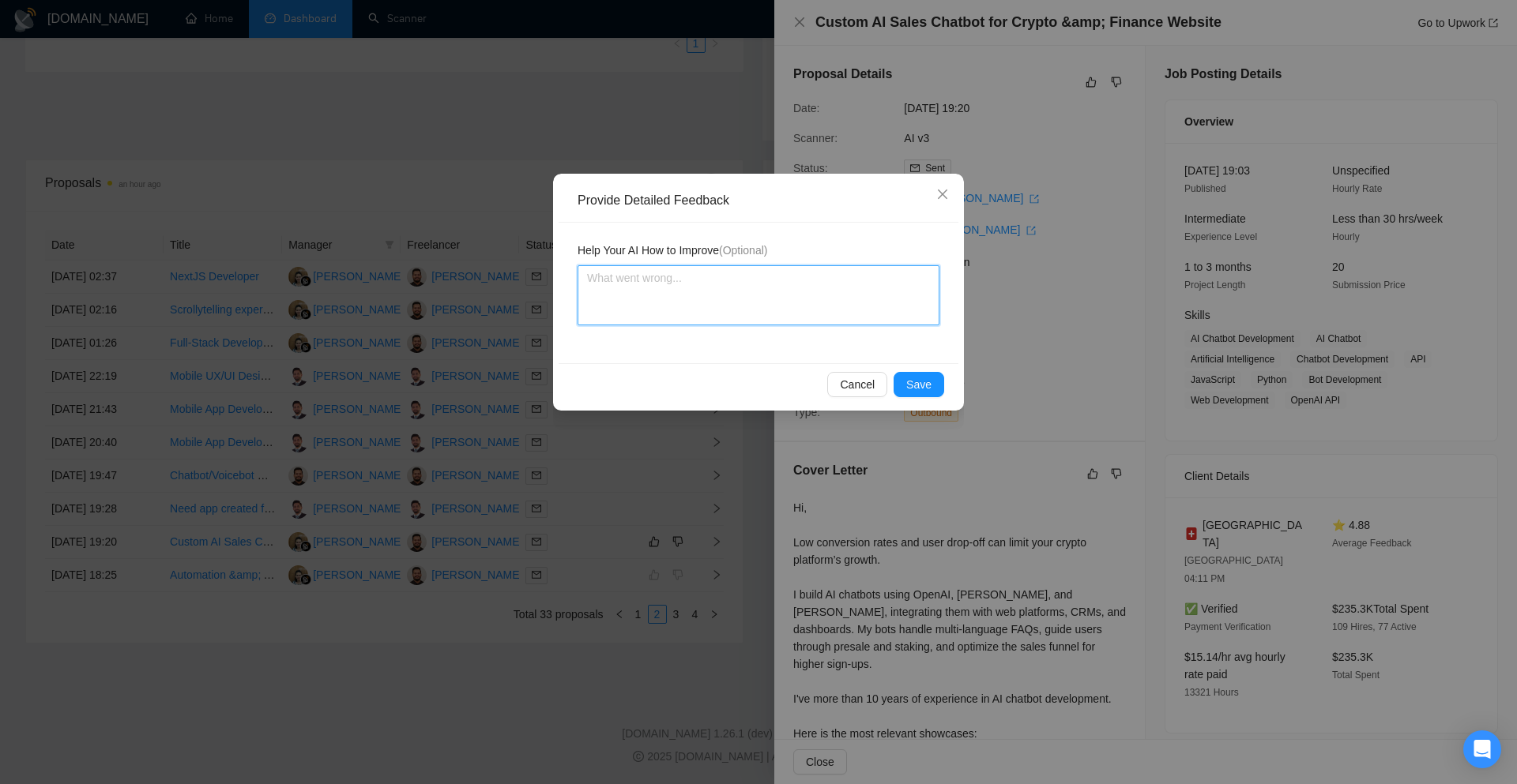
click at [721, 296] on textarea at bounding box center [758, 295] width 362 height 60
paste textarea "Cover letter is according to my instructions Job is also a very good match"
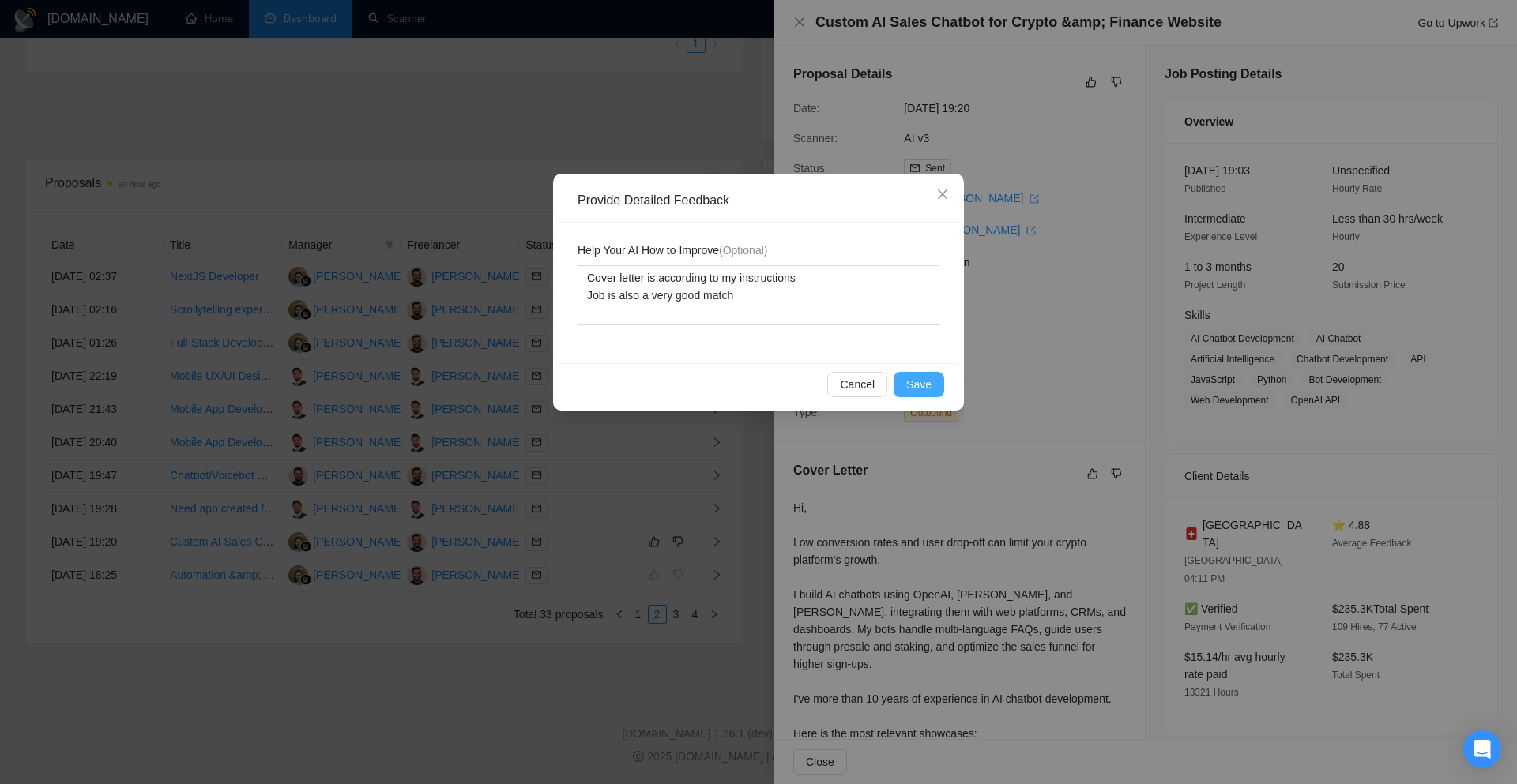
click at [924, 385] on span "Save" at bounding box center [918, 385] width 25 height 18
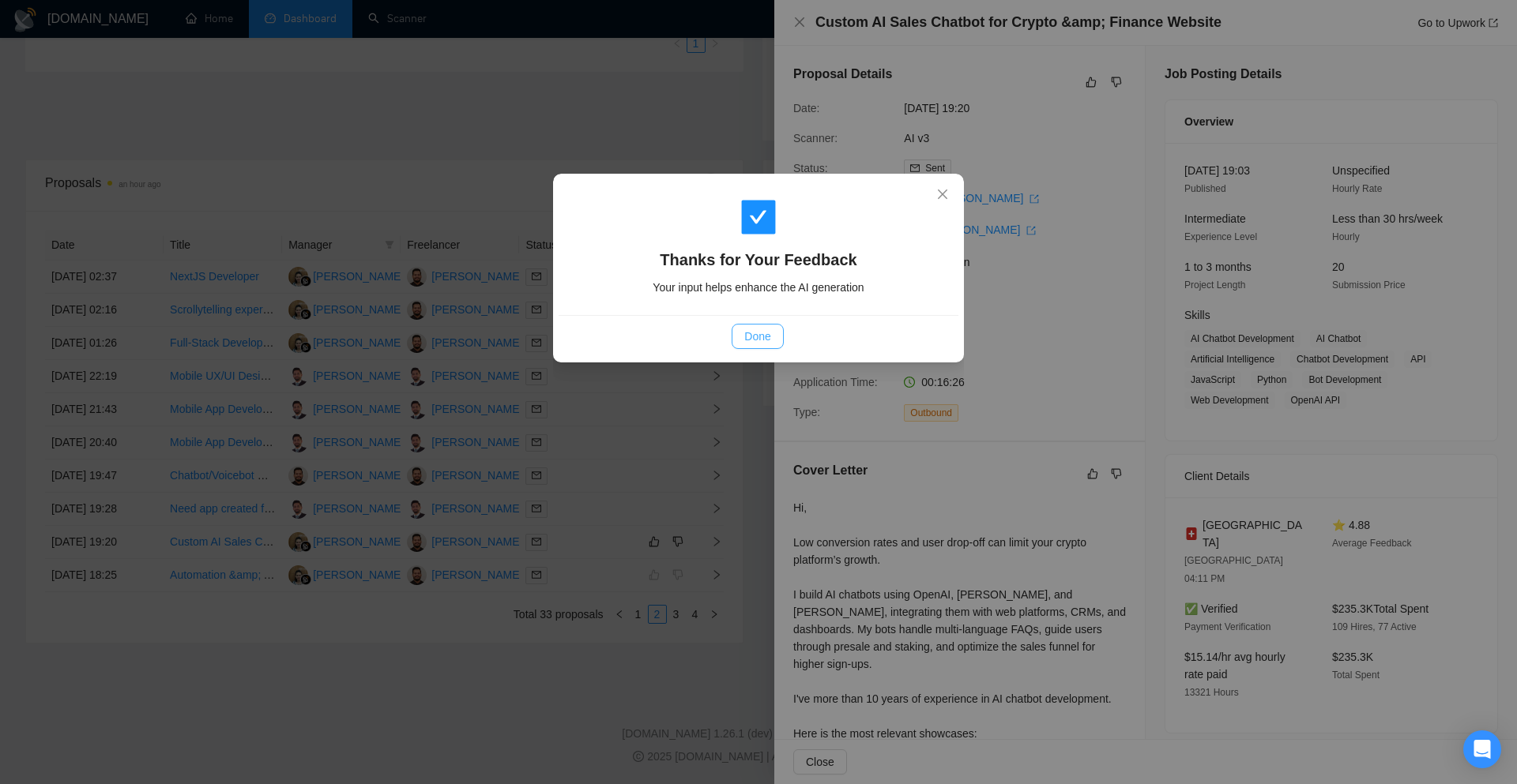
click at [739, 336] on button "Done" at bounding box center [757, 336] width 52 height 25
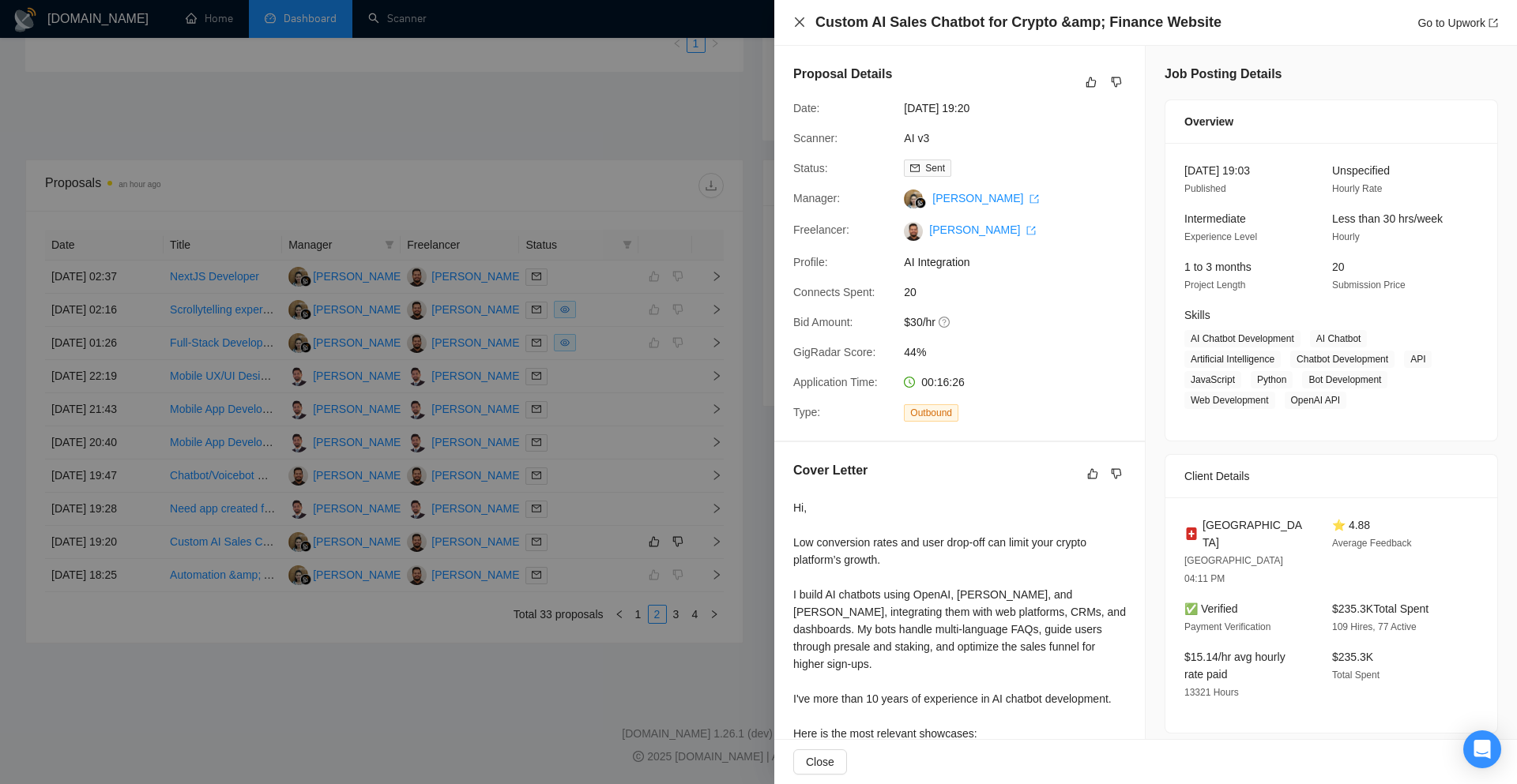
click at [799, 25] on icon "close" at bounding box center [799, 22] width 12 height 12
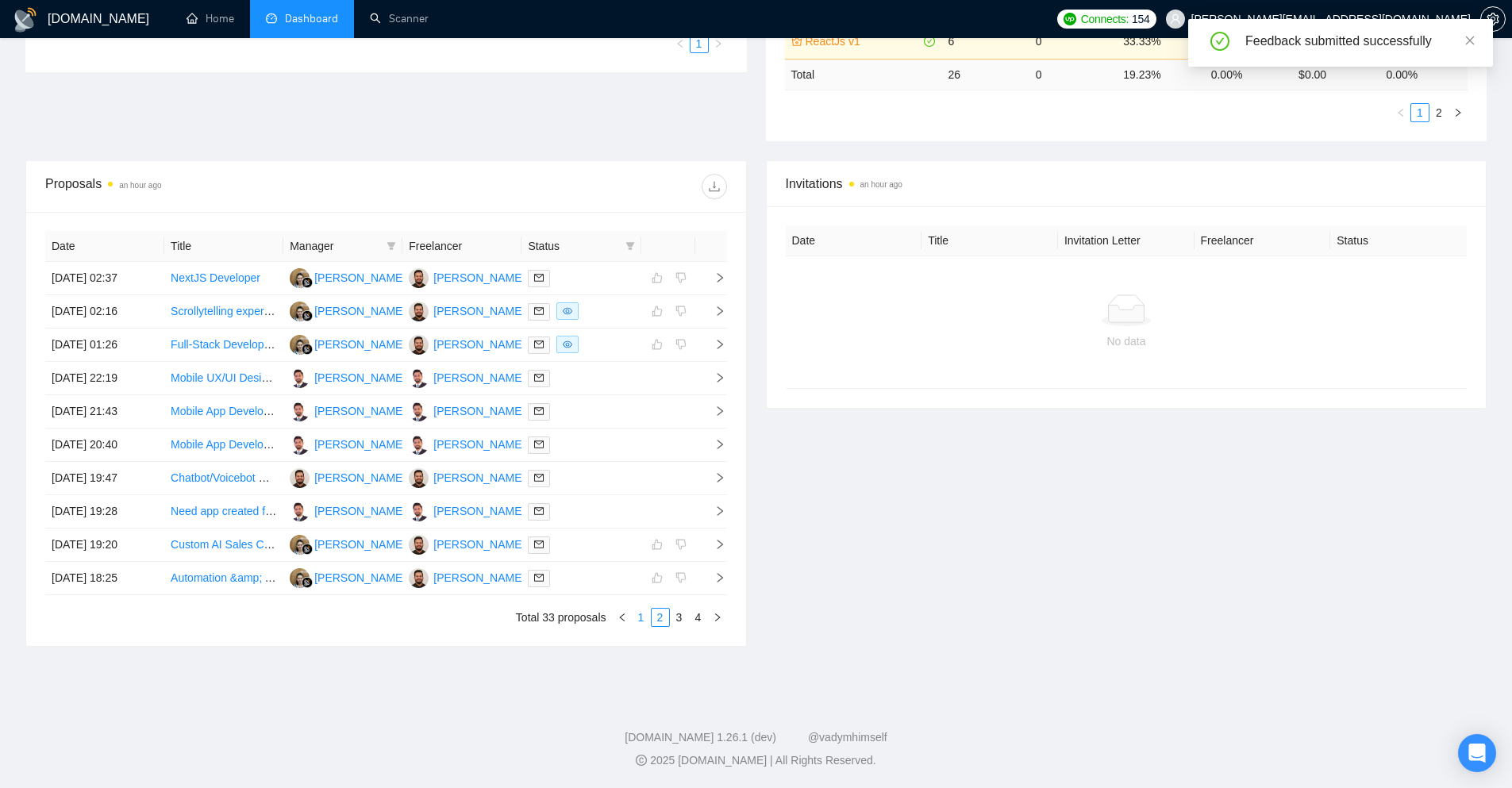
click at [641, 608] on li "1" at bounding box center [641, 617] width 19 height 19
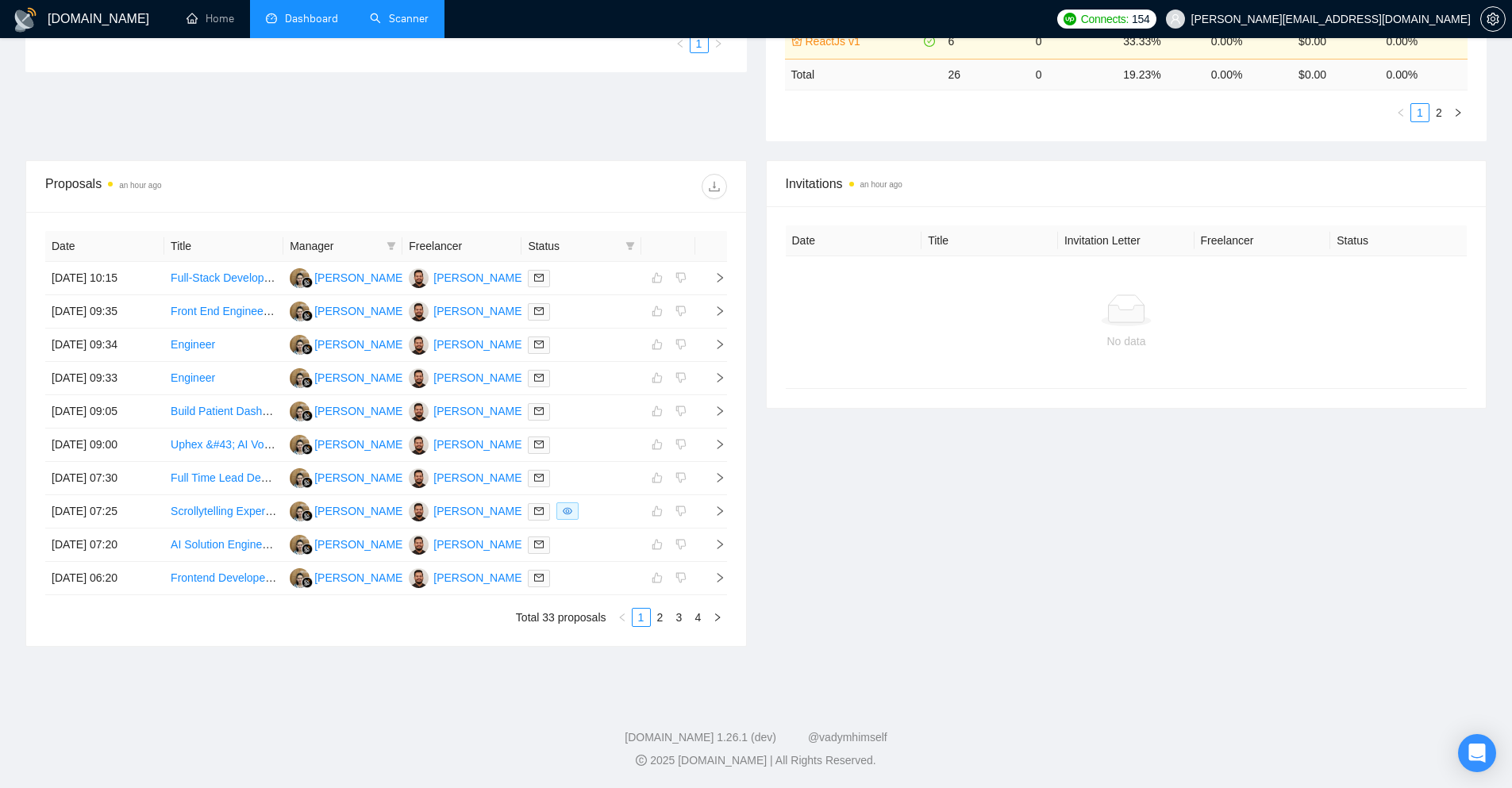
click at [370, 26] on link "Scanner" at bounding box center [399, 18] width 59 height 13
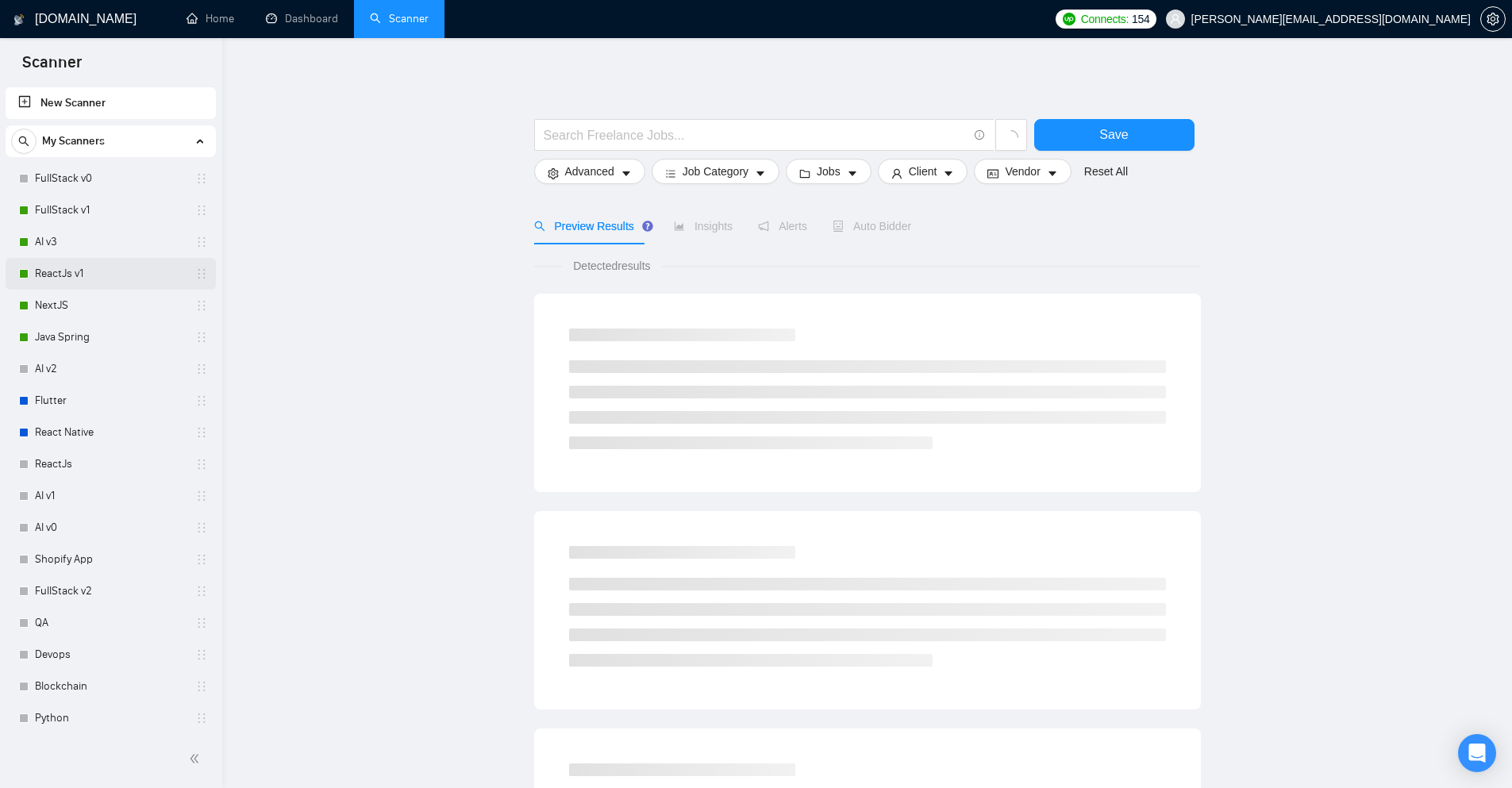
click at [81, 265] on link "ReactJs v1" at bounding box center [110, 274] width 150 height 32
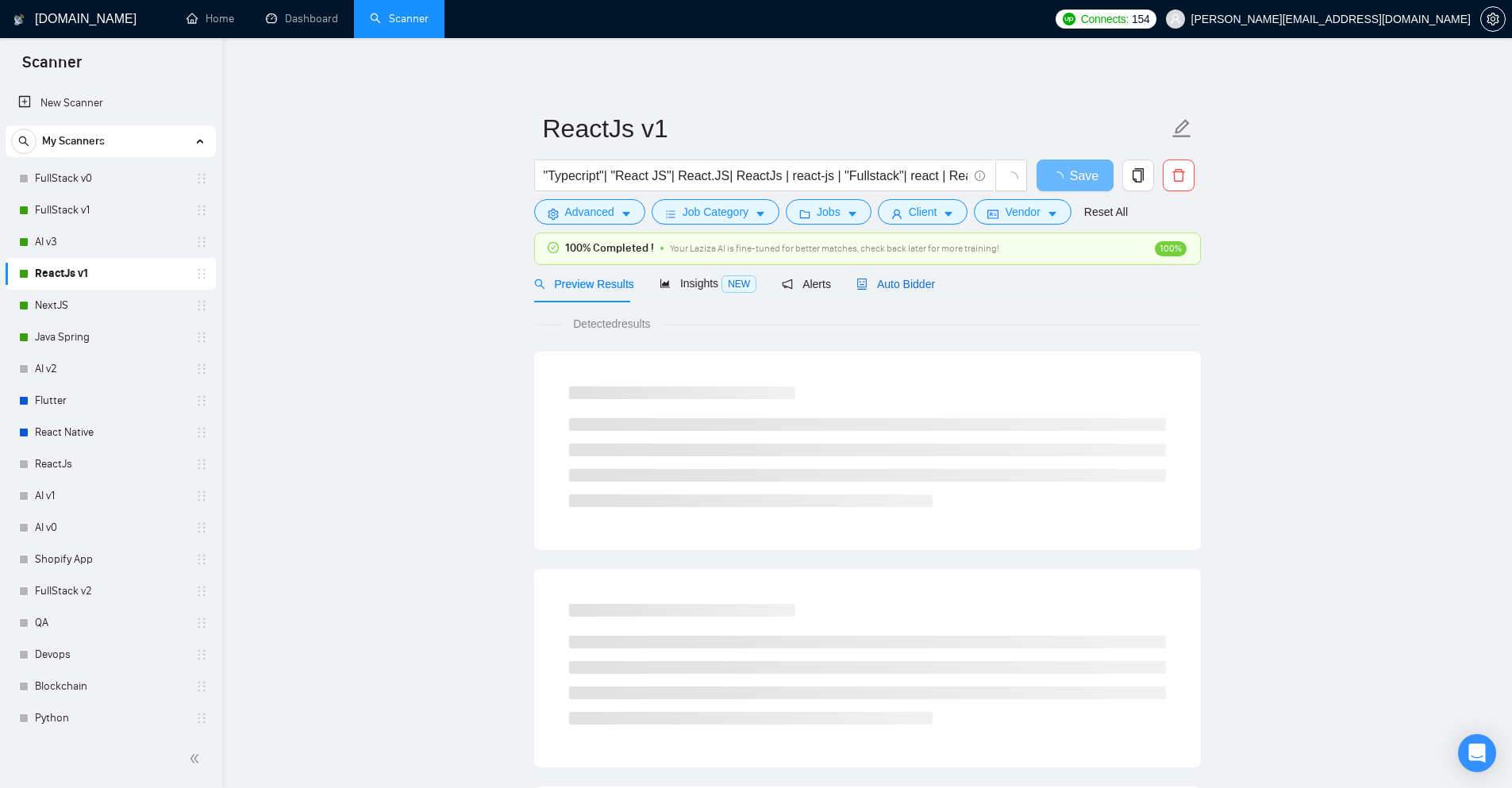
click at [880, 285] on span "Auto Bidder" at bounding box center [895, 284] width 78 height 12
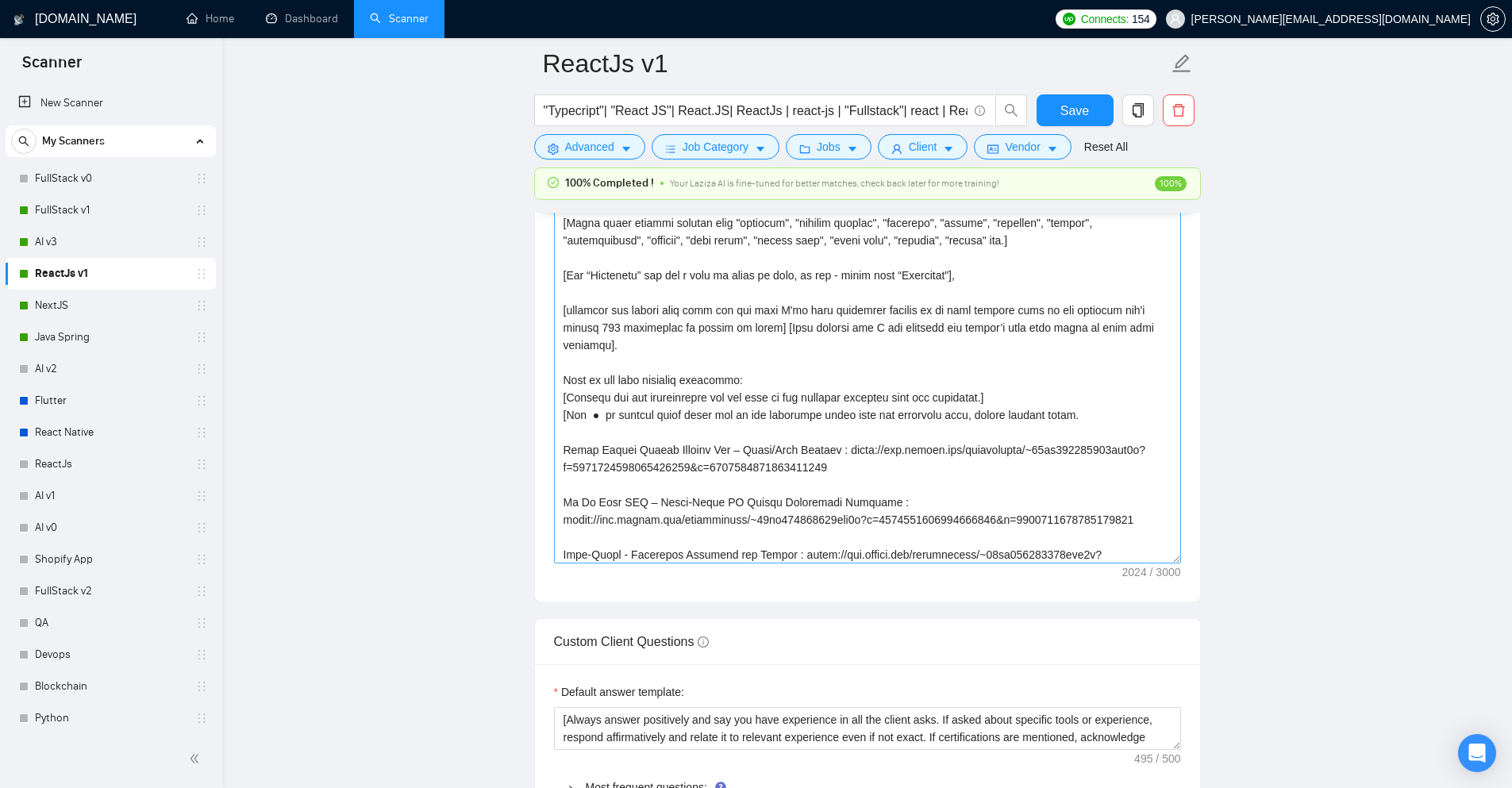
scroll to position [158, 0]
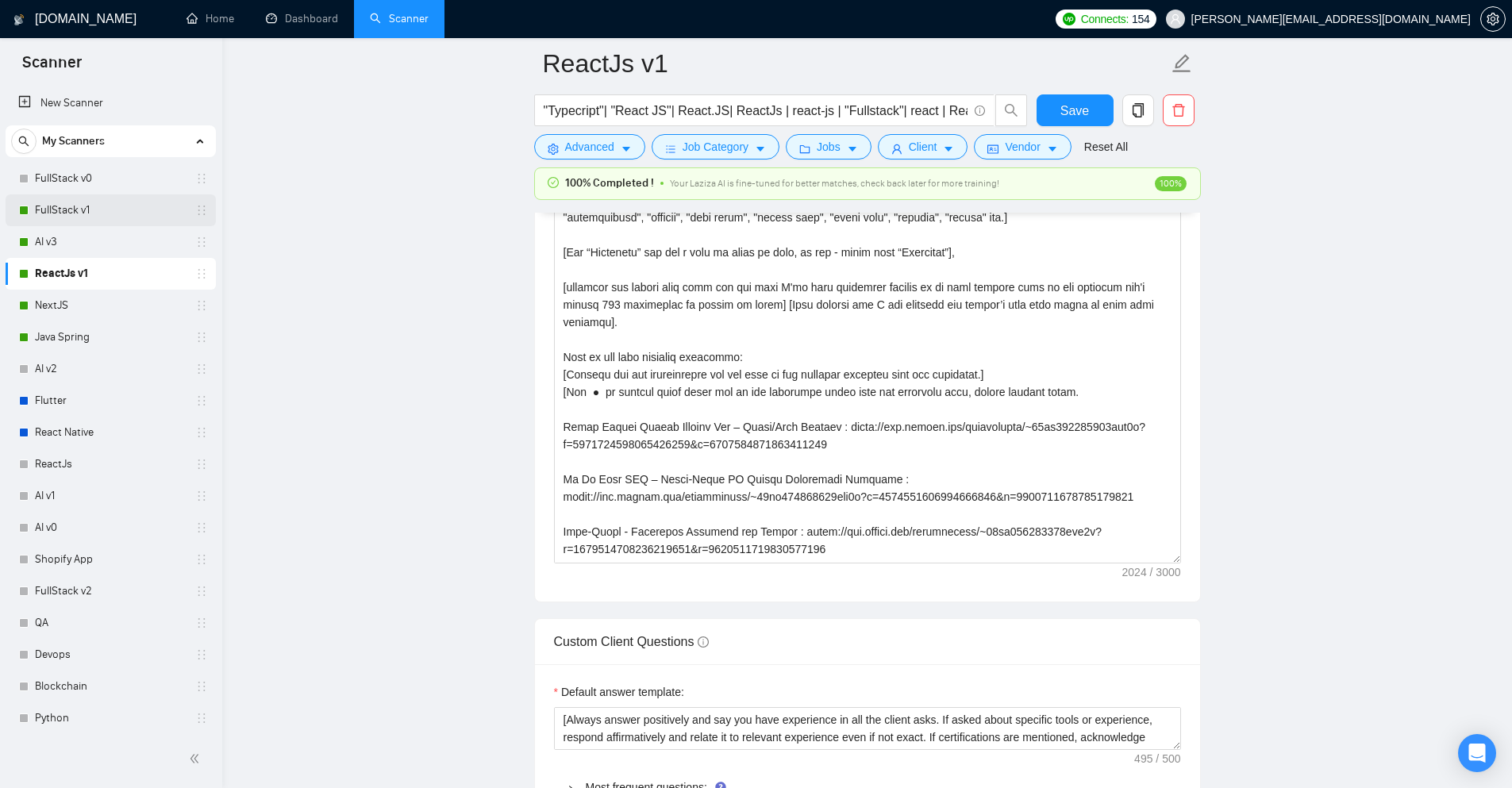
click at [79, 212] on link "FullStack v1" at bounding box center [110, 210] width 150 height 32
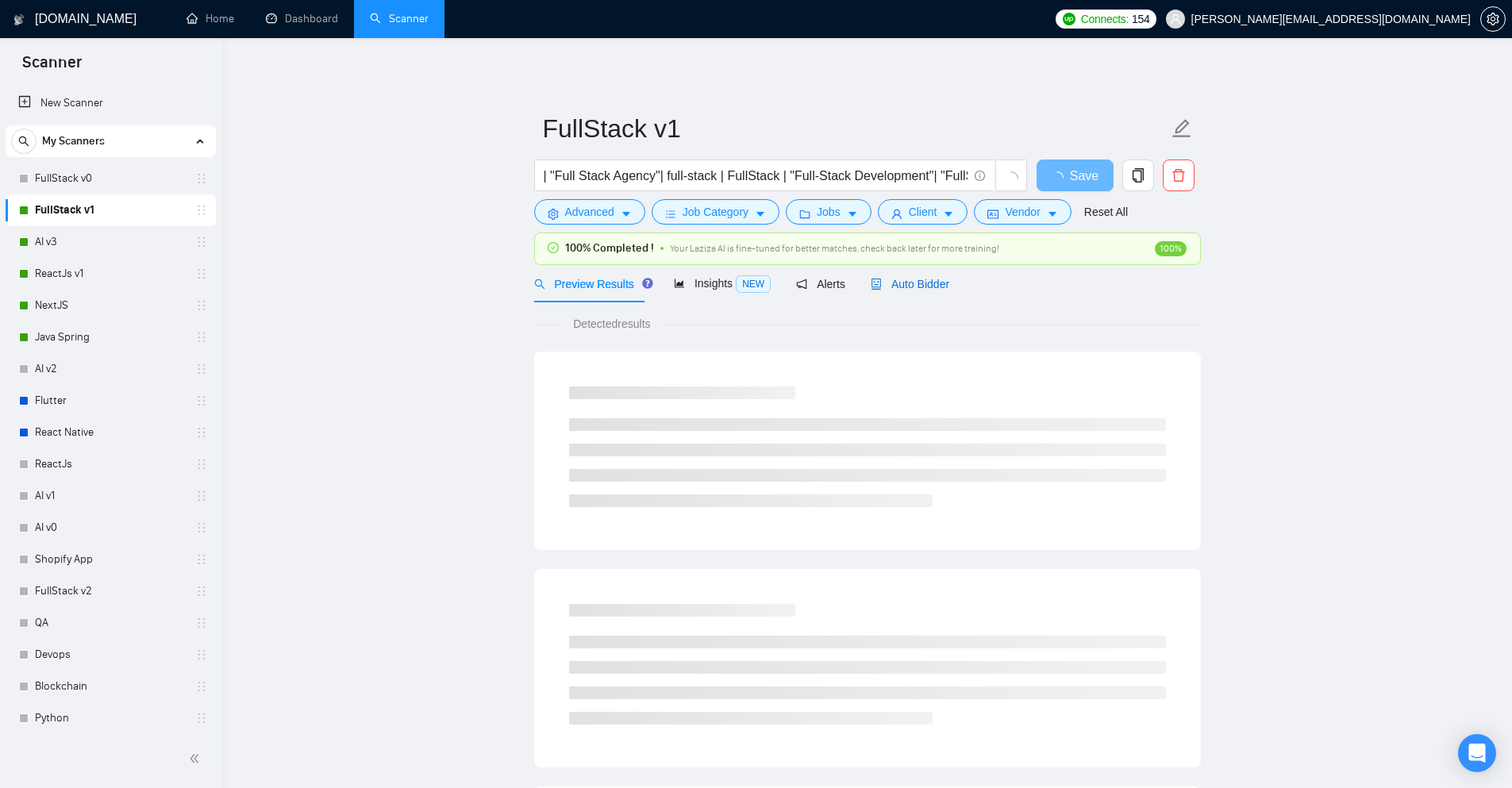
click at [911, 283] on span "Auto Bidder" at bounding box center [909, 284] width 78 height 12
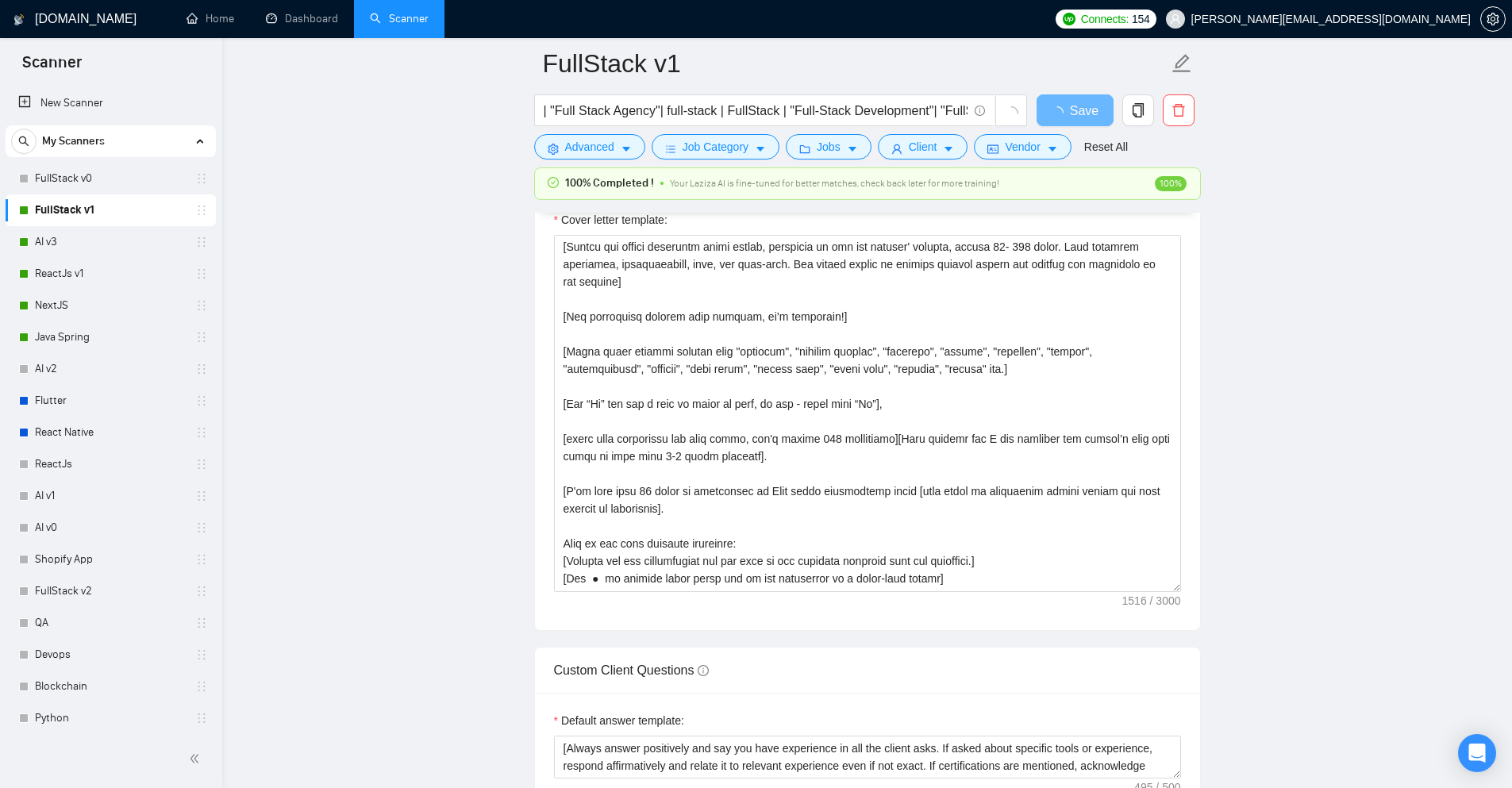
scroll to position [79, 0]
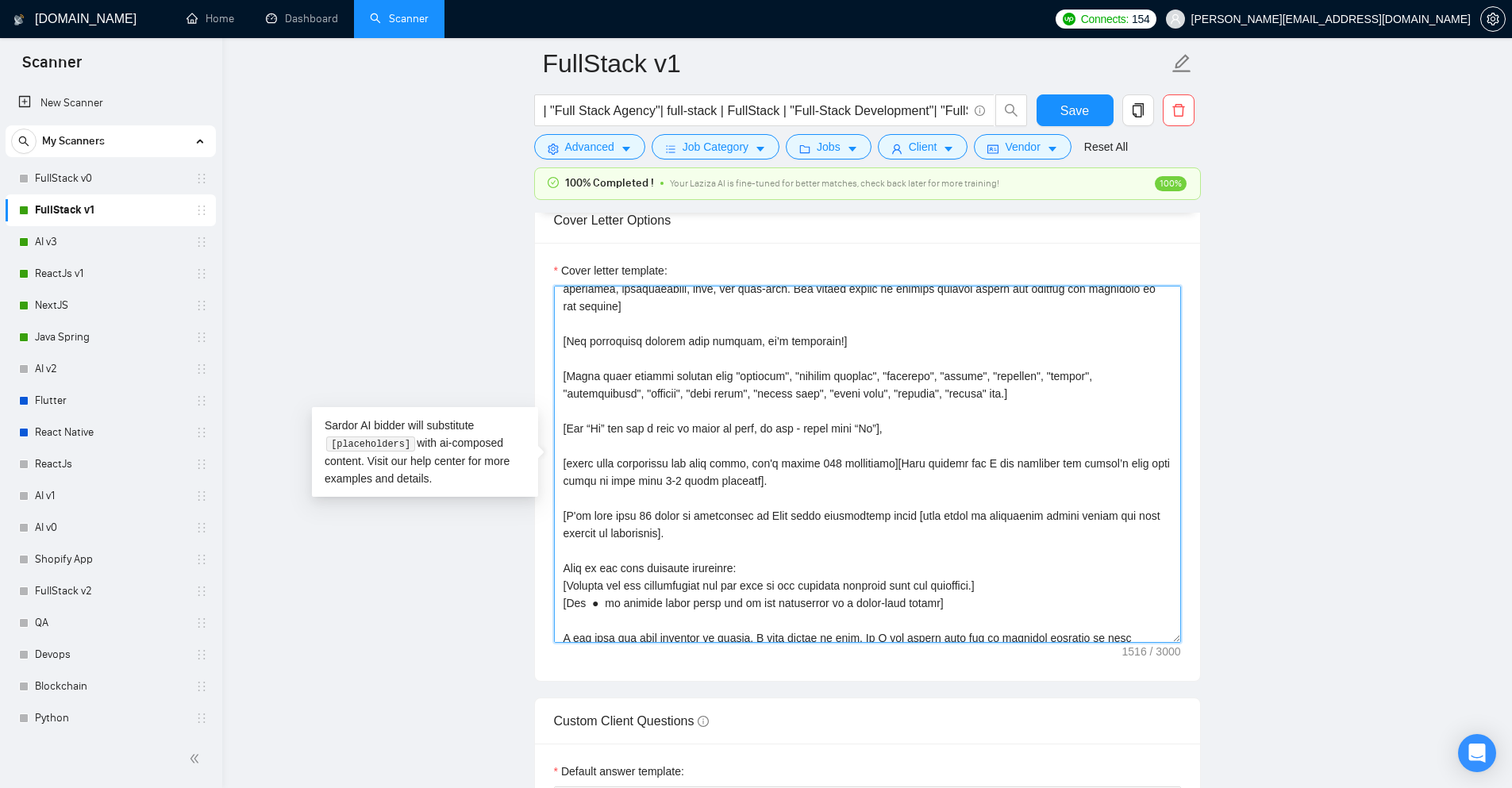
drag, startPoint x: 558, startPoint y: 416, endPoint x: 749, endPoint y: 481, distance: 201.8
click at [749, 481] on textarea "Cover letter template:" at bounding box center [867, 464] width 627 height 357
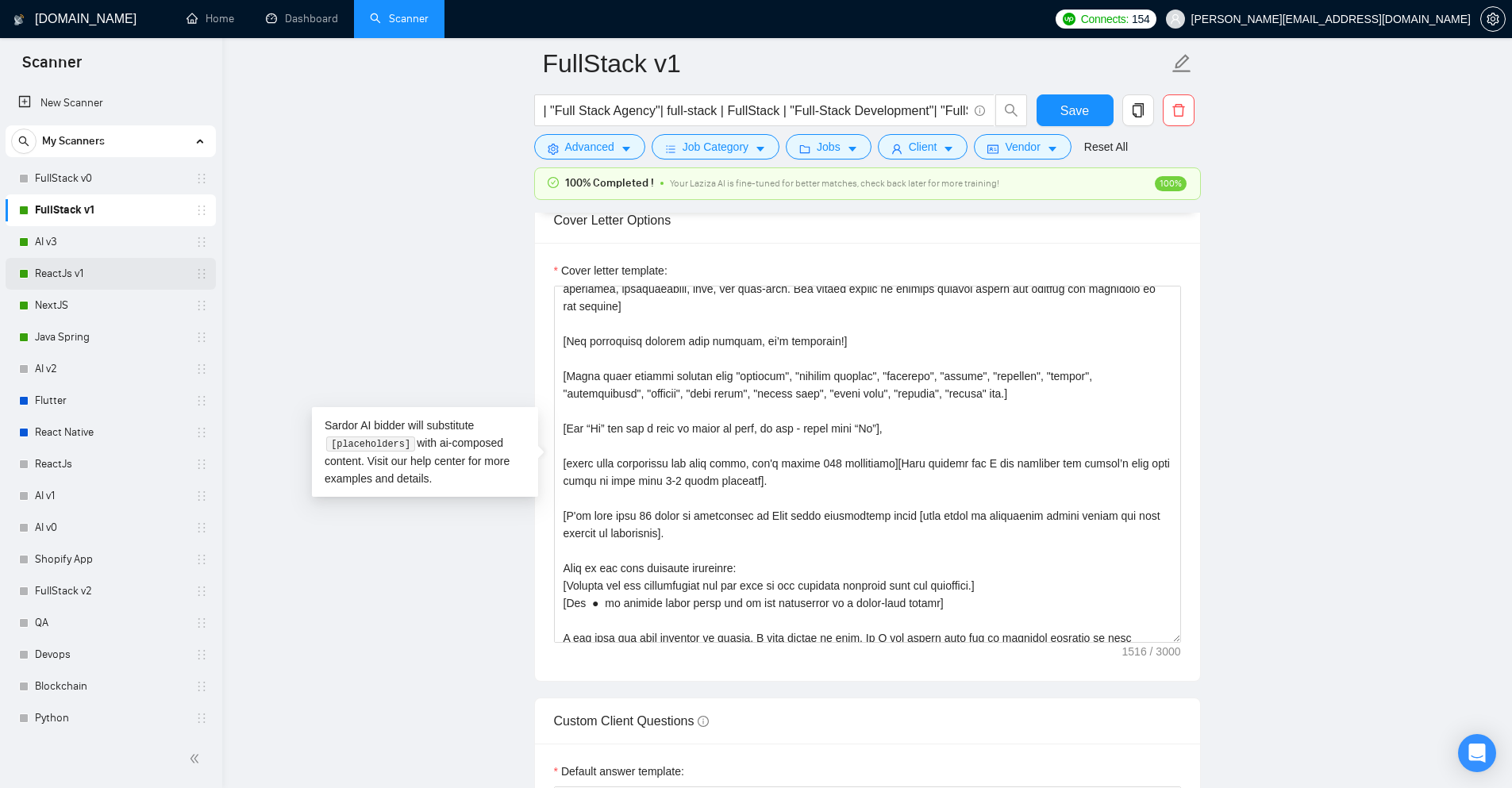
click at [80, 273] on link "ReactJs v1" at bounding box center [110, 274] width 150 height 32
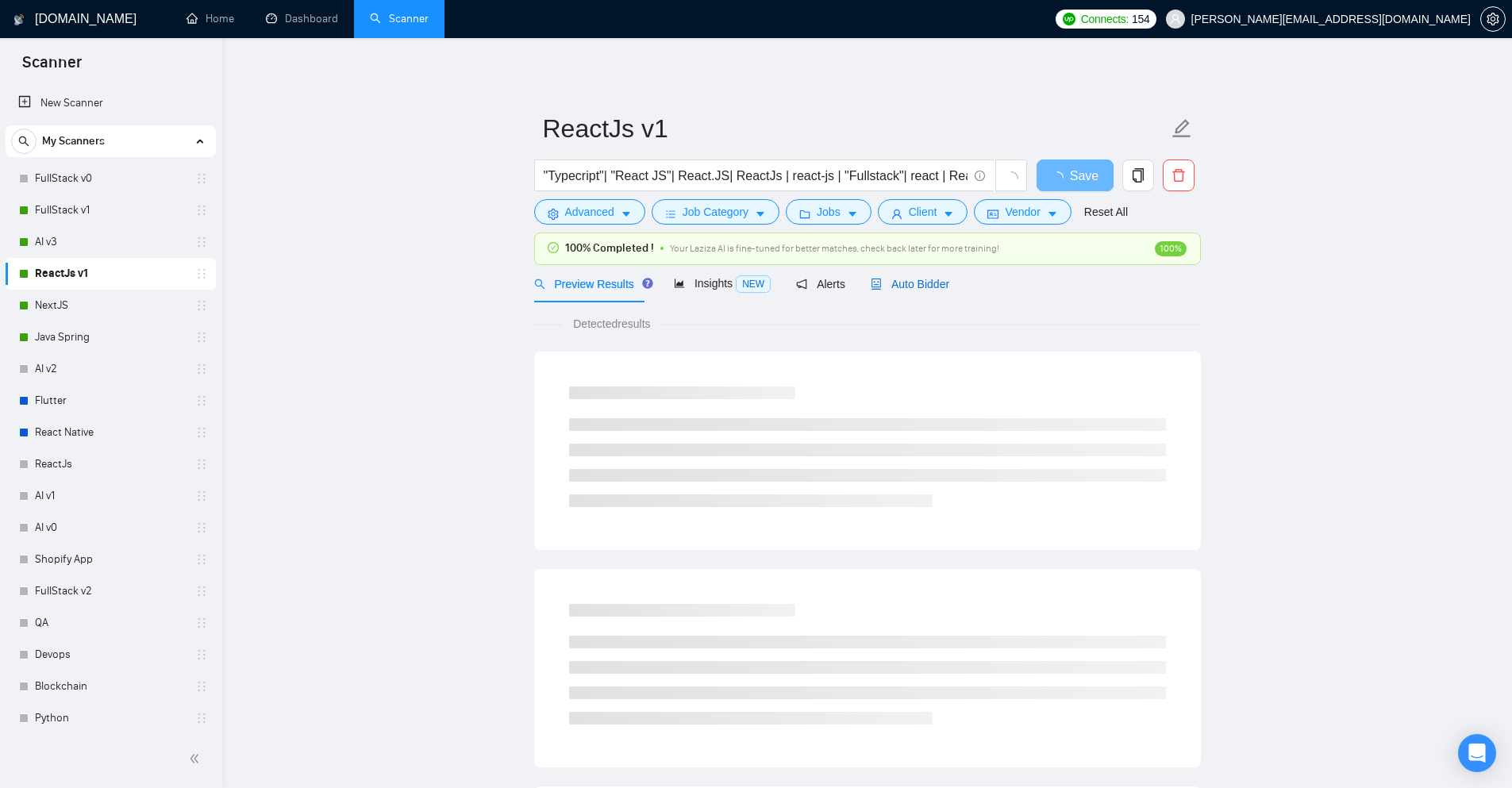
click at [893, 285] on span "Auto Bidder" at bounding box center [909, 284] width 78 height 12
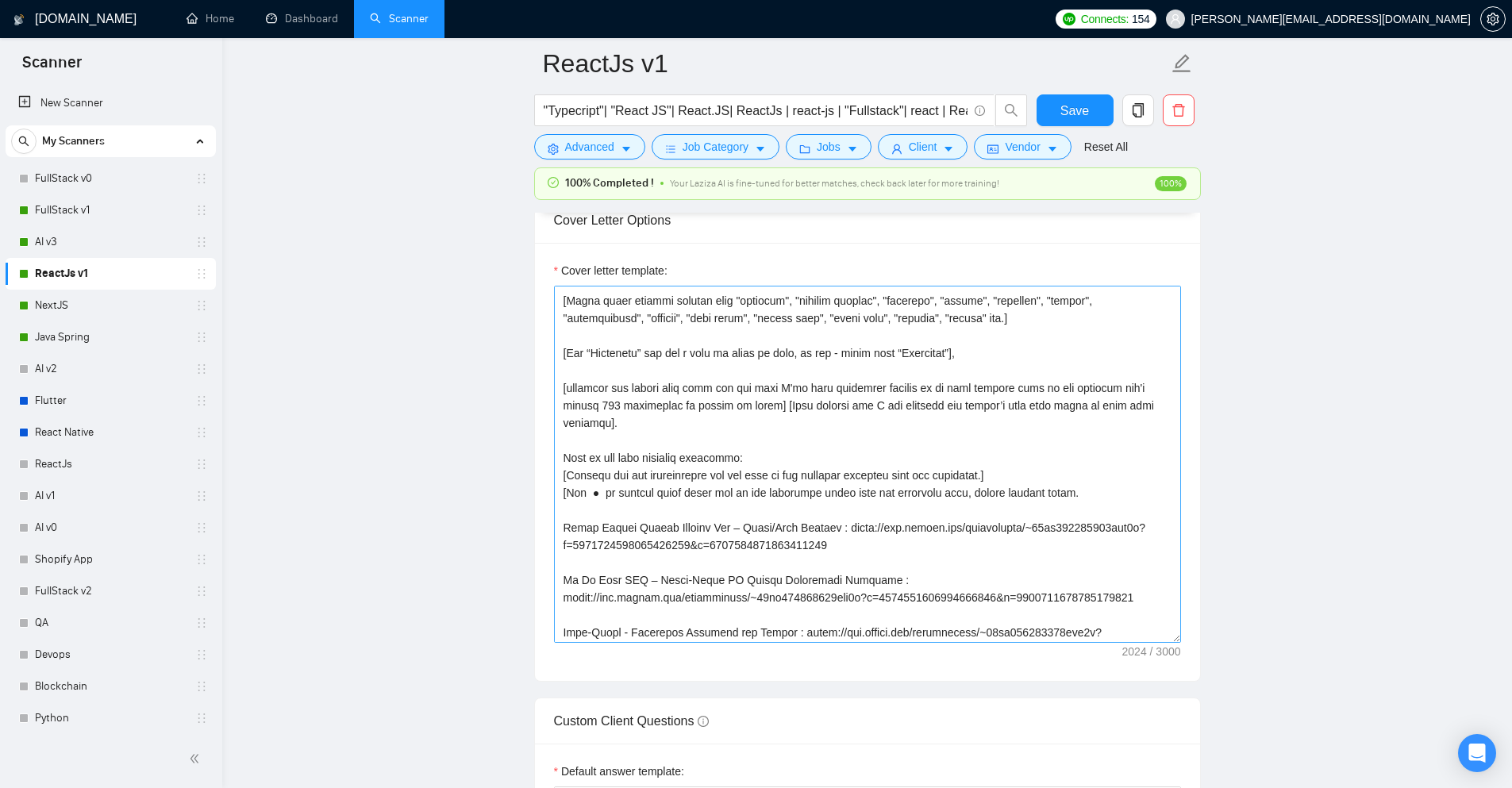
scroll to position [158, 0]
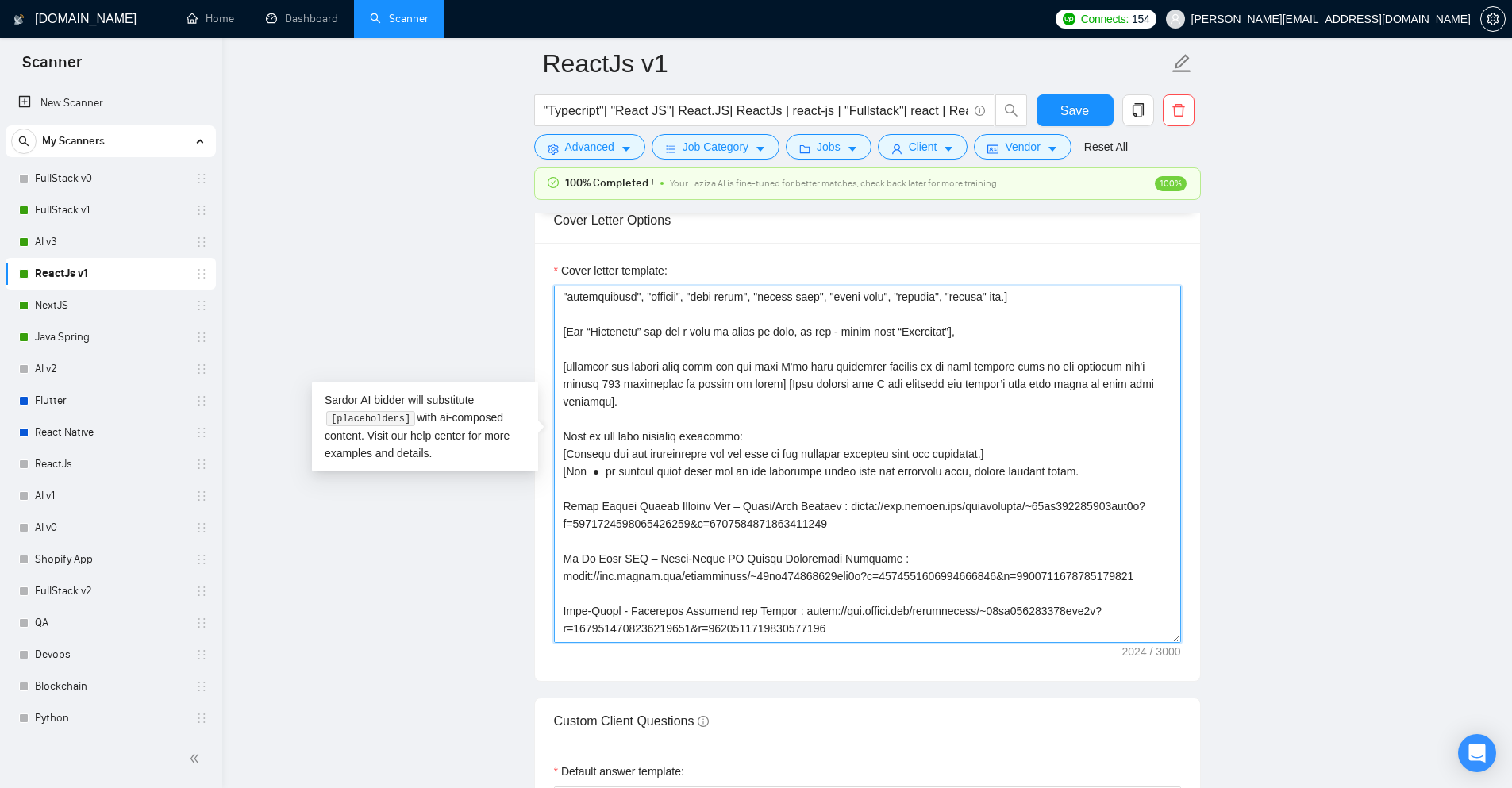
drag, startPoint x: 613, startPoint y: 376, endPoint x: 562, endPoint y: 346, distance: 59.2
click at [562, 346] on textarea "Cover letter template:" at bounding box center [867, 464] width 627 height 357
paste textarea "start with discussing the pain point, don't exceed 150 characters][Then explain…"
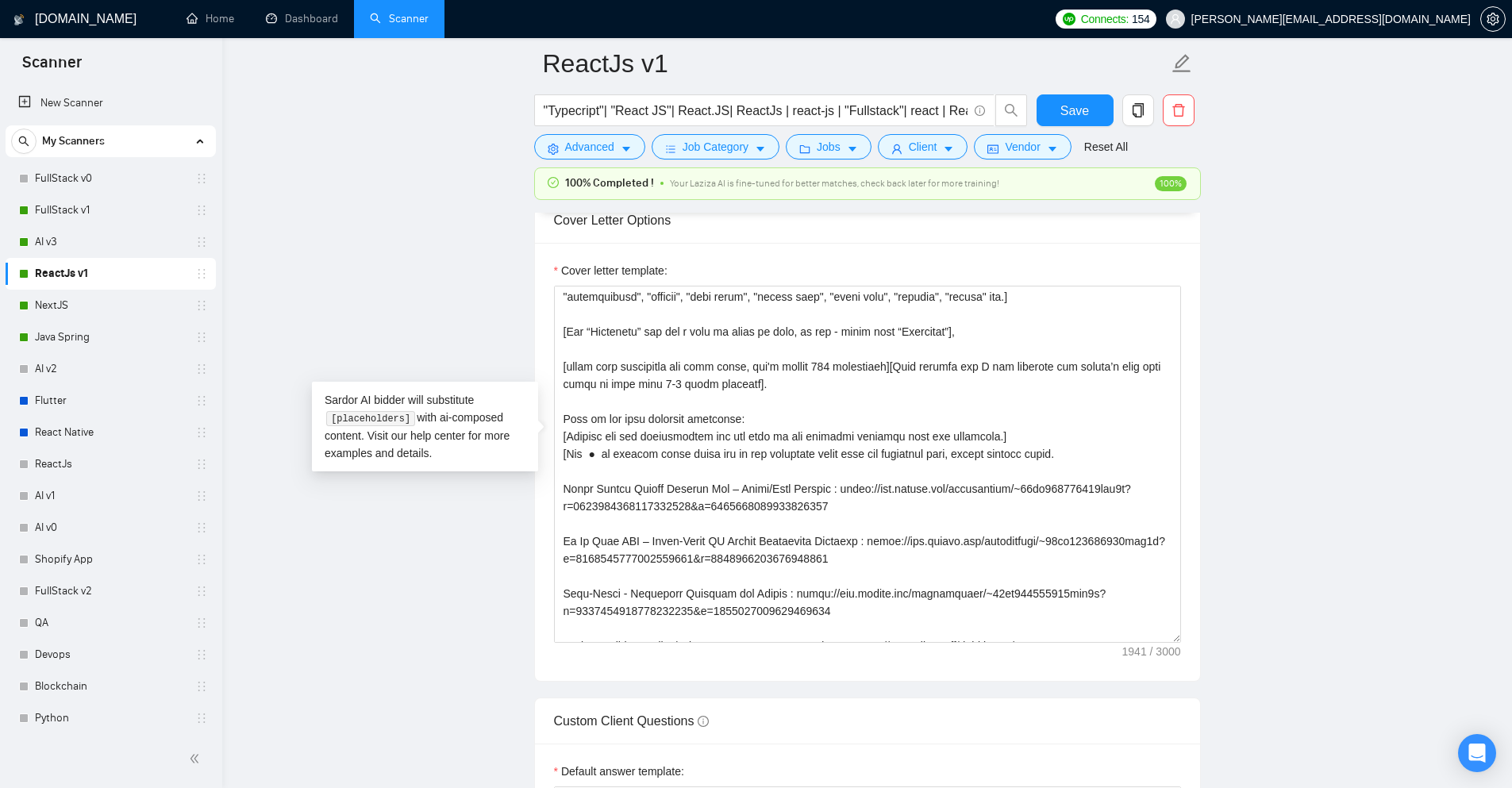
click at [427, 309] on main "ReactJs v1 "Typecript"| "React JS"| React.JS| ReactJs | react-js | "Fullstack"|…" at bounding box center [867, 645] width 1239 height 4813
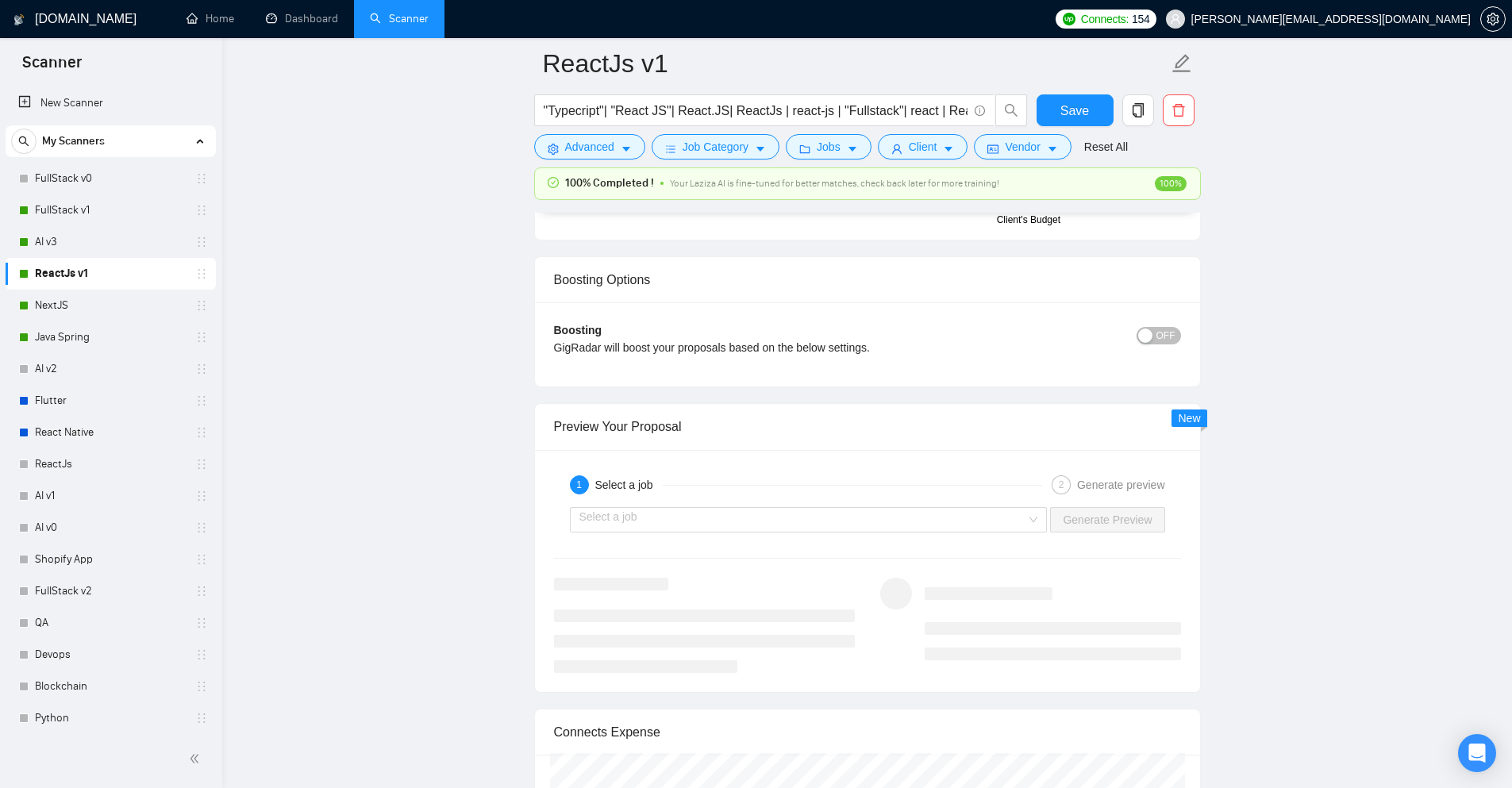
scroll to position [2937, 0]
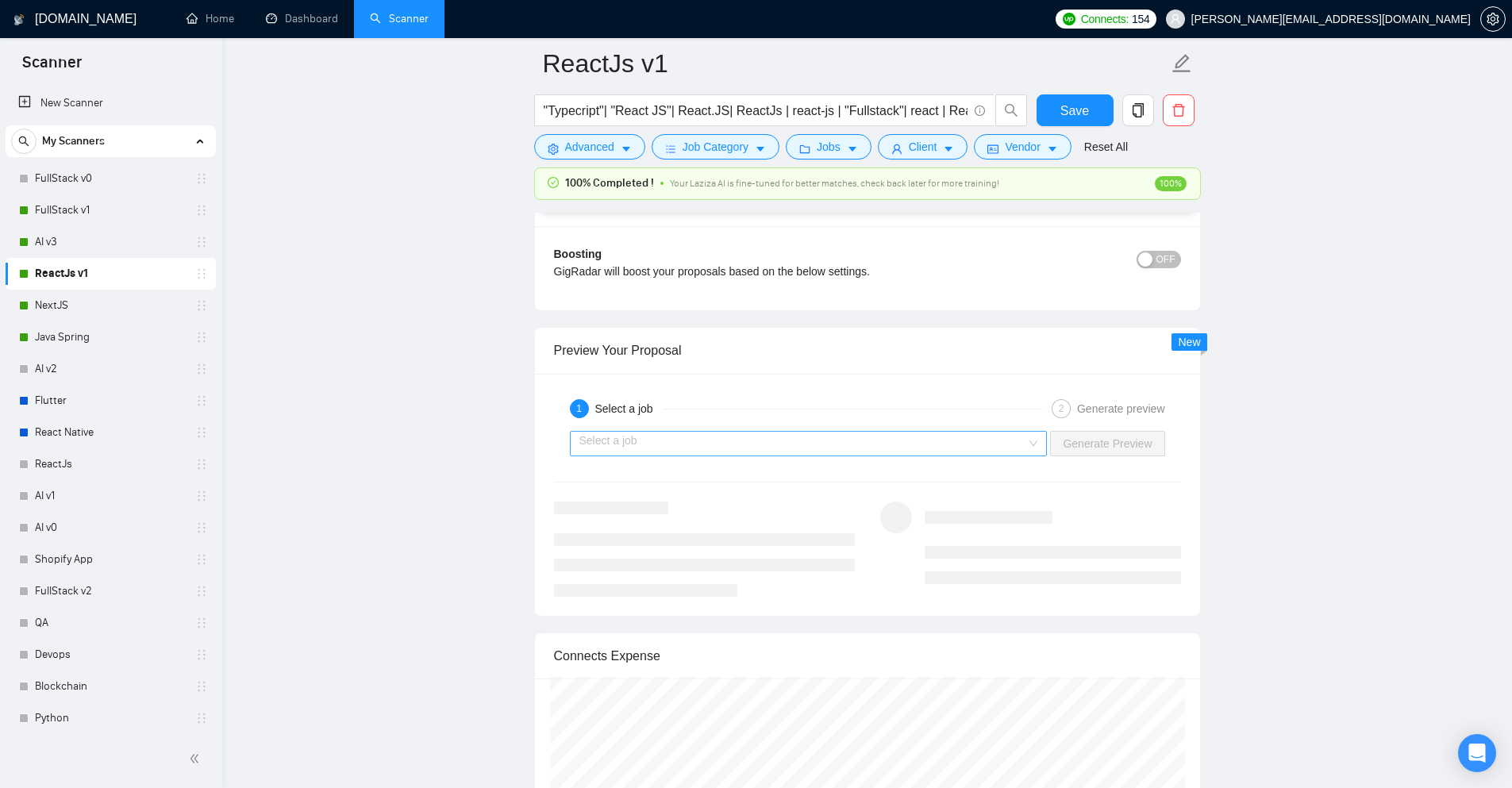
click at [916, 432] on input "search" at bounding box center [803, 443] width 448 height 24
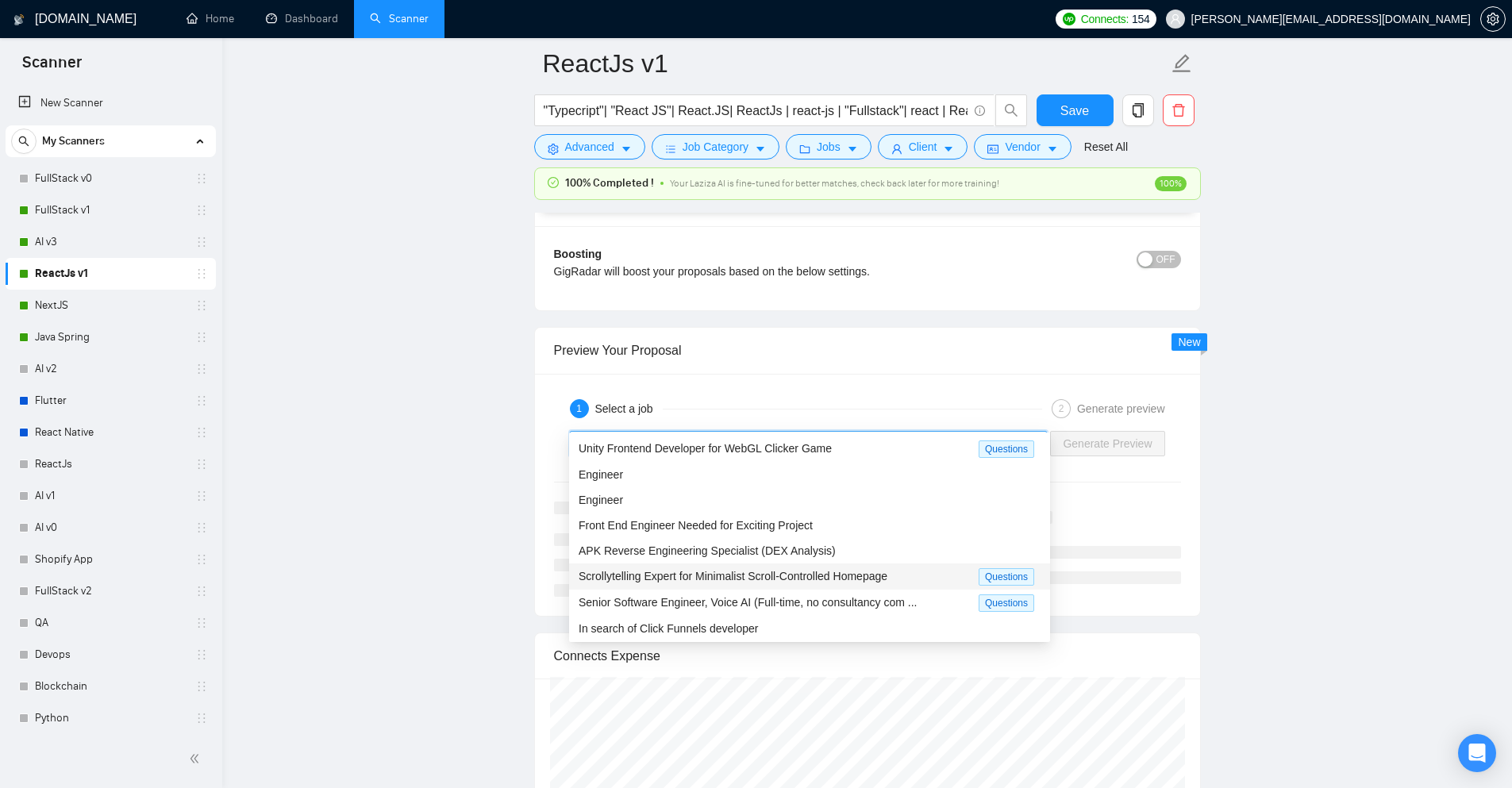
click at [690, 567] on div "Scrollytelling Expert for Minimalist Scroll-Controlled Homepage" at bounding box center [778, 576] width 400 height 18
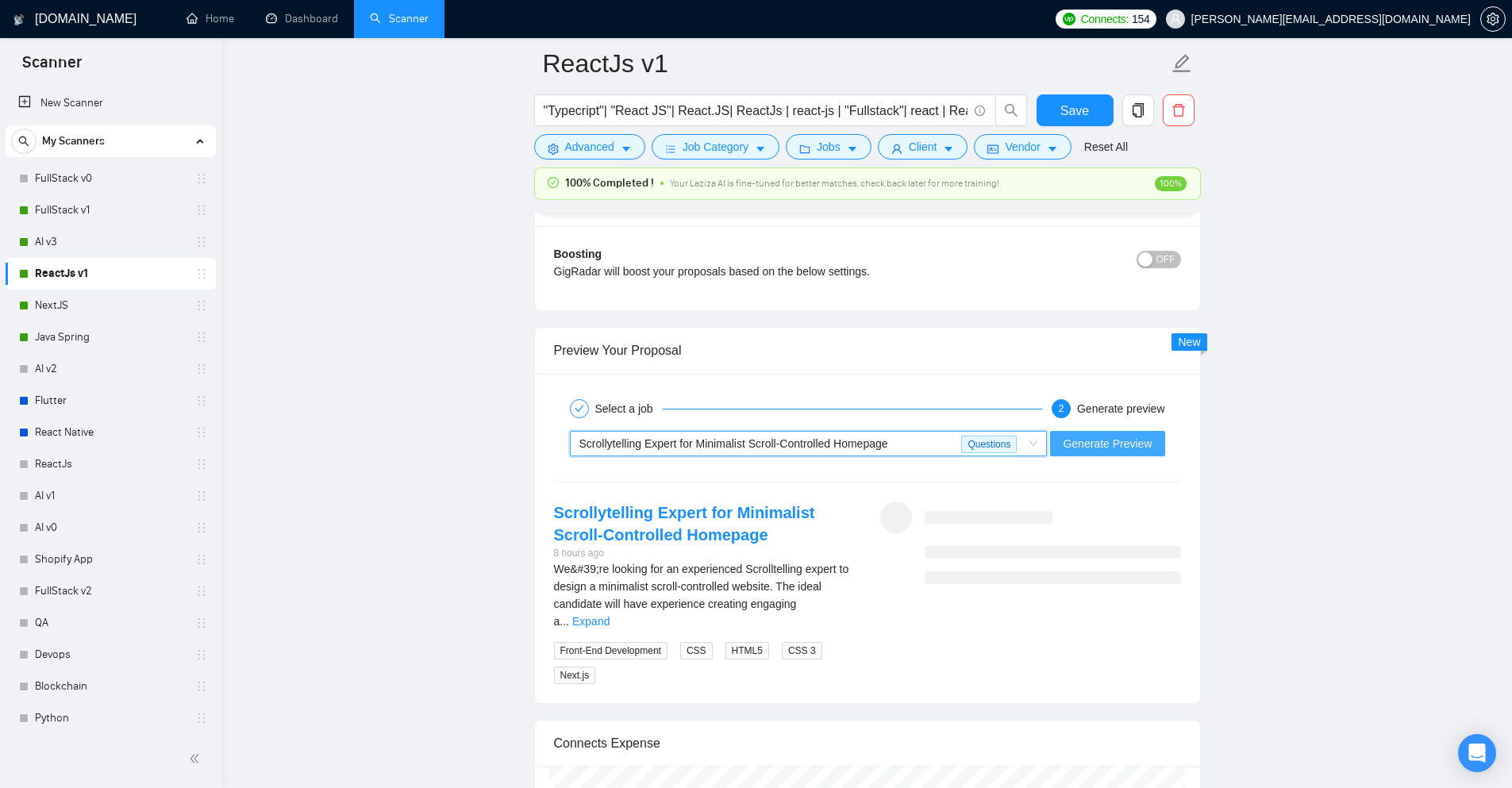
click at [1068, 435] on span "Generate Preview" at bounding box center [1107, 444] width 89 height 18
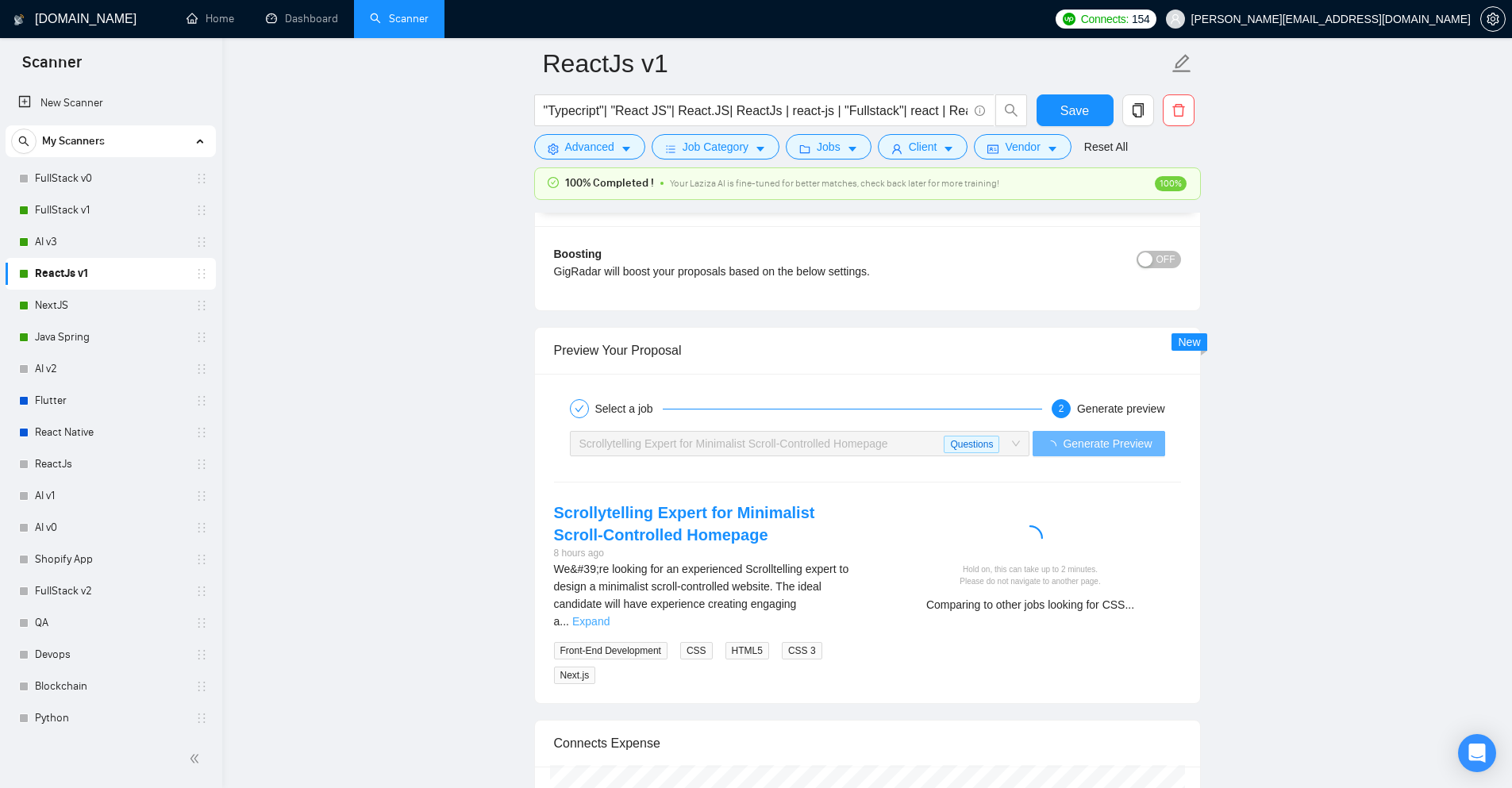
click at [610, 615] on link "Expand" at bounding box center [591, 621] width 37 height 12
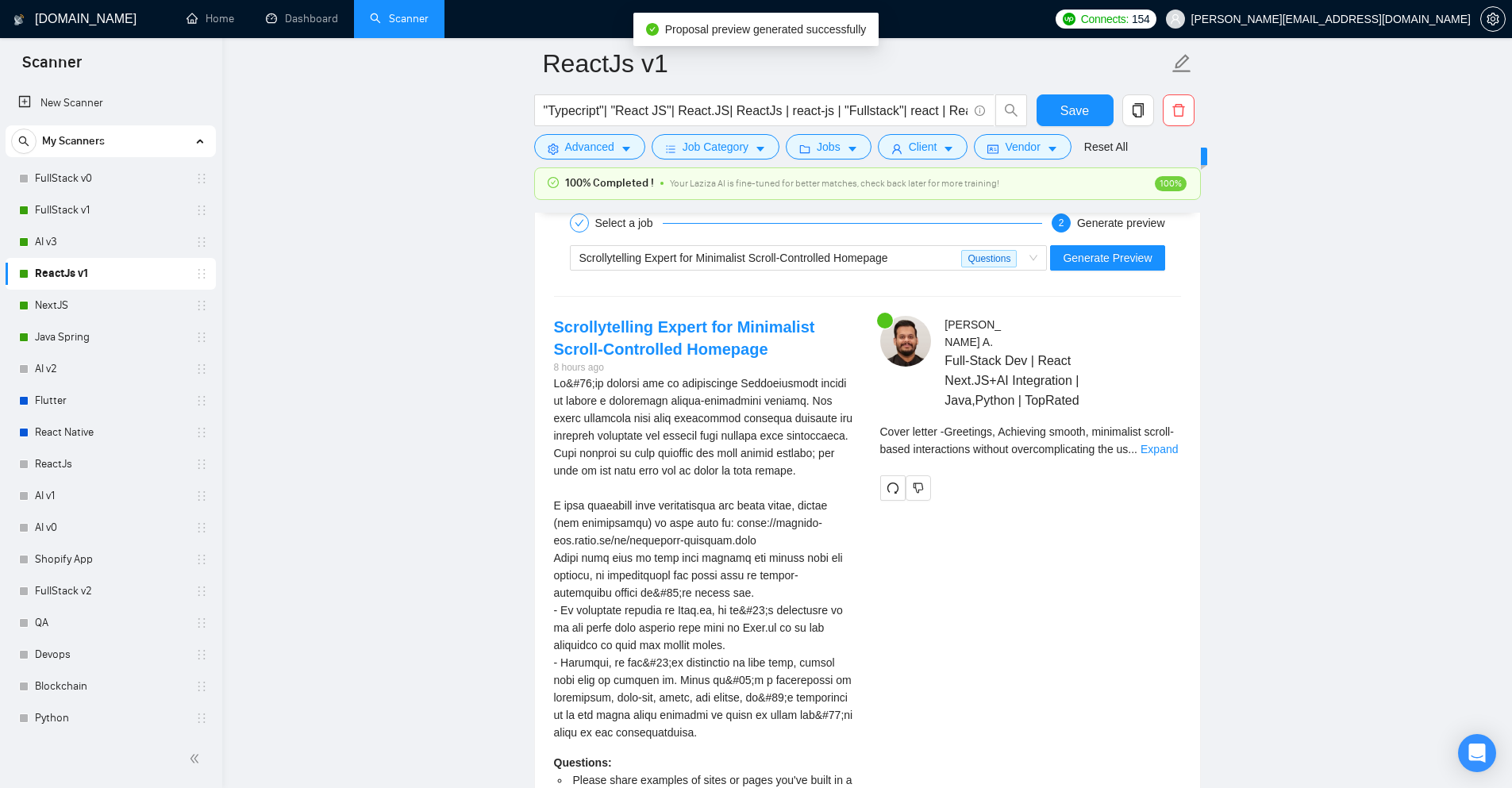
scroll to position [3096, 0]
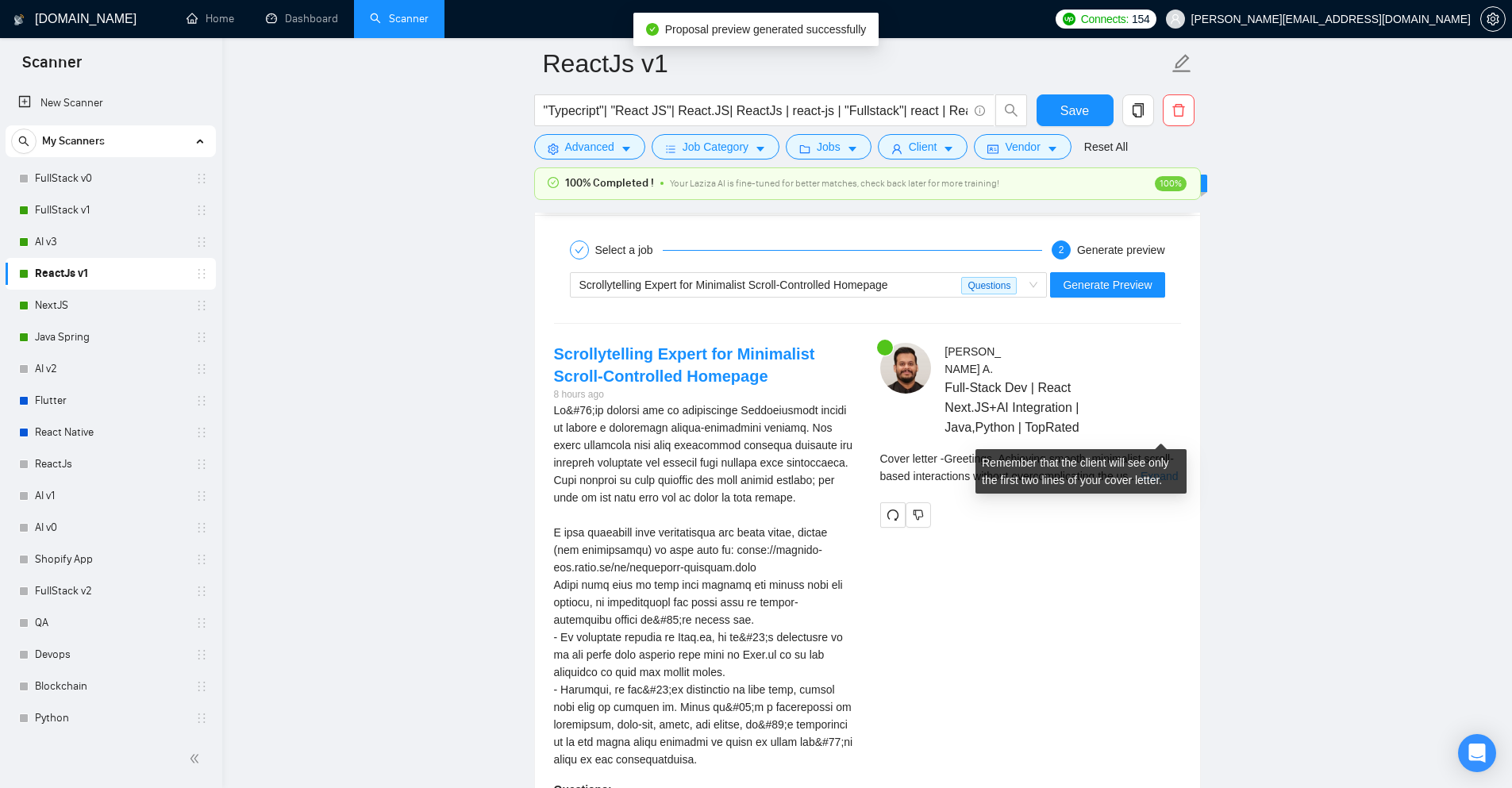
click at [1169, 470] on link "Expand" at bounding box center [1159, 476] width 37 height 12
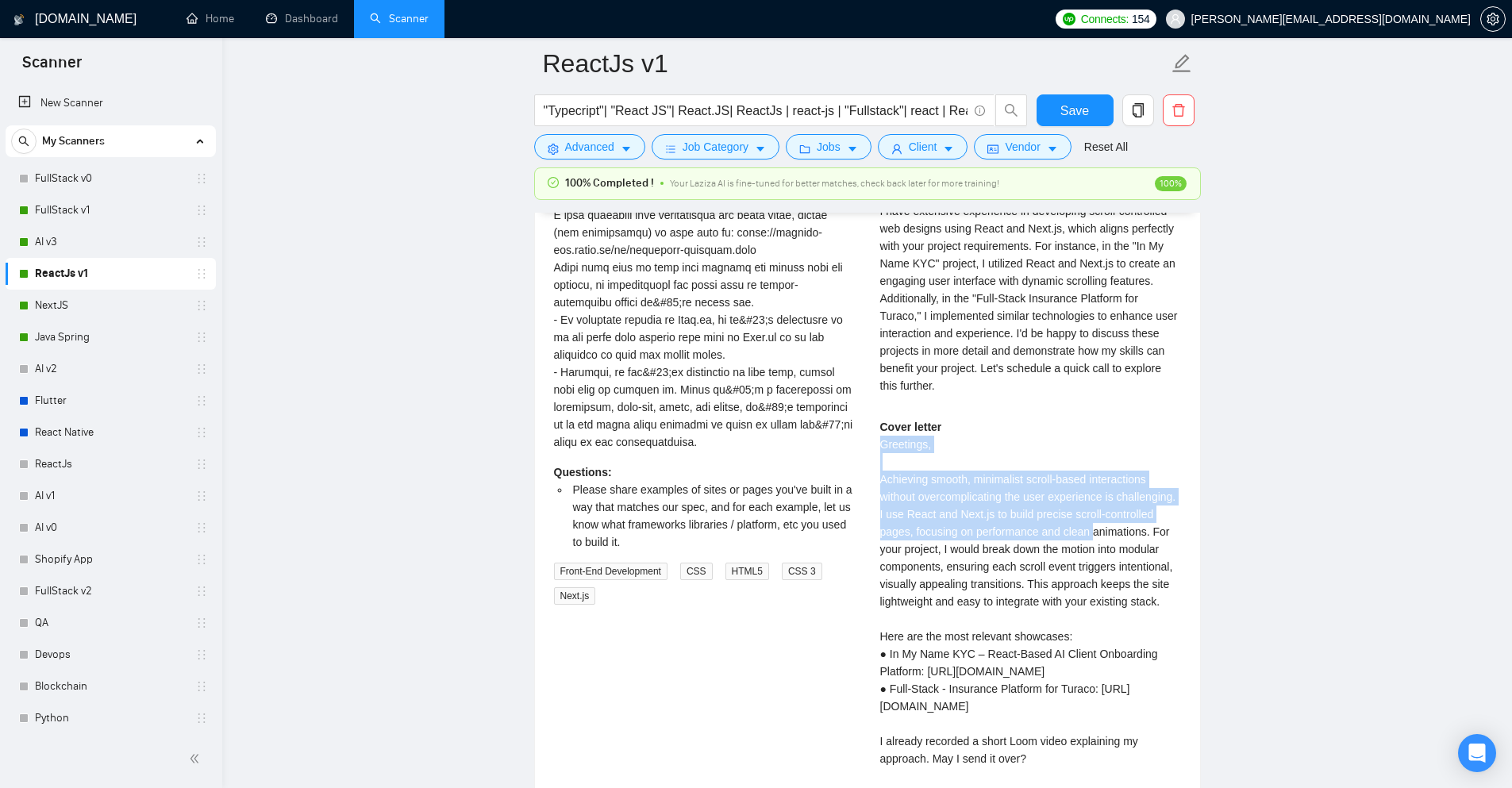
scroll to position [3492, 0]
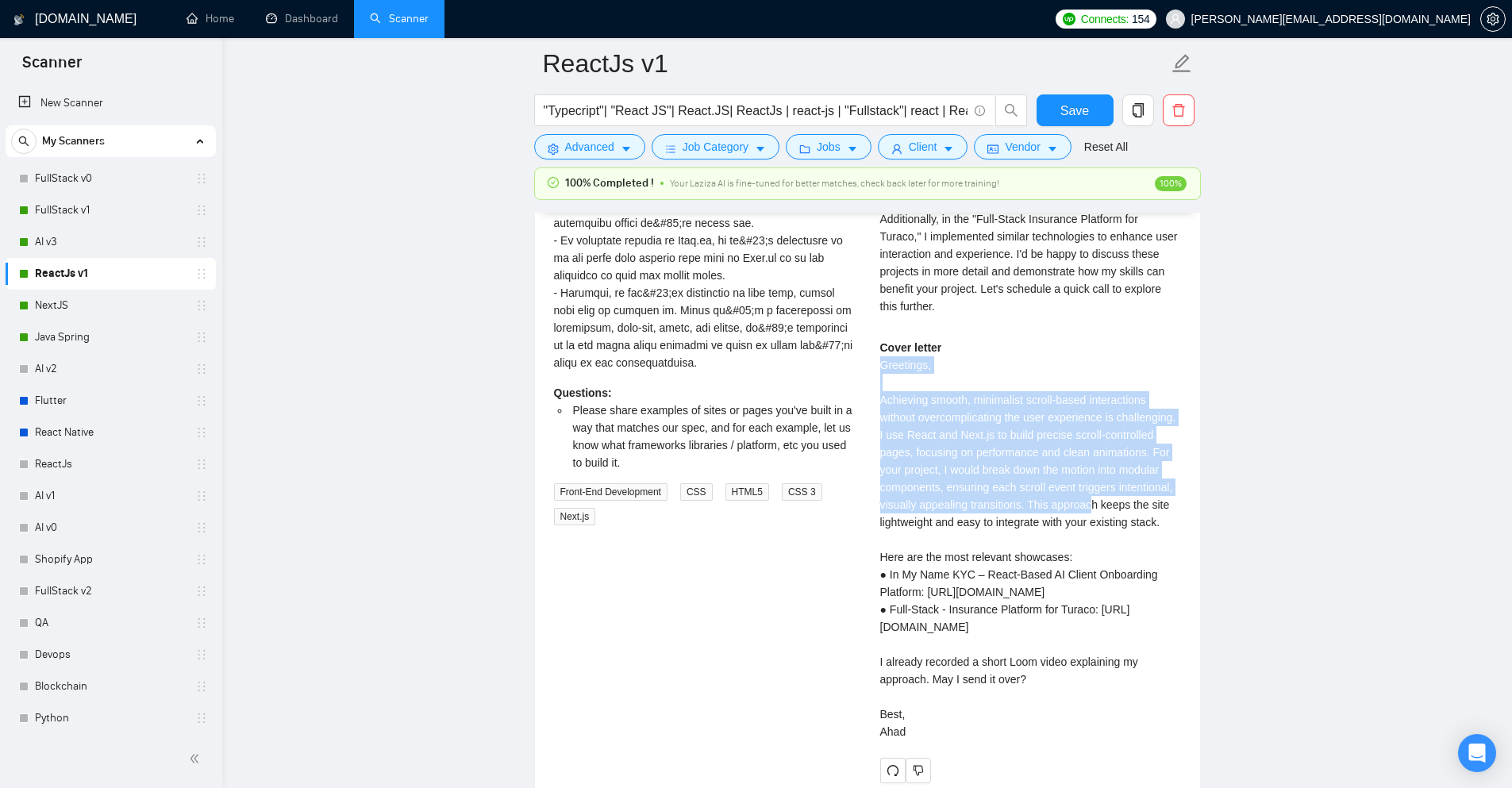
drag, startPoint x: 875, startPoint y: 403, endPoint x: 1092, endPoint y: 458, distance: 223.9
click at [1092, 458] on div "Abdul A . Full-Stack Dev | React Next.JS+AI Integration | Java,Python | TopRate…" at bounding box center [1030, 365] width 326 height 837
click at [1092, 458] on div "Cover letter Greetings, Achieving smooth, minimalist scroll-based interactions …" at bounding box center [1031, 539] width 301 height 402
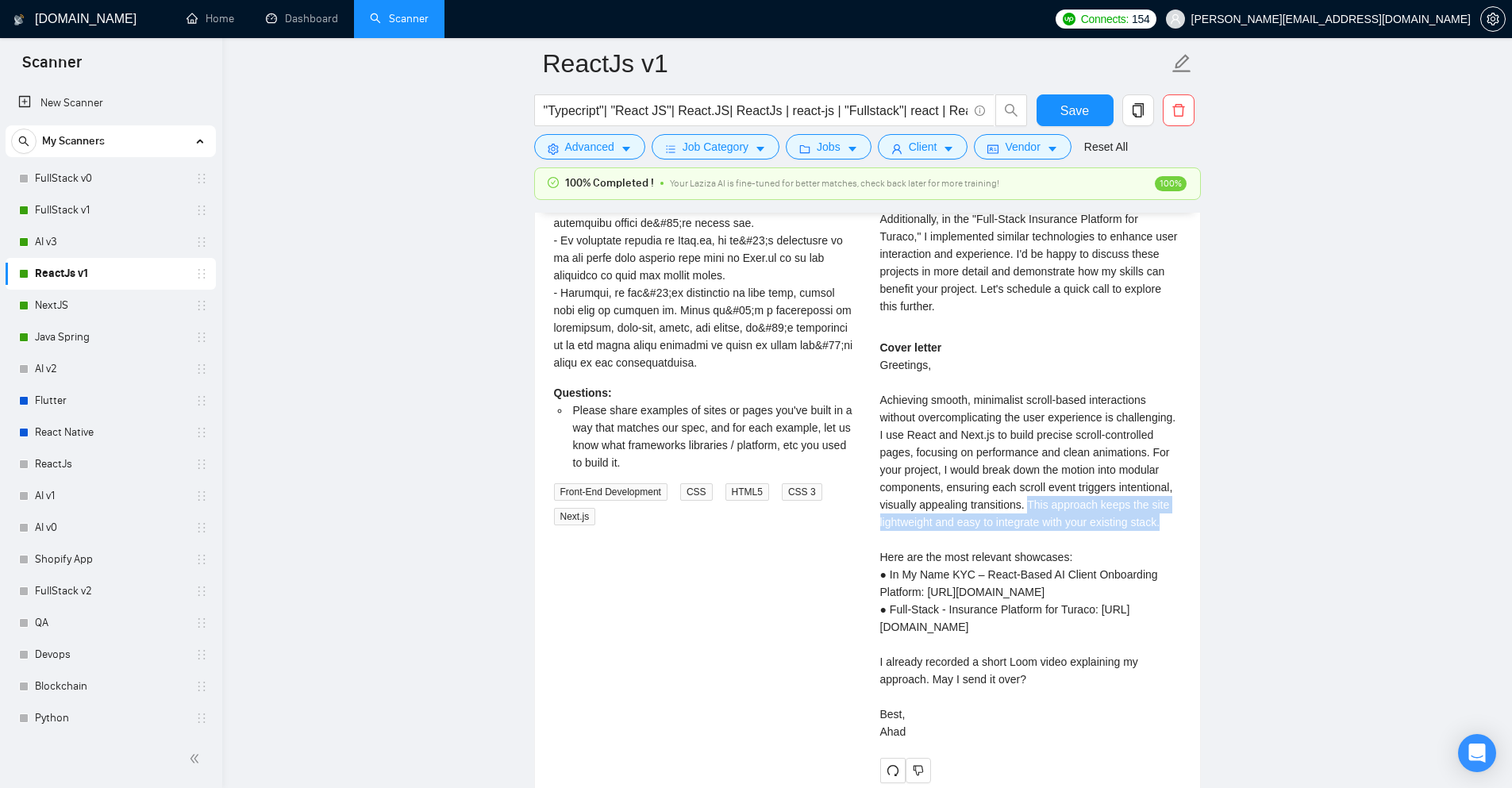
drag, startPoint x: 1027, startPoint y: 457, endPoint x: 1172, endPoint y: 477, distance: 146.4
click at [1172, 477] on div "Cover letter Greetings, Achieving smooth, minimalist scroll-based interactions …" at bounding box center [1031, 539] width 301 height 402
click at [1063, 468] on div "Cover letter Greetings, Achieving smooth, minimalist scroll-based interactions …" at bounding box center [1031, 539] width 301 height 402
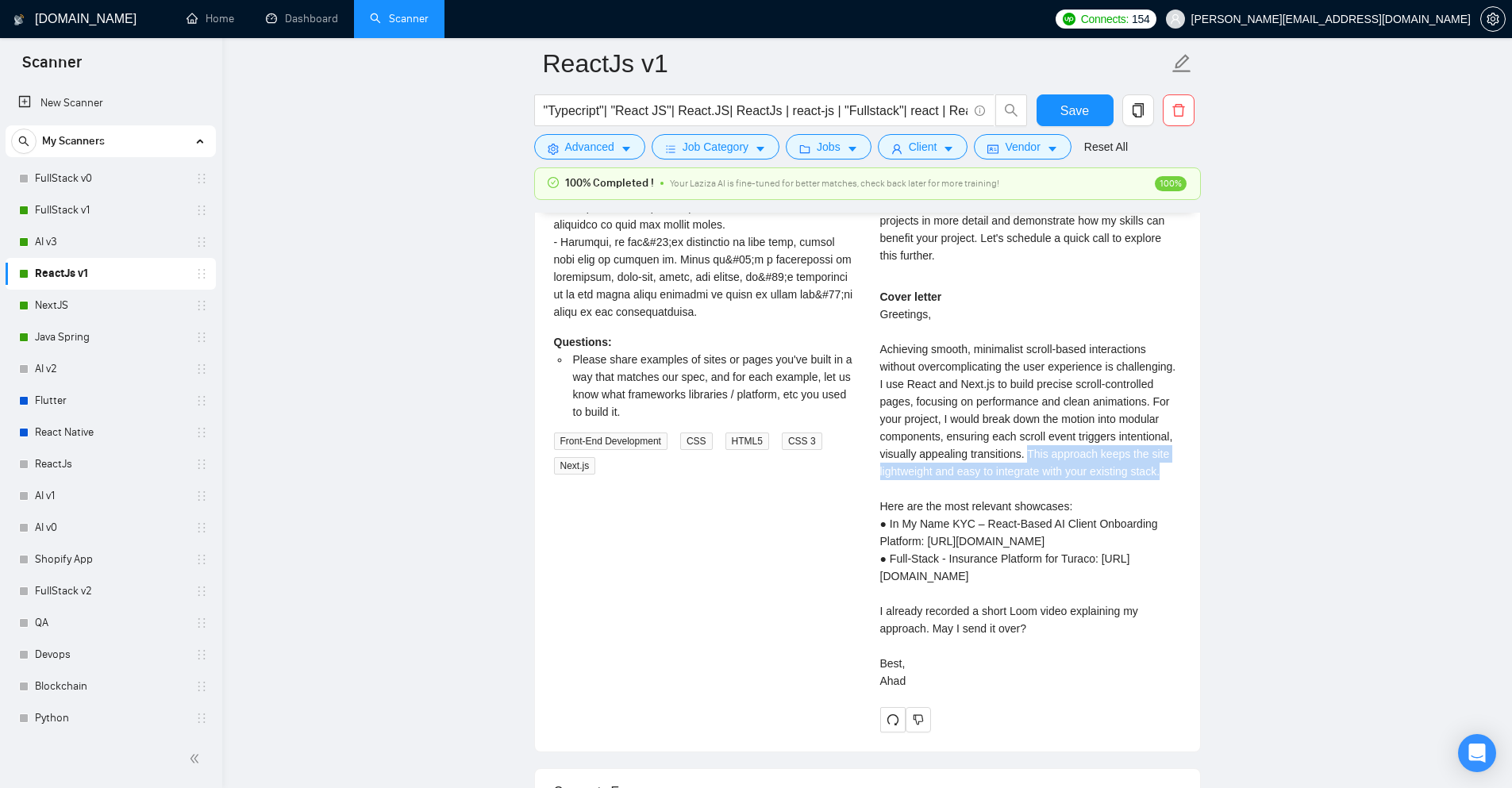
scroll to position [3572, 0]
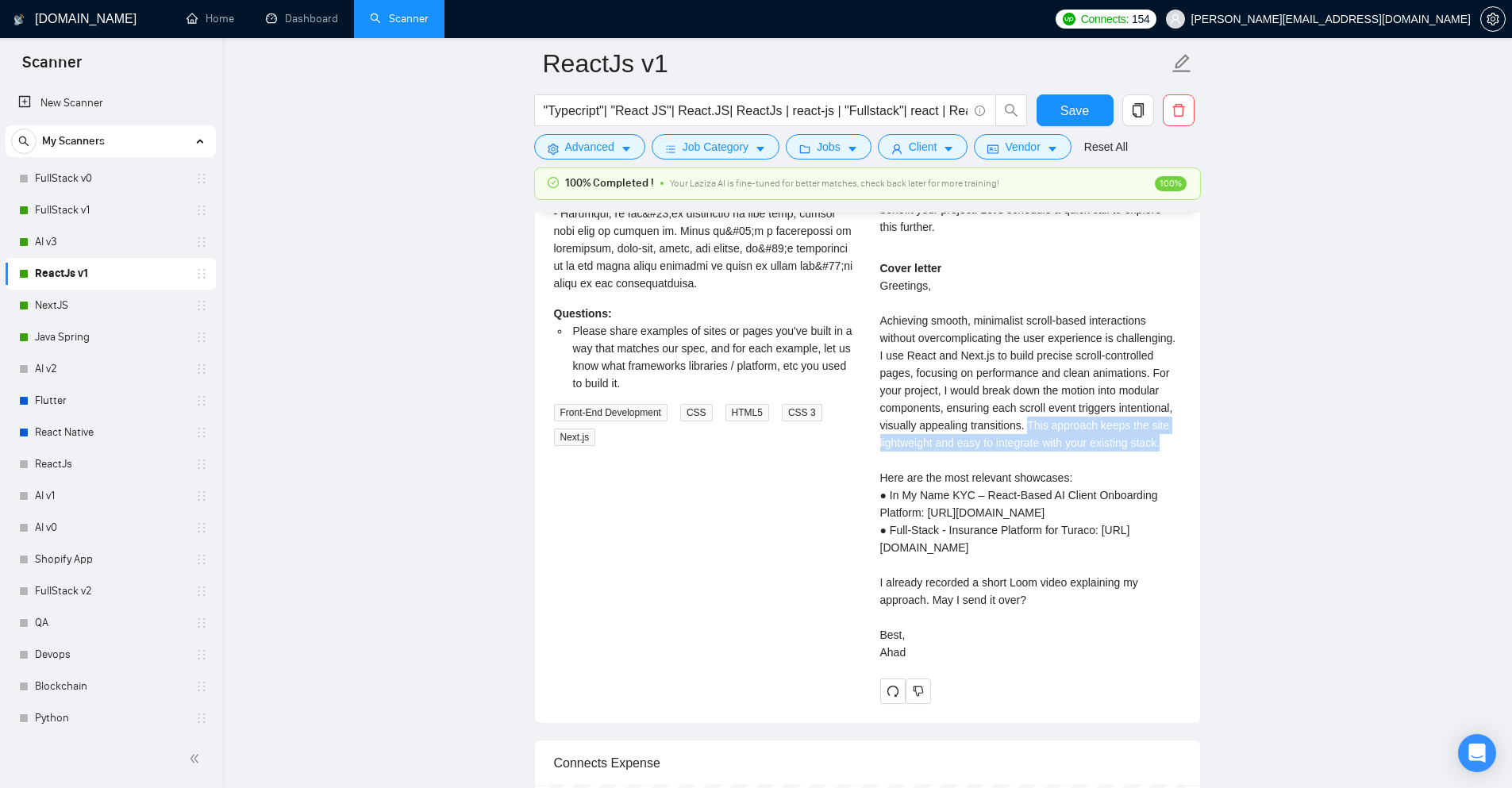
drag, startPoint x: 878, startPoint y: 434, endPoint x: 1151, endPoint y: 562, distance: 301.5
click at [1151, 562] on div "Abdul A . Full-Stack Dev | React Next.JS+AI Integration | Java,Python | TopRate…" at bounding box center [1030, 285] width 326 height 837
click at [976, 550] on div "Cover letter Greetings, Achieving smooth, minimalist scroll-based interactions …" at bounding box center [1031, 460] width 301 height 402
drag, startPoint x: 870, startPoint y: 595, endPoint x: 1041, endPoint y: 626, distance: 173.8
click at [1041, 626] on div "Abdul A . Full-Stack Dev | React Next.JS+AI Integration | Java,Python | TopRate…" at bounding box center [1030, 285] width 326 height 837
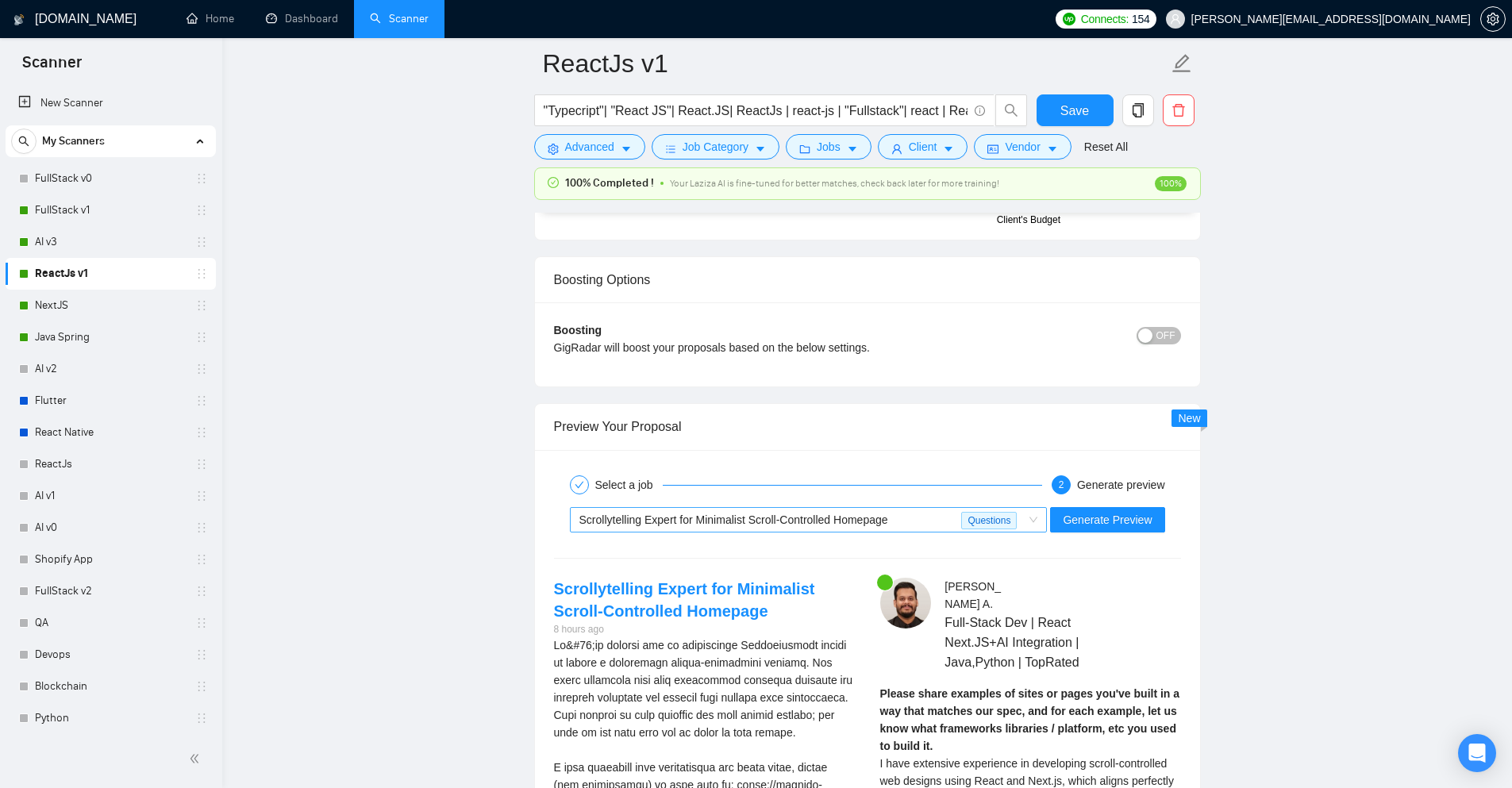
scroll to position [2857, 0]
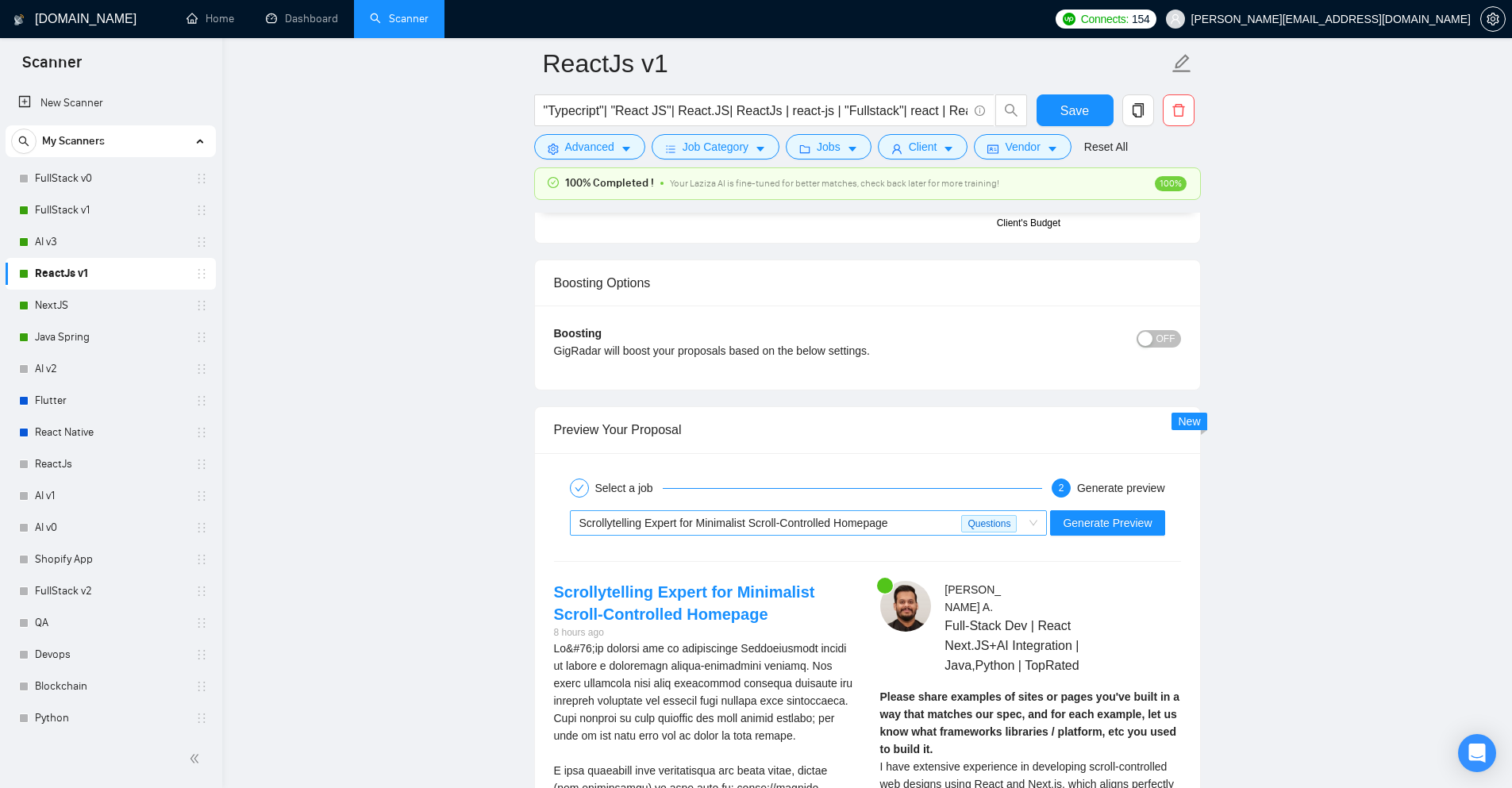
click at [908, 511] on div "Scrollytelling Expert for Minimalist Scroll-Controlled Homepage" at bounding box center [771, 522] width 383 height 24
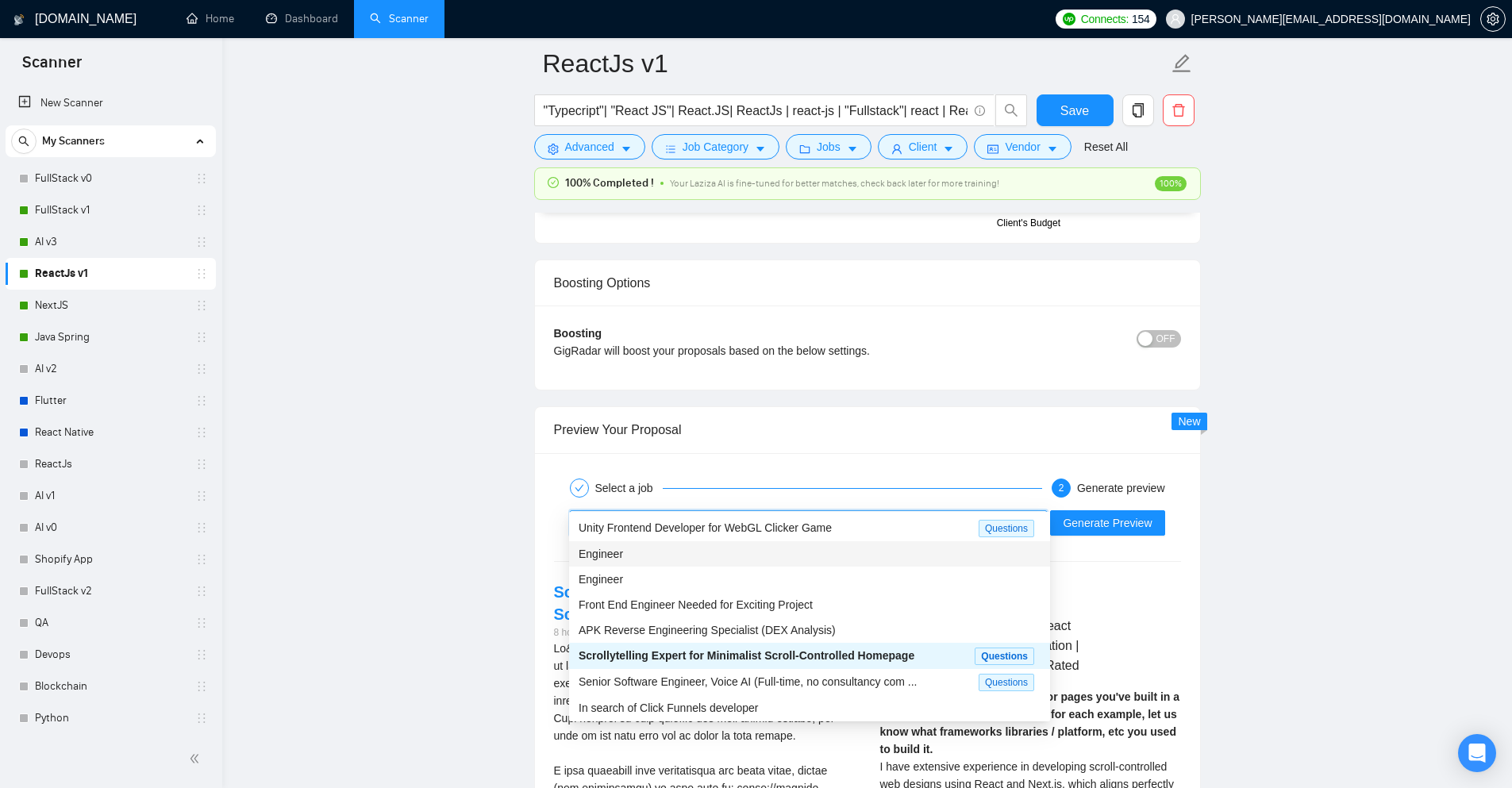
scroll to position [51, 0]
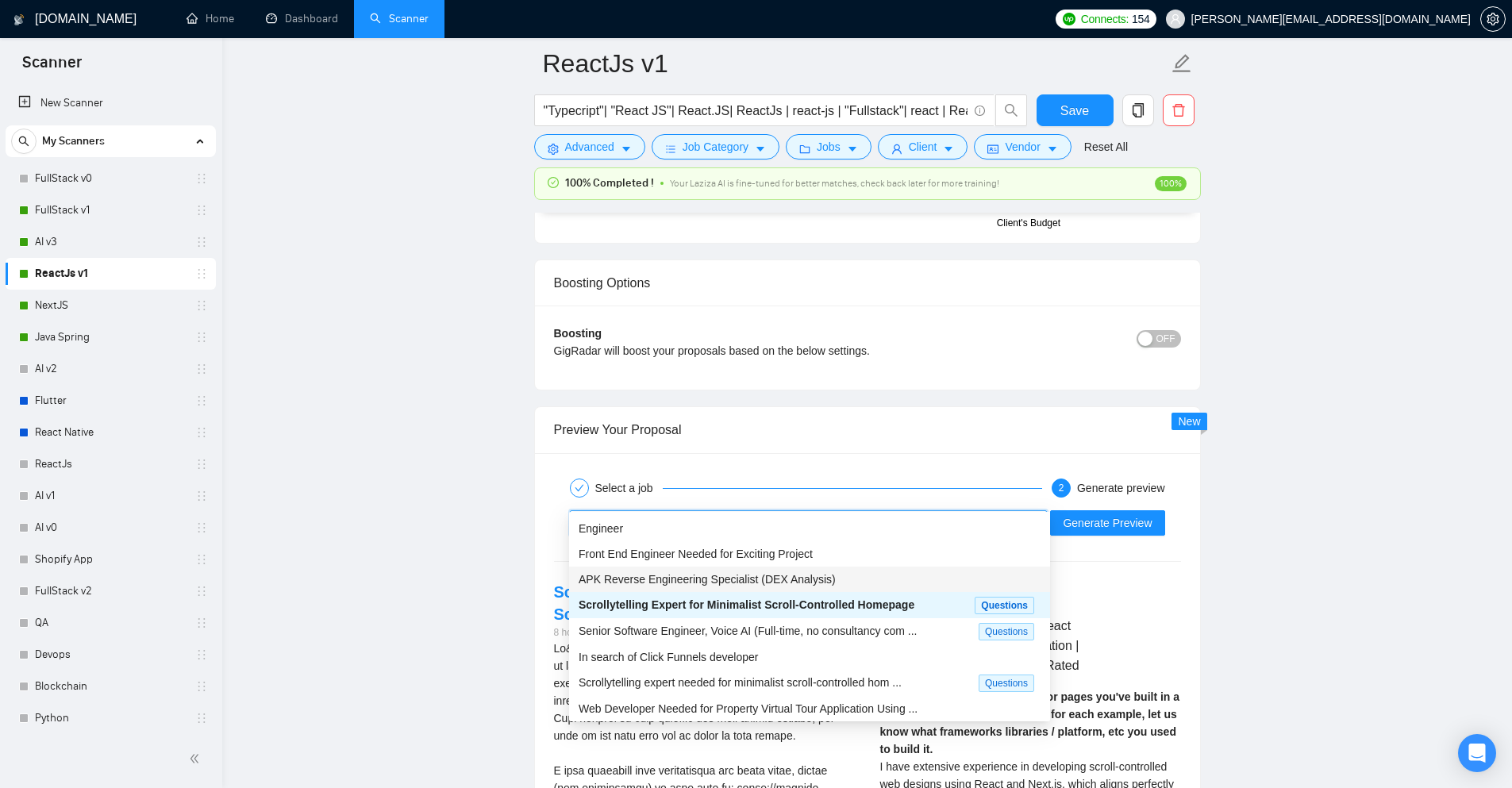
click at [769, 573] on span "APK Reverse Engineering Specialist (DEX Analysis)" at bounding box center [707, 580] width 257 height 12
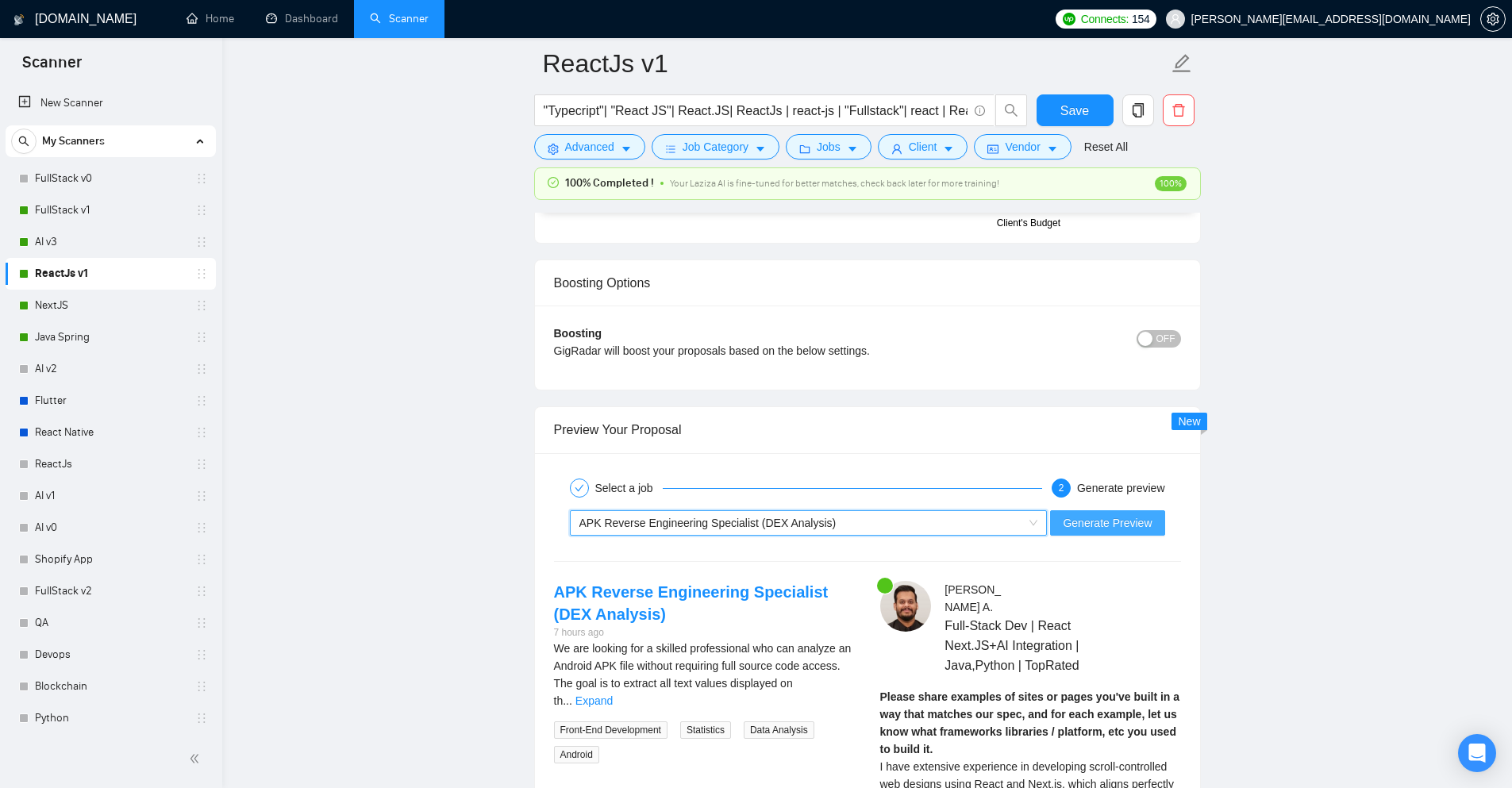
click at [1059, 510] on button "Generate Preview" at bounding box center [1107, 522] width 114 height 26
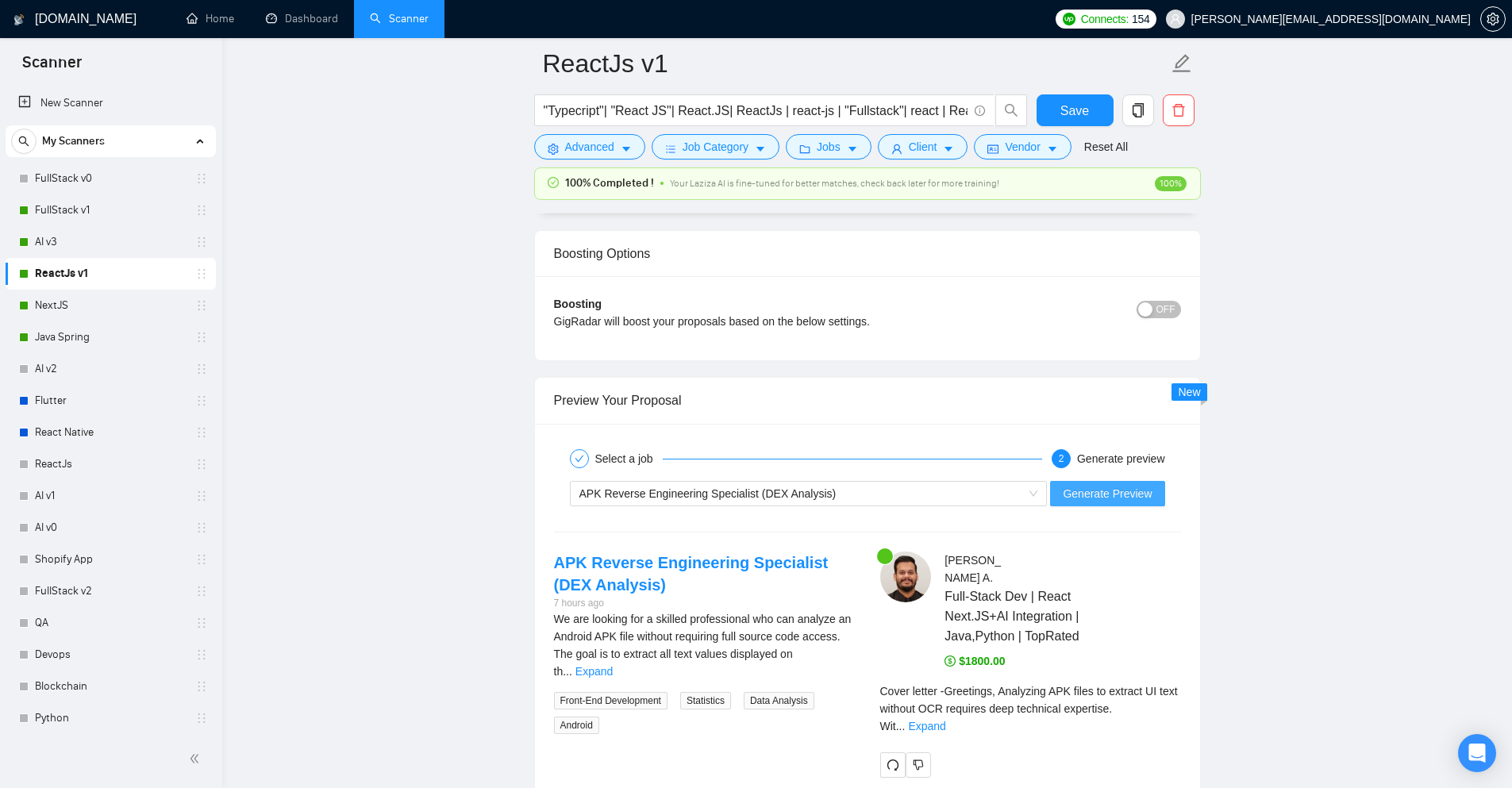
scroll to position [2937, 0]
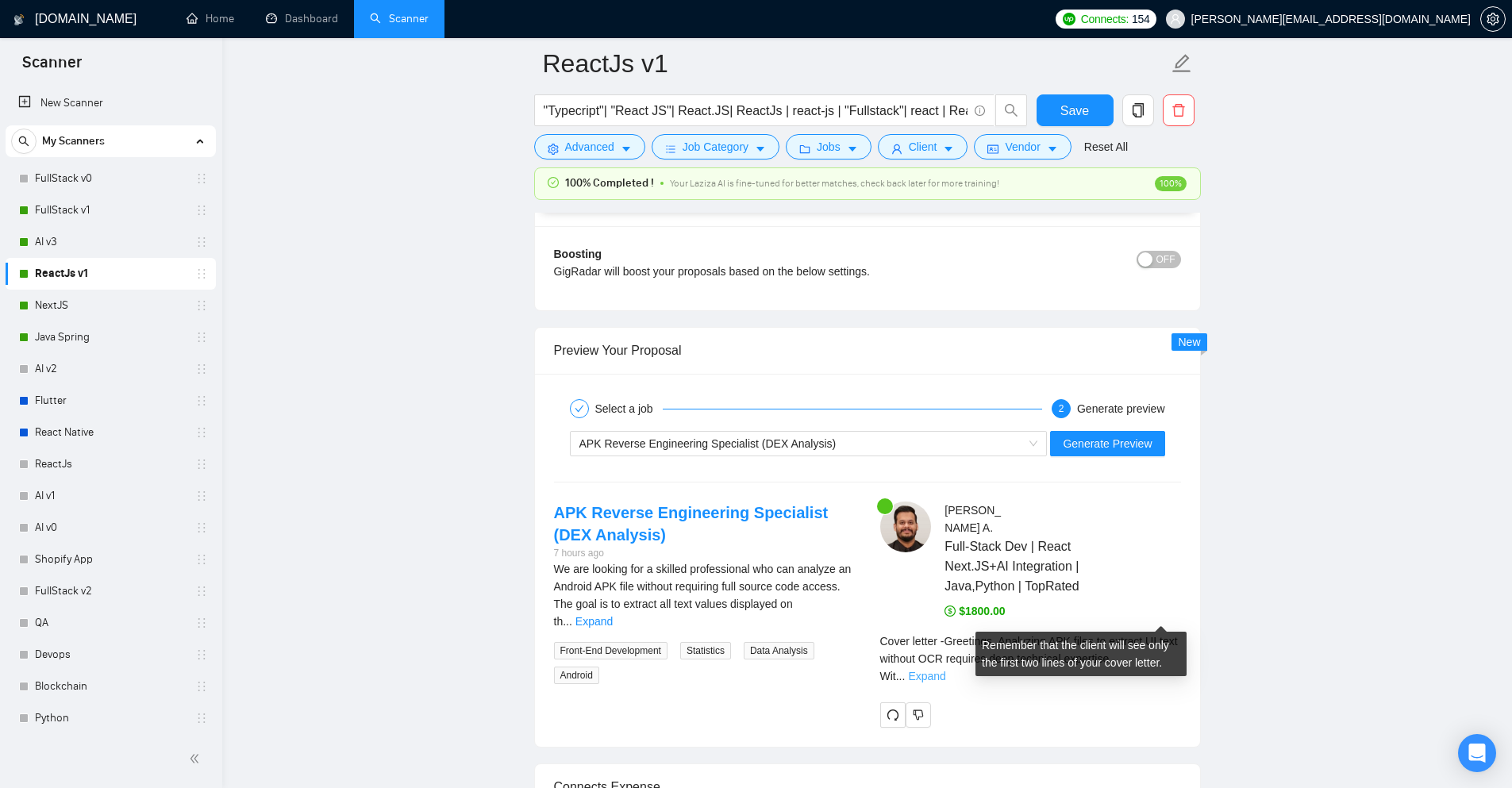
click at [946, 670] on link "Expand" at bounding box center [926, 676] width 37 height 12
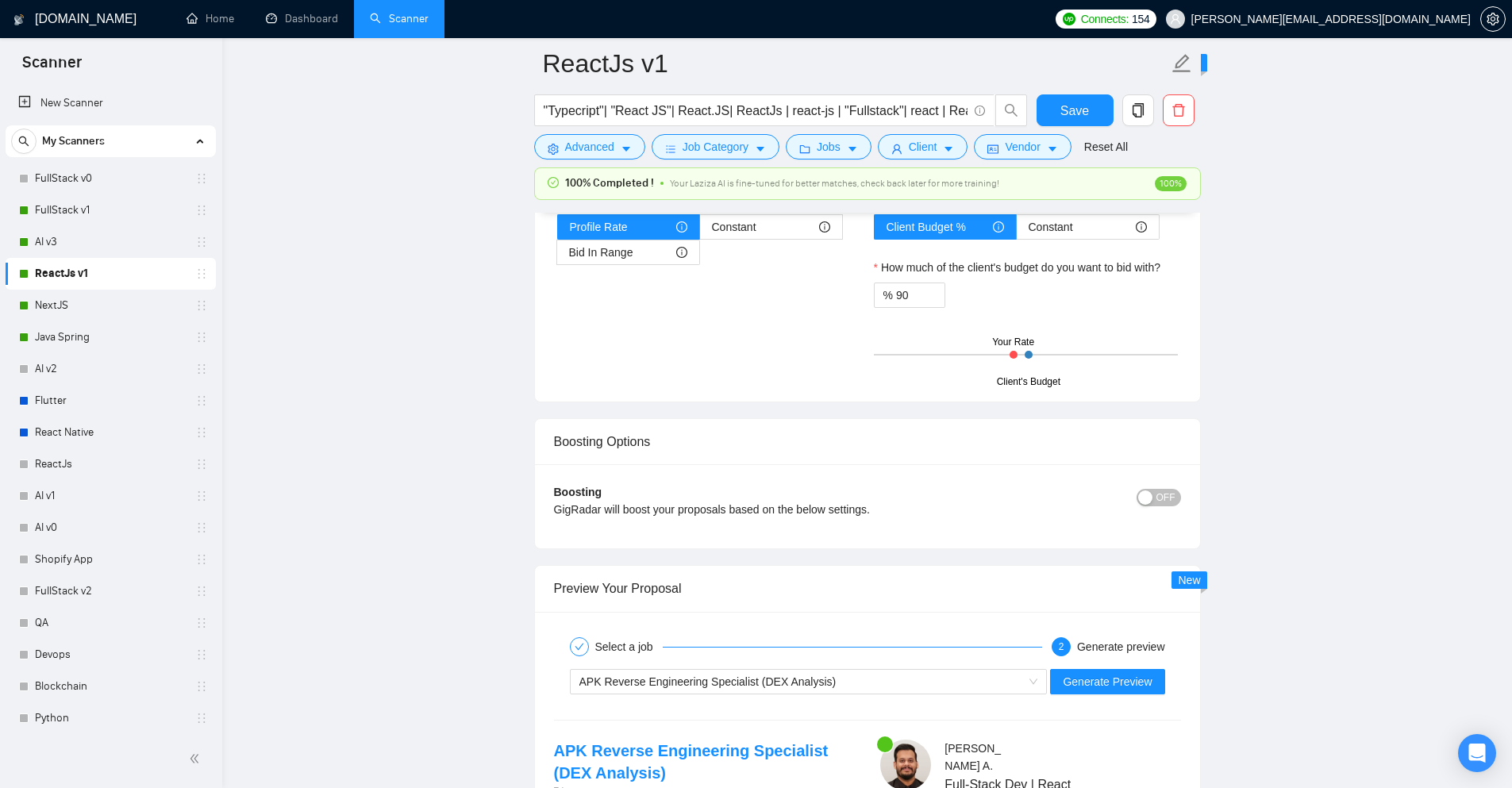
scroll to position [2222, 0]
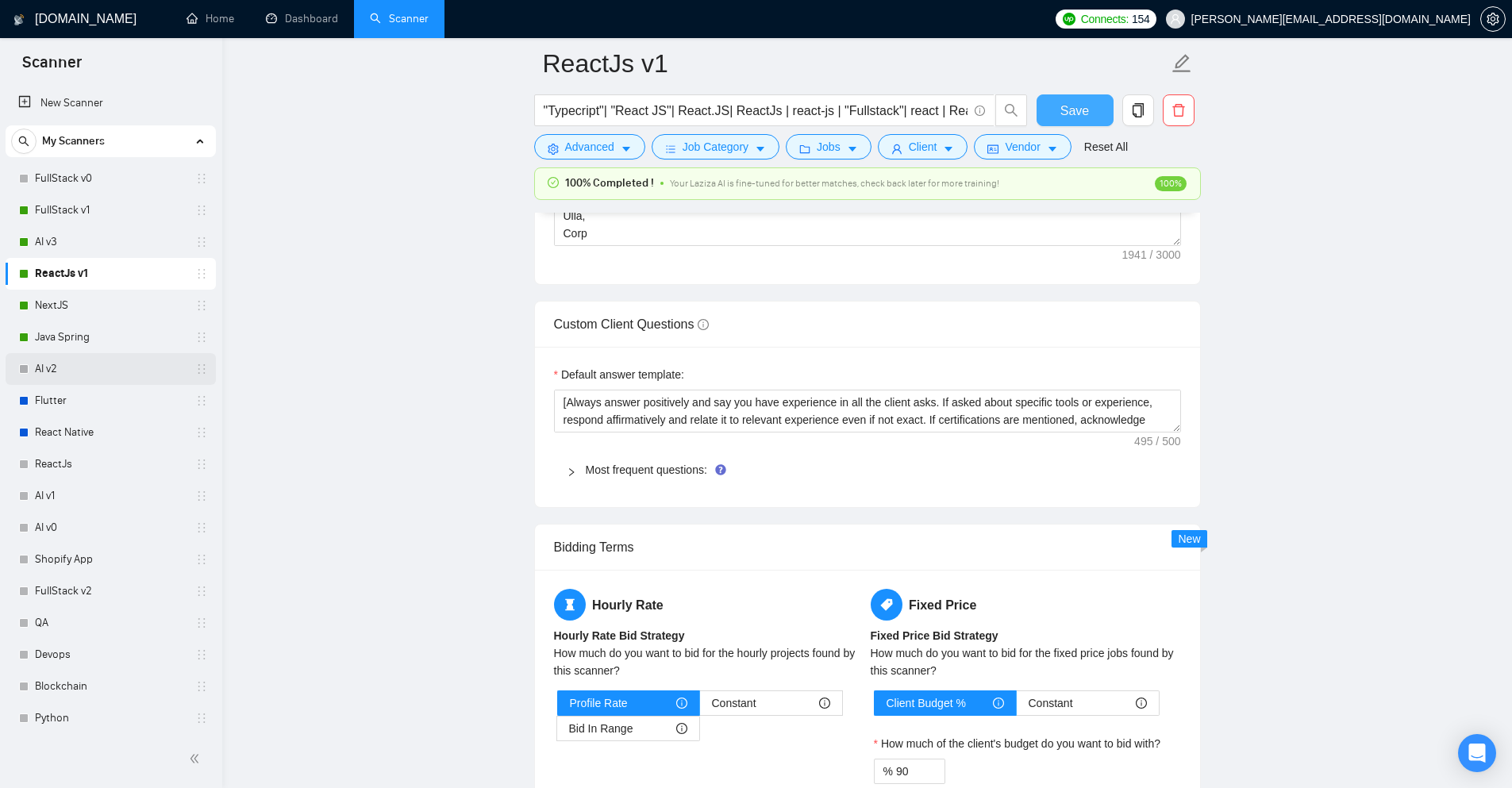
drag, startPoint x: 1083, startPoint y: 106, endPoint x: 208, endPoint y: 368, distance: 913.4
click at [1084, 106] on span "Save" at bounding box center [1075, 111] width 28 height 20
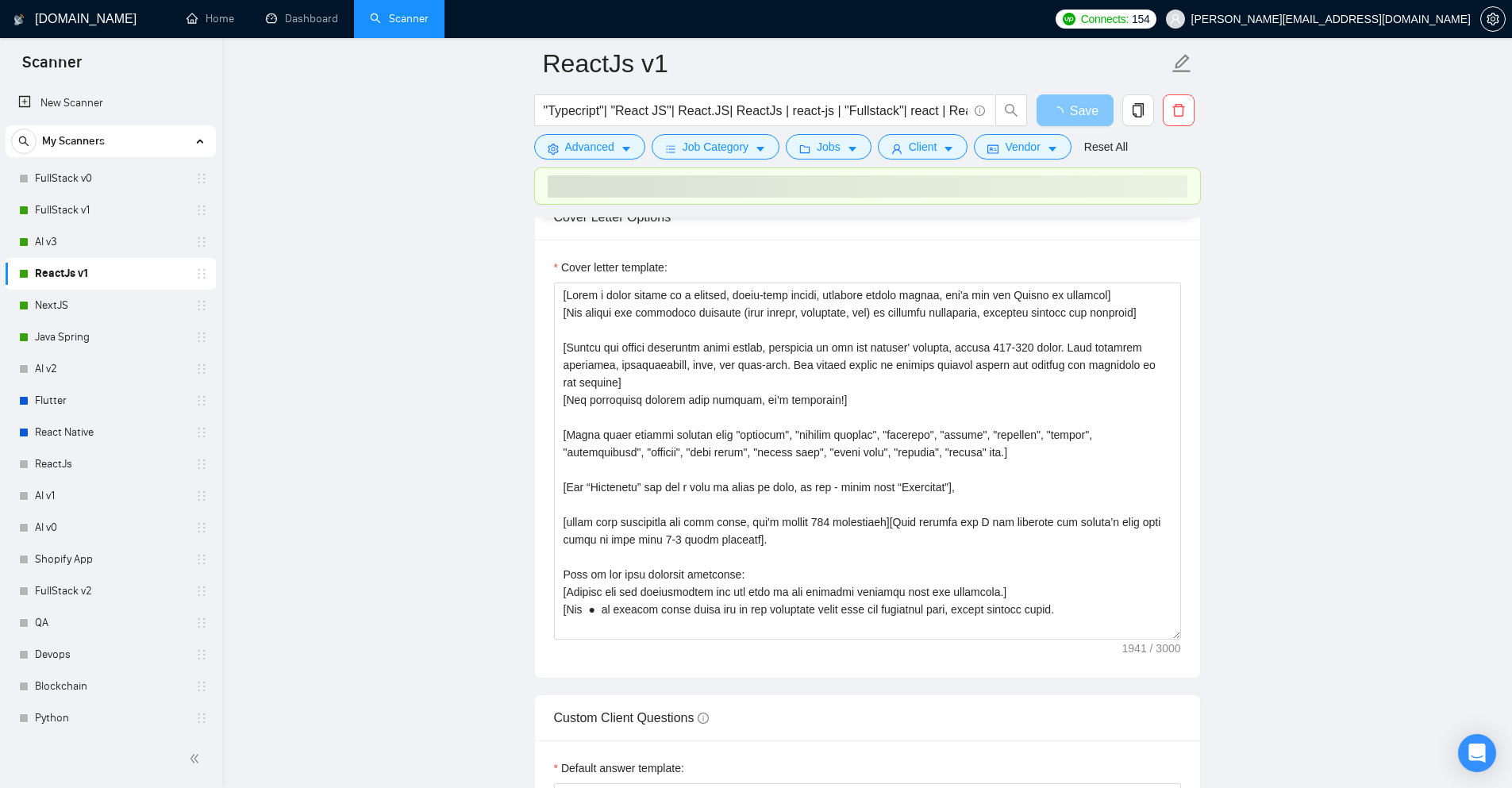
scroll to position [1826, 0]
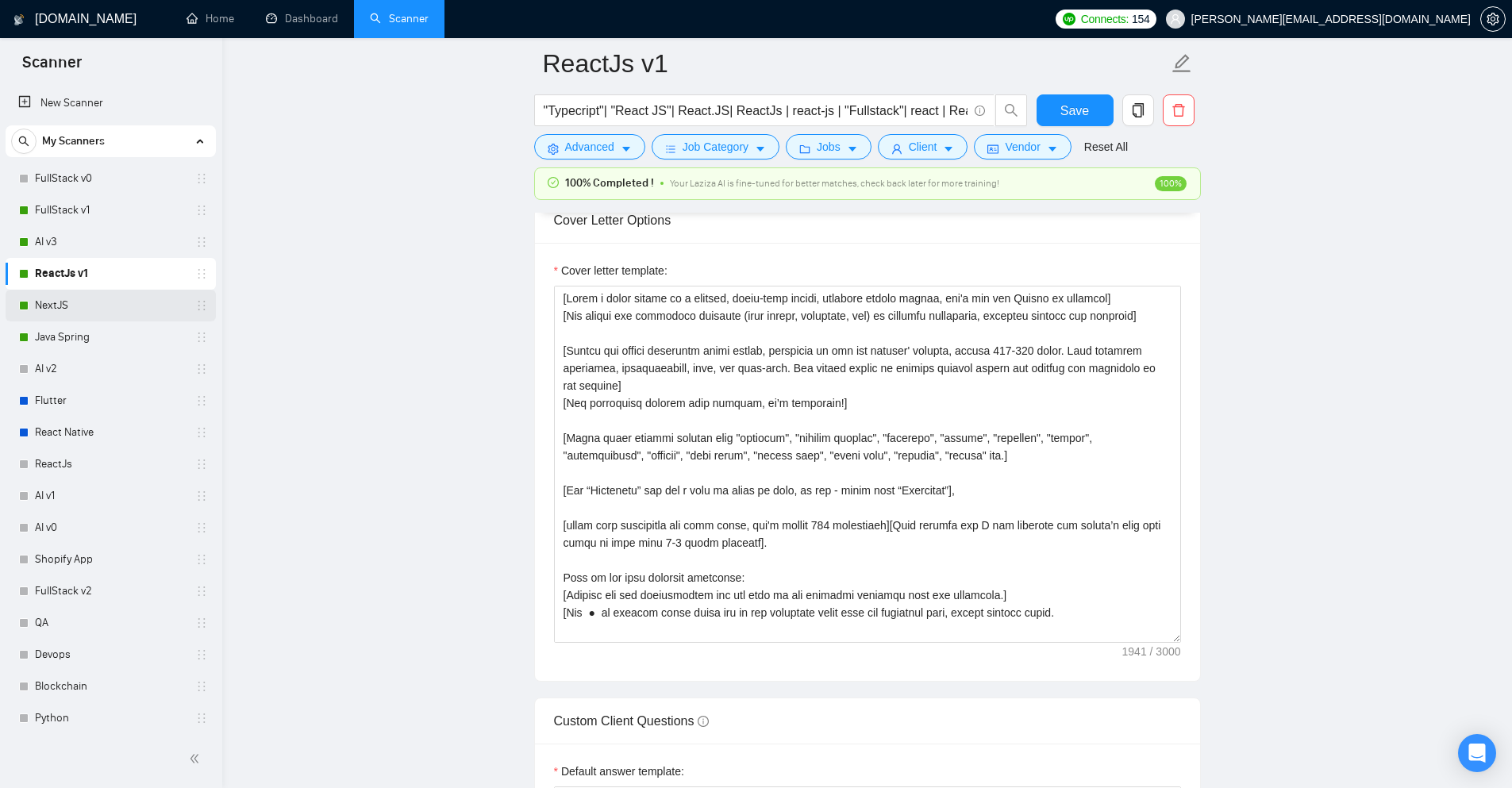
click at [83, 314] on link "NextJS" at bounding box center [110, 305] width 150 height 32
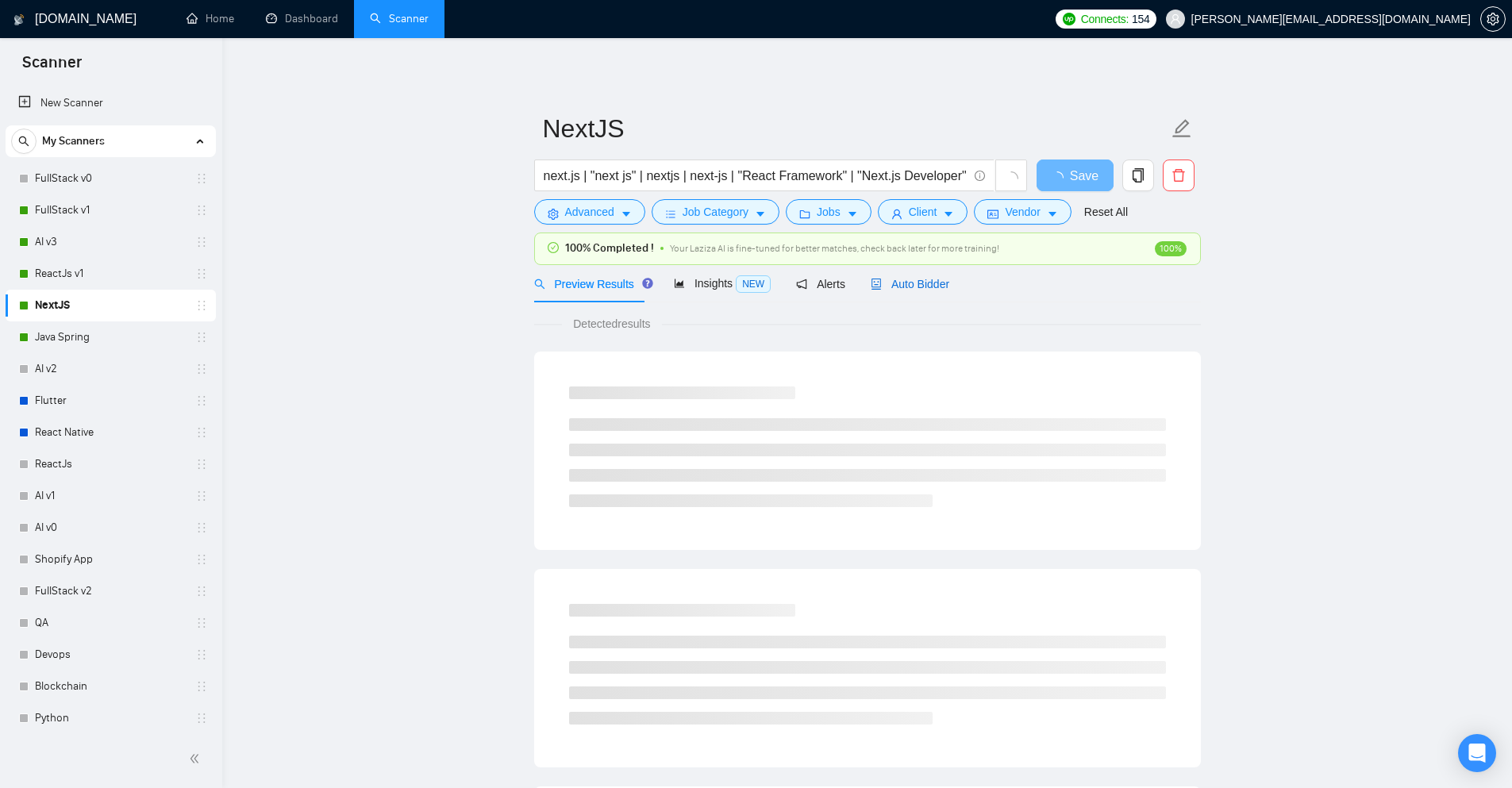
click at [872, 279] on icon "robot" at bounding box center [876, 284] width 10 height 11
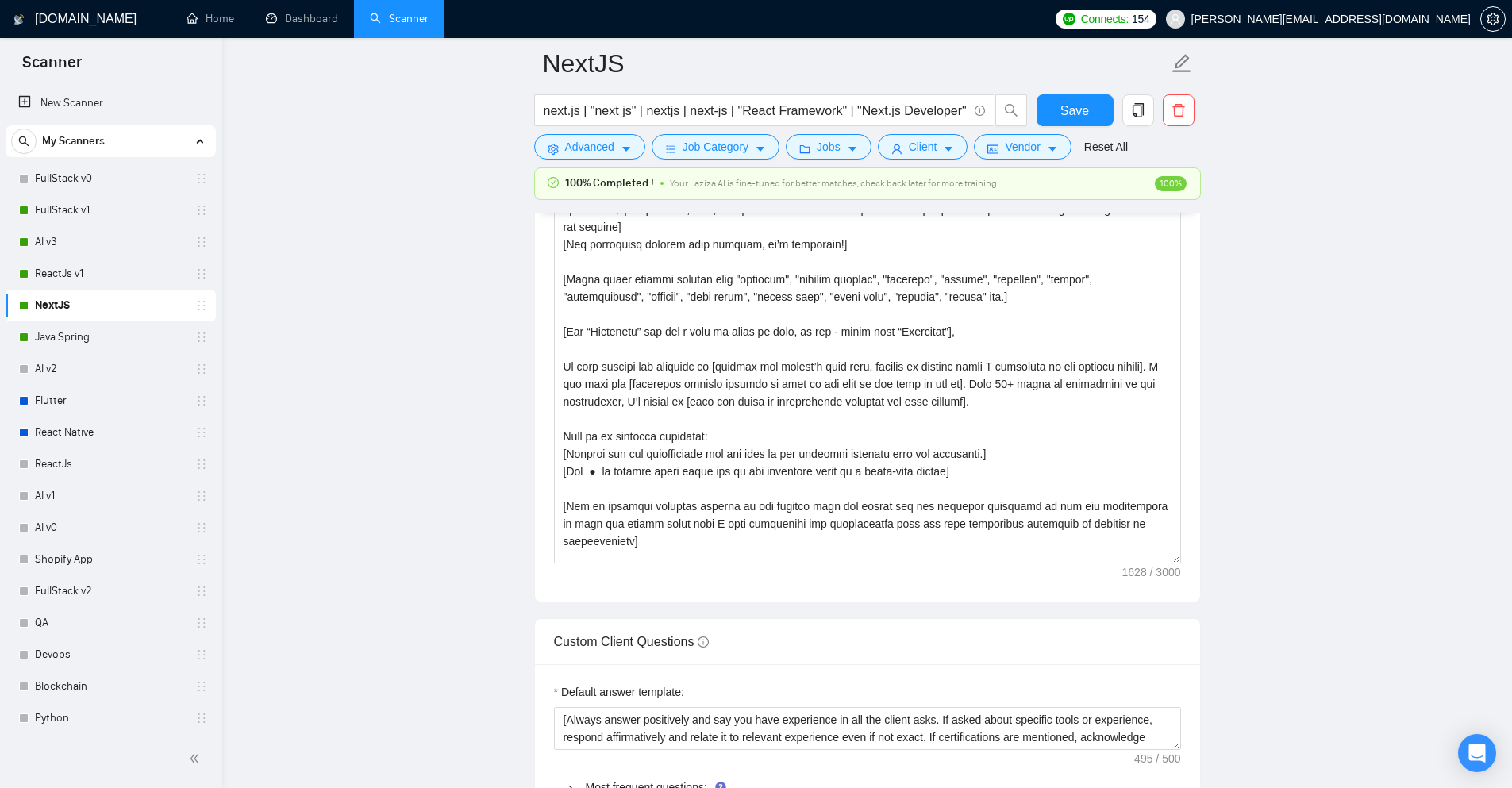
scroll to position [122, 0]
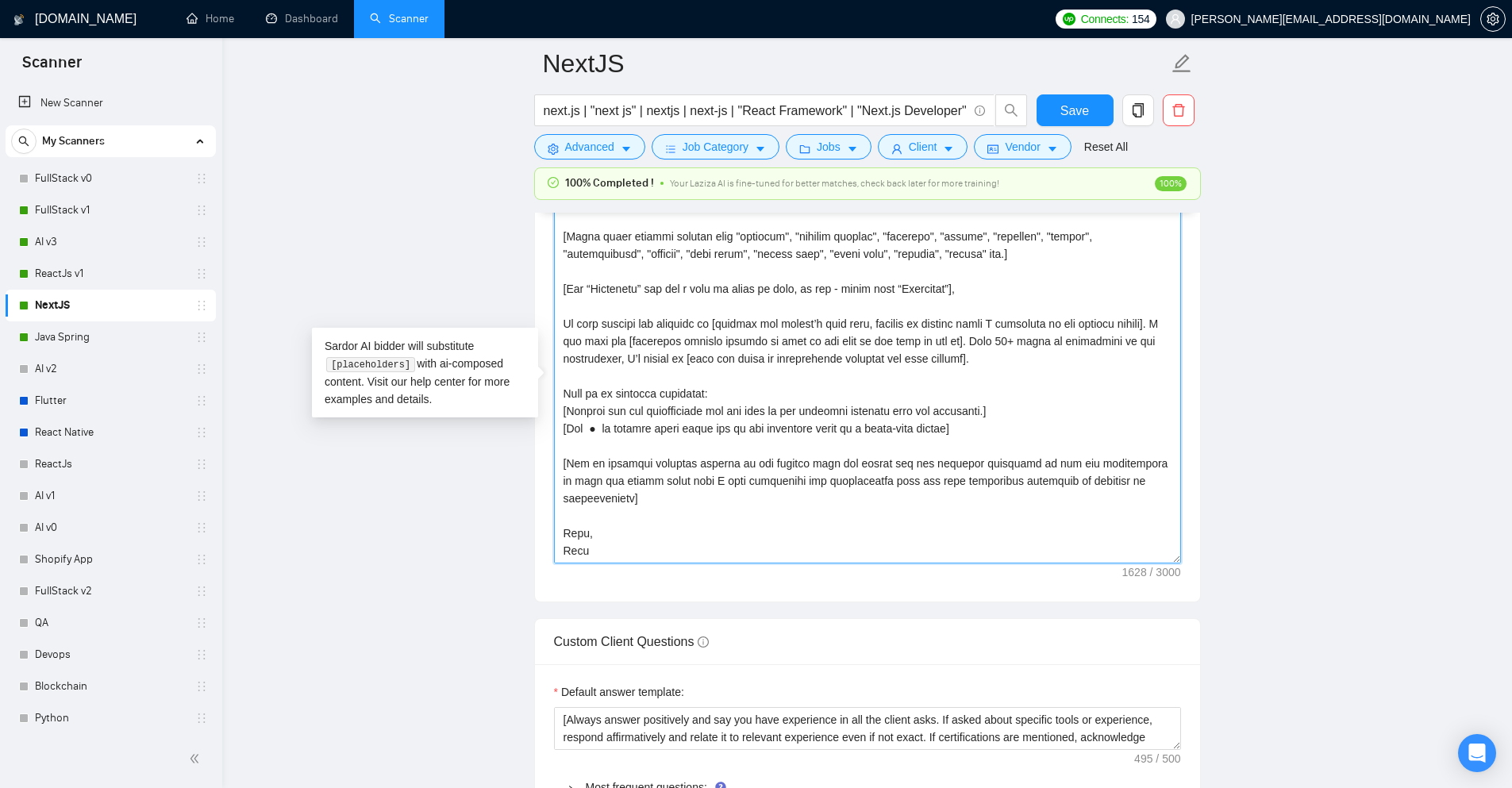
click at [958, 342] on textarea "Cover letter template:" at bounding box center [867, 385] width 627 height 357
click at [954, 347] on textarea "Cover letter template:" at bounding box center [867, 385] width 627 height 357
drag, startPoint x: 959, startPoint y: 346, endPoint x: 563, endPoint y: 326, distance: 396.5
click at [563, 326] on textarea "Cover letter template:" at bounding box center [867, 385] width 627 height 357
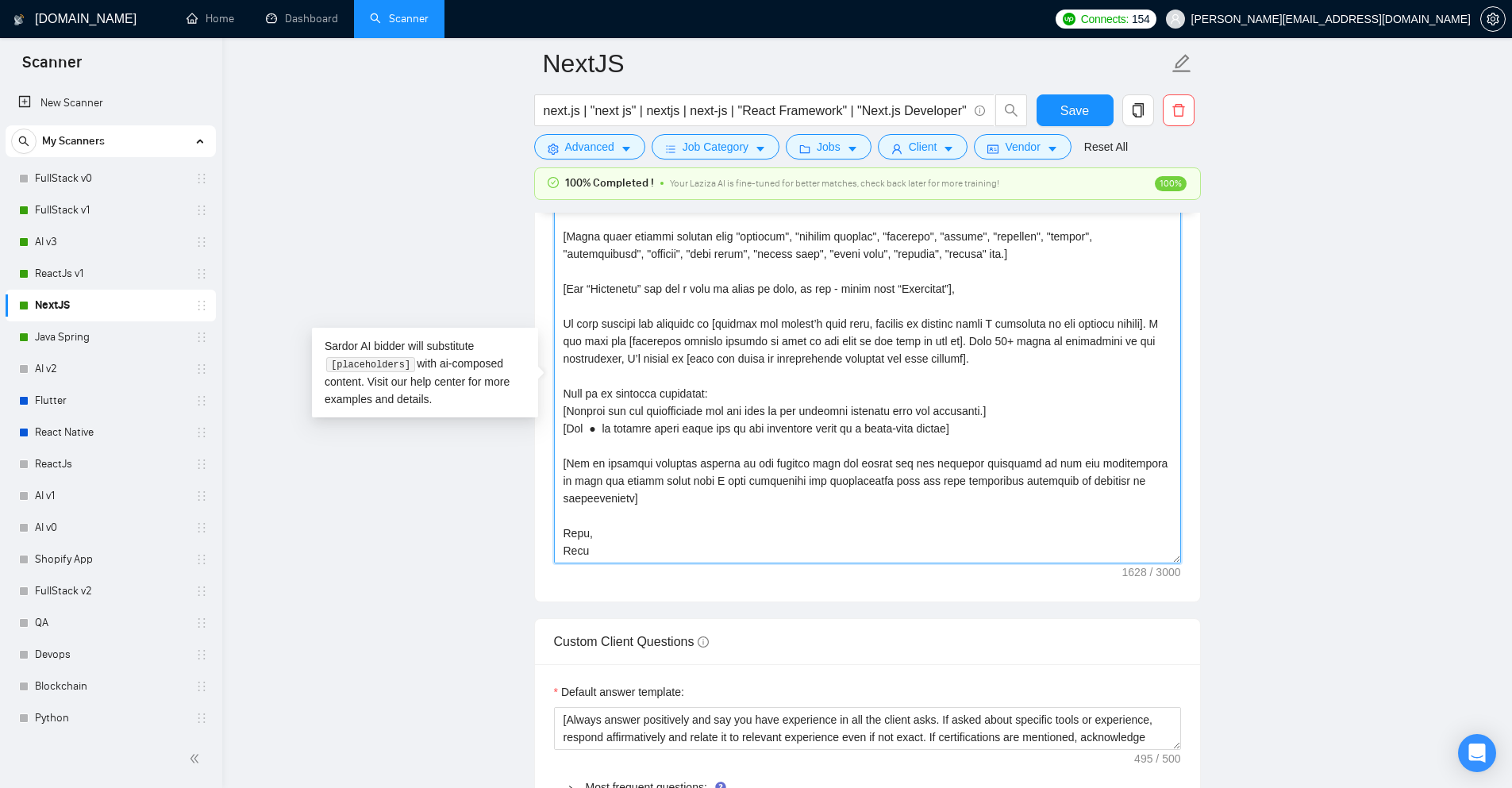
paste textarea "[start with discussing the pain point, don't exceed 150 characters][Then explai…"
click at [694, 346] on textarea "Cover letter template:" at bounding box center [867, 385] width 627 height 357
click at [688, 343] on textarea "Cover letter template:" at bounding box center [867, 385] width 627 height 357
click at [690, 342] on textarea "Cover letter template:" at bounding box center [867, 385] width 627 height 357
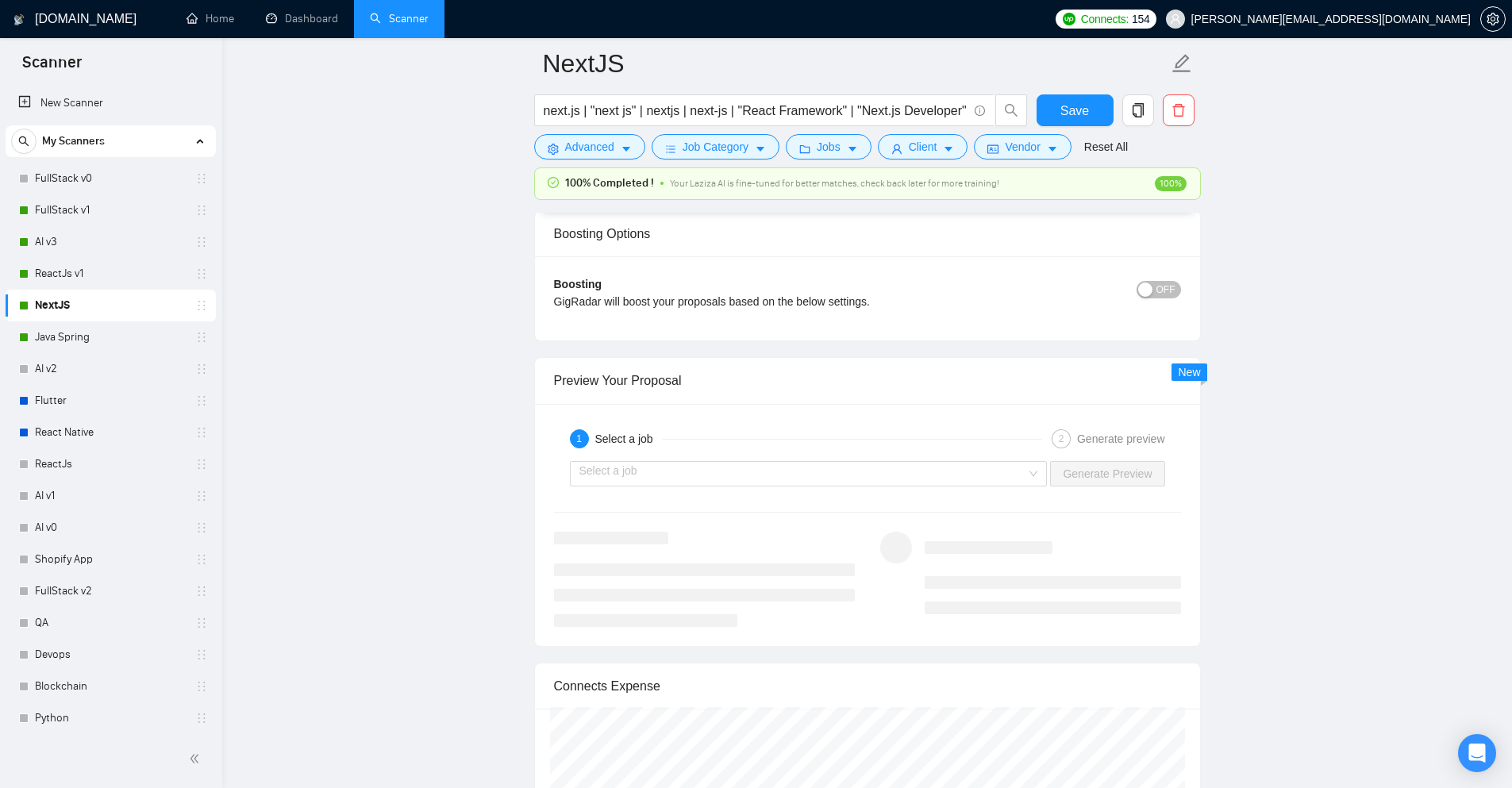
scroll to position [3016, 0]
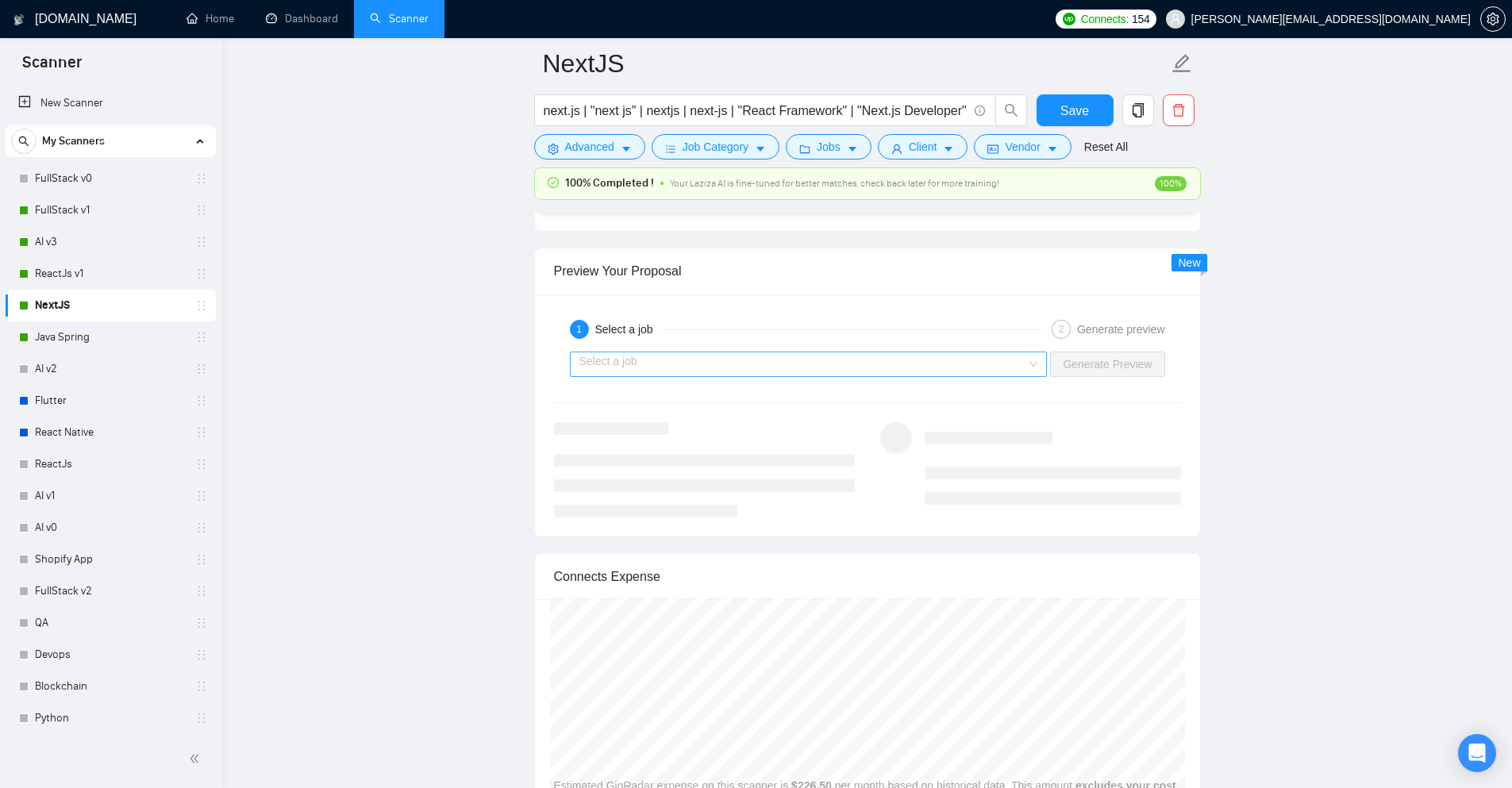
click at [971, 358] on input "search" at bounding box center [803, 364] width 448 height 24
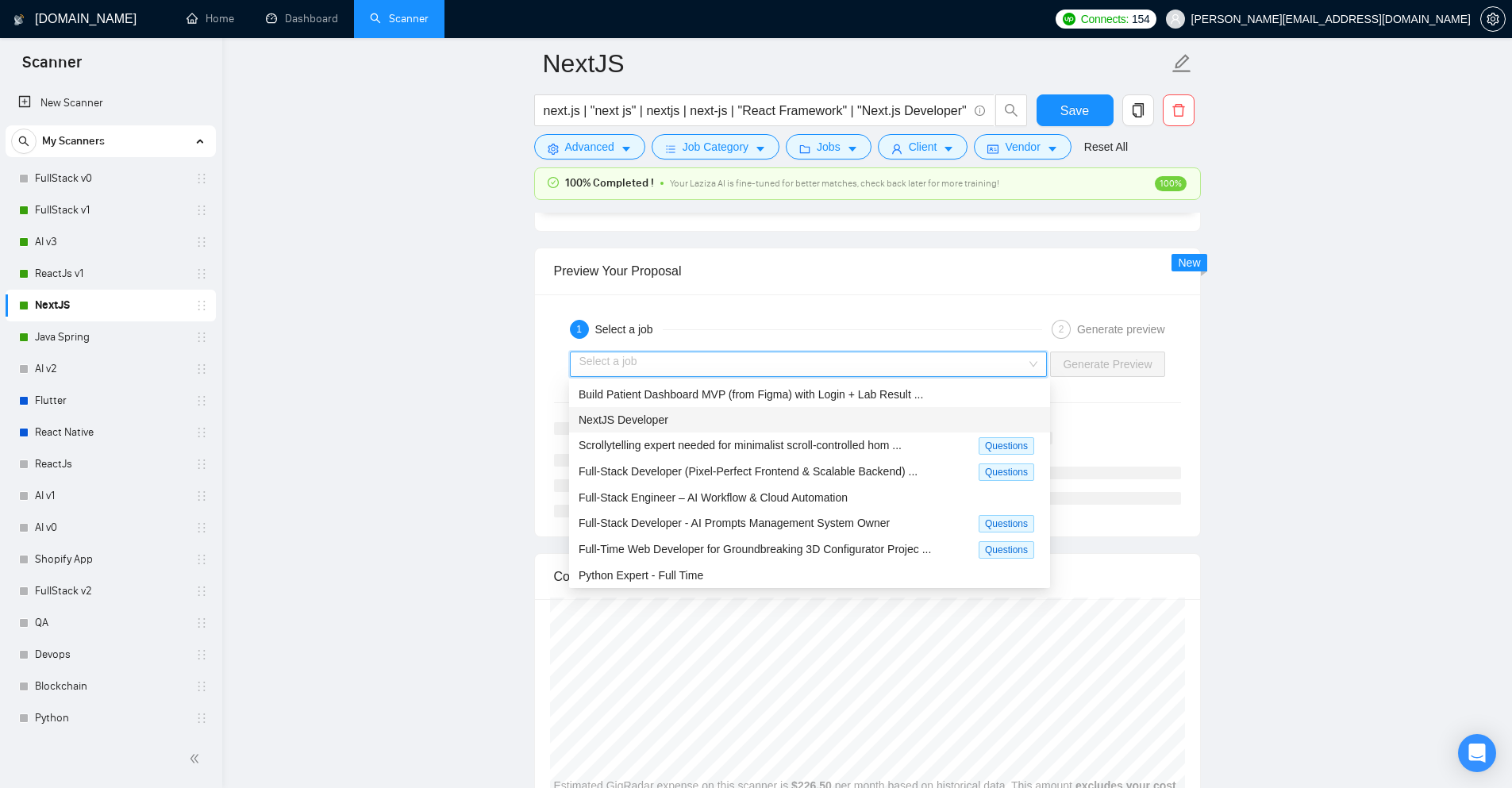
click at [827, 432] on div "NextJS Developer" at bounding box center [809, 420] width 481 height 26
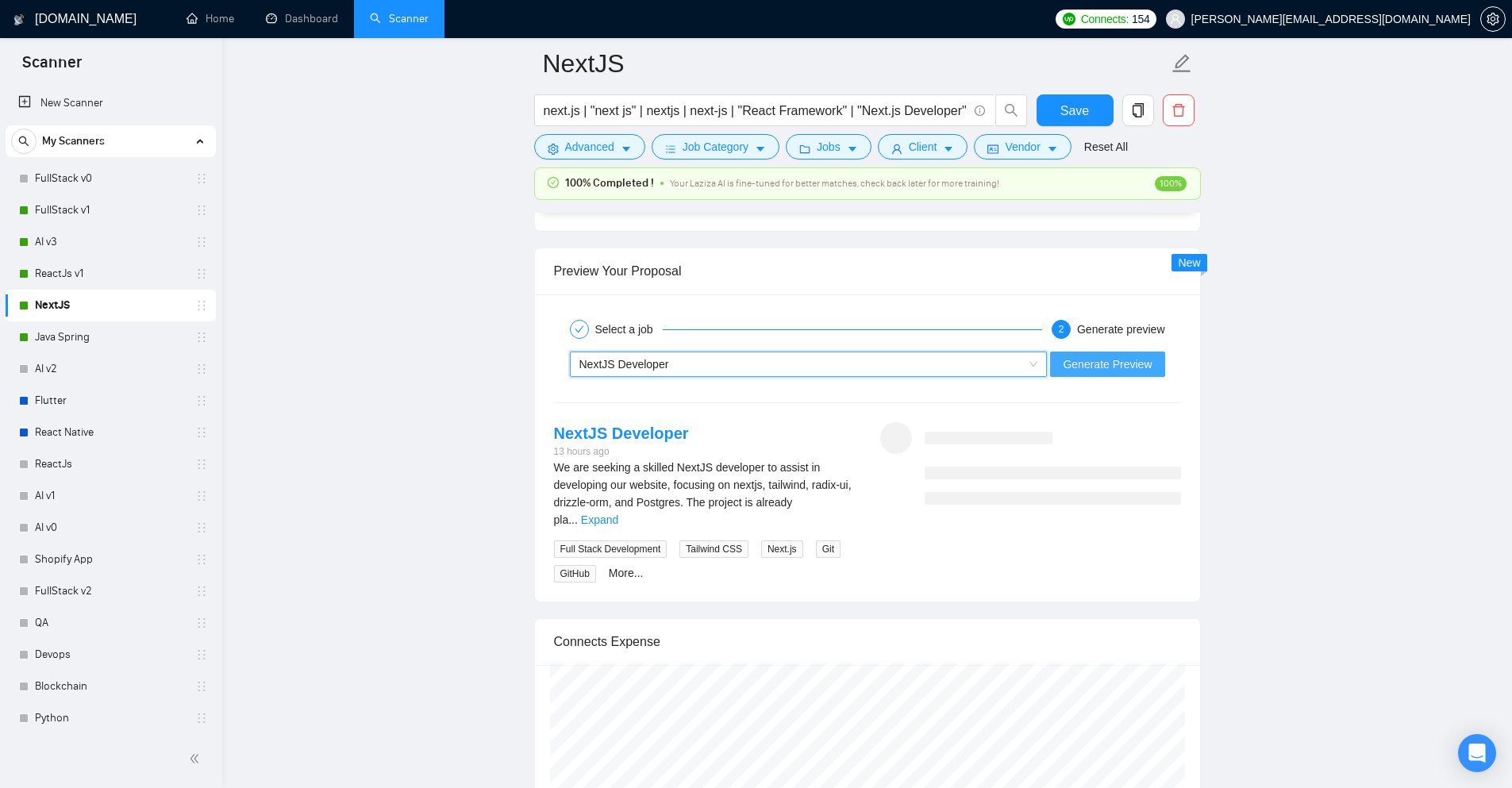
click at [1109, 372] on button "Generate Preview" at bounding box center [1107, 364] width 114 height 26
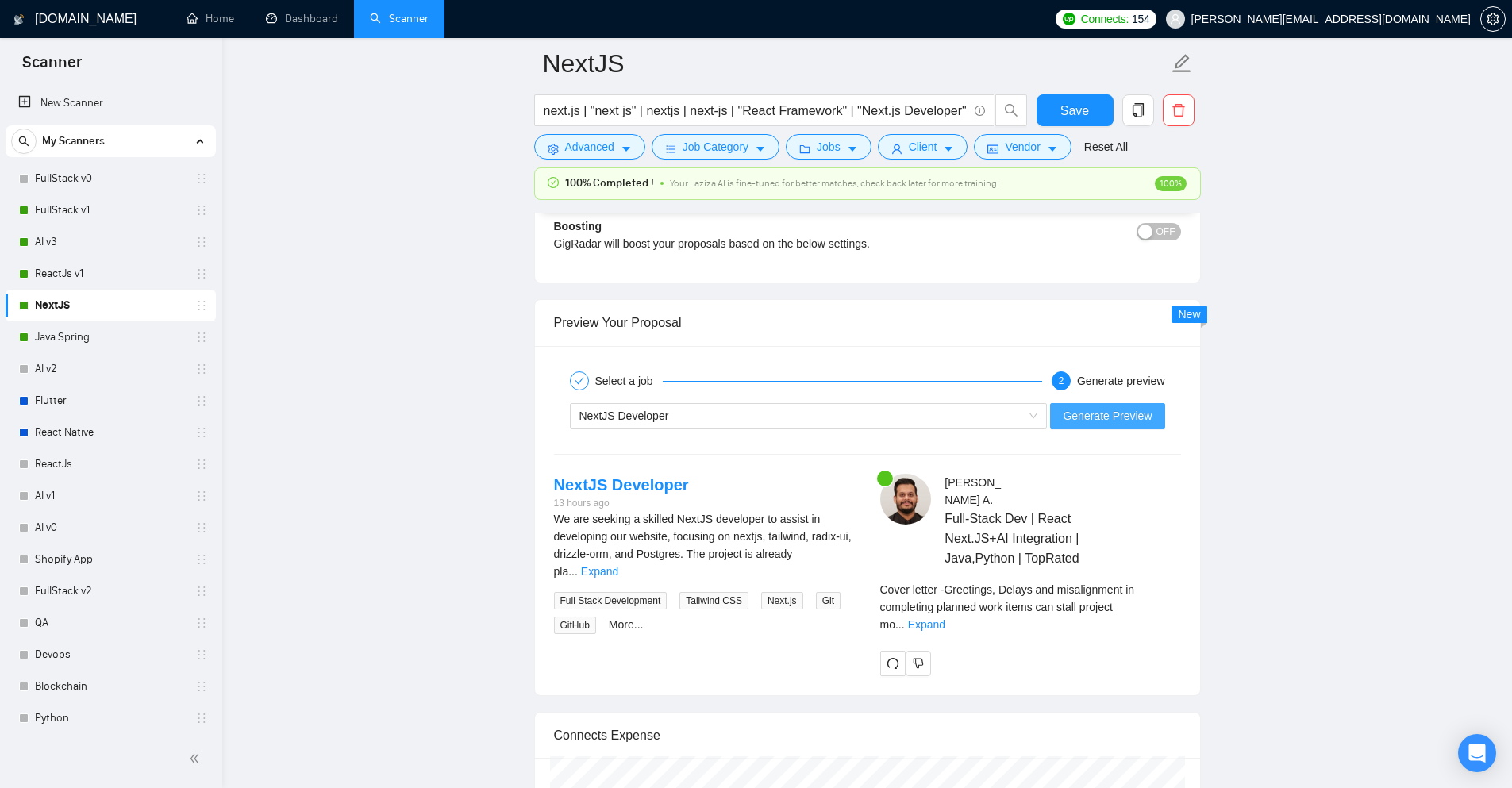
scroll to position [2937, 0]
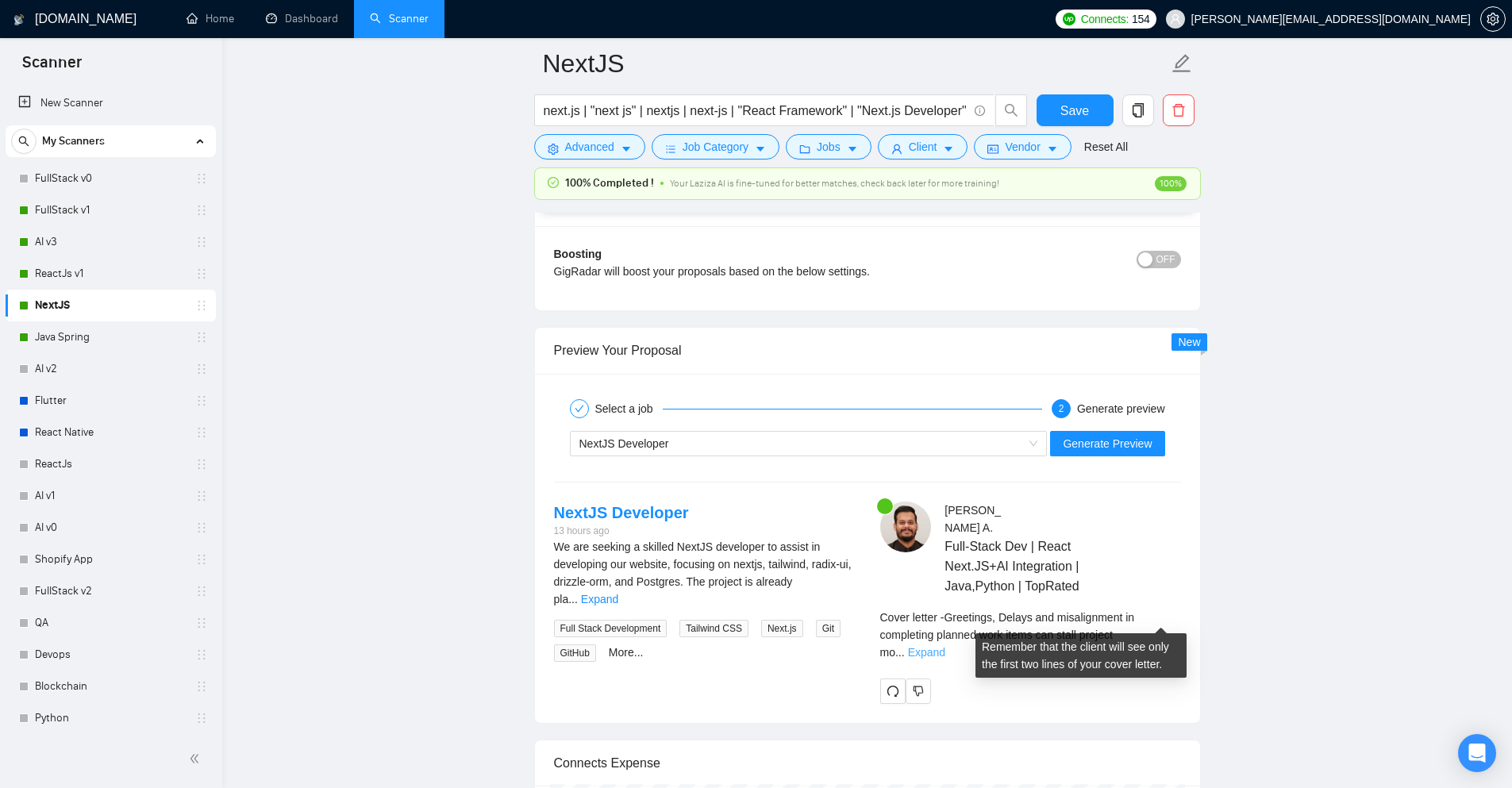
click at [946, 646] on link "Expand" at bounding box center [926, 653] width 37 height 12
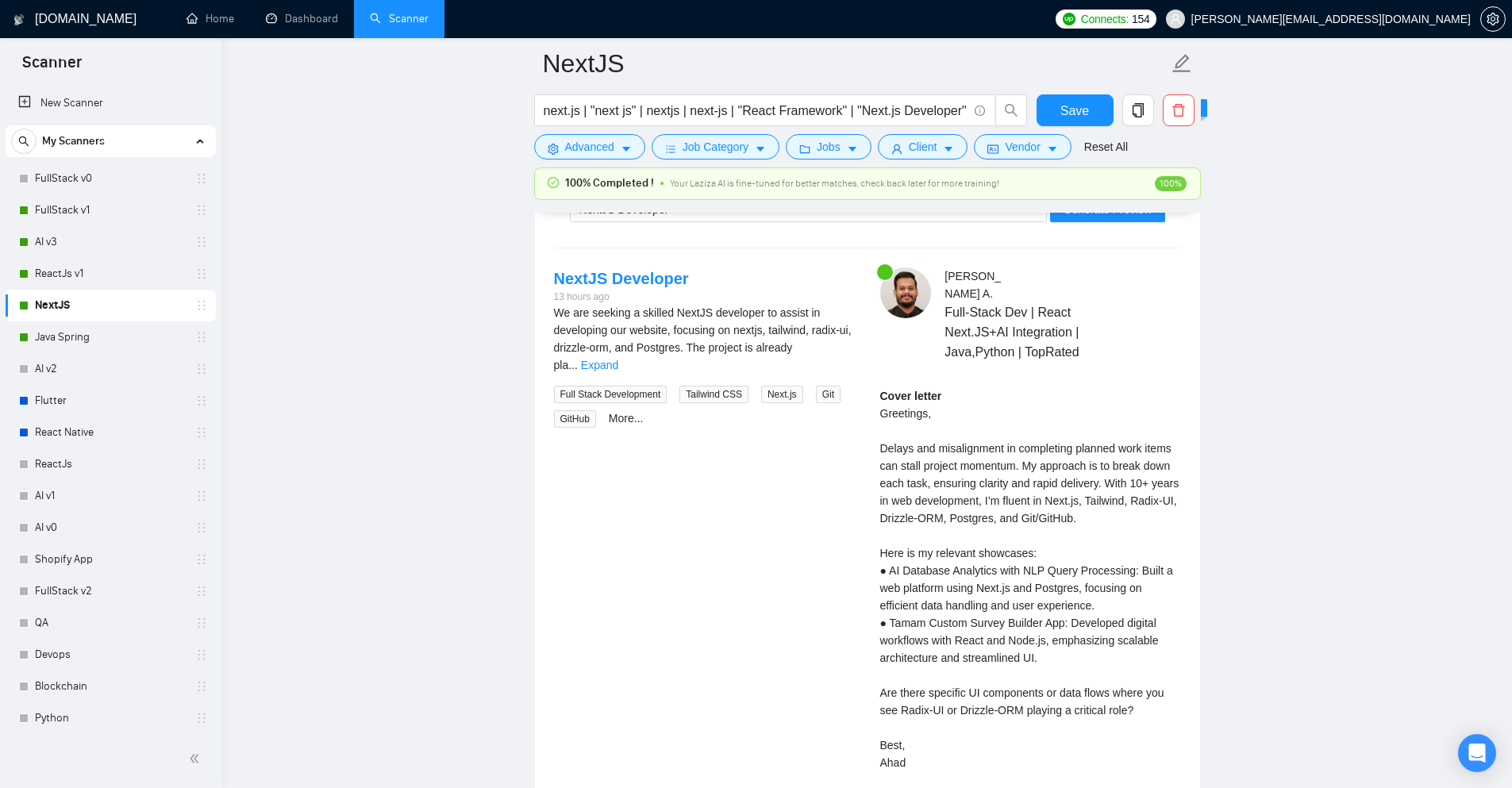
scroll to position [3175, 0]
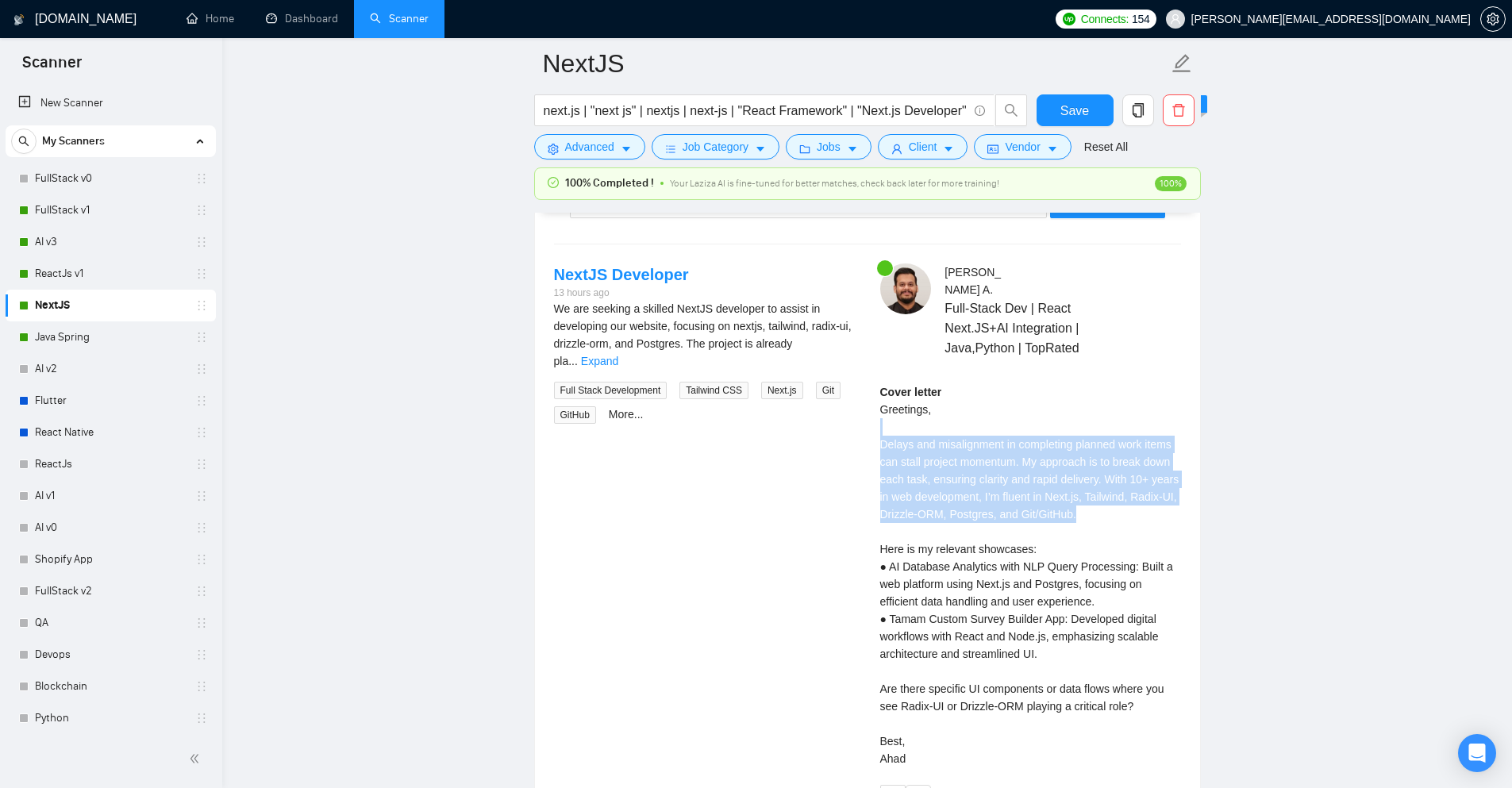
drag, startPoint x: 865, startPoint y: 418, endPoint x: 1092, endPoint y: 496, distance: 240.0
click at [1092, 496] on div "NextJS Developer 13 hours ago We are seeking a skilled NextJS developer to assi…" at bounding box center [867, 537] width 653 height 547
click at [1092, 496] on div "Cover letter Greetings, Delays and misalignment in completing planned work item…" at bounding box center [1031, 575] width 301 height 384
drag, startPoint x: 1083, startPoint y: 497, endPoint x: 881, endPoint y: 417, distance: 217.3
click at [881, 417] on div "Cover letter Greetings, Delays and misalignment in completing planned work item…" at bounding box center [1031, 575] width 301 height 384
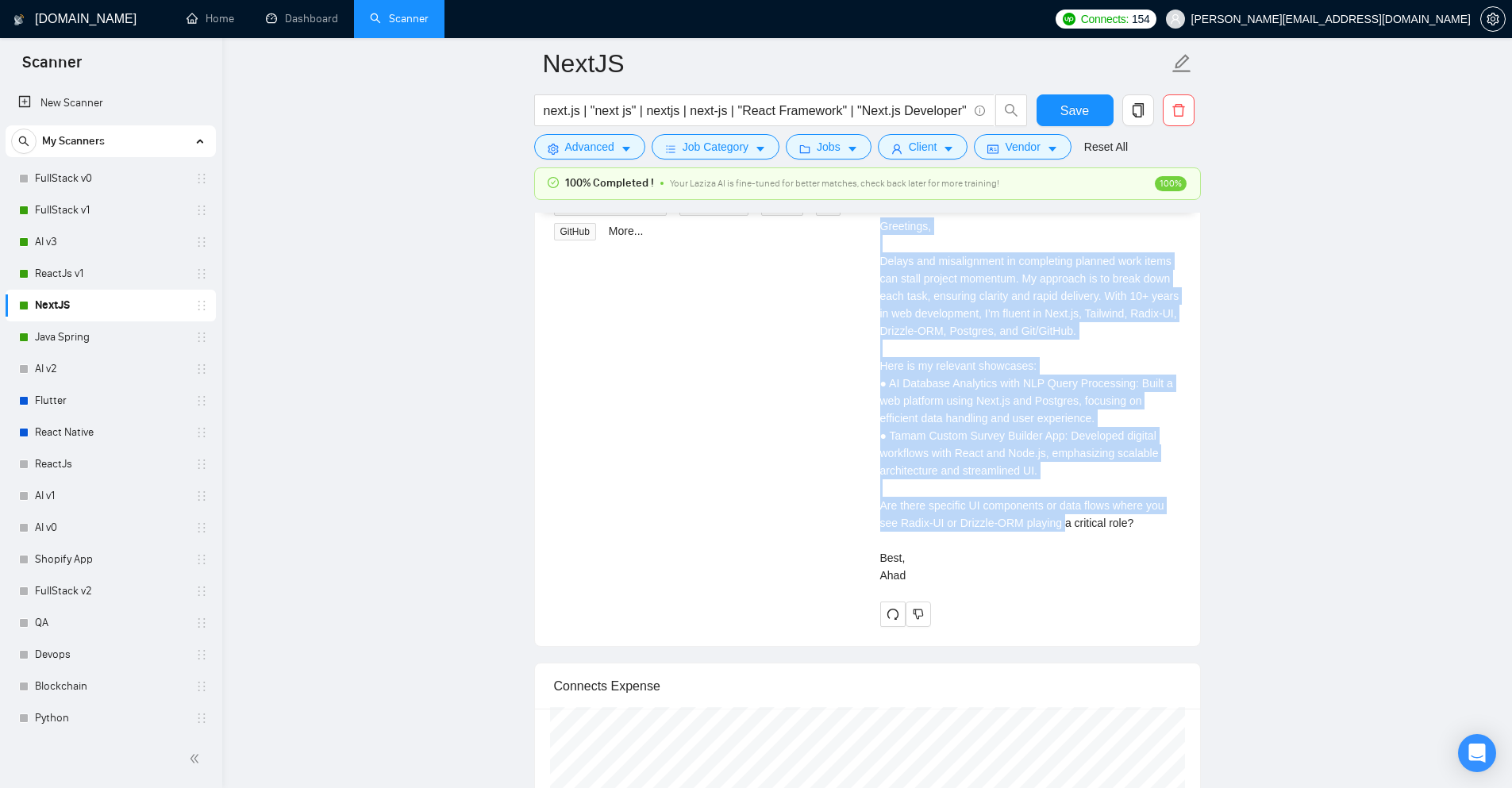
scroll to position [3333, 0]
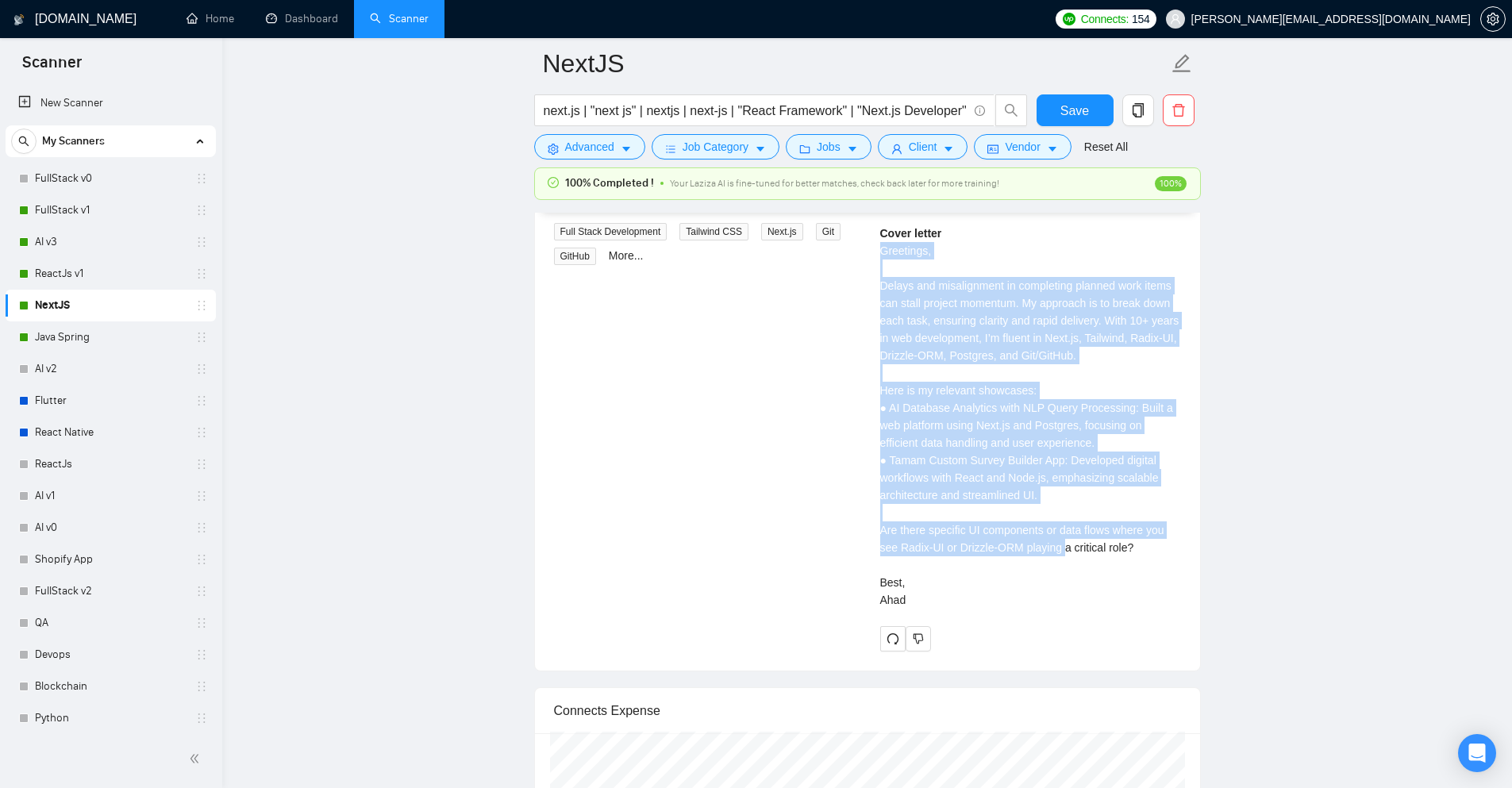
drag, startPoint x: 881, startPoint y: 391, endPoint x: 1063, endPoint y: 534, distance: 231.5
click at [1063, 534] on div "Cover letter Greetings, Delays and misalignment in completing planned work item…" at bounding box center [1031, 416] width 301 height 384
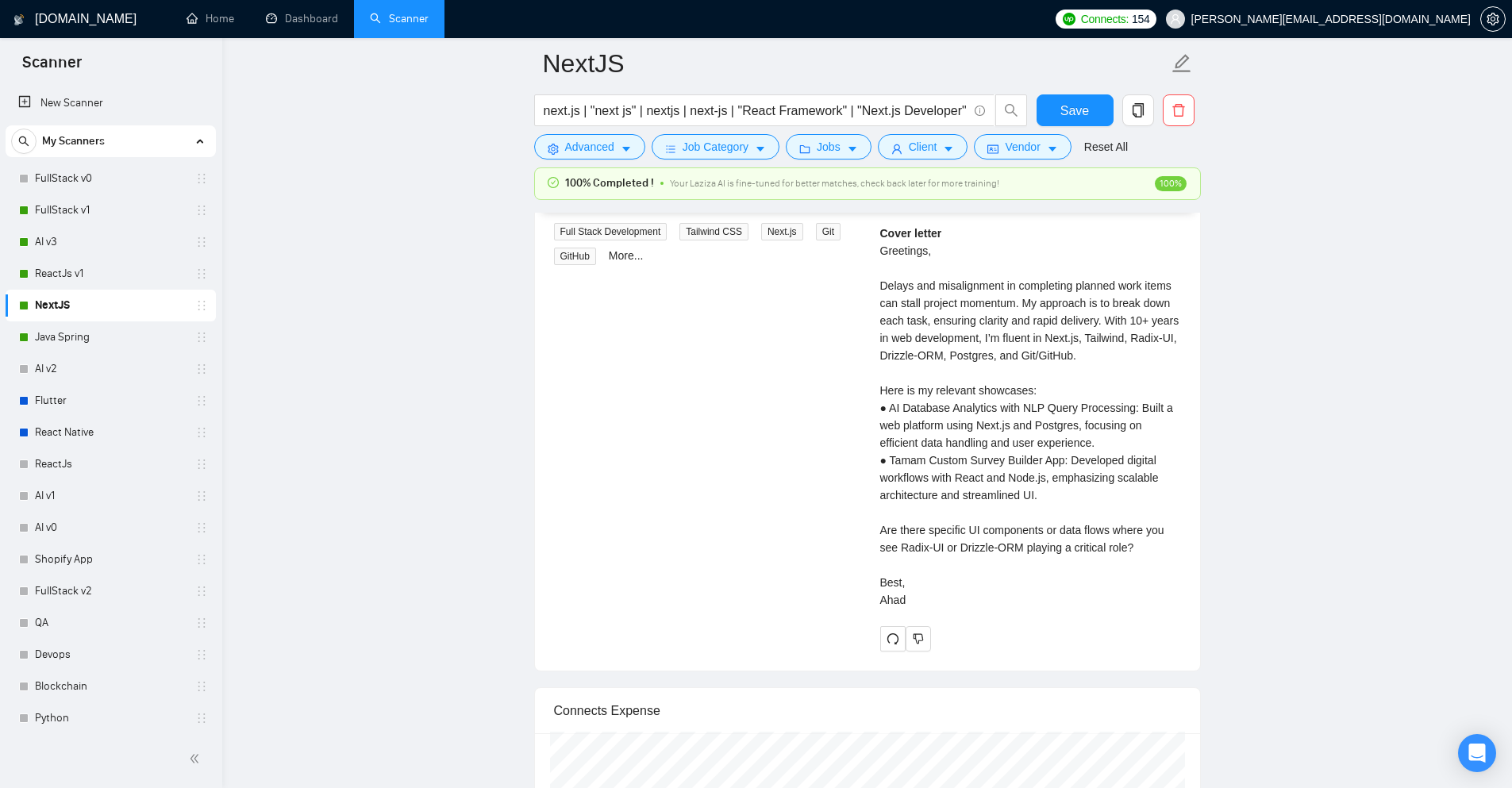
click at [916, 558] on div "Cover letter Greetings, Delays and misalignment in completing planned work item…" at bounding box center [1031, 416] width 301 height 384
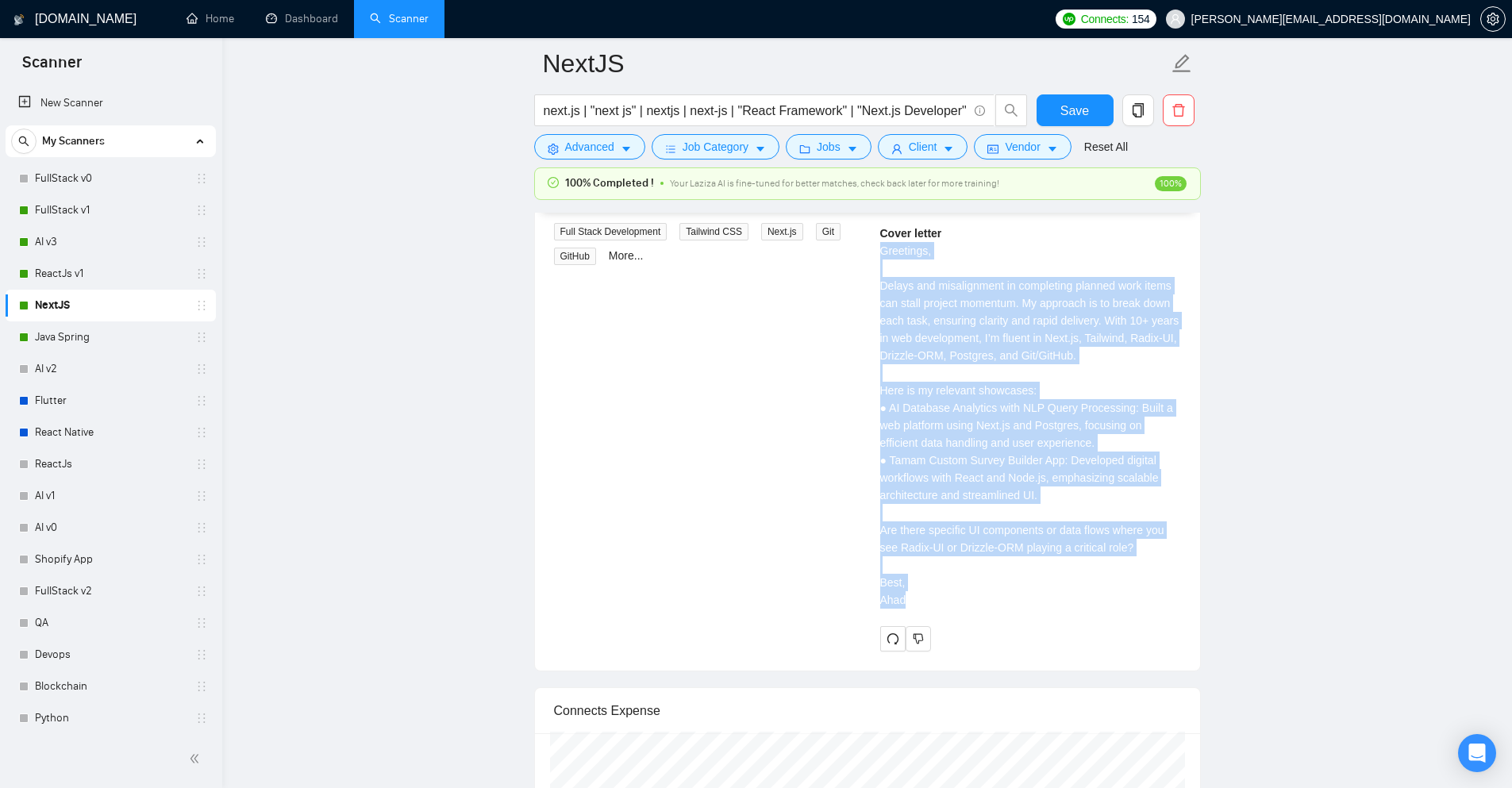
drag, startPoint x: 919, startPoint y: 582, endPoint x: 876, endPoint y: 240, distance: 344.7
click at [876, 240] on div "Abdul A . Full-Stack Dev | React Next.JS+AI Integration | Java,Python | TopRate…" at bounding box center [1030, 378] width 326 height 547
click at [1033, 383] on div "Cover letter Greetings, Delays and misalignment in completing planned work item…" at bounding box center [1031, 416] width 301 height 384
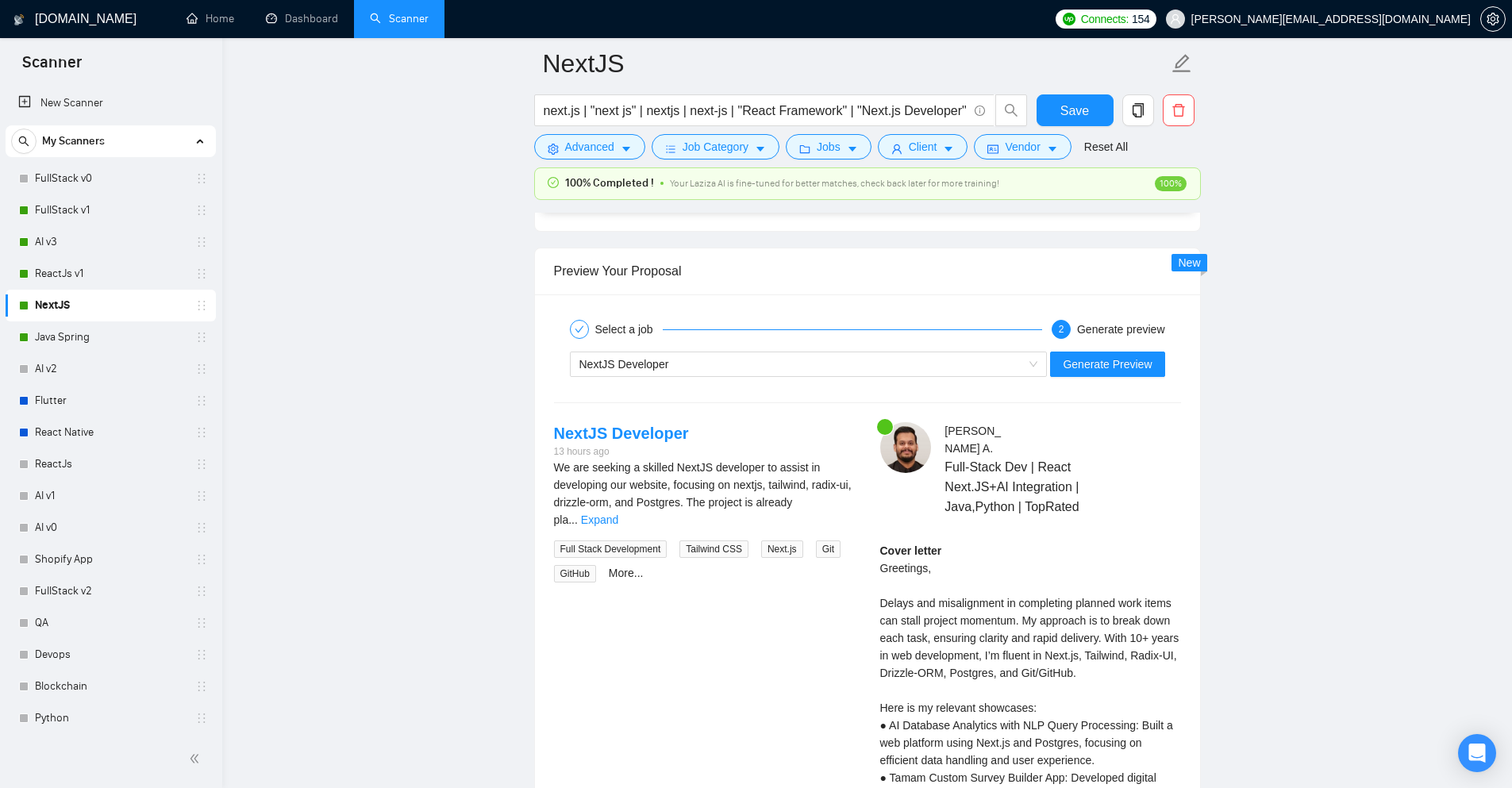
scroll to position [3096, 0]
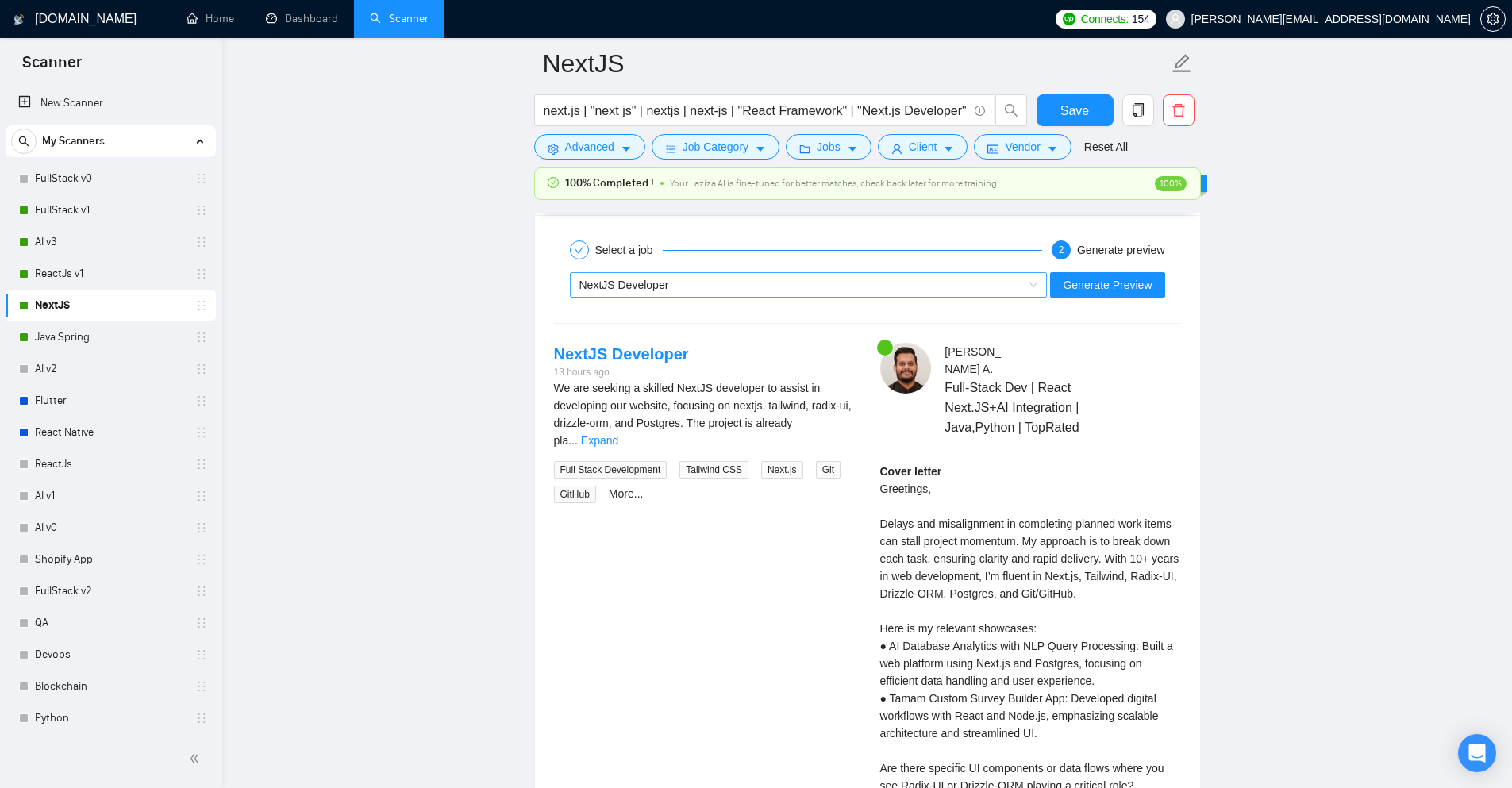
click at [1038, 287] on span "NextJS Developer" at bounding box center [809, 284] width 459 height 24
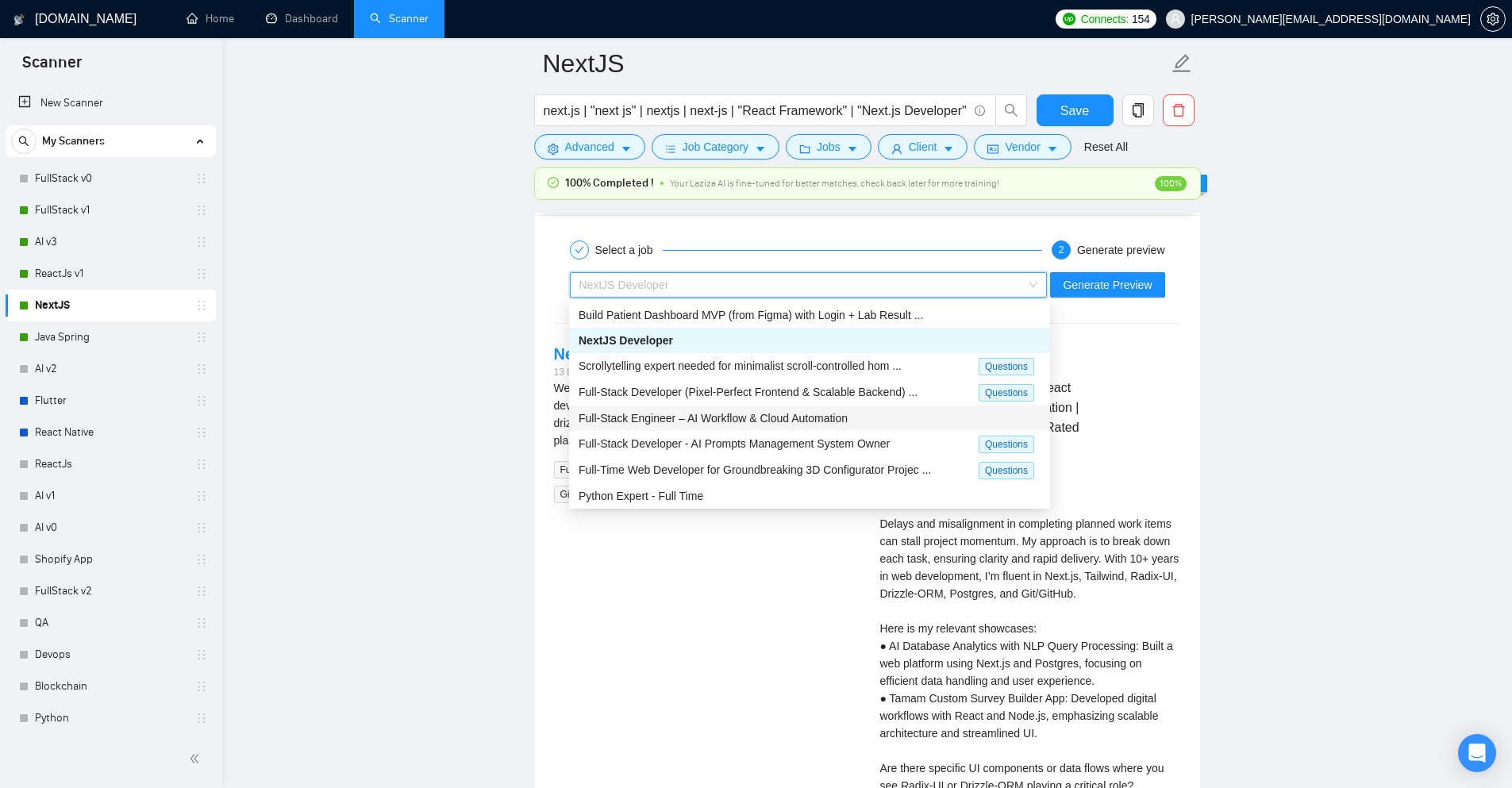
click at [802, 422] on span "Full-Stack Engineer – AI Workflow & Cloud Automation" at bounding box center [713, 418] width 269 height 12
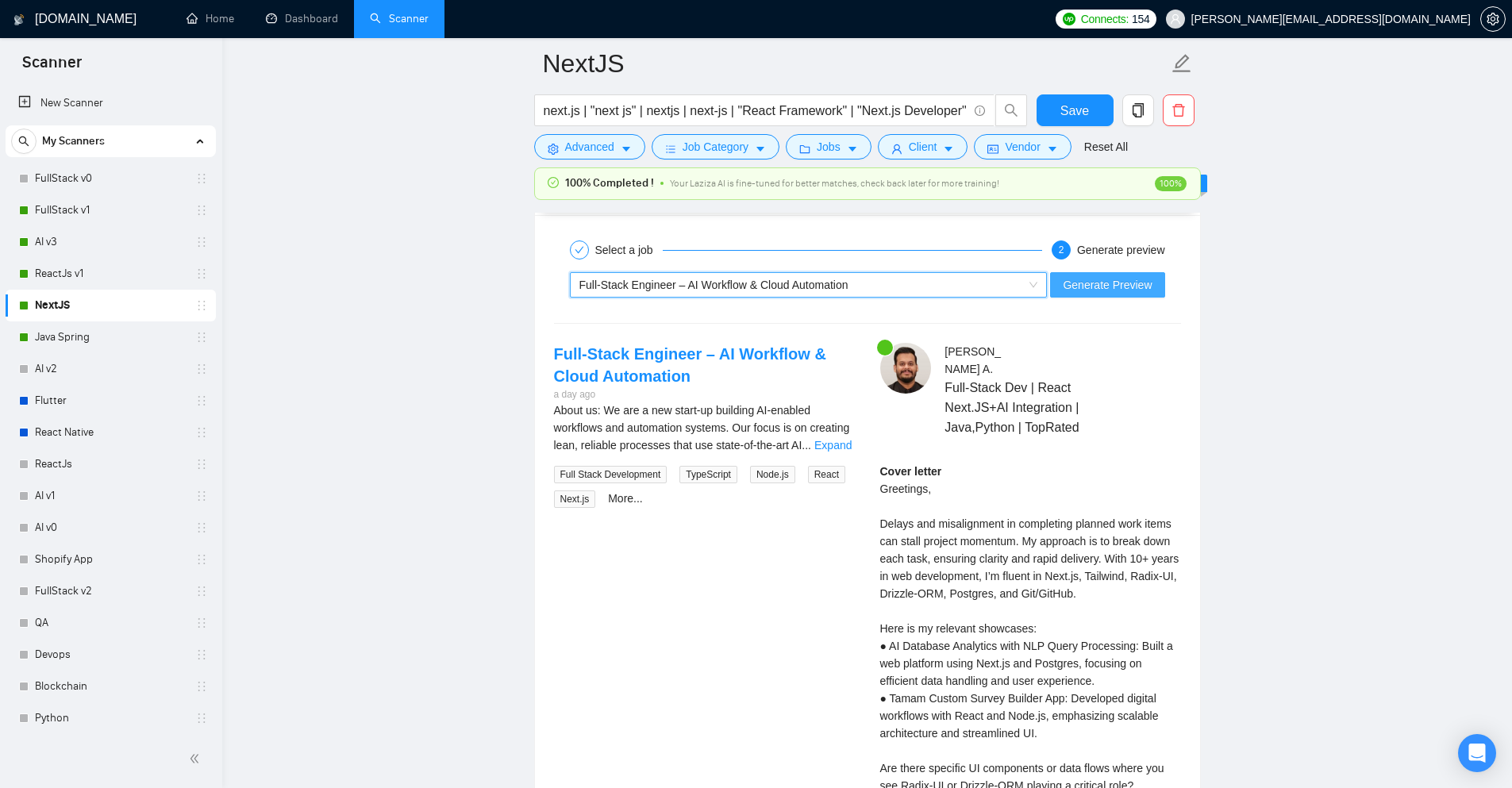
click at [1136, 290] on span "Generate Preview" at bounding box center [1107, 285] width 89 height 18
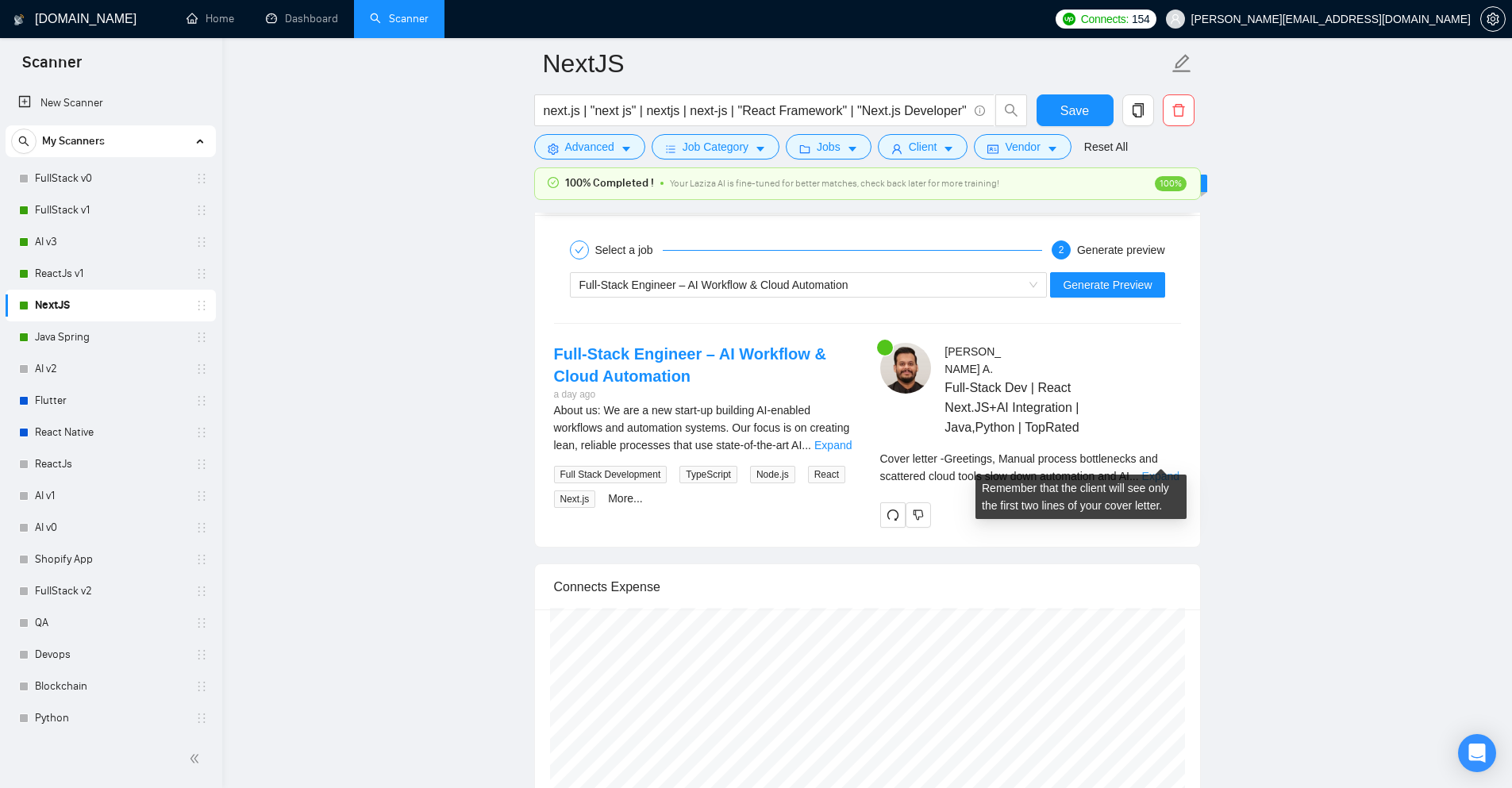
click at [1155, 470] on link "Expand" at bounding box center [1161, 476] width 37 height 12
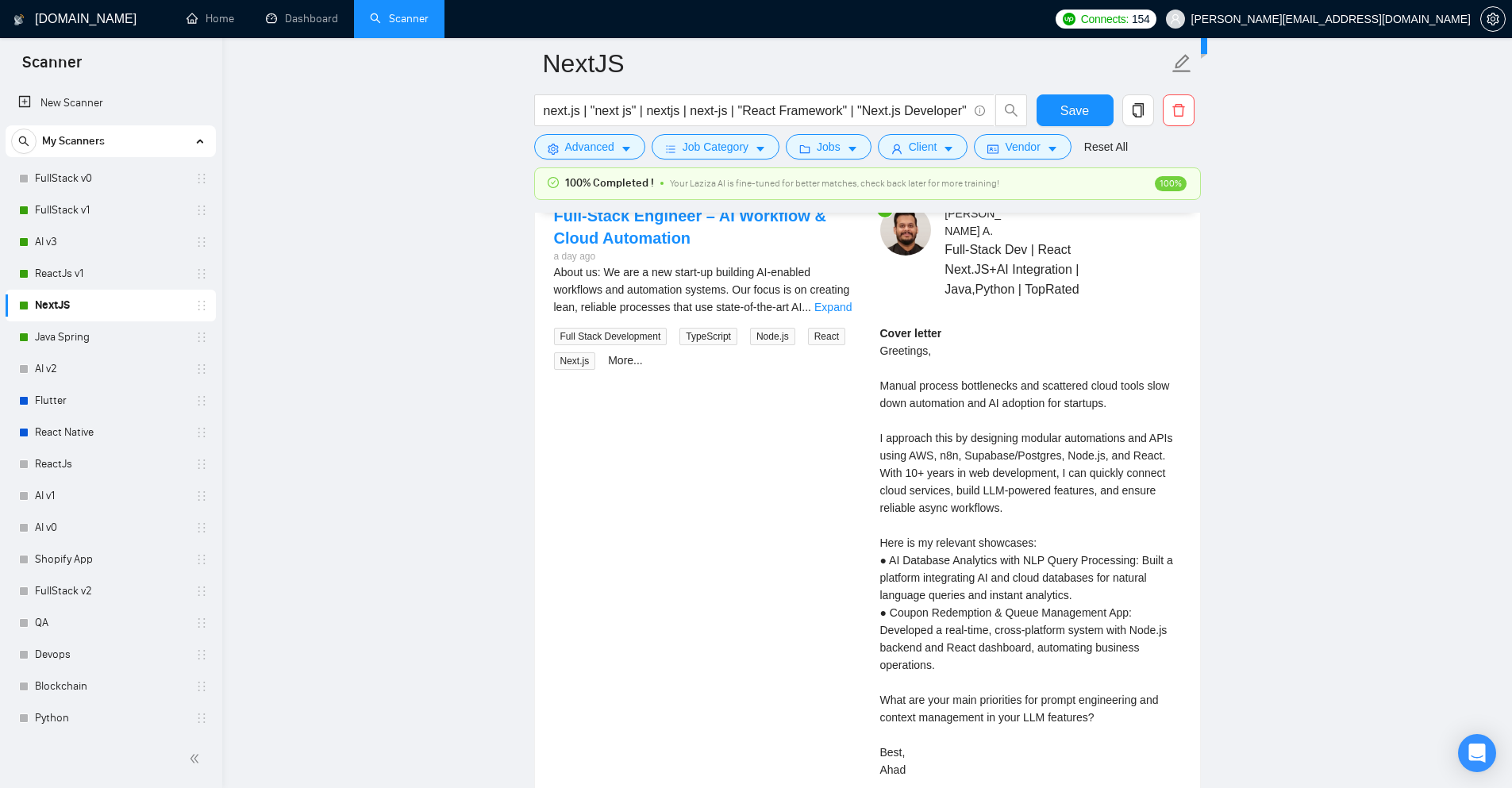
scroll to position [3254, 0]
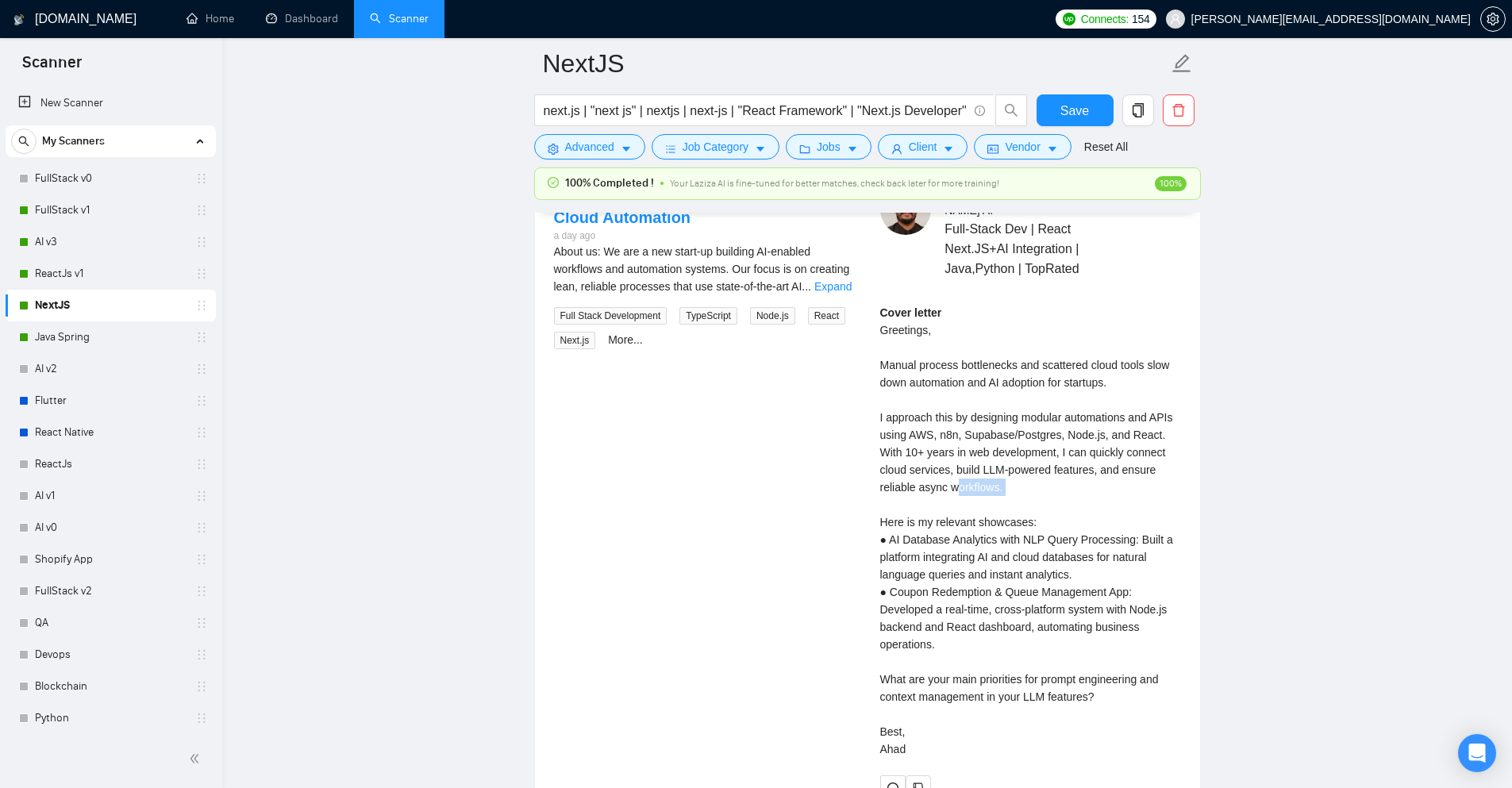
drag, startPoint x: 973, startPoint y: 478, endPoint x: 916, endPoint y: 469, distance: 57.7
click at [916, 469] on div "Cover letter Greetings, Manual process bottlenecks and scattered cloud tools sl…" at bounding box center [1031, 531] width 301 height 454
click at [915, 469] on div "Cover letter Greetings, Manual process bottlenecks and scattered cloud tools sl…" at bounding box center [1031, 531] width 301 height 454
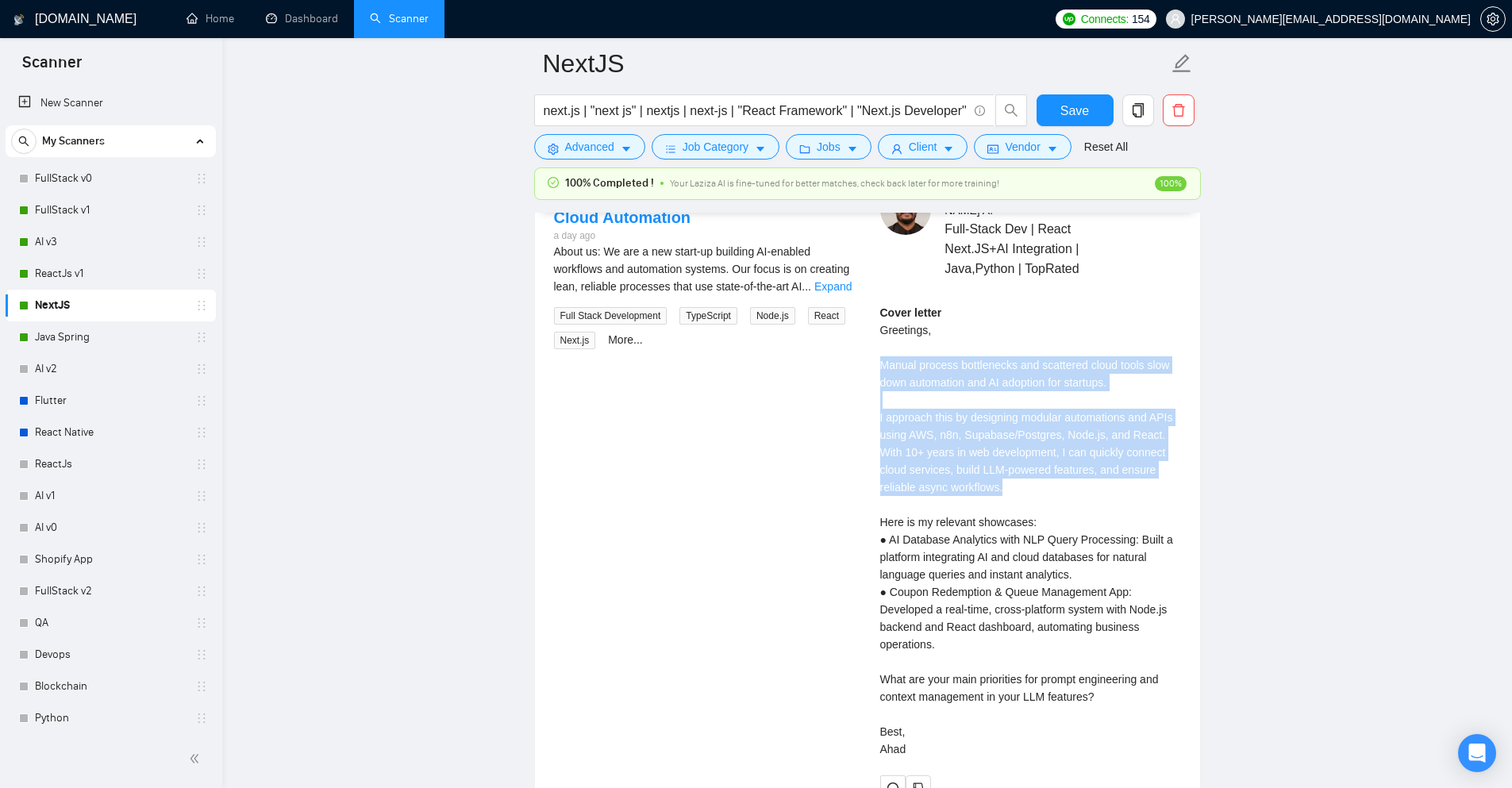
drag, startPoint x: 965, startPoint y: 472, endPoint x: 875, endPoint y: 347, distance: 154.0
click at [875, 347] on div "Abdul A . Full-Stack Dev | React Next.JS+AI Integration | Java,Python | TopRate…" at bounding box center [1030, 492] width 326 height 617
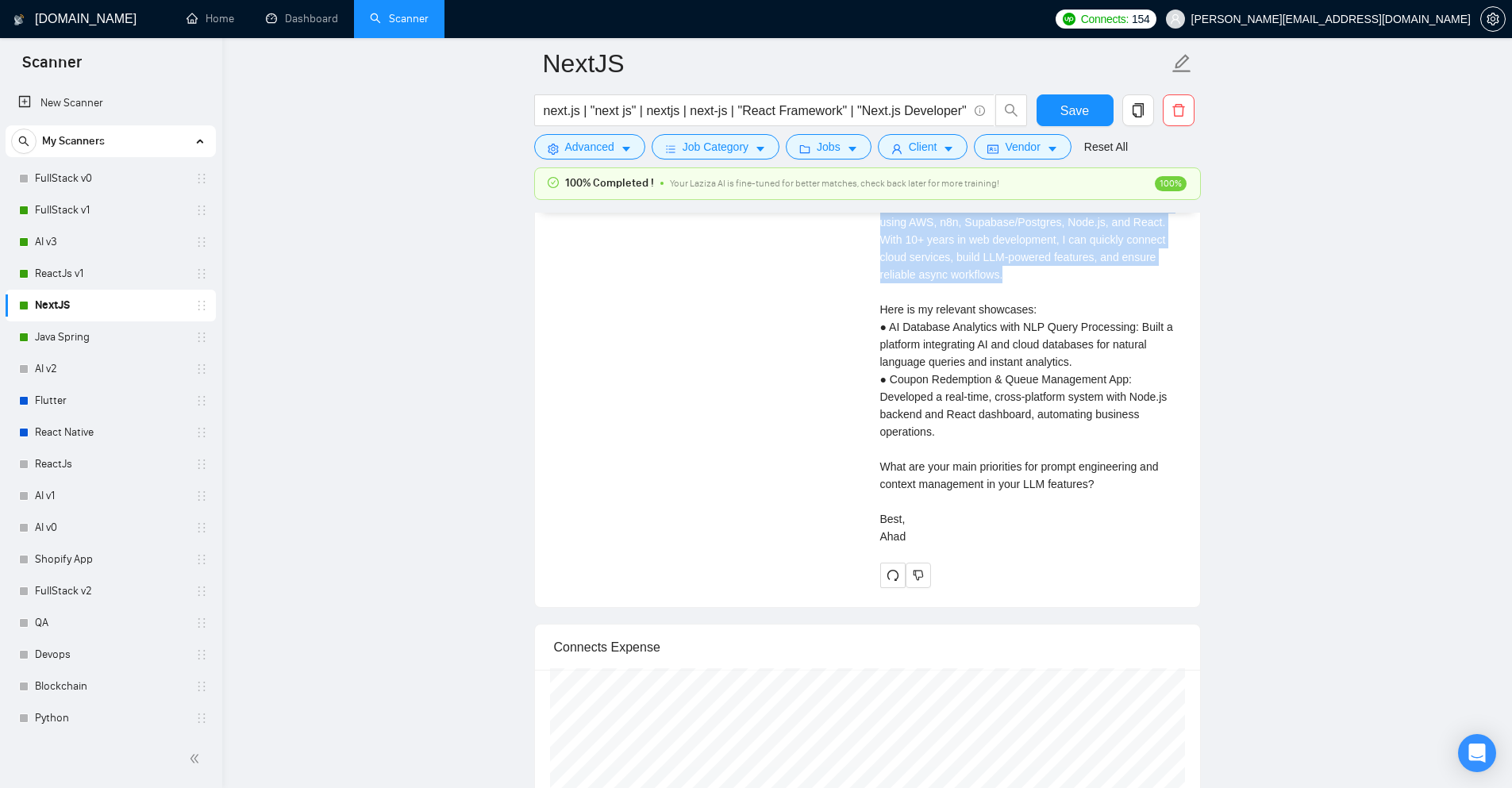
scroll to position [3492, 0]
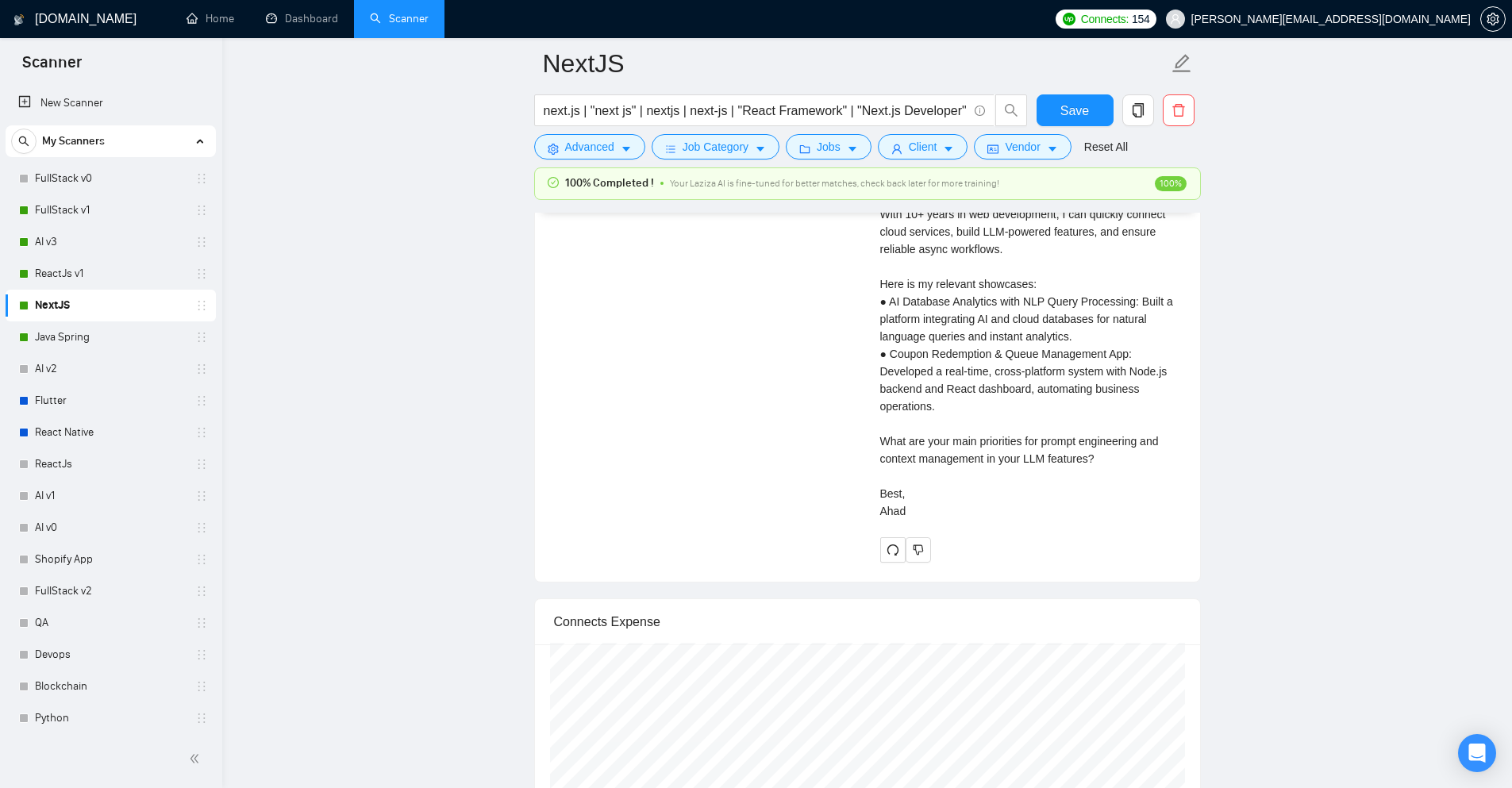
click at [875, 399] on div "Abdul A . Full-Stack Dev | React Next.JS+AI Integration | Java,Python | TopRate…" at bounding box center [1030, 254] width 326 height 617
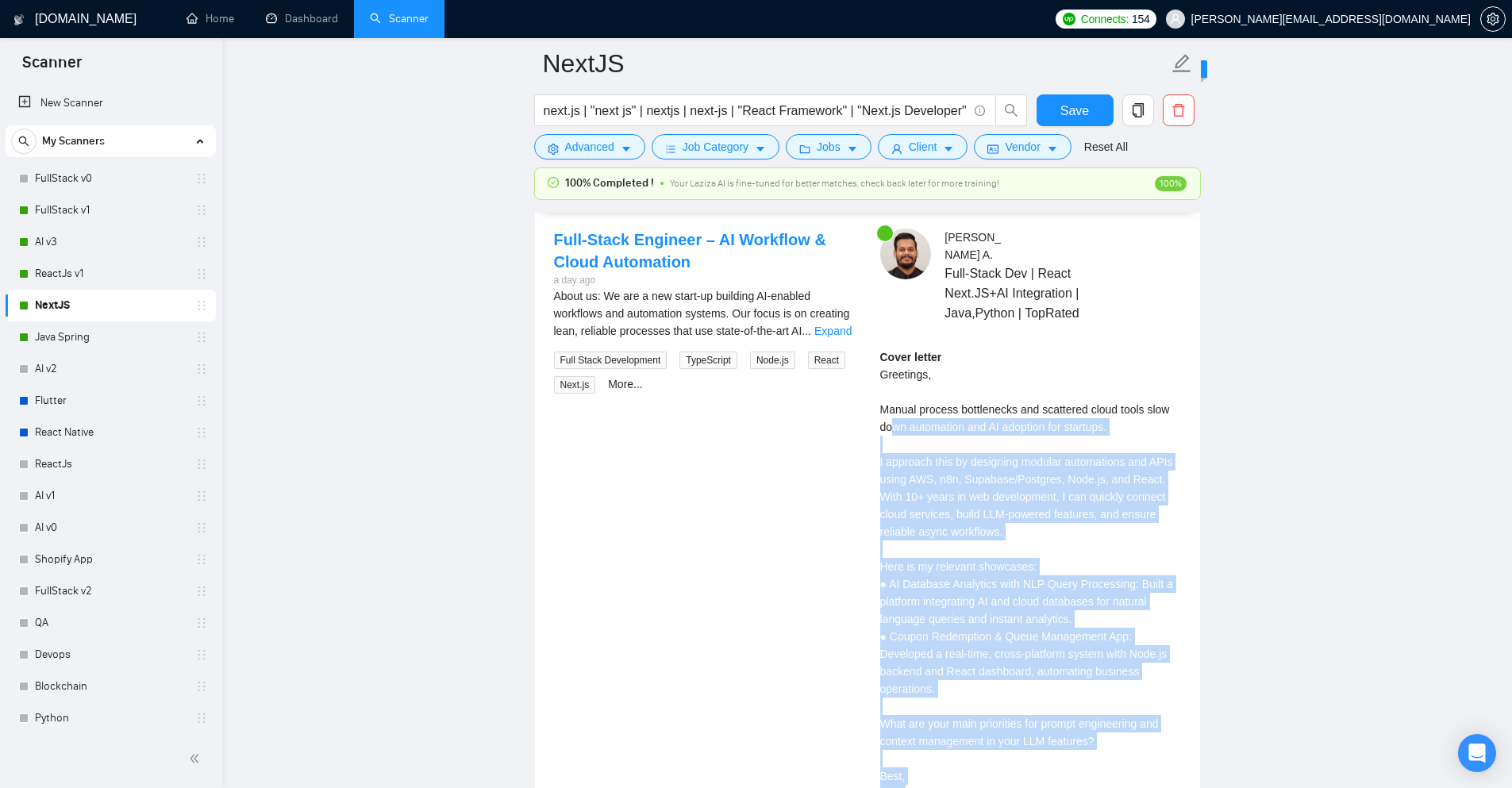
drag, startPoint x: 908, startPoint y: 492, endPoint x: 896, endPoint y: 403, distance: 89.8
click at [896, 403] on div "Cover letter Greetings, Manual process bottlenecks and scattered cloud tools sl…" at bounding box center [1031, 575] width 301 height 454
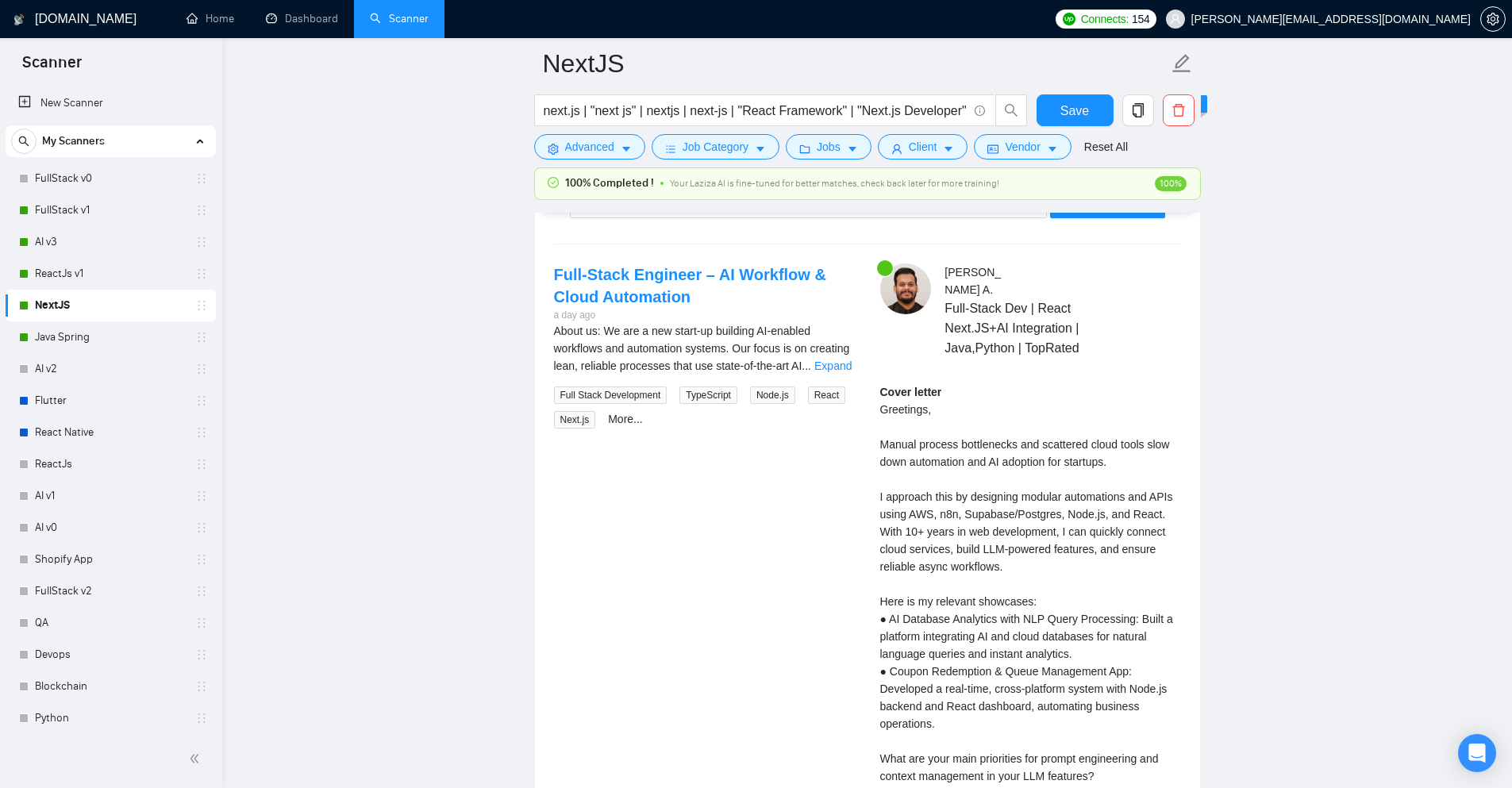
click at [895, 404] on div "Cover letter Greetings, Manual process bottlenecks and scattered cloud tools sl…" at bounding box center [1031, 610] width 301 height 454
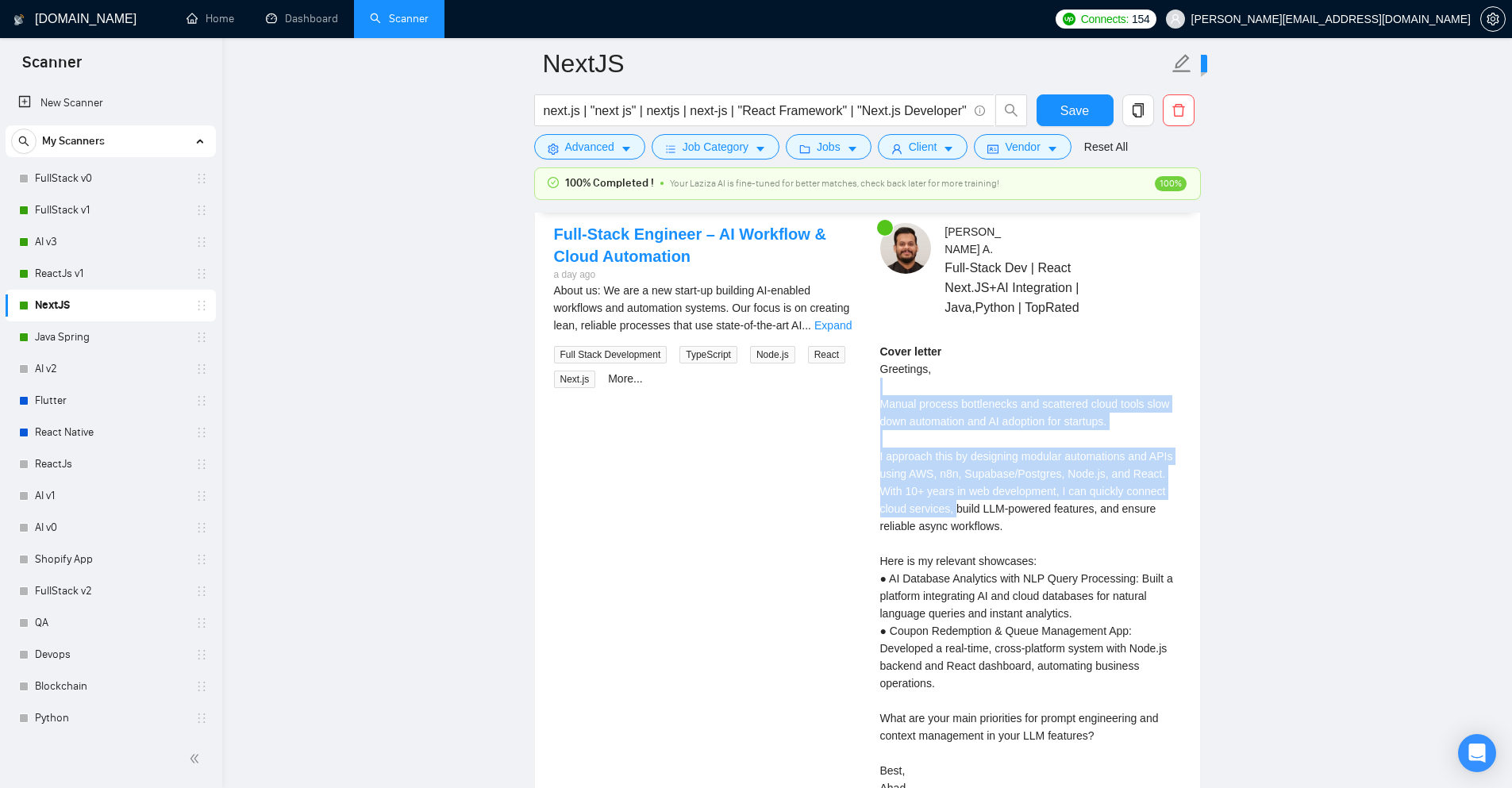
scroll to position [3254, 0]
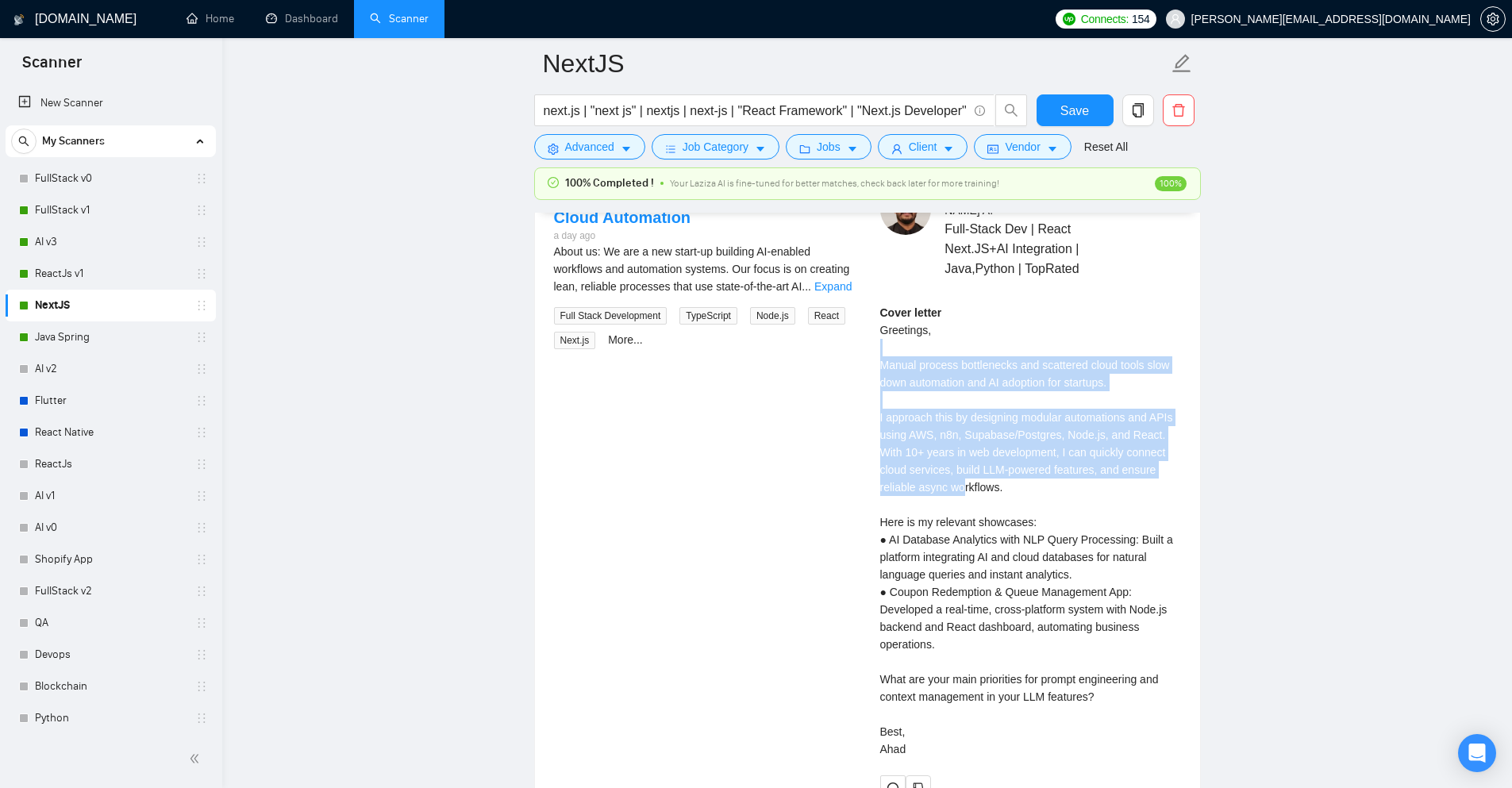
drag, startPoint x: 880, startPoint y: 419, endPoint x: 923, endPoint y: 464, distance: 62.2
click at [923, 464] on div "Cover letter Greetings, Manual process bottlenecks and scattered cloud tools sl…" at bounding box center [1031, 531] width 301 height 454
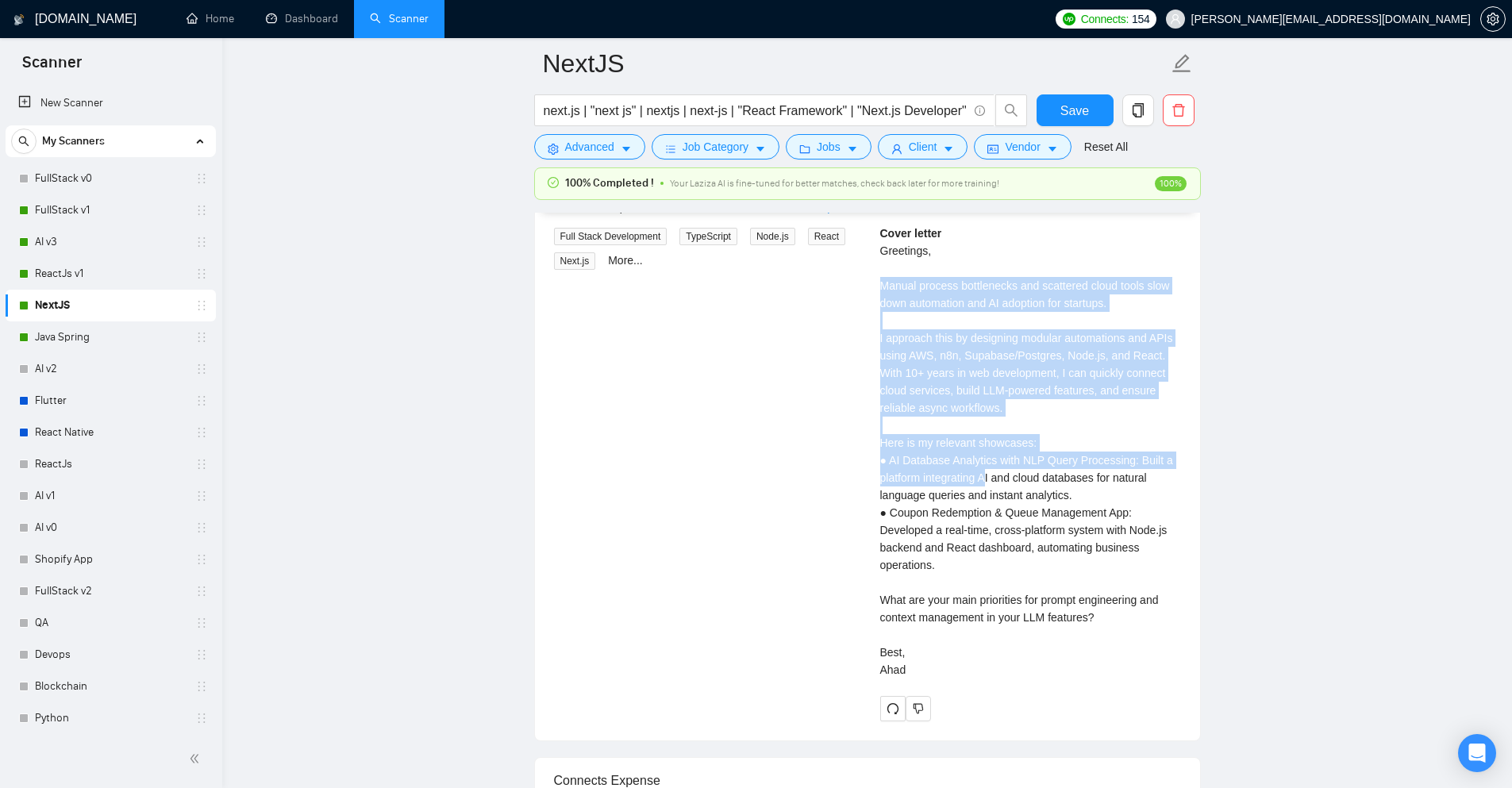
drag, startPoint x: 873, startPoint y: 350, endPoint x: 986, endPoint y: 452, distance: 152.2
click at [986, 452] on div "Abdul A . Full-Stack Dev | React Next.JS+AI Integration | Java,Python | TopRate…" at bounding box center [1030, 412] width 326 height 617
click at [986, 452] on div "Cover letter Greetings, Manual process bottlenecks and scattered cloud tools sl…" at bounding box center [1031, 451] width 301 height 454
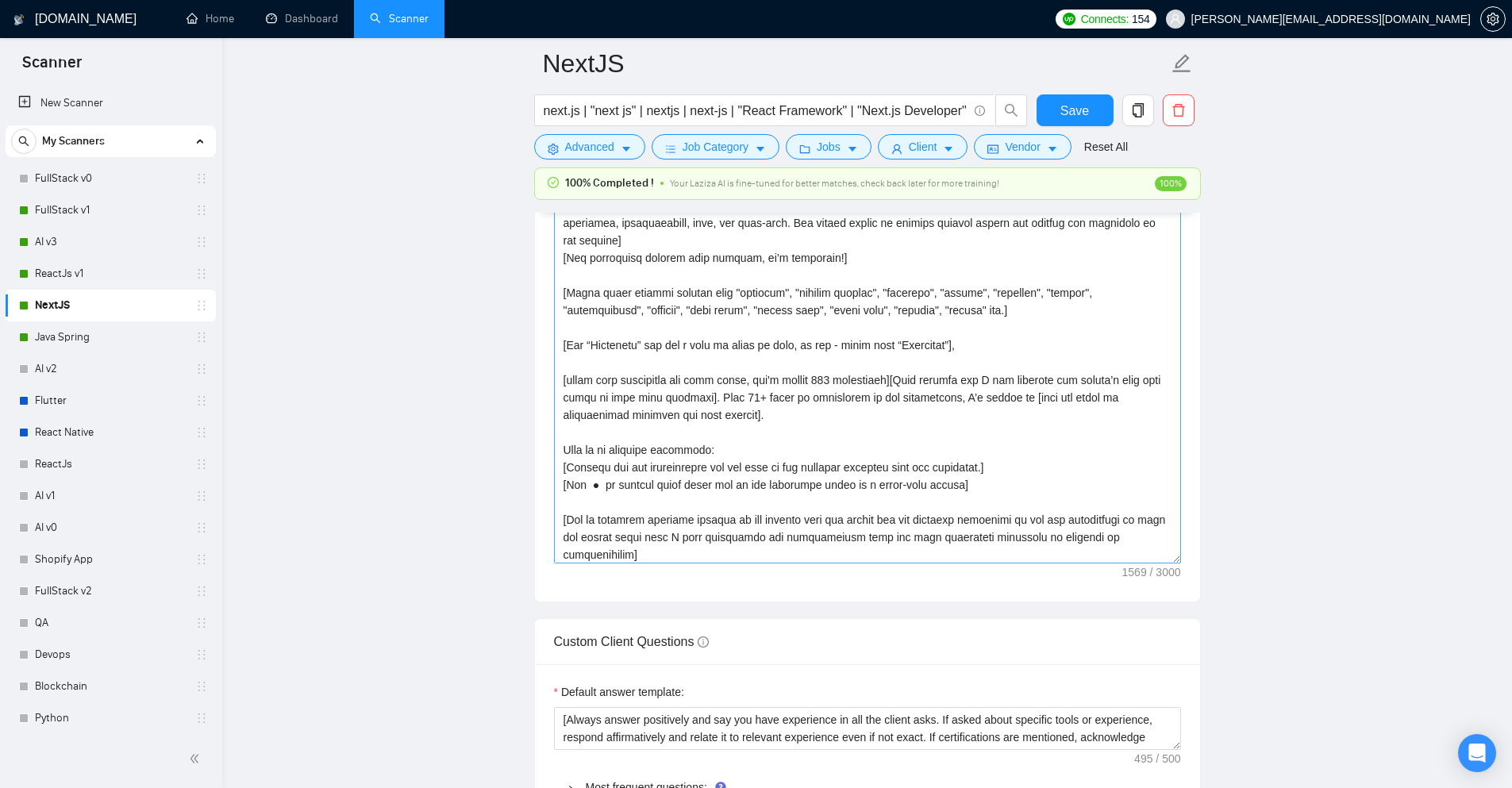
scroll to position [43, 0]
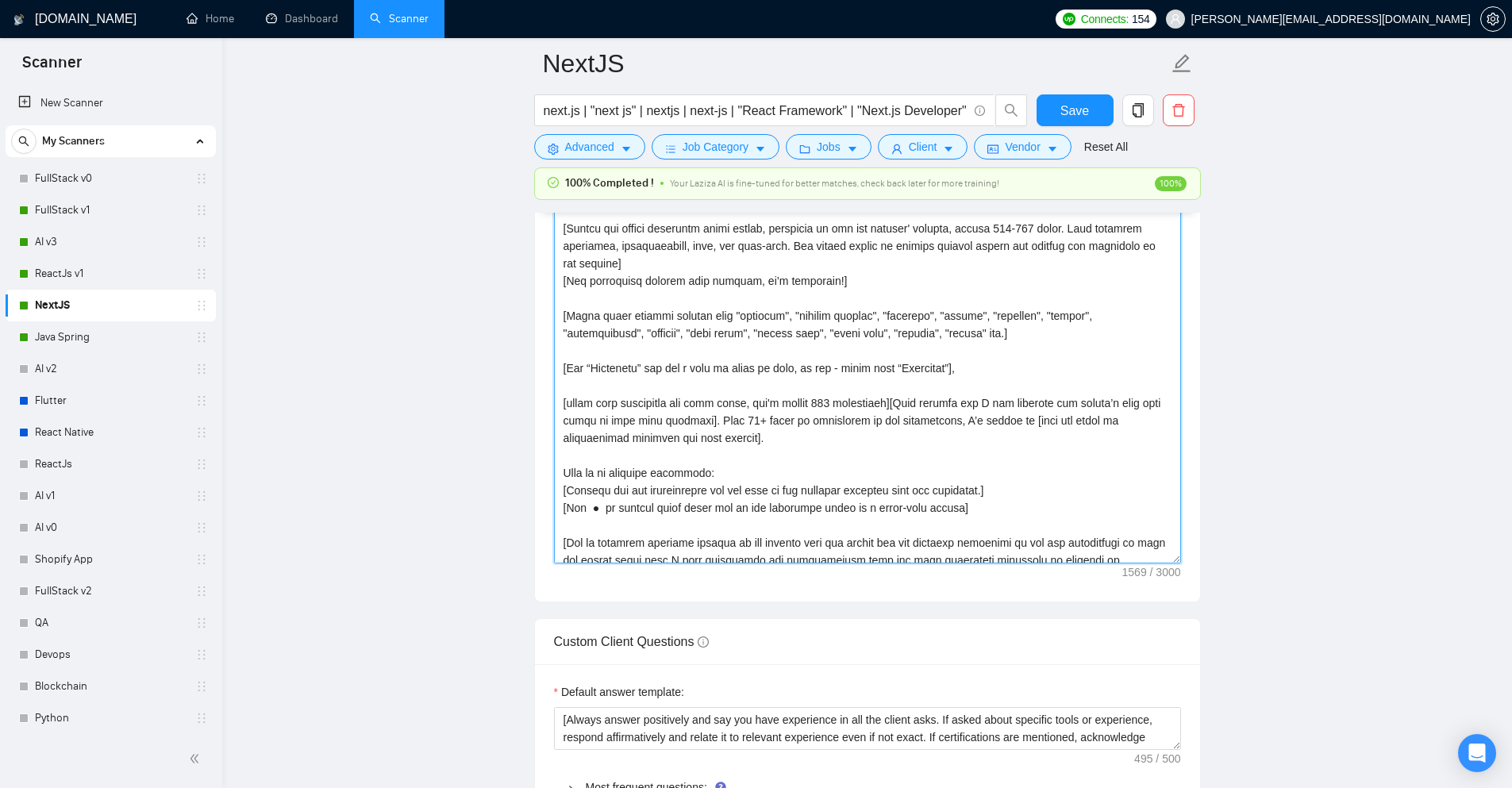
click at [883, 405] on textarea "Cover letter template:" at bounding box center [867, 385] width 627 height 357
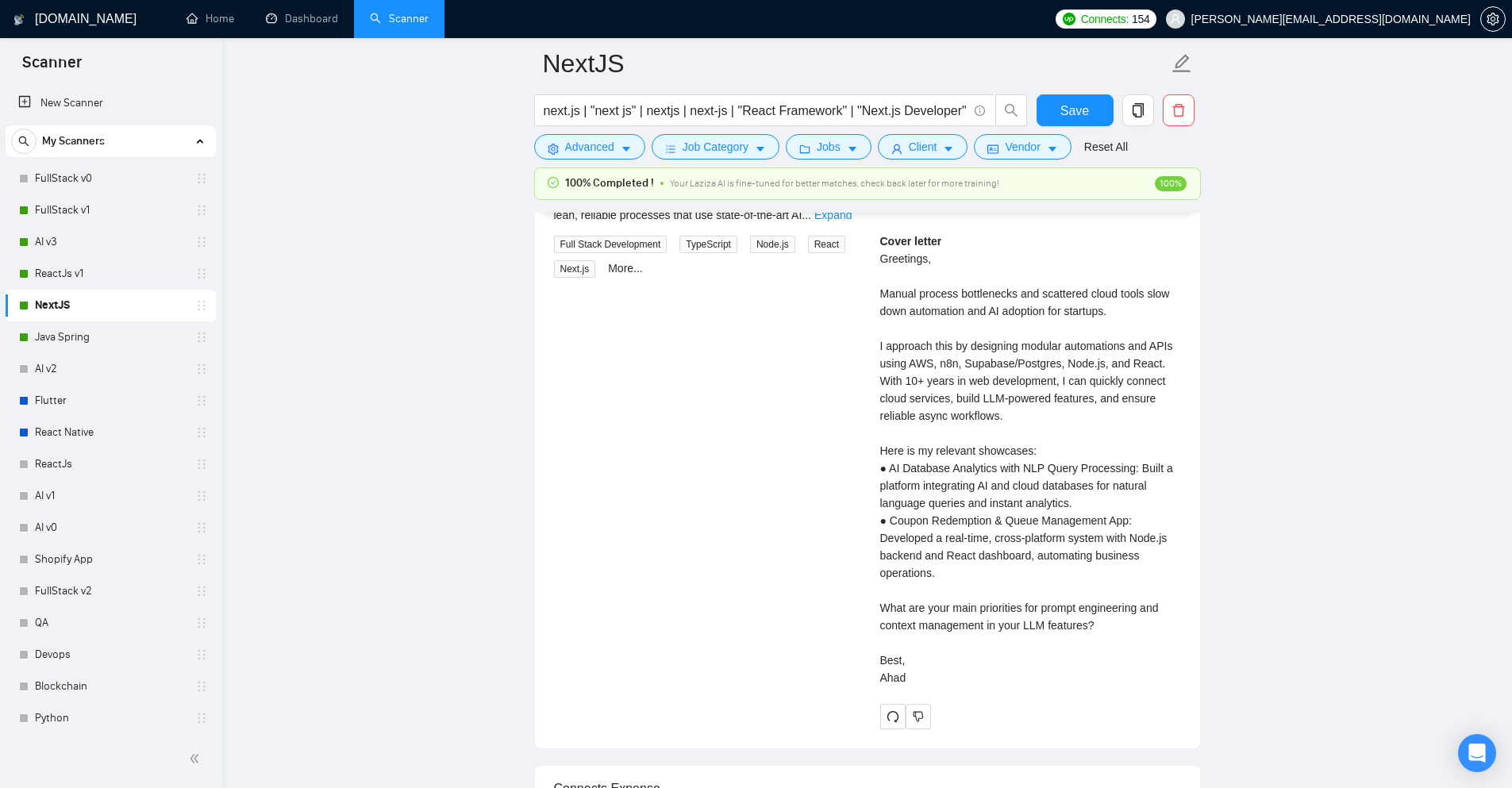
scroll to position [3413, 0]
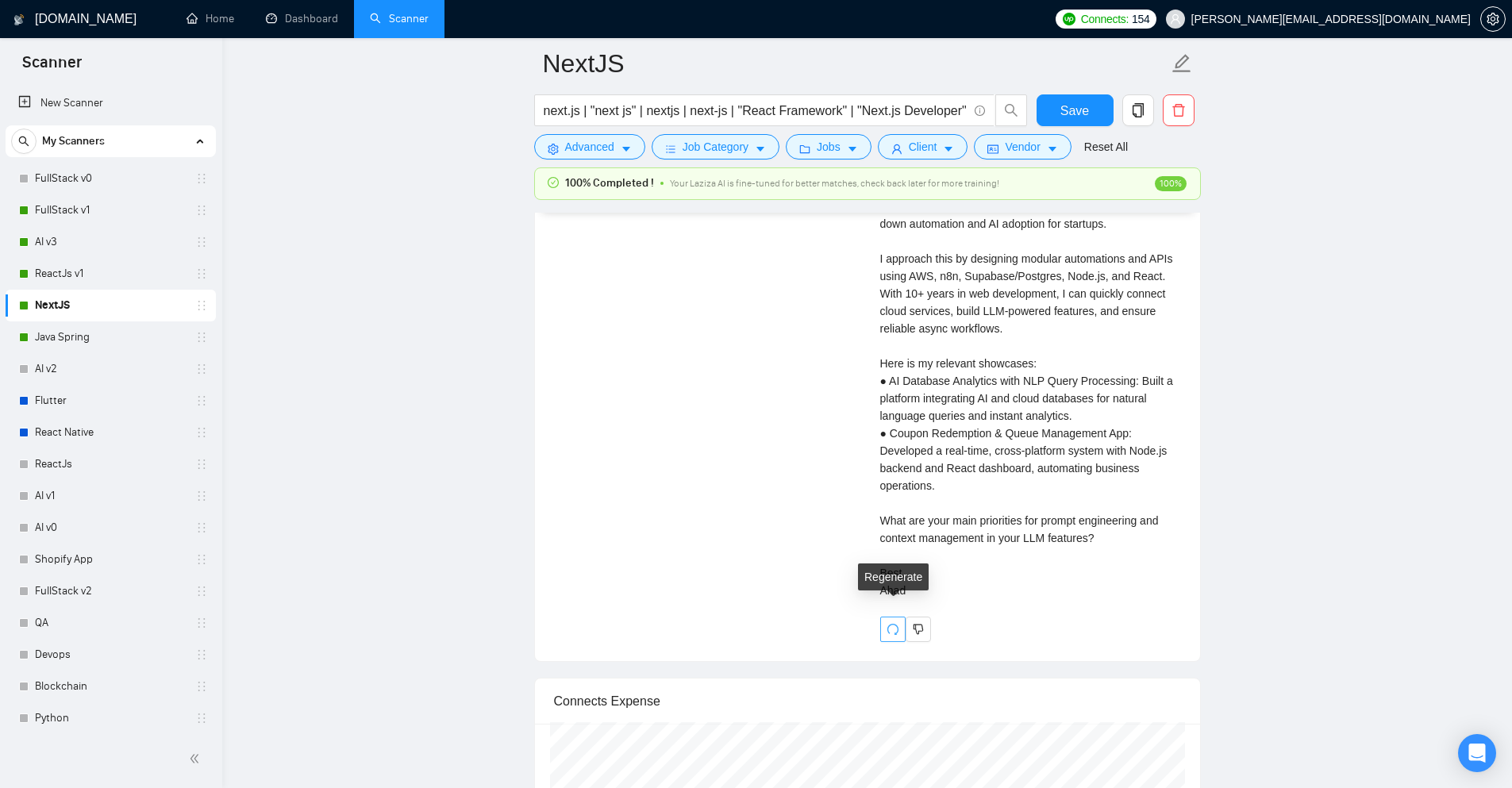
click at [894, 617] on button "button" at bounding box center [893, 629] width 26 height 26
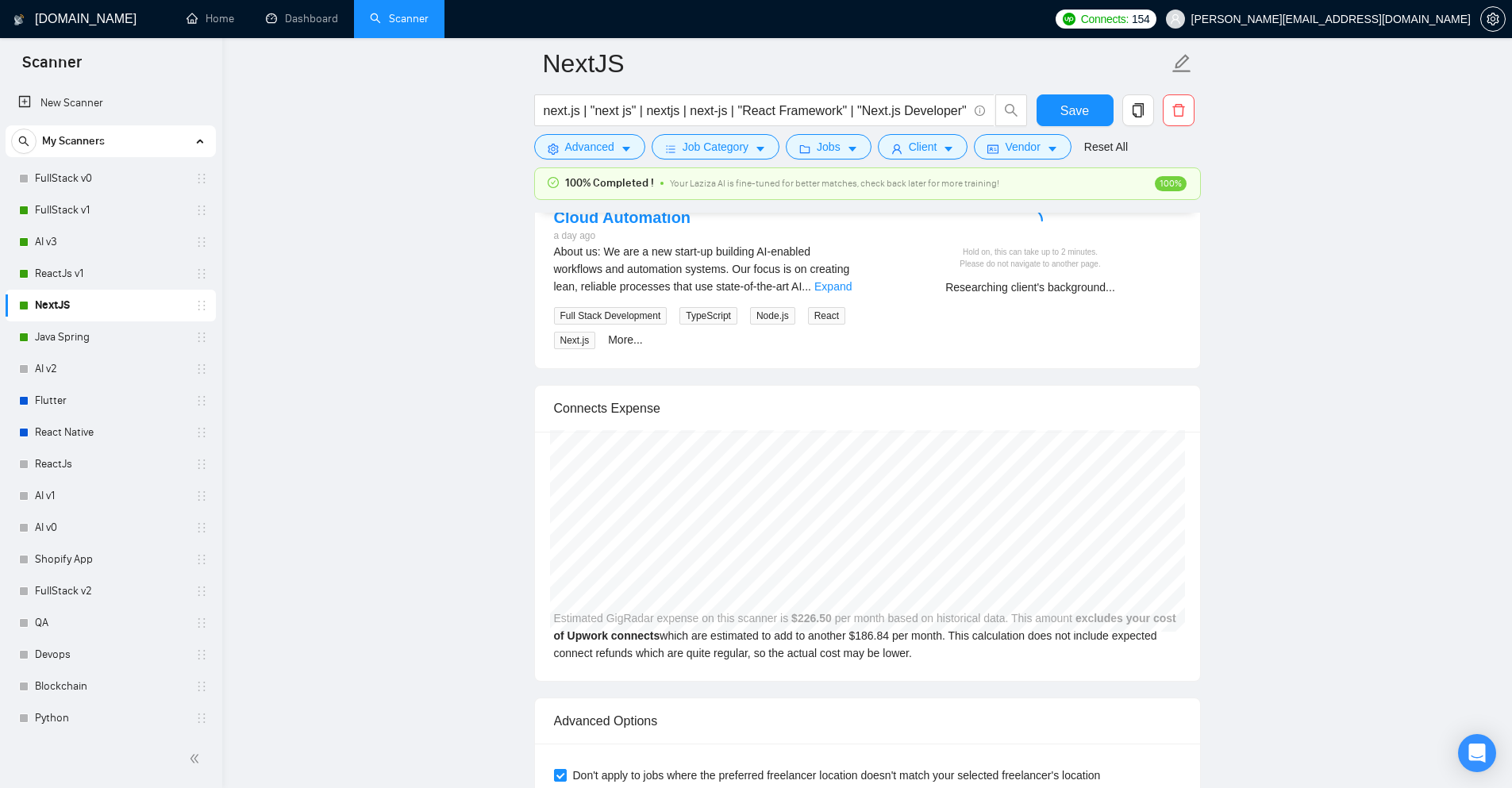
scroll to position [3175, 0]
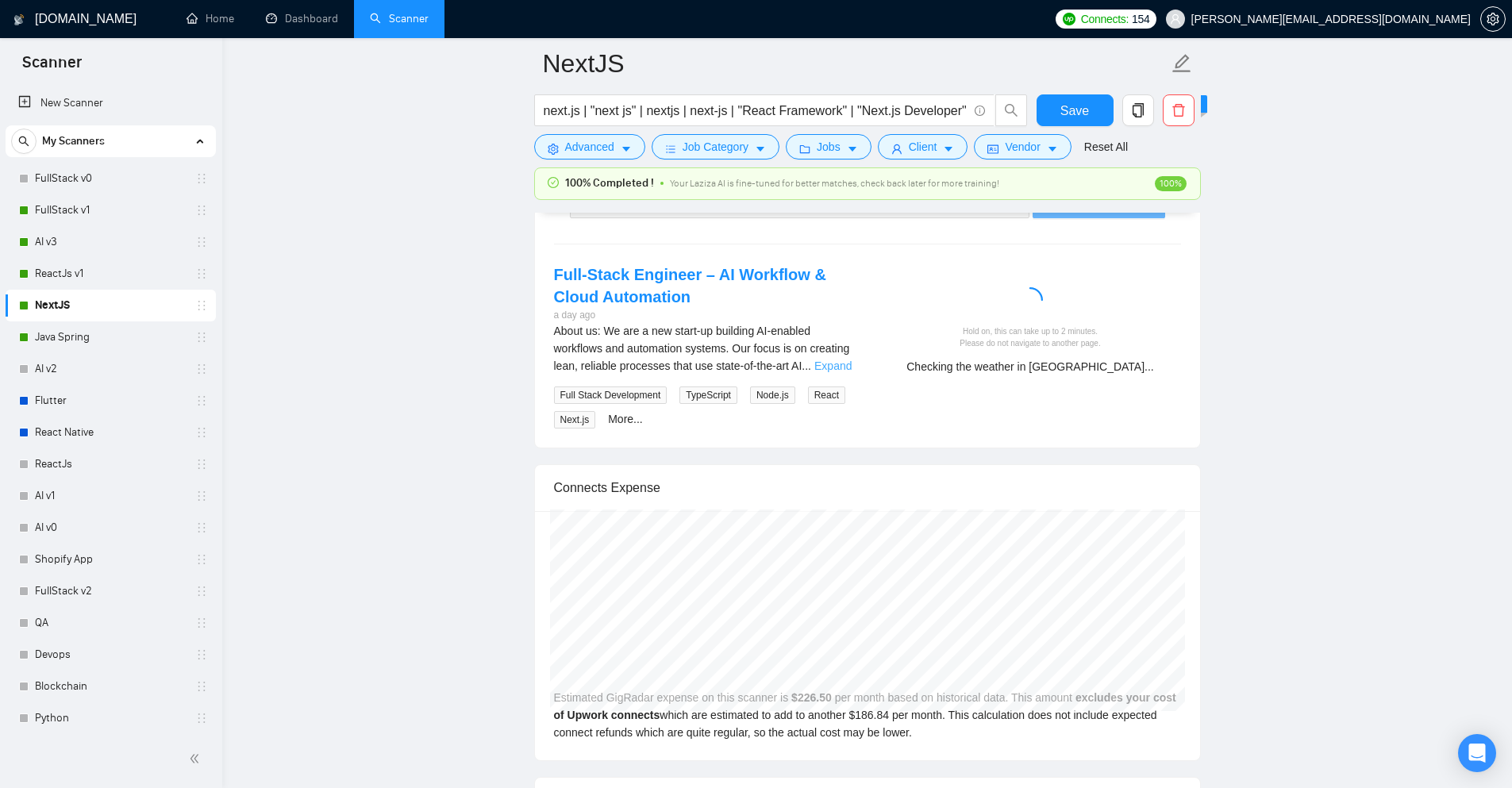
click at [826, 360] on link "Expand" at bounding box center [833, 366] width 37 height 12
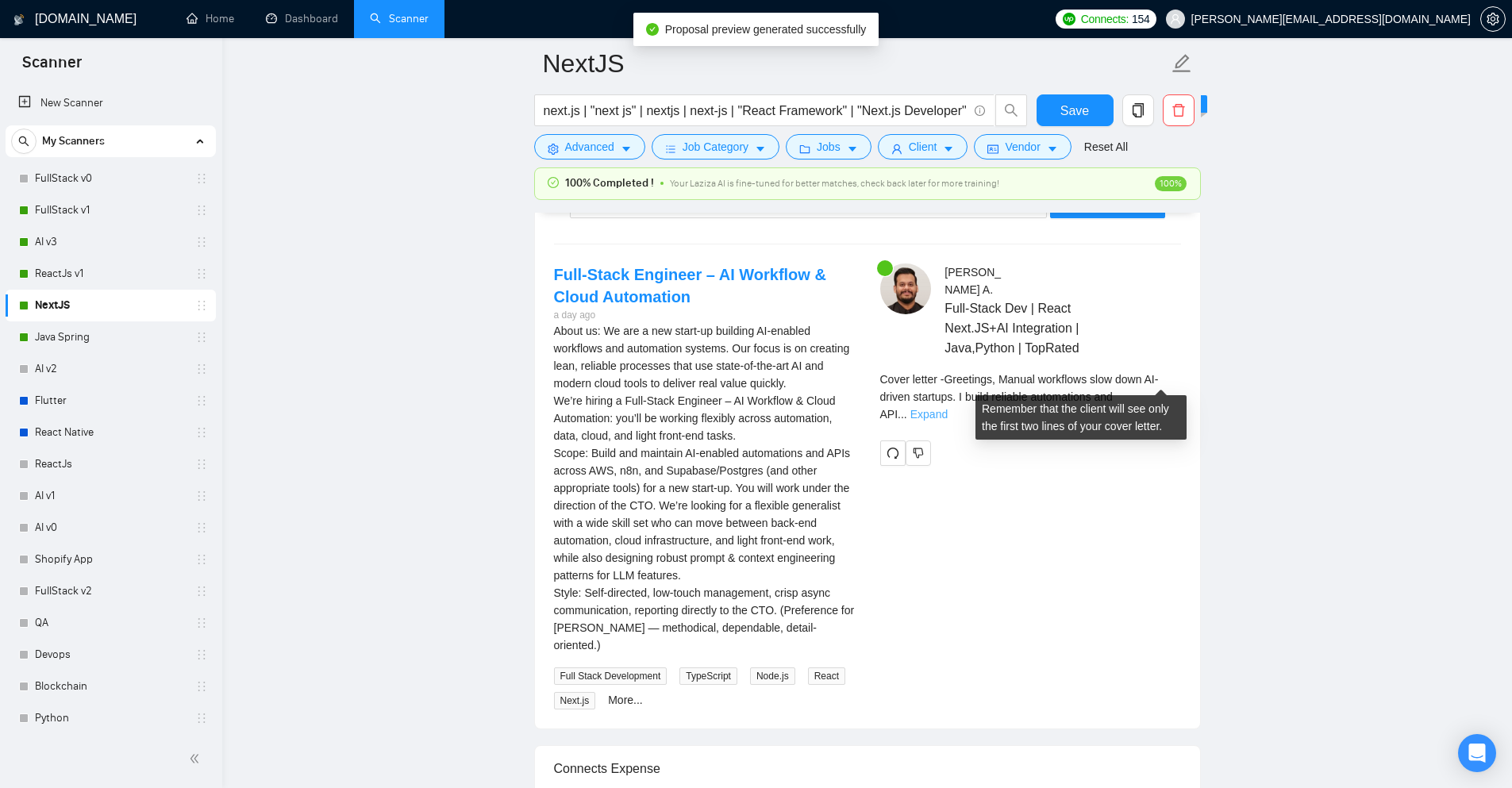
click at [948, 408] on link "Expand" at bounding box center [929, 414] width 37 height 12
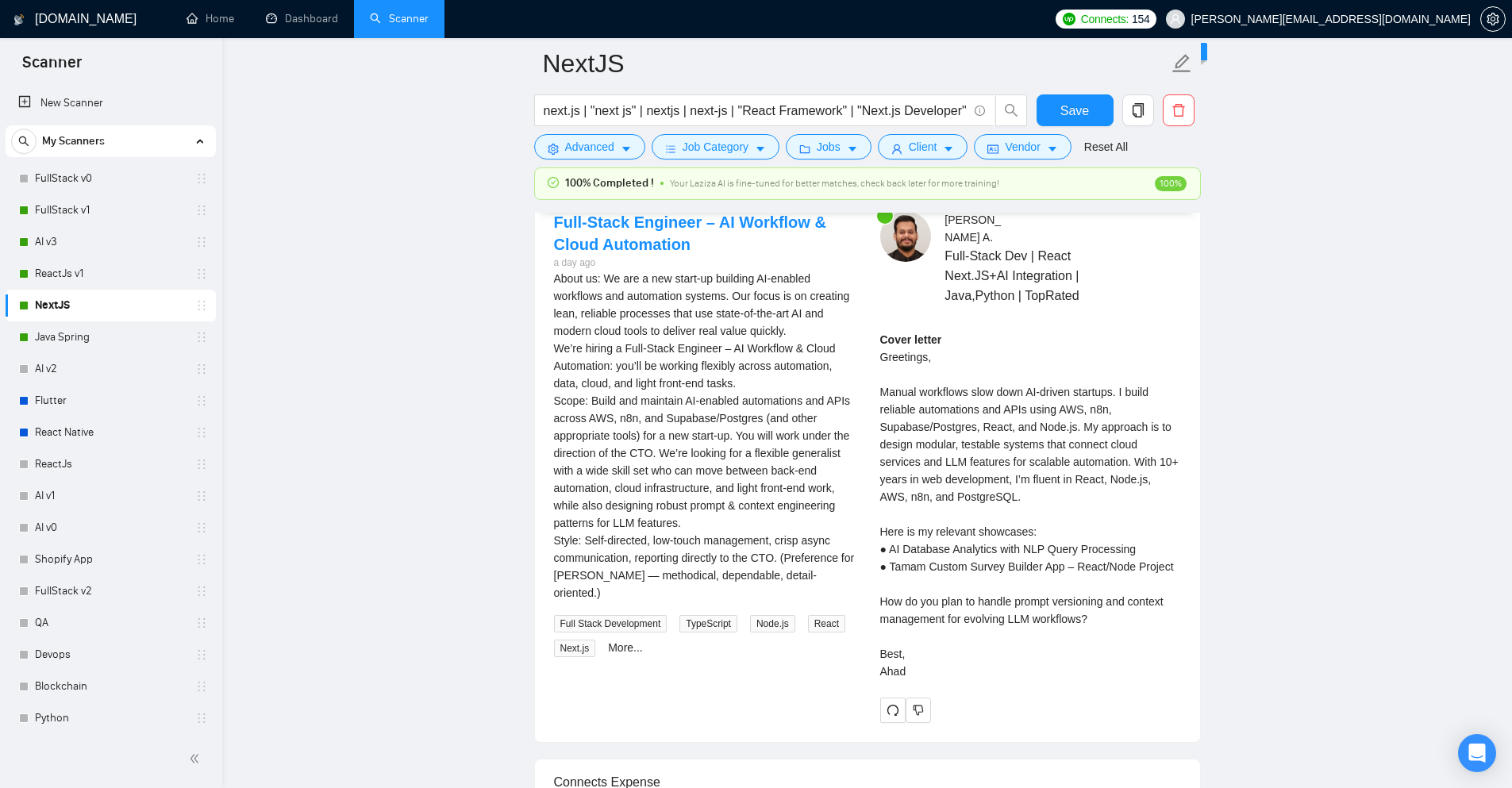
scroll to position [3254, 0]
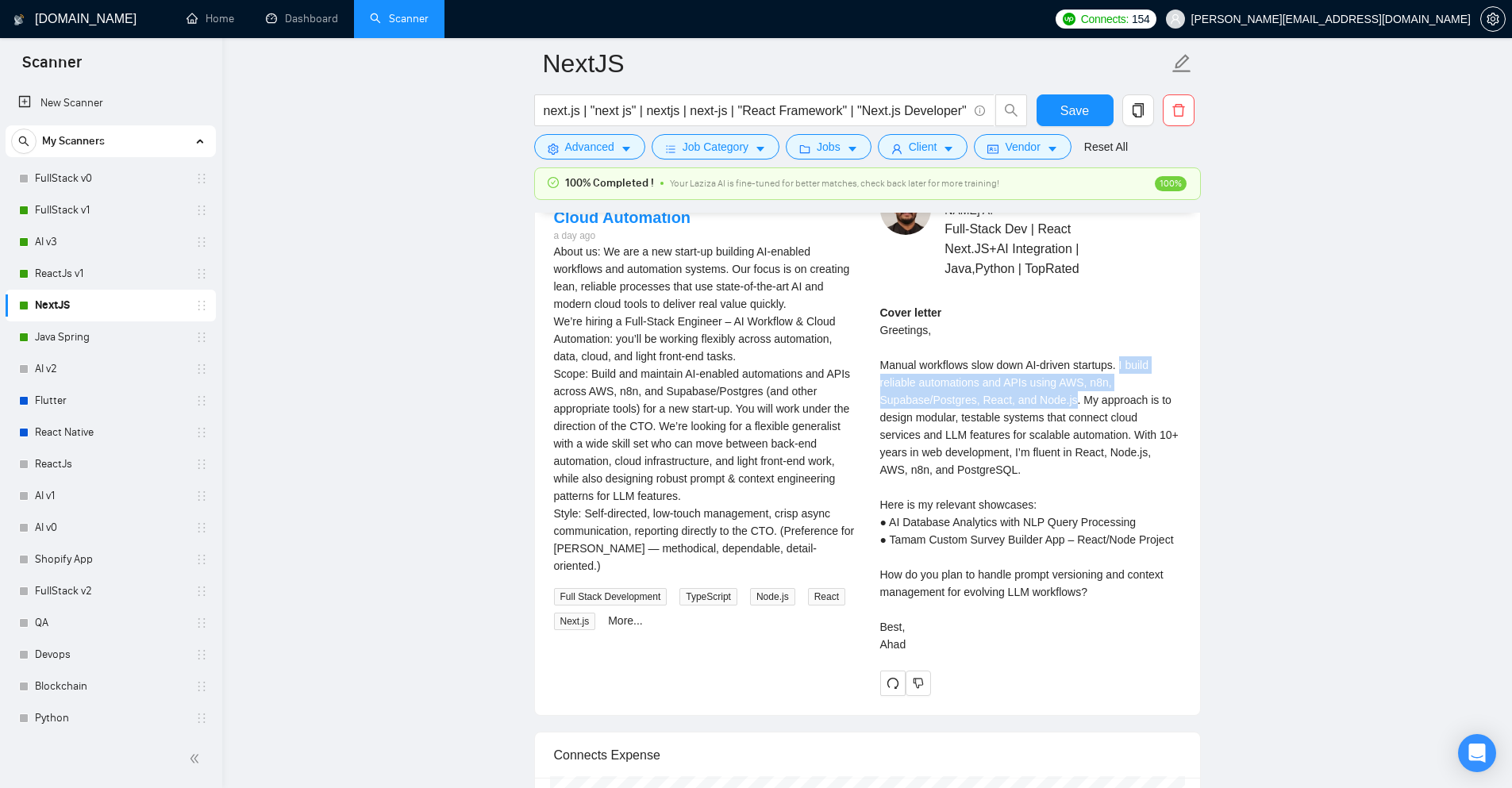
drag, startPoint x: 1119, startPoint y: 347, endPoint x: 1068, endPoint y: 379, distance: 60.2
click at [1068, 379] on div "Cover letter Greetings, Manual workflows slow down AI-driven startups. I build …" at bounding box center [1031, 478] width 301 height 349
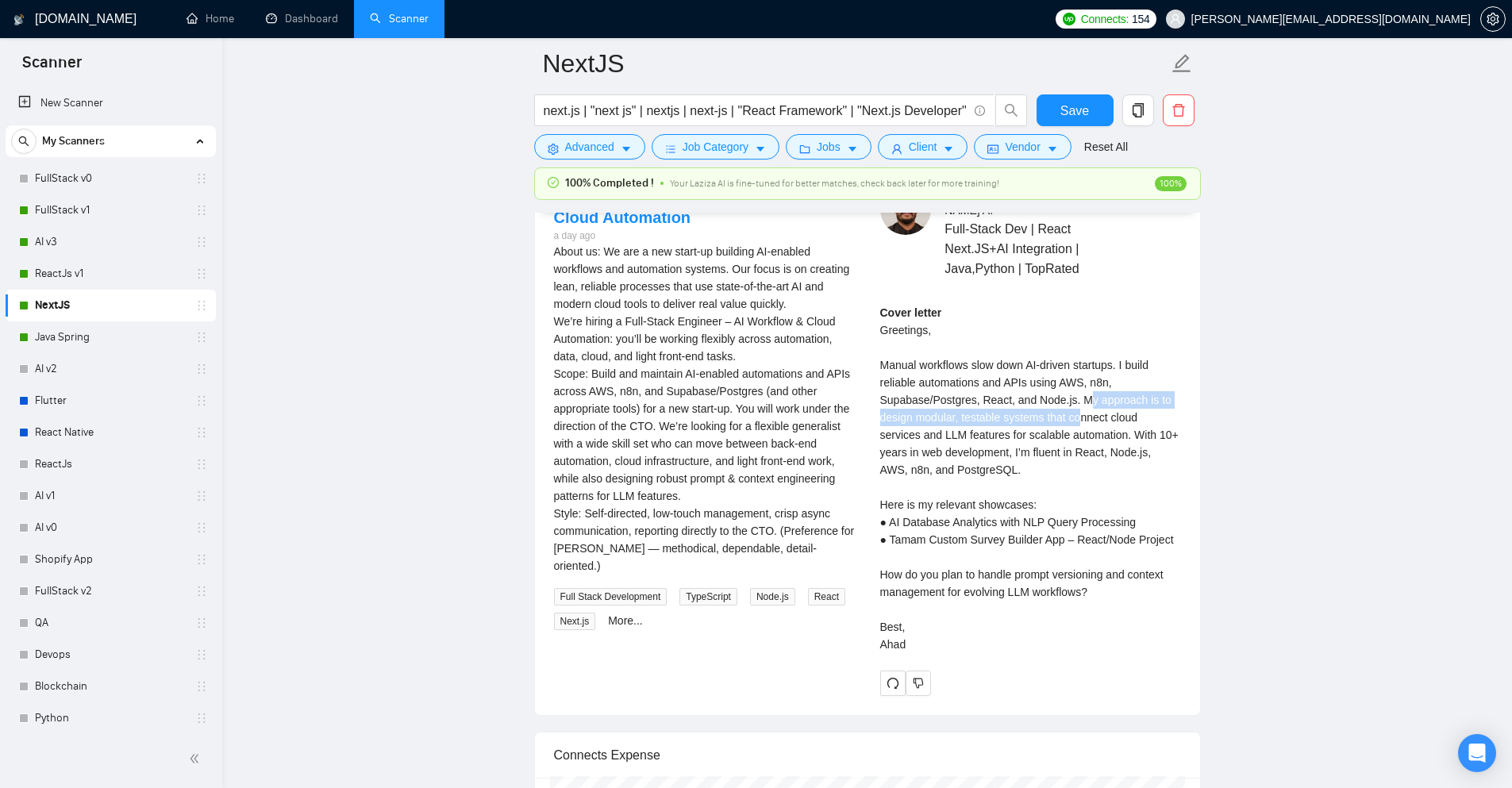
drag, startPoint x: 1082, startPoint y: 383, endPoint x: 1079, endPoint y: 408, distance: 25.2
click at [1079, 408] on div "Cover letter Greetings, Manual workflows slow down AI-driven startups. I build …" at bounding box center [1031, 478] width 301 height 349
click at [985, 453] on div "Cover letter Greetings, Manual workflows slow down AI-driven startups. I build …" at bounding box center [1031, 478] width 301 height 349
click at [887, 672] on button "button" at bounding box center [893, 683] width 26 height 26
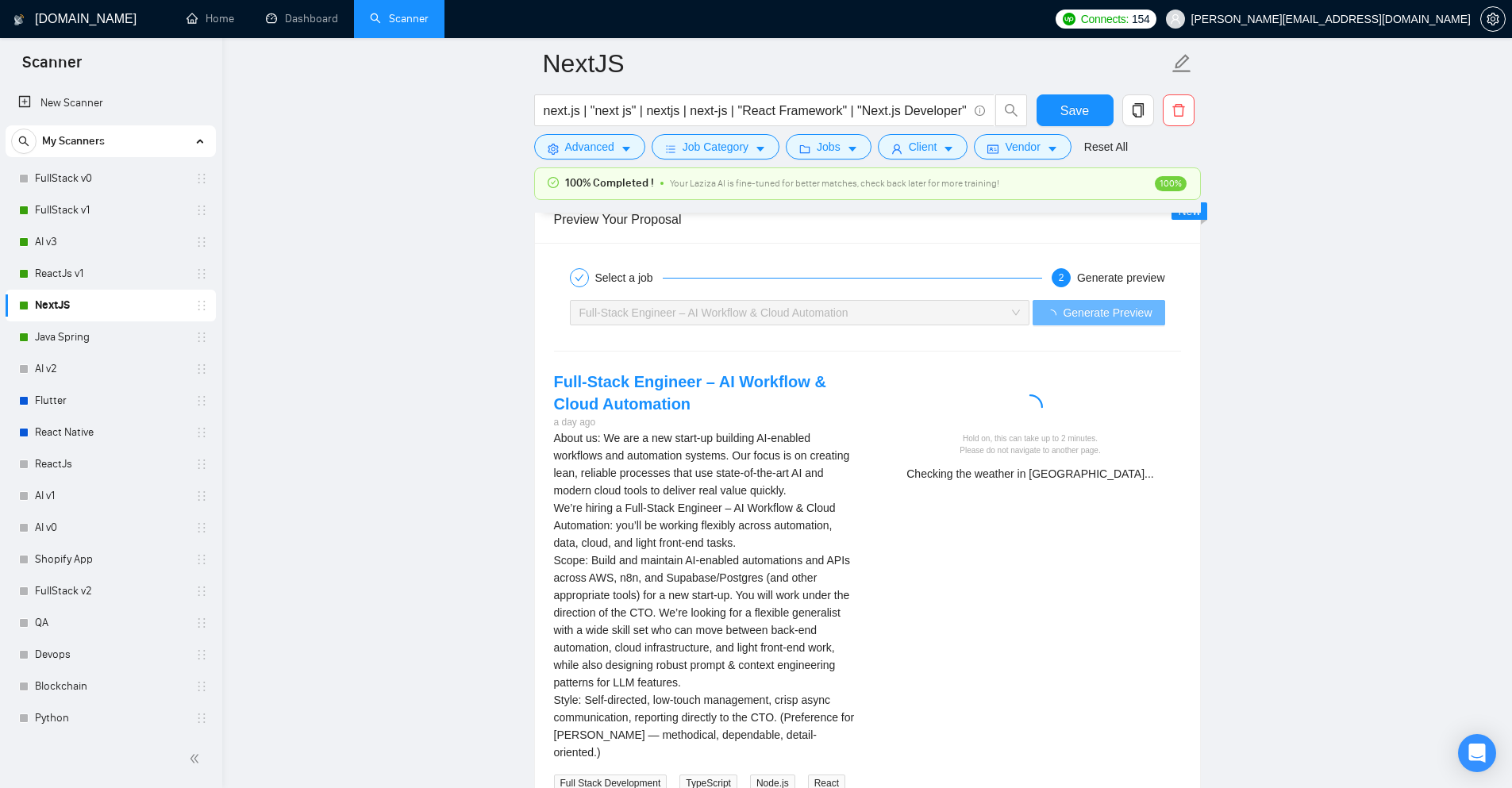
scroll to position [3096, 0]
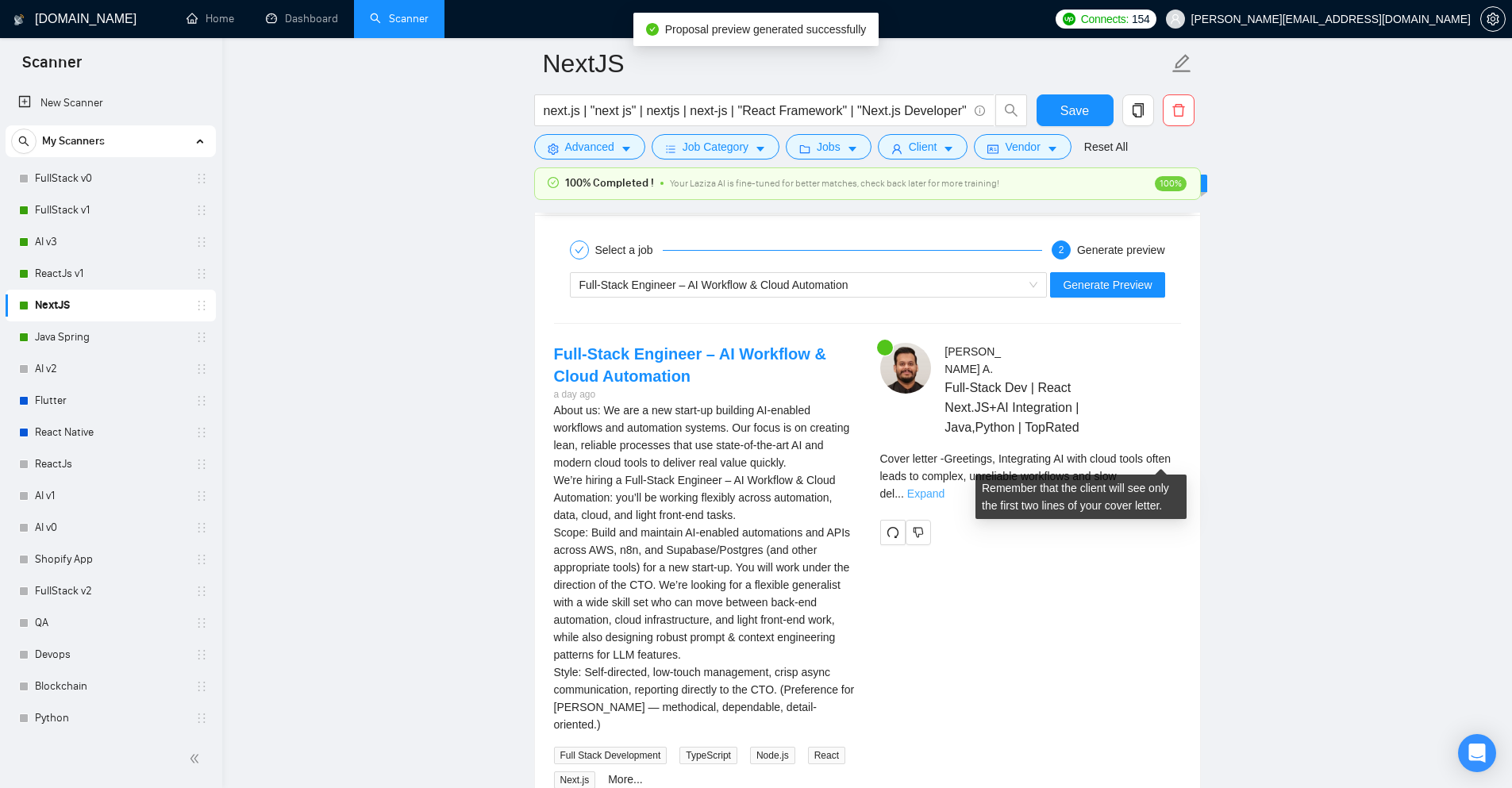
click at [945, 487] on link "Expand" at bounding box center [926, 493] width 37 height 12
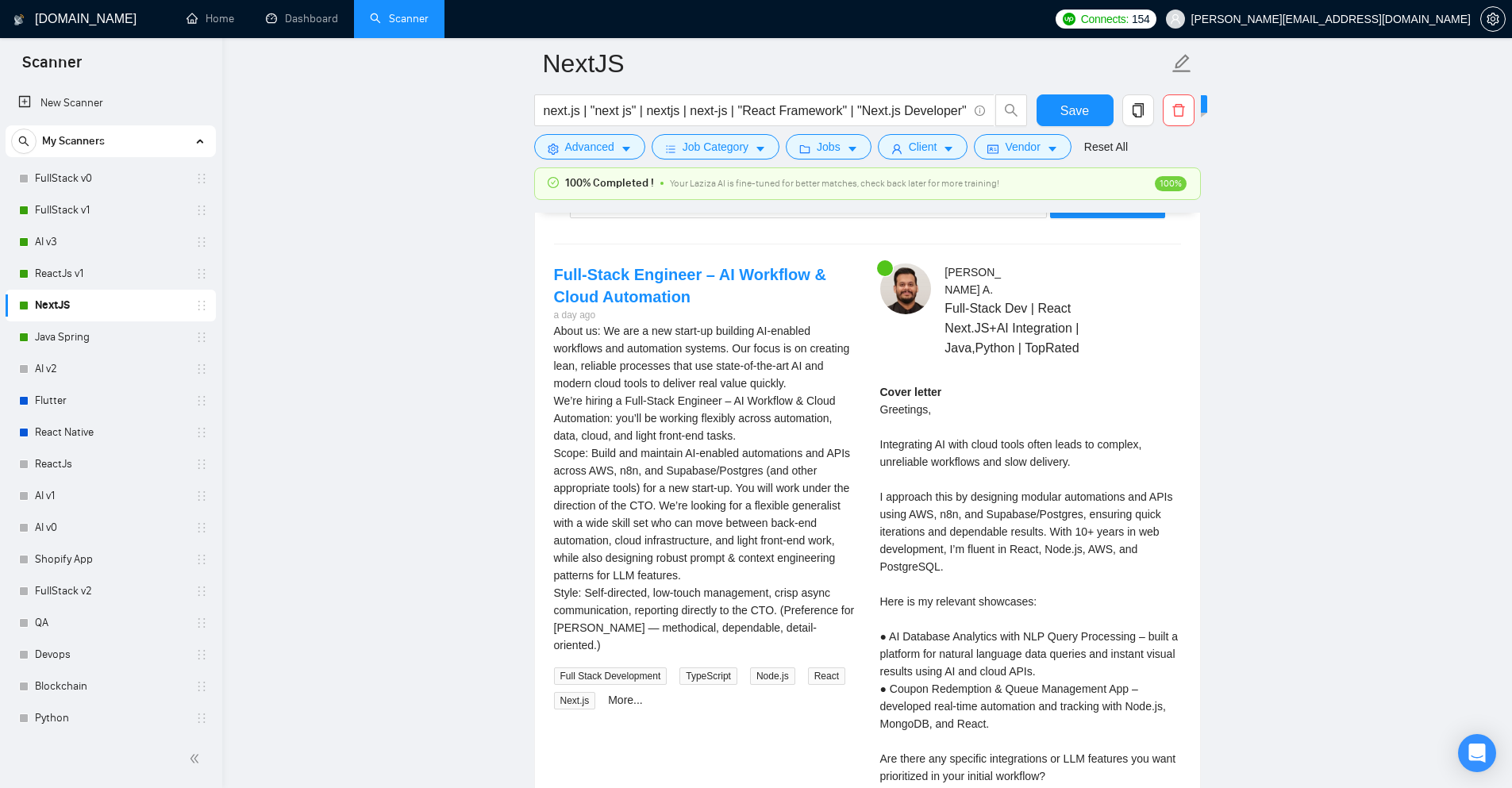
scroll to position [3413, 0]
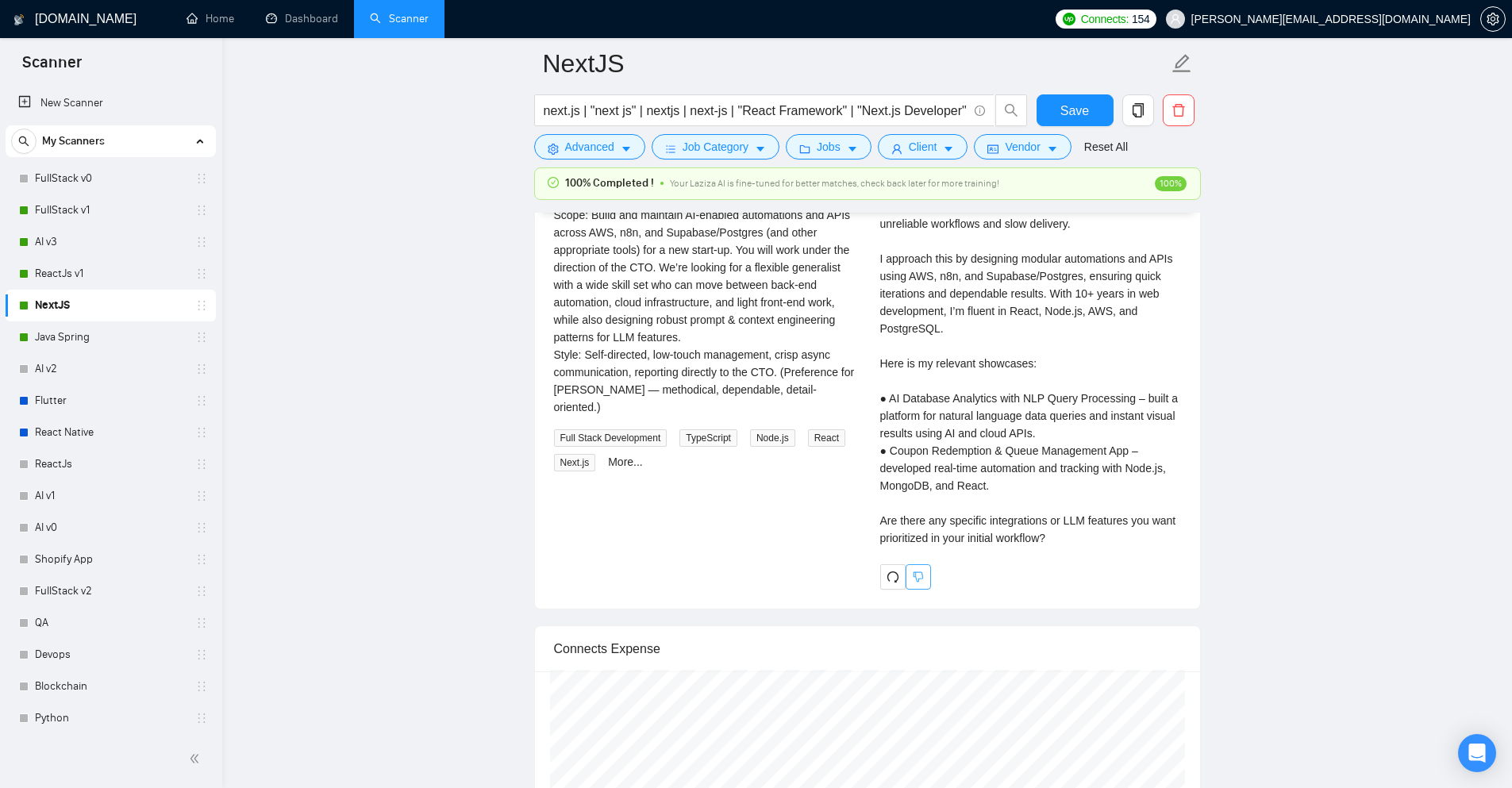
click at [913, 571] on icon "dislike" at bounding box center [918, 577] width 11 height 12
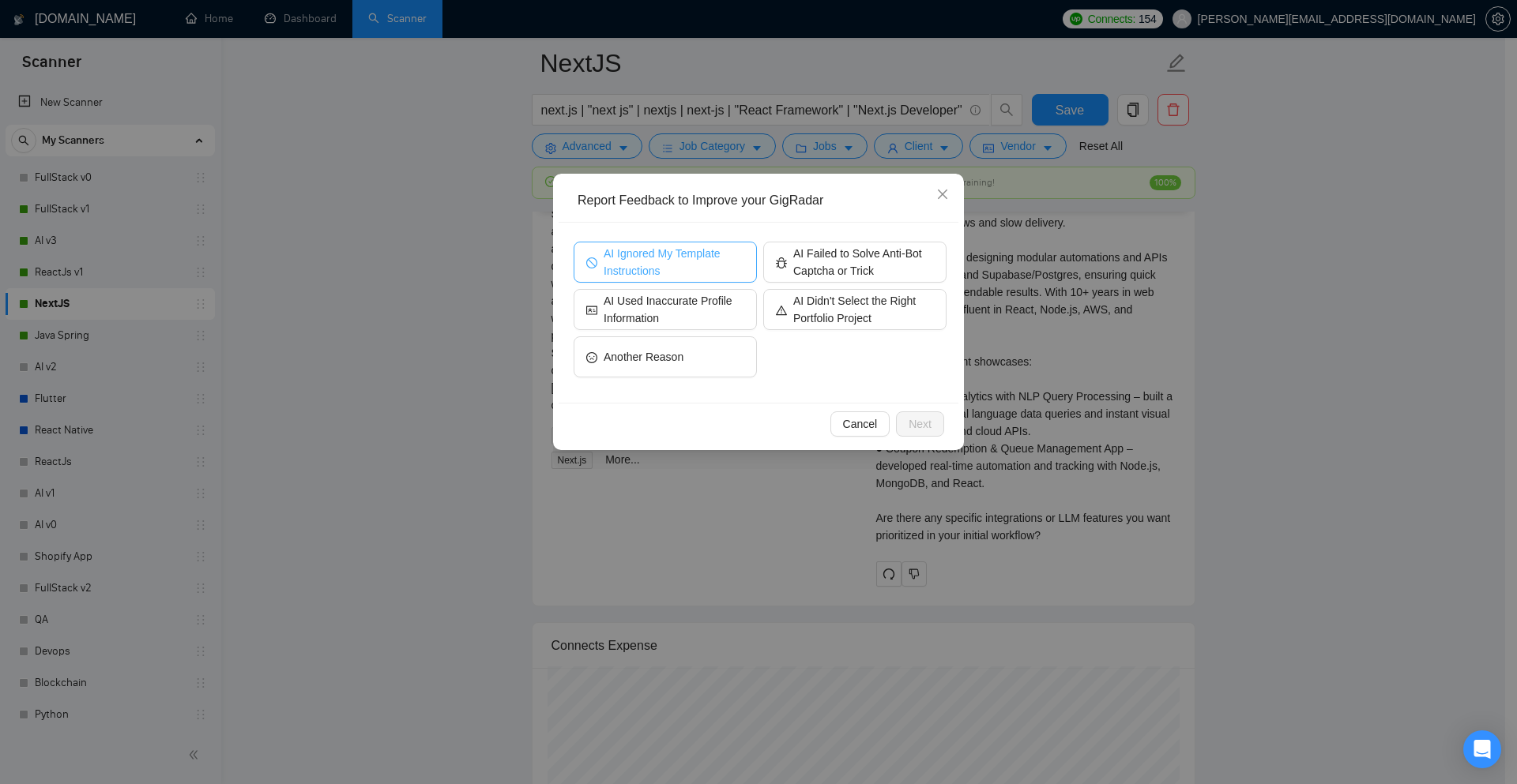
click at [668, 264] on span "AI Ignored My Template Instructions" at bounding box center [673, 262] width 141 height 35
click at [917, 421] on span "Next" at bounding box center [920, 424] width 23 height 18
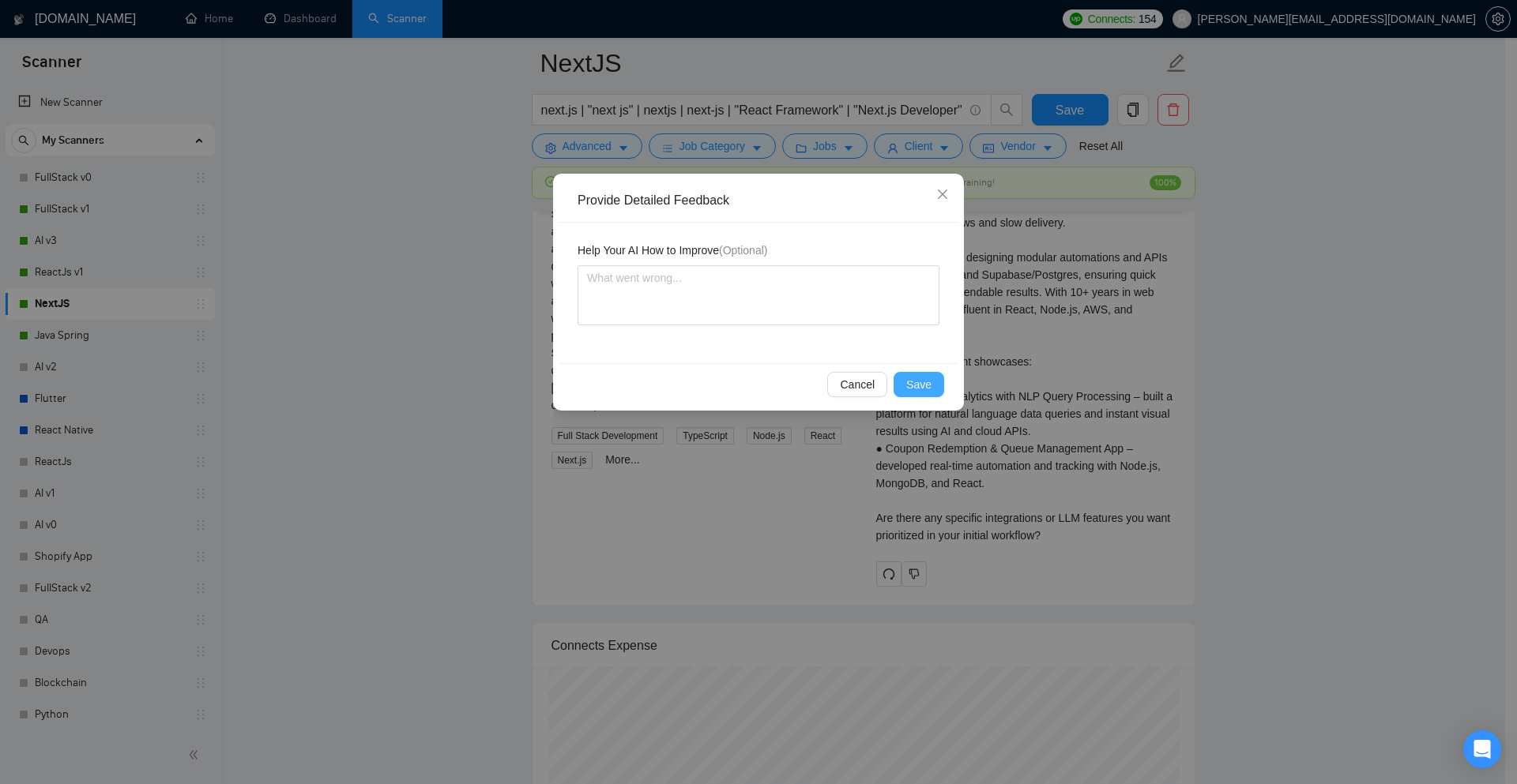
click at [926, 382] on span "Save" at bounding box center [918, 385] width 25 height 18
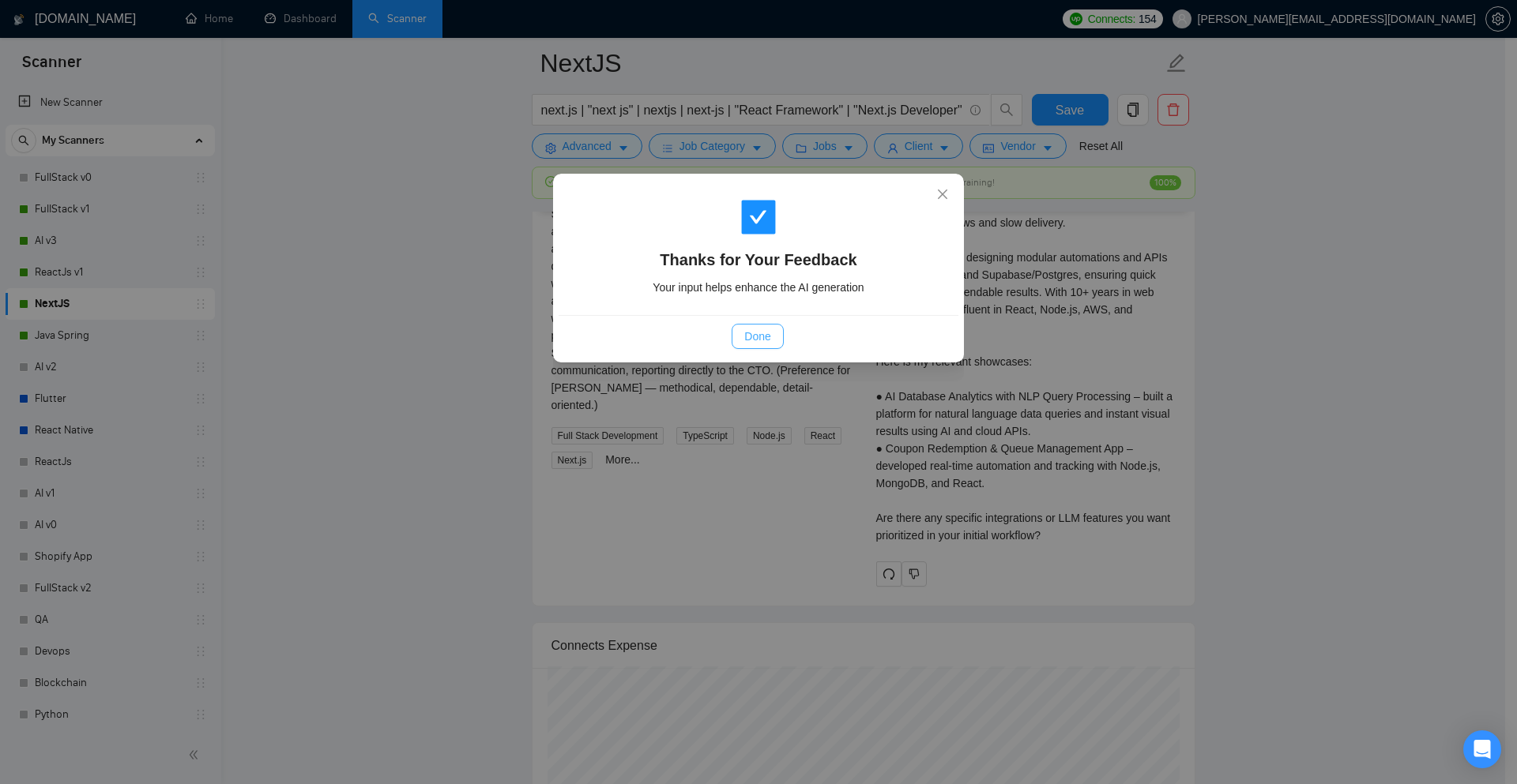
click at [772, 346] on button "Done" at bounding box center [757, 336] width 52 height 25
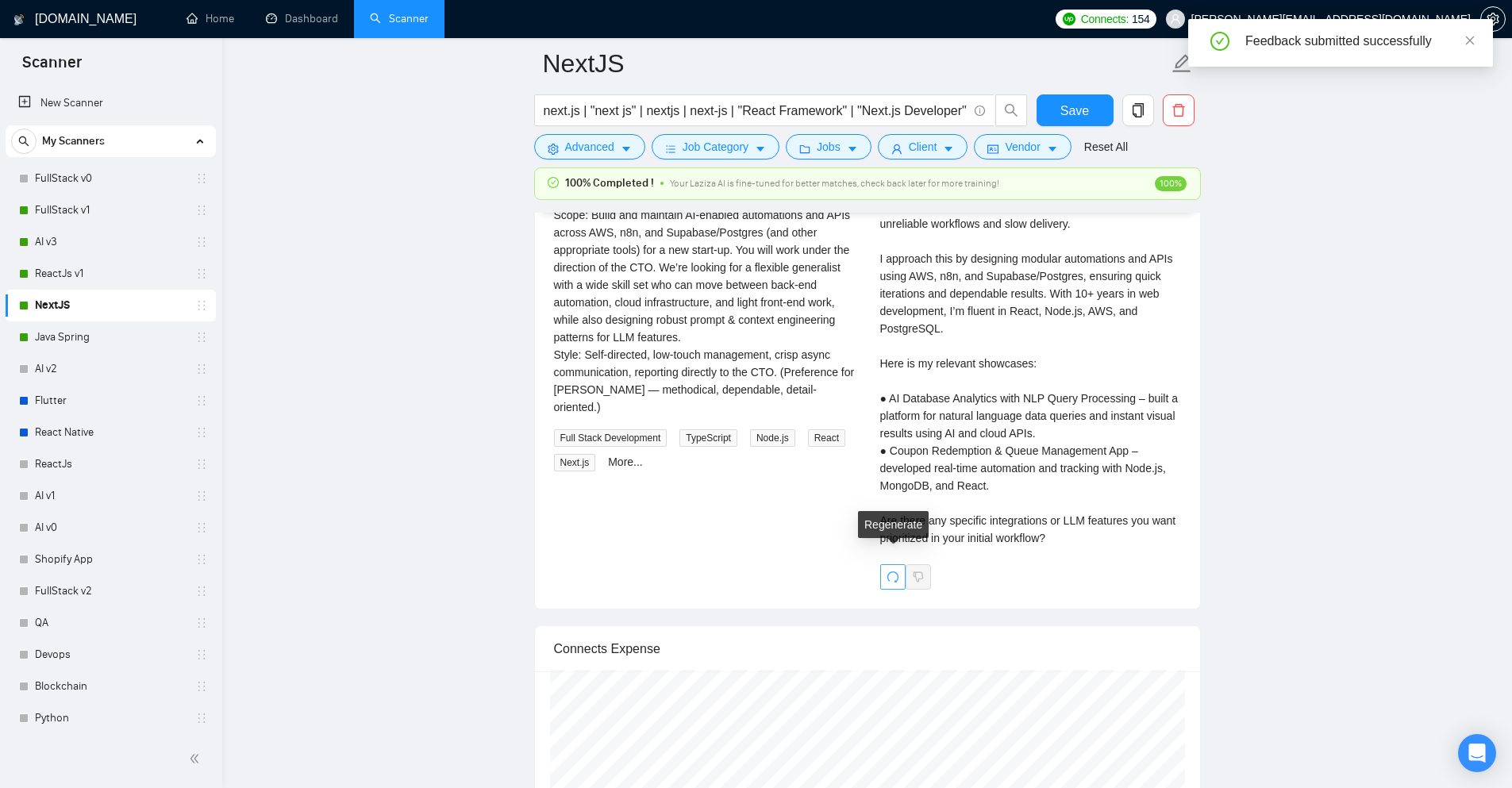
click at [895, 572] on icon "redo" at bounding box center [892, 577] width 11 height 11
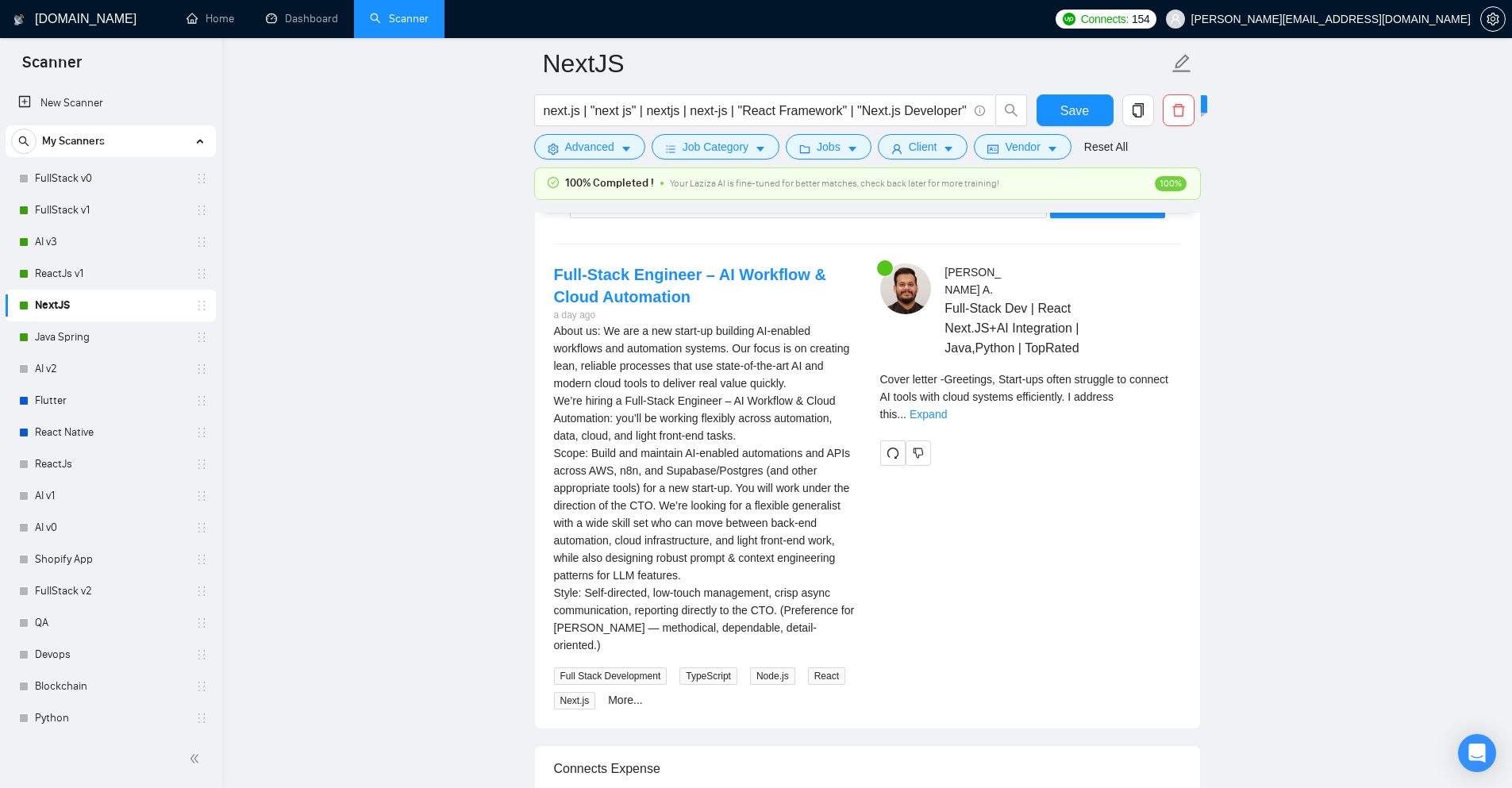
scroll to position [3096, 0]
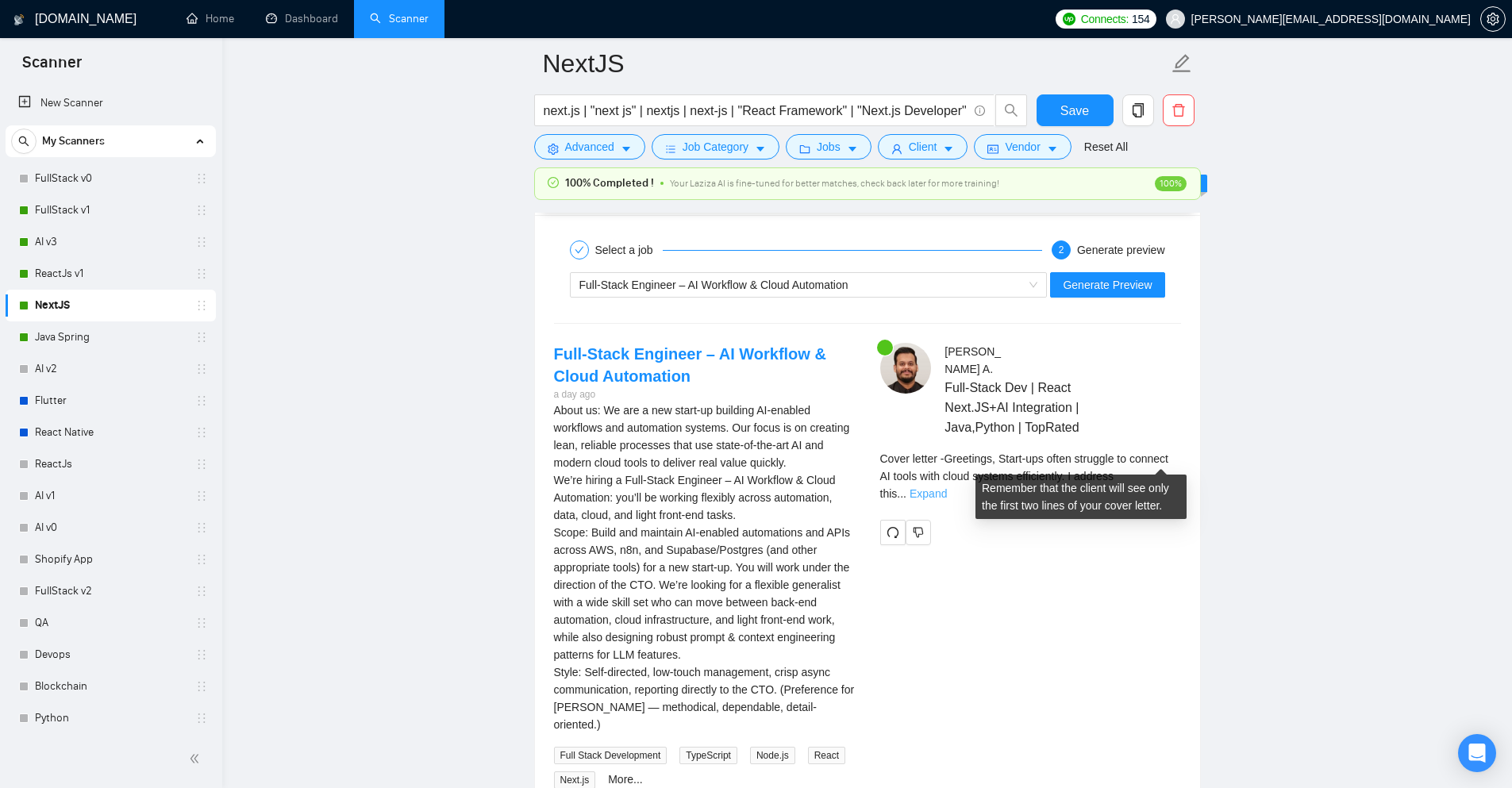
click at [947, 487] on link "Expand" at bounding box center [928, 493] width 37 height 12
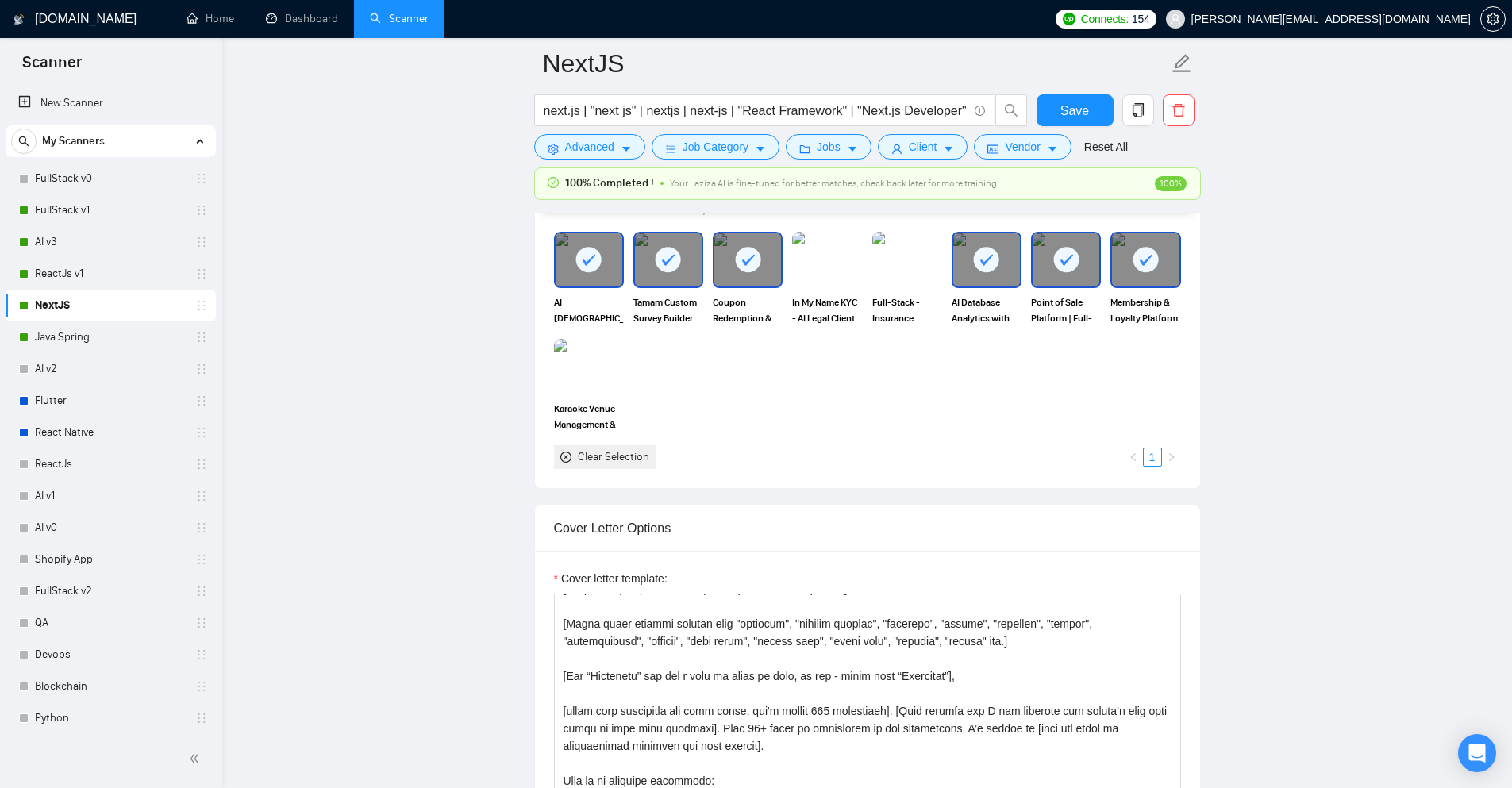
scroll to position [1428, 0]
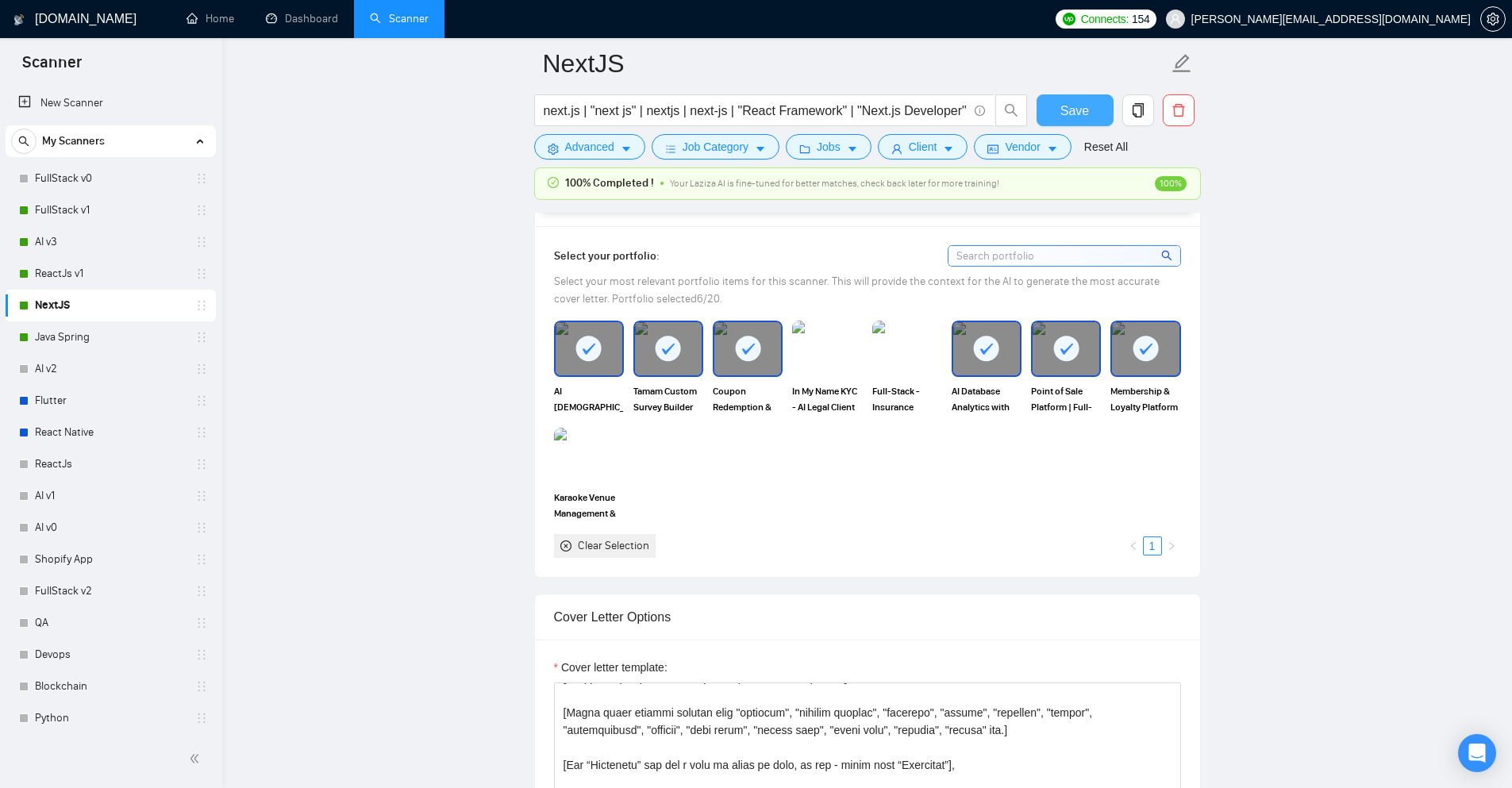
click at [1075, 107] on span "Save" at bounding box center [1075, 111] width 28 height 20
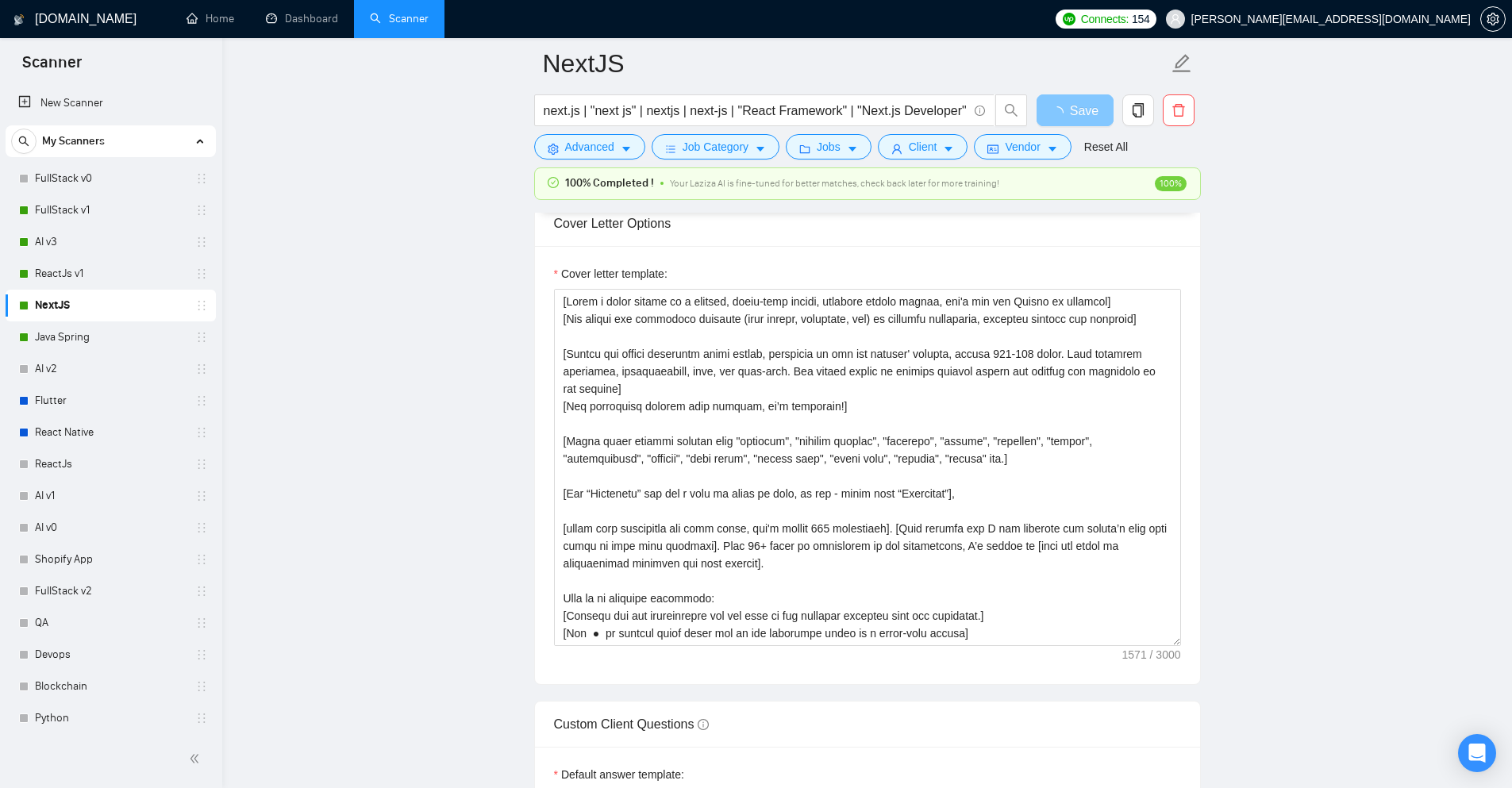
scroll to position [1826, 0]
click at [48, 331] on link "Java Spring" at bounding box center [110, 338] width 150 height 32
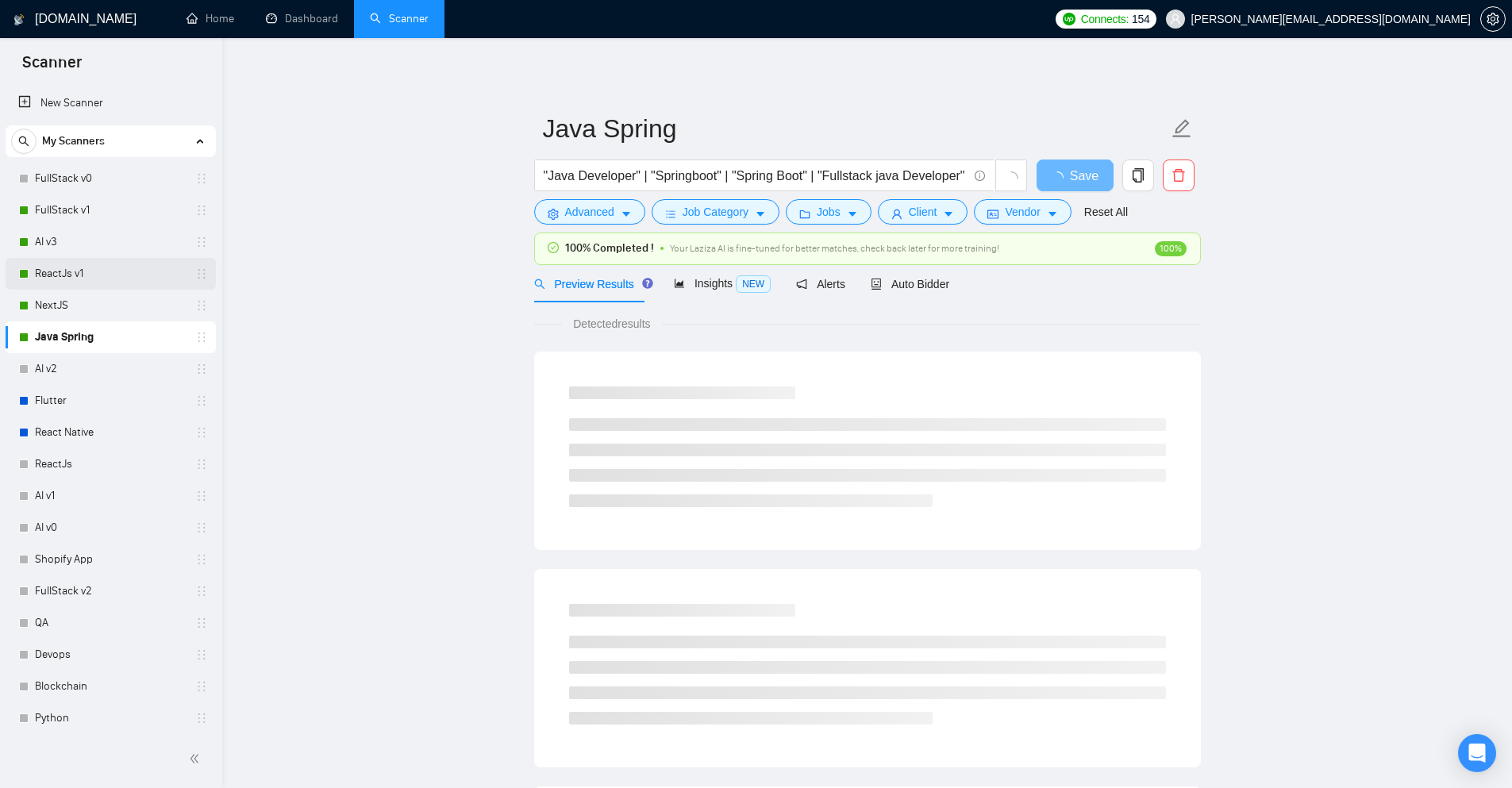
click at [65, 278] on link "ReactJs v1" at bounding box center [110, 274] width 150 height 32
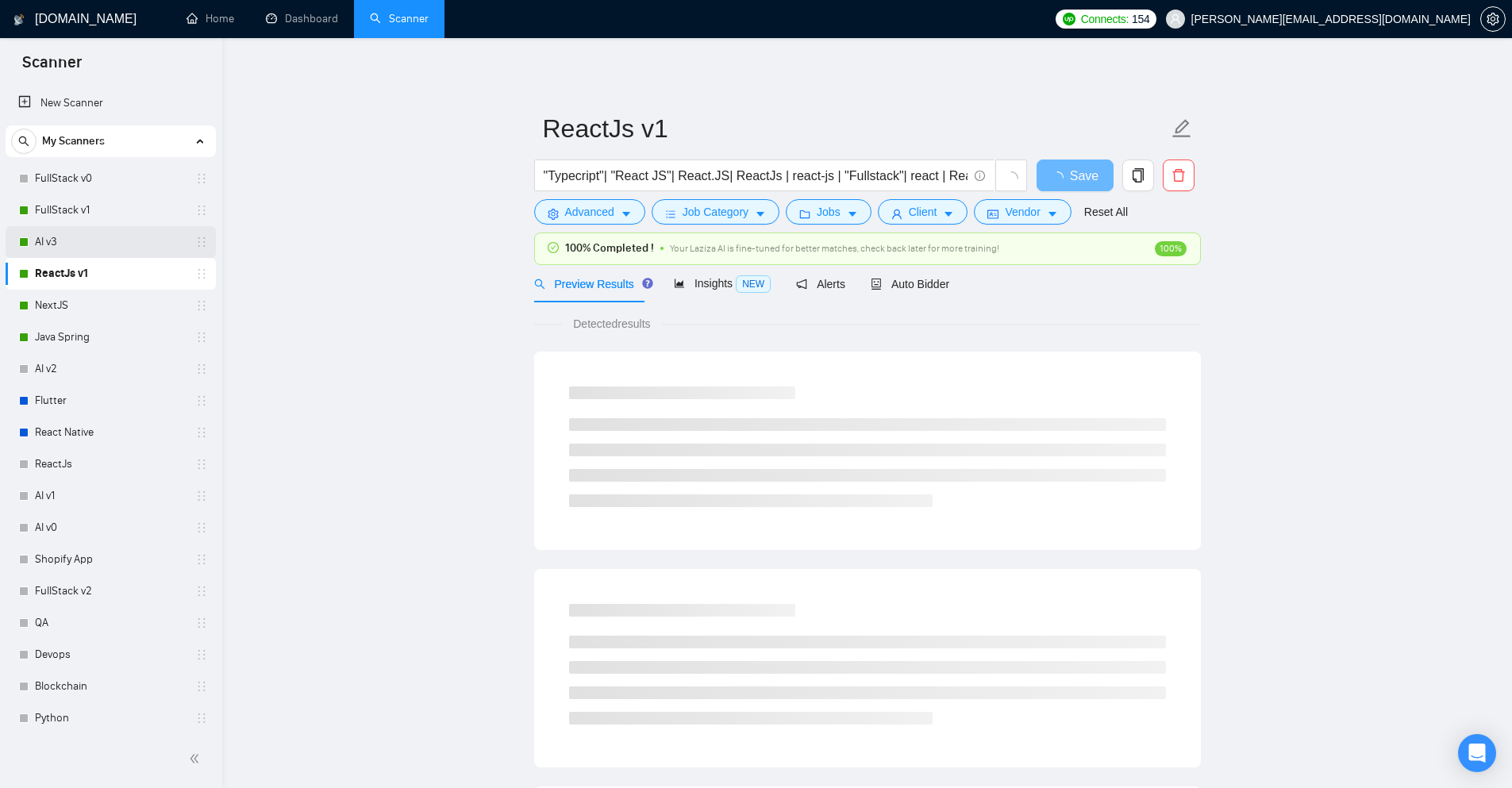
click at [65, 250] on link "AI v3" at bounding box center [110, 242] width 150 height 32
click at [63, 201] on link "FullStack v1" at bounding box center [110, 210] width 150 height 32
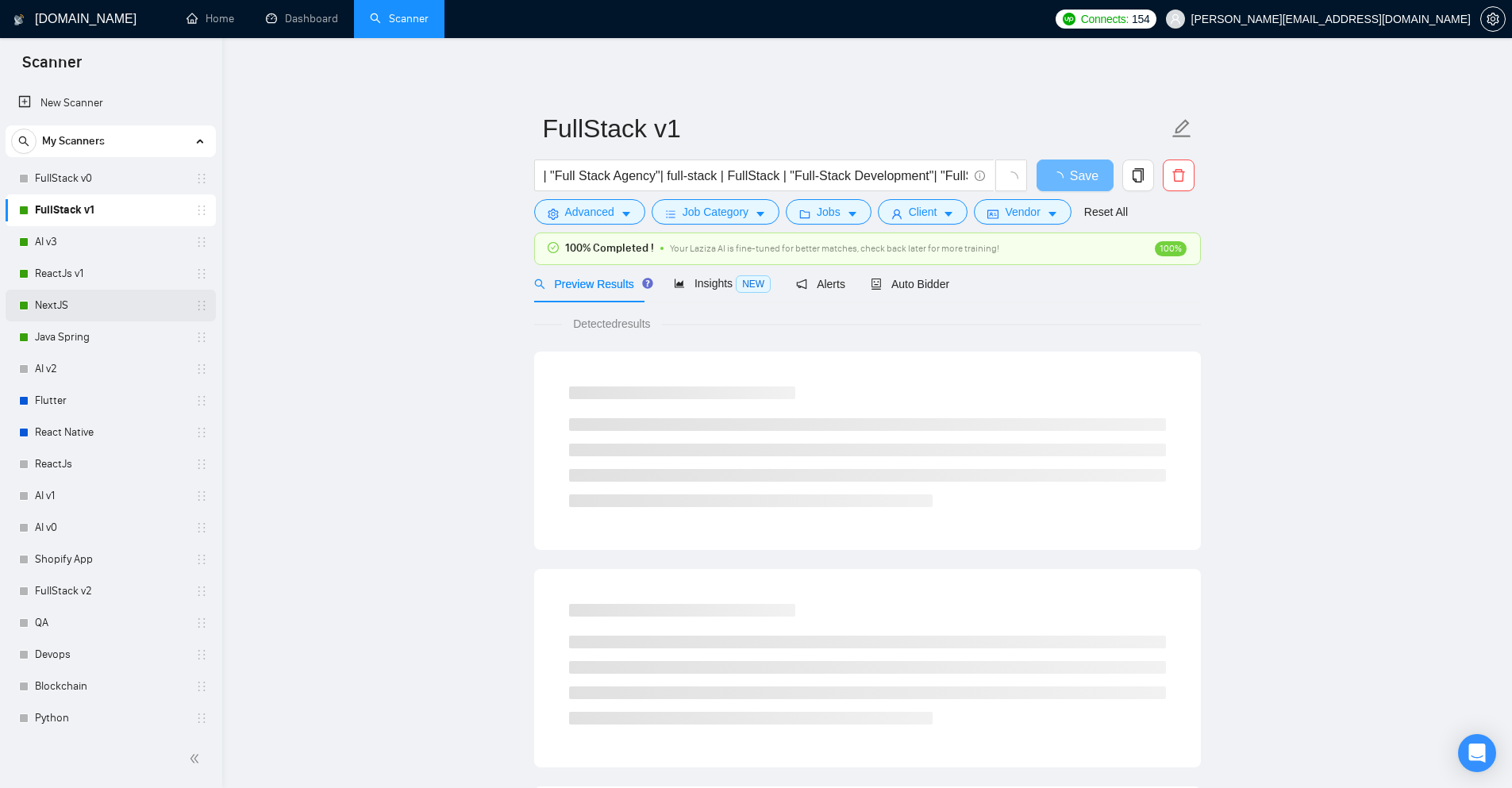
click at [34, 296] on div "NextJS" at bounding box center [113, 305] width 189 height 32
click at [52, 306] on link "NextJS" at bounding box center [110, 305] width 150 height 32
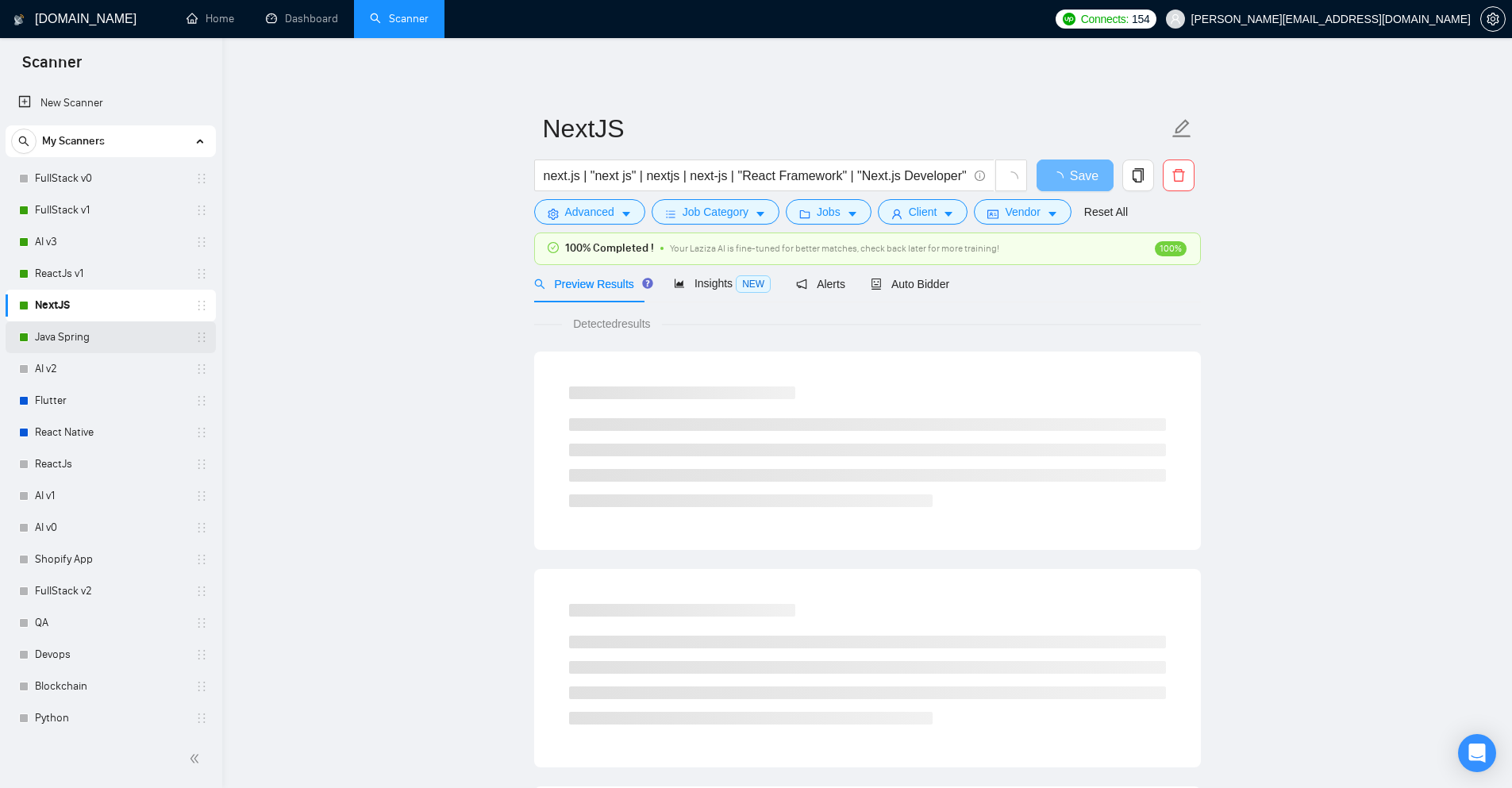
click at [55, 332] on link "Java Spring" at bounding box center [110, 338] width 150 height 32
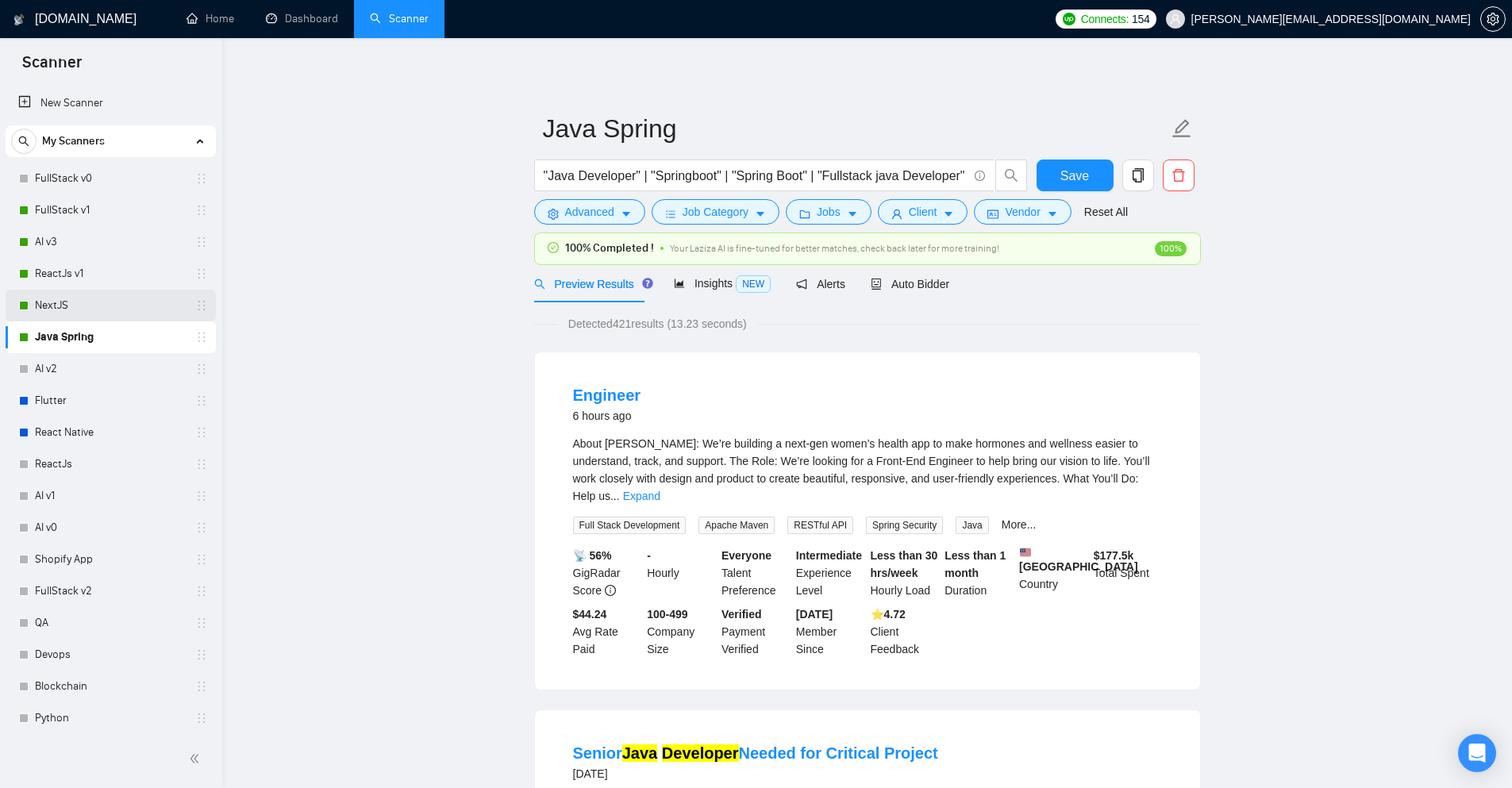
click at [62, 309] on link "NextJS" at bounding box center [110, 305] width 150 height 32
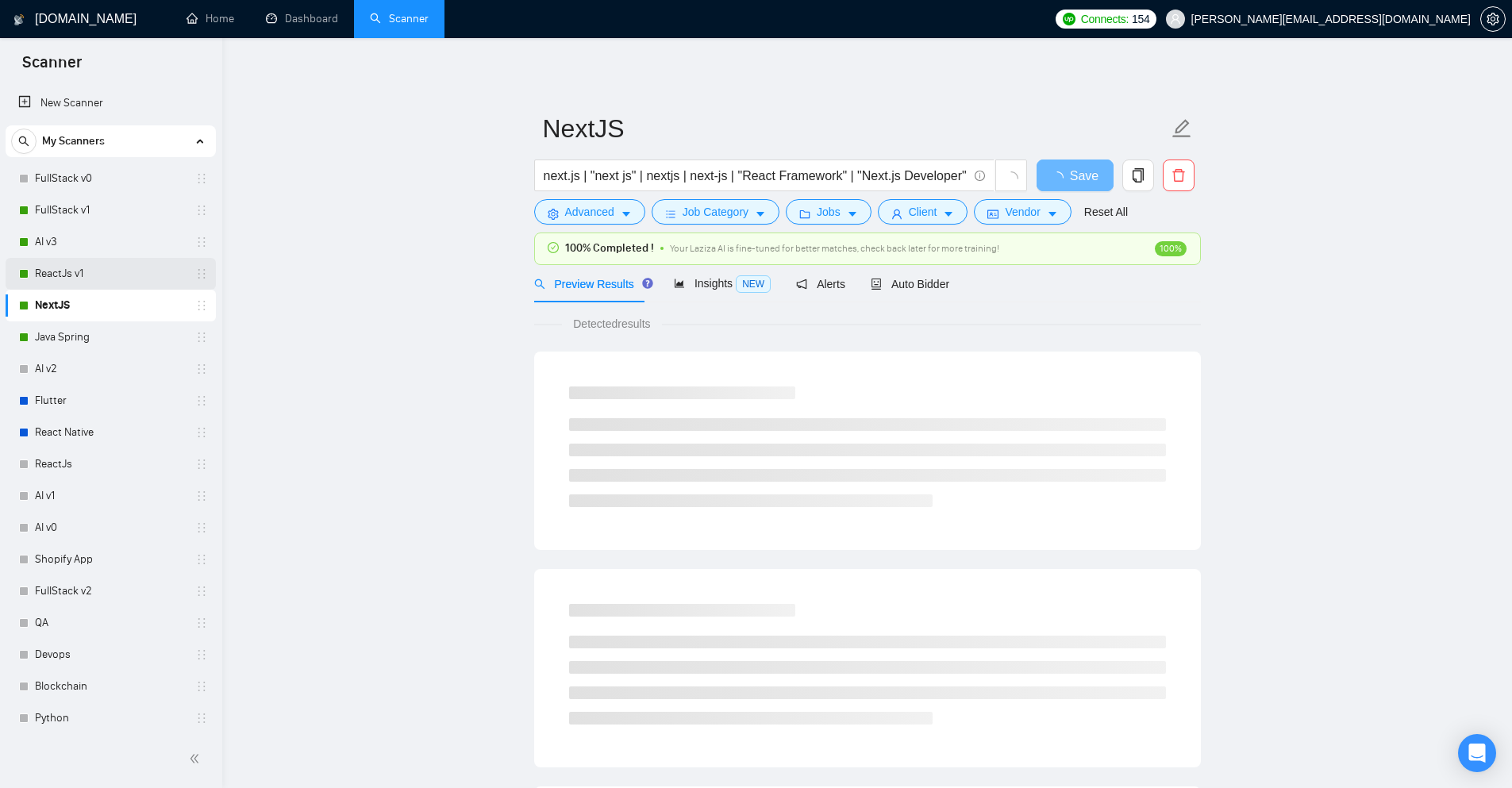
click at [49, 267] on link "ReactJs v1" at bounding box center [110, 274] width 150 height 32
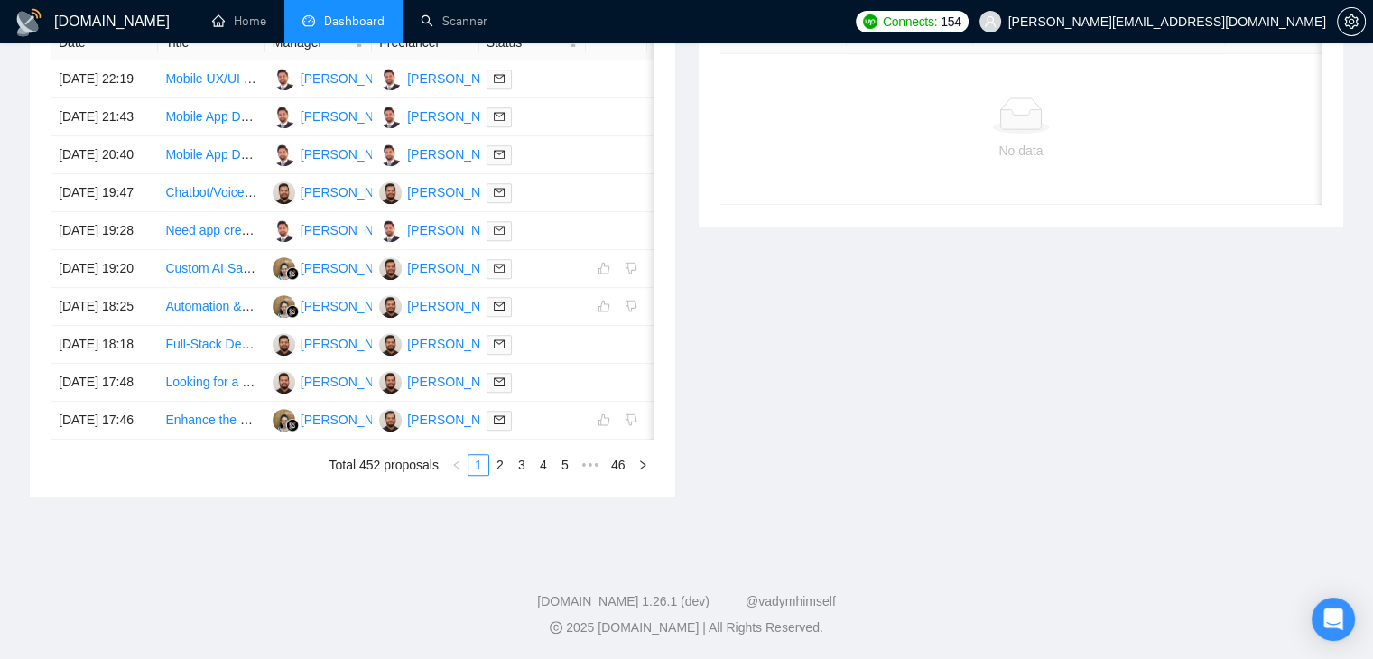
scroll to position [902, 0]
click at [563, 475] on link "5" at bounding box center [565, 465] width 20 height 20
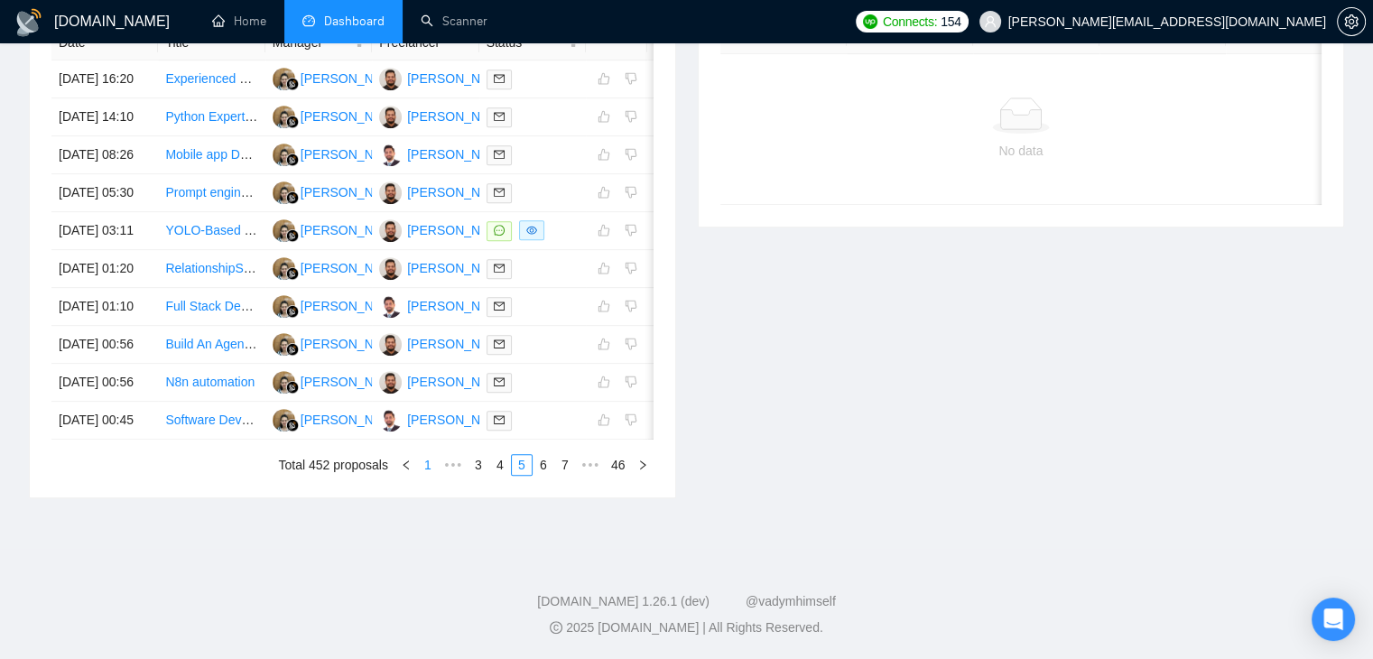
click at [430, 475] on link "1" at bounding box center [428, 465] width 20 height 20
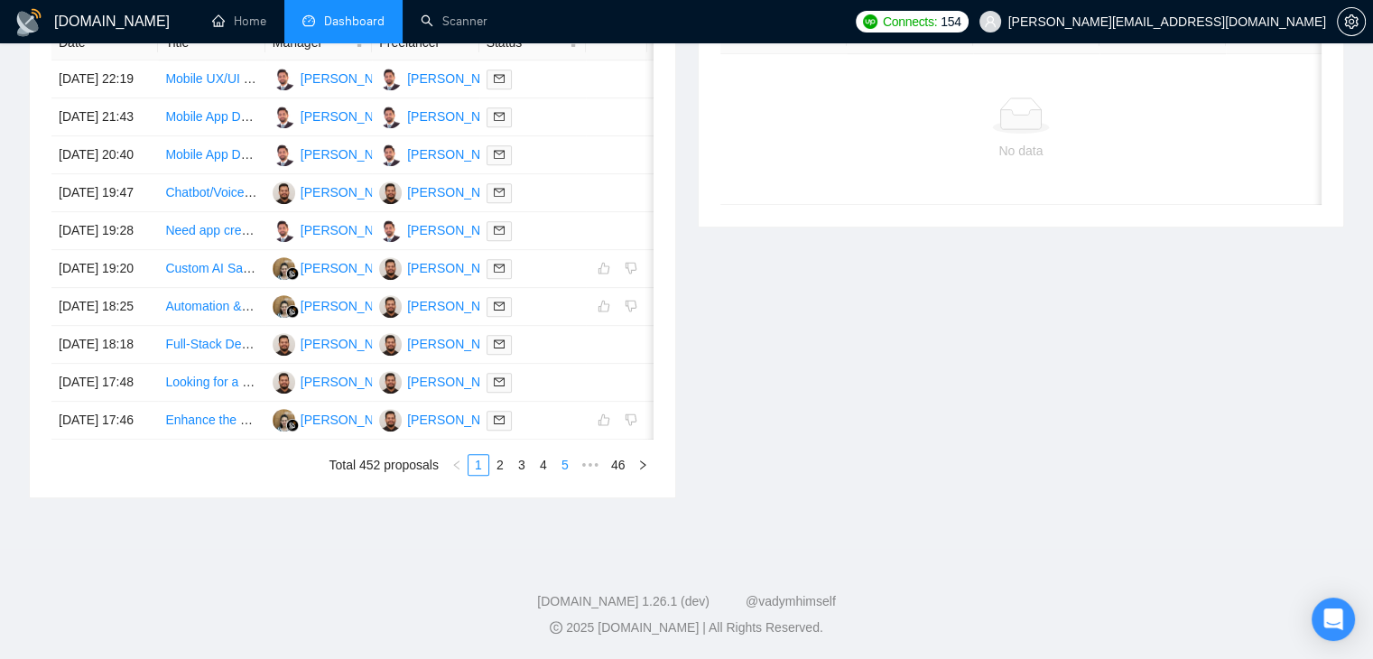
click at [556, 475] on link "5" at bounding box center [565, 465] width 20 height 20
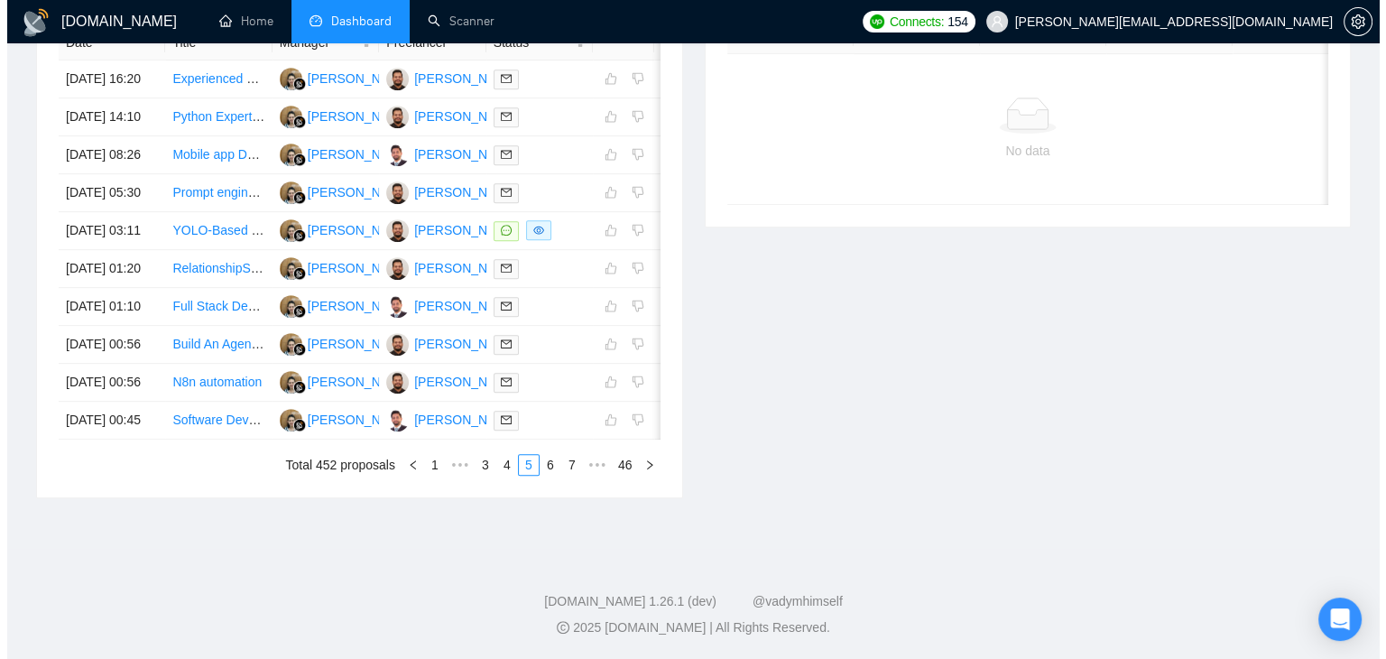
scroll to position [0, 29]
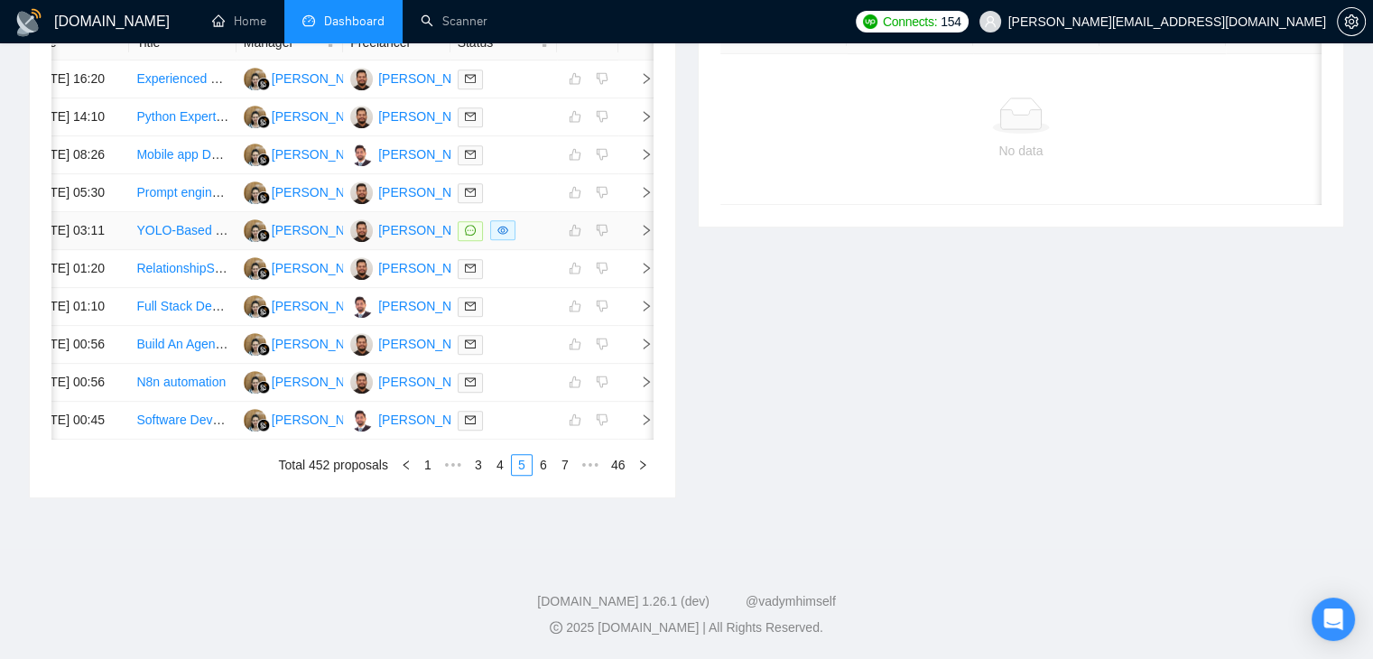
click at [633, 212] on td at bounding box center [636, 231] width 36 height 38
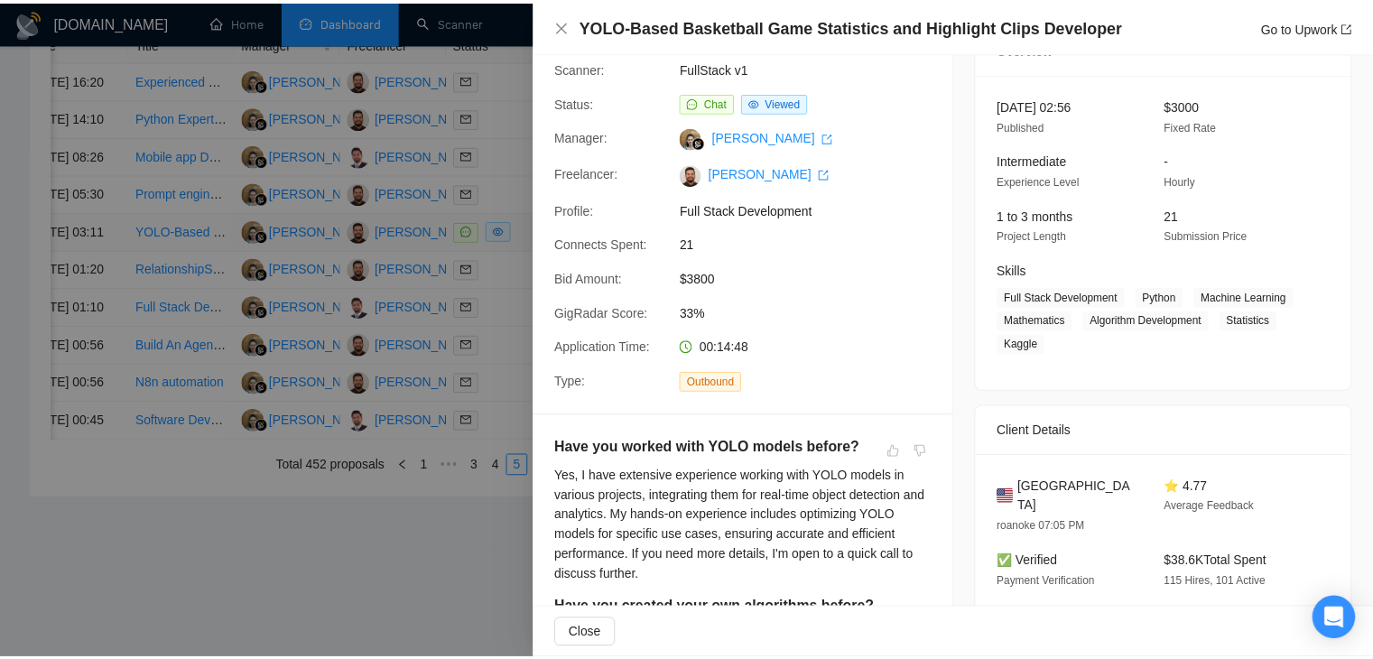
scroll to position [0, 0]
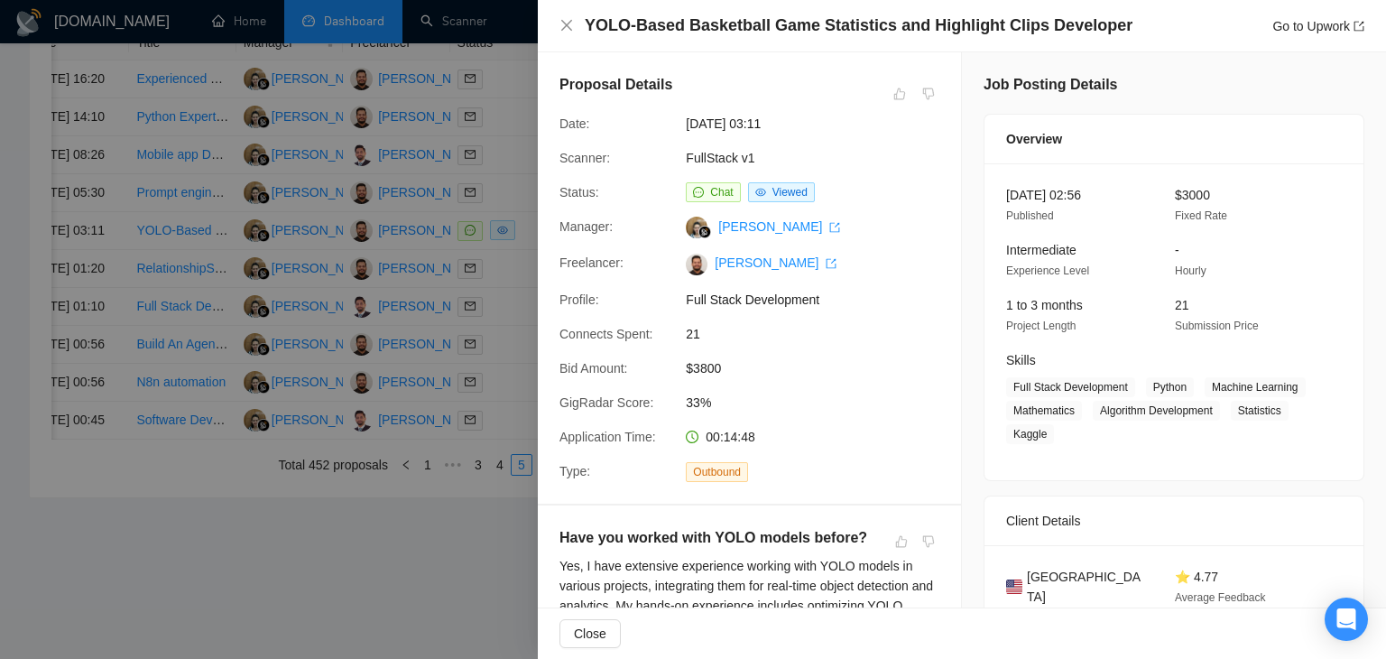
click at [560, 16] on div "YOLO-Based Basketball Game Statistics and Highlight Clips Developer Go to Upwork" at bounding box center [962, 25] width 805 height 23
click at [570, 28] on icon "close" at bounding box center [567, 25] width 14 height 14
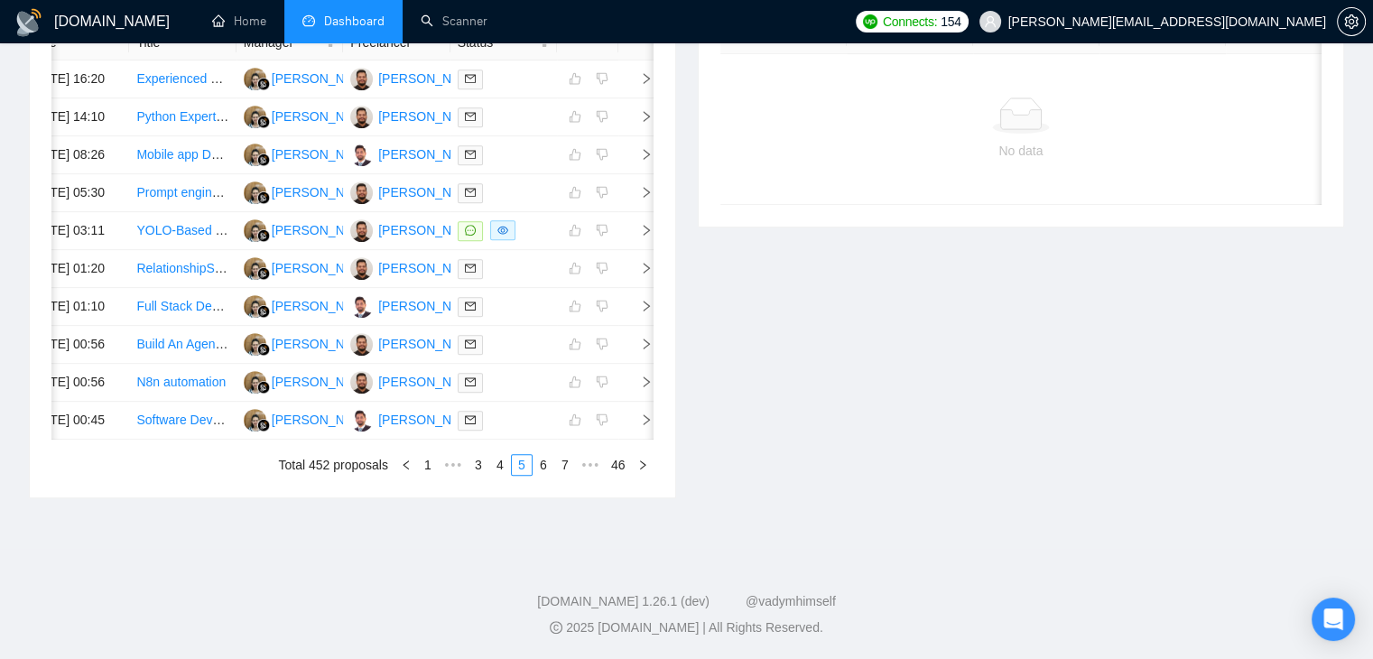
scroll to position [0, 23]
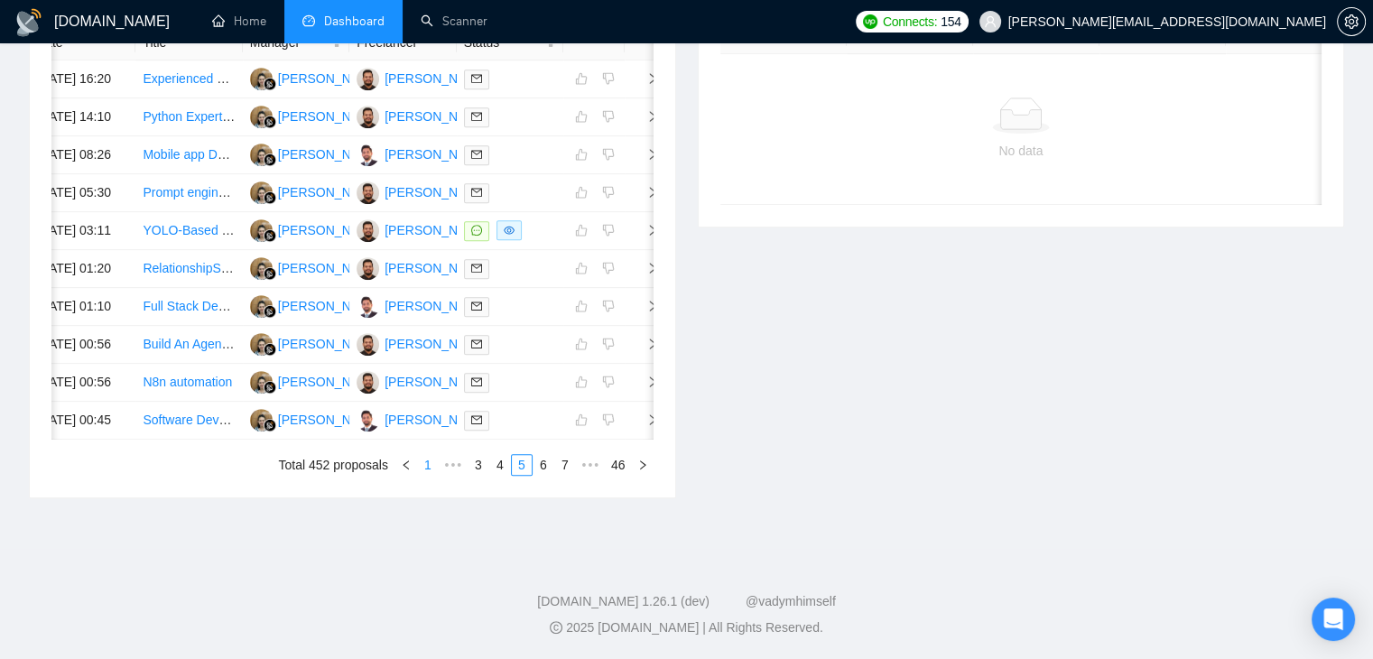
click at [433, 476] on li "1" at bounding box center [428, 465] width 22 height 22
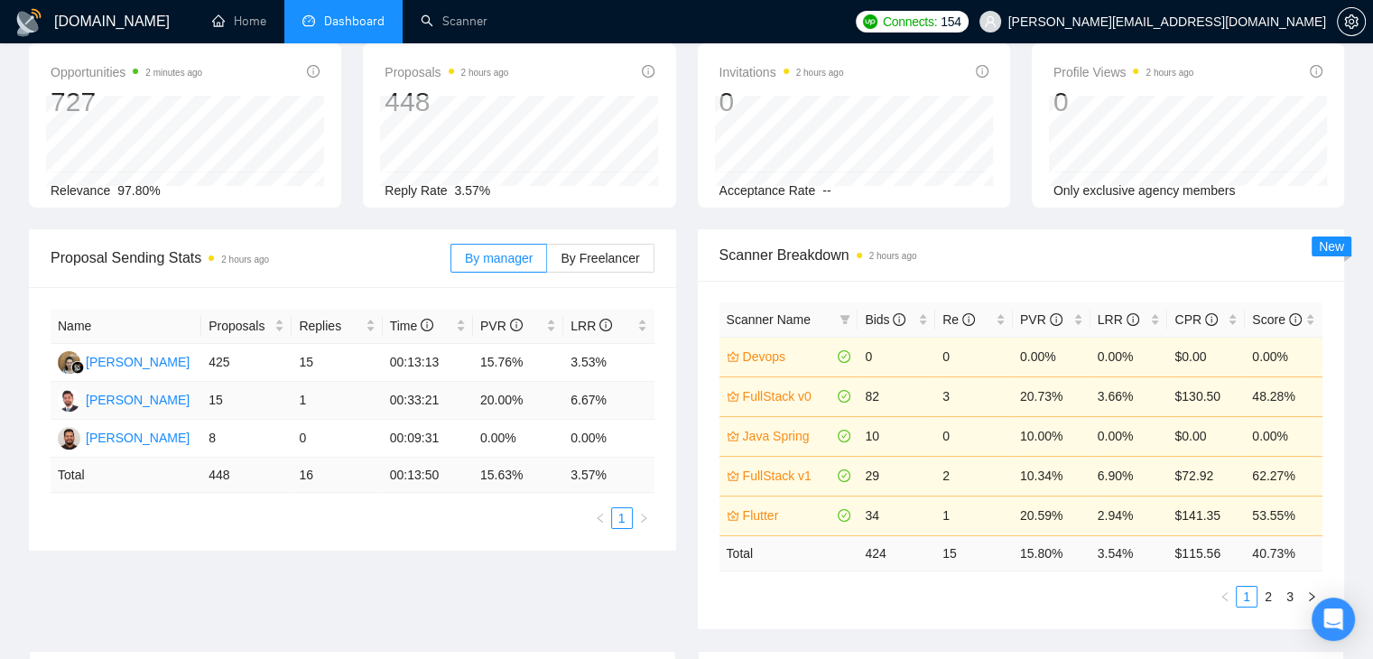
scroll to position [73, 0]
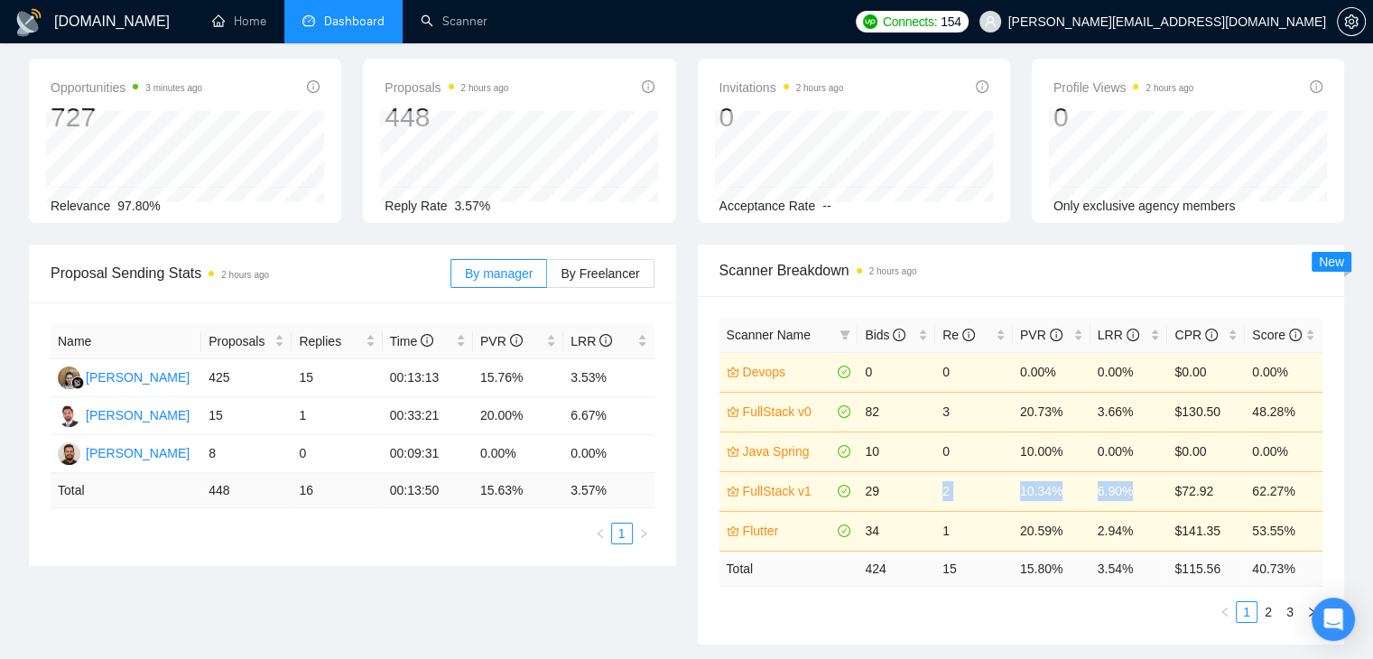
drag, startPoint x: 1134, startPoint y: 486, endPoint x: 881, endPoint y: 493, distance: 252.8
click at [892, 493] on tr "FullStack v1 29 2 10.34% 6.90% $72.92 62.27%" at bounding box center [1021, 491] width 604 height 40
drag, startPoint x: 847, startPoint y: 488, endPoint x: 1130, endPoint y: 492, distance: 283.4
click at [1130, 492] on tr "FullStack v1 29 2 10.34% 6.90% $72.92 62.27%" at bounding box center [1021, 491] width 604 height 40
click at [687, 463] on div "Scanner Breakdown 2 hours ago Scanner Name Bids Re PVR LRR CPR Score Devops 0 0…" at bounding box center [1021, 445] width 669 height 400
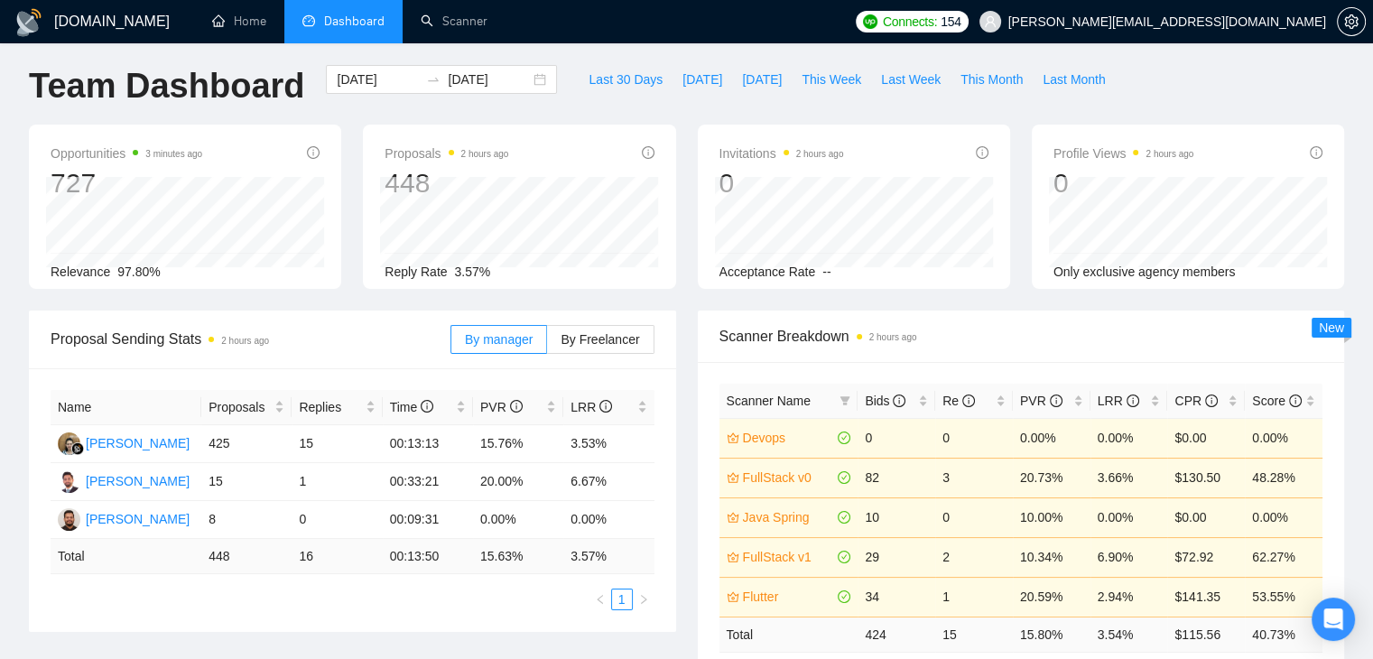
scroll to position [0, 0]
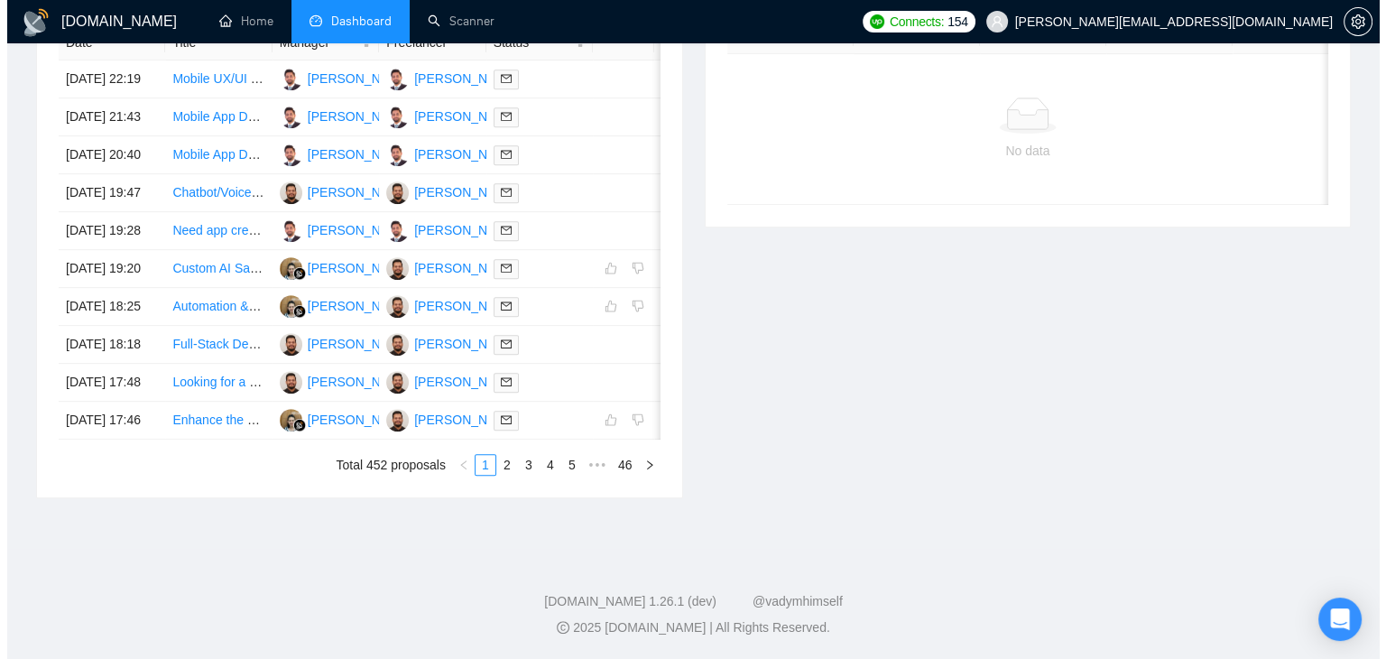
scroll to position [0, 29]
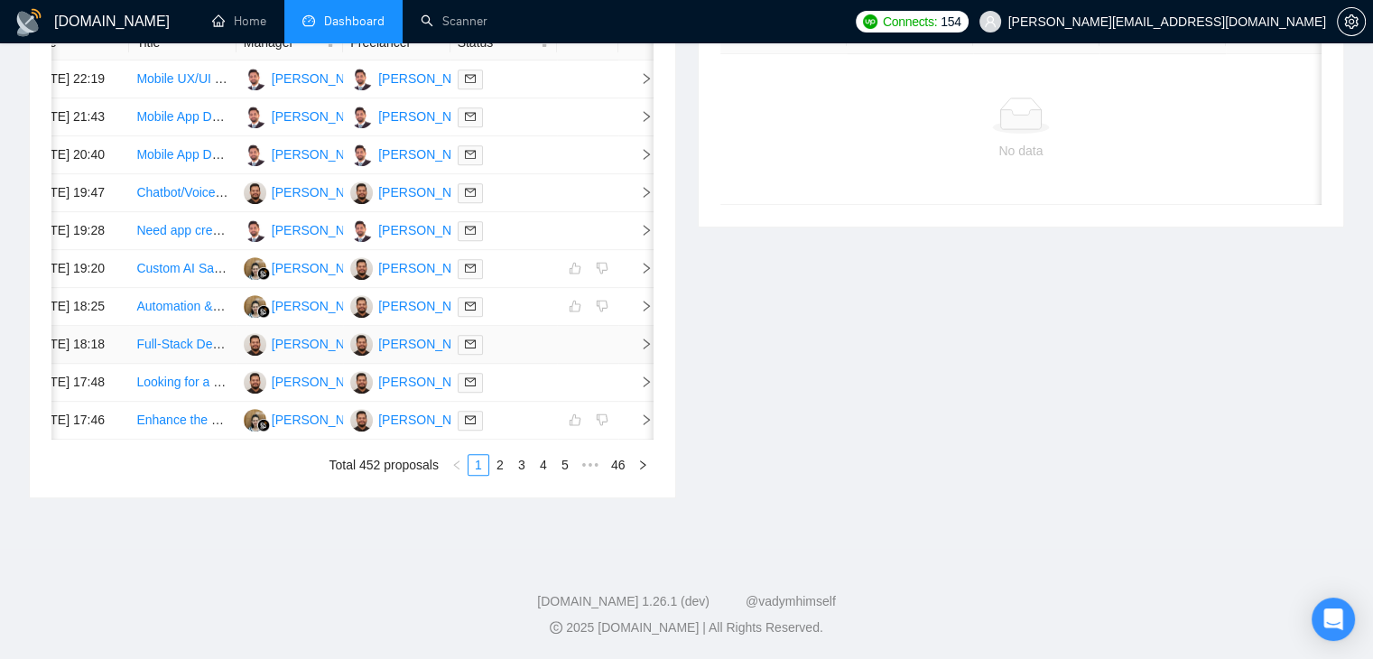
click at [640, 338] on icon "right" at bounding box center [646, 344] width 13 height 13
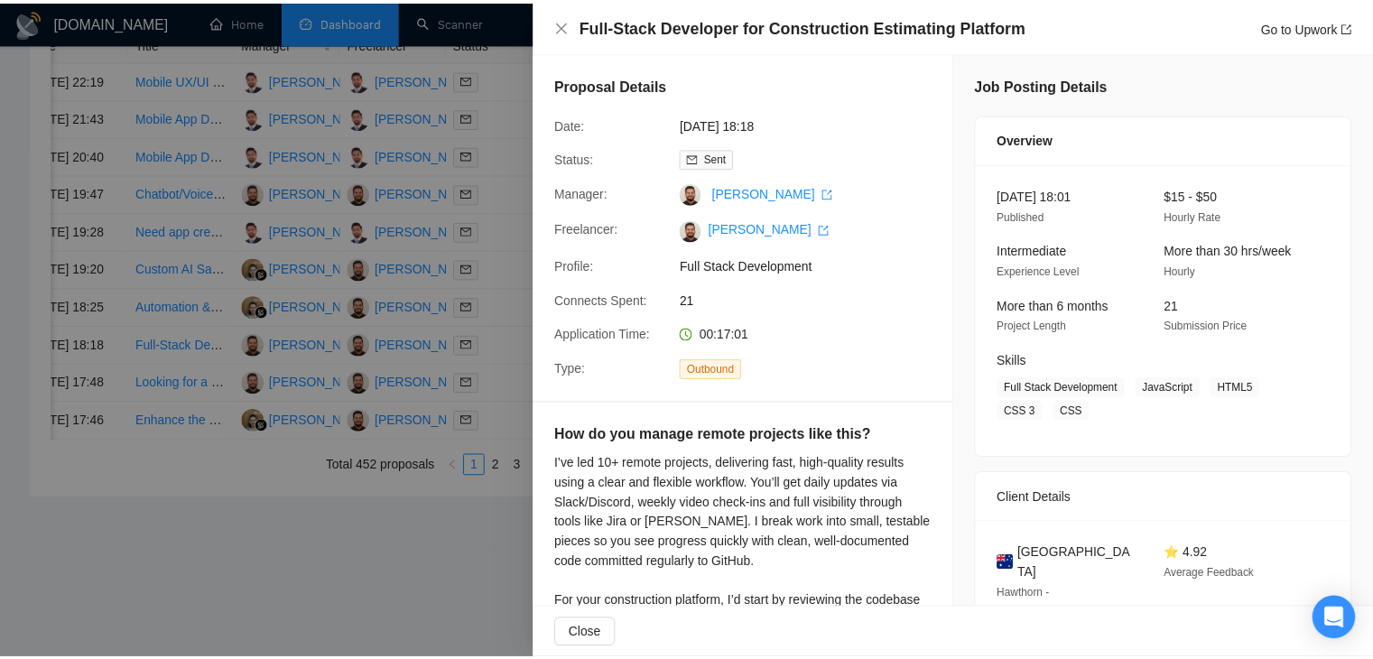
scroll to position [90, 0]
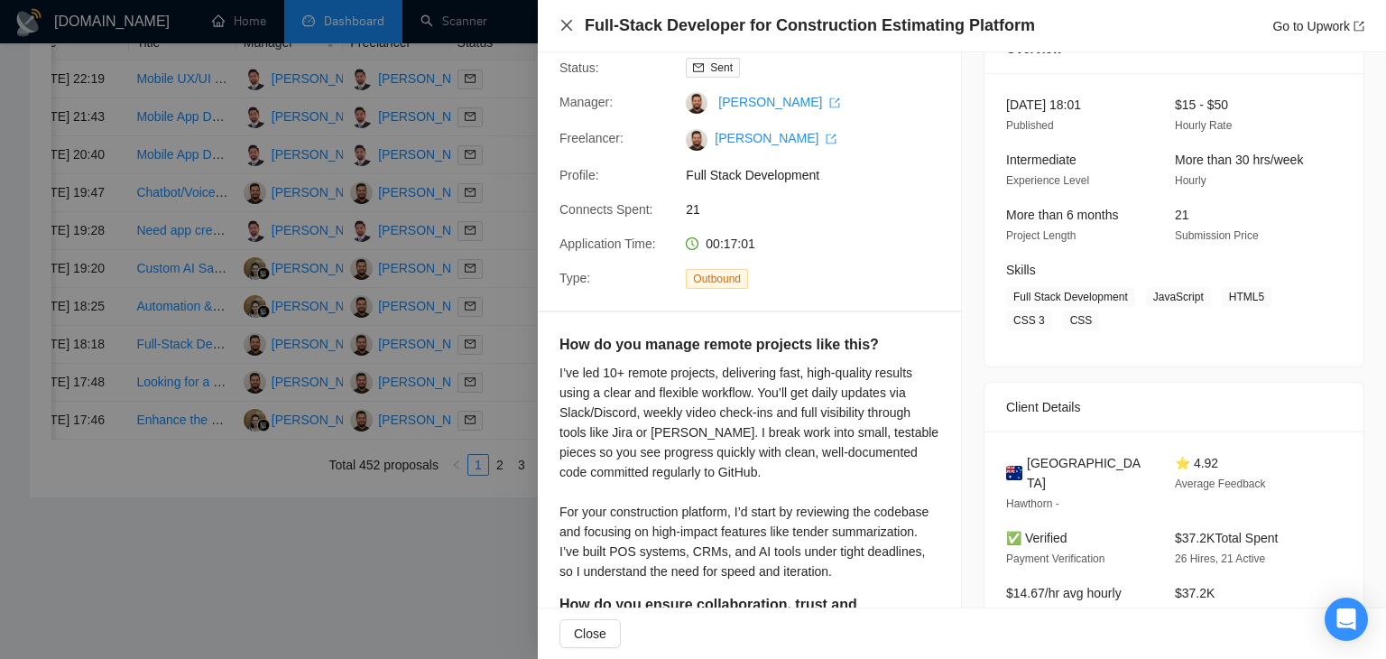
click at [570, 30] on icon "close" at bounding box center [566, 25] width 11 height 11
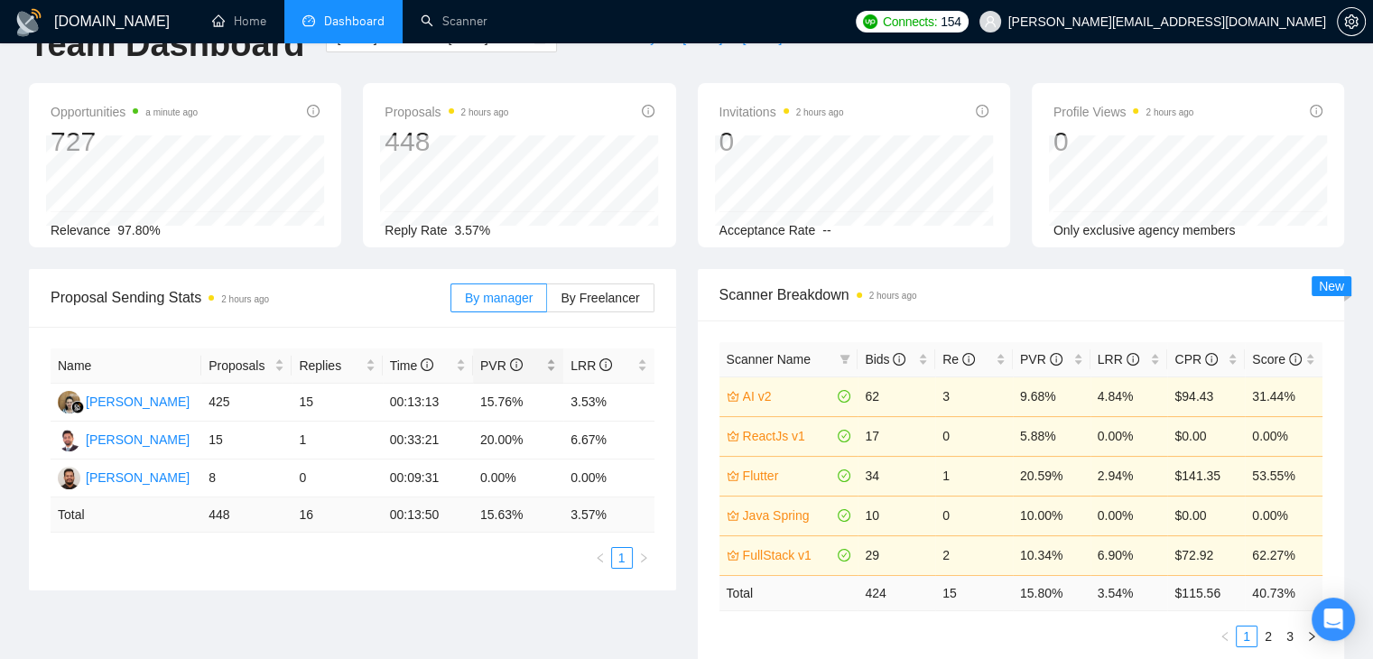
scroll to position [0, 0]
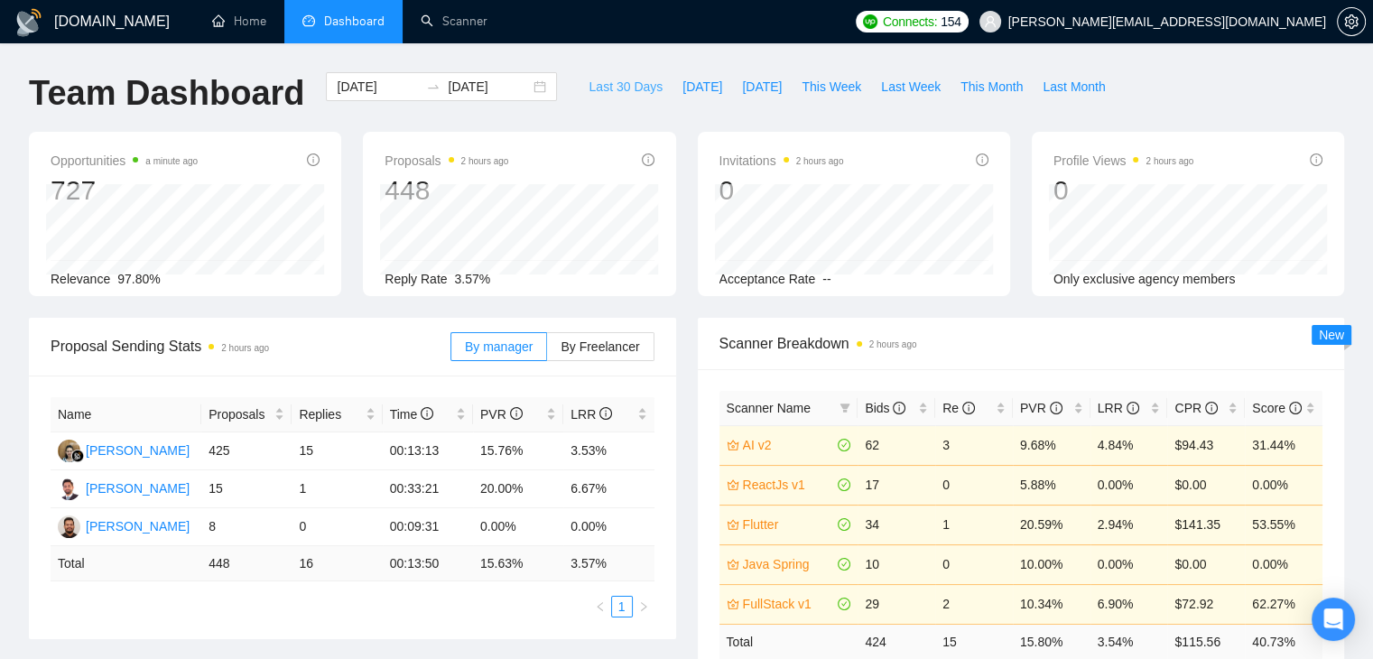
click at [600, 88] on span "Last 30 Days" at bounding box center [625, 87] width 74 height 20
type input "[DATE]"
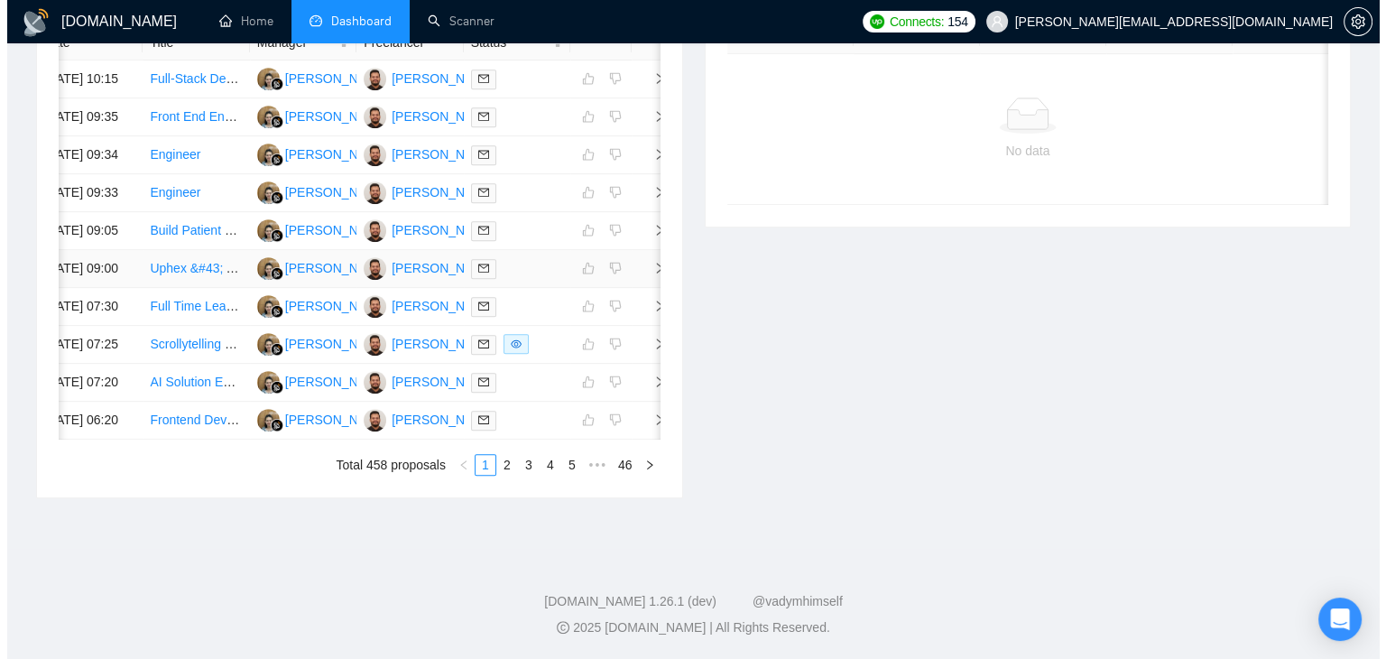
scroll to position [902, 0]
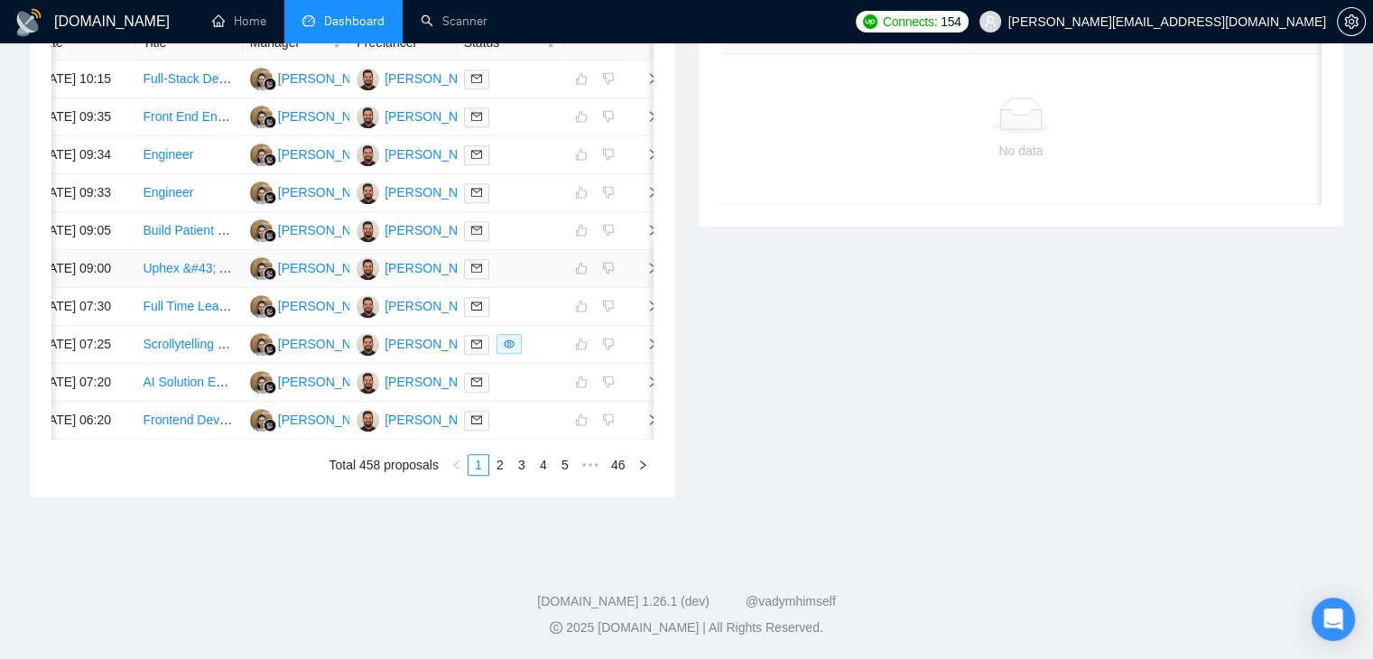
click at [643, 260] on td at bounding box center [643, 269] width 36 height 38
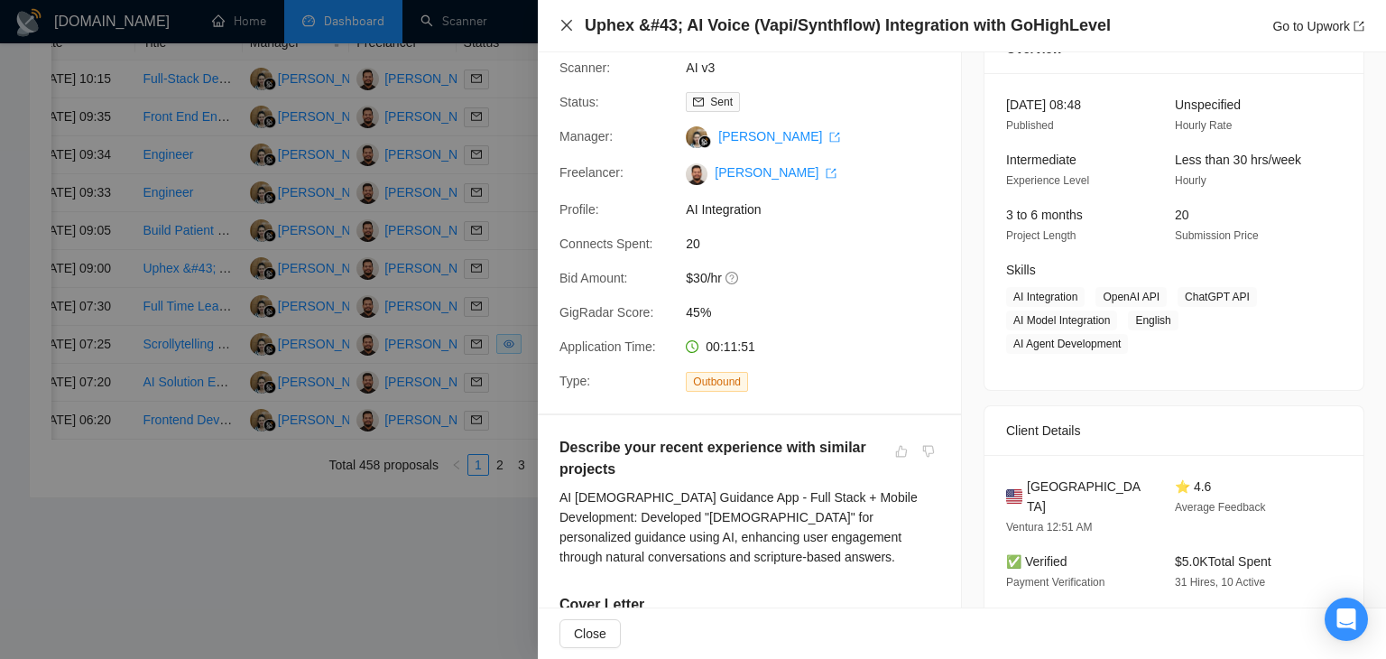
click at [560, 22] on icon "close" at bounding box center [567, 25] width 14 height 14
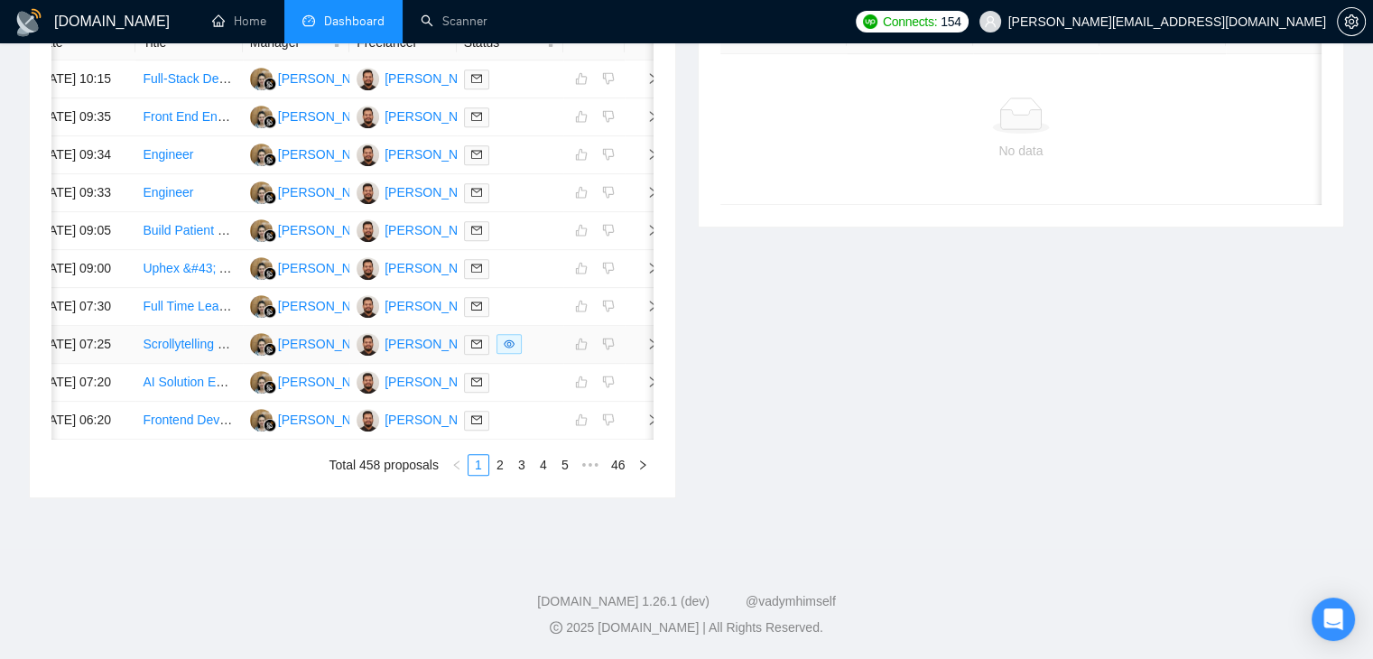
click at [643, 355] on td at bounding box center [643, 345] width 36 height 38
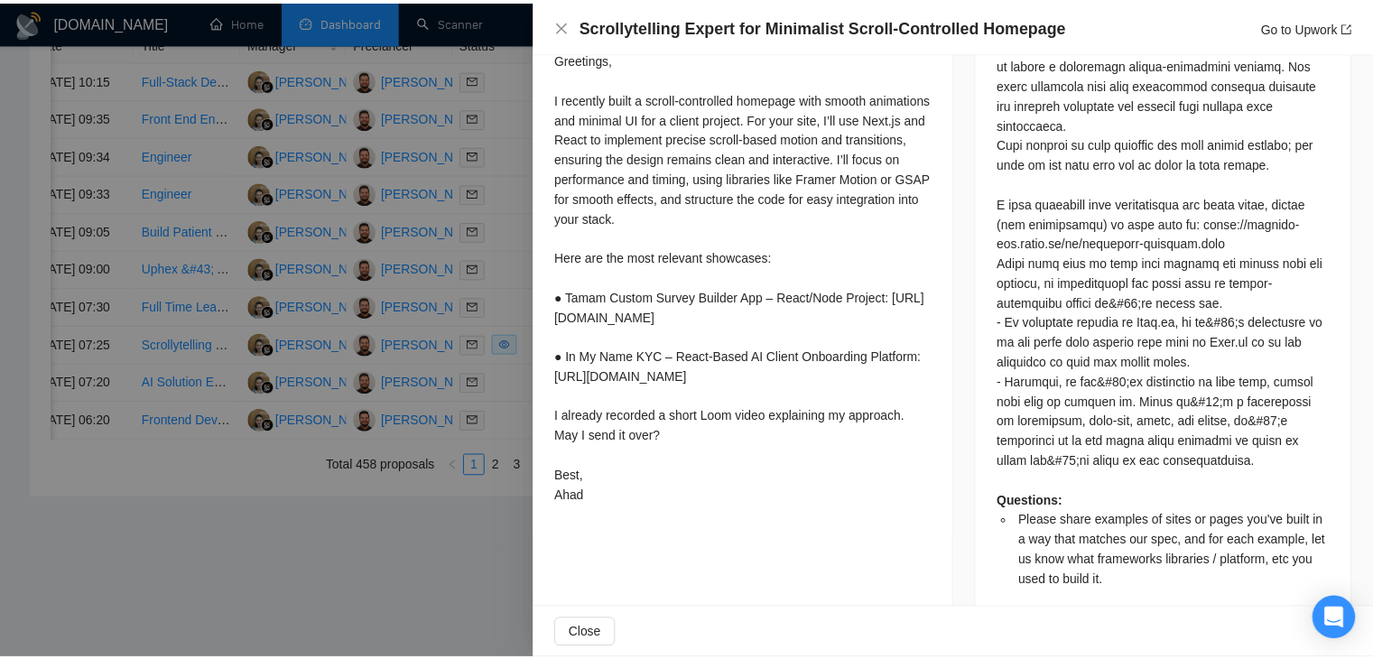
scroll to position [754, 0]
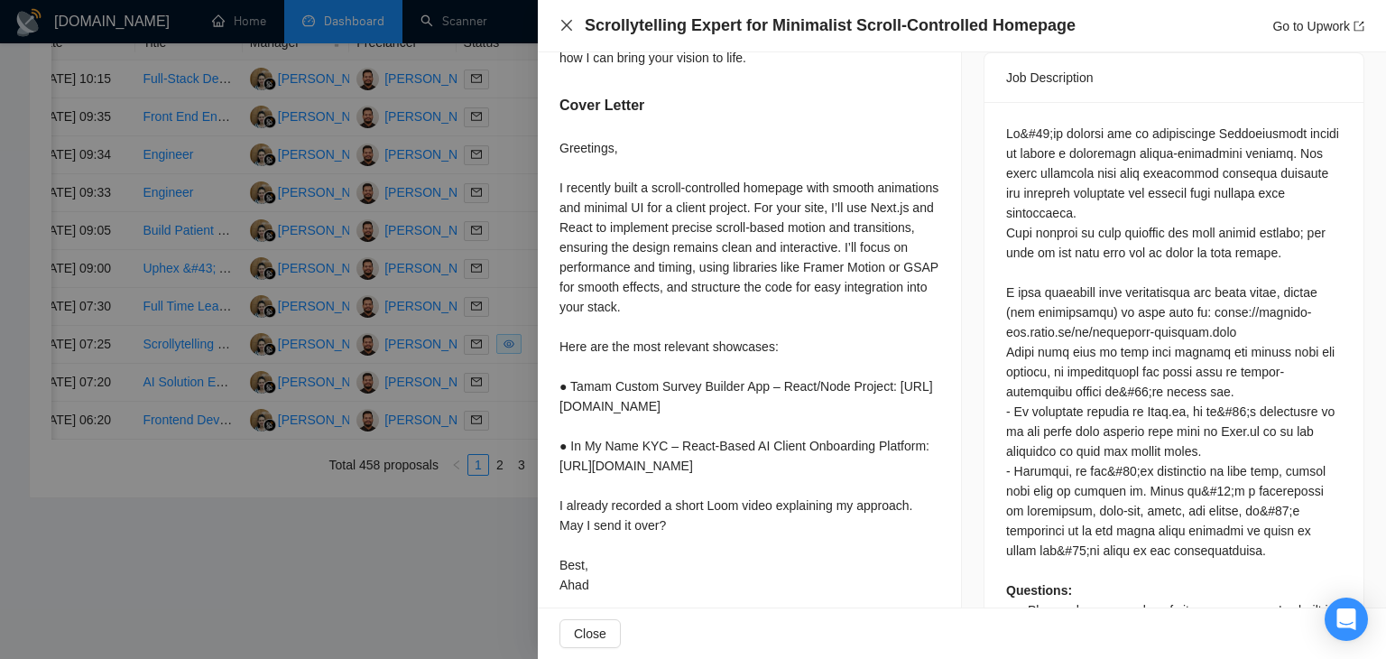
click at [569, 26] on icon "close" at bounding box center [567, 25] width 14 height 14
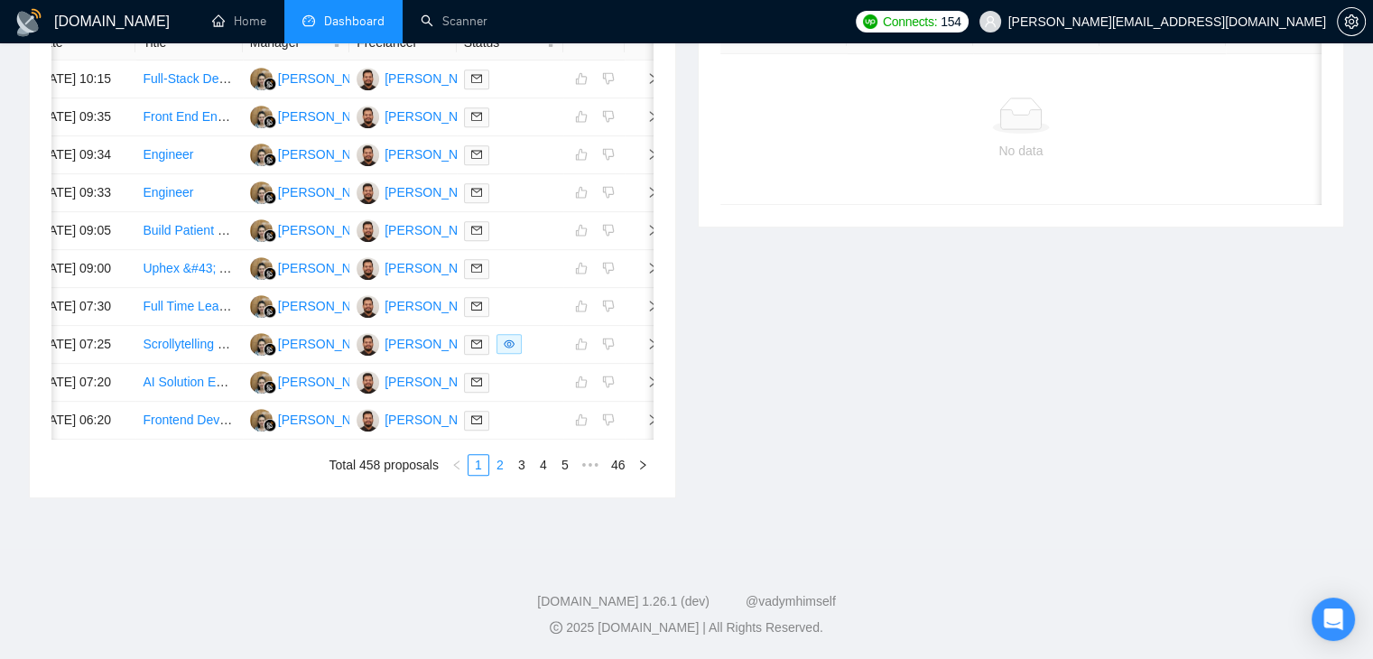
click at [496, 475] on link "2" at bounding box center [500, 465] width 20 height 20
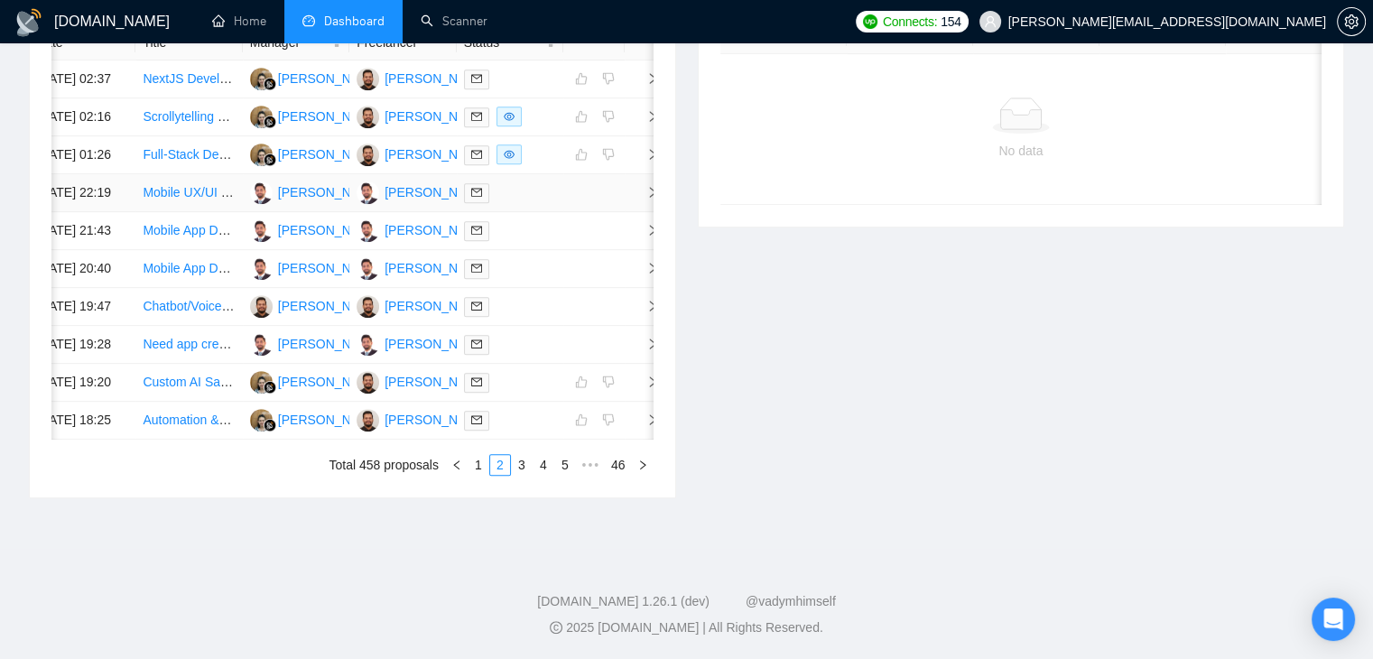
scroll to position [722, 0]
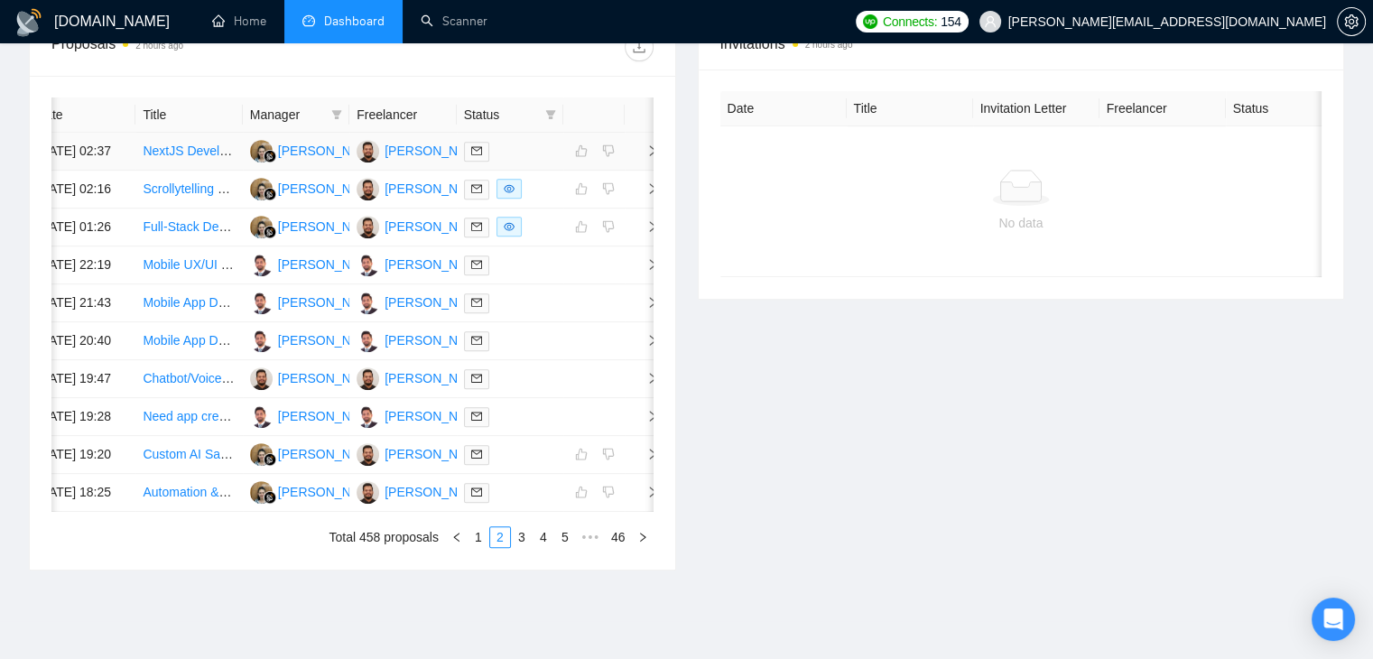
click at [635, 165] on td at bounding box center [643, 152] width 36 height 38
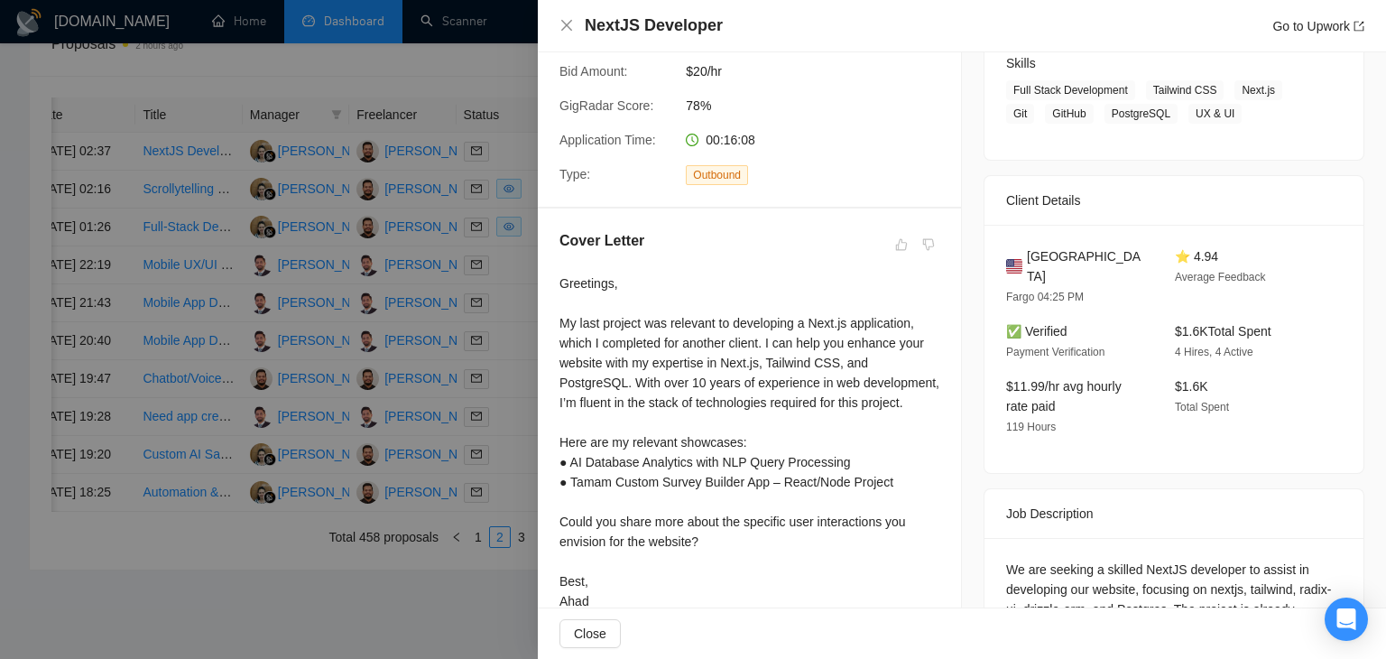
scroll to position [381, 0]
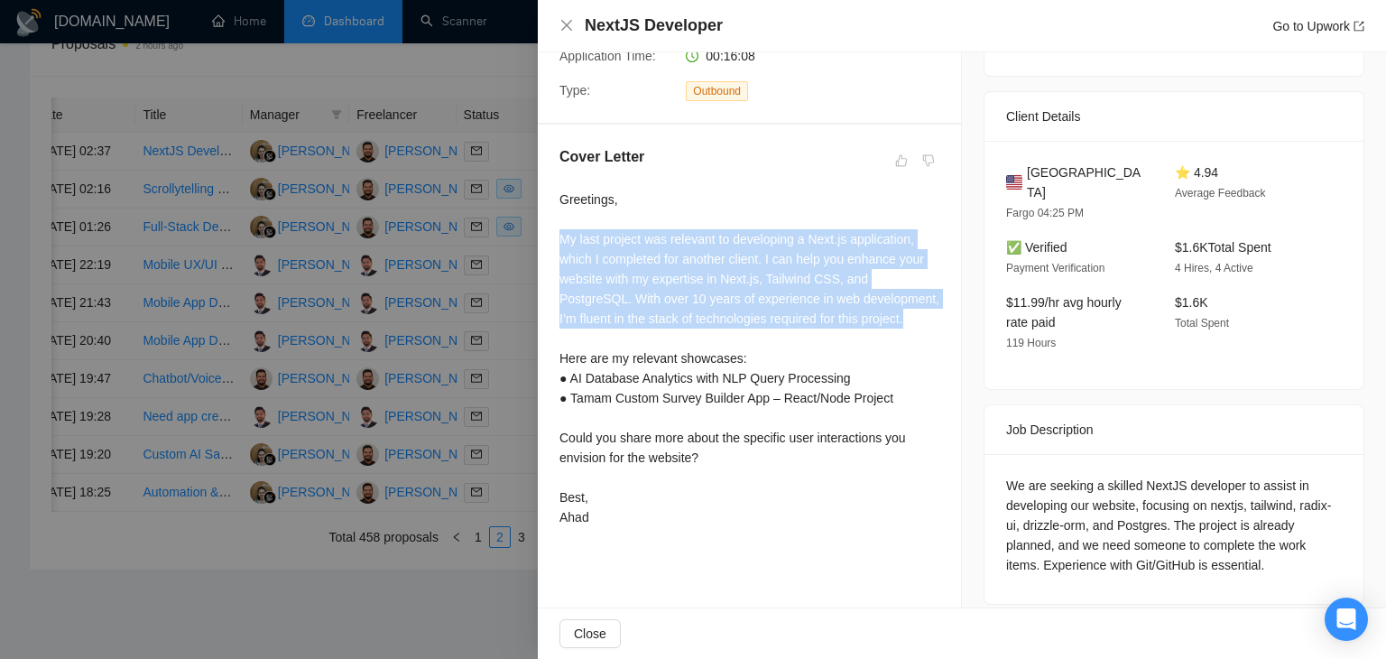
drag, startPoint x: 555, startPoint y: 242, endPoint x: 852, endPoint y: 311, distance: 304.9
click at [852, 311] on div "Cover Letter Greetings, My last project was relevant to developing a Next.js ap…" at bounding box center [749, 340] width 423 height 431
click at [667, 312] on div "Greetings, My last project was relevant to developing a Next.js application, wh…" at bounding box center [750, 359] width 380 height 338
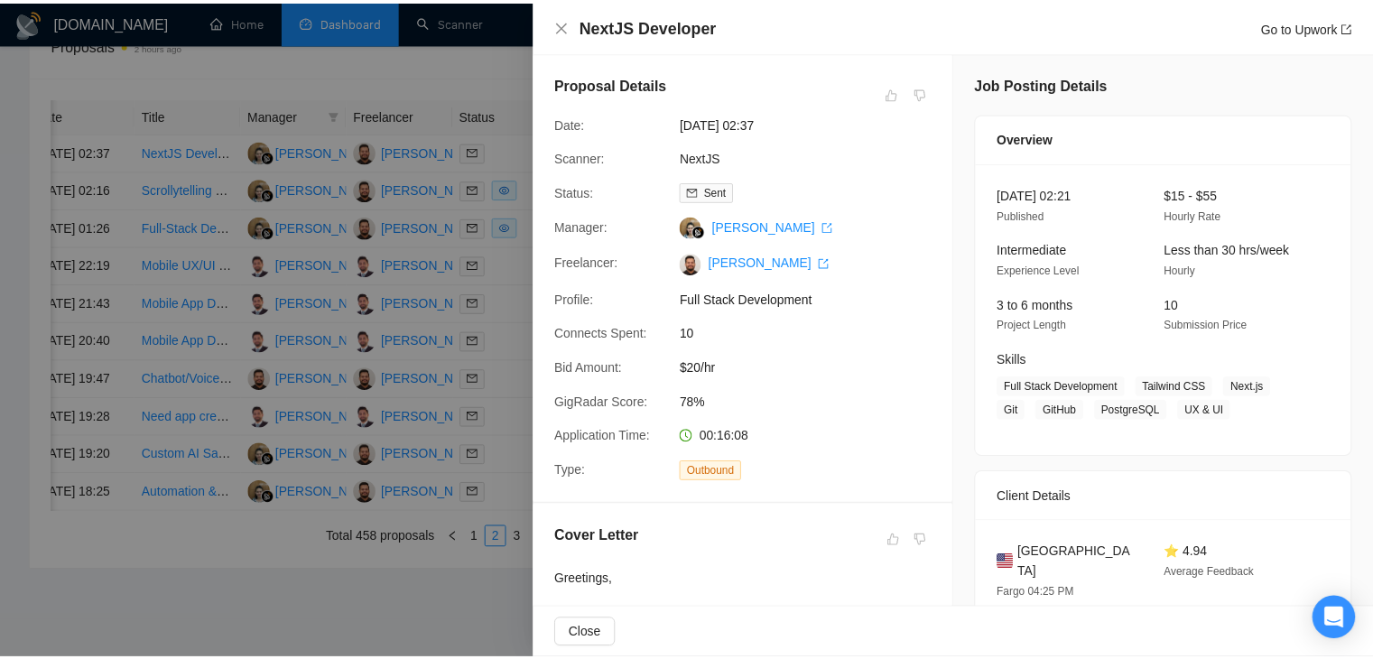
scroll to position [0, 0]
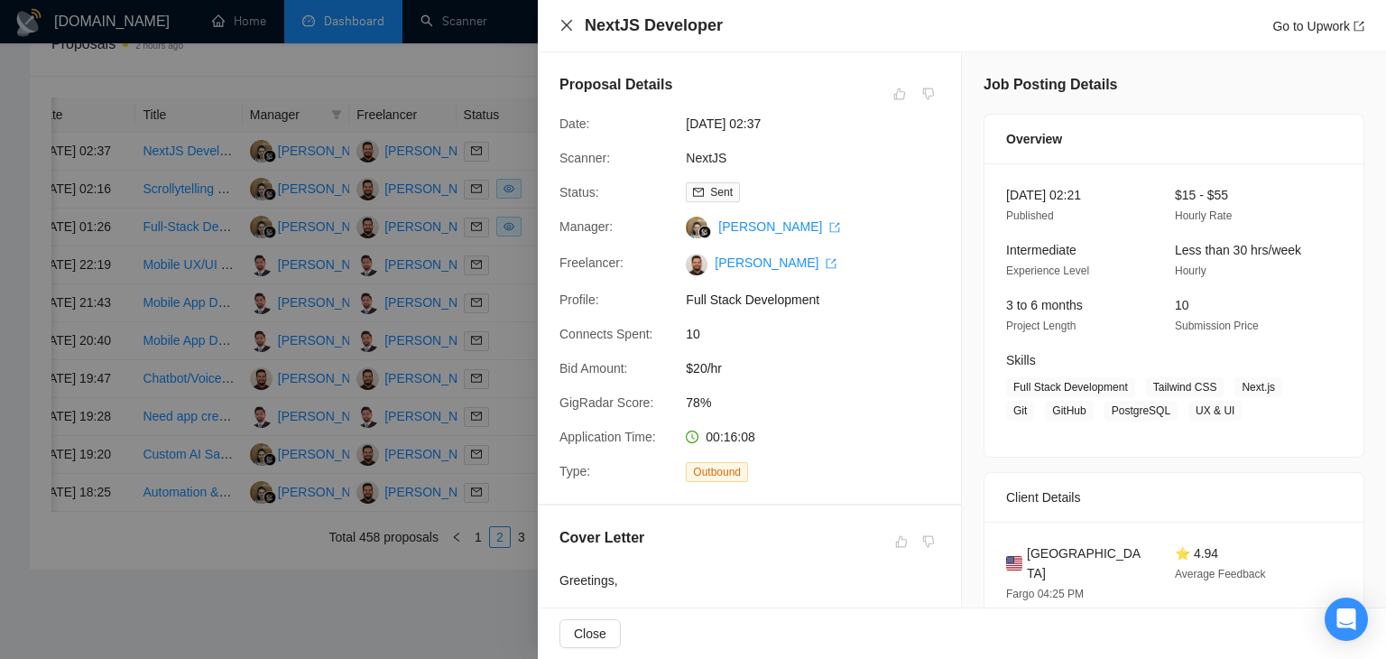
click at [560, 20] on icon "close" at bounding box center [567, 25] width 14 height 14
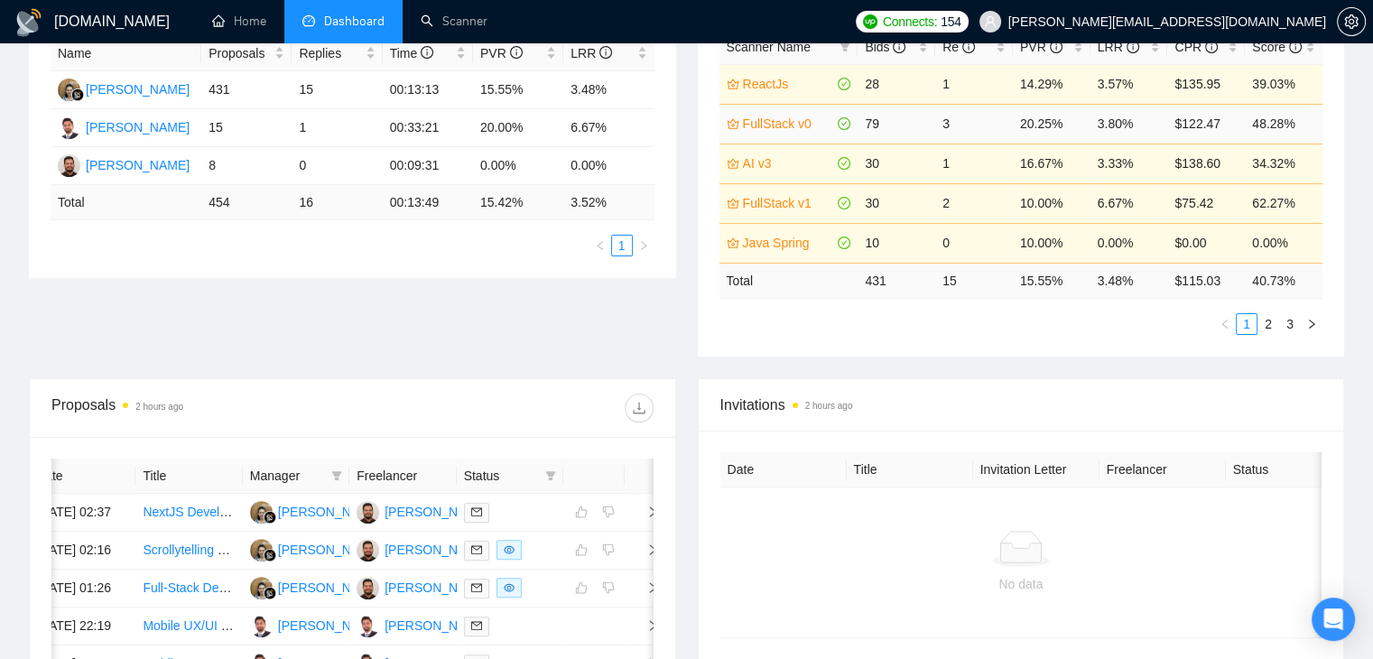
scroll to position [271, 0]
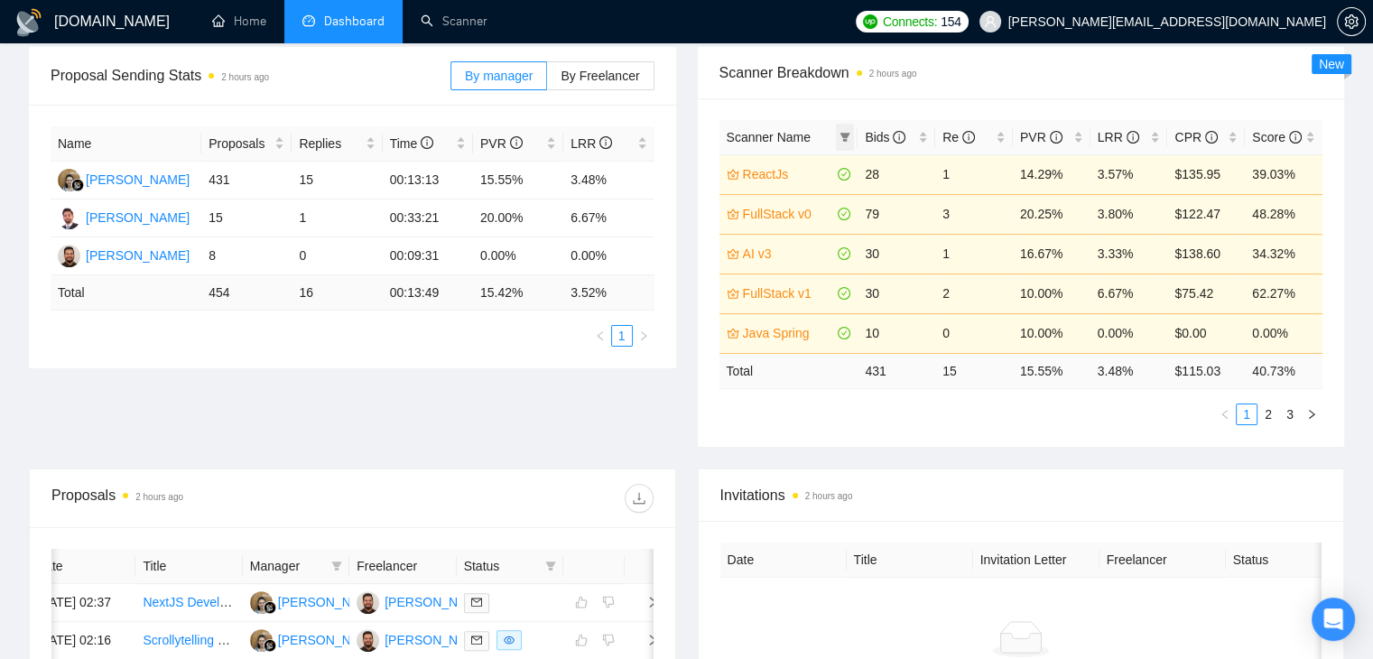
click at [846, 132] on icon "filter" at bounding box center [844, 137] width 11 height 11
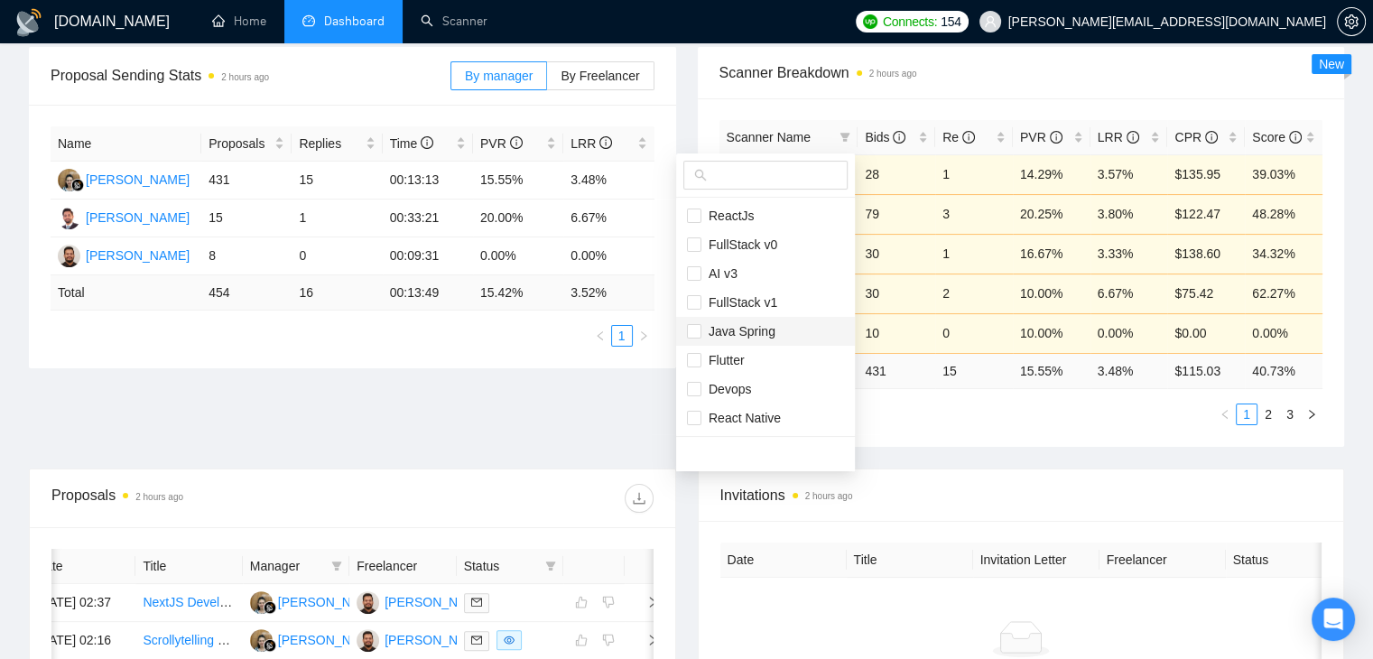
scroll to position [90, 0]
click at [698, 414] on input "checkbox" at bounding box center [694, 414] width 14 height 14
checkbox input "true"
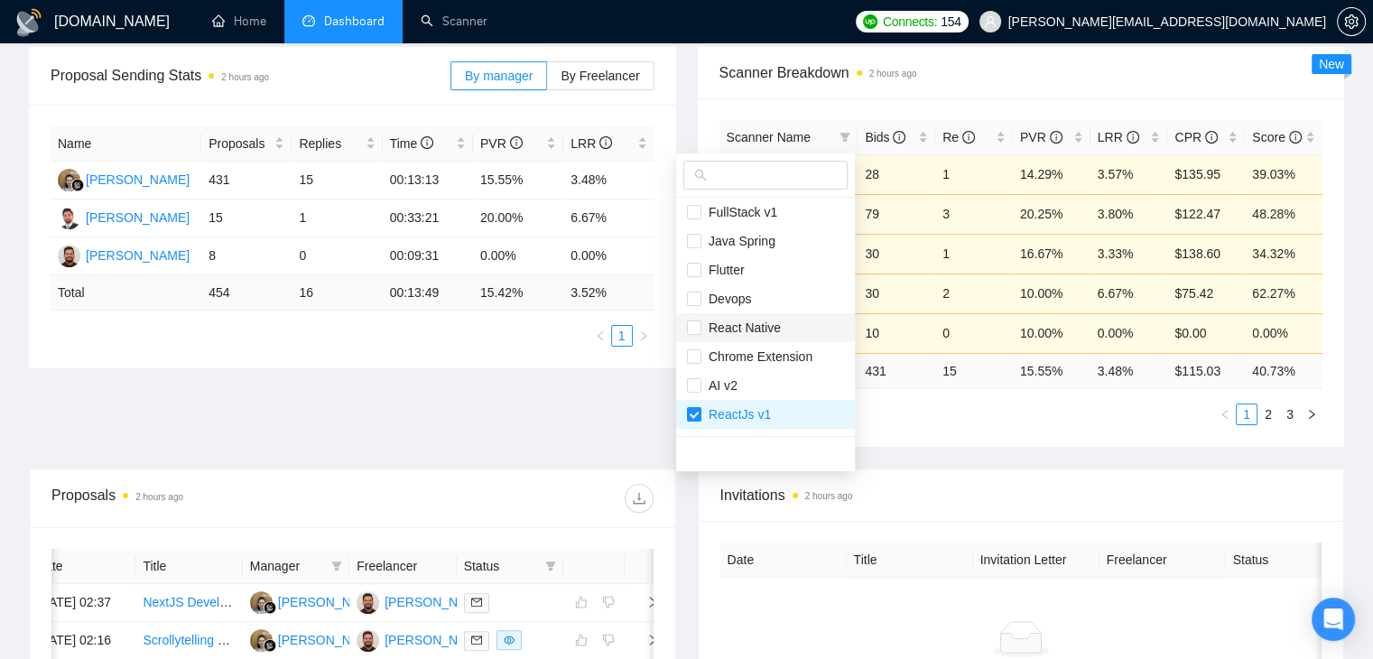
scroll to position [0, 0]
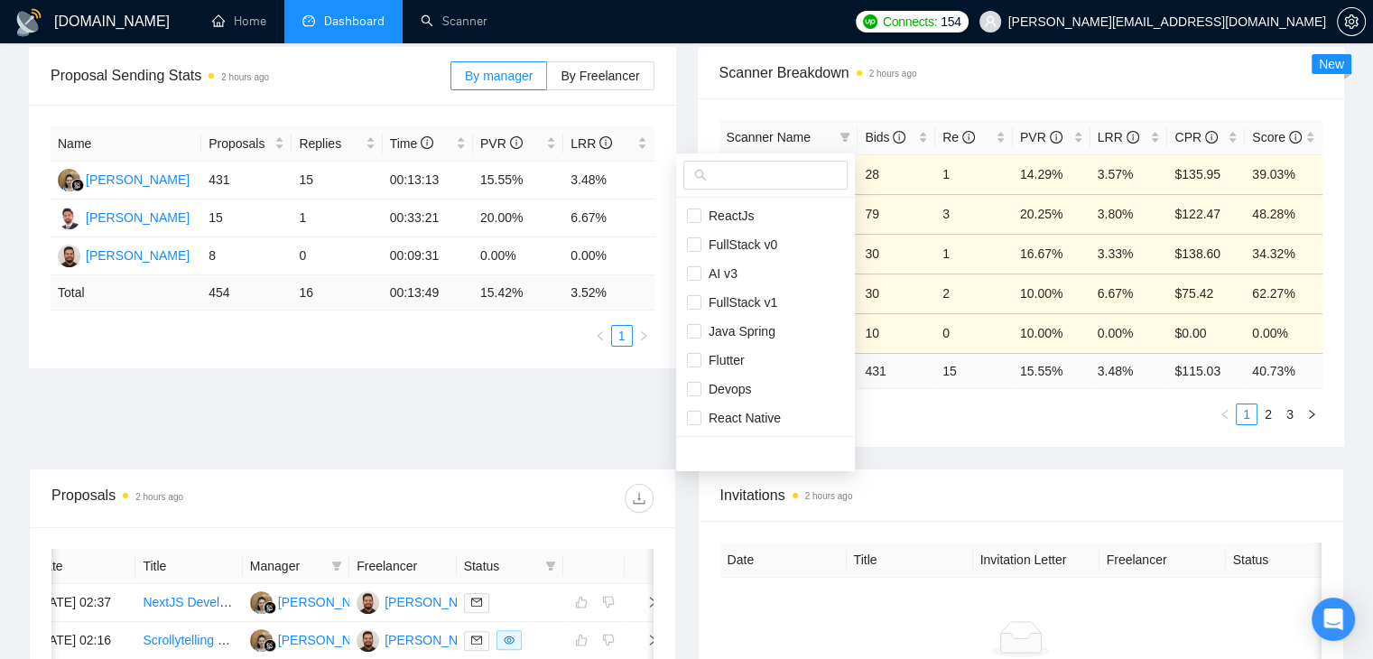
click at [650, 411] on main "Team Dashboard [DATE] [DATE] Last 30 Days [DATE] [DATE] This Week Last Week Thi…" at bounding box center [686, 422] width 1315 height 1242
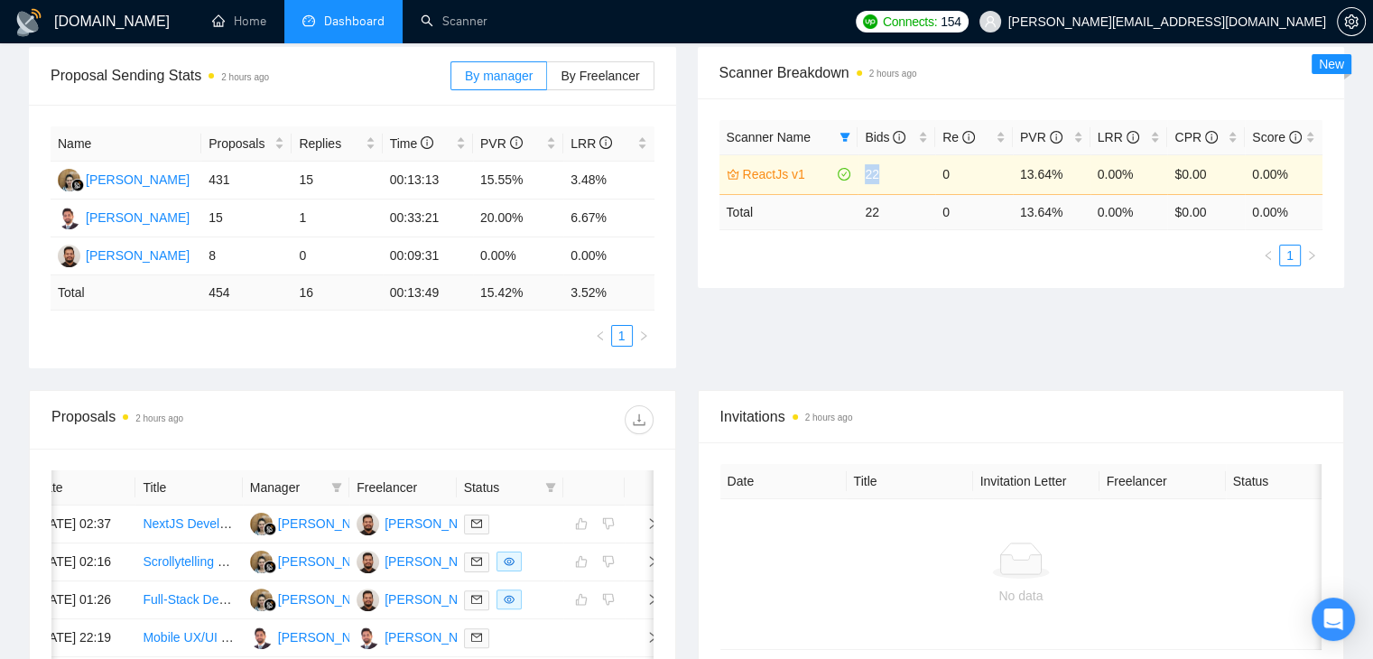
drag, startPoint x: 893, startPoint y: 164, endPoint x: 865, endPoint y: 172, distance: 29.1
click at [865, 172] on td "22" at bounding box center [896, 174] width 78 height 40
drag, startPoint x: 1060, startPoint y: 171, endPoint x: 1018, endPoint y: 174, distance: 41.7
click at [1018, 174] on td "13.64%" at bounding box center [1052, 174] width 78 height 40
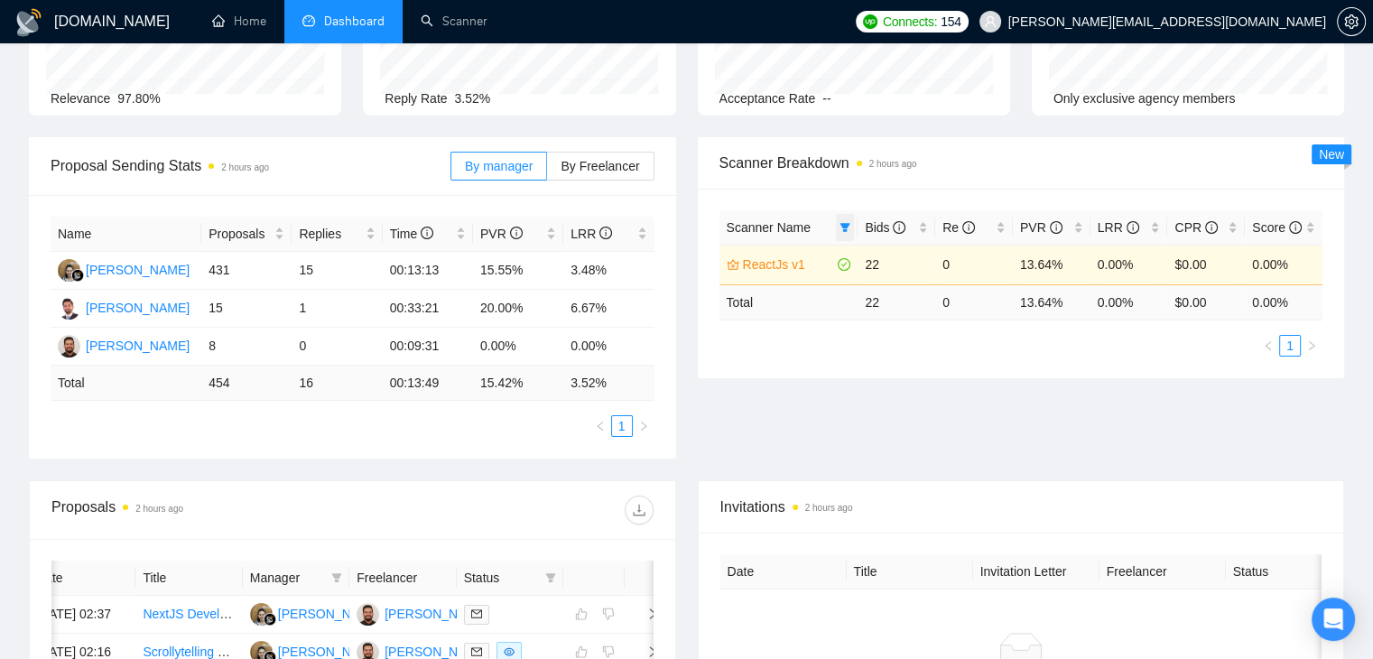
click at [847, 226] on icon "filter" at bounding box center [845, 227] width 10 height 9
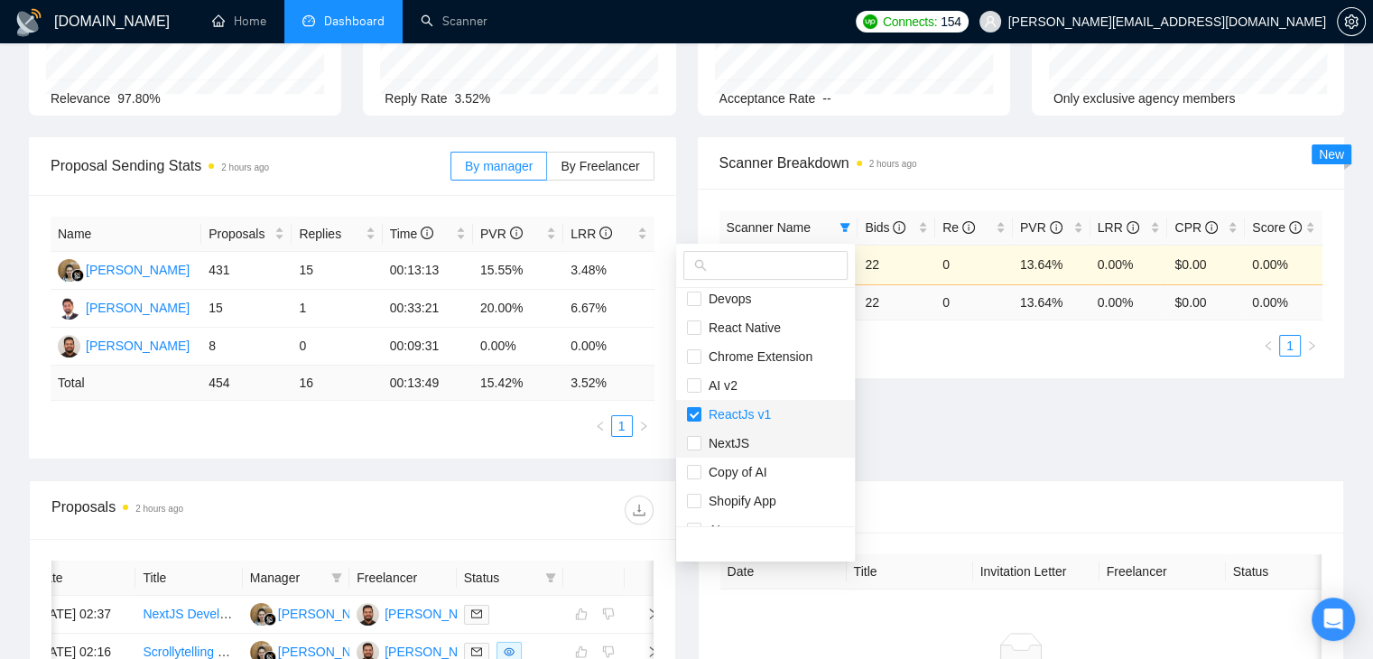
scroll to position [202, 0]
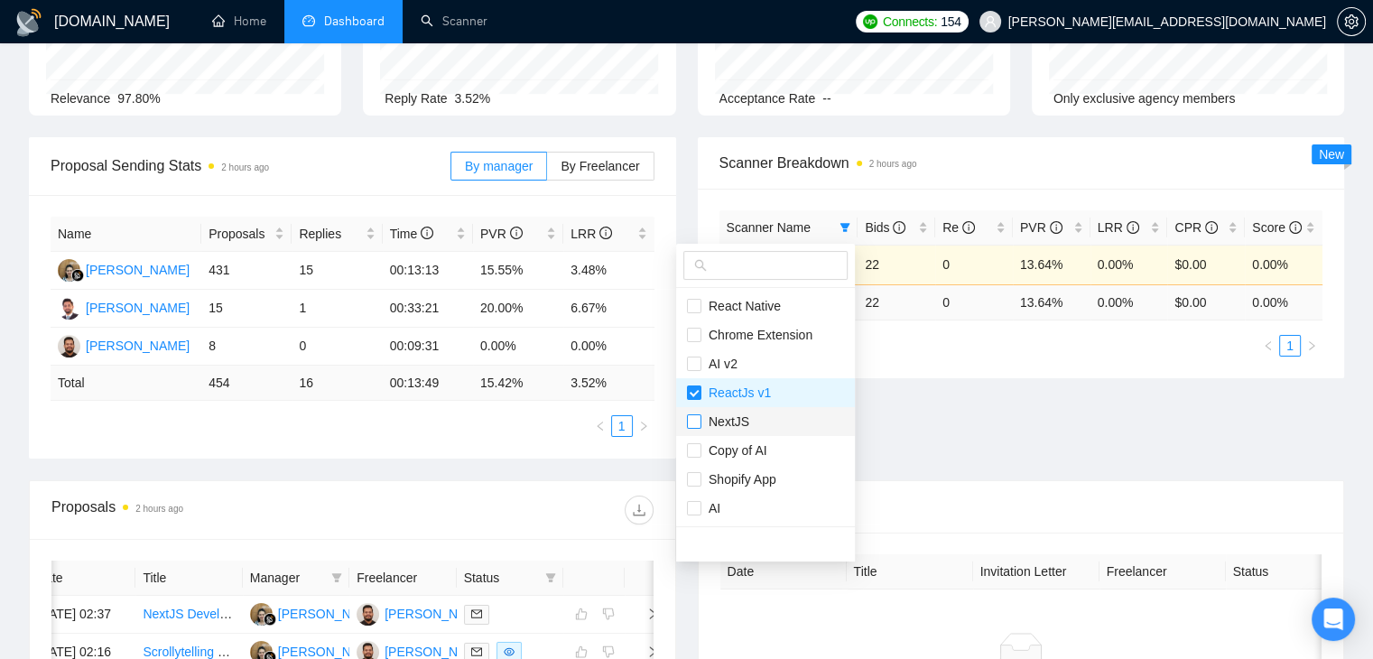
click at [692, 416] on input "checkbox" at bounding box center [694, 421] width 14 height 14
checkbox input "true"
click at [652, 454] on div "Name Proposals Replies Time PVR LRR Endang Susilowati 431 15 00:13:13 15.55% 3.…" at bounding box center [352, 327] width 647 height 264
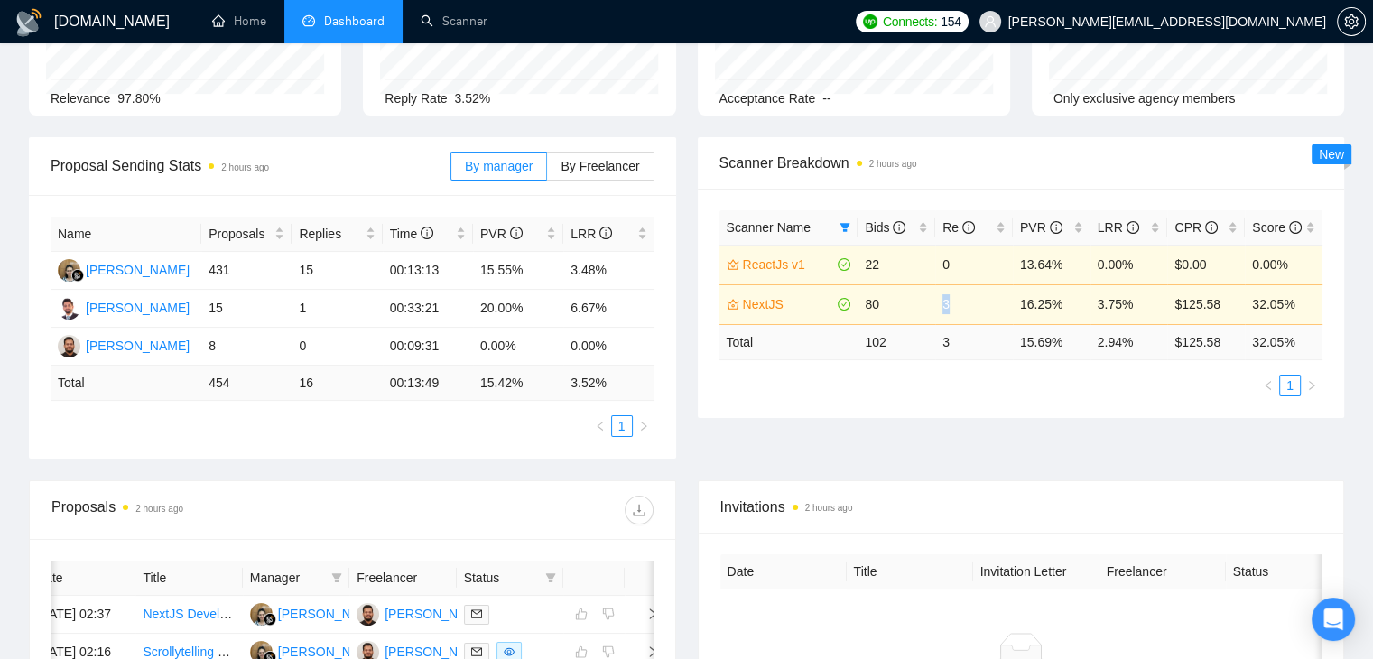
drag, startPoint x: 954, startPoint y: 305, endPoint x: 936, endPoint y: 305, distance: 18.0
click at [936, 305] on td "3" at bounding box center [974, 304] width 78 height 40
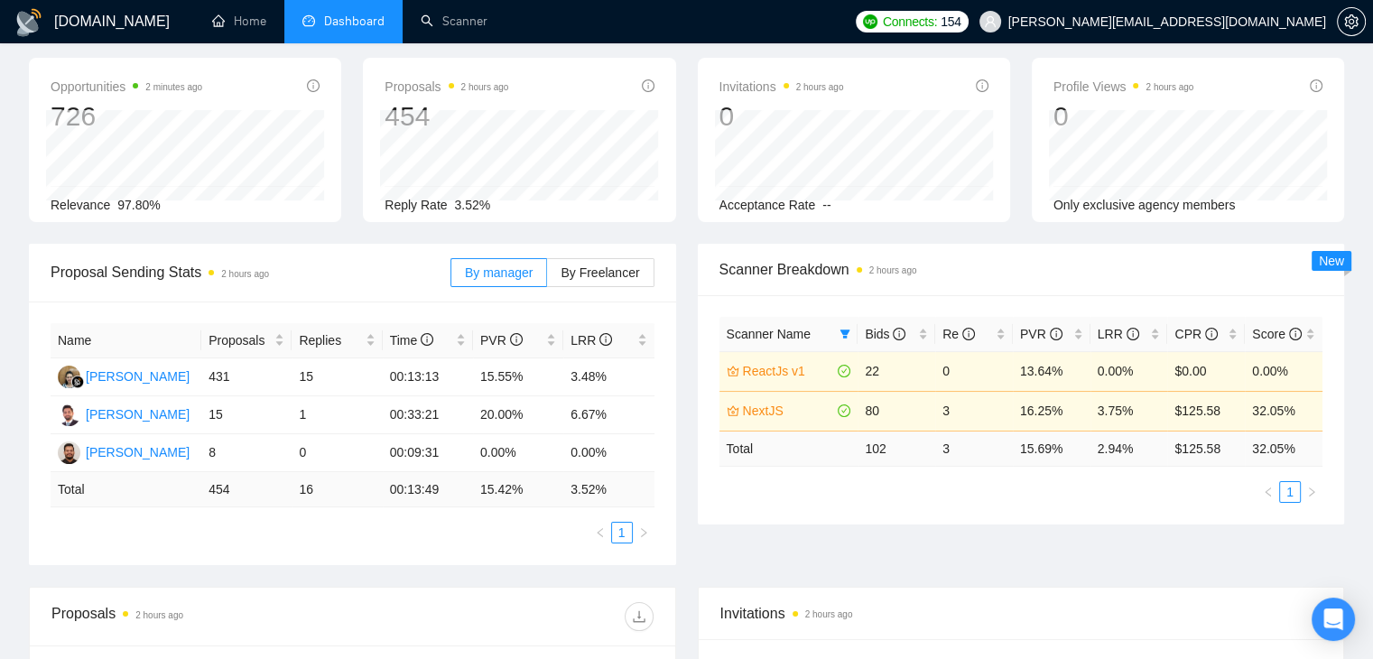
scroll to position [0, 0]
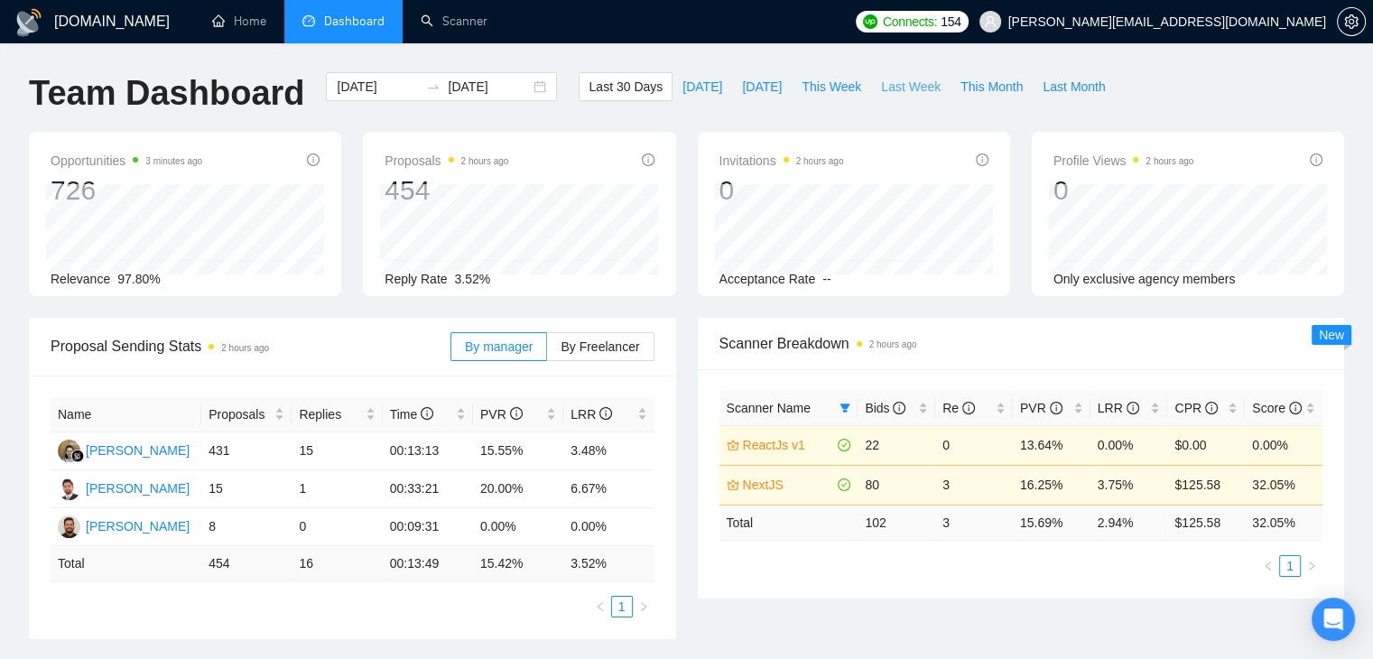
click at [881, 84] on span "Last Week" at bounding box center [911, 87] width 60 height 20
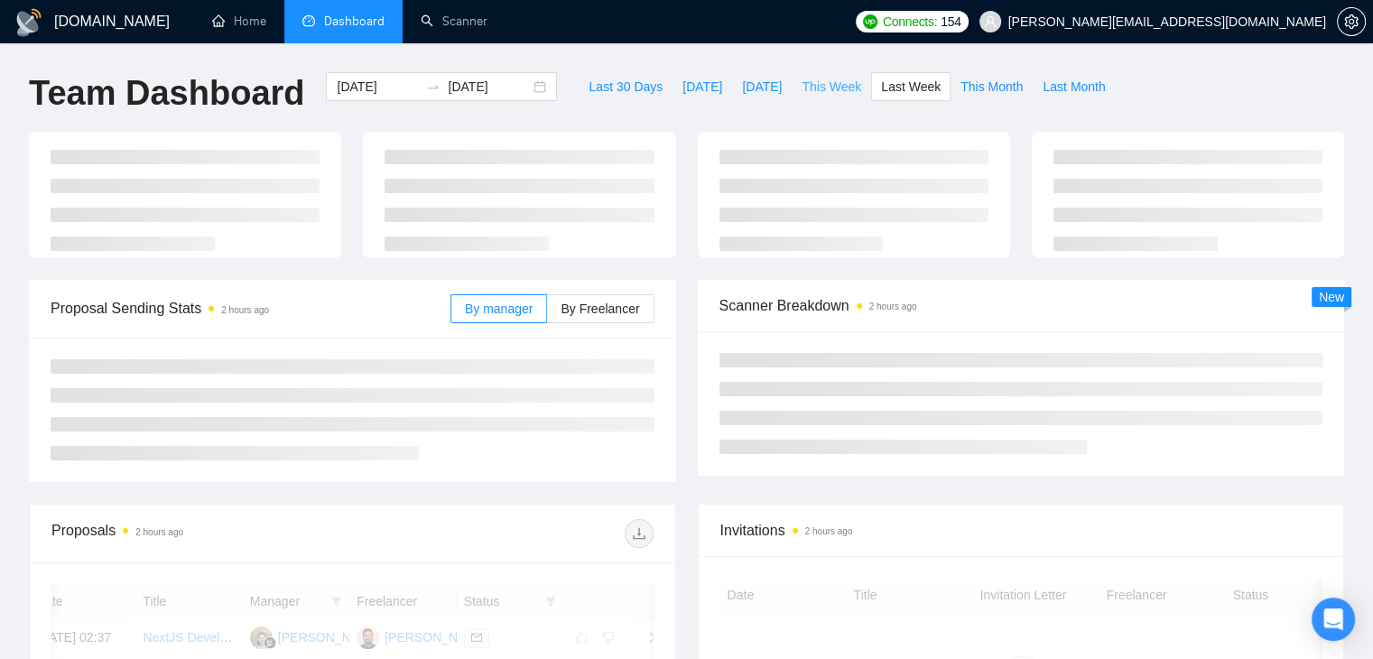
type input "[DATE]"
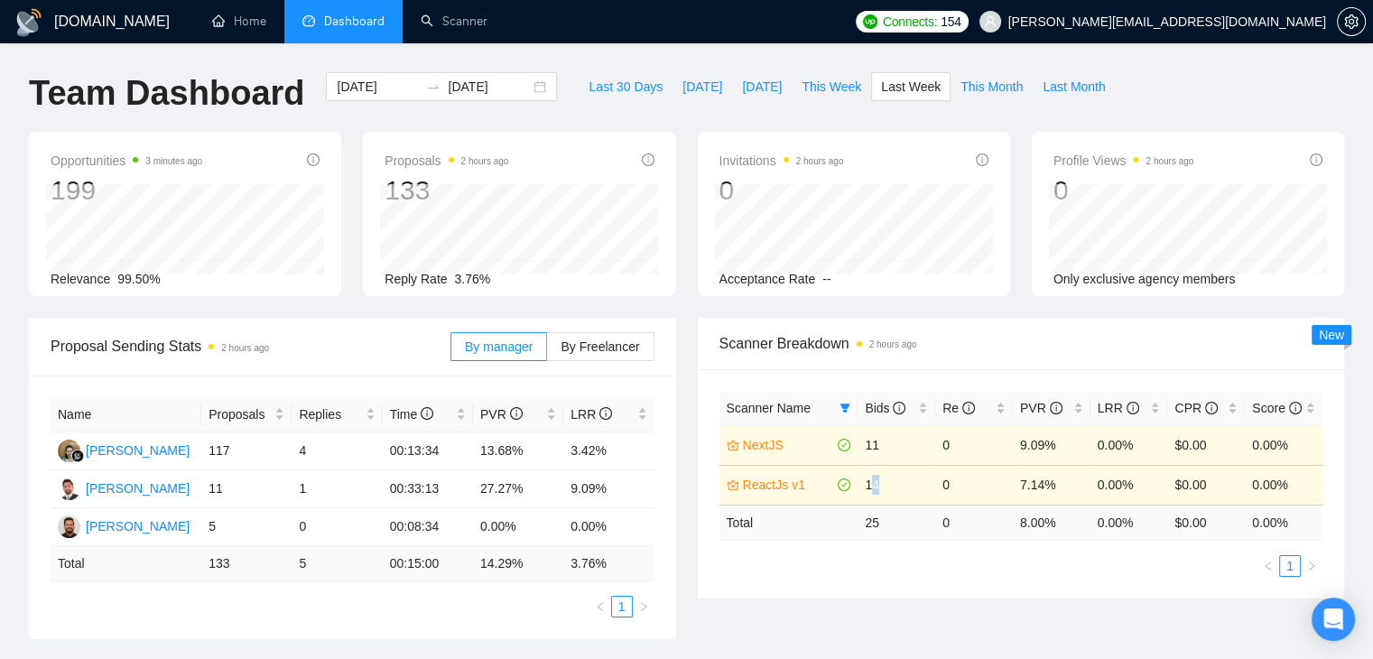
drag, startPoint x: 881, startPoint y: 485, endPoint x: 872, endPoint y: 474, distance: 14.1
click at [872, 485] on td "14" at bounding box center [896, 485] width 78 height 40
drag, startPoint x: 891, startPoint y: 439, endPoint x: 864, endPoint y: 439, distance: 27.1
click at [864, 439] on td "11" at bounding box center [896, 445] width 78 height 40
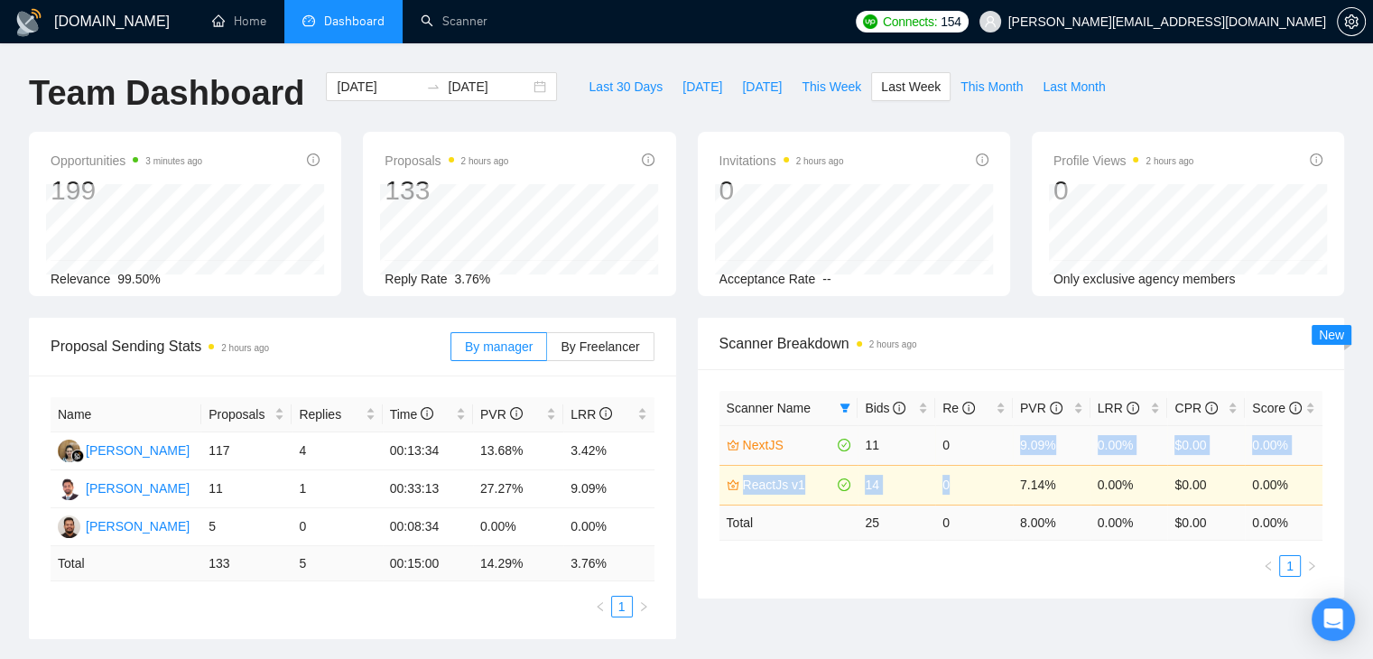
drag, startPoint x: 946, startPoint y: 434, endPoint x: 944, endPoint y: 463, distance: 28.9
click at [946, 467] on tbody "NextJS 11 0 9.09% 0.00% $0.00 0.00% ReactJs v1 14 0 7.14% 0.00% $0.00 0.00%" at bounding box center [1021, 464] width 604 height 79
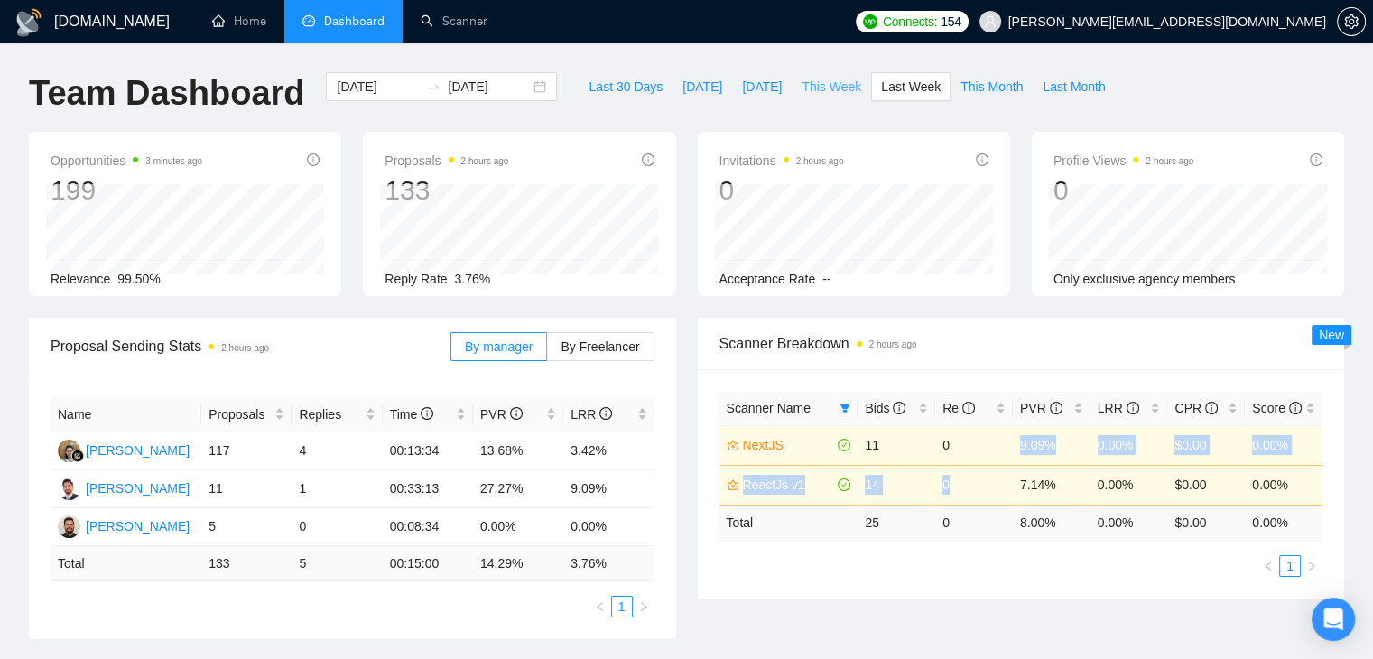
click at [818, 91] on span "This Week" at bounding box center [831, 87] width 60 height 20
type input "[DATE]"
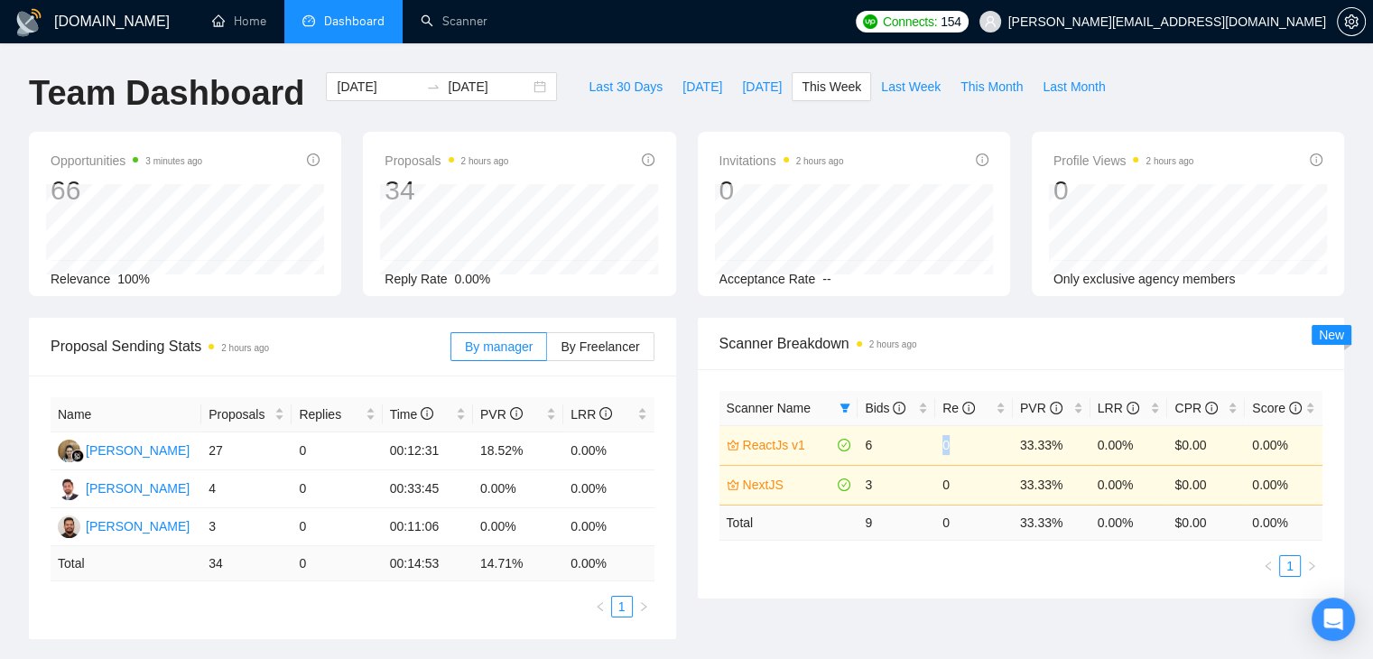
drag, startPoint x: 946, startPoint y: 443, endPoint x: 941, endPoint y: 460, distance: 17.7
click at [941, 460] on td "0" at bounding box center [974, 445] width 78 height 40
drag, startPoint x: 957, startPoint y: 487, endPoint x: 945, endPoint y: 440, distance: 48.4
click at [945, 440] on tbody "ReactJs v1 6 0 33.33% 0.00% $0.00 0.00% NextJS 3 0 33.33% 0.00% $0.00 0.00%" at bounding box center [1021, 464] width 604 height 79
click at [889, 571] on ul "1" at bounding box center [1021, 566] width 604 height 22
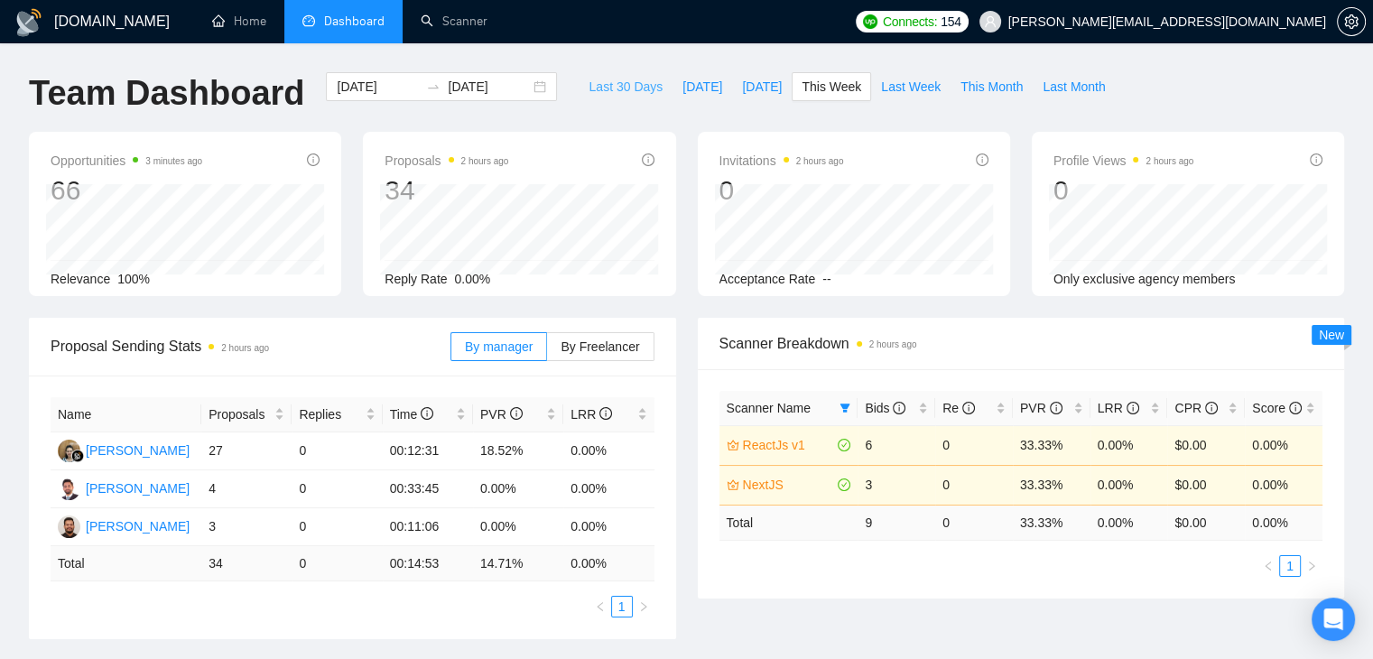
click at [596, 89] on span "Last 30 Days" at bounding box center [625, 87] width 74 height 20
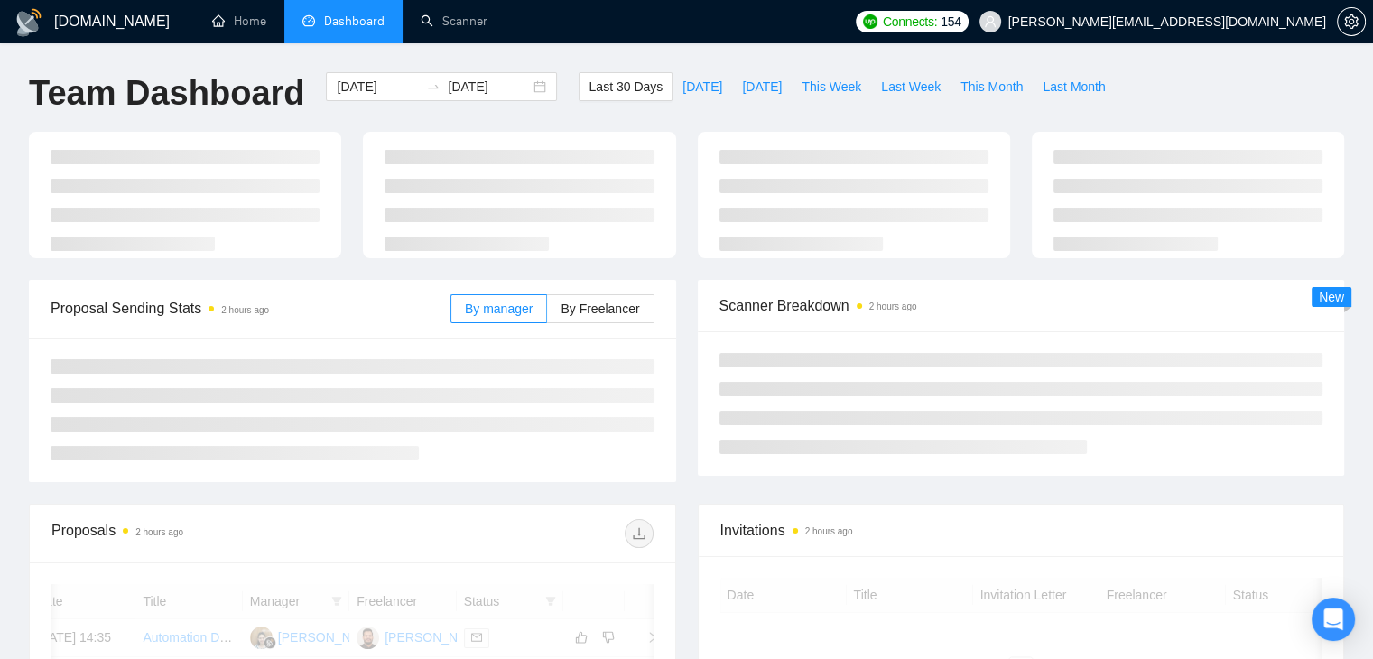
type input "[DATE]"
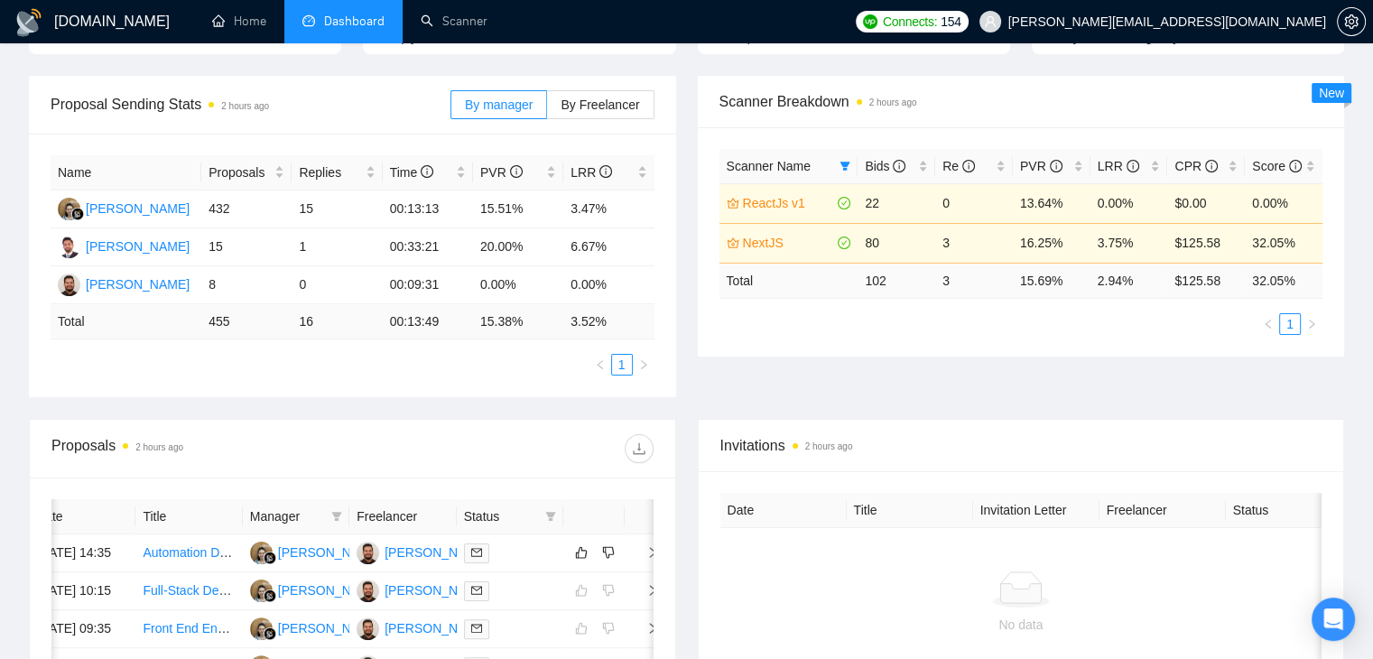
scroll to position [271, 0]
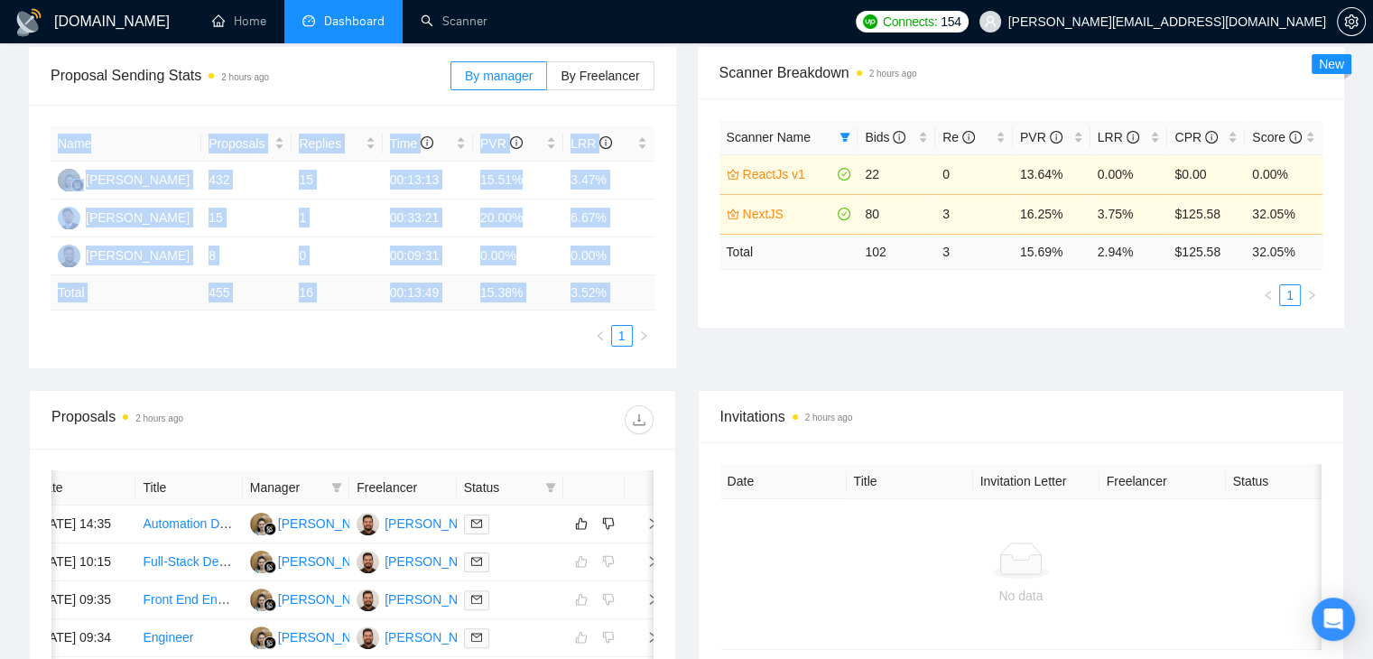
drag, startPoint x: 168, startPoint y: 119, endPoint x: 334, endPoint y: 322, distance: 262.3
click at [334, 322] on div "Name Proposals Replies Time PVR LRR Endang Susilowati 432 15 00:13:13 15.51% 3.…" at bounding box center [352, 237] width 647 height 264
click at [320, 338] on ul "1" at bounding box center [353, 336] width 604 height 22
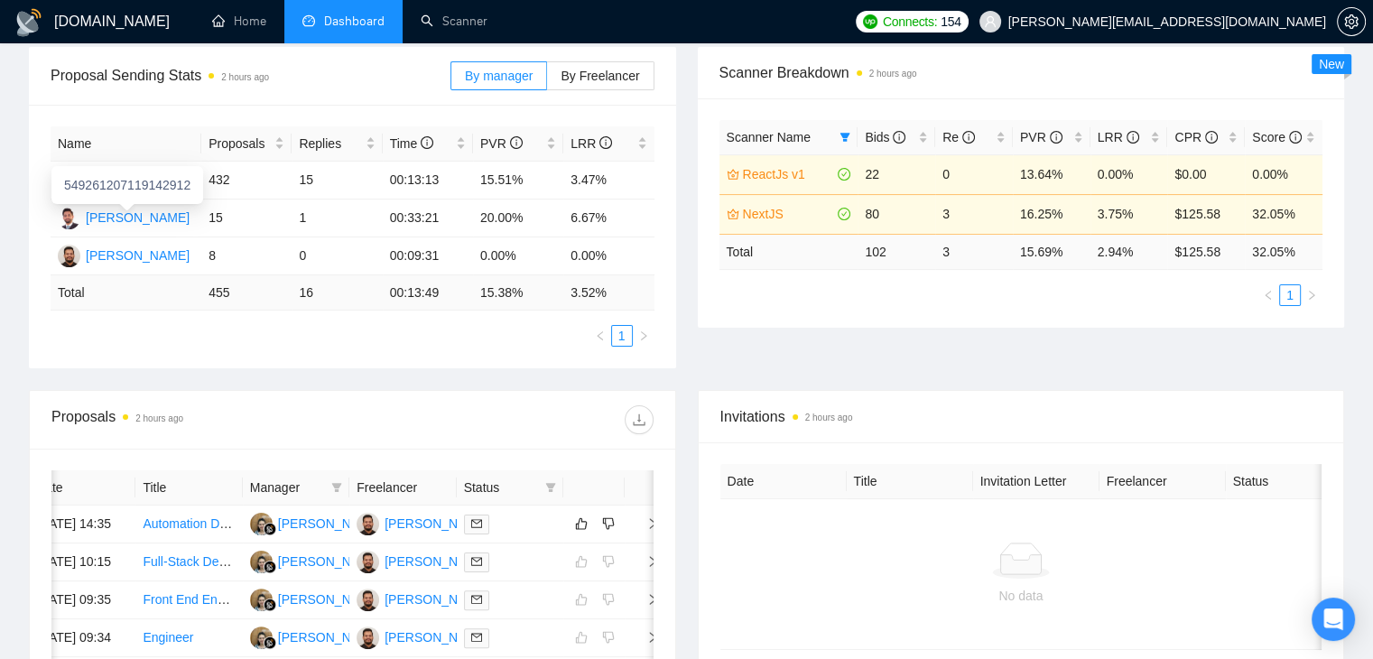
drag, startPoint x: 669, startPoint y: 273, endPoint x: 14, endPoint y: 203, distance: 658.1
click at [14, 203] on div "[DOMAIN_NAME] Home Dashboard Scanner Connects: 154 [PERSON_NAME][EMAIL_ADDRESS]…" at bounding box center [686, 416] width 1373 height 1374
drag, startPoint x: 14, startPoint y: 196, endPoint x: 653, endPoint y: 268, distance: 643.9
click at [653, 268] on div "[DOMAIN_NAME] Home Dashboard Scanner Connects: 154 [PERSON_NAME][EMAIL_ADDRESS]…" at bounding box center [686, 416] width 1373 height 1374
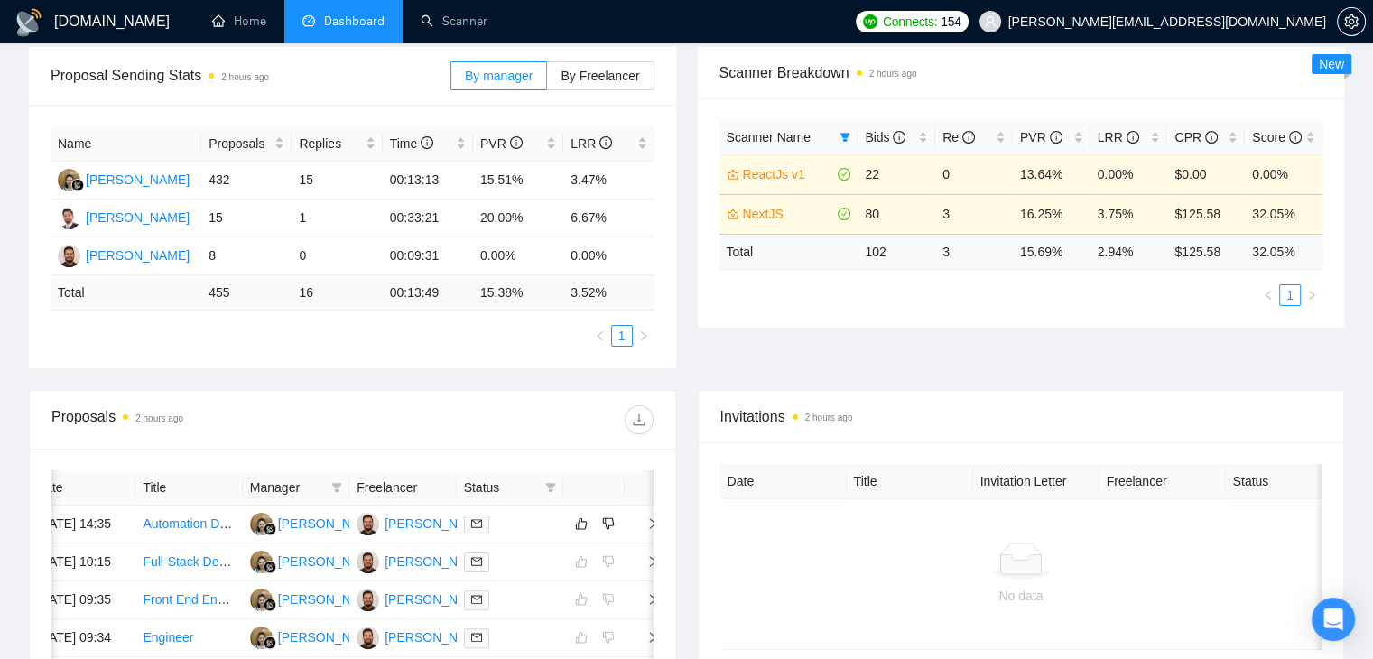
click at [687, 275] on div "Scanner Breakdown 2 hours ago Scanner Name Bids Re PVR LRR CPR Score ReactJs v1…" at bounding box center [1021, 187] width 669 height 281
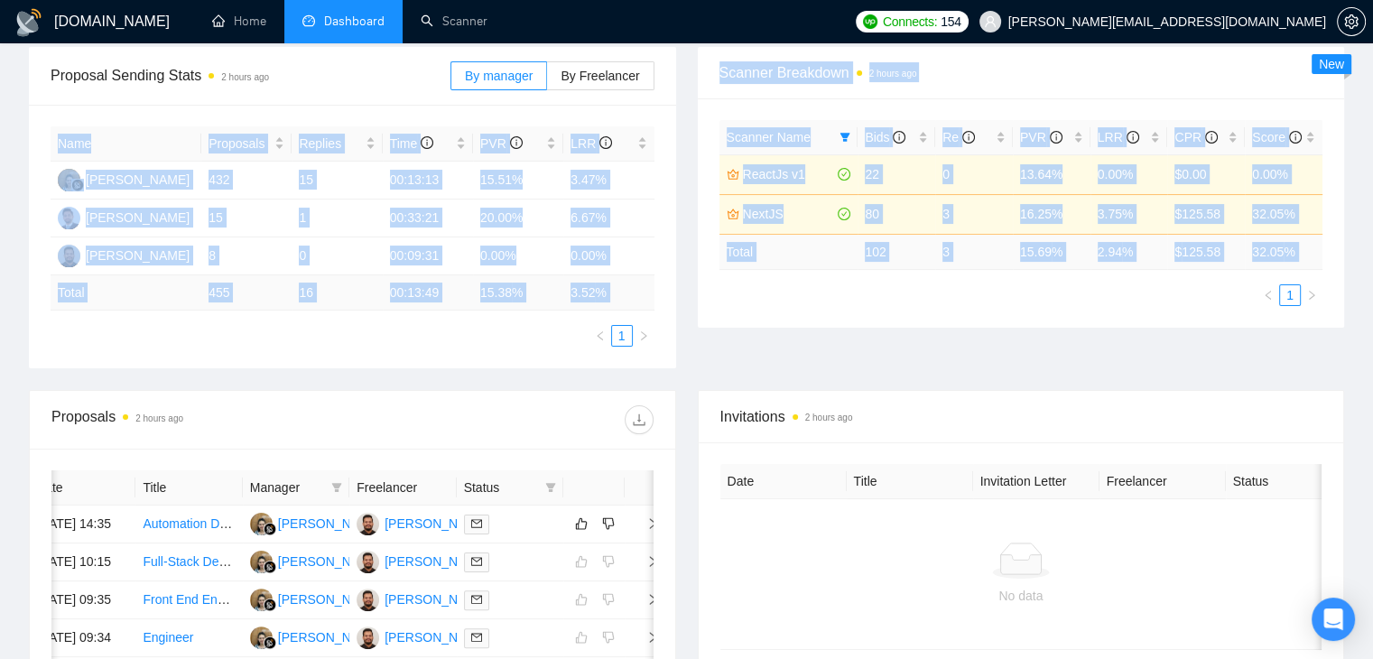
drag, startPoint x: 686, startPoint y: 275, endPoint x: 45, endPoint y: 156, distance: 651.7
click at [54, 156] on div "Proposal Sending Stats 2 hours ago By manager By Freelancer Name Proposals Repl…" at bounding box center [686, 218] width 1337 height 343
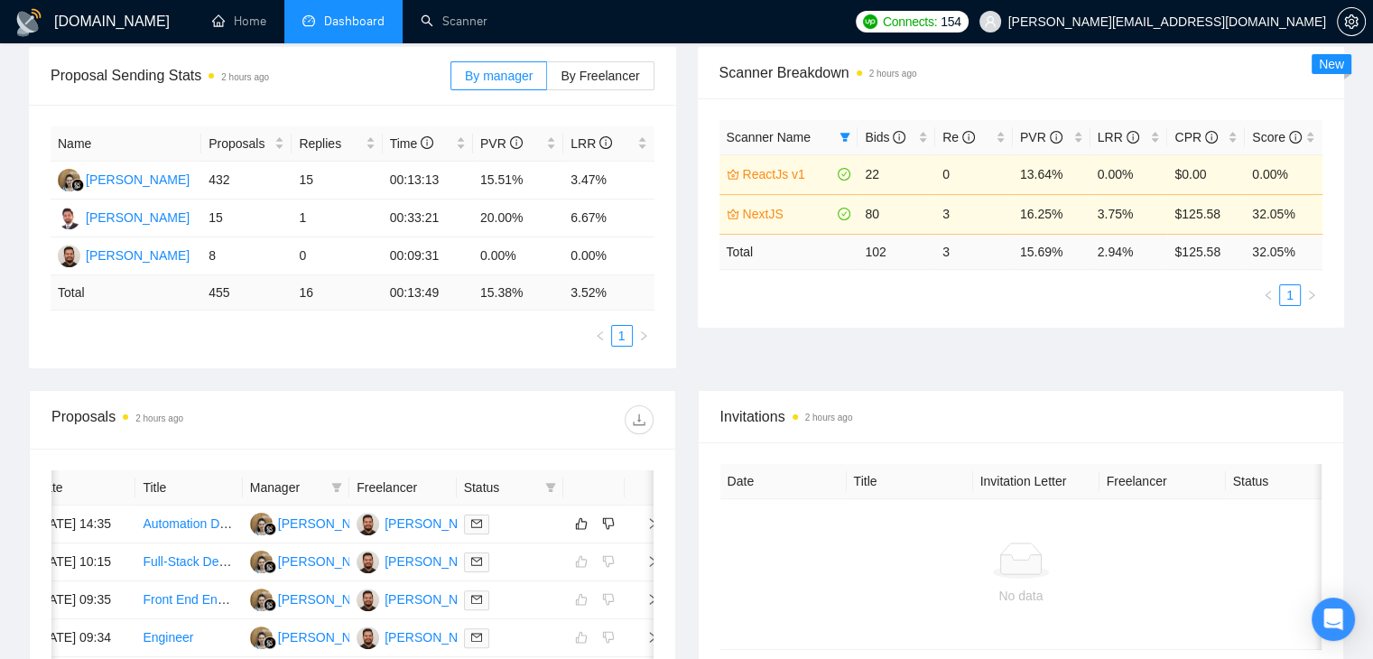
click at [21, 156] on div "Proposal Sending Stats 2 hours ago By manager By Freelancer Name Proposals Repl…" at bounding box center [352, 207] width 669 height 321
